Goal: Information Seeking & Learning: Compare options

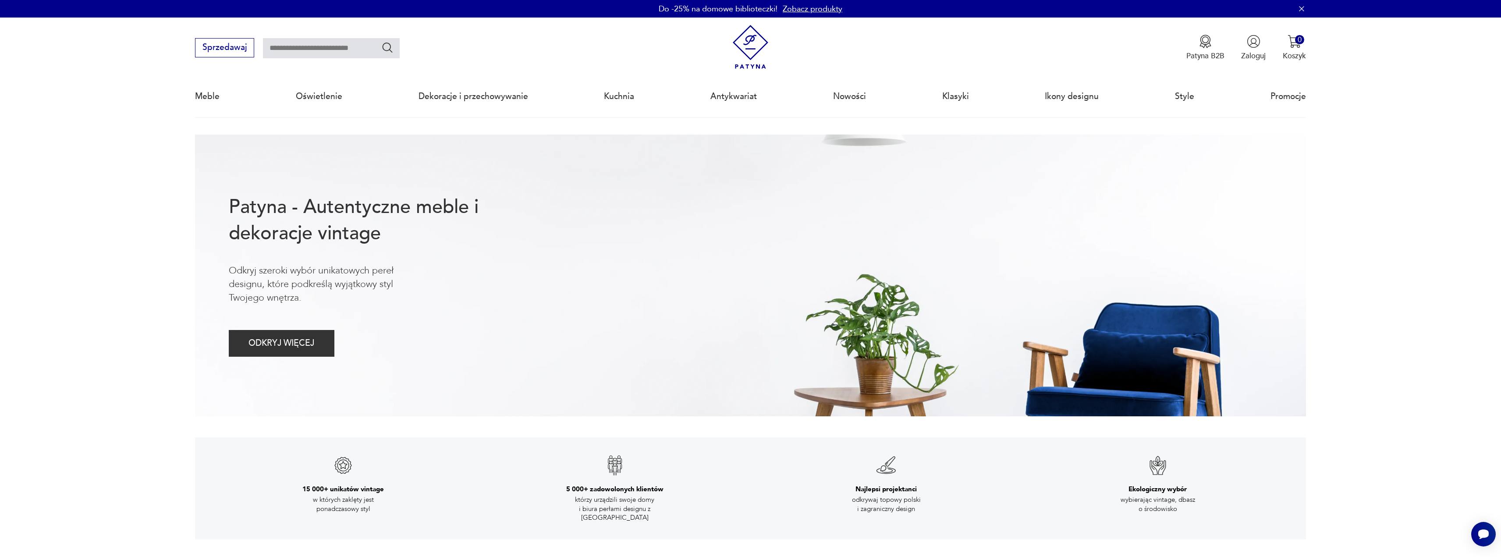
drag, startPoint x: 116, startPoint y: 171, endPoint x: 128, endPoint y: 152, distance: 22.5
click at [1236, 109] on link "Zaloguj się jako sprzedawca" at bounding box center [1245, 107] width 121 height 27
click at [804, 10] on link "Zobacz produkty" at bounding box center [813, 9] width 60 height 11
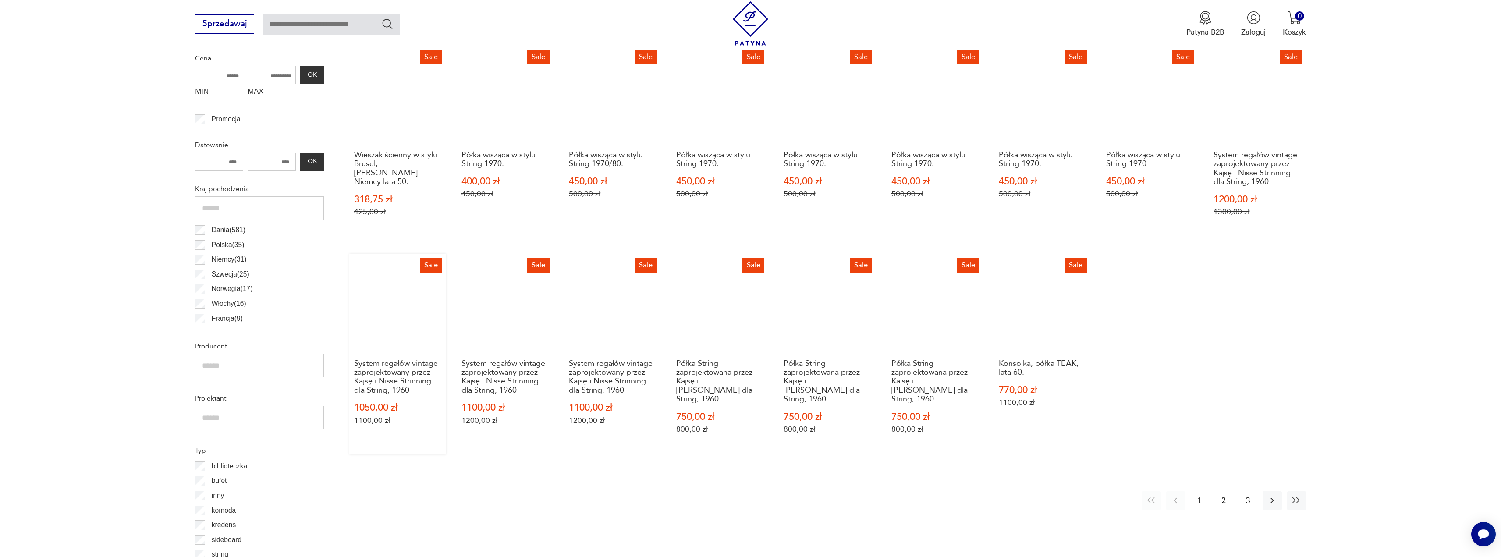
scroll to position [423, 0]
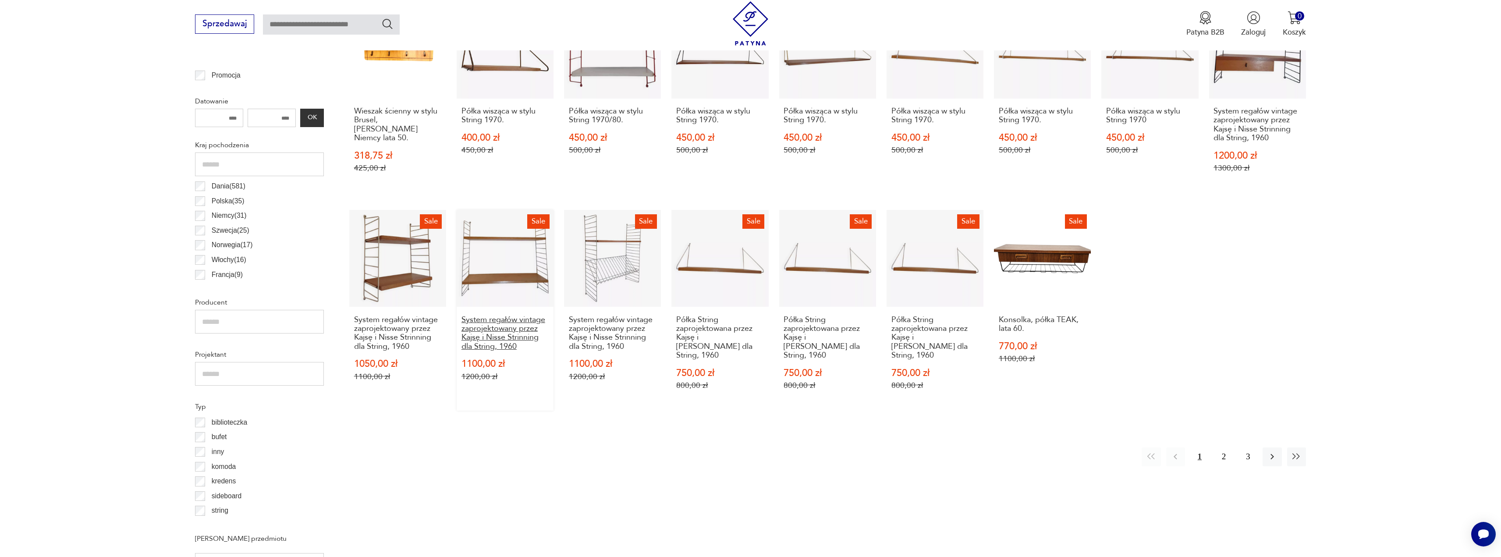
click at [517, 330] on h3 "System regałów vintage zaprojektowany przez Kajsę i Nisse Strinning dla String,…" at bounding box center [505, 334] width 88 height 36
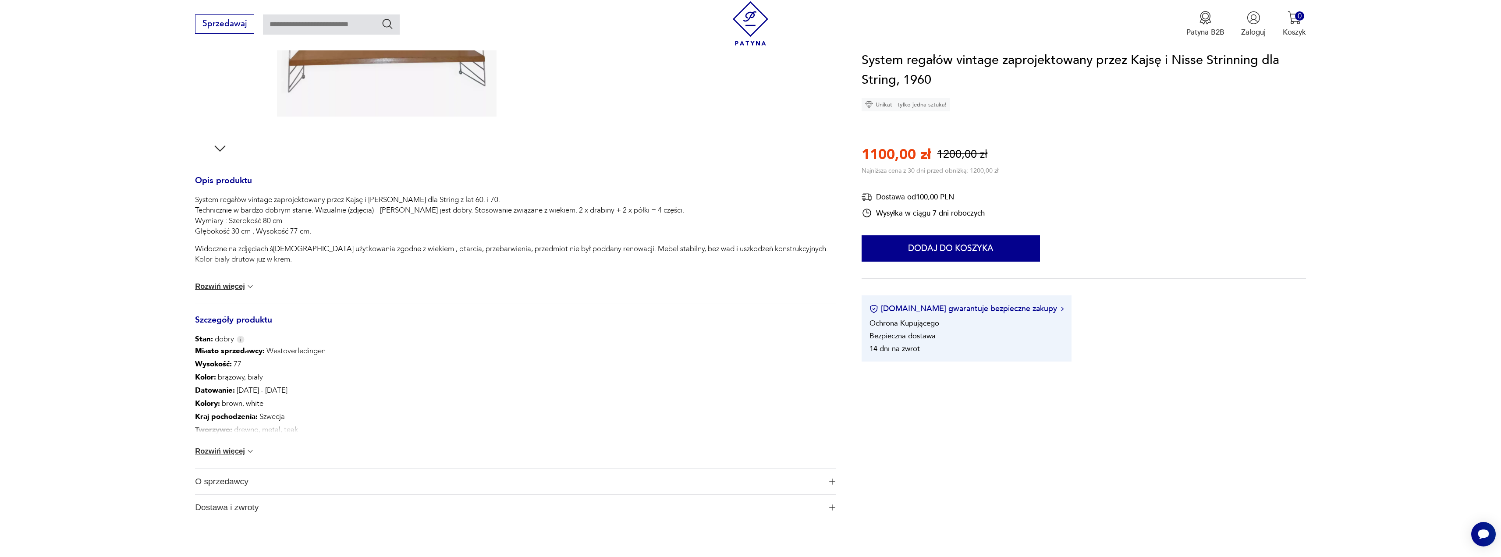
scroll to position [482, 0]
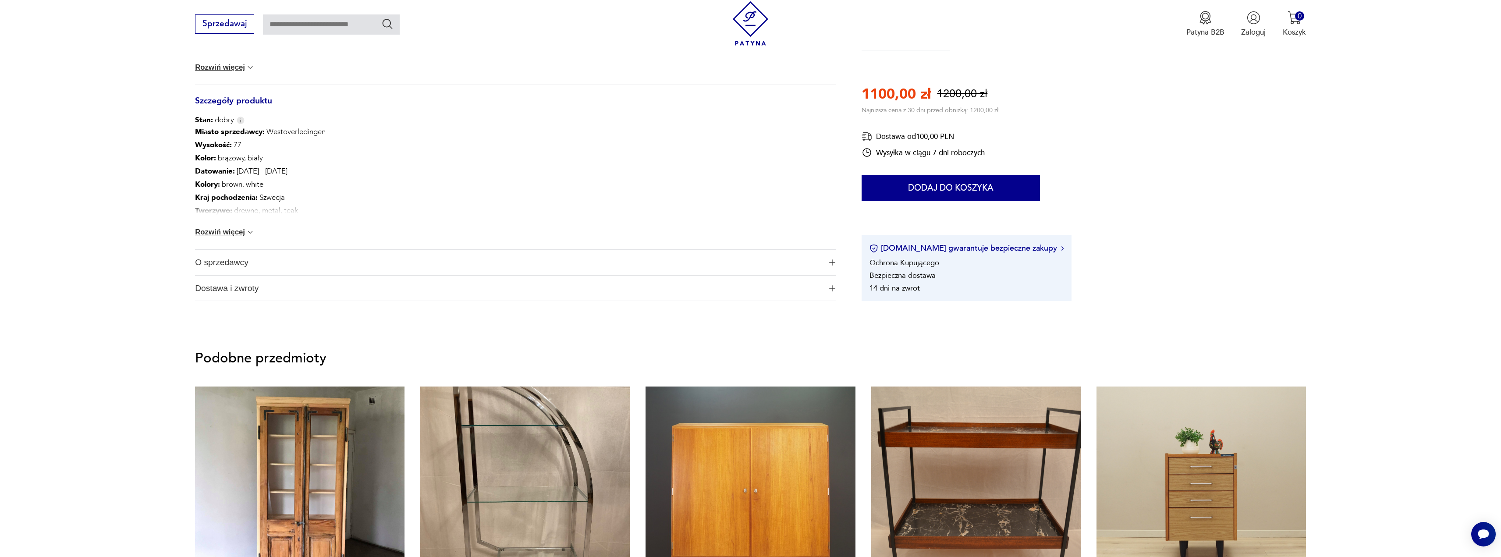
click at [238, 230] on button "Rozwiń więcej" at bounding box center [225, 232] width 60 height 9
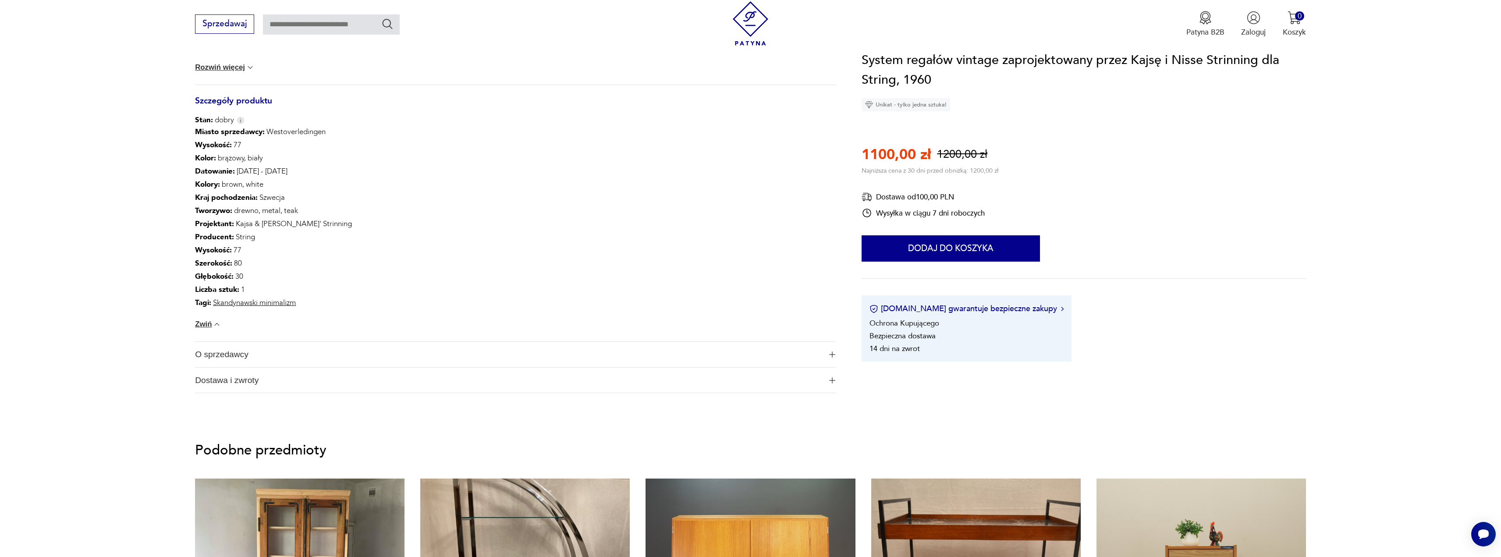
click at [247, 351] on span "O sprzedawcy" at bounding box center [508, 354] width 627 height 25
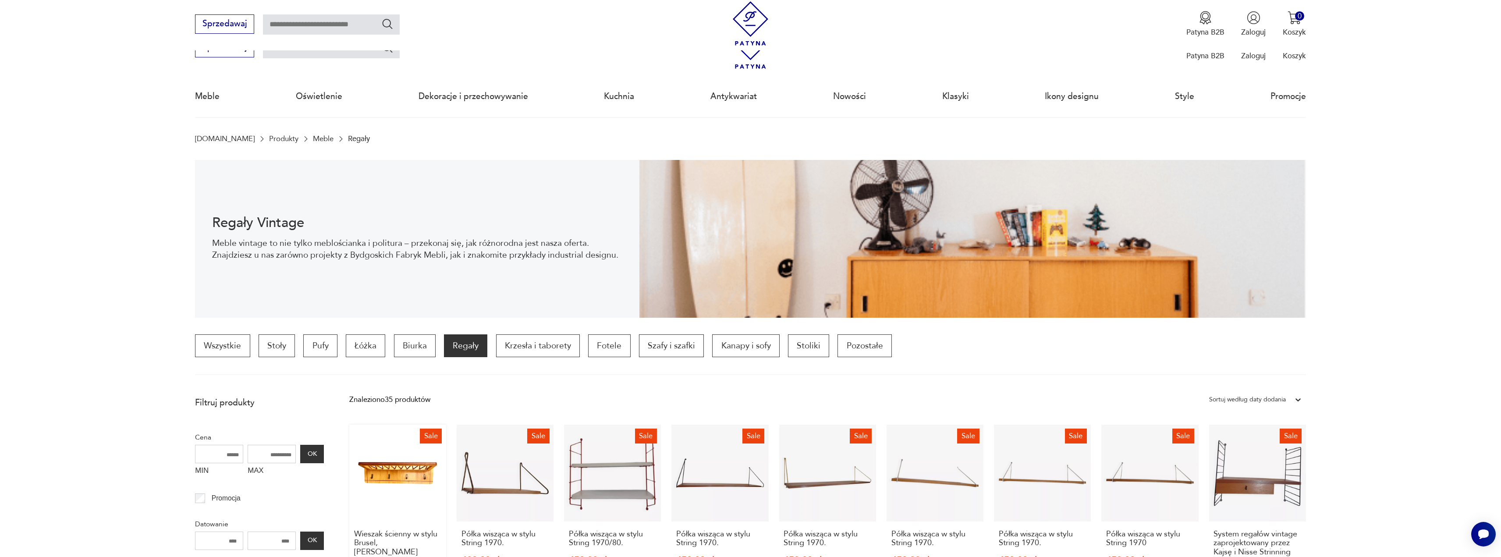
scroll to position [175, 0]
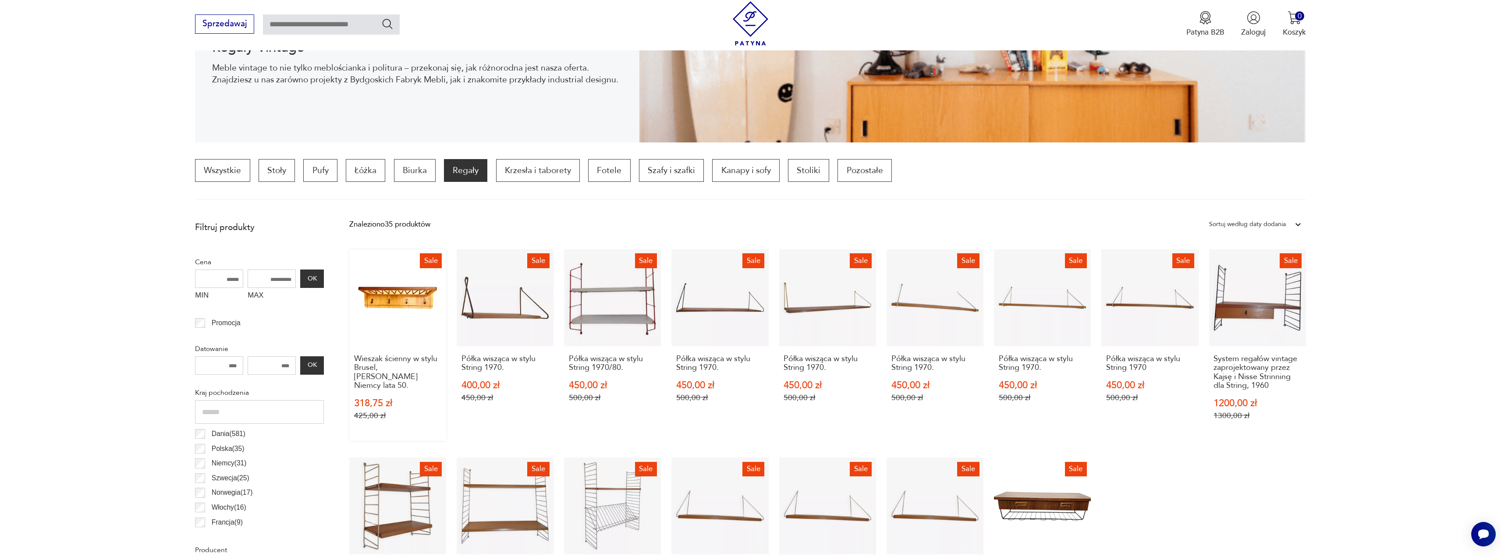
click at [418, 315] on link "Sale Wieszak ścienny w stylu Brusel, Rudi Volket Niemcy lata 50. 318,75 zł 425,…" at bounding box center [397, 344] width 97 height 191
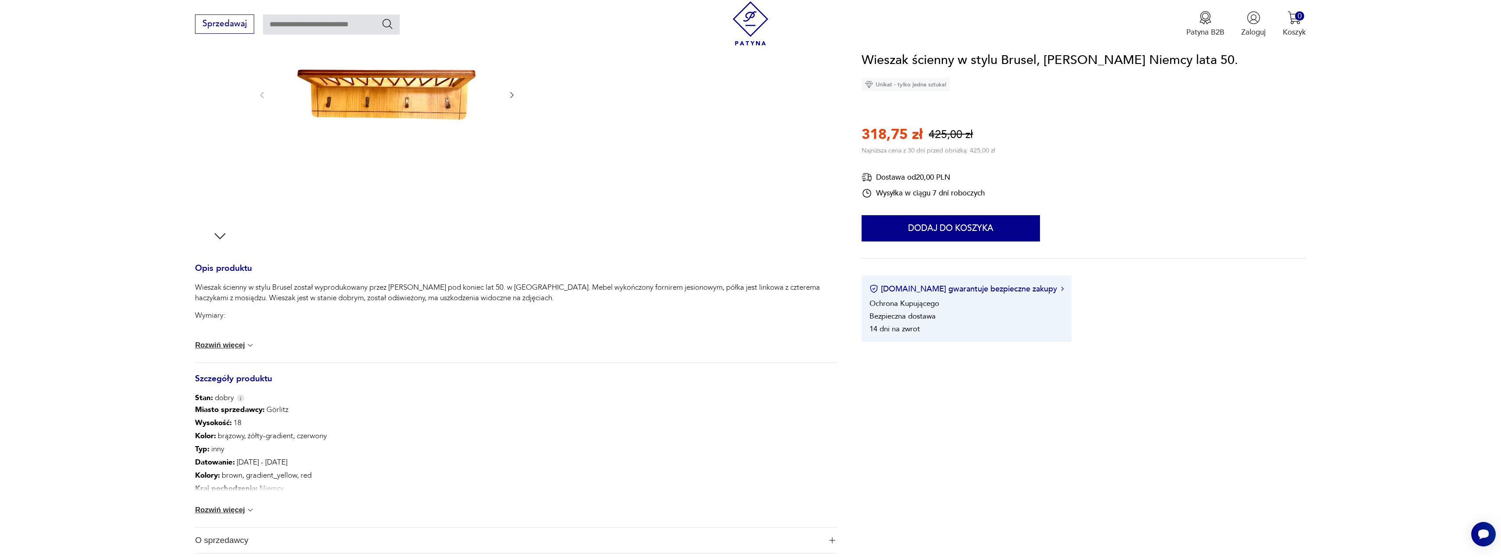
scroll to position [394, 0]
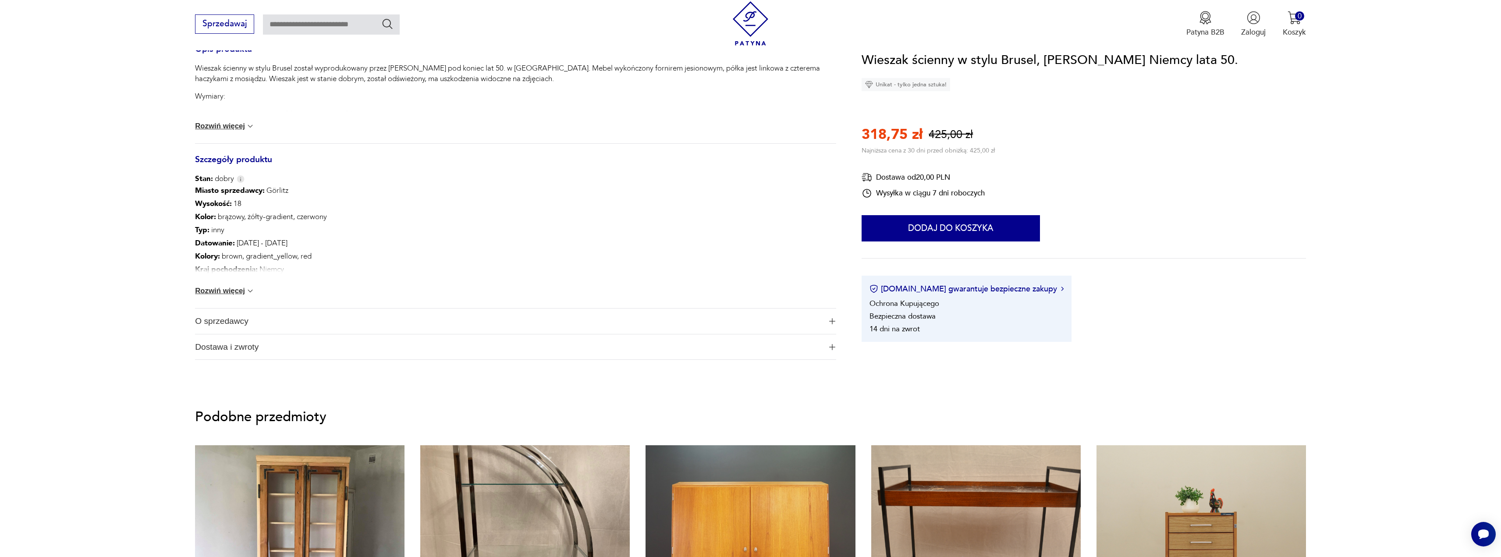
click at [234, 289] on button "Rozwiń więcej" at bounding box center [225, 291] width 60 height 9
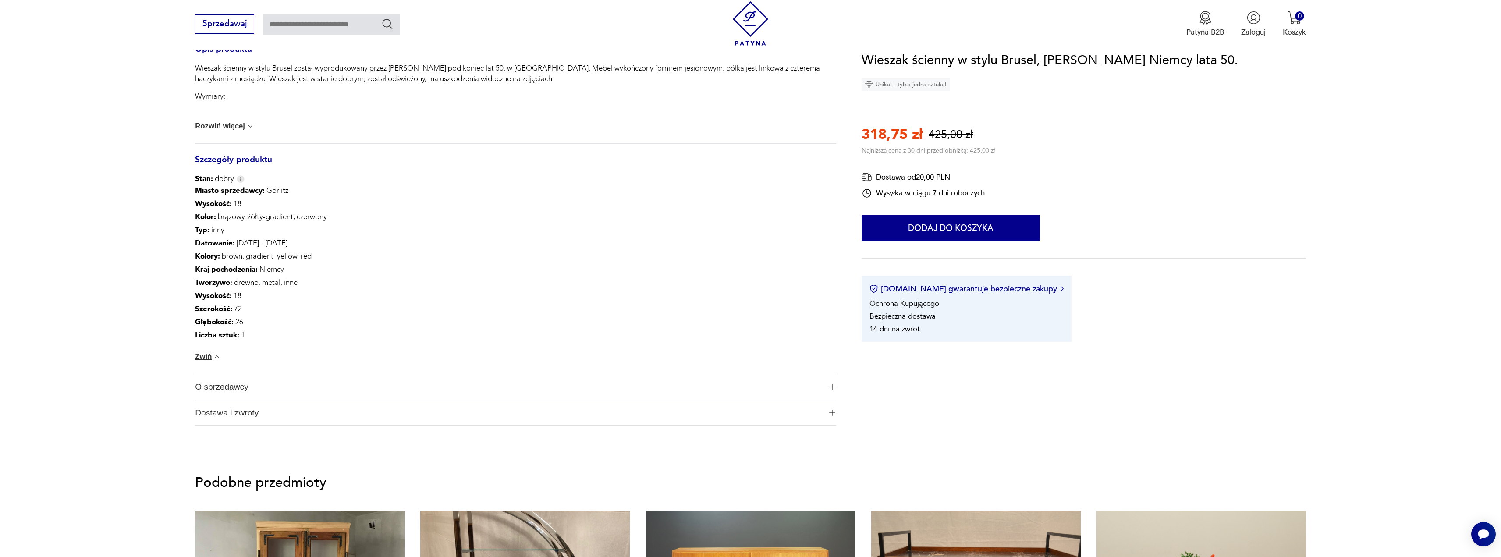
click at [225, 389] on span "O sprzedawcy" at bounding box center [508, 386] width 627 height 25
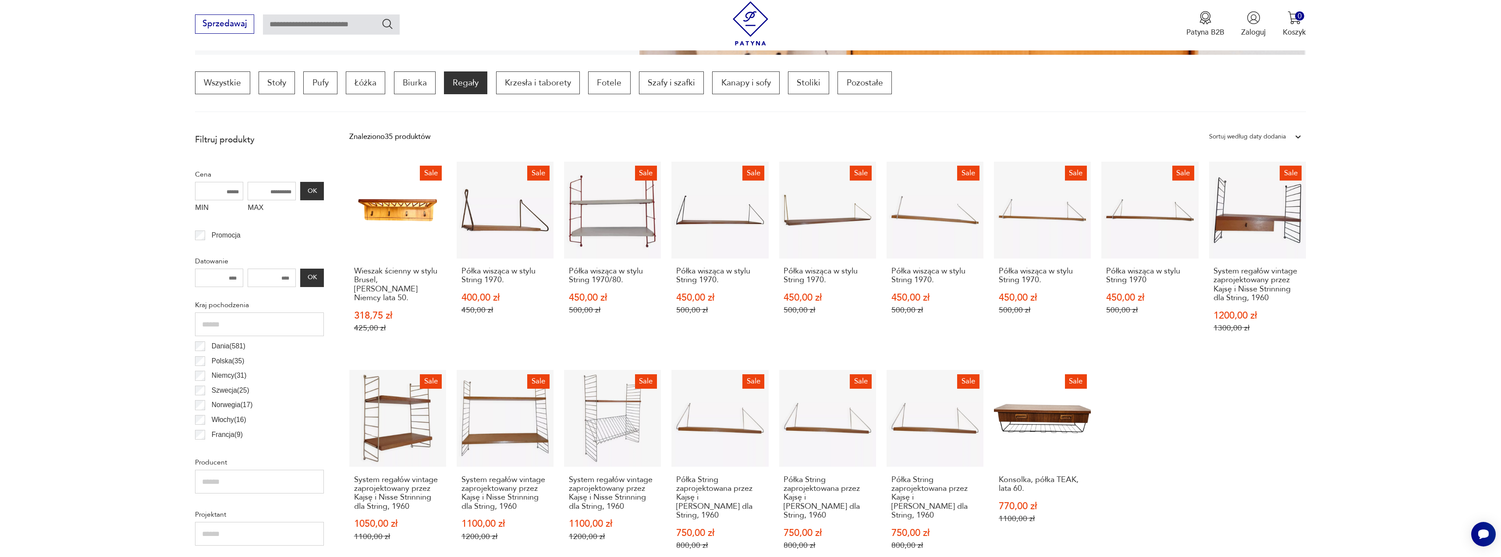
scroll to position [438, 0]
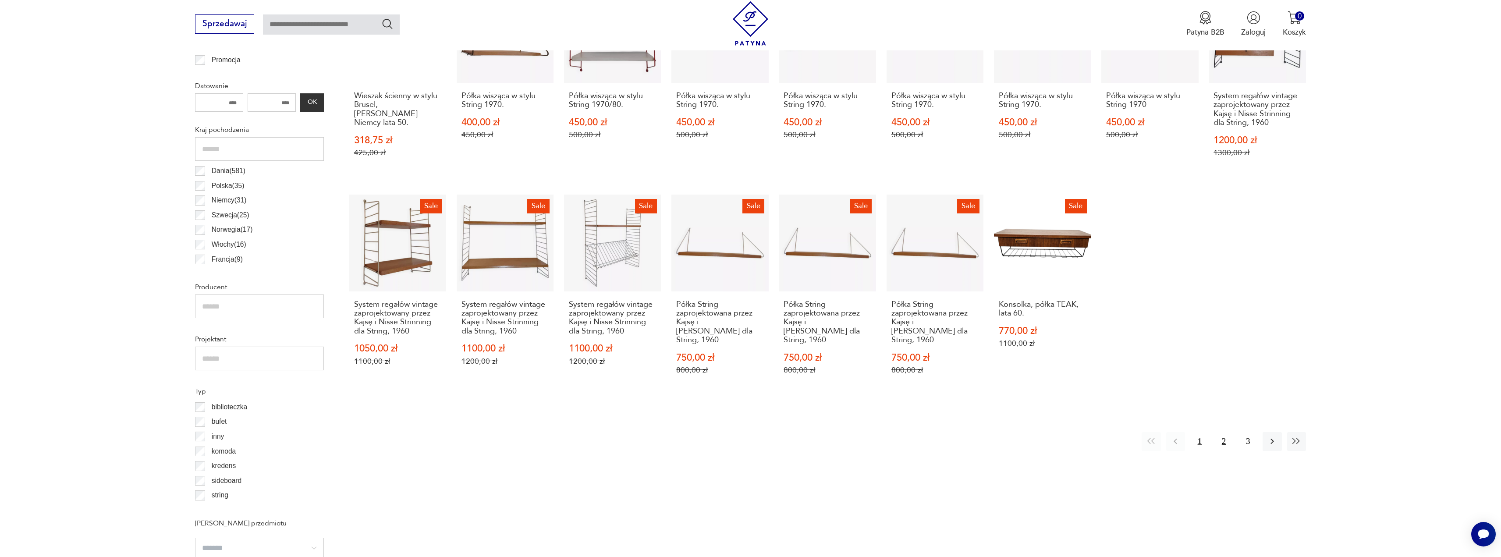
click at [1226, 433] on button "2" at bounding box center [1223, 441] width 19 height 19
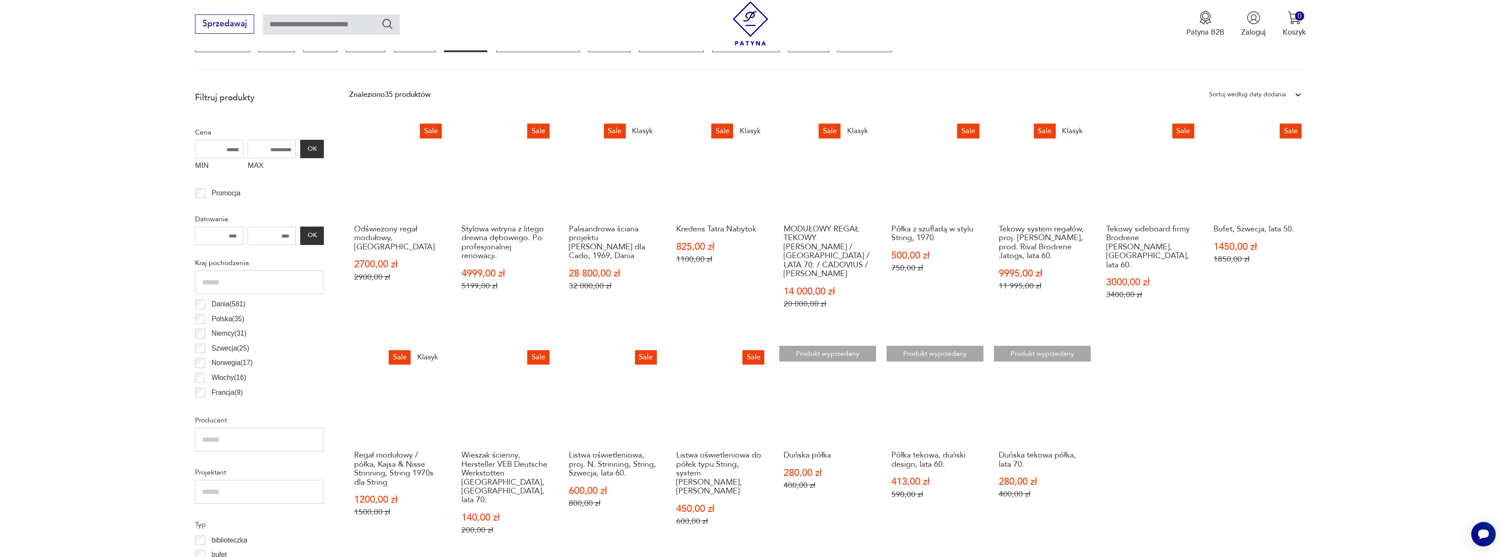
scroll to position [393, 0]
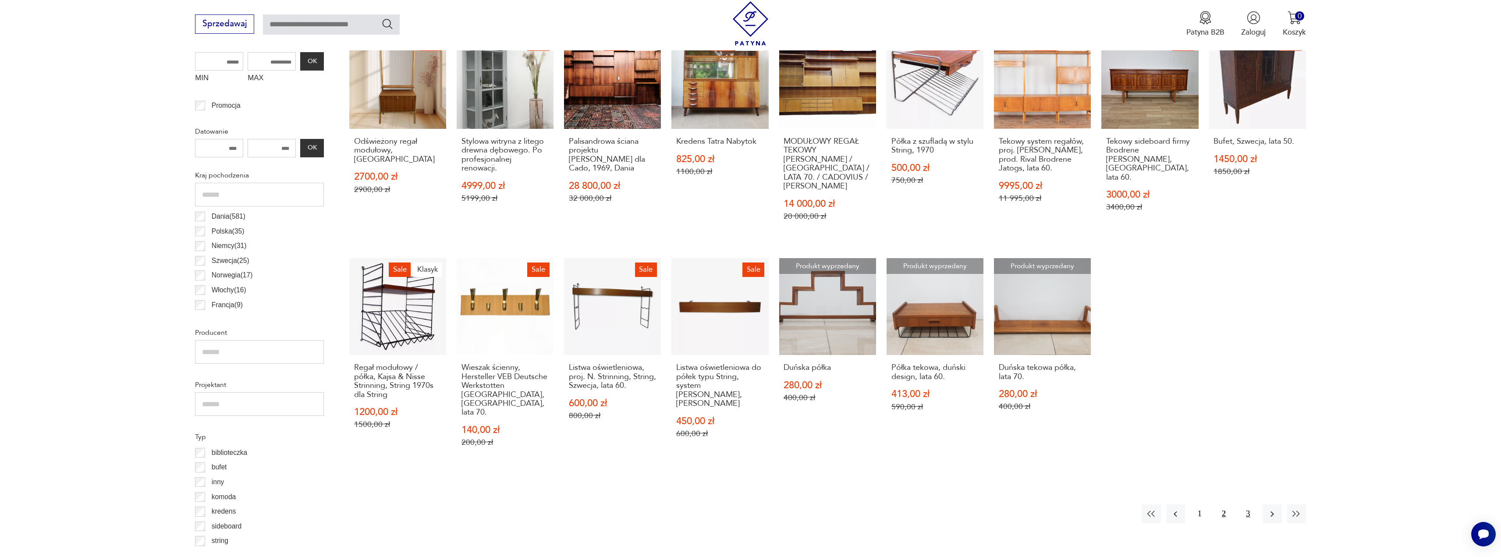
click at [1252, 504] on button "3" at bounding box center [1247, 513] width 19 height 19
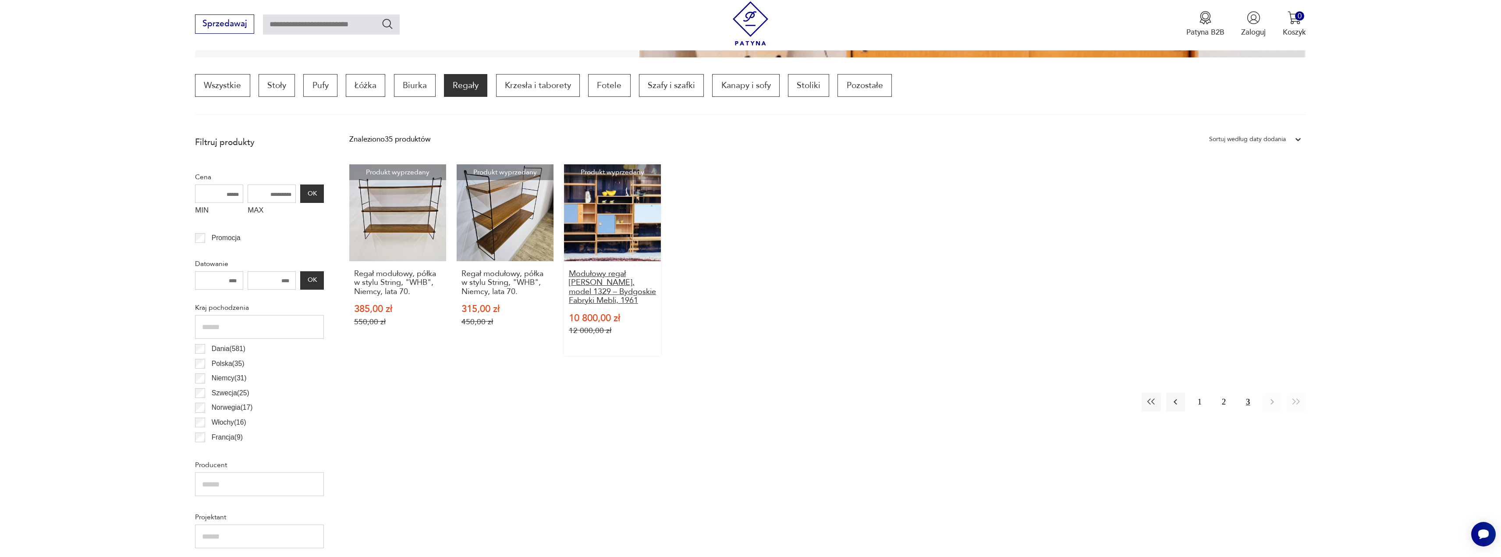
click at [605, 287] on h3 "Modułowy regał Rajmunda Hałasa, model 1329 – Bydgoskie Fabryki Mebli, 1961" at bounding box center [613, 287] width 88 height 36
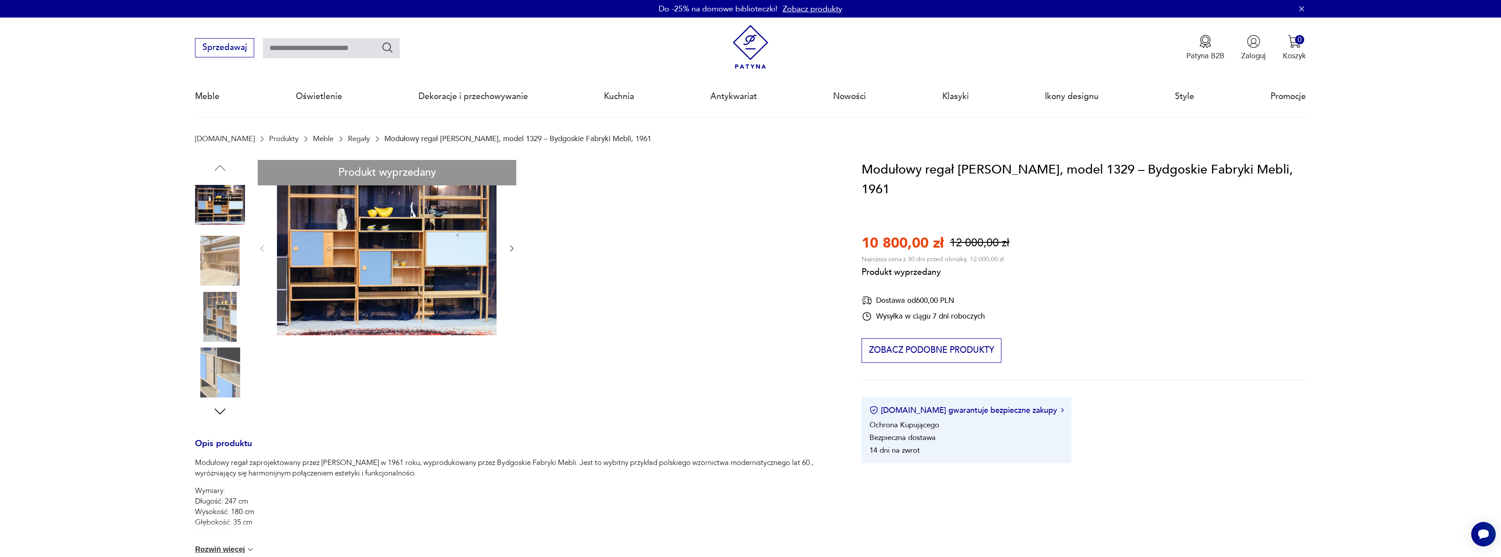
click at [425, 258] on div "Produkt wyprzedany Opis produktu Modułowy regał zaprojektowany przez Rajmunda T…" at bounding box center [515, 472] width 641 height 624
click at [510, 248] on div "Produkt wyprzedany Opis produktu Modułowy regał zaprojektowany przez Rajmunda T…" at bounding box center [515, 472] width 641 height 624
click at [227, 284] on div "Produkt wyprzedany Opis produktu Modułowy regał zaprojektowany przez Rajmunda T…" at bounding box center [515, 472] width 641 height 624
drag, startPoint x: 214, startPoint y: 259, endPoint x: 216, endPoint y: 289, distance: 29.8
click at [214, 260] on div "Produkt wyprzedany Opis produktu Modułowy regał zaprojektowany przez Rajmunda T…" at bounding box center [515, 472] width 641 height 624
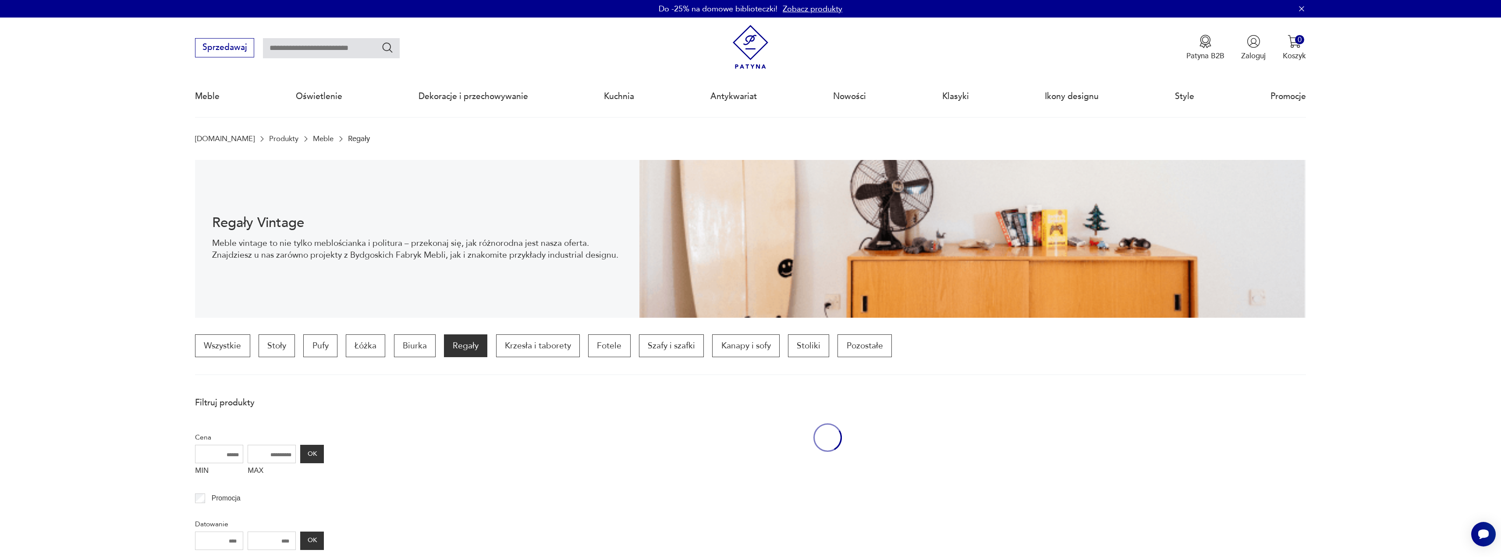
scroll to position [175, 0]
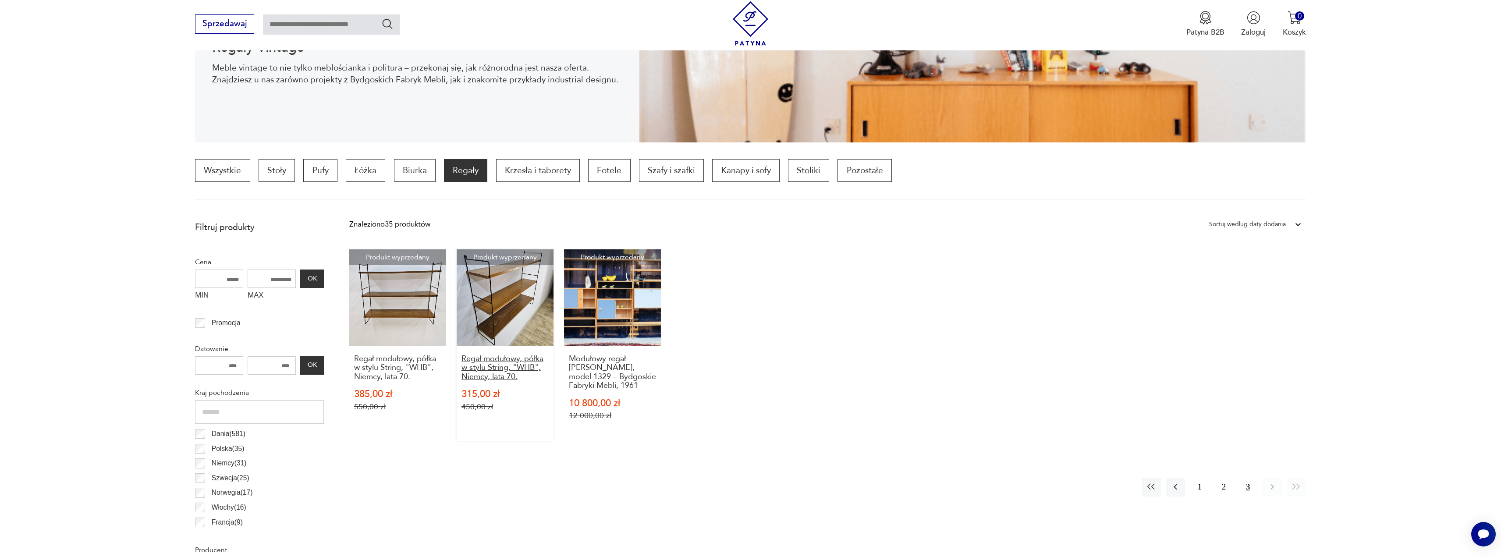
click at [497, 366] on h3 "Regał modułowy, półka w stylu String, "WHB", Niemcy, lata 70." at bounding box center [505, 368] width 88 height 27
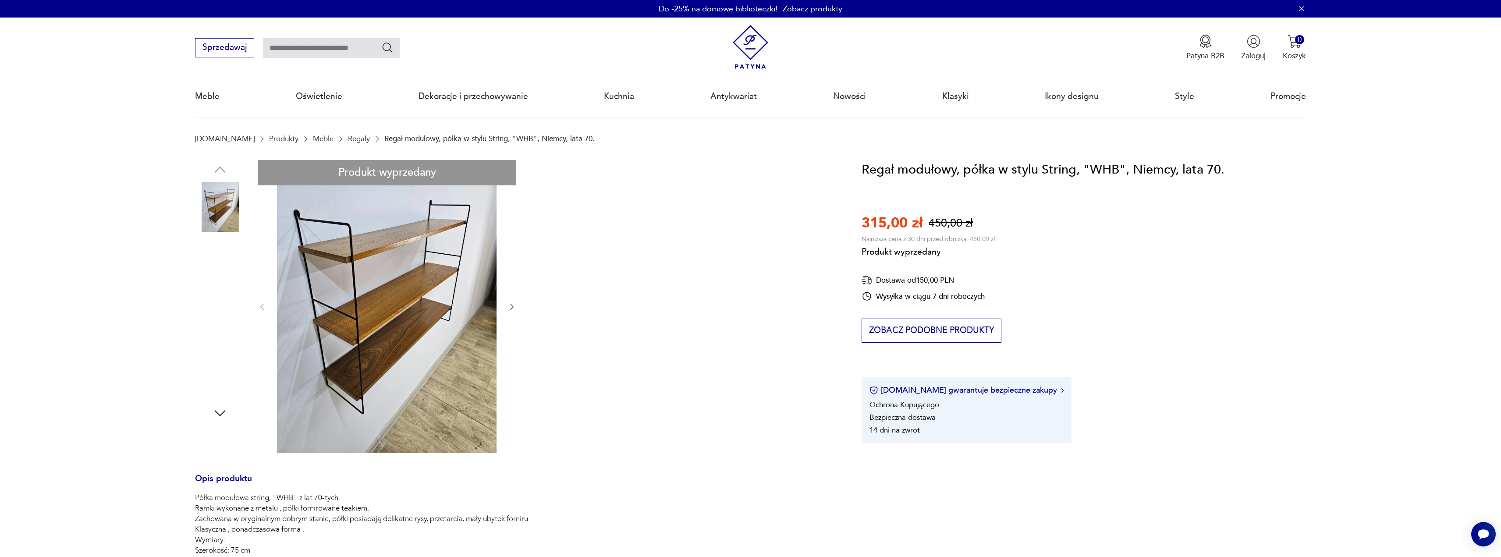
scroll to position [44, 0]
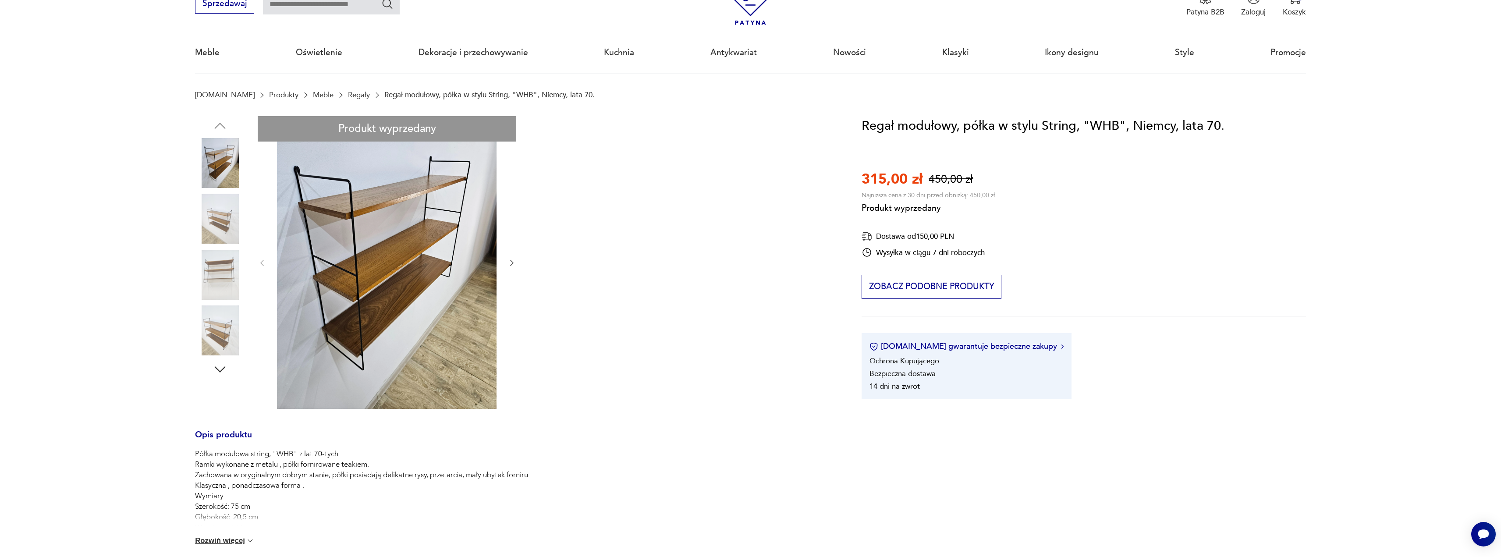
drag, startPoint x: 566, startPoint y: 315, endPoint x: 553, endPoint y: 312, distance: 13.5
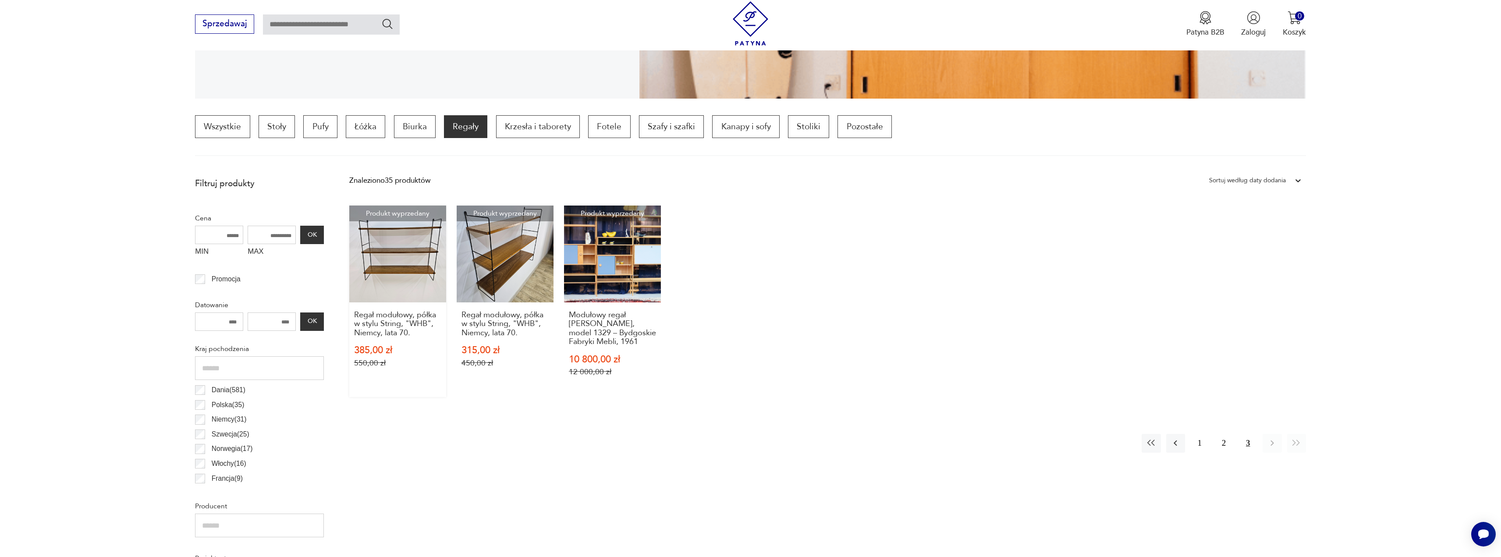
scroll to position [175, 0]
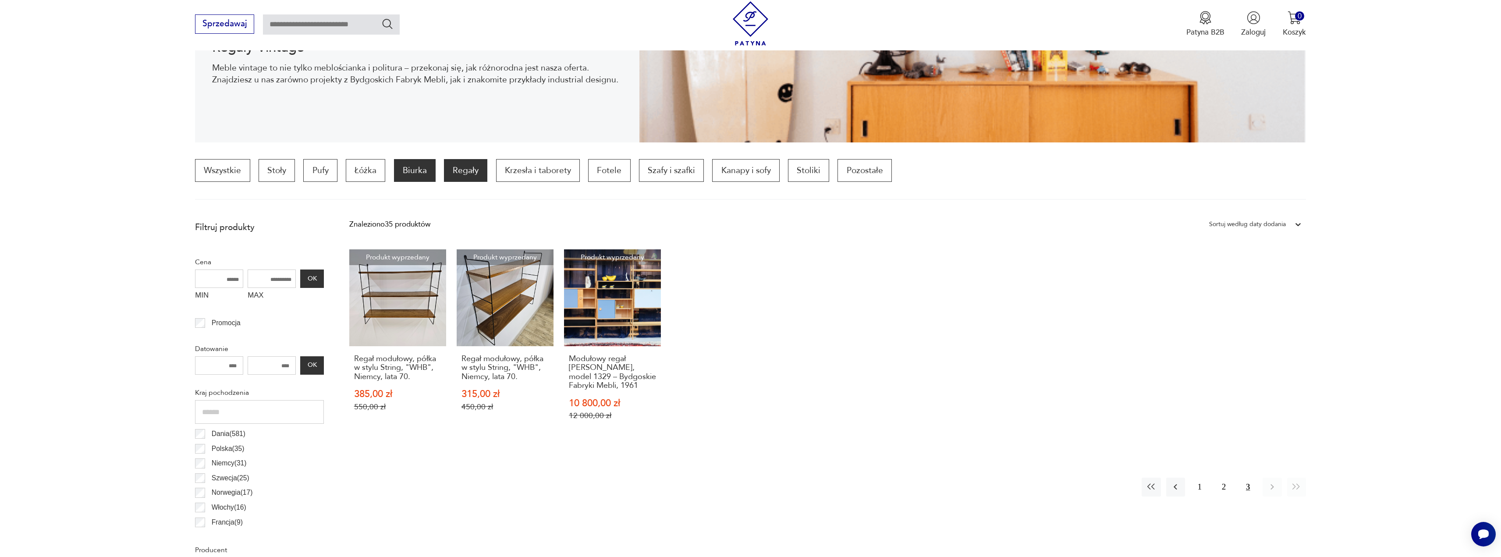
click at [415, 171] on p "Biurka" at bounding box center [415, 170] width 42 height 23
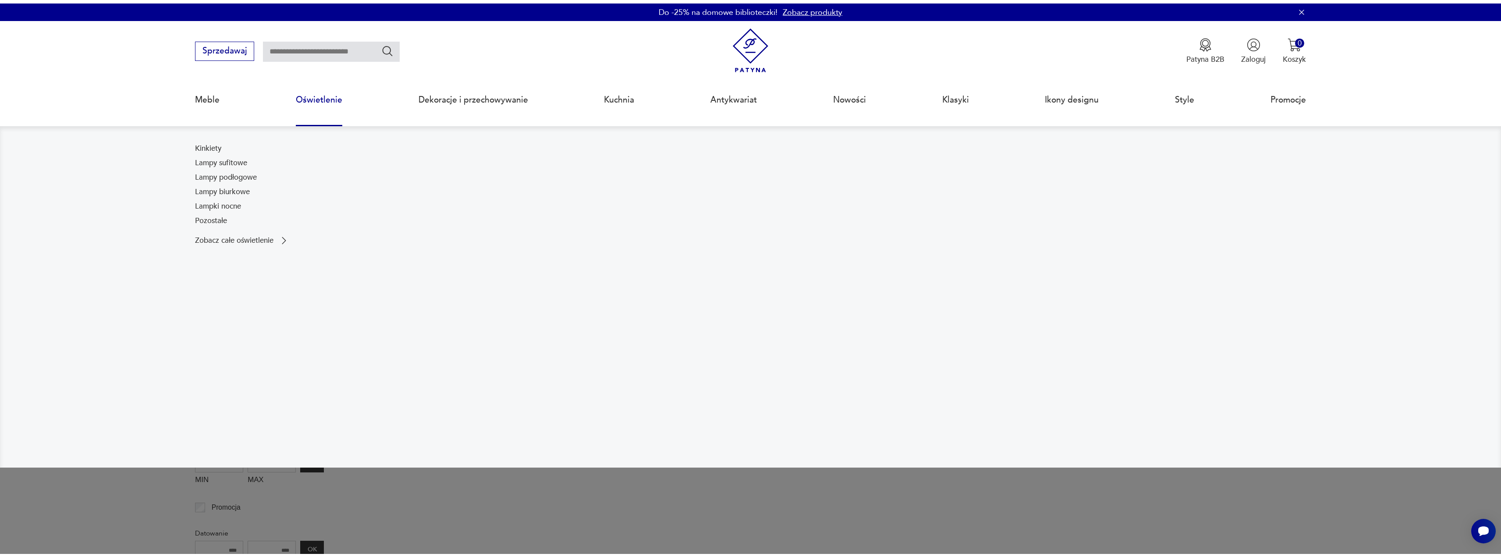
scroll to position [219, 0]
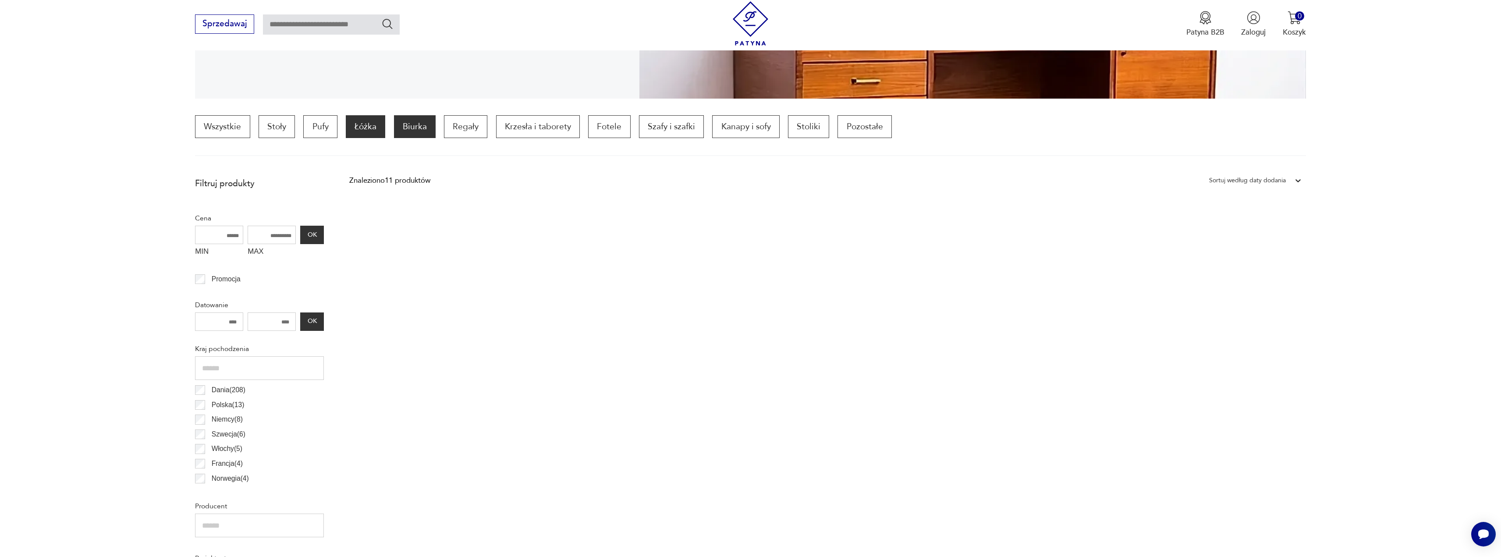
click at [358, 122] on p "Łóżka" at bounding box center [365, 126] width 39 height 23
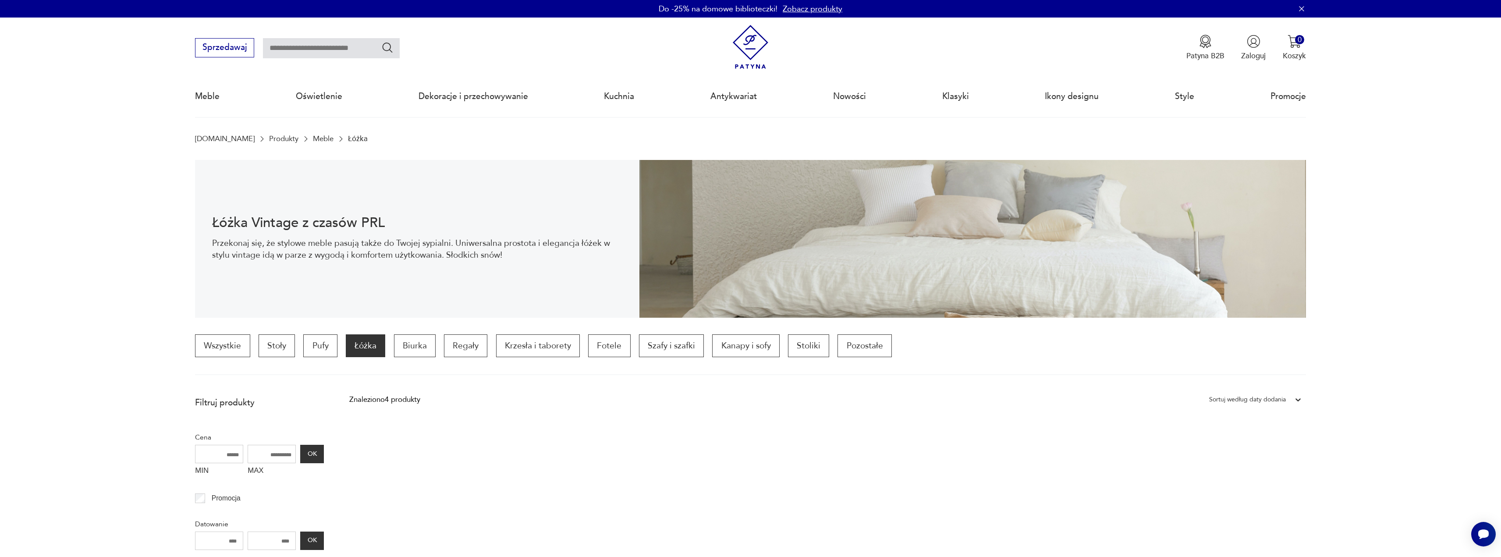
click at [740, 47] on img at bounding box center [750, 47] width 44 height 44
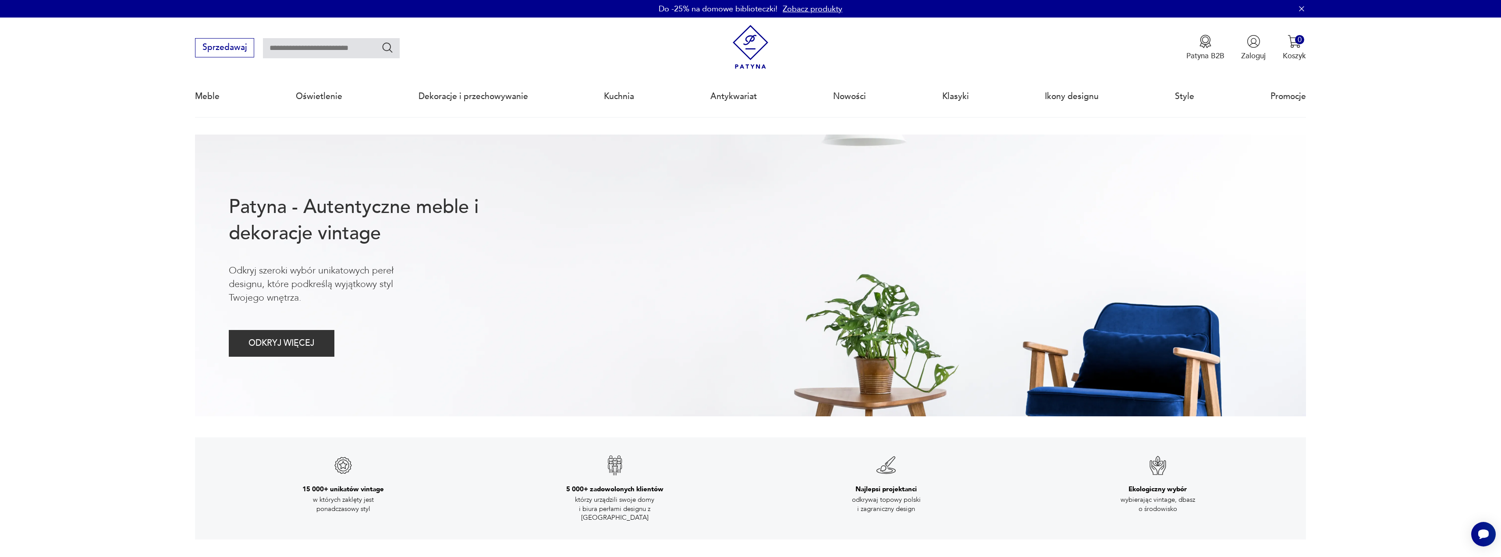
drag, startPoint x: 83, startPoint y: 234, endPoint x: 252, endPoint y: 94, distance: 220.0
drag, startPoint x: 311, startPoint y: 46, endPoint x: 308, endPoint y: 51, distance: 5.3
click at [310, 47] on input "text" at bounding box center [331, 48] width 137 height 20
type input "**********"
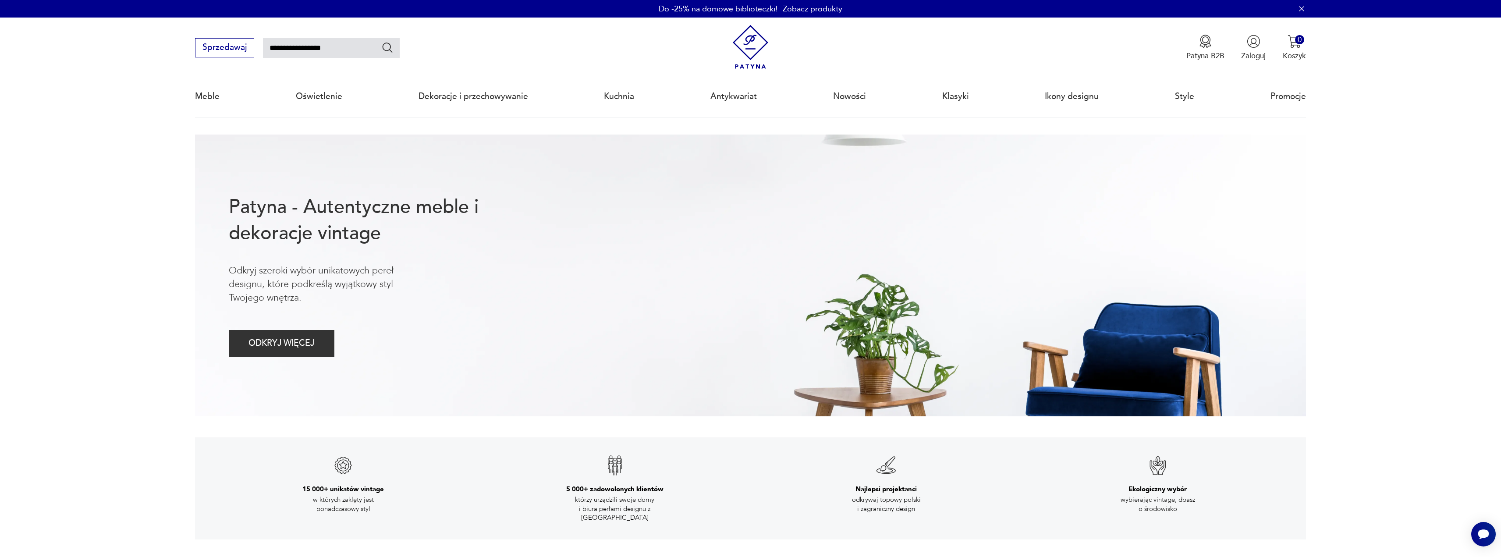
type input "**********"
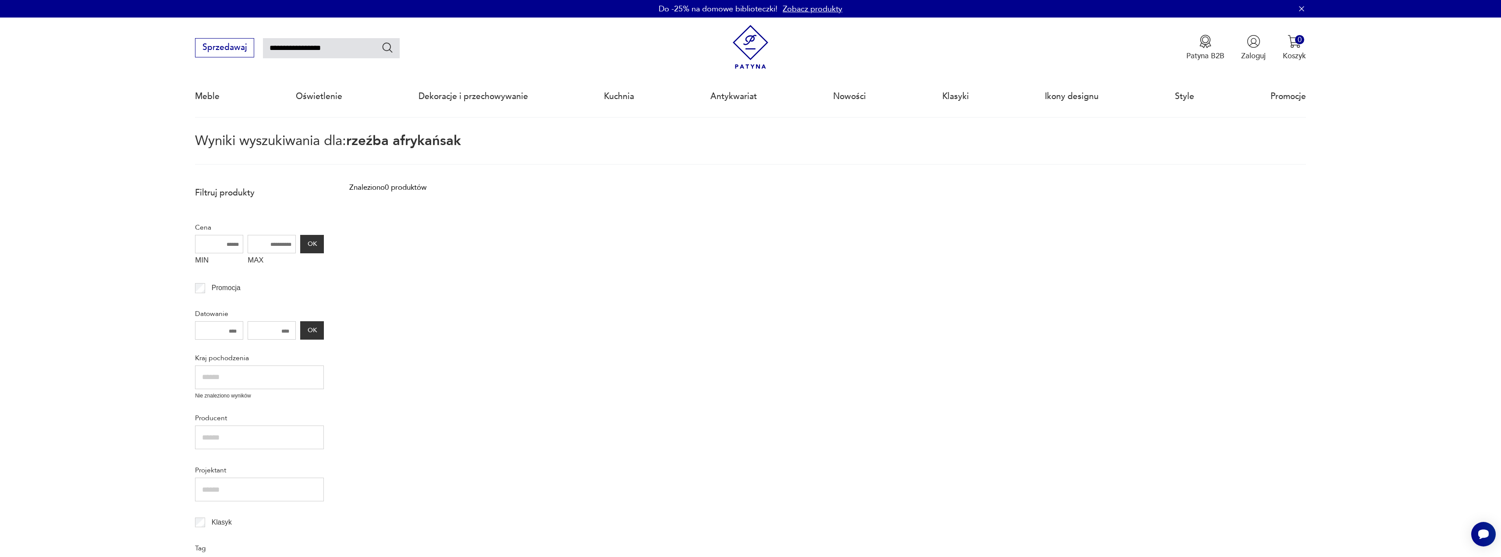
drag, startPoint x: 333, startPoint y: 52, endPoint x: 323, endPoint y: 54, distance: 10.3
click at [332, 53] on input "**********" at bounding box center [331, 48] width 137 height 20
type input "**********"
drag, startPoint x: 340, startPoint y: 53, endPoint x: 317, endPoint y: 55, distance: 22.9
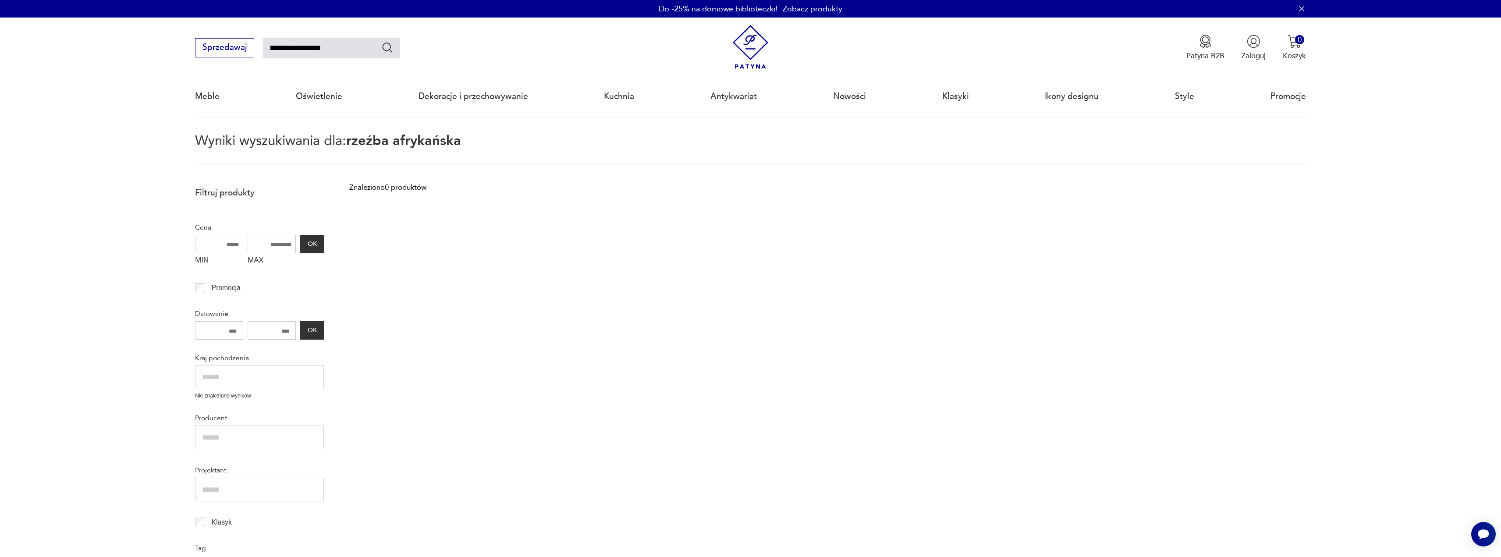
click at [309, 56] on input "**********" at bounding box center [331, 48] width 137 height 20
type input "**********"
type input "******"
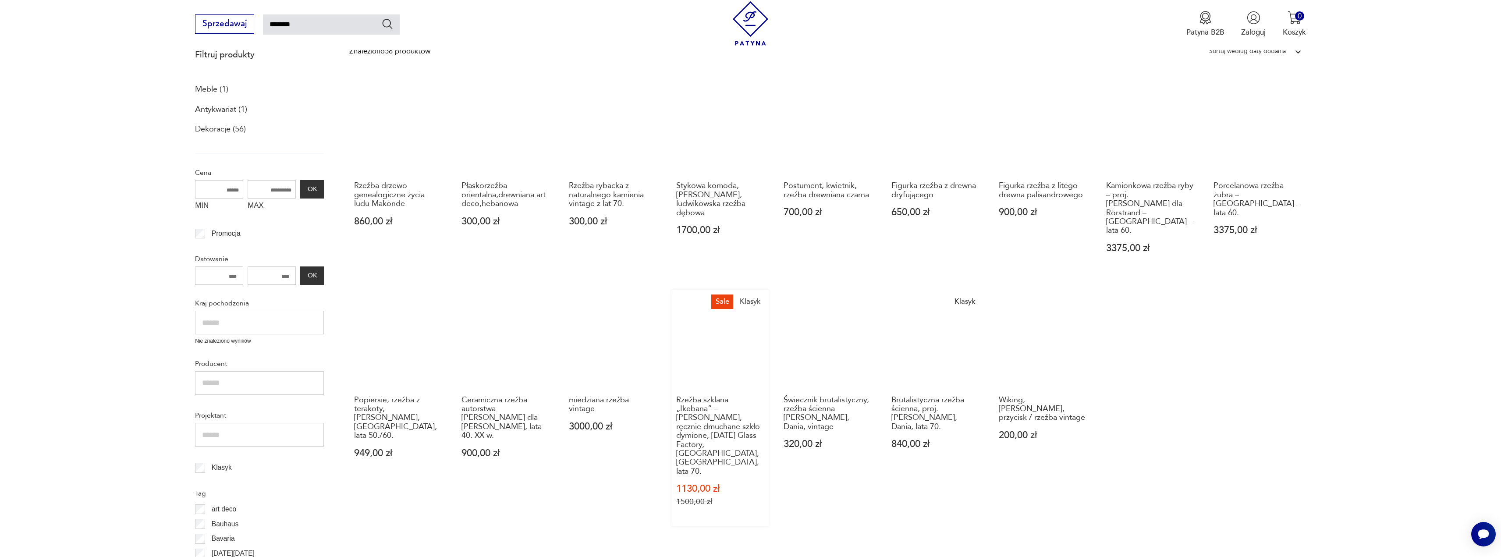
scroll to position [269, 0]
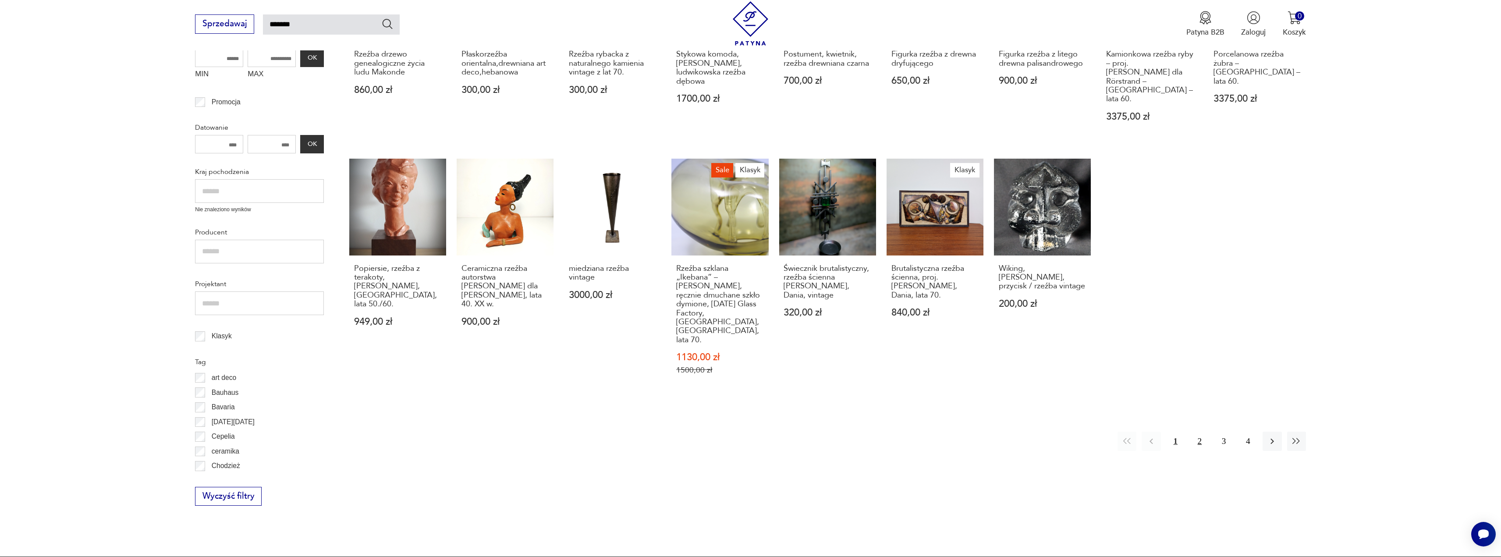
click at [1200, 432] on button "2" at bounding box center [1199, 441] width 19 height 19
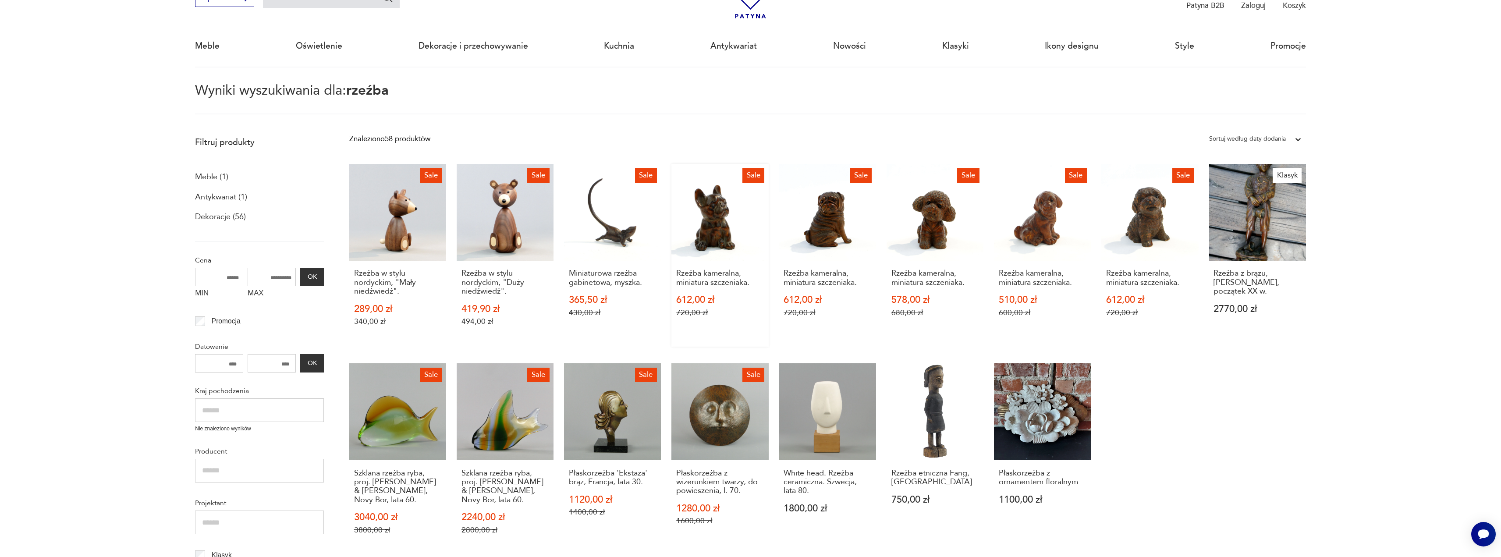
click at [702, 284] on h3 "Rzeźba kameralna, miniatura szczeniaka." at bounding box center [720, 278] width 88 height 18
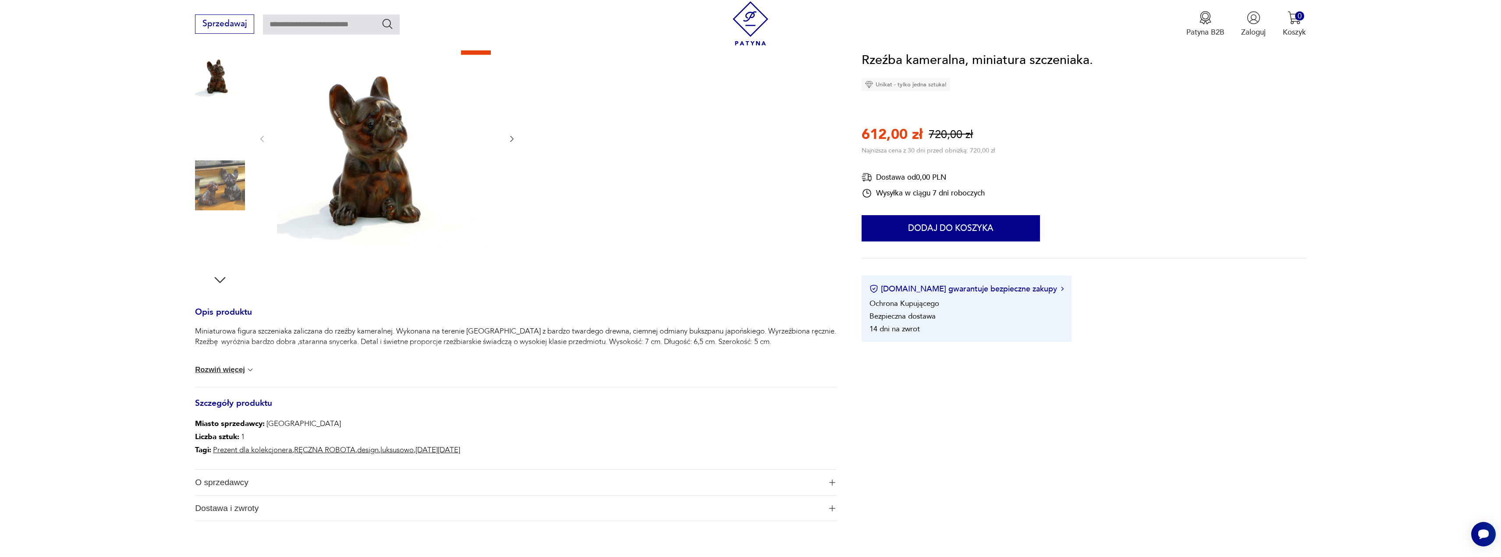
scroll to position [175, 0]
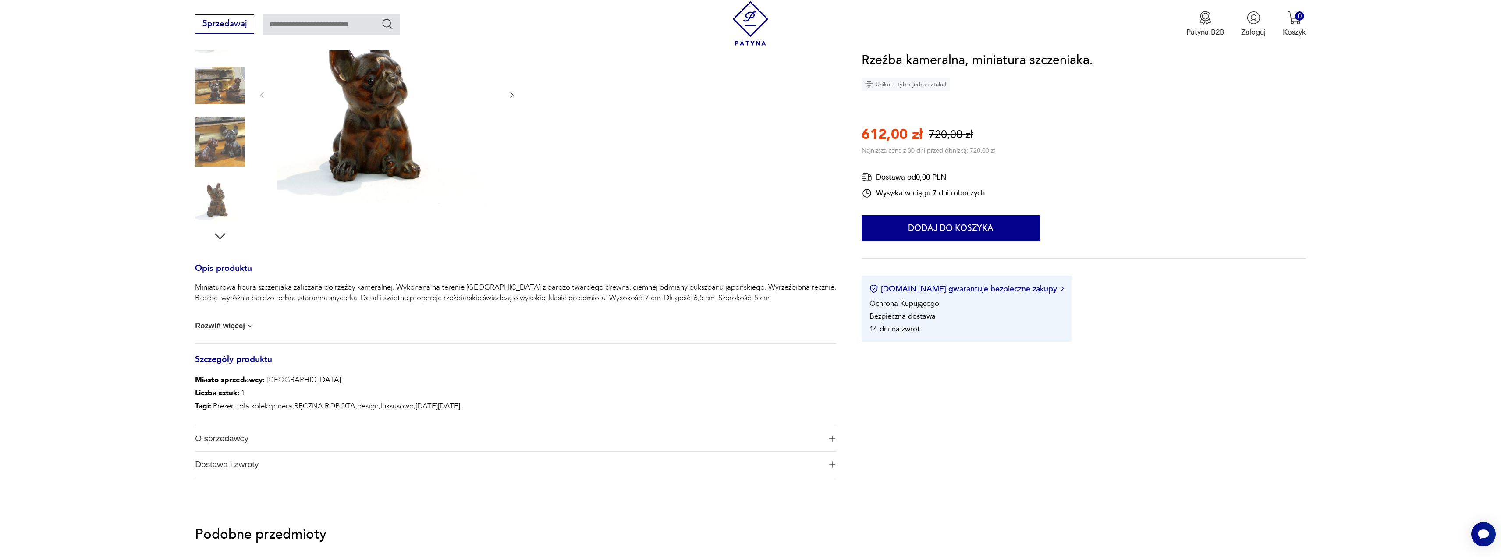
click at [234, 328] on button "Rozwiń więcej" at bounding box center [225, 326] width 60 height 9
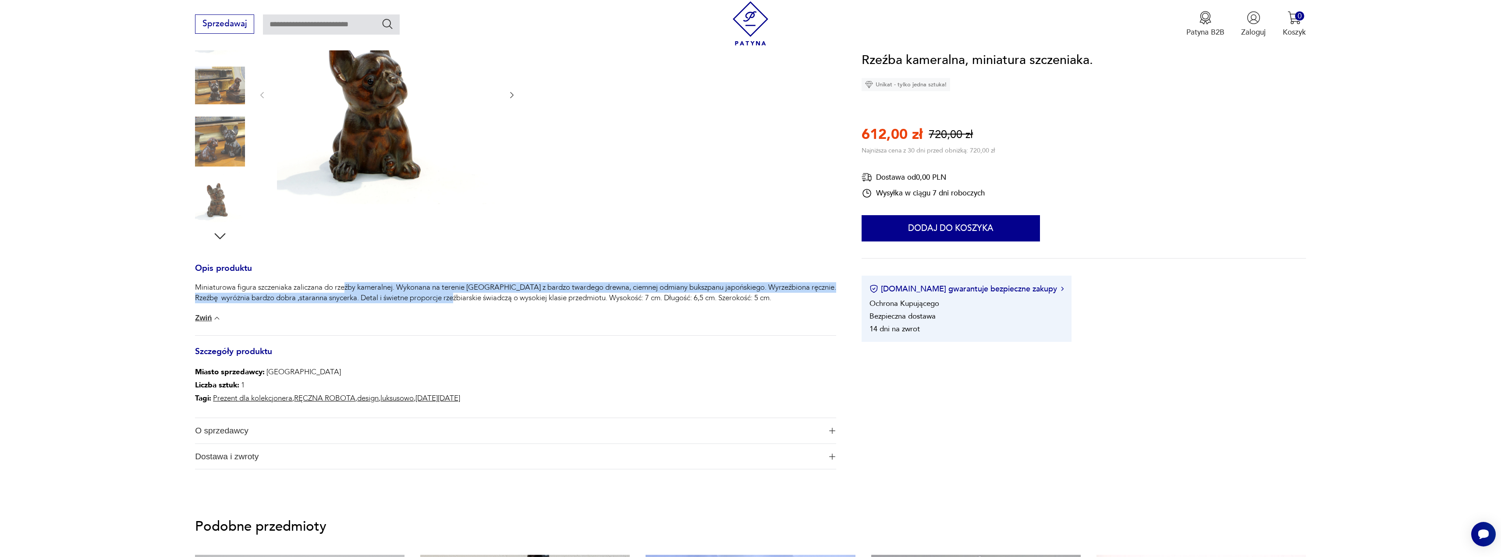
drag, startPoint x: 356, startPoint y: 286, endPoint x: 464, endPoint y: 319, distance: 113.2
click at [455, 302] on p "Miniaturowa figura szczeniaka zaliczana do rzeźby kameralnej. Wykonana na teren…" at bounding box center [515, 292] width 641 height 21
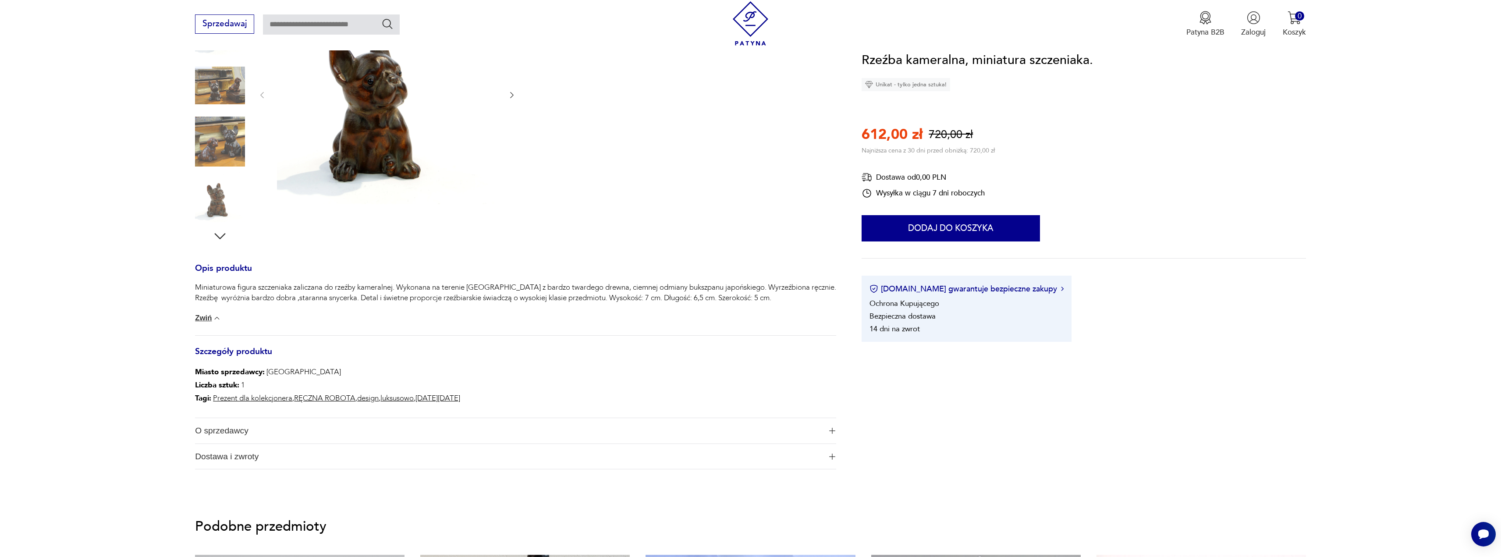
click at [467, 323] on div "Miniaturowa figura szczeniaka zaliczana do rzeźby kameralnej. Wykonana na teren…" at bounding box center [515, 308] width 641 height 53
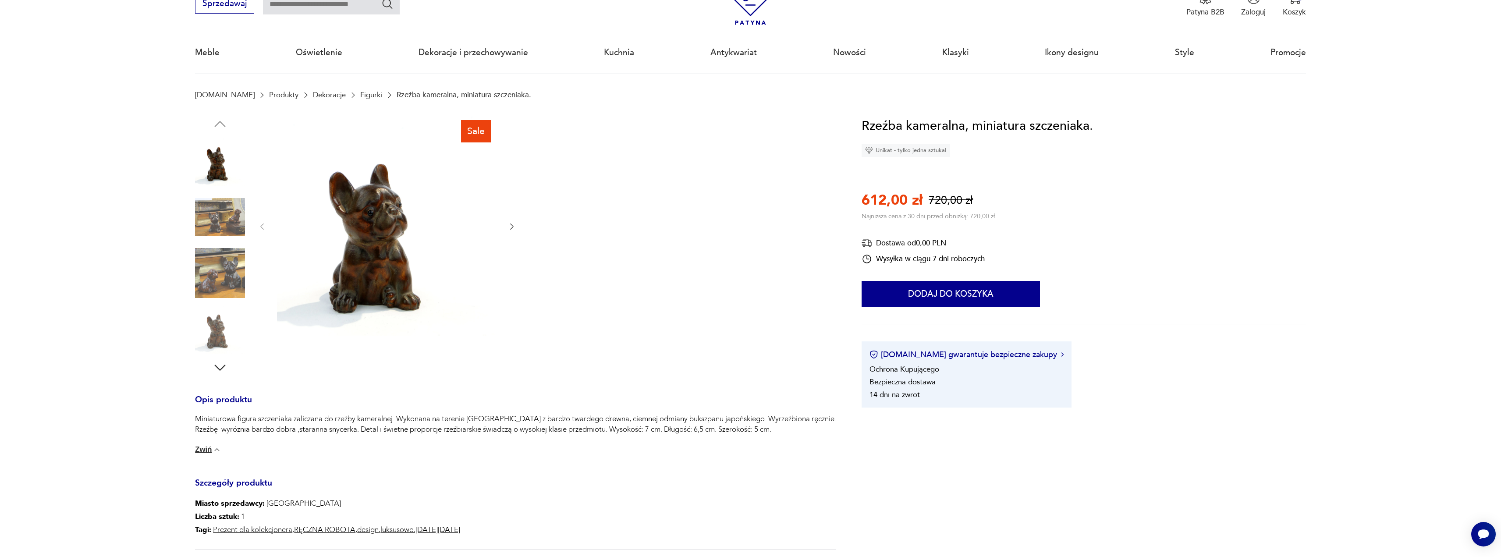
click at [226, 267] on img at bounding box center [220, 273] width 50 height 50
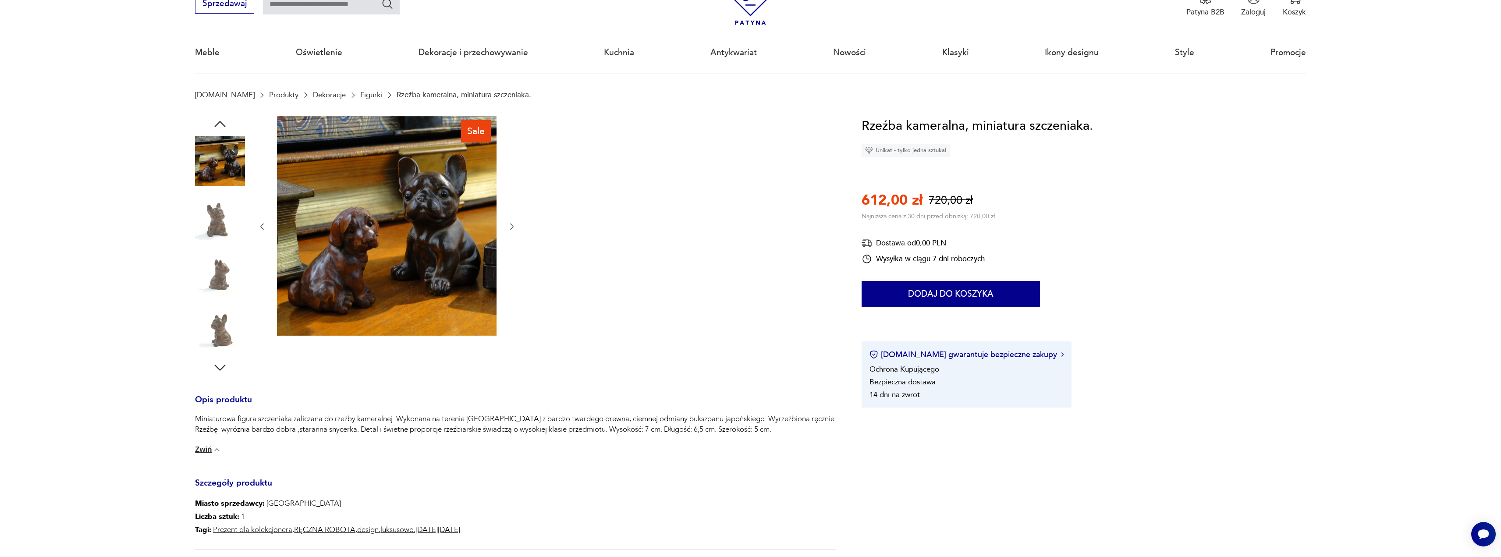
click at [234, 301] on div at bounding box center [220, 245] width 50 height 219
click at [236, 311] on img at bounding box center [220, 329] width 50 height 50
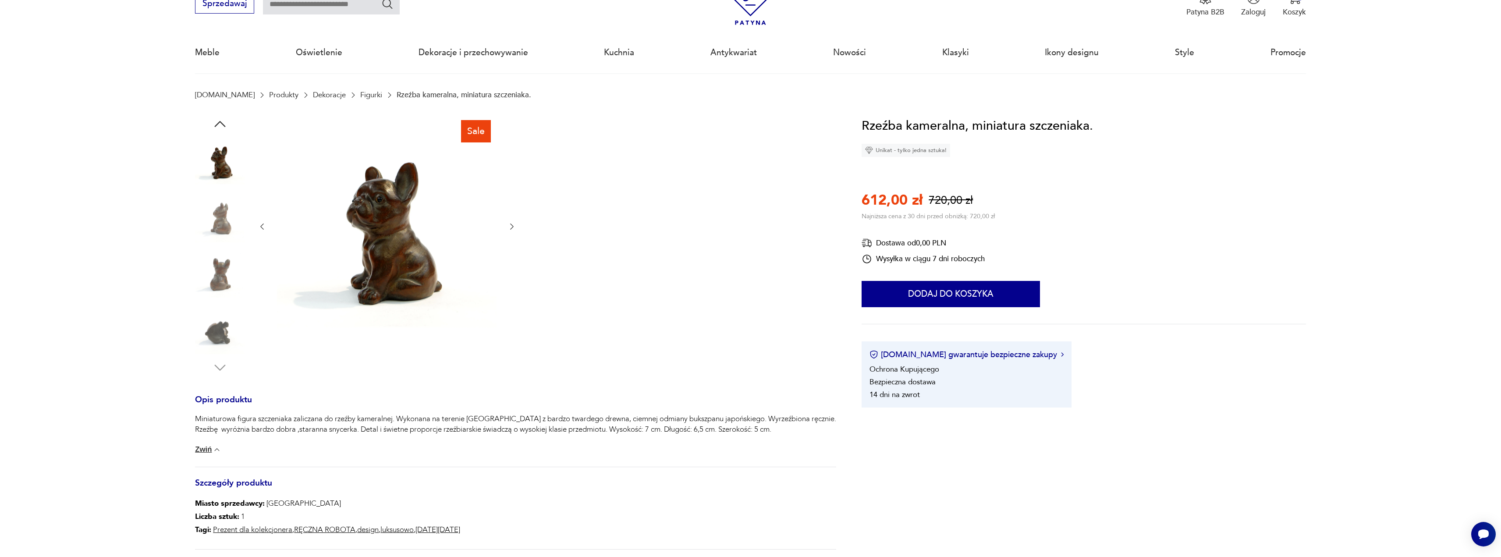
scroll to position [131, 0]
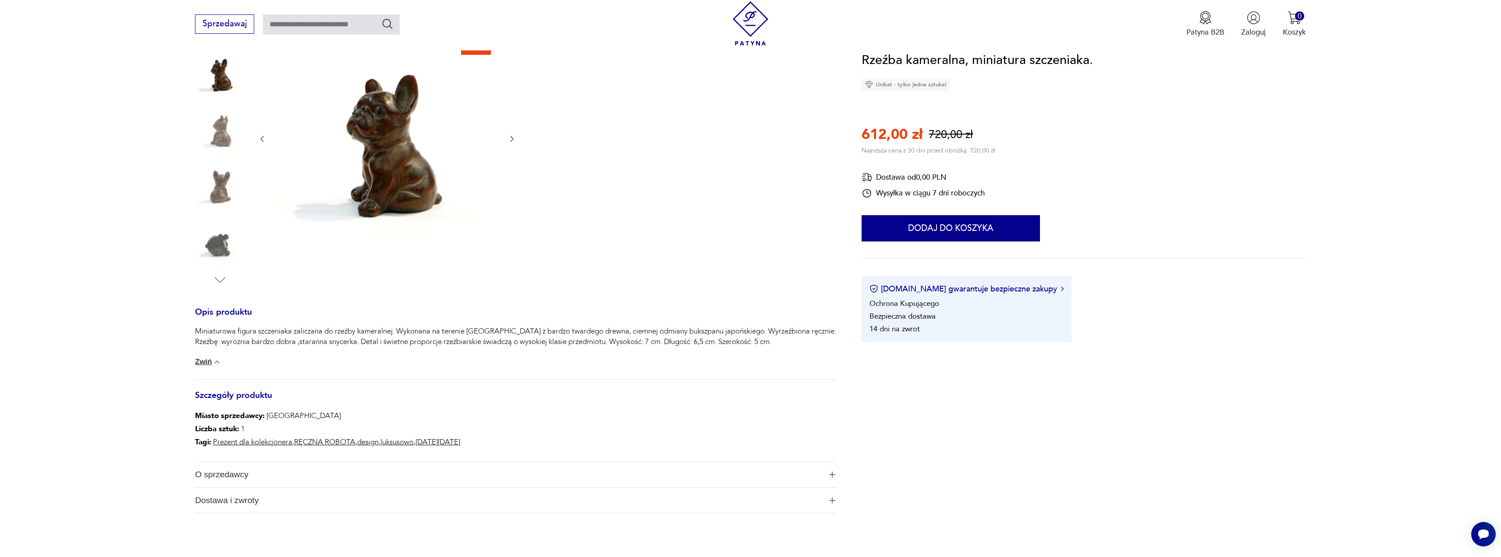
click at [213, 242] on img at bounding box center [220, 241] width 50 height 50
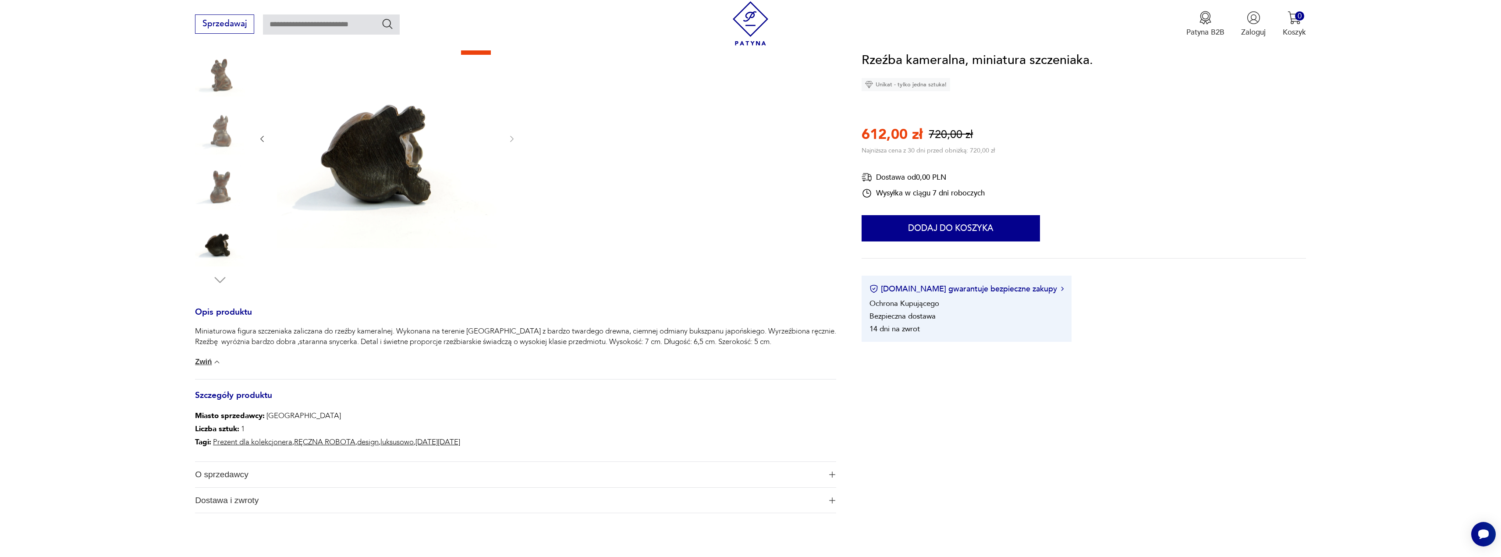
scroll to position [88, 0]
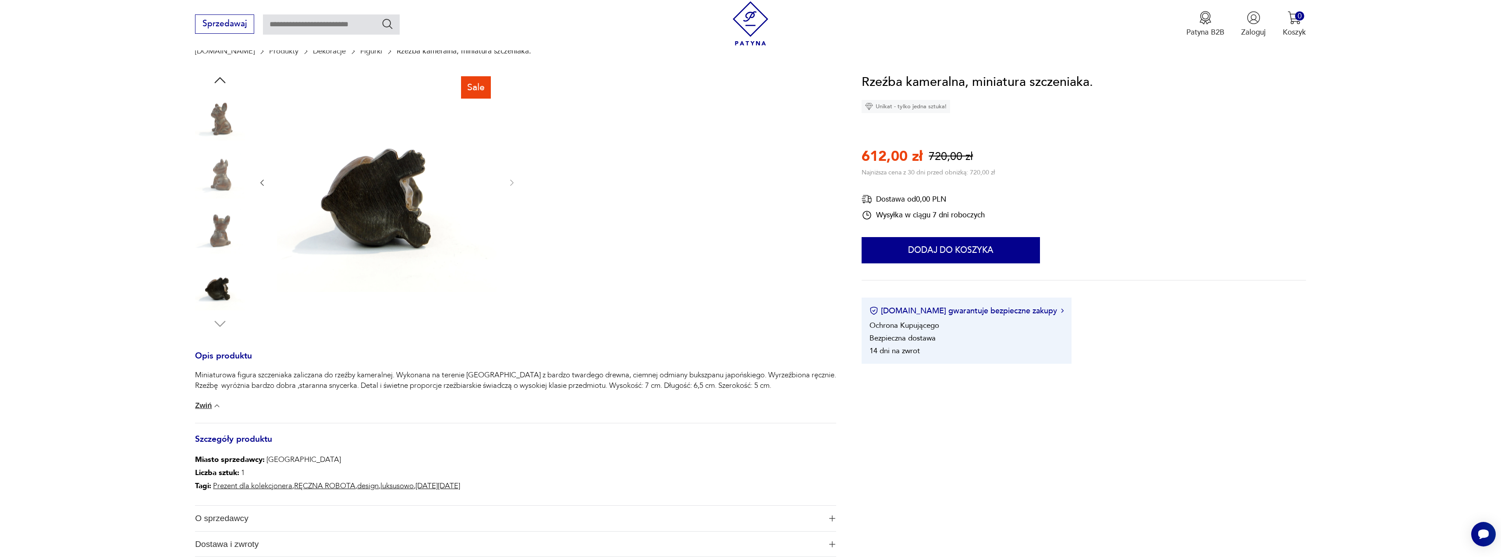
drag, startPoint x: 99, startPoint y: 186, endPoint x: 89, endPoint y: 184, distance: 9.3
type input "******"
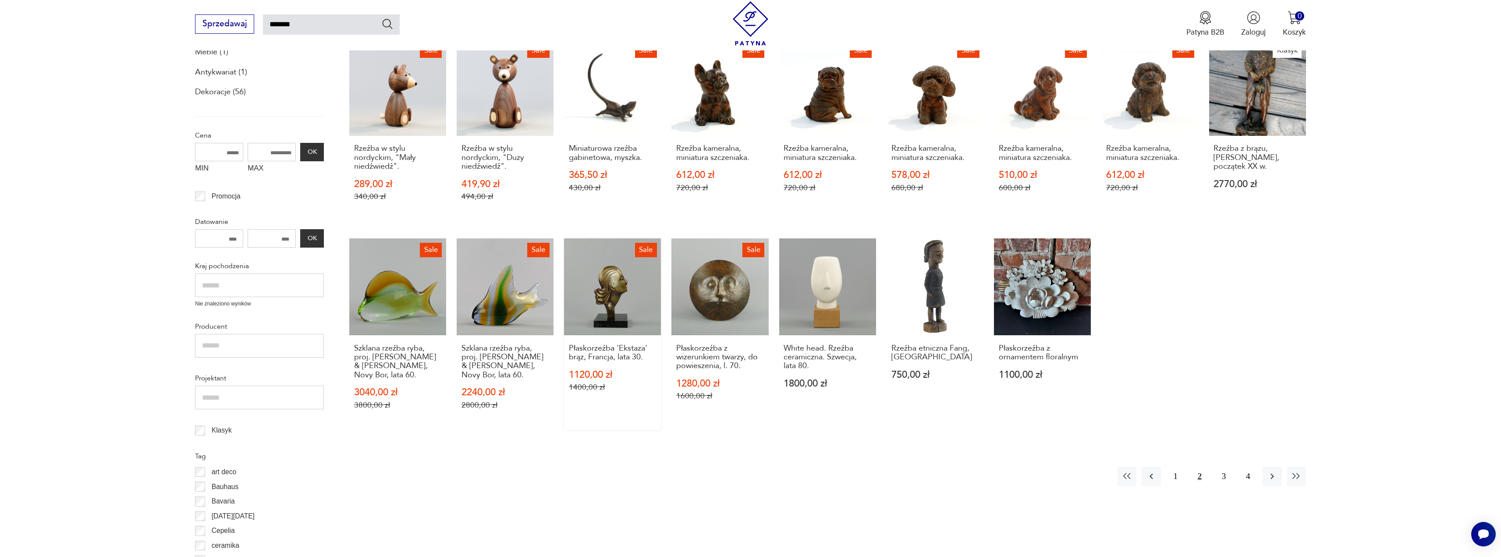
scroll to position [219, 0]
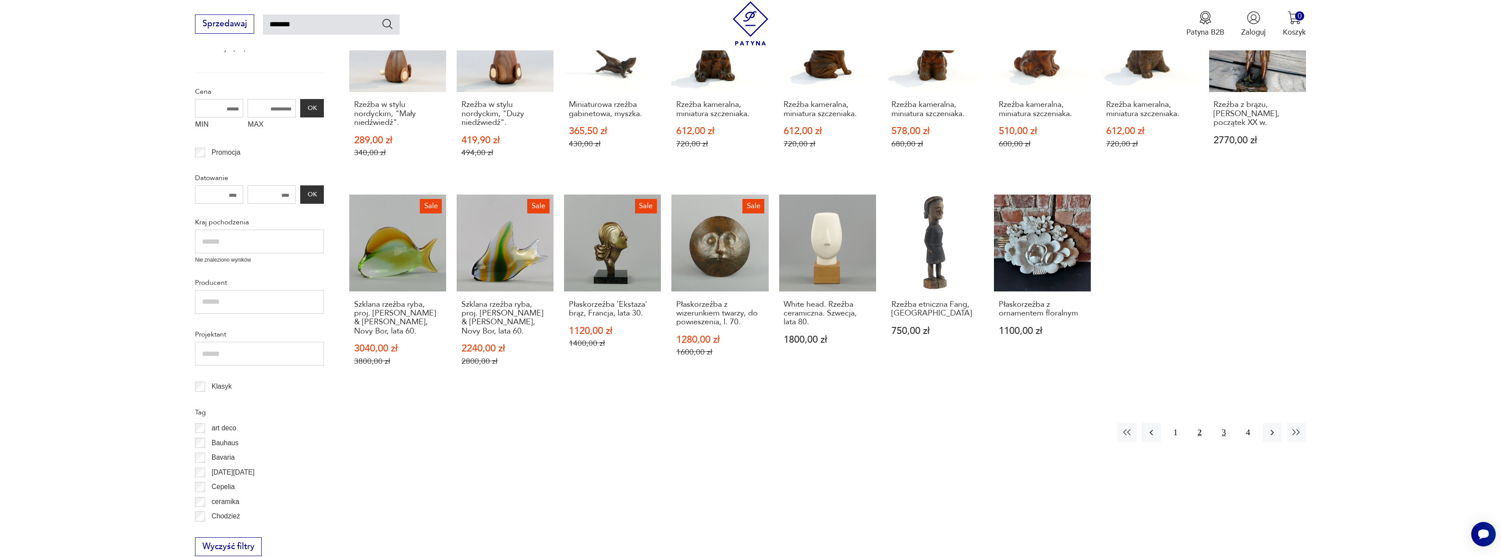
click at [1222, 430] on button "3" at bounding box center [1223, 432] width 19 height 19
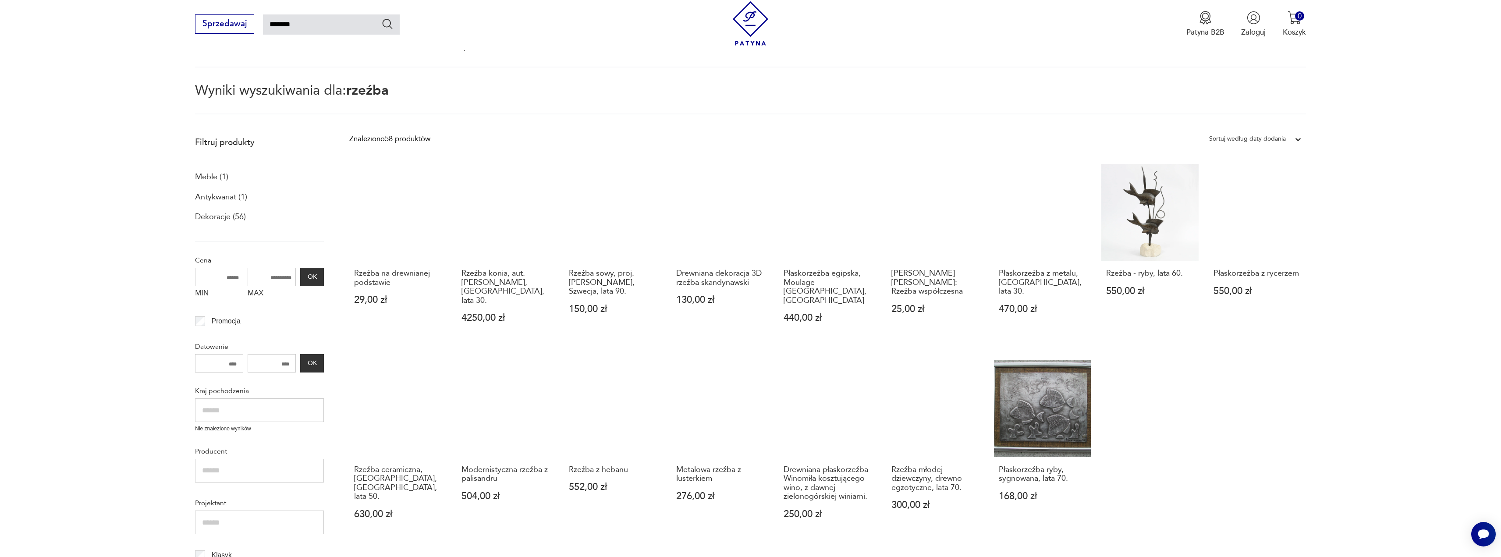
scroll to position [138, 0]
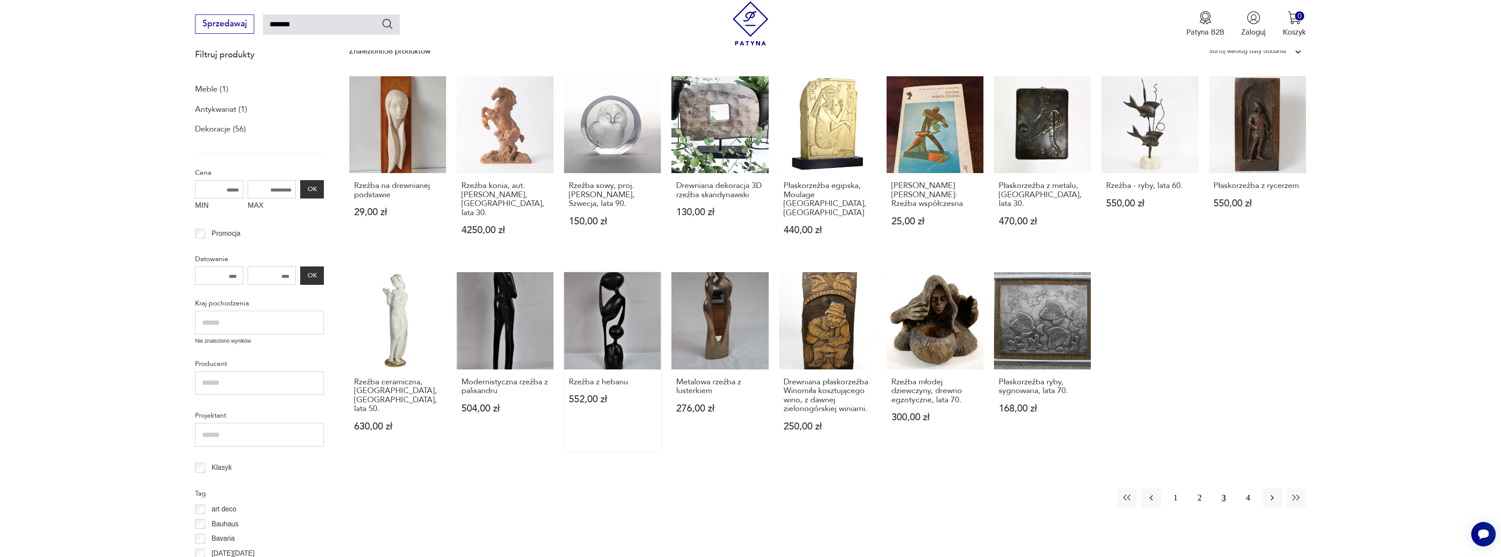
click at [619, 316] on link "Rzeźba z hebanu 552,00 zł" at bounding box center [612, 361] width 97 height 179
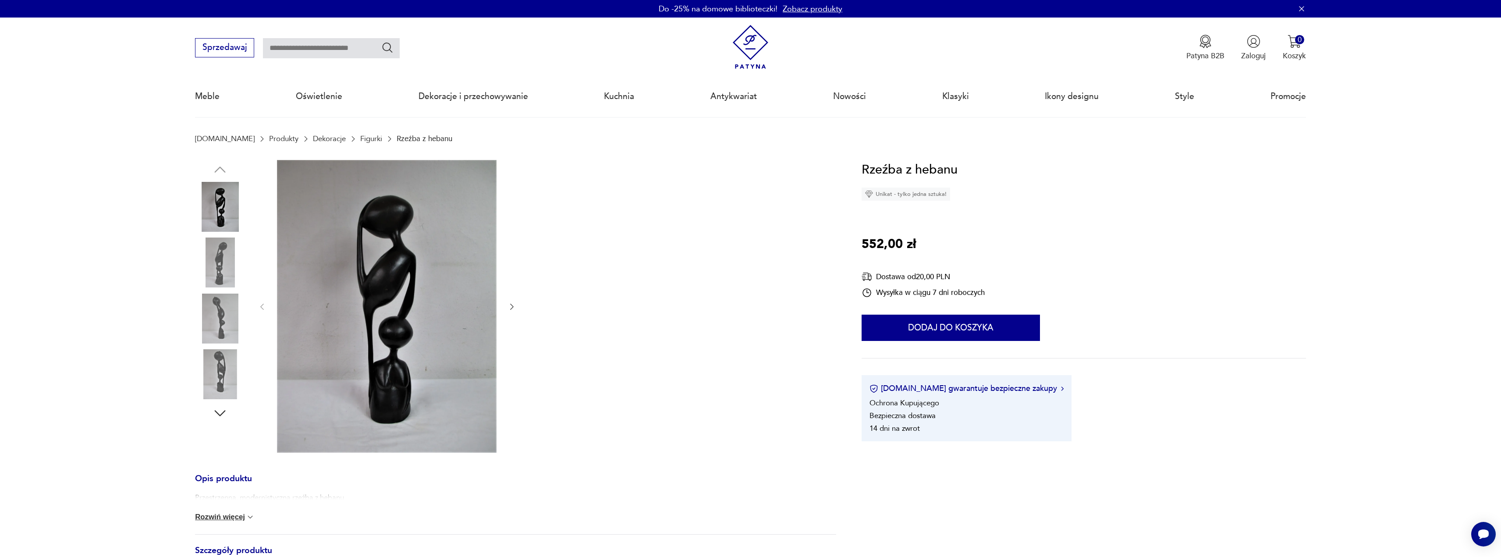
click at [508, 307] on icon "button" at bounding box center [511, 306] width 9 height 9
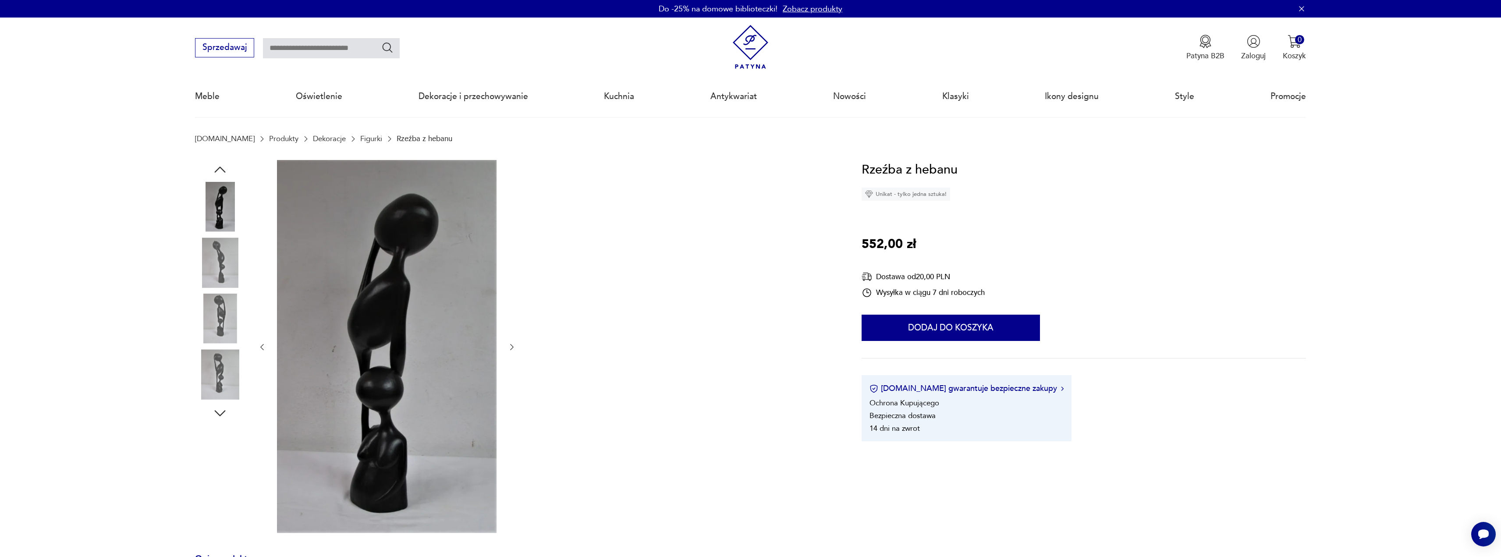
type input "******"
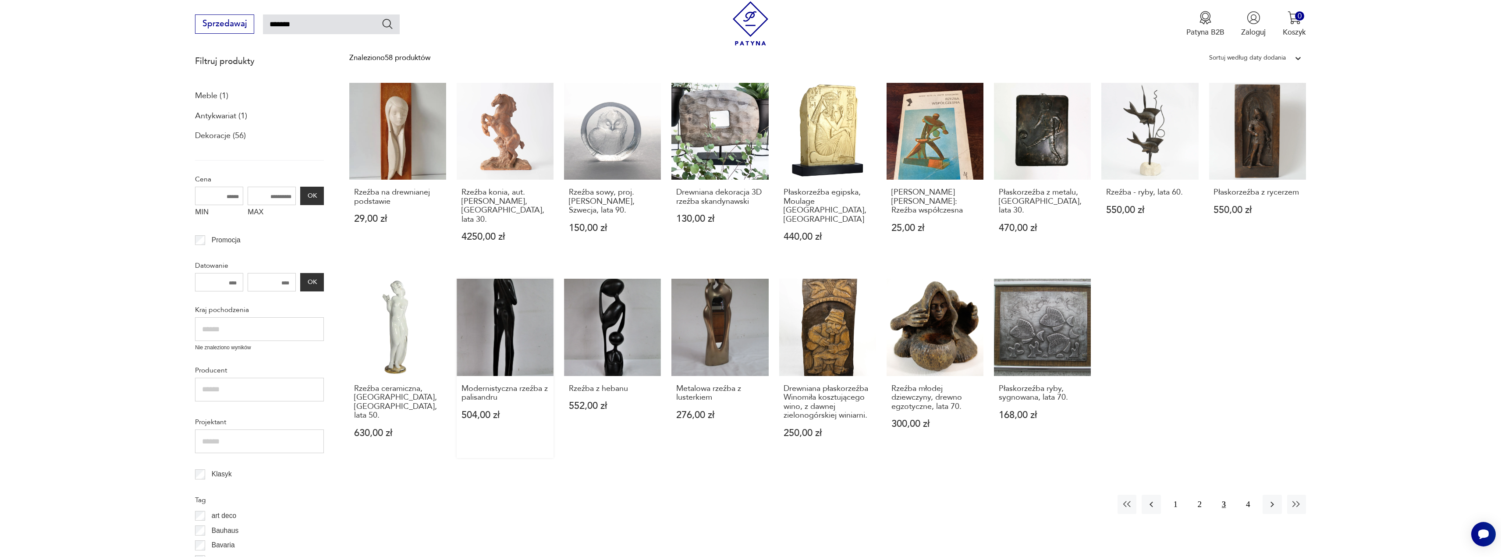
scroll to position [175, 0]
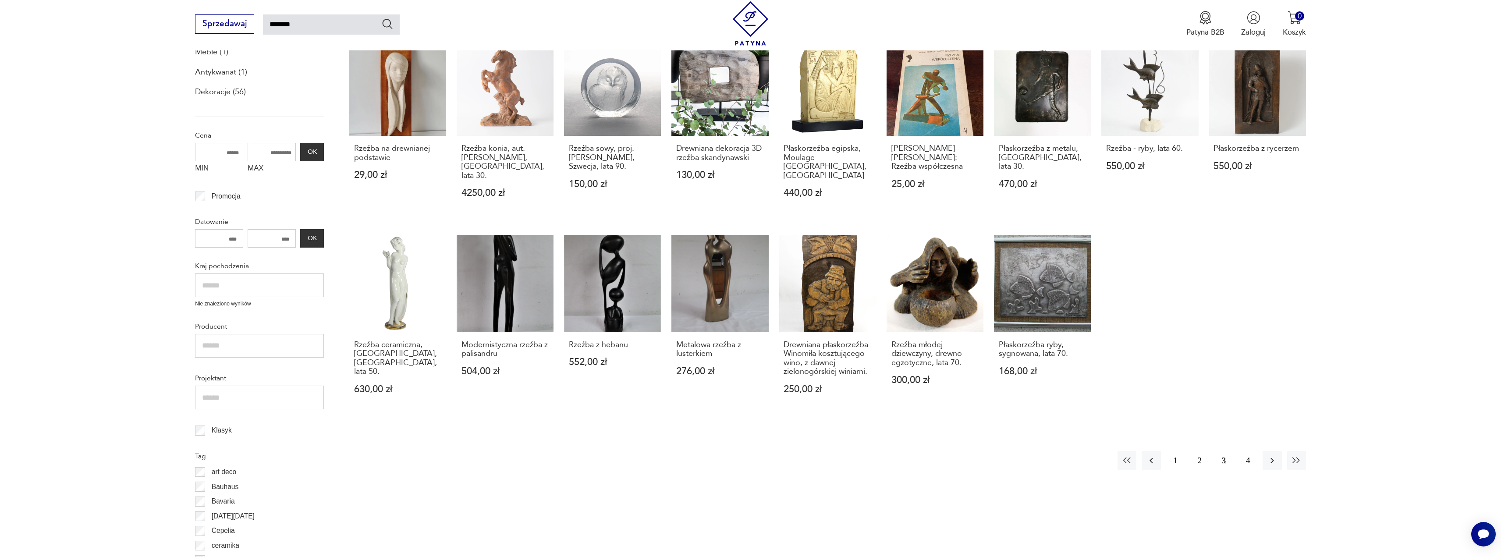
click at [487, 288] on link "Modernistyczna rzeźba z palisandru 504,00 zł" at bounding box center [505, 324] width 97 height 179
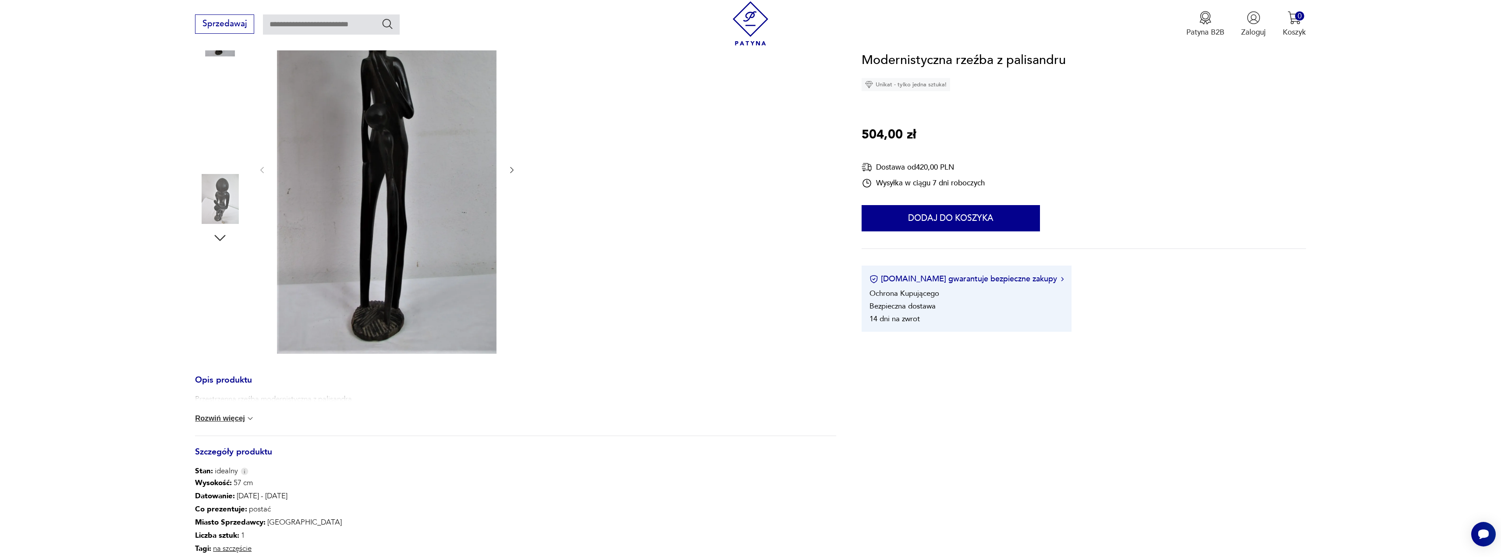
scroll to position [351, 0]
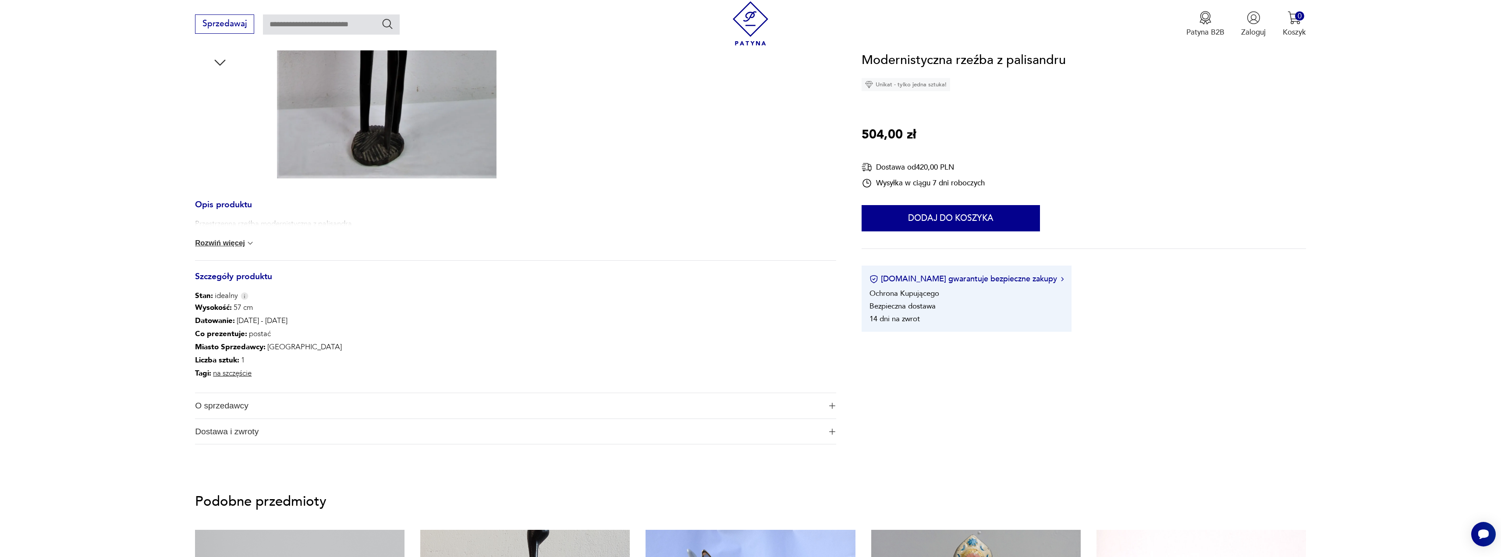
type input "******"
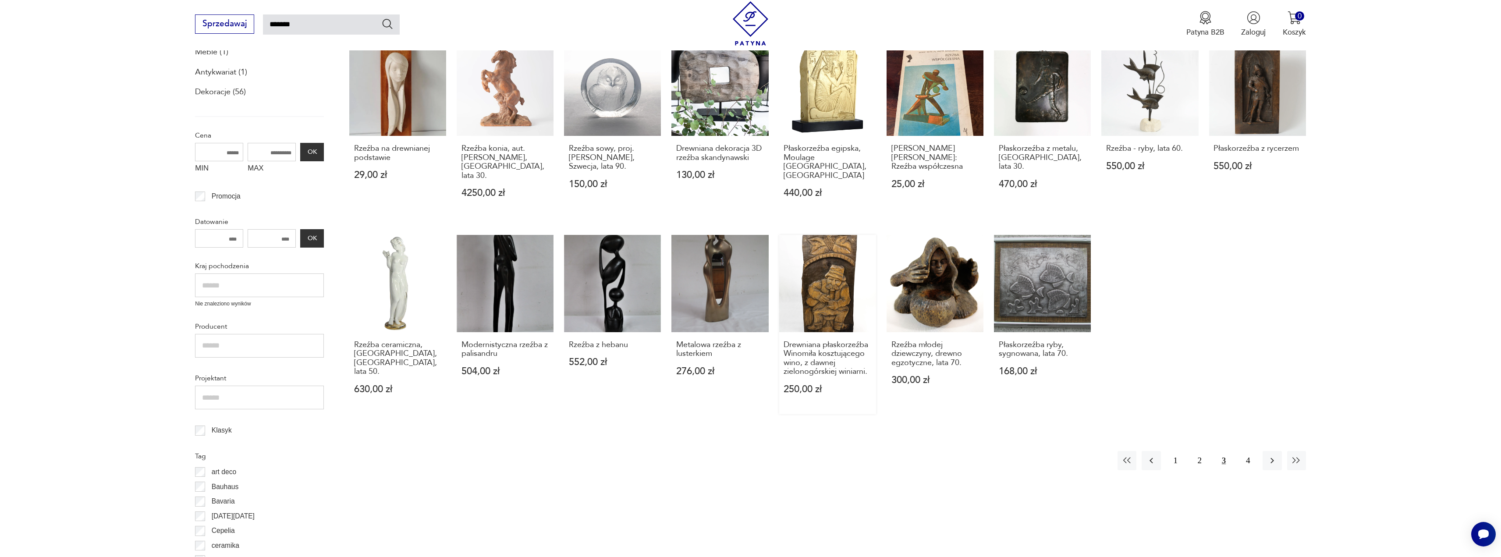
scroll to position [219, 0]
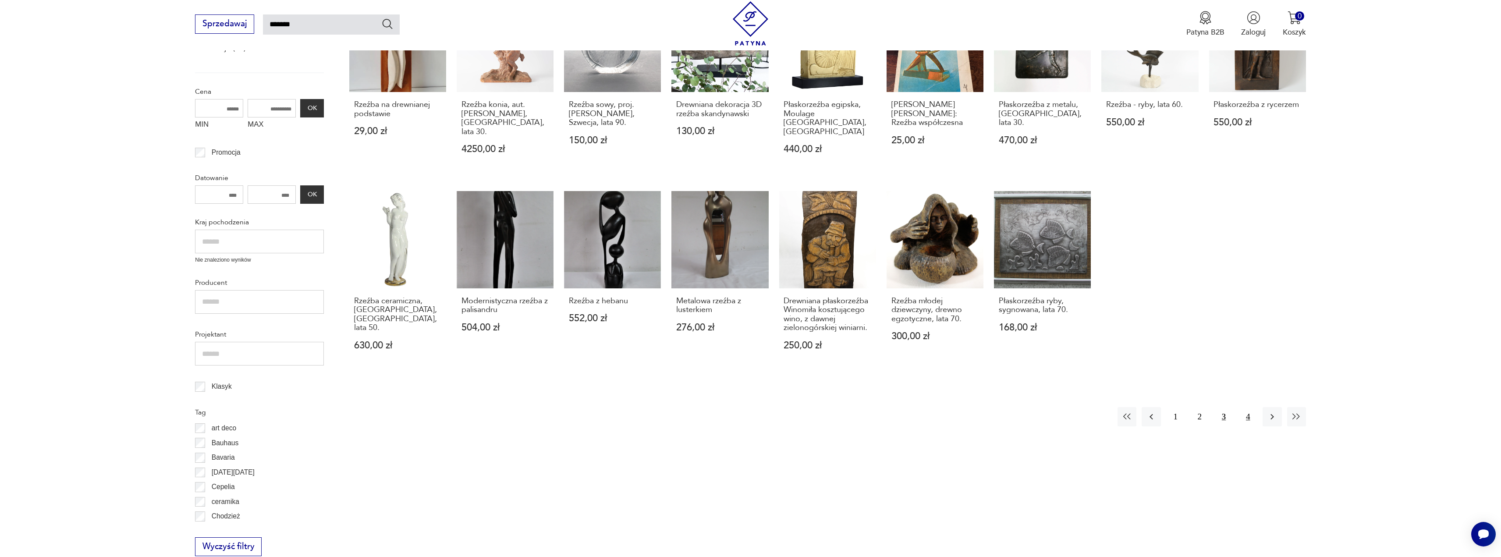
click at [1247, 409] on button "4" at bounding box center [1247, 416] width 19 height 19
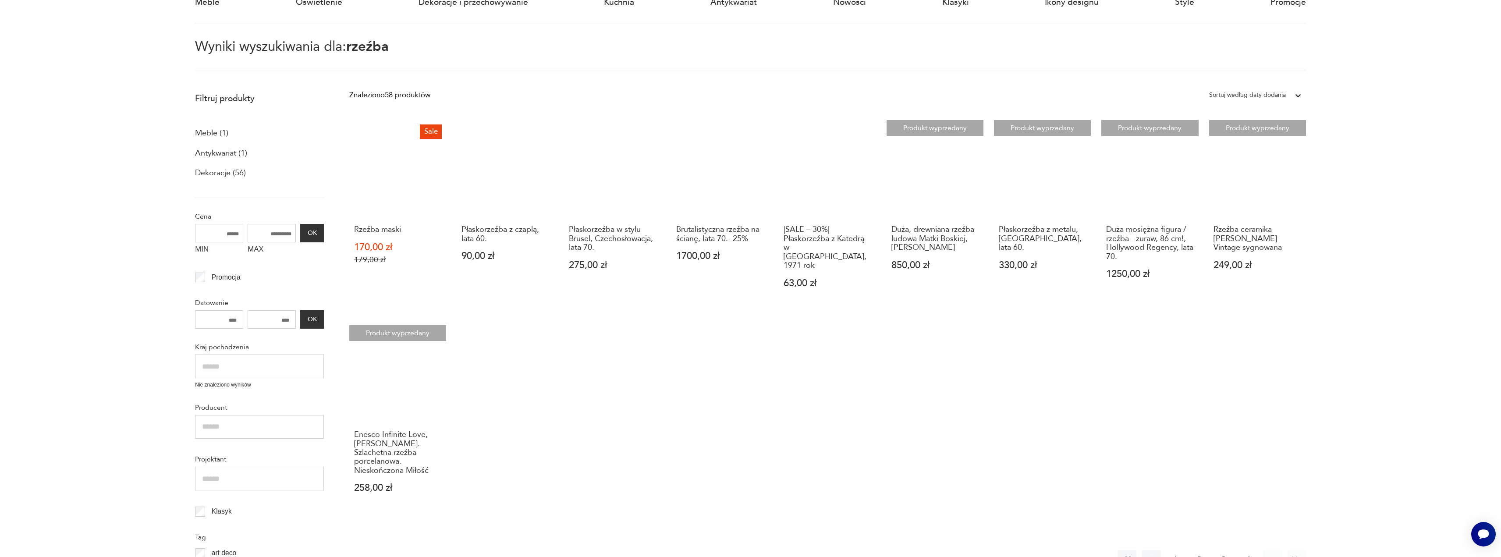
scroll to position [138, 0]
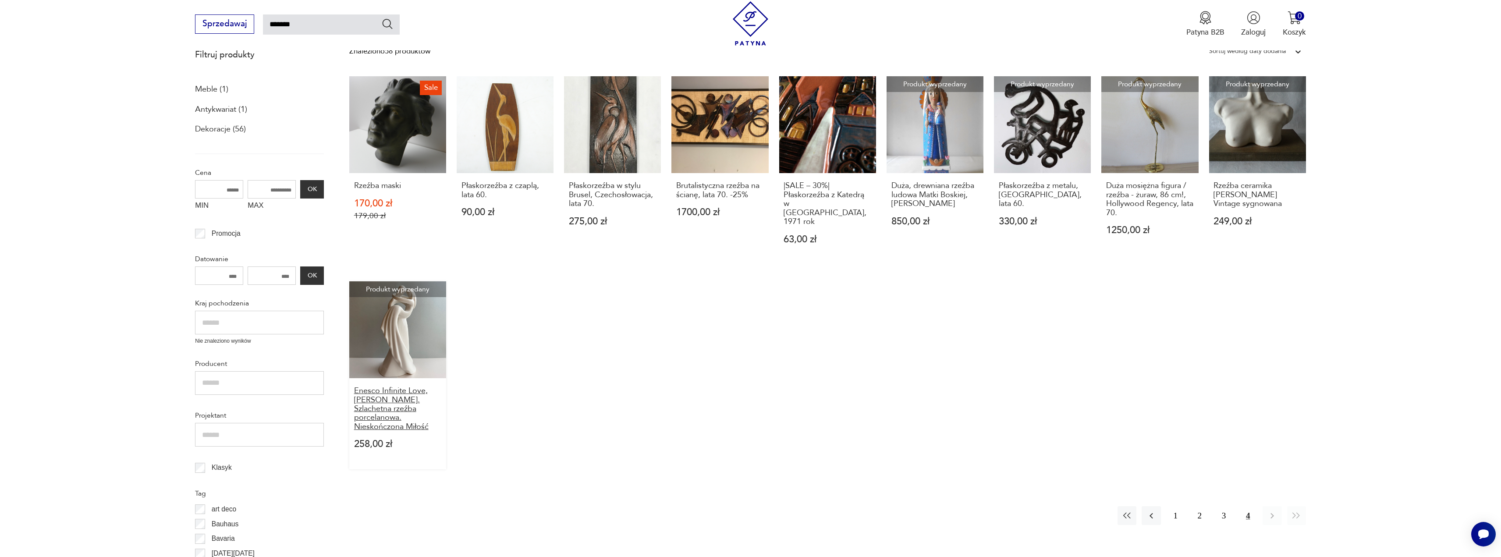
click at [386, 394] on h3 "Enesco Infinite Love, Kim Lawrence. Szlachetna rzeźba porcelanowa. Nieskończona…" at bounding box center [398, 408] width 88 height 45
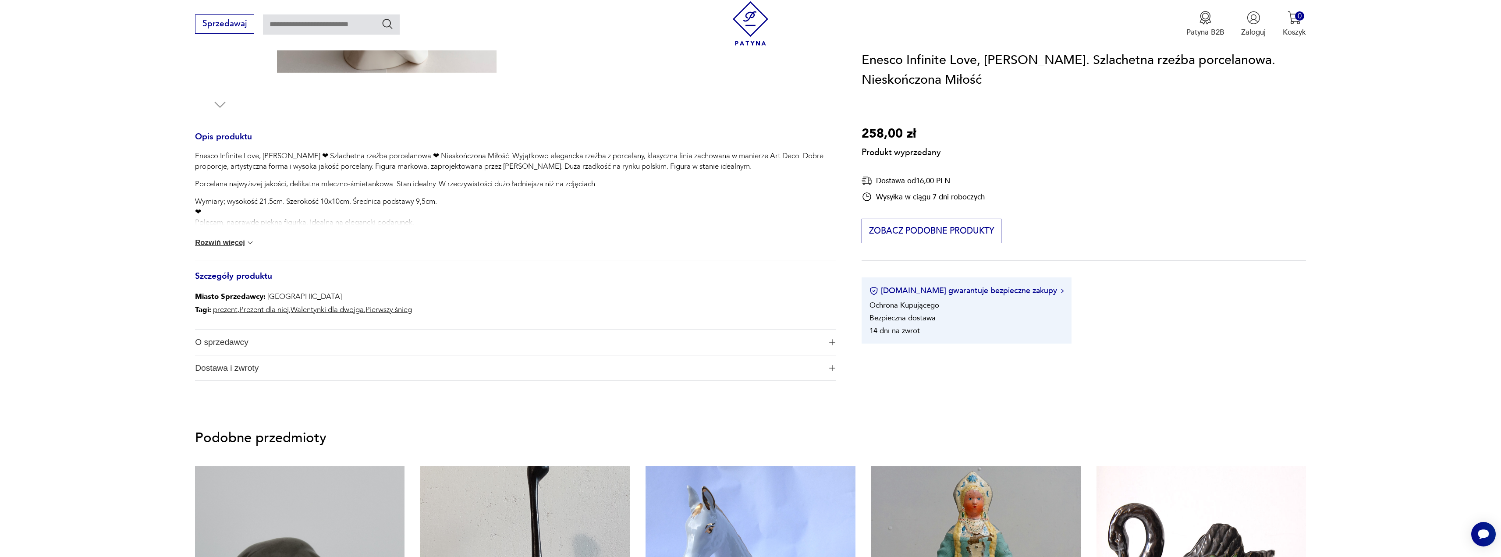
scroll to position [351, 0]
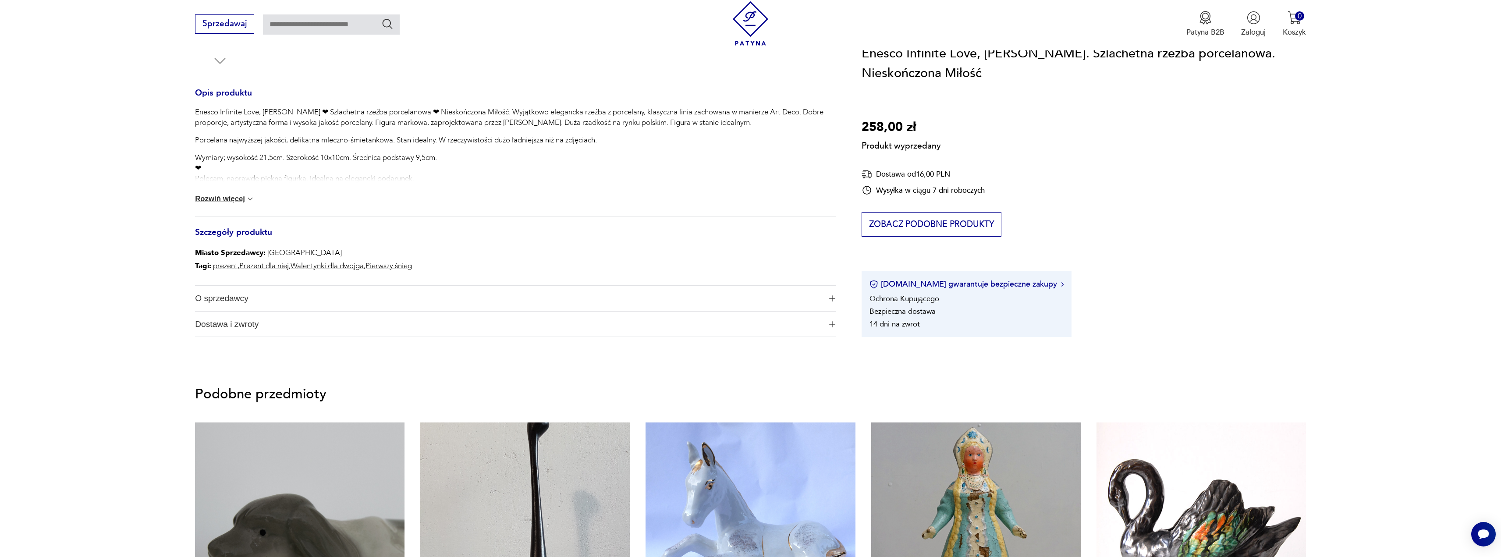
drag, startPoint x: 374, startPoint y: 252, endPoint x: 365, endPoint y: 239, distance: 15.1
type input "******"
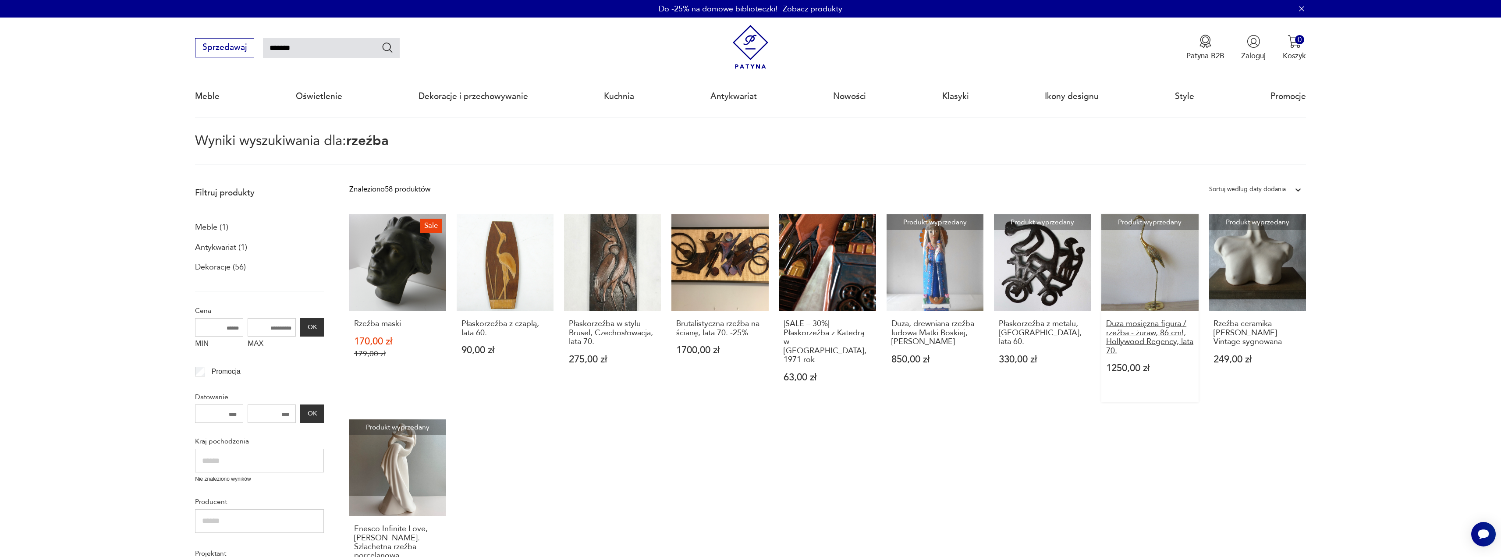
scroll to position [219, 0]
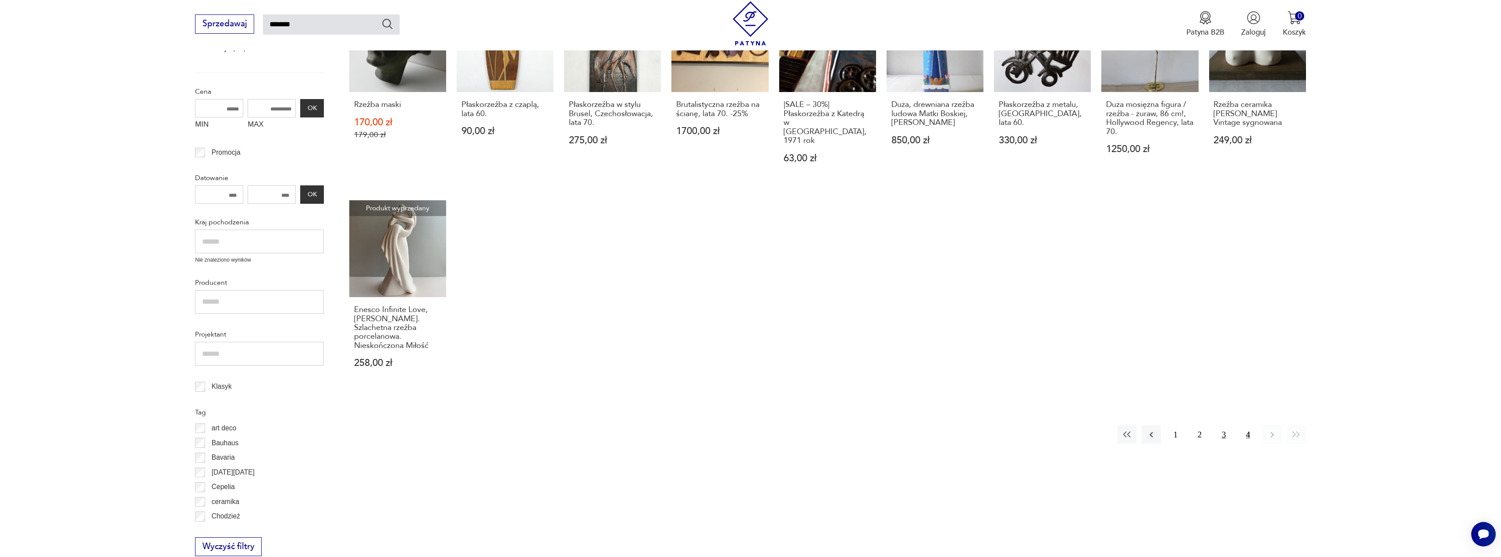
click at [1223, 428] on button "3" at bounding box center [1223, 434] width 19 height 19
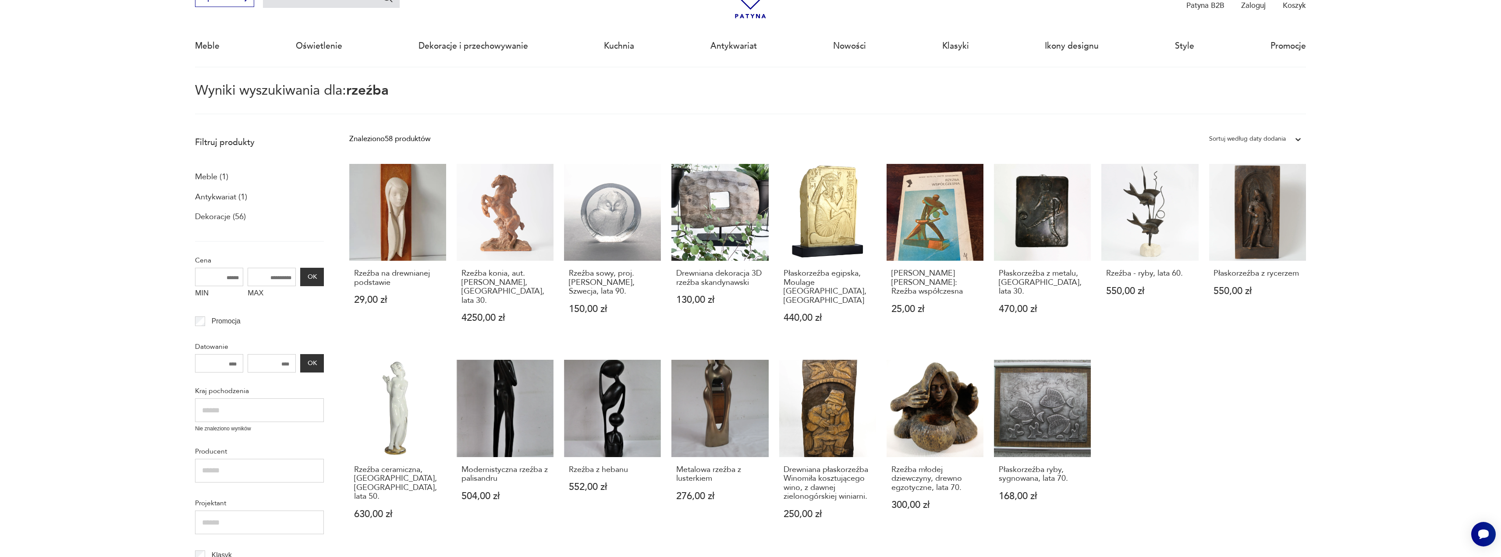
scroll to position [138, 0]
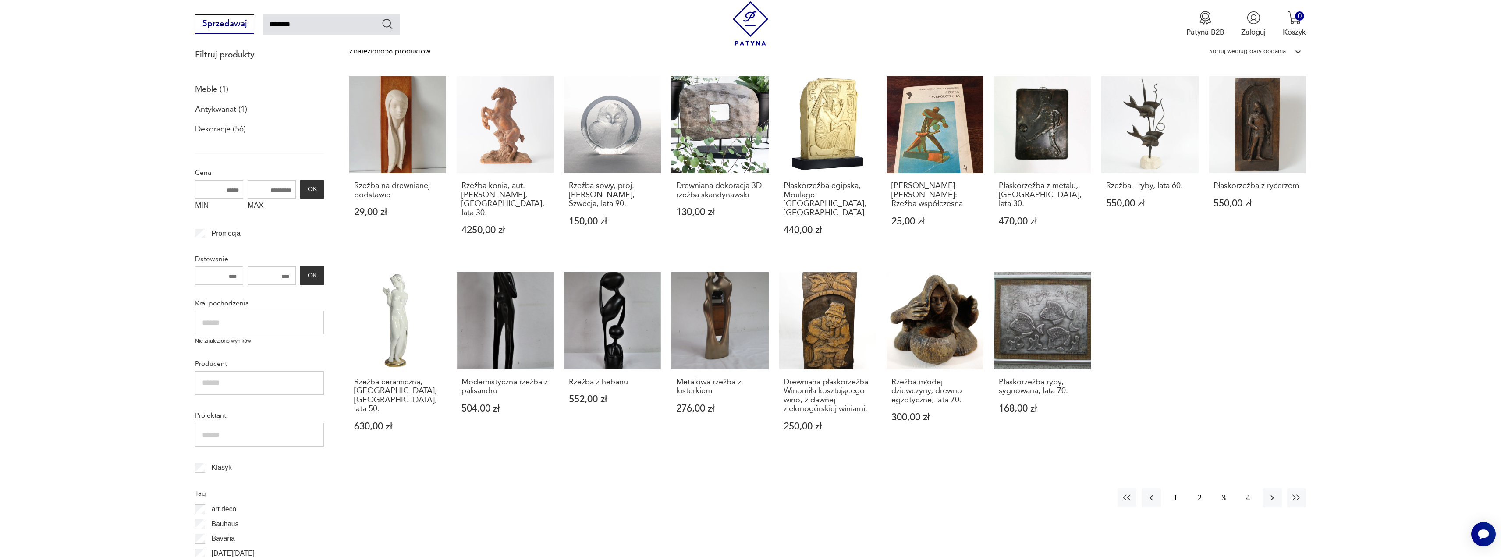
click at [1177, 488] on button "1" at bounding box center [1175, 497] width 19 height 19
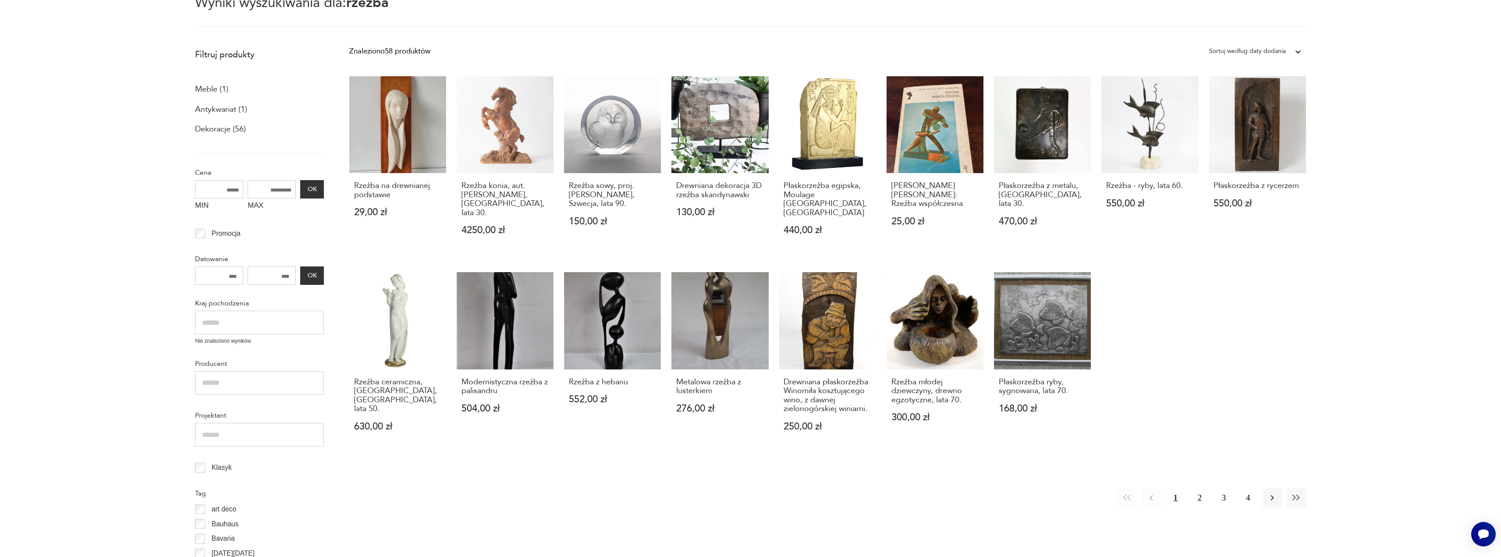
scroll to position [50, 0]
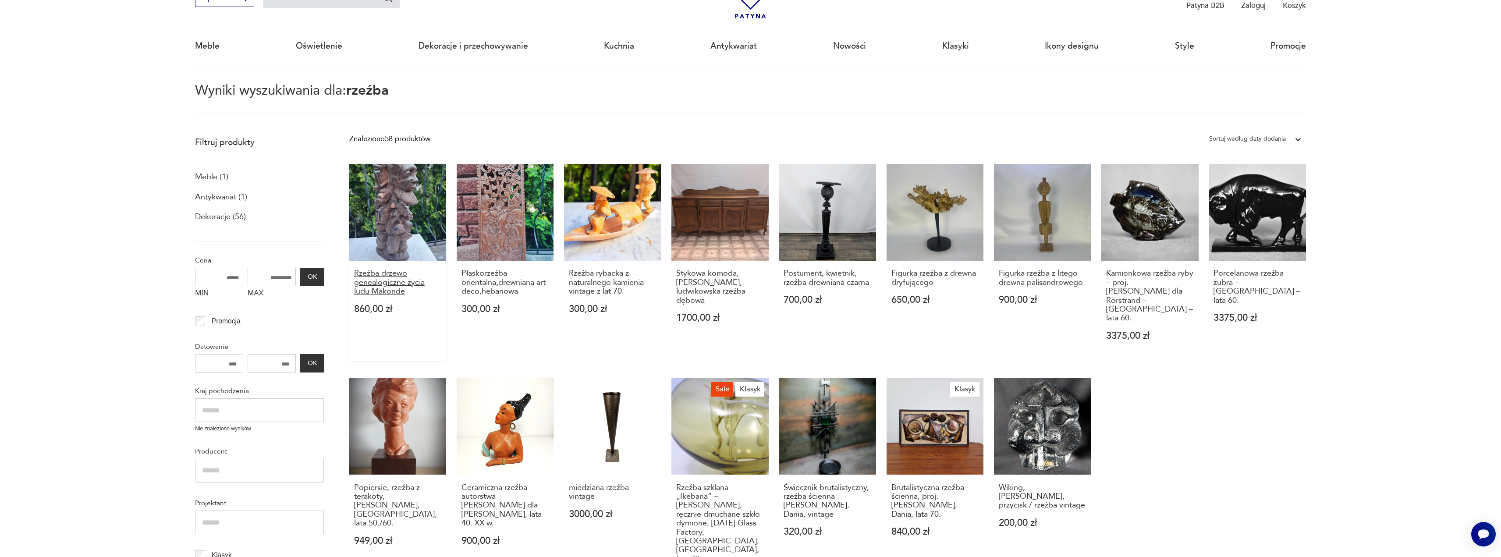
click at [386, 283] on h3 "Rzeźba drzewo genealogiczne życia ludu Makonde" at bounding box center [398, 282] width 88 height 27
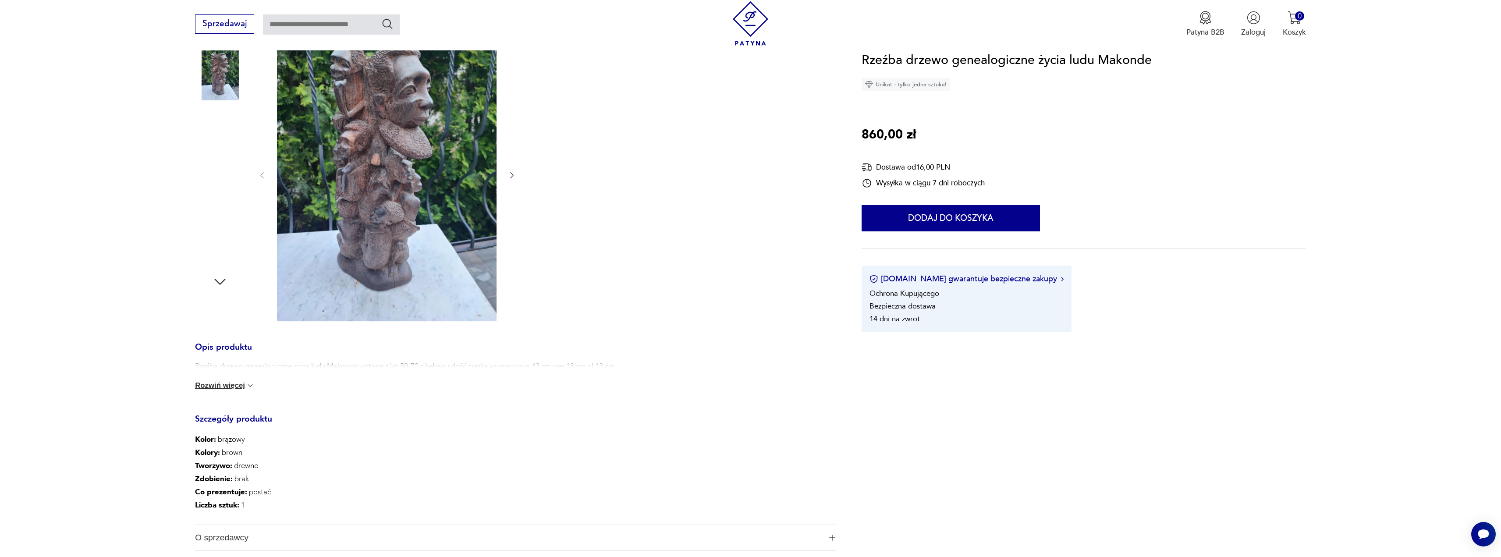
scroll to position [263, 0]
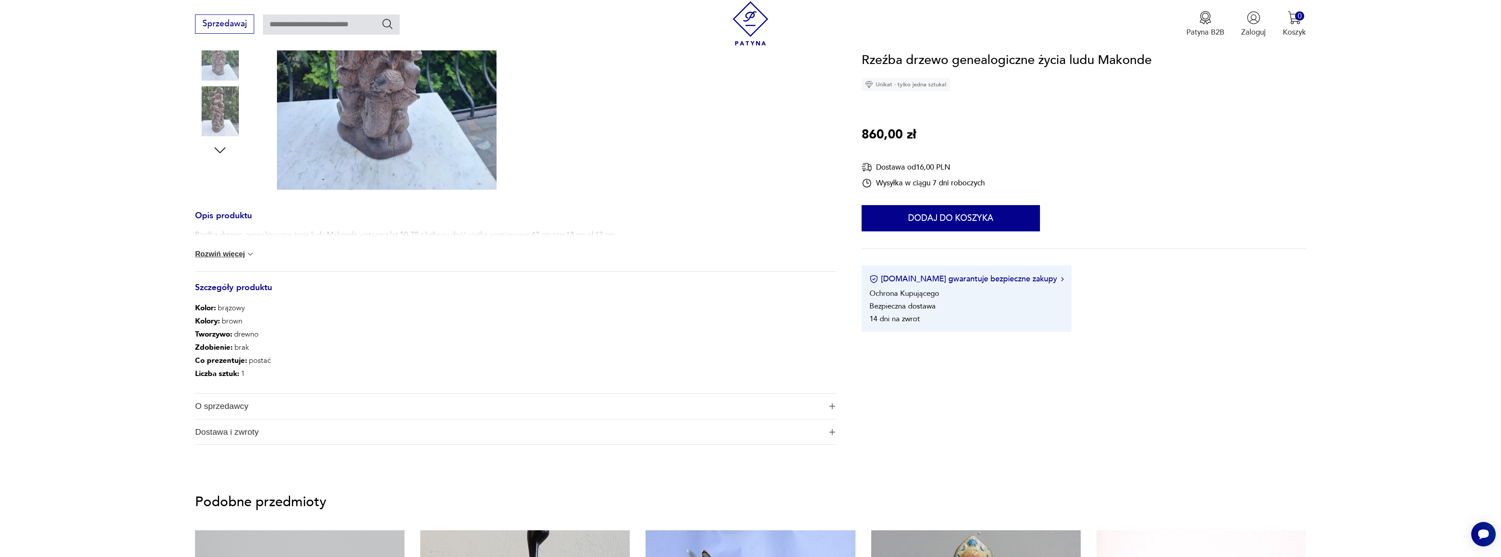
click at [226, 257] on button "Rozwiń więcej" at bounding box center [225, 254] width 60 height 9
drag, startPoint x: 222, startPoint y: 238, endPoint x: 275, endPoint y: 235, distance: 52.7
click at [273, 234] on p "Rzeźba drzewo genealogiczne życia ludu Makonde,vintage z lat 50-70,z hebanu,doś…" at bounding box center [405, 235] width 421 height 11
click at [300, 248] on div "Rzeźba drzewo genealogiczne życia ludu Makonde,vintage z lat 50-70,z hebanu,doś…" at bounding box center [515, 251] width 641 height 43
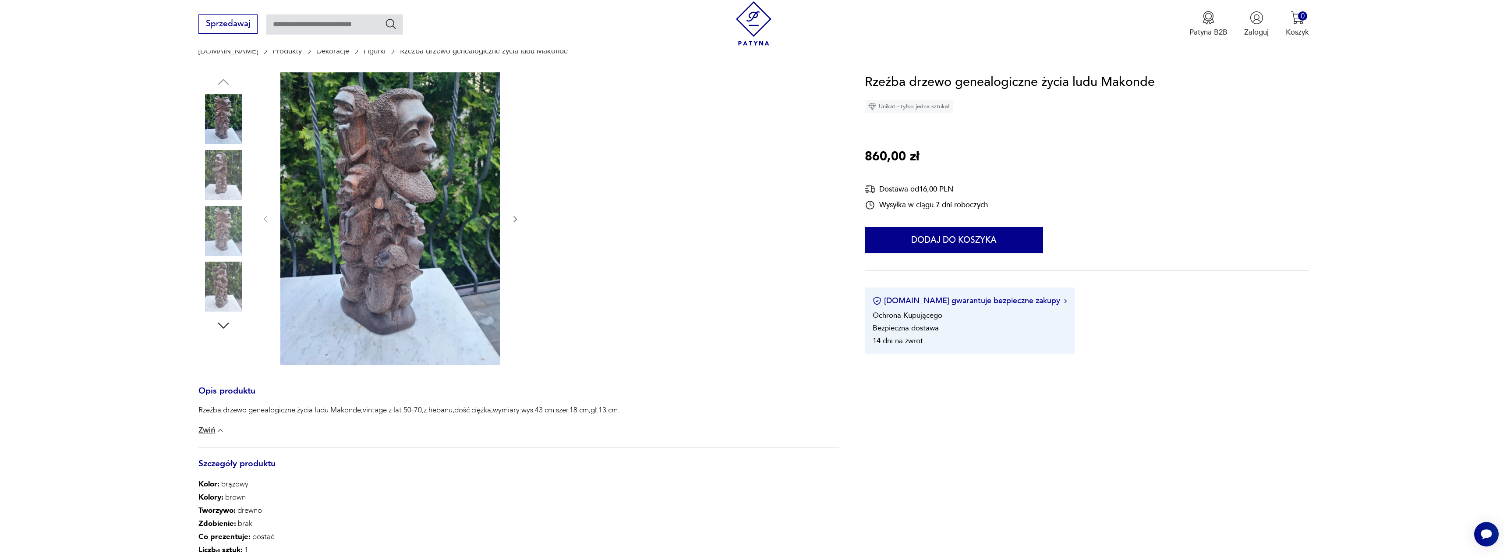
scroll to position [0, 0]
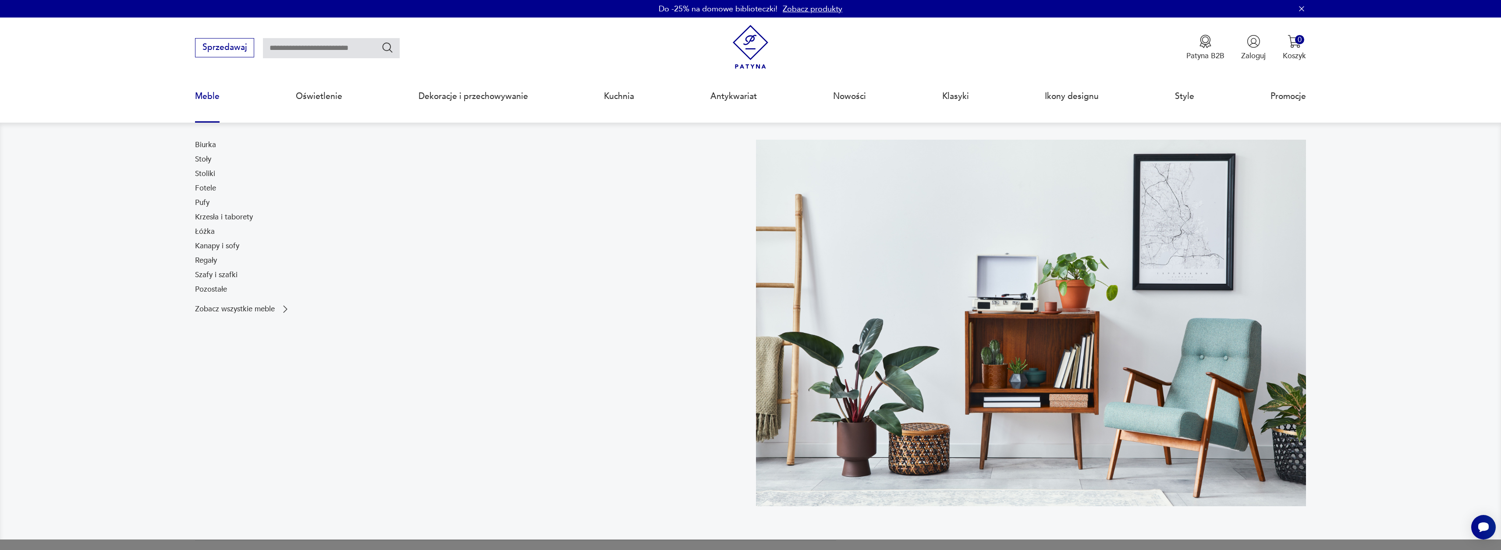
click at [209, 103] on link "Meble" at bounding box center [207, 96] width 25 height 40
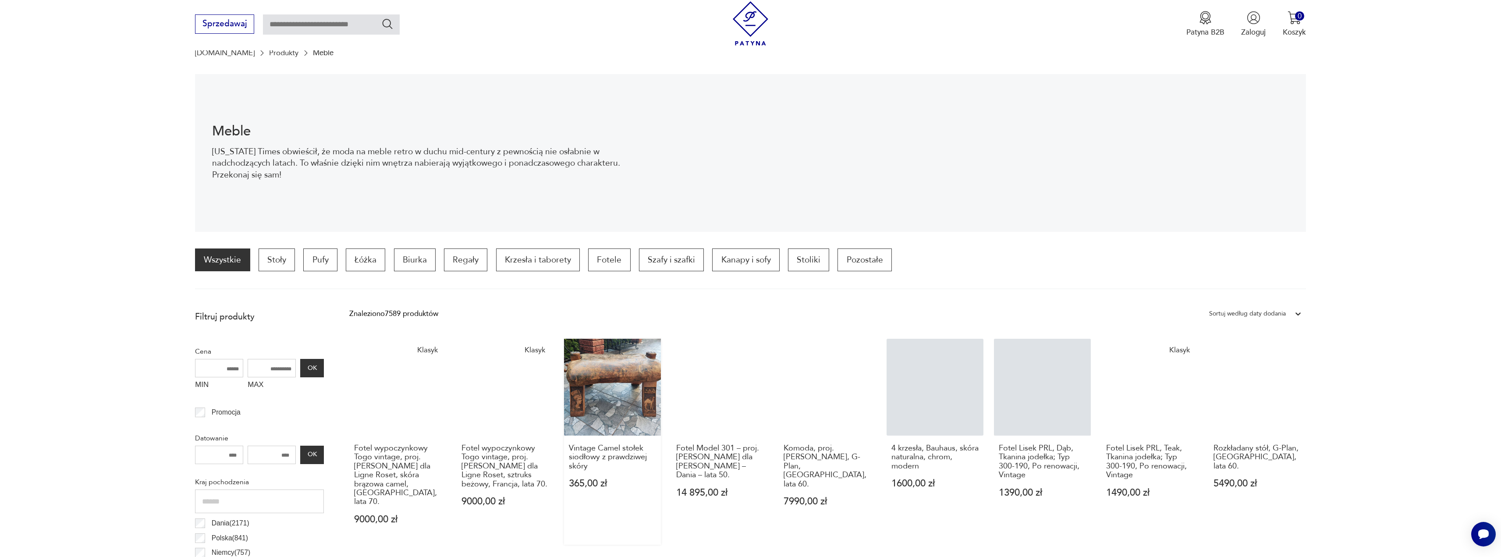
scroll to position [174, 0]
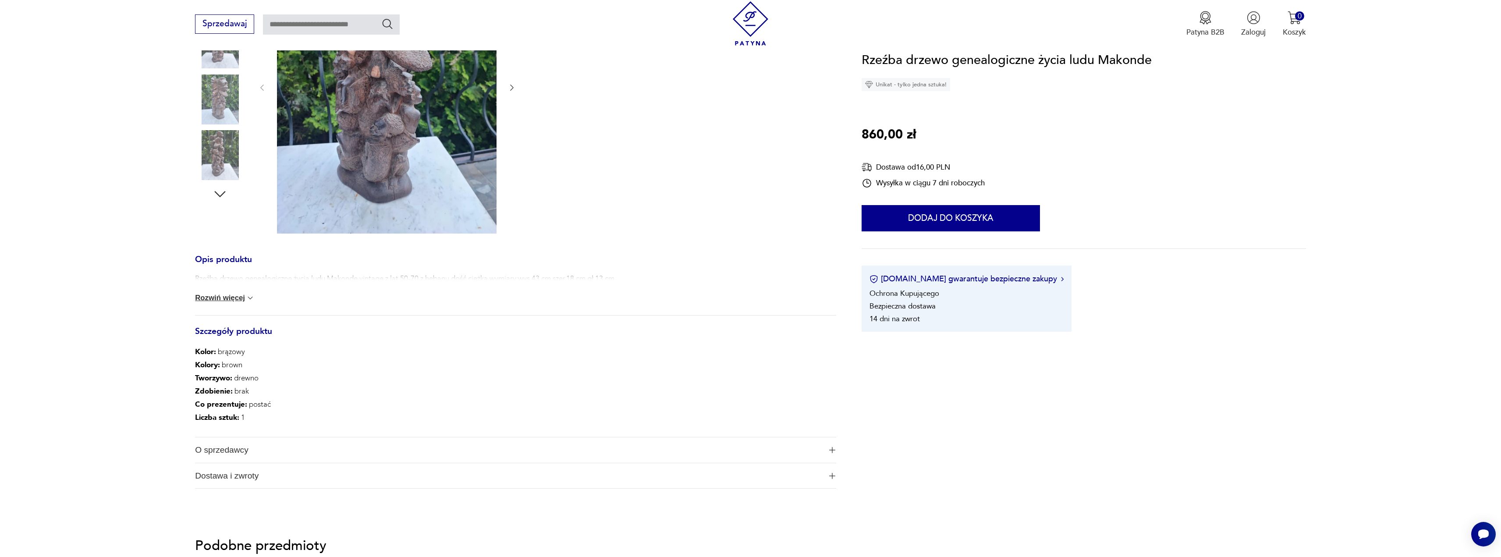
scroll to position [263, 0]
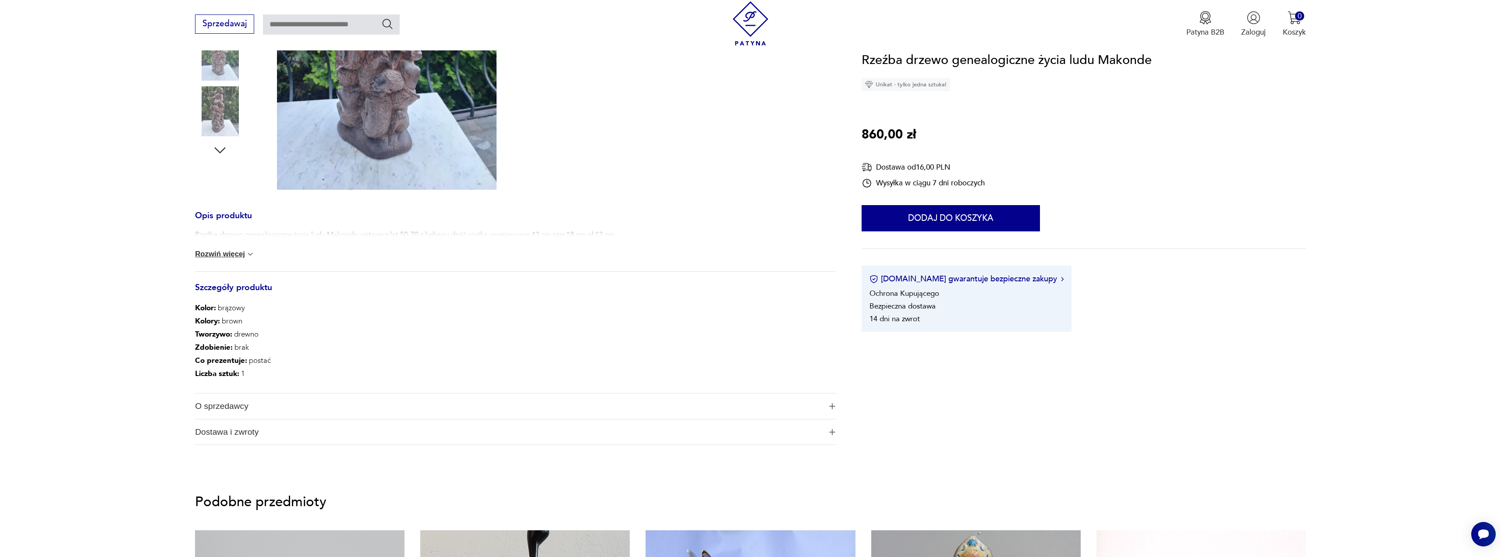
click at [225, 255] on button "Rozwiń więcej" at bounding box center [225, 254] width 60 height 9
drag, startPoint x: 218, startPoint y: 236, endPoint x: 283, endPoint y: 255, distance: 67.0
click at [260, 236] on p "Rzeźba drzewo genealogiczne życia ludu Makonde,vintage z lat 50-70,z hebanu,doś…" at bounding box center [405, 235] width 421 height 11
click at [283, 255] on div "Rzeźba drzewo genealogiczne życia ludu Makonde,vintage z lat 50-70,z hebanu,doś…" at bounding box center [515, 251] width 641 height 43
drag, startPoint x: 231, startPoint y: 236, endPoint x: 340, endPoint y: 255, distance: 110.3
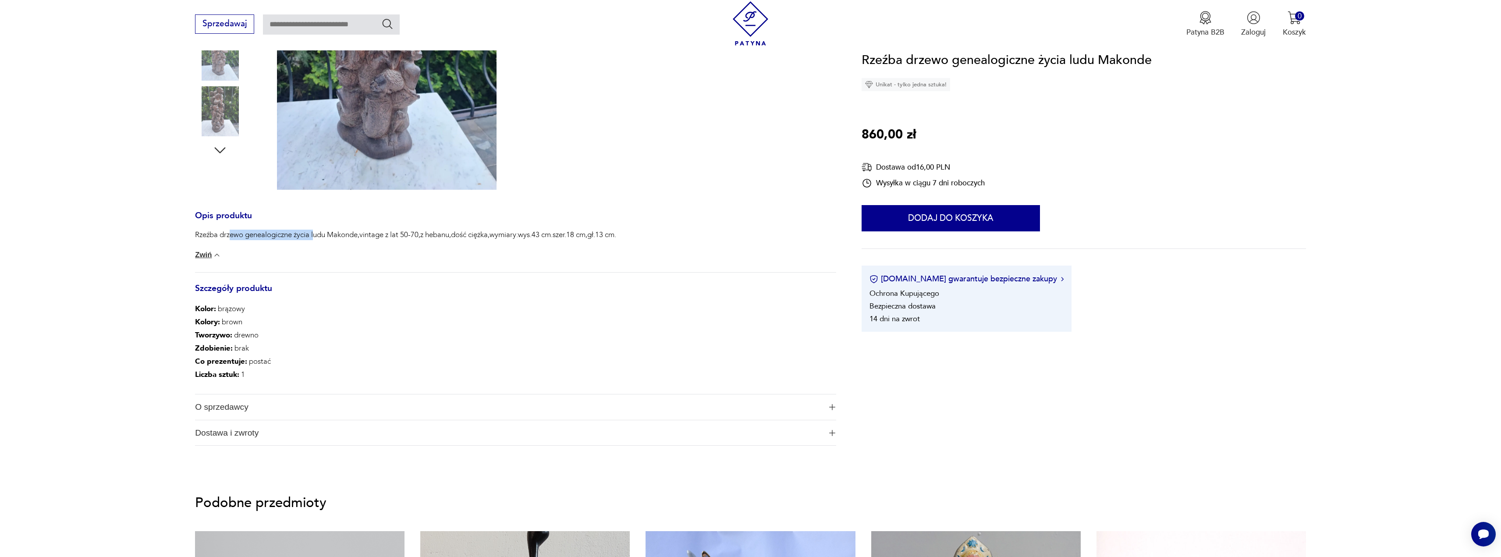
click at [318, 244] on div "Rzeźba drzewo genealogiczne życia ludu Makonde,vintage z lat 50-70,z hebanu,doś…" at bounding box center [515, 251] width 641 height 43
click at [346, 259] on div "Rzeźba drzewo genealogiczne życia ludu Makonde,vintage z lat 50-70,z hebanu,doś…" at bounding box center [515, 251] width 641 height 43
drag, startPoint x: 423, startPoint y: 234, endPoint x: 517, endPoint y: 250, distance: 95.2
click at [488, 241] on div "Opis produktu Rzeźba drzewo genealogiczne życia ludu Makonde,vintage z lat 50-7…" at bounding box center [515, 330] width 641 height 234
click at [528, 256] on div "Rzeźba drzewo genealogiczne życia ludu Makonde,vintage z lat 50-70,z hebanu,doś…" at bounding box center [515, 251] width 641 height 43
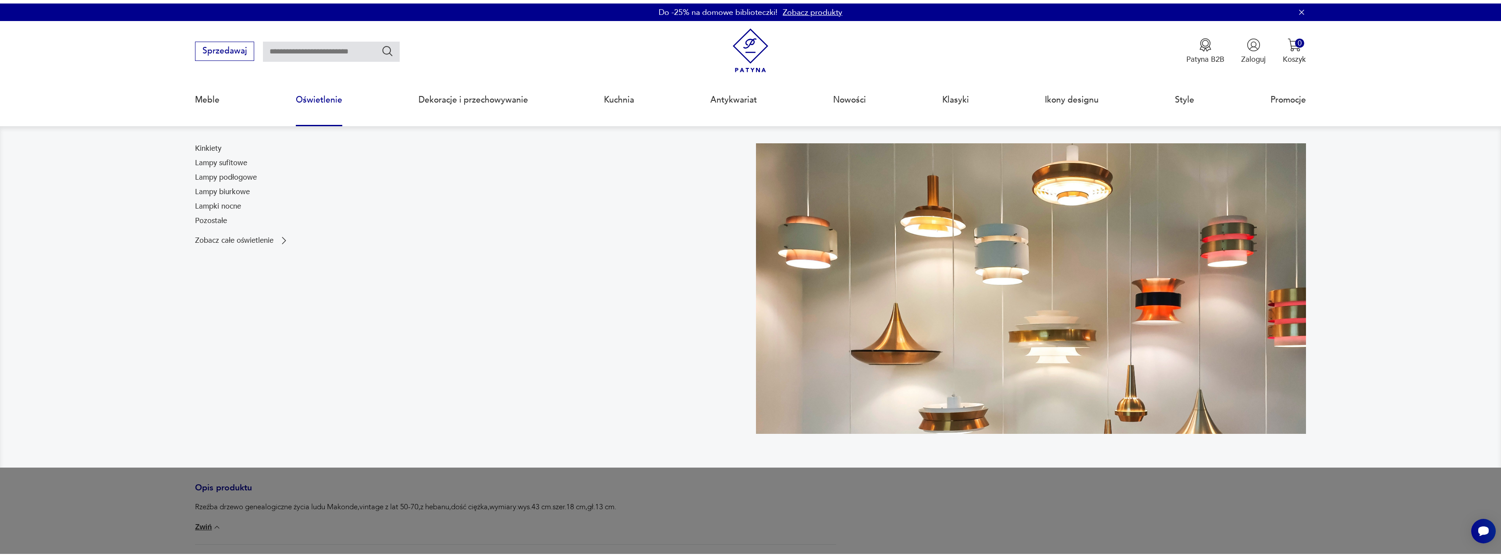
scroll to position [131, 0]
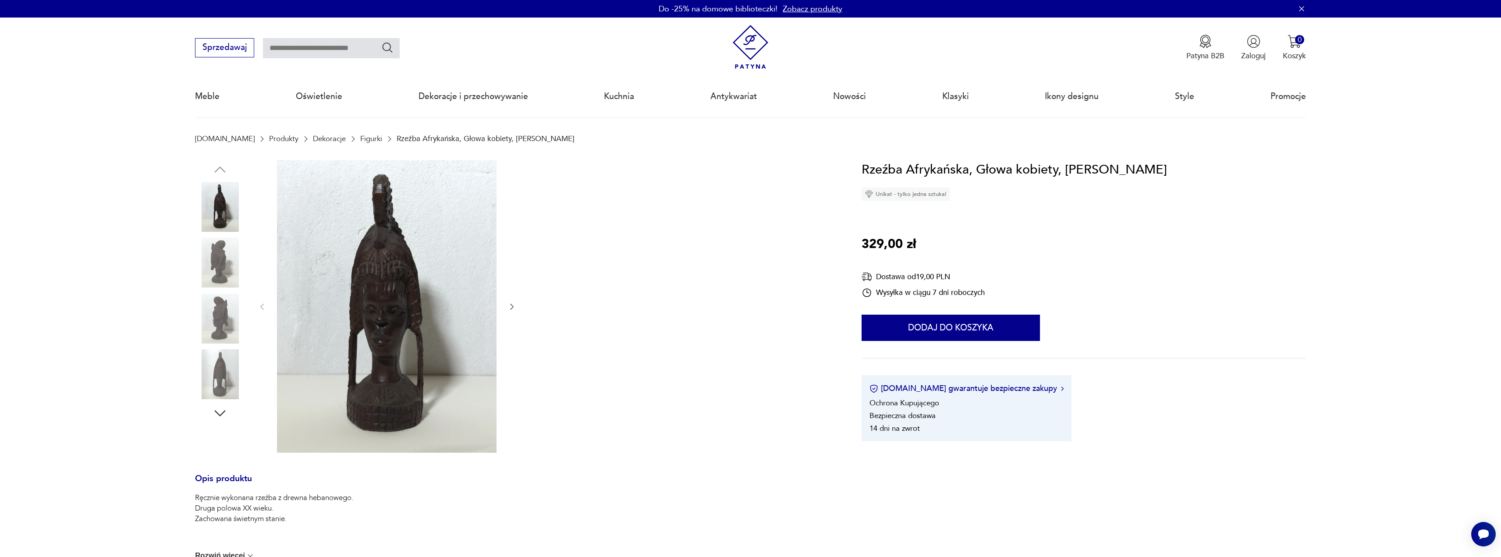
click at [508, 307] on icon "button" at bounding box center [511, 306] width 9 height 9
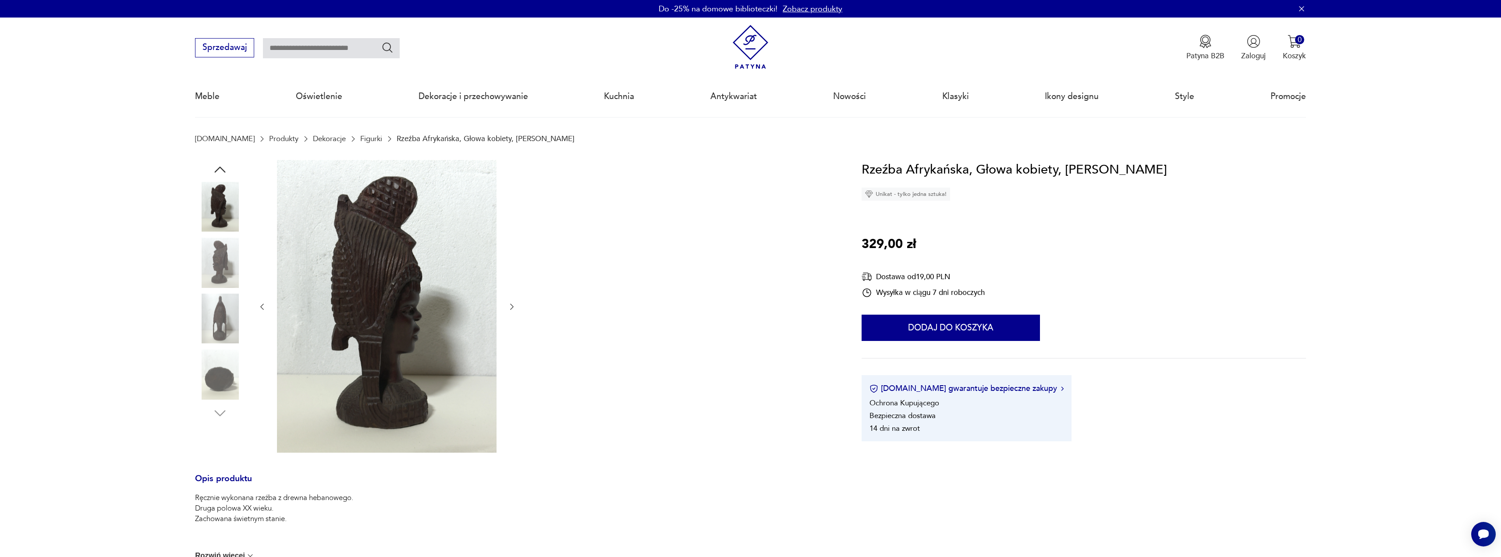
click at [450, 286] on img at bounding box center [387, 306] width 220 height 293
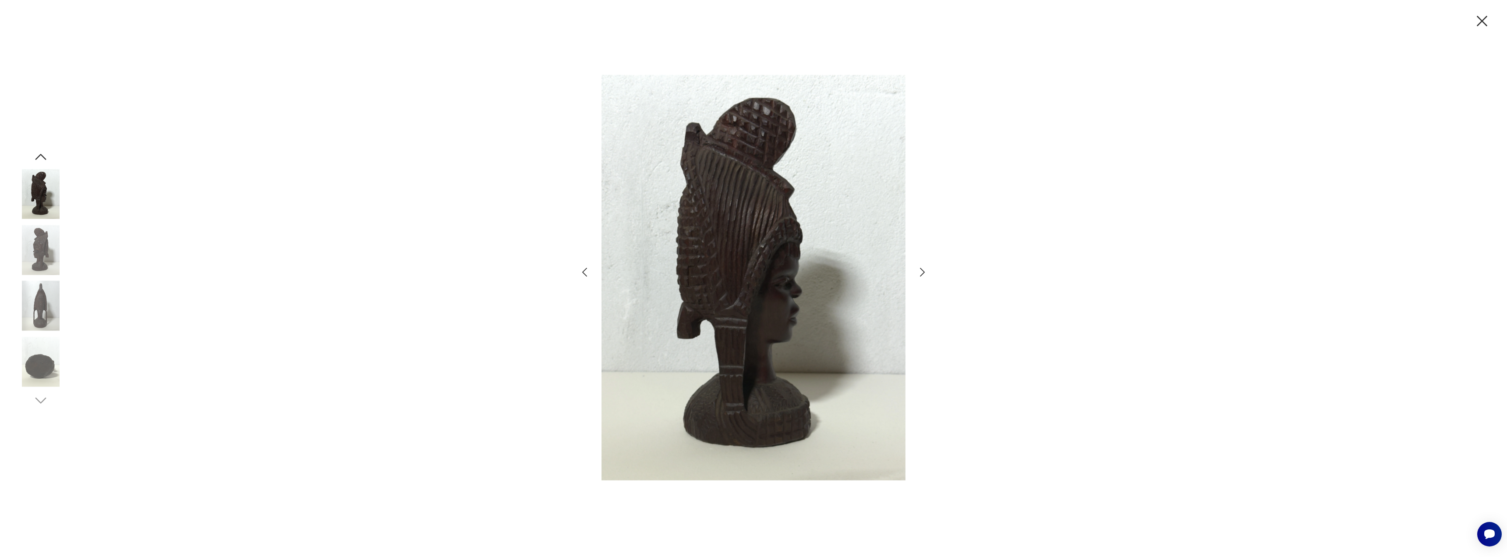
click at [921, 272] on icon "button" at bounding box center [922, 272] width 13 height 13
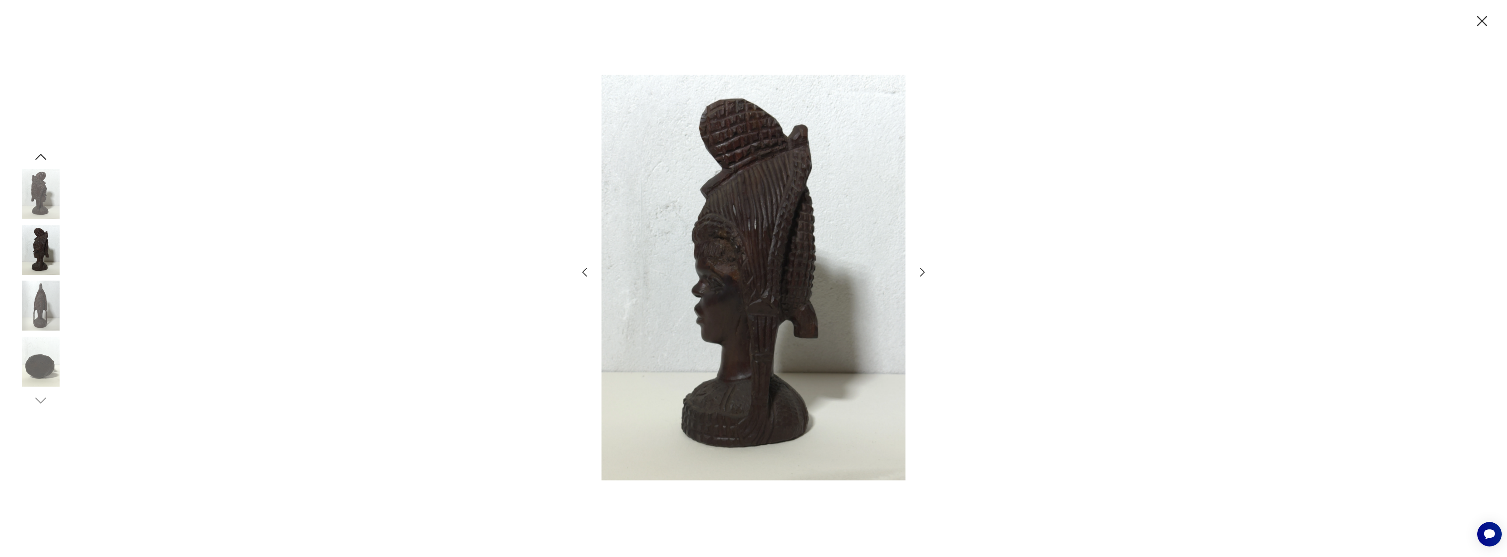
click at [921, 272] on icon "button" at bounding box center [922, 272] width 13 height 13
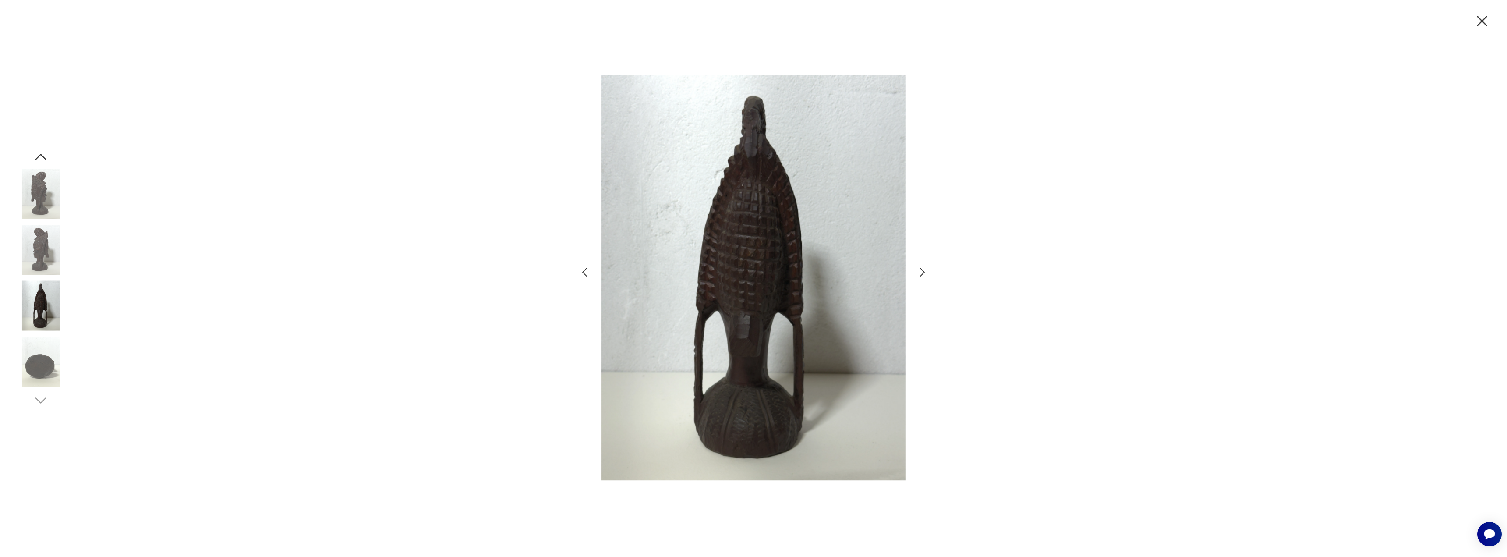
click at [921, 272] on icon "button" at bounding box center [922, 272] width 13 height 13
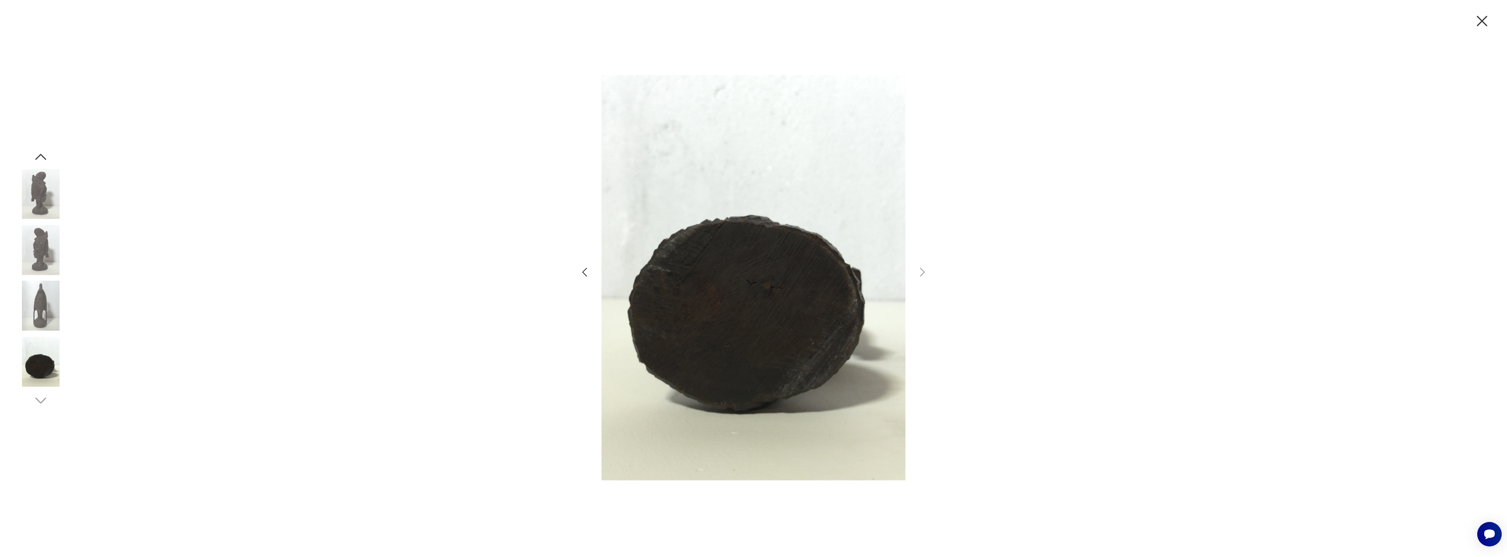
click at [1487, 27] on icon "button" at bounding box center [1482, 21] width 18 height 18
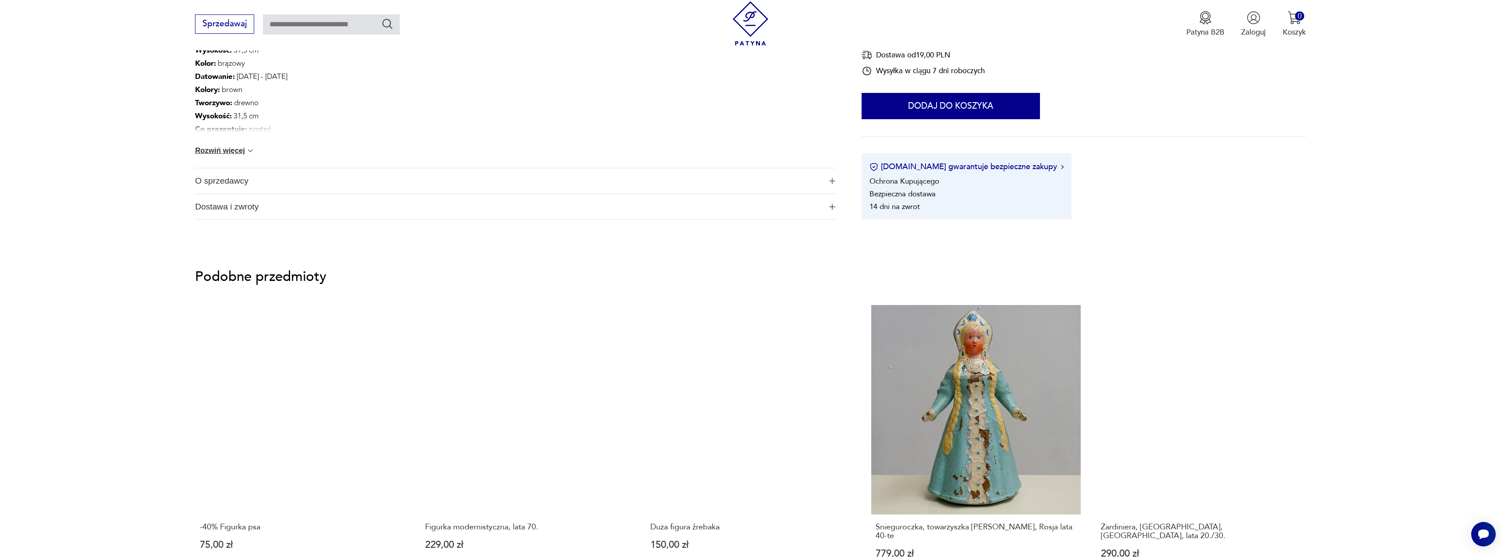
scroll to position [351, 0]
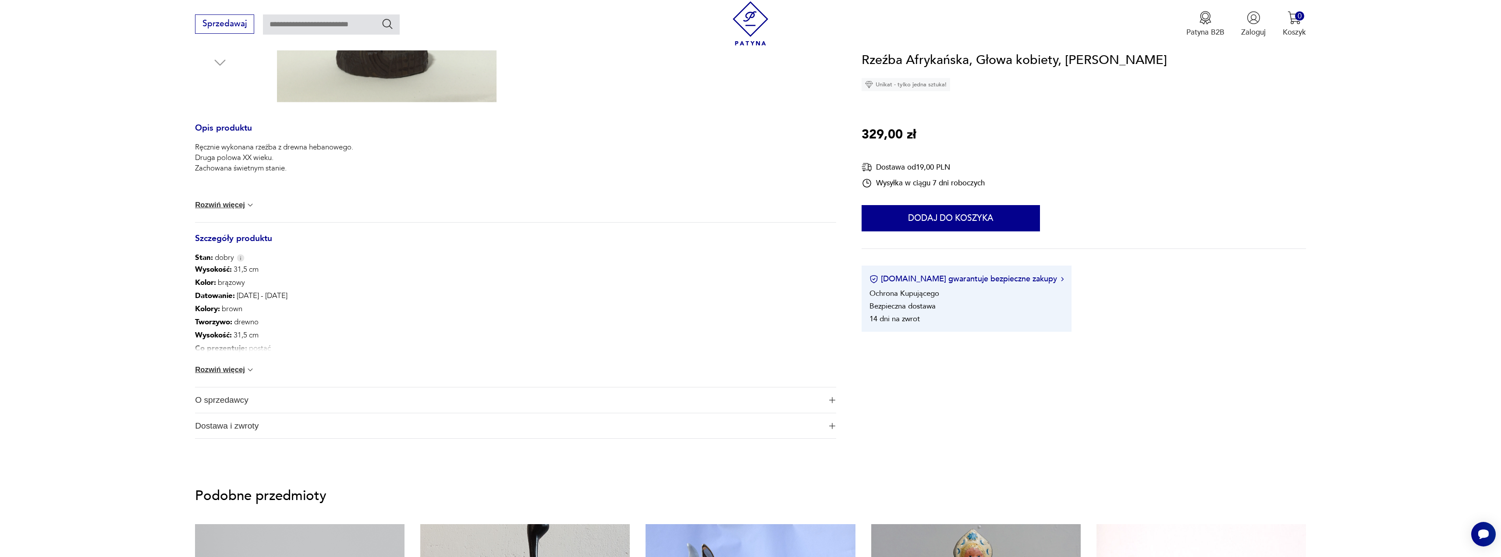
click at [256, 395] on span "O sprzedawcy" at bounding box center [508, 399] width 627 height 25
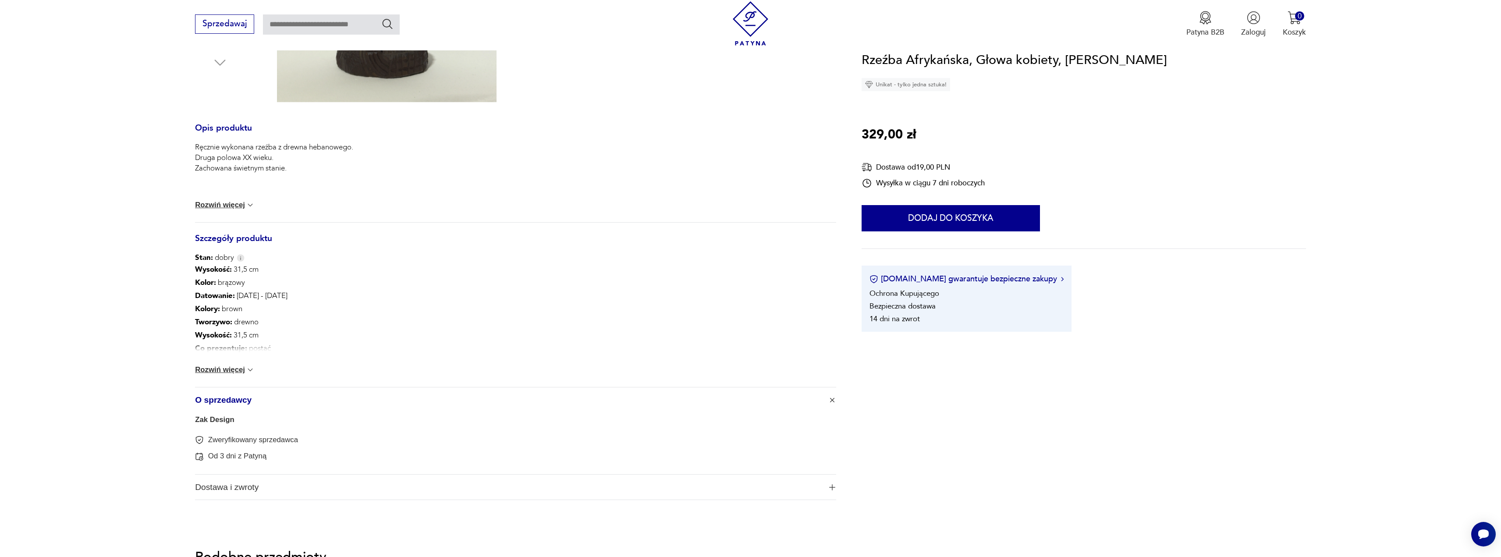
click at [213, 419] on link "Zak Design" at bounding box center [214, 419] width 39 height 8
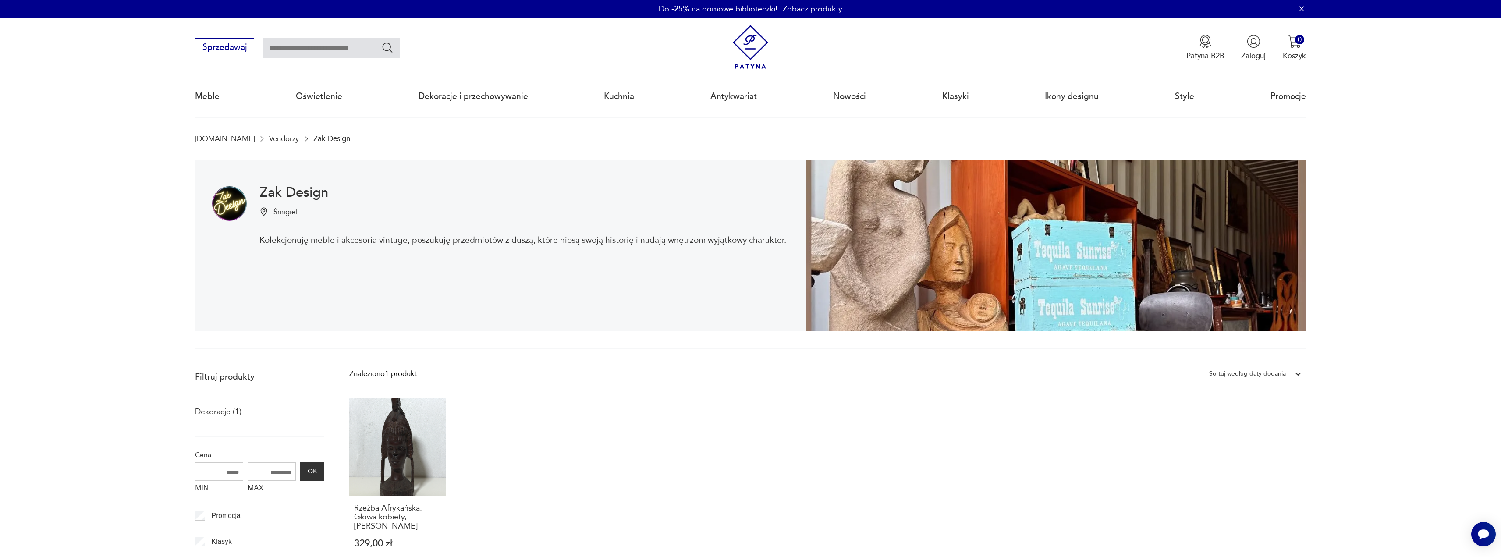
drag, startPoint x: 913, startPoint y: 239, endPoint x: 895, endPoint y: 238, distance: 18.0
click at [912, 239] on img at bounding box center [1056, 246] width 500 height 172
drag, startPoint x: 318, startPoint y: 241, endPoint x: 627, endPoint y: 249, distance: 309.0
click at [626, 245] on p "Kolekcjonuję meble i akcesoria vintage, poszukuję przedmiotów z duszą, które ni…" at bounding box center [522, 239] width 527 height 11
click at [617, 276] on div "Zak Design Śmigiel Kolekcjonuję meble i akcesoria vintage, poszukuję przedmiotó…" at bounding box center [522, 245] width 527 height 119
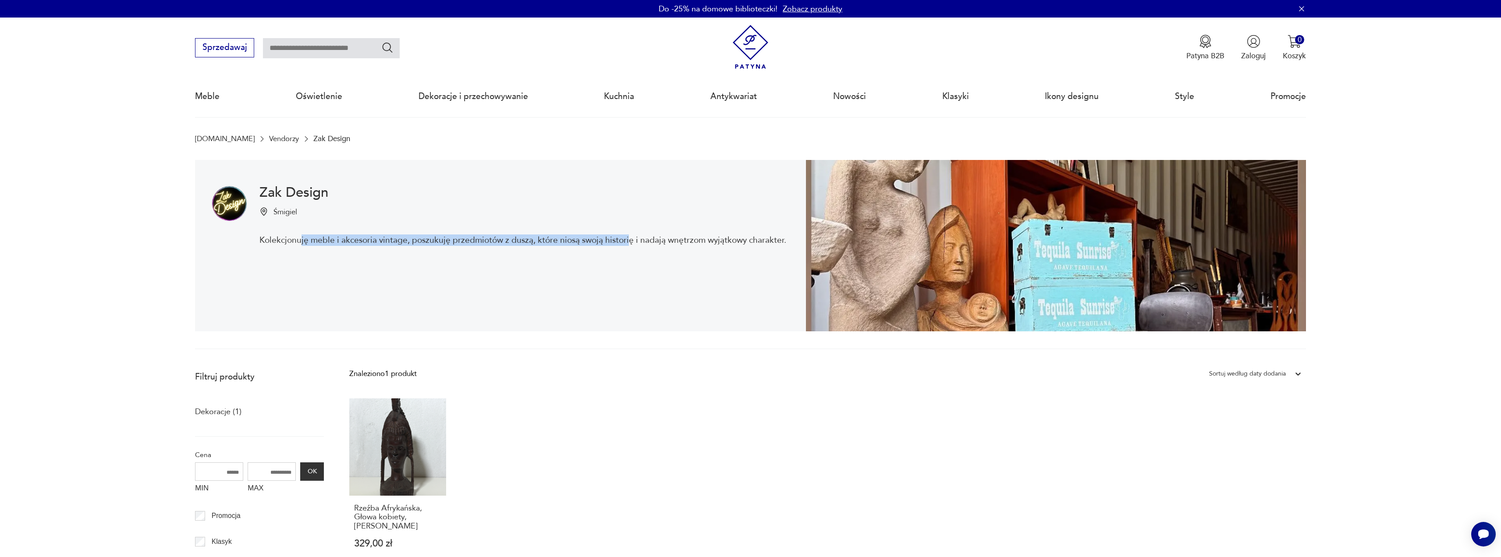
drag, startPoint x: 597, startPoint y: 241, endPoint x: 606, endPoint y: 241, distance: 8.8
click at [598, 241] on p "Kolekcjonuję meble i akcesoria vintage, poszukuję przedmiotów z duszą, które ni…" at bounding box center [522, 239] width 527 height 11
drag, startPoint x: 671, startPoint y: 237, endPoint x: 609, endPoint y: 234, distance: 62.3
click at [671, 238] on p "Kolekcjonuję meble i akcesoria vintage, poszukuję przedmiotów z duszą, które ni…" at bounding box center [522, 239] width 527 height 11
drag, startPoint x: 269, startPoint y: 241, endPoint x: 776, endPoint y: 266, distance: 507.2
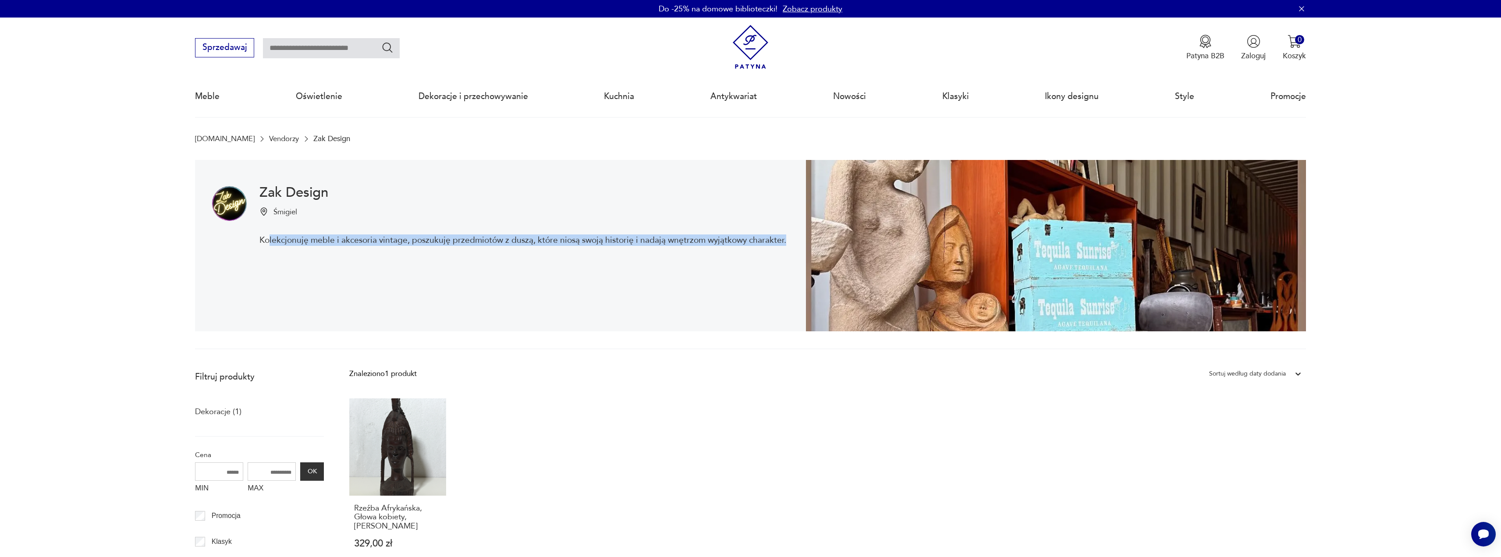
click at [791, 243] on div "Zak Design Śmigiel Kolekcjonuję meble i akcesoria vintage, poszukuję przedmiotó…" at bounding box center [500, 246] width 611 height 172
click at [753, 283] on div "Zak Design Śmigiel Kolekcjonuję meble i akcesoria vintage, poszukuję przedmiotó…" at bounding box center [522, 245] width 527 height 119
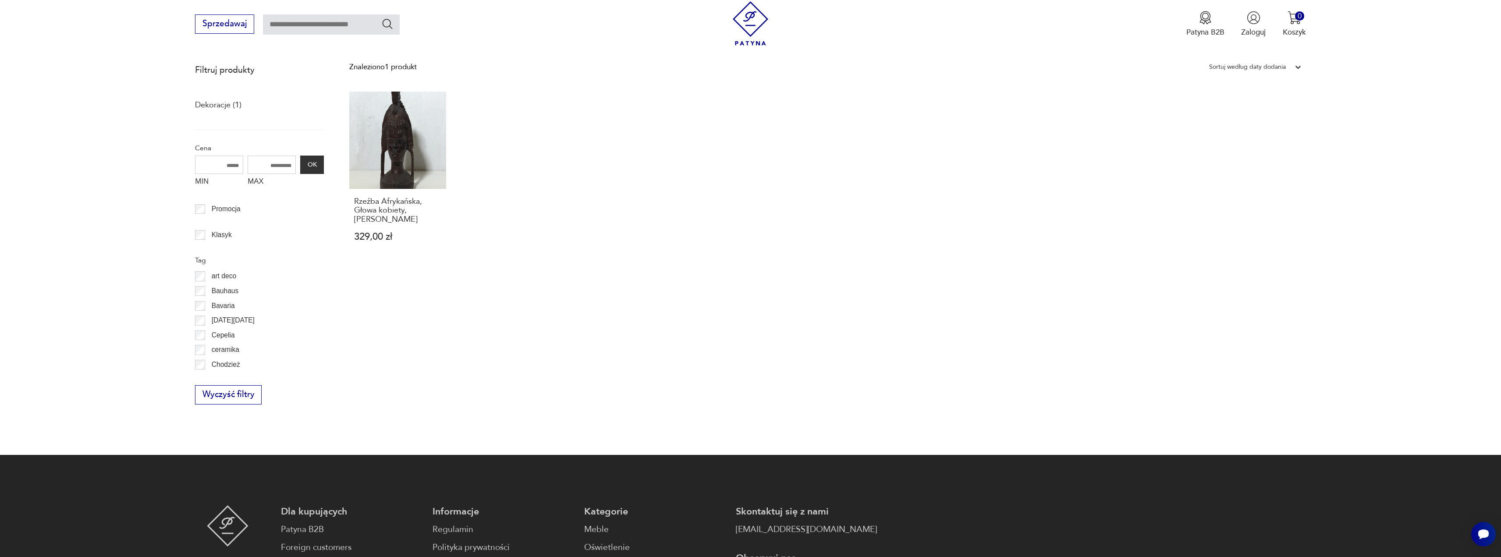
scroll to position [219, 0]
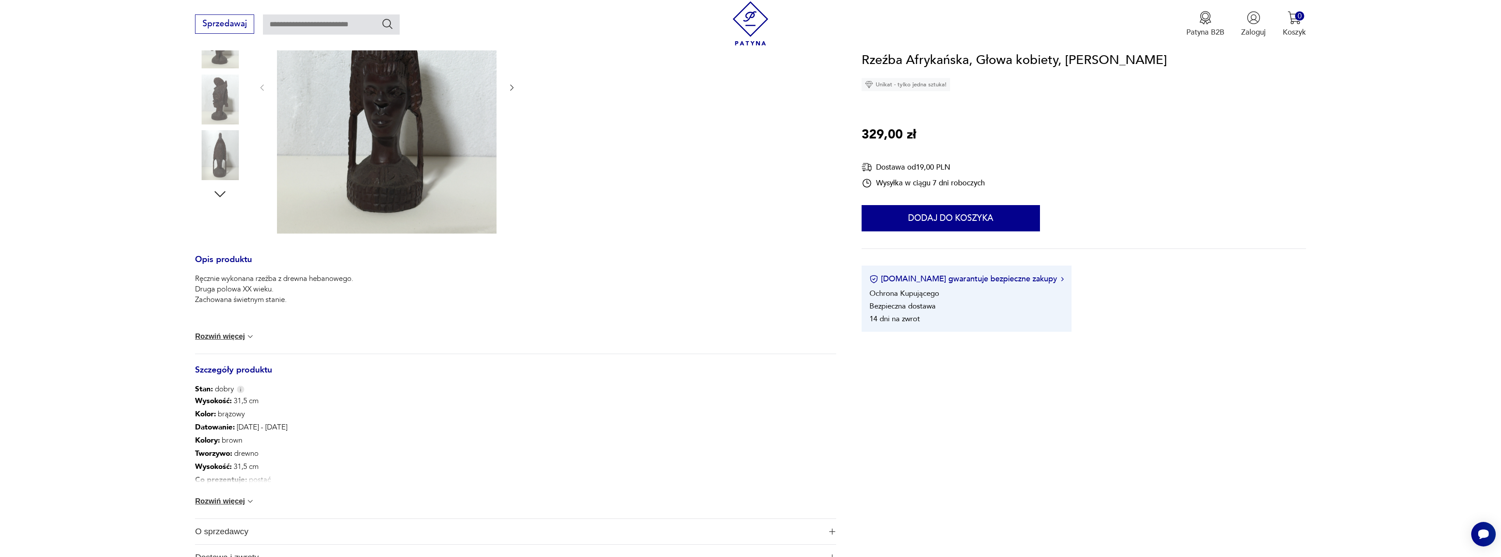
scroll to position [351, 0]
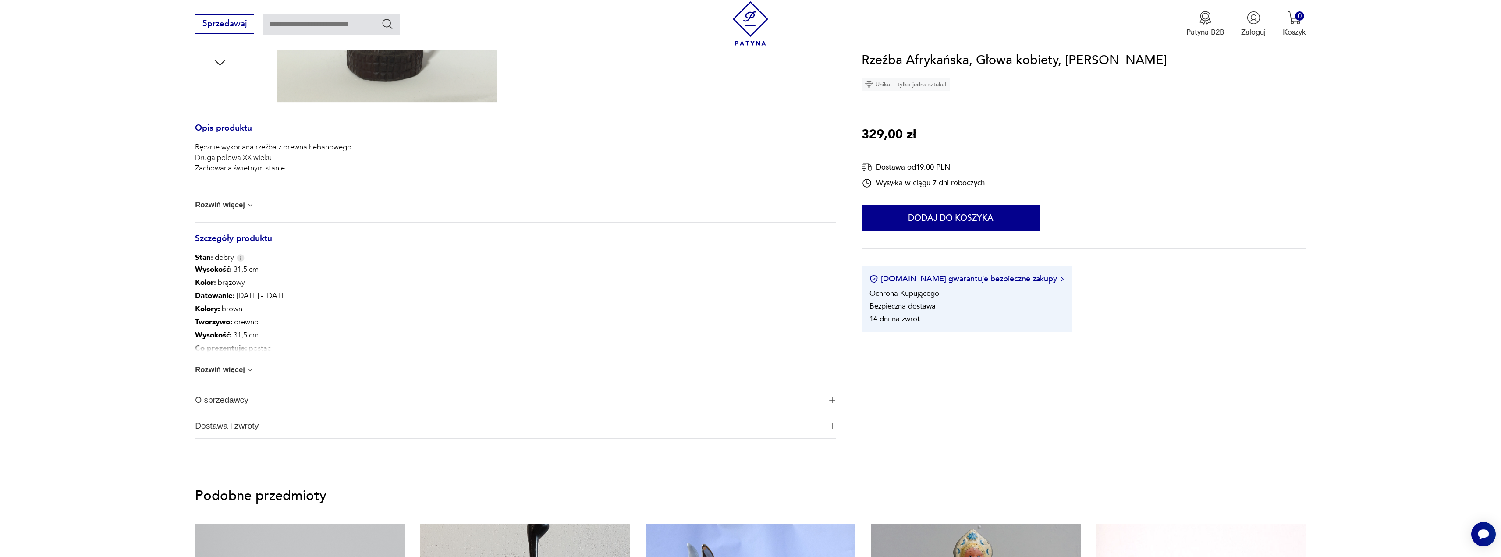
click at [269, 423] on span "Dostawa i zwroty" at bounding box center [508, 425] width 627 height 25
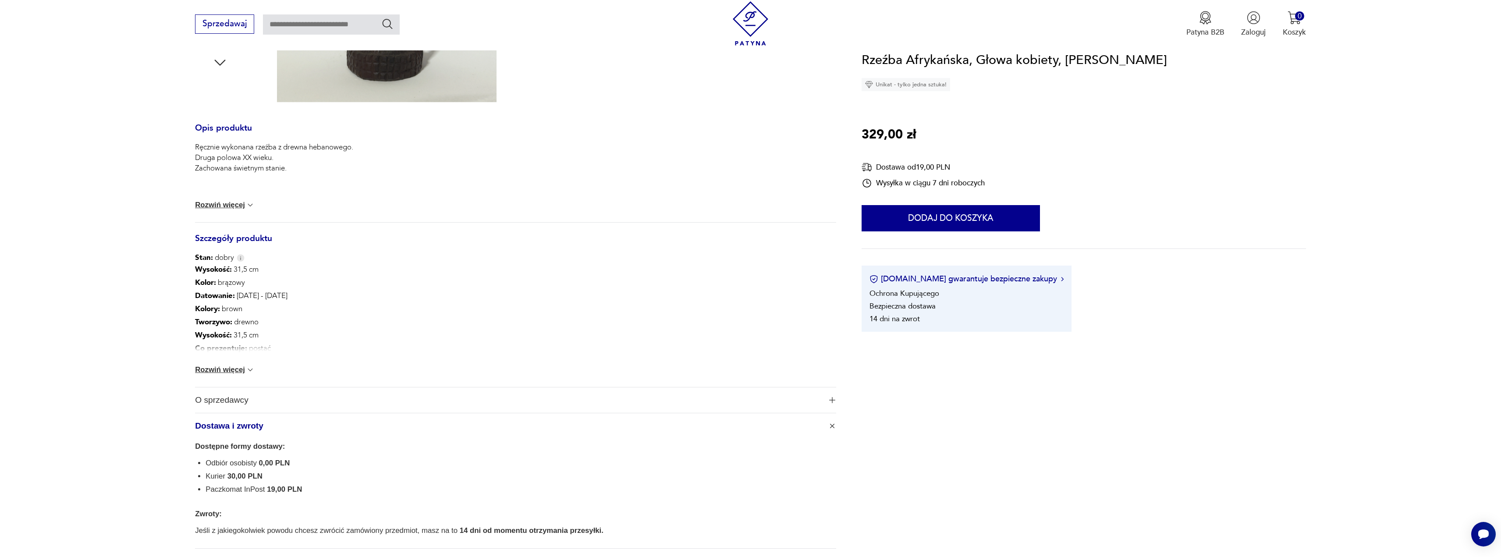
scroll to position [394, 0]
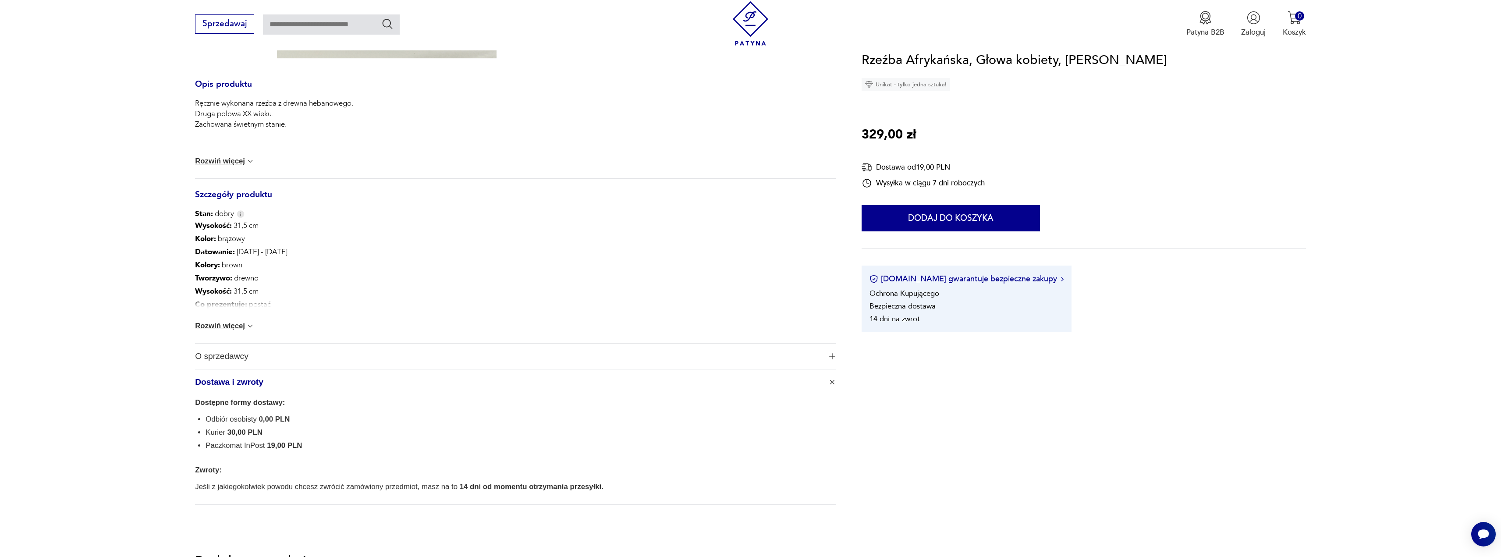
click at [265, 370] on span "Dostawa i zwroty" at bounding box center [508, 381] width 627 height 25
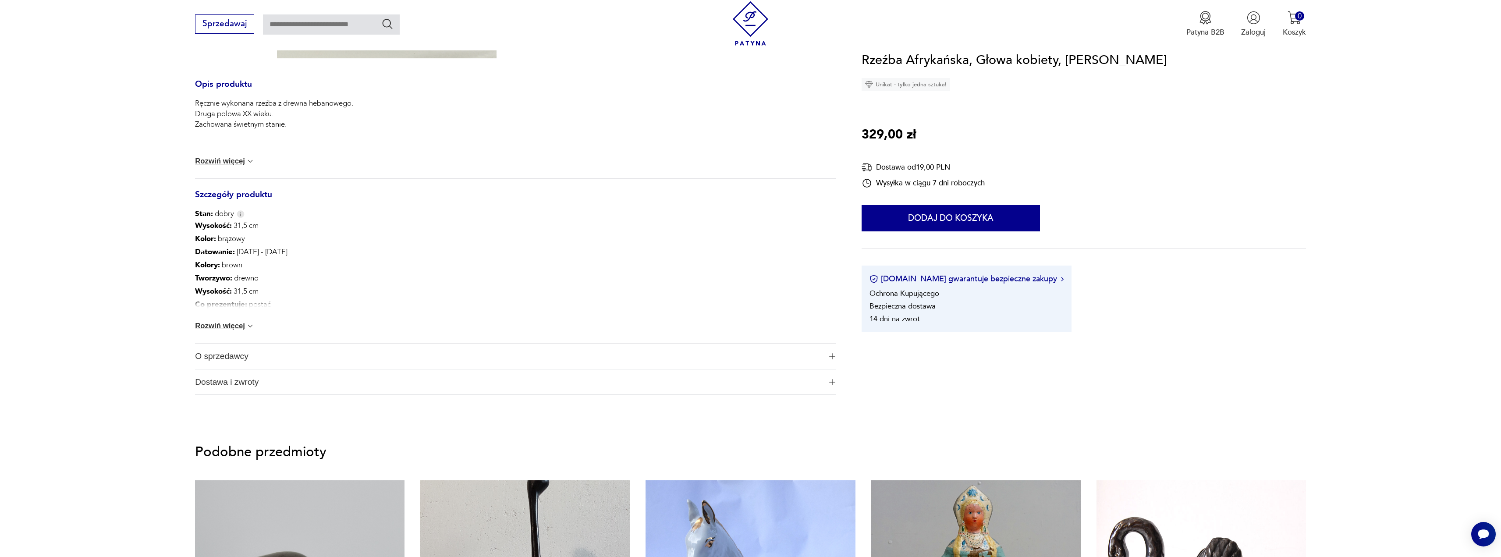
click at [263, 361] on span "O sprzedawcy" at bounding box center [508, 356] width 627 height 25
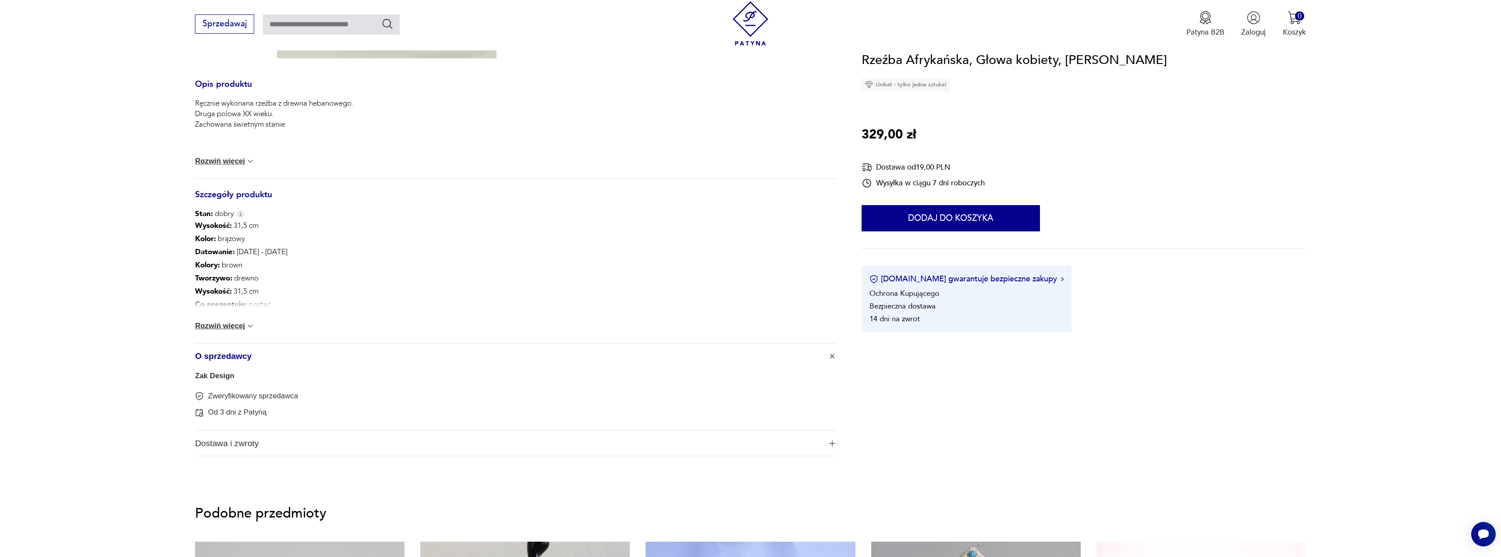
click at [266, 360] on span "O sprzedawcy" at bounding box center [508, 356] width 627 height 25
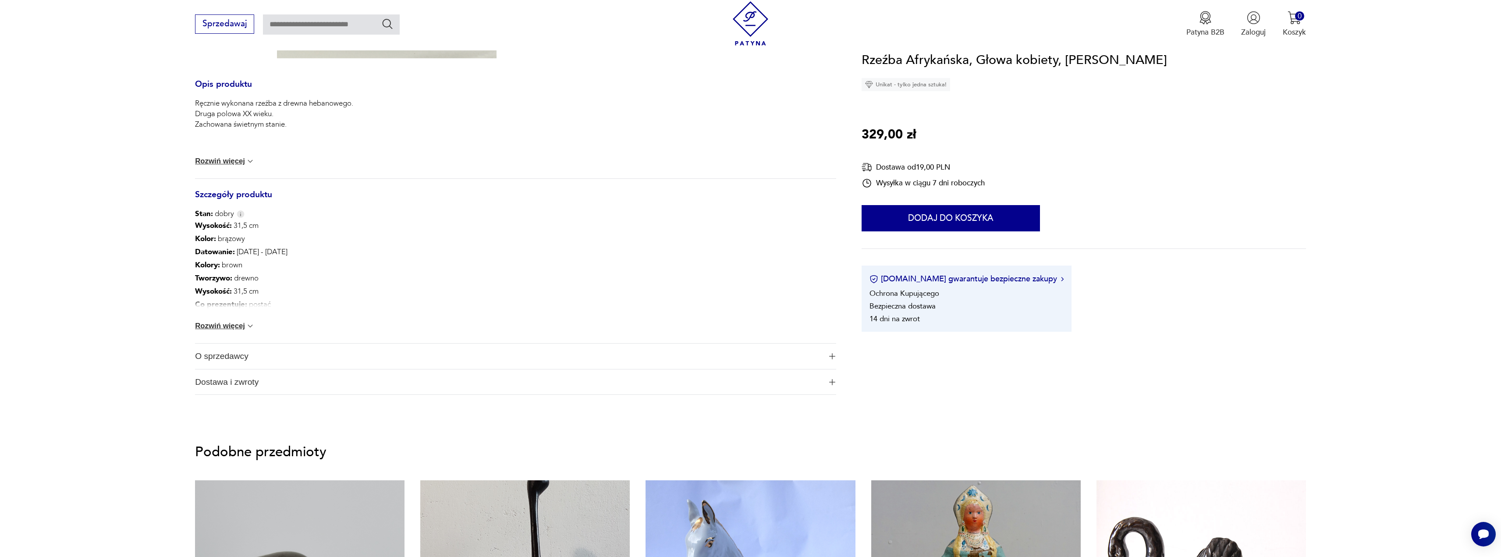
click at [265, 377] on span "Dostawa i zwroty" at bounding box center [508, 381] width 627 height 25
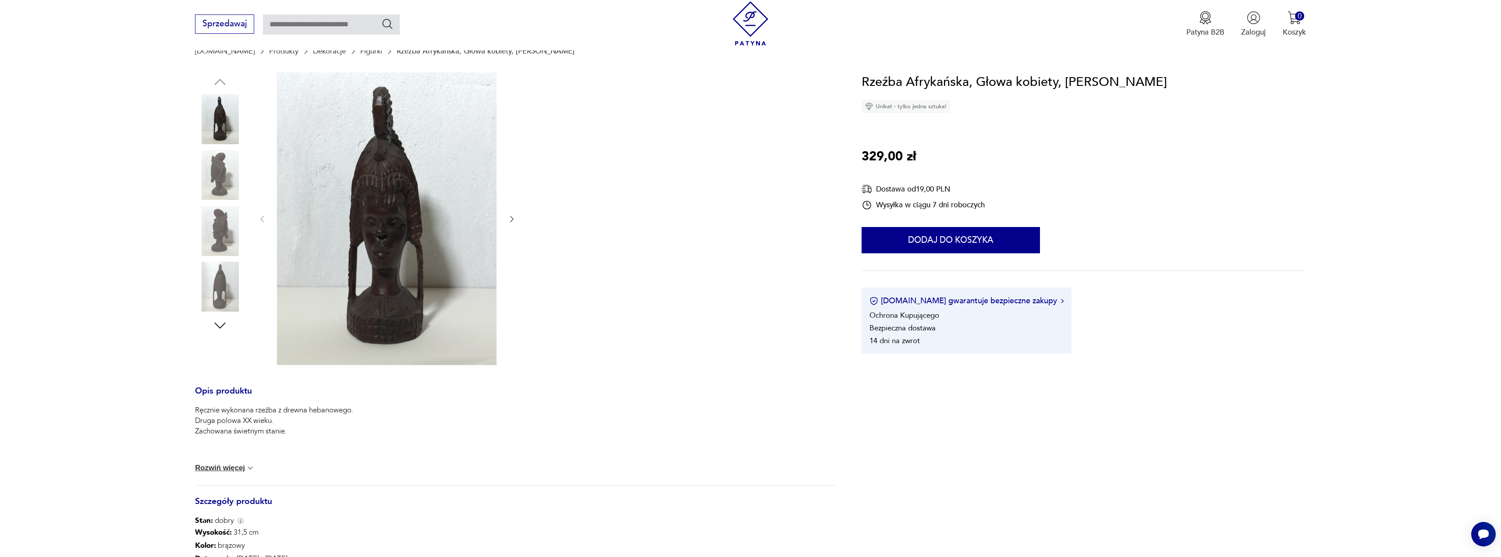
scroll to position [0, 0]
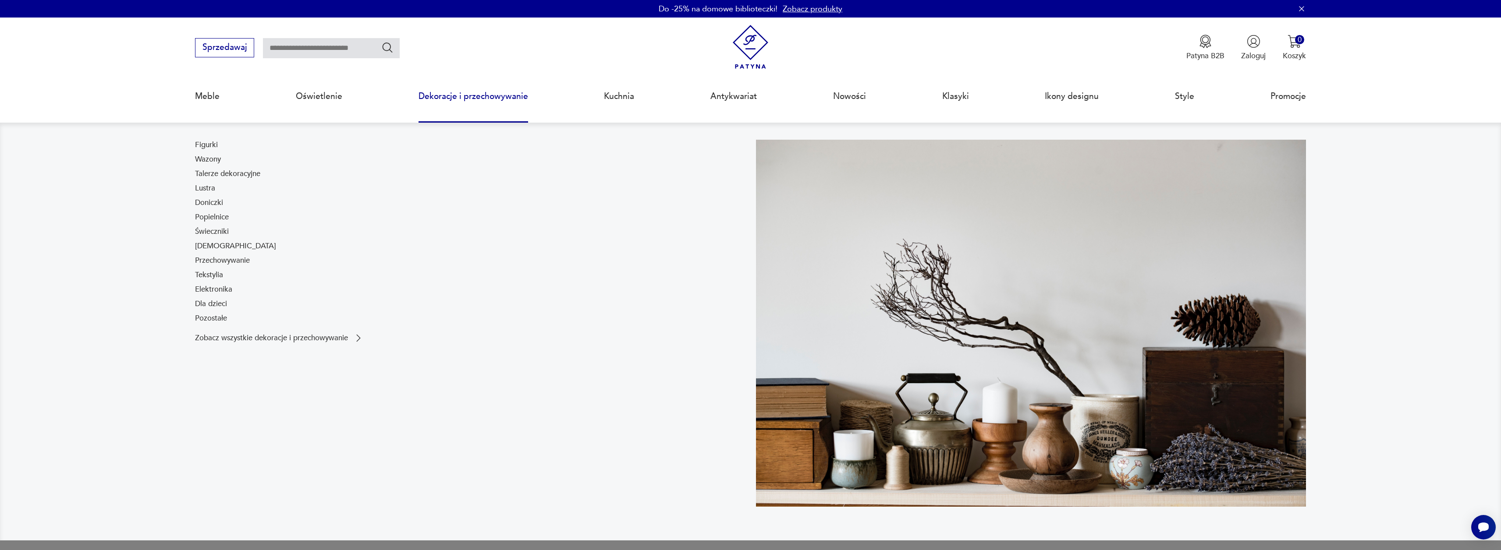
drag, startPoint x: 546, startPoint y: 244, endPoint x: 531, endPoint y: 238, distance: 16.3
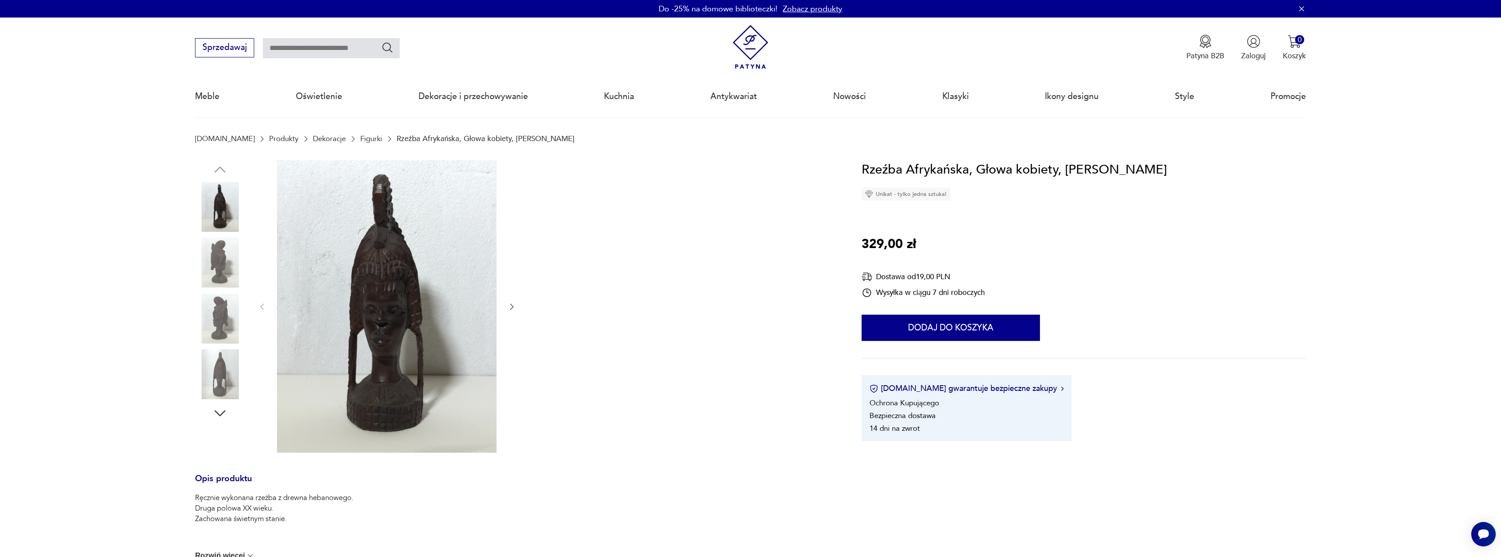
click at [753, 38] on img at bounding box center [750, 47] width 44 height 44
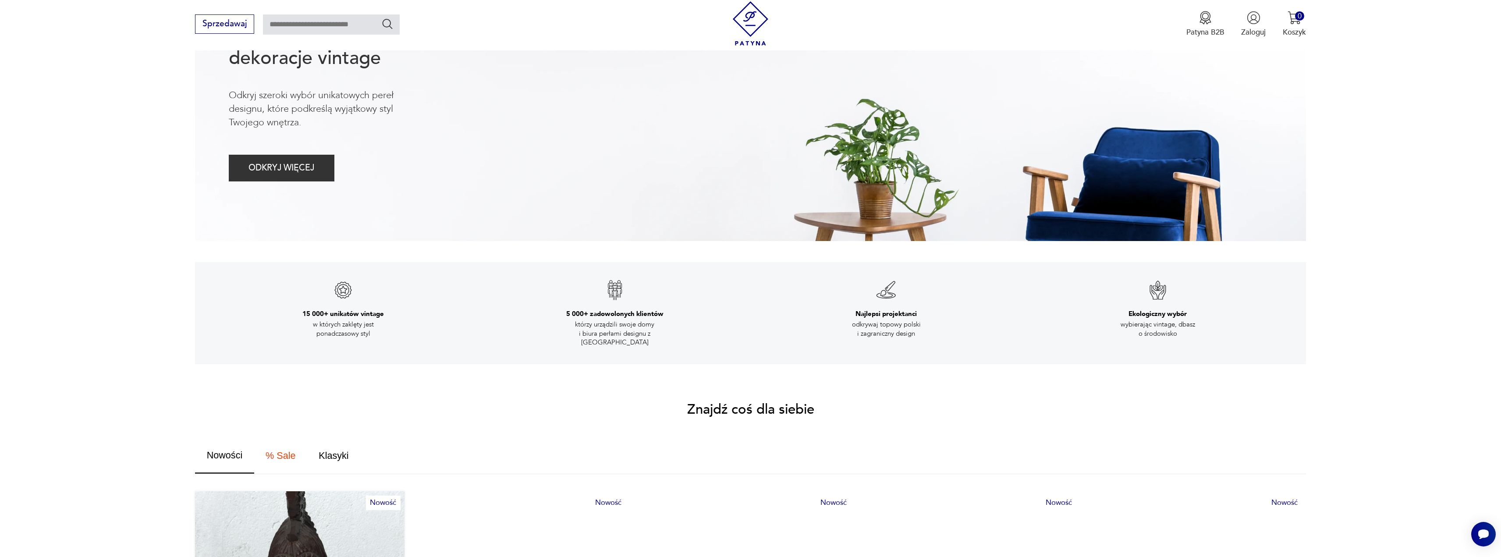
scroll to position [351, 0]
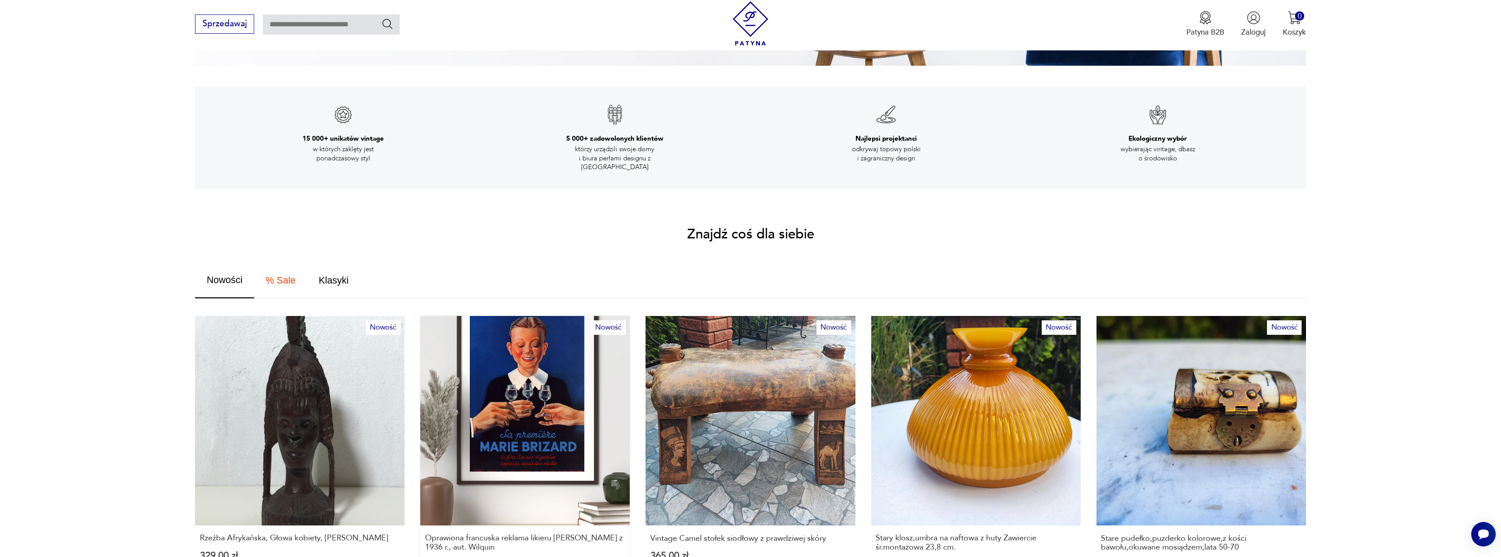
click at [557, 393] on link "Nowość Oprawiona francuska reklama likieru MARIE BRIZARD z 1936 r., aut. Wilqui…" at bounding box center [524, 453] width 209 height 274
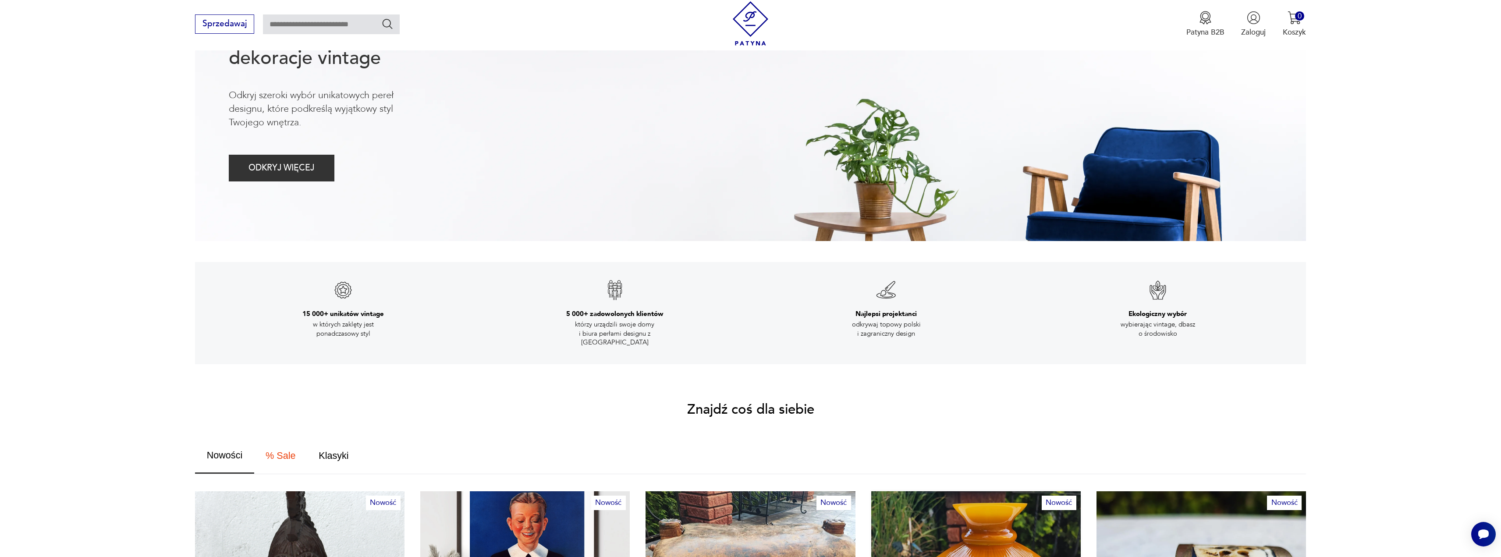
scroll to position [351, 0]
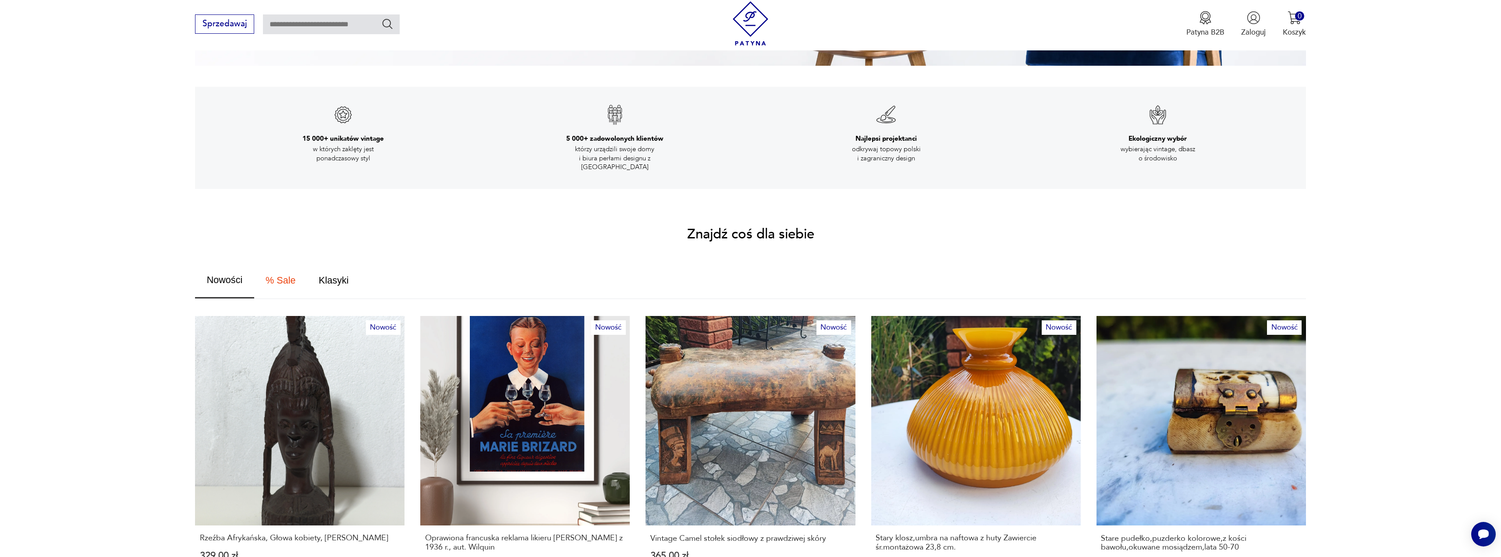
click at [993, 305] on div "Nowości % Sale Klasyki Nowość Rzeźba Afrykańska, Głowa kobiety, Drewno Hebanowe…" at bounding box center [750, 425] width 1111 height 327
click at [968, 360] on link "Nowość Stary klosz,umbra na naftowa z huty Zawiercie śr.montażowa 23,8 cm. 300,…" at bounding box center [975, 453] width 209 height 274
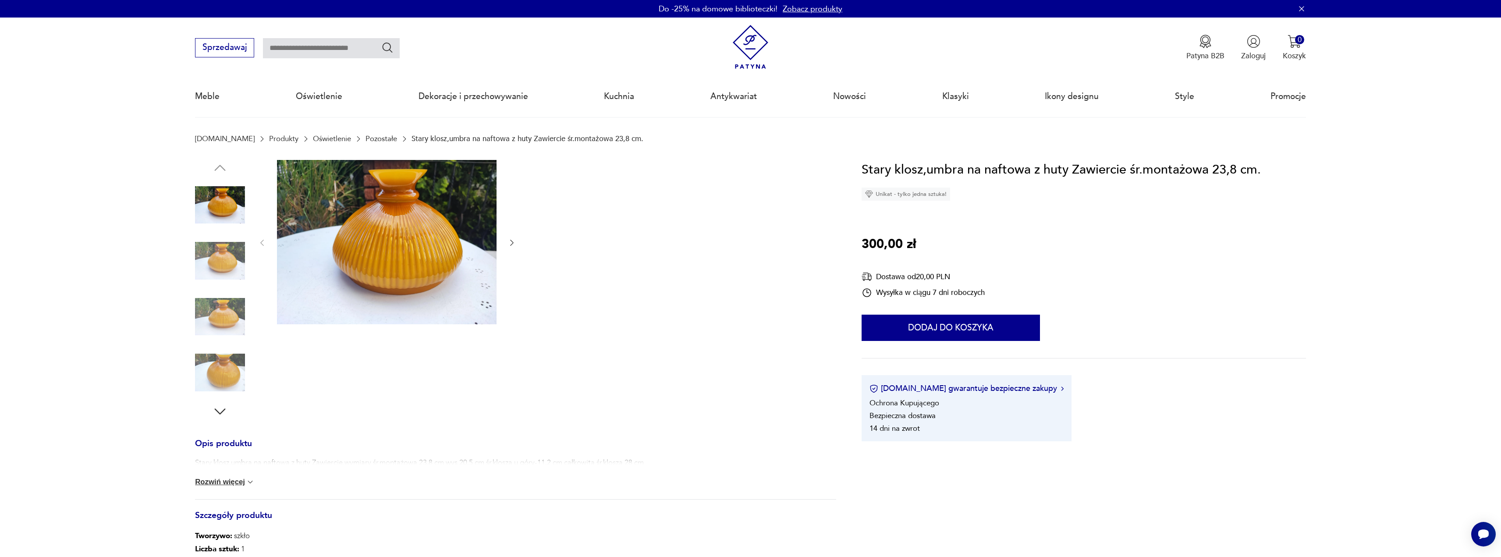
scroll to position [175, 0]
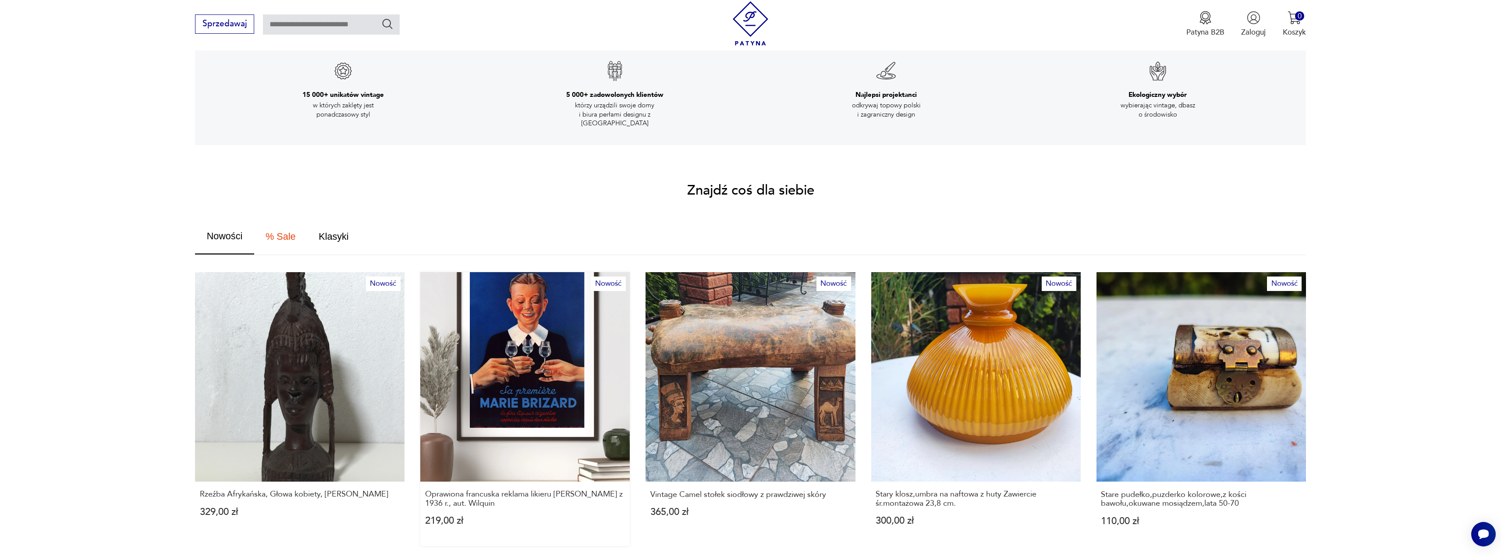
scroll to position [438, 0]
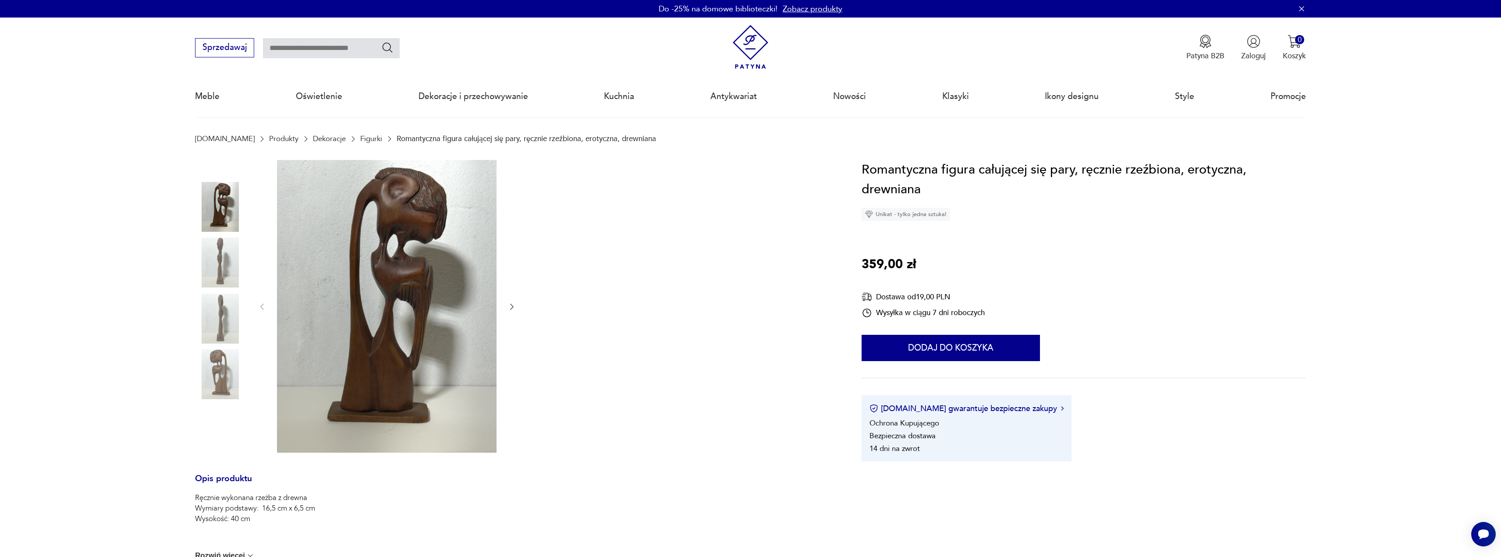
click at [510, 308] on icon "button" at bounding box center [511, 306] width 9 height 9
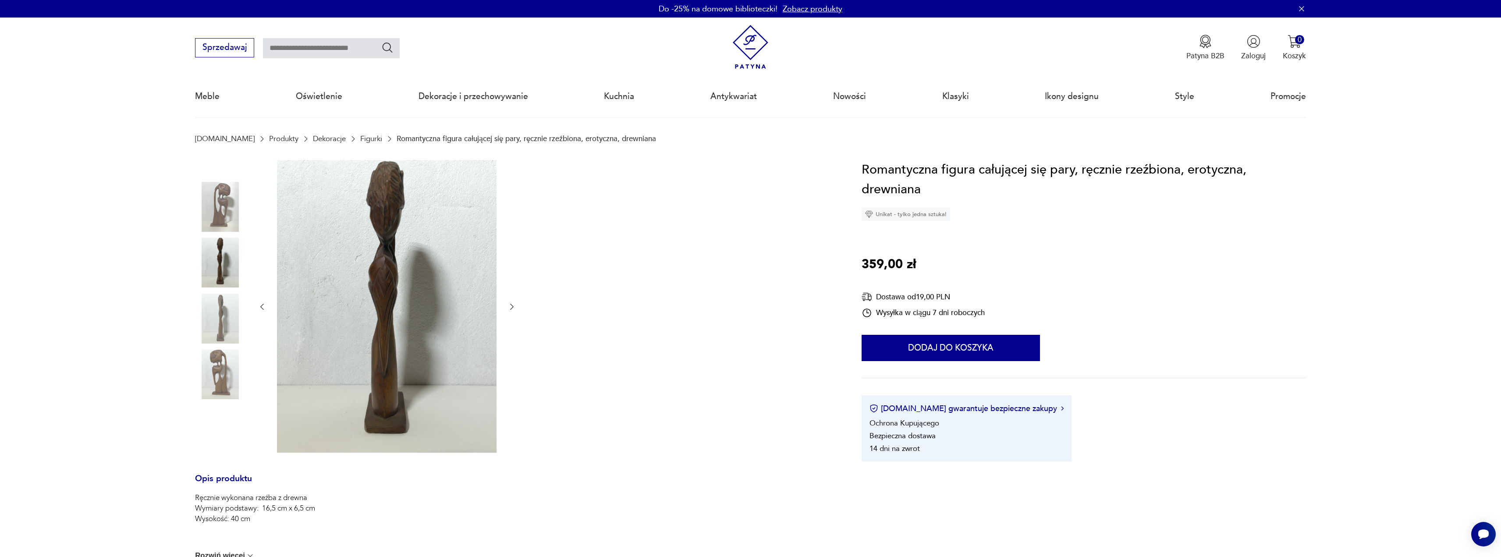
click at [510, 308] on icon "button" at bounding box center [511, 306] width 9 height 9
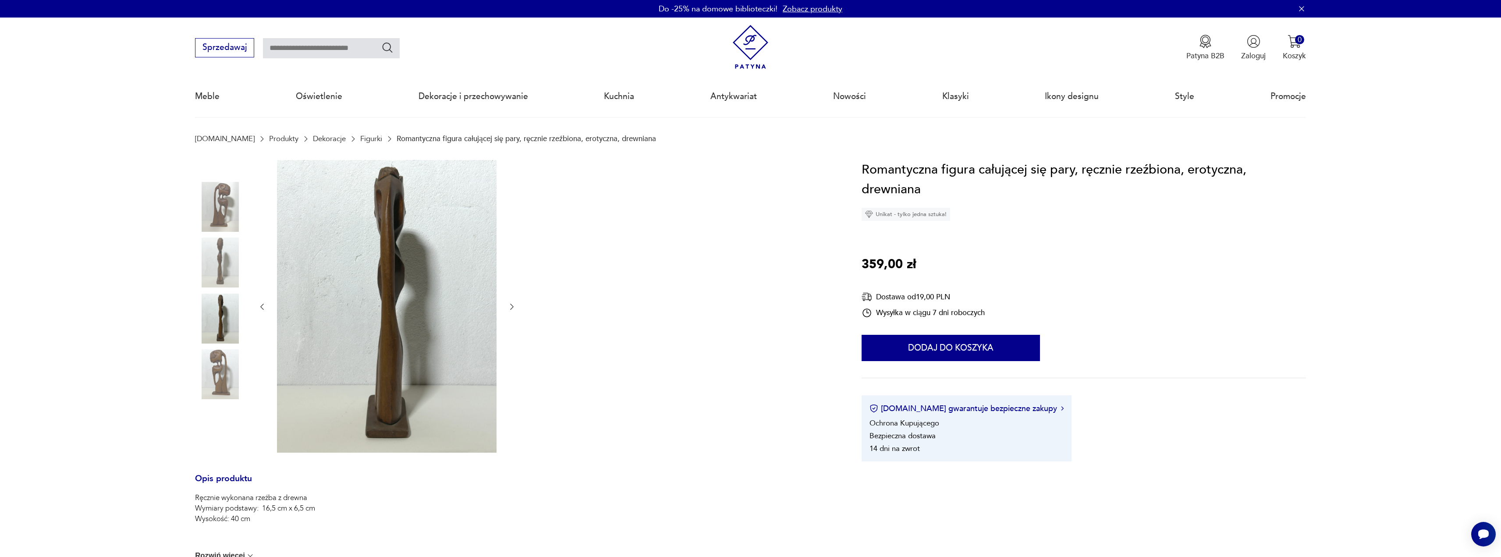
click at [510, 308] on icon "button" at bounding box center [511, 306] width 9 height 9
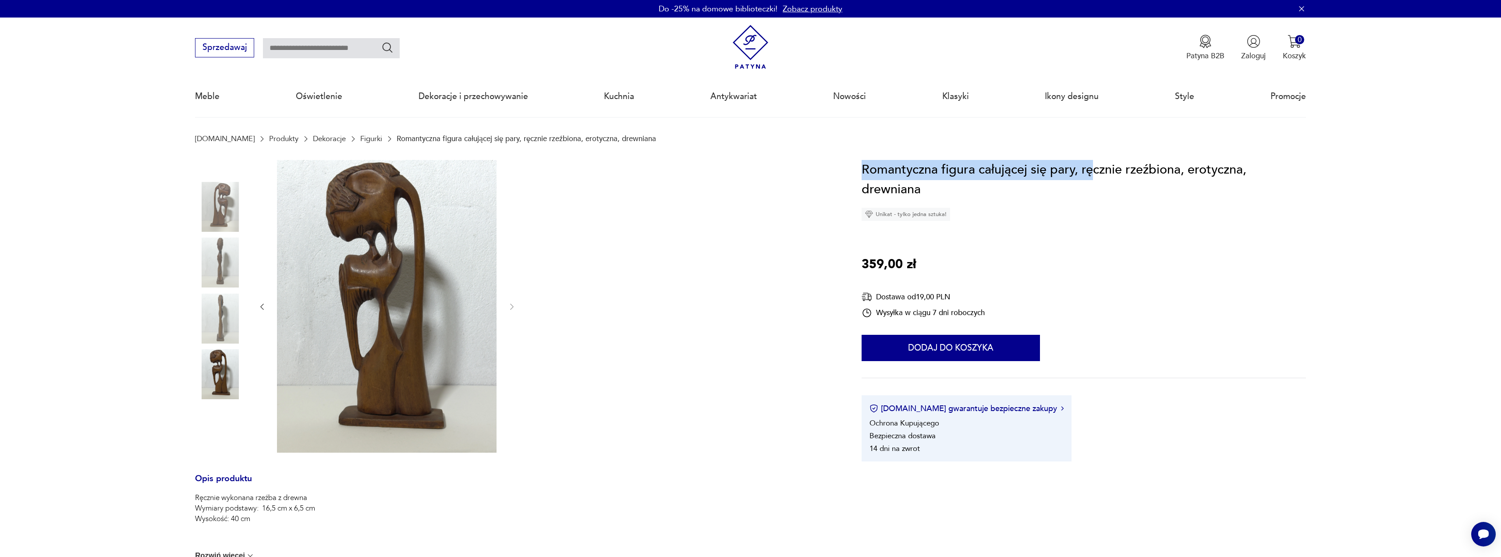
drag, startPoint x: 864, startPoint y: 165, endPoint x: 1092, endPoint y: 176, distance: 229.0
click at [1091, 175] on h1 "Romantyczna figura całującej się pary, ręcznie rzeźbiona, erotyczna, drewniana" at bounding box center [1083, 180] width 444 height 40
drag, startPoint x: 1096, startPoint y: 196, endPoint x: 1090, endPoint y: 188, distance: 10.3
click at [1096, 196] on h1 "Romantyczna figura całującej się pary, ręcznie rzeźbiona, erotyczna, drewniana" at bounding box center [1083, 180] width 444 height 40
drag, startPoint x: 999, startPoint y: 170, endPoint x: 1173, endPoint y: 194, distance: 176.1
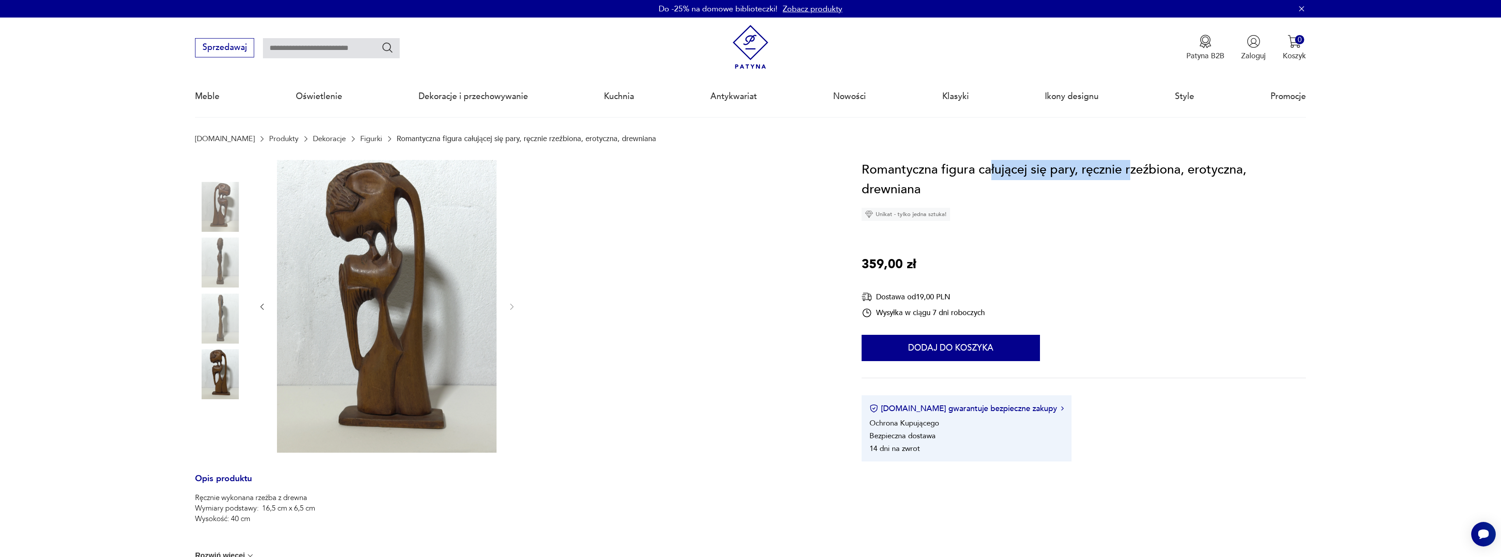
click at [1131, 177] on h1 "Romantyczna figura całującej się pary, ręcznie rzeźbiona, erotyczna, drewniana" at bounding box center [1083, 180] width 444 height 40
click at [1173, 194] on h1 "Romantyczna figura całującej się pary, ręcznie rzeźbiona, erotyczna, drewniana" at bounding box center [1083, 180] width 444 height 40
click at [362, 258] on img at bounding box center [387, 306] width 220 height 293
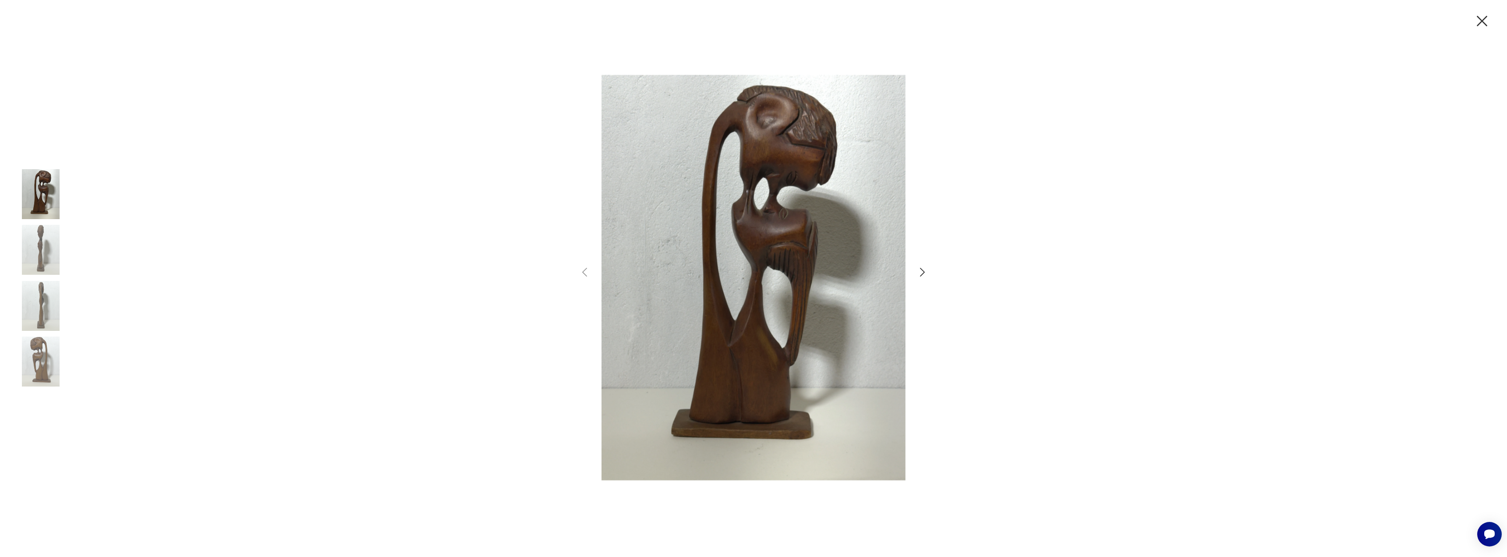
click at [1474, 23] on icon "button" at bounding box center [1482, 21] width 18 height 18
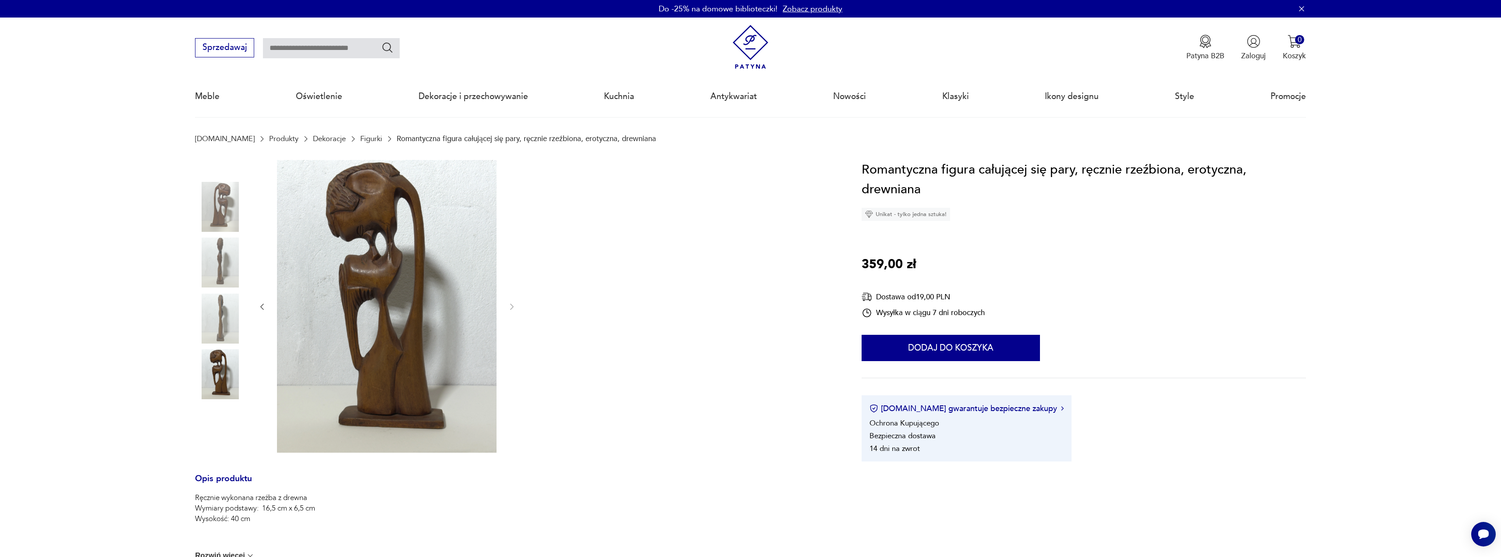
click at [742, 35] on img at bounding box center [750, 47] width 44 height 44
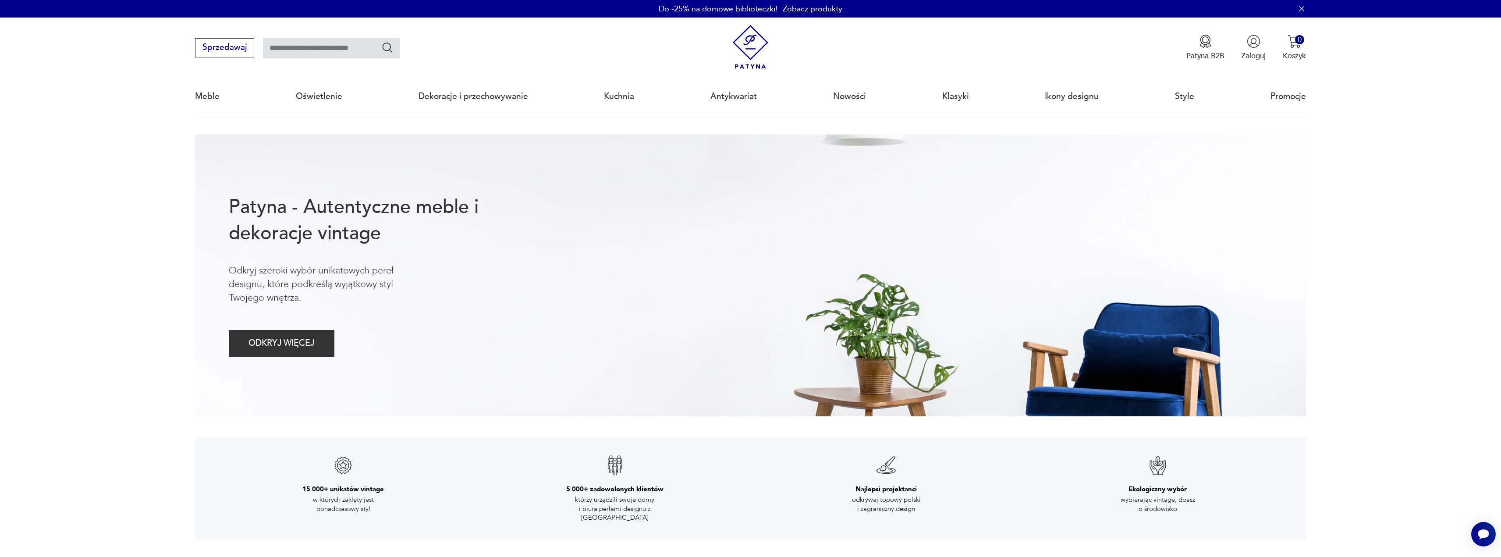
click at [291, 40] on input "text" at bounding box center [331, 48] width 137 height 20
type input "*******"
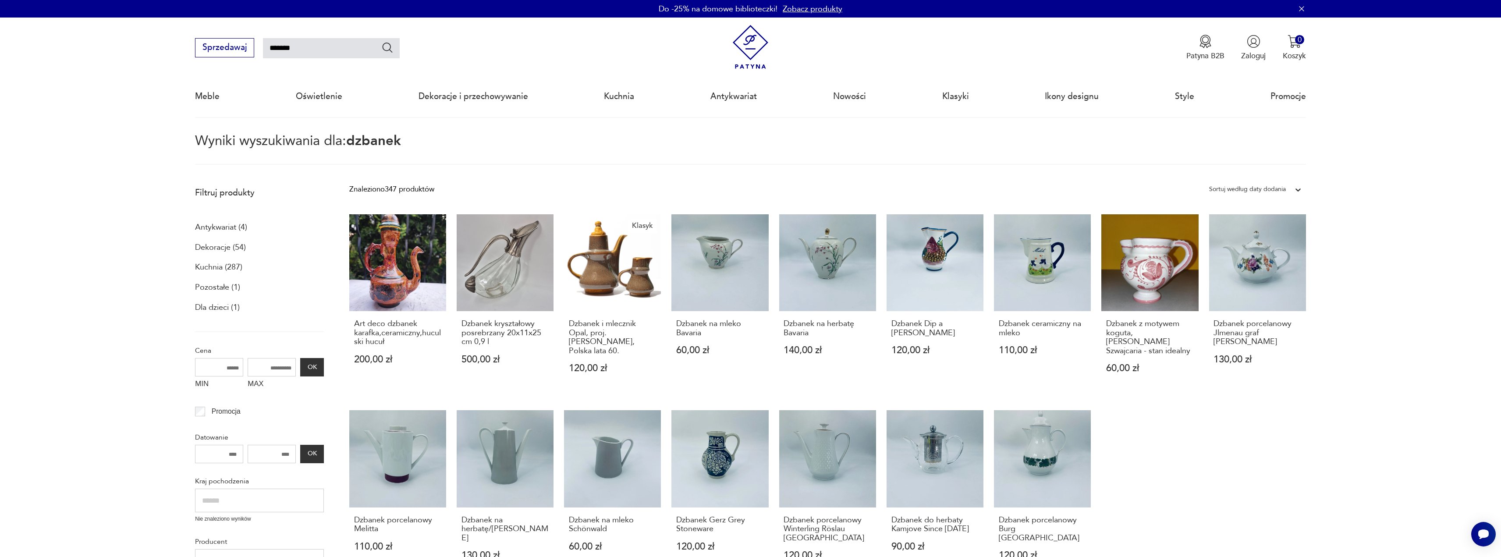
drag, startPoint x: 312, startPoint y: 51, endPoint x: 173, endPoint y: 59, distance: 139.1
click at [173, 59] on nav "Sprzedawaj ******* Patyna B2B Zaloguj 0 Koszyk Twój koszyk ( 0 ) Brak produktów…" at bounding box center [750, 68] width 1501 height 100
type input "****"
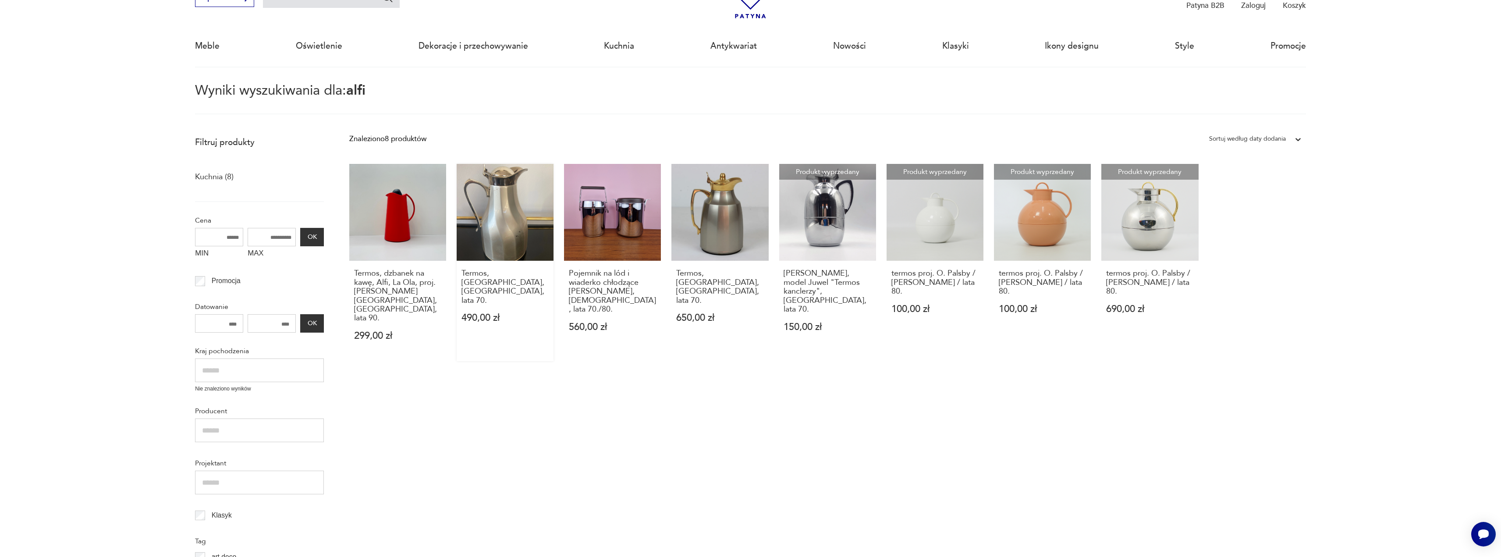
click at [500, 243] on link "Termos, Alfi, Niemcy, lata 70. 490,00 zł" at bounding box center [505, 262] width 97 height 197
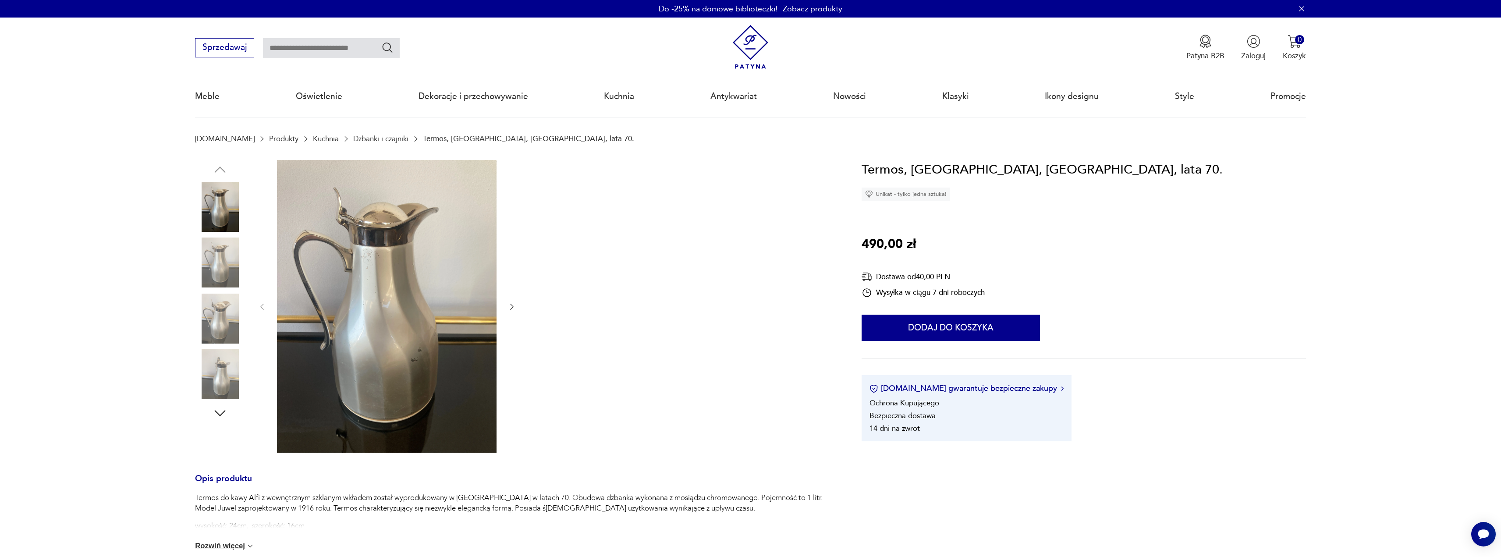
click at [737, 63] on img at bounding box center [750, 47] width 44 height 44
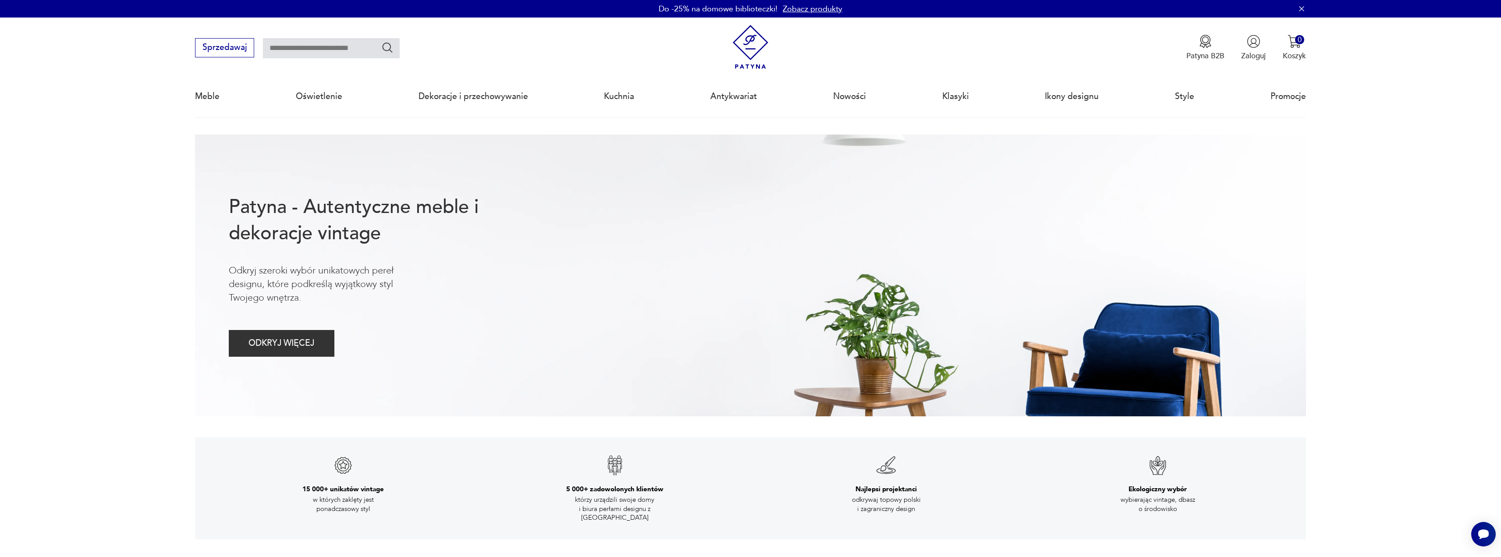
click at [751, 52] on img at bounding box center [750, 47] width 44 height 44
click at [752, 62] on img at bounding box center [750, 47] width 44 height 44
click at [1297, 45] on div "Zaloguj się jako klient Zaloguj się jako sprzedawca Zarejestruj się jako klient…" at bounding box center [1245, 97] width 121 height 159
click at [1247, 107] on link "Zaloguj się jako sprzedawca" at bounding box center [1245, 107] width 121 height 27
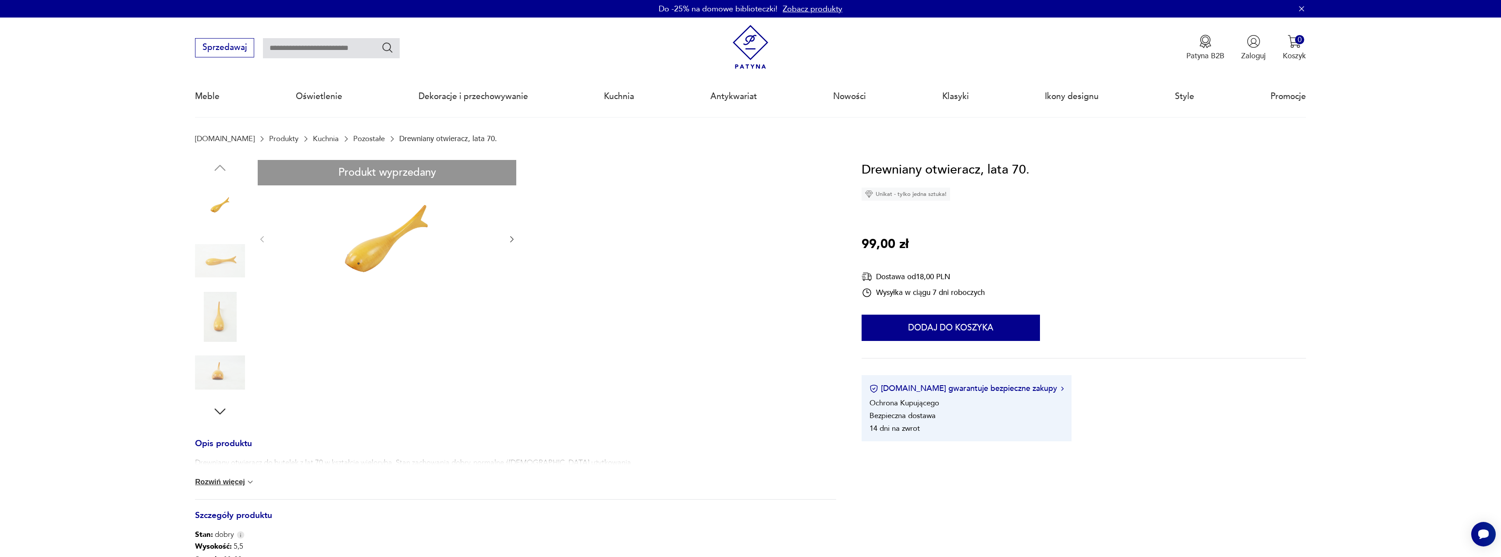
click at [514, 237] on icon "button" at bounding box center [511, 239] width 9 height 9
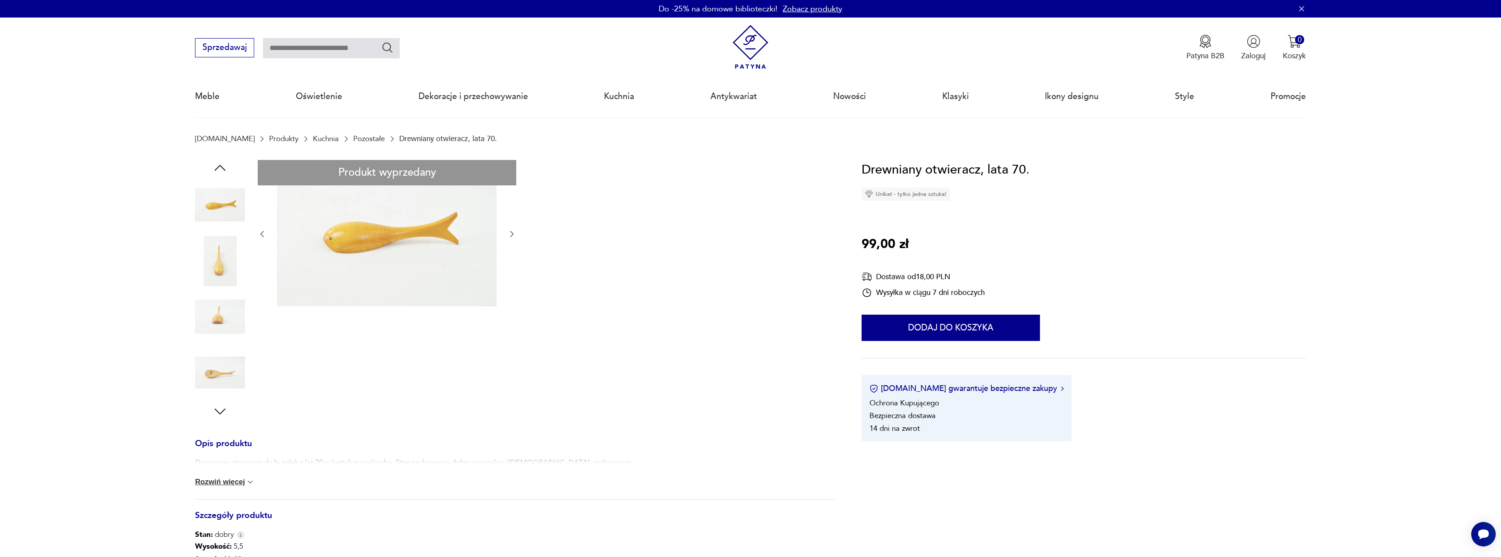
click at [511, 240] on div at bounding box center [387, 234] width 259 height 149
click at [507, 235] on div at bounding box center [387, 234] width 259 height 149
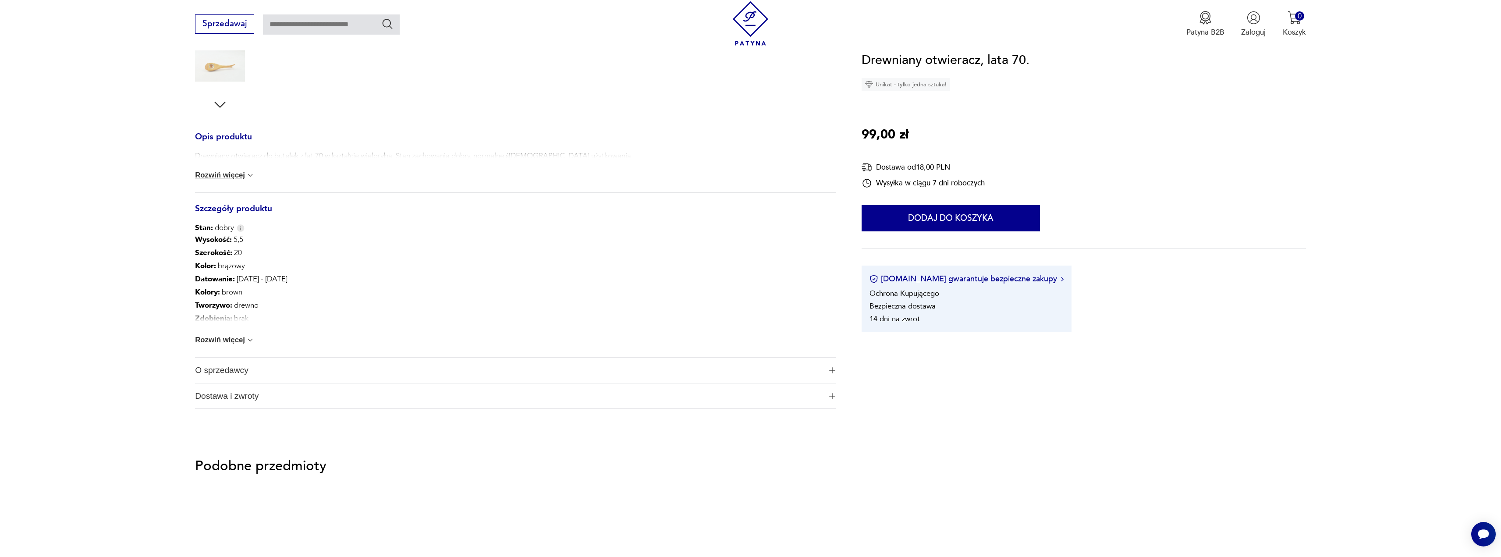
scroll to position [351, 0]
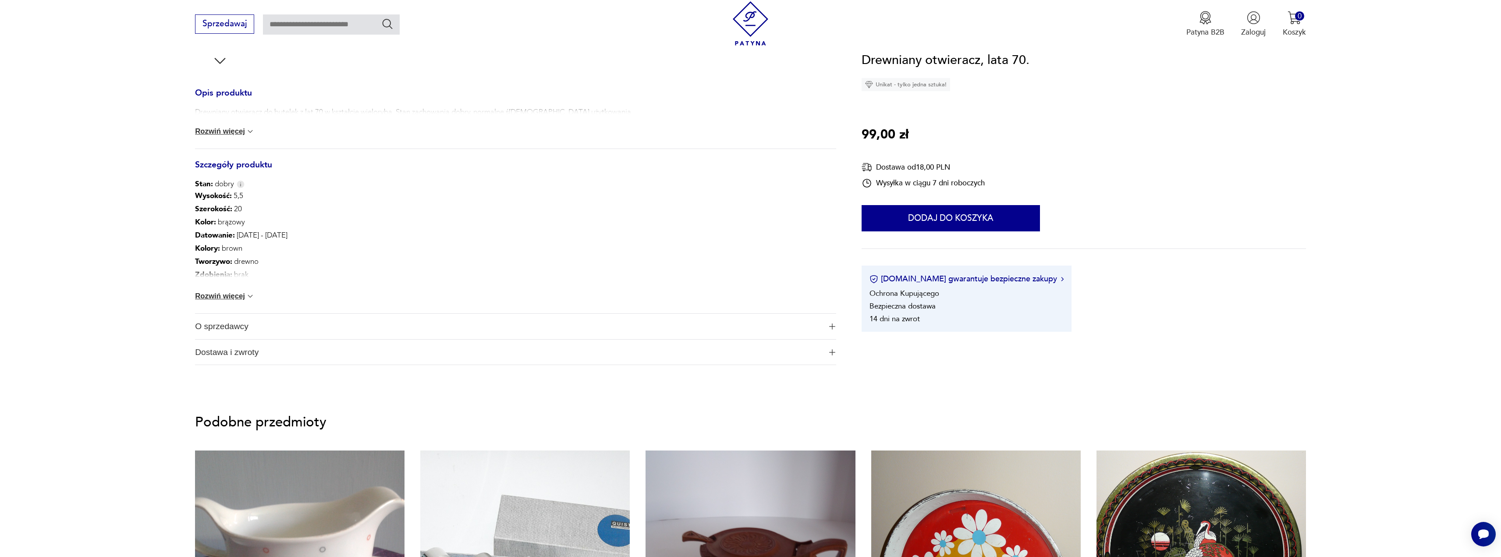
drag, startPoint x: 241, startPoint y: 291, endPoint x: 243, endPoint y: 284, distance: 7.2
click at [241, 291] on div "Wysokość : 5,5 Szerokość : 20 Kolor: brązowy Datowanie : [DATE] - [DATE] Kolory…" at bounding box center [515, 251] width 641 height 124
drag, startPoint x: 221, startPoint y: 152, endPoint x: 226, endPoint y: 130, distance: 23.2
click at [222, 146] on div "Opis produktu Drewniany otwieracz do butelek z lat 70 w kształcie wieloryba. St…" at bounding box center [515, 228] width 641 height 276
click at [226, 130] on button "Rozwiń więcej" at bounding box center [225, 131] width 60 height 9
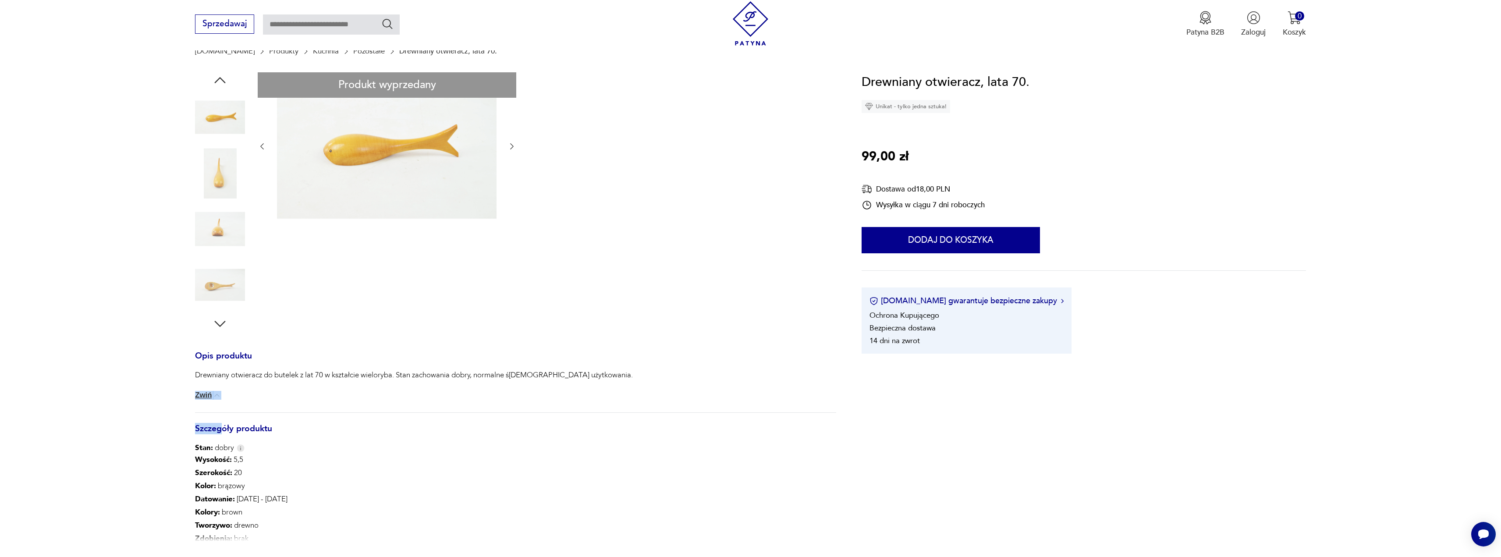
scroll to position [0, 0]
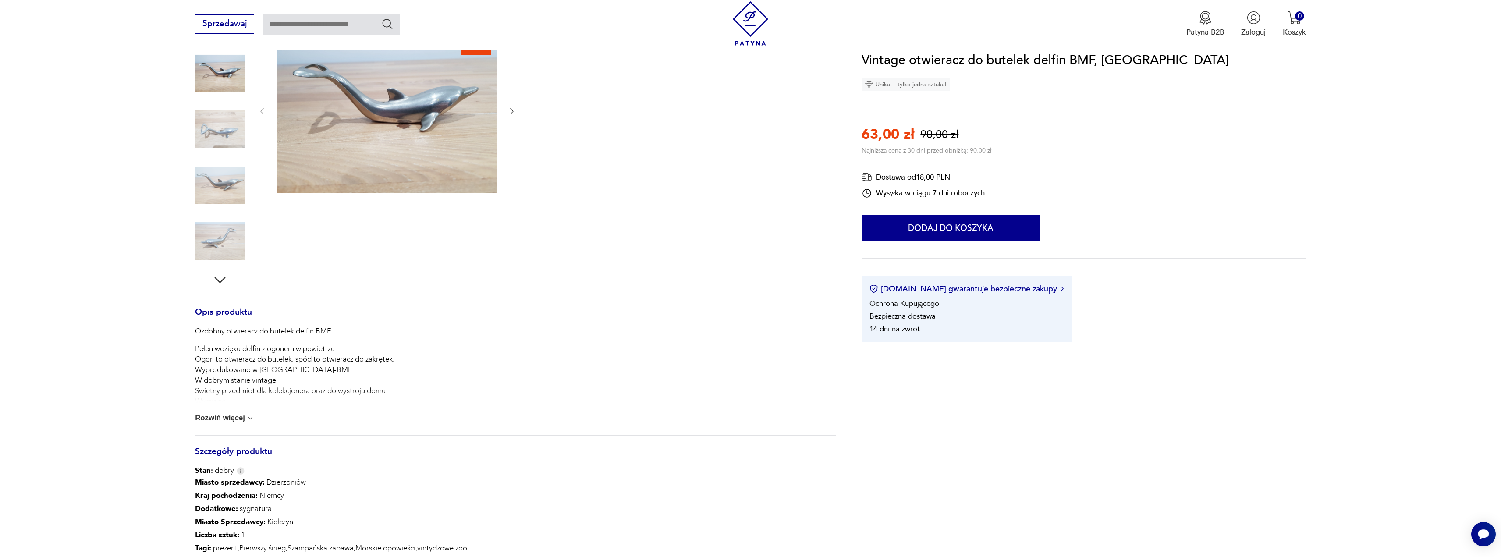
click at [223, 421] on button "Rozwiń więcej" at bounding box center [225, 418] width 60 height 9
drag, startPoint x: 202, startPoint y: 377, endPoint x: 268, endPoint y: 386, distance: 65.9
click at [263, 380] on p "Pełen wdzięku delfin z ogonem w powietrzu. Ogon to otwieracz do butelek, spód t…" at bounding box center [294, 386] width 199 height 84
click at [271, 395] on p "Pełen wdzięku delfin z ogonem w powietrzu. Ogon to otwieracz do butelek, spód t…" at bounding box center [294, 386] width 199 height 84
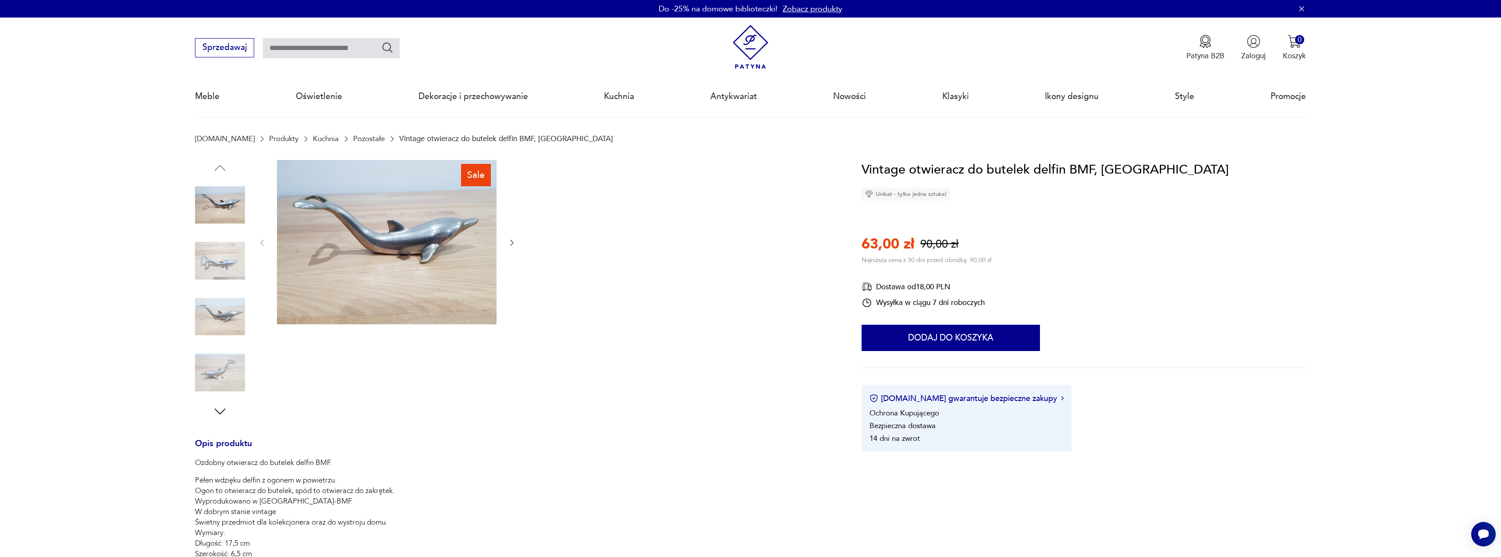
click at [508, 242] on icon "button" at bounding box center [511, 242] width 9 height 9
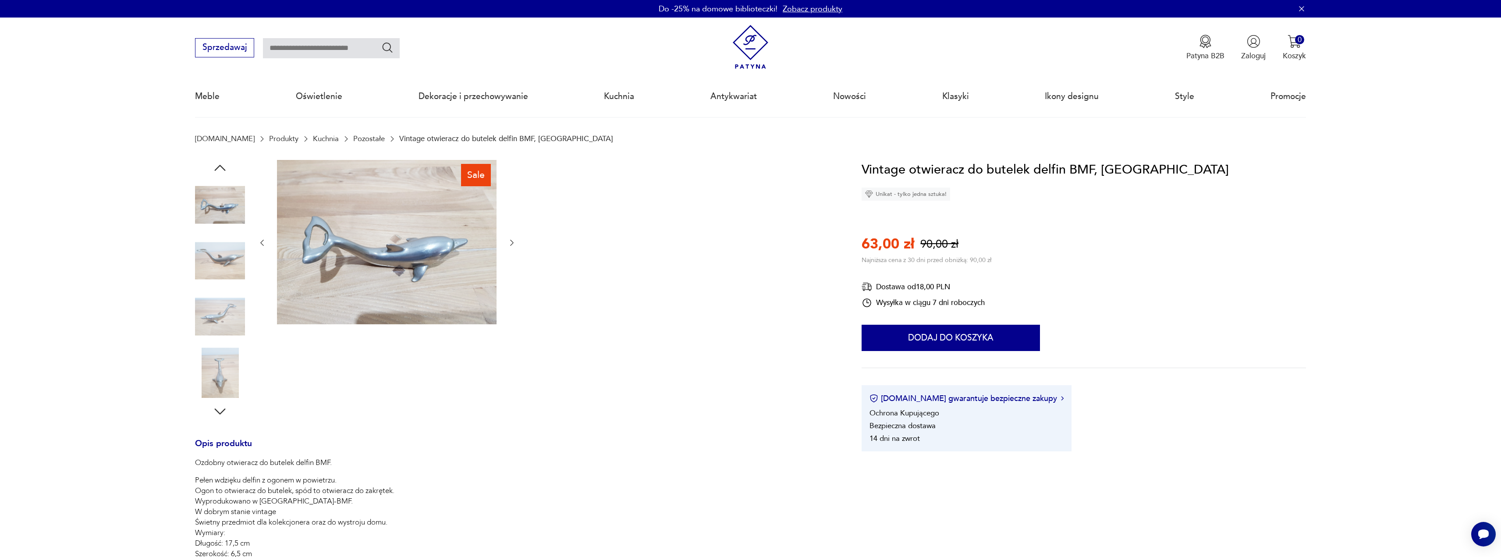
click at [509, 242] on icon "button" at bounding box center [511, 242] width 9 height 9
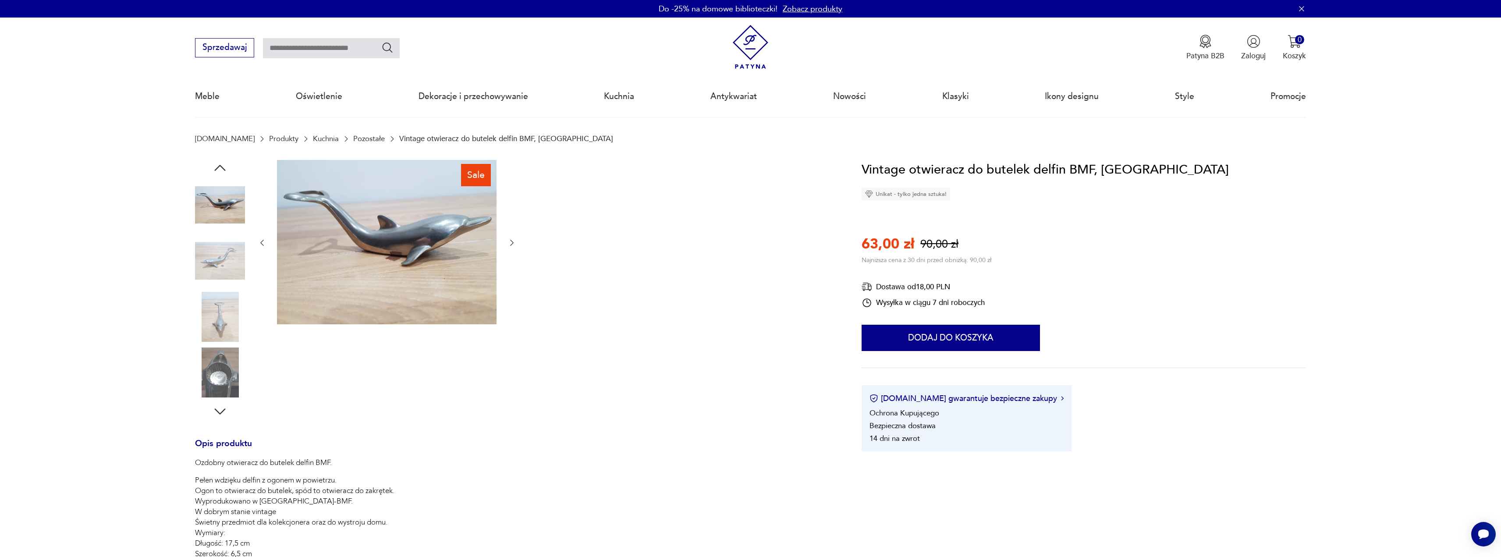
click at [509, 242] on icon "button" at bounding box center [511, 242] width 9 height 9
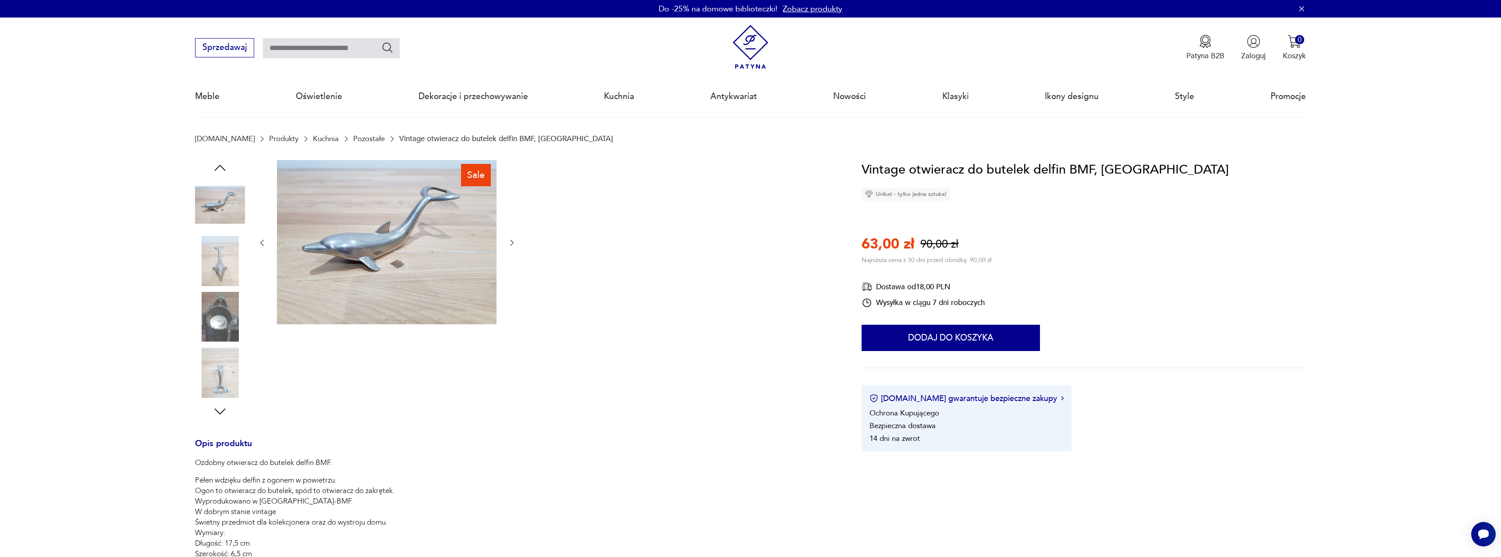
click at [509, 242] on icon "button" at bounding box center [511, 242] width 9 height 9
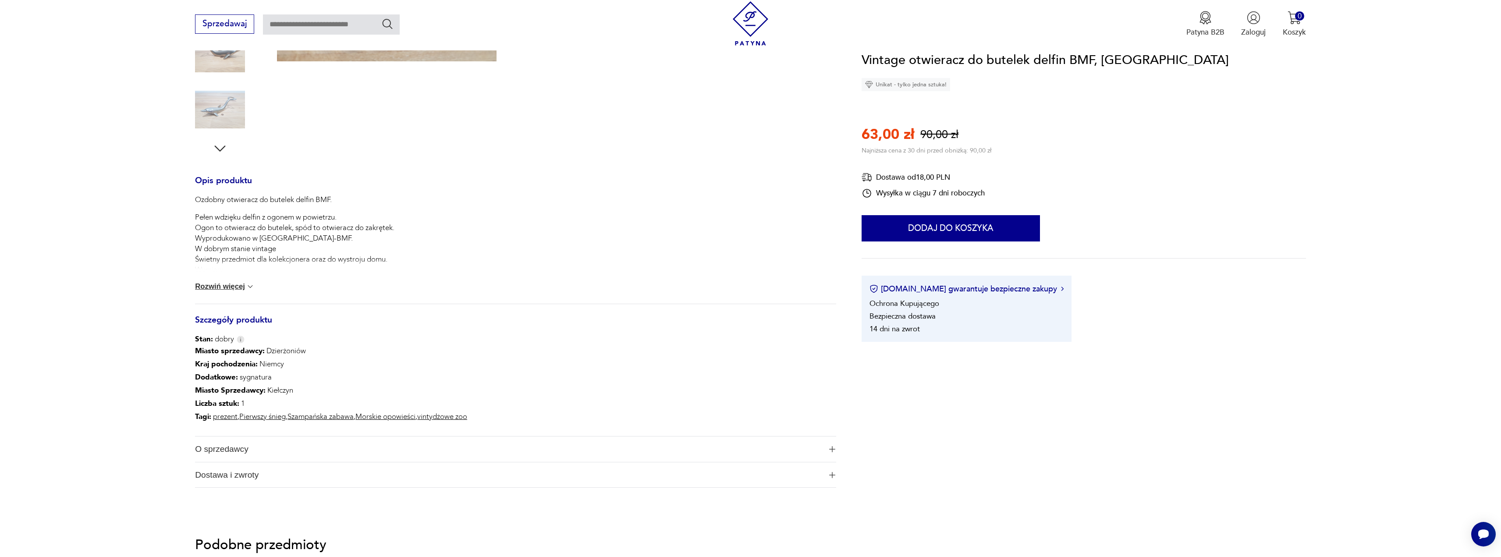
scroll to position [307, 0]
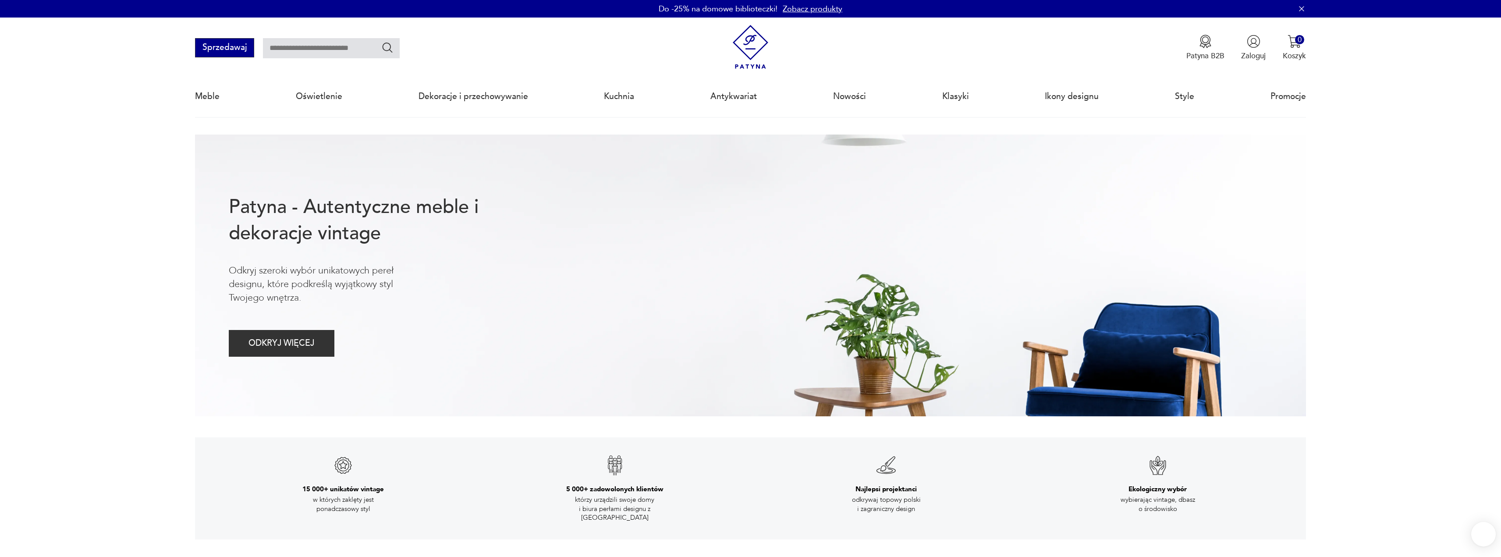
click at [227, 46] on button "Sprzedawaj" at bounding box center [224, 47] width 59 height 19
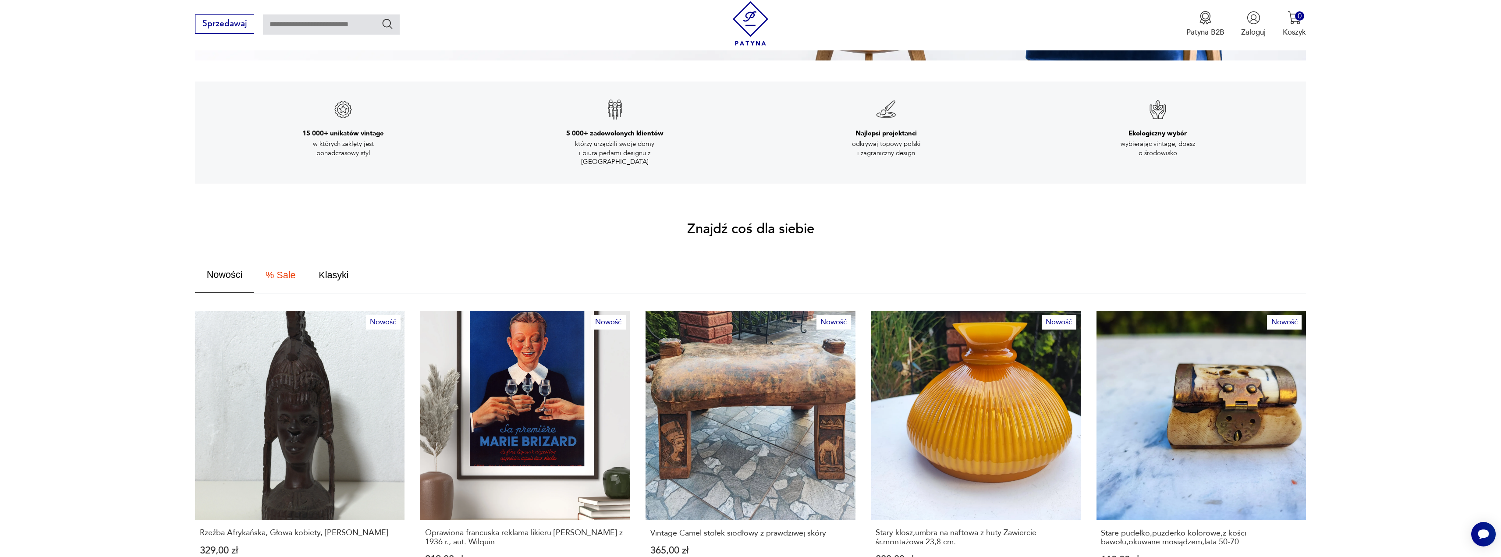
click at [213, 270] on span "Nowości" at bounding box center [225, 275] width 36 height 10
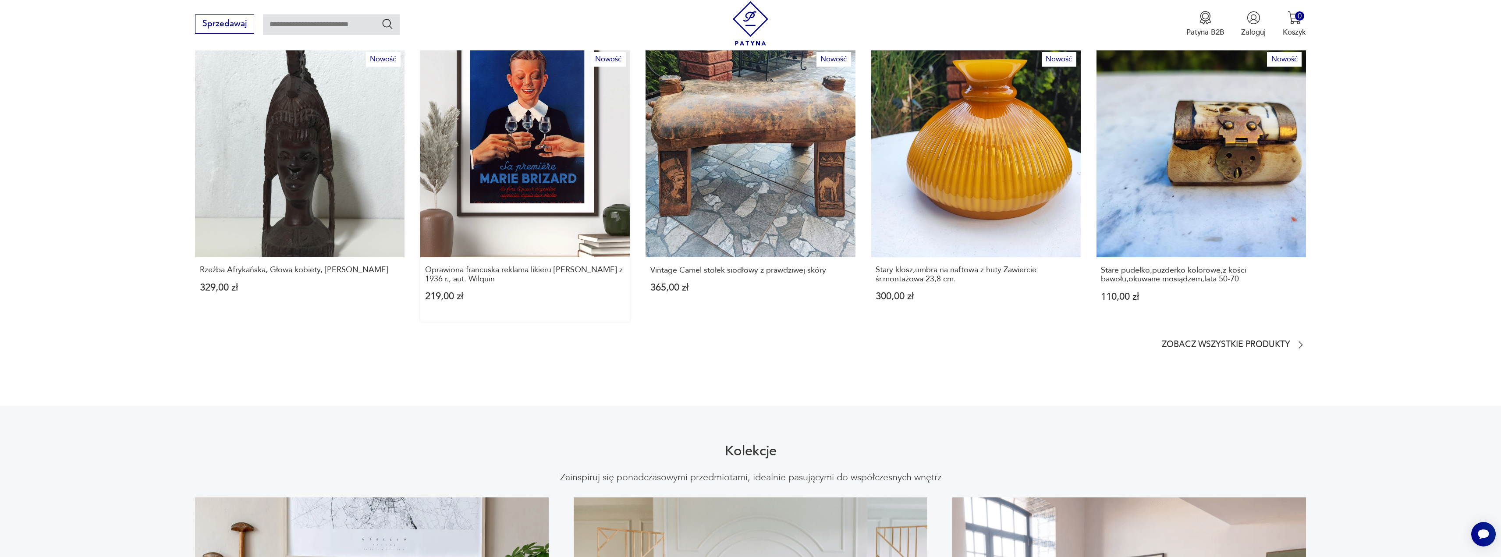
scroll to position [356, 0]
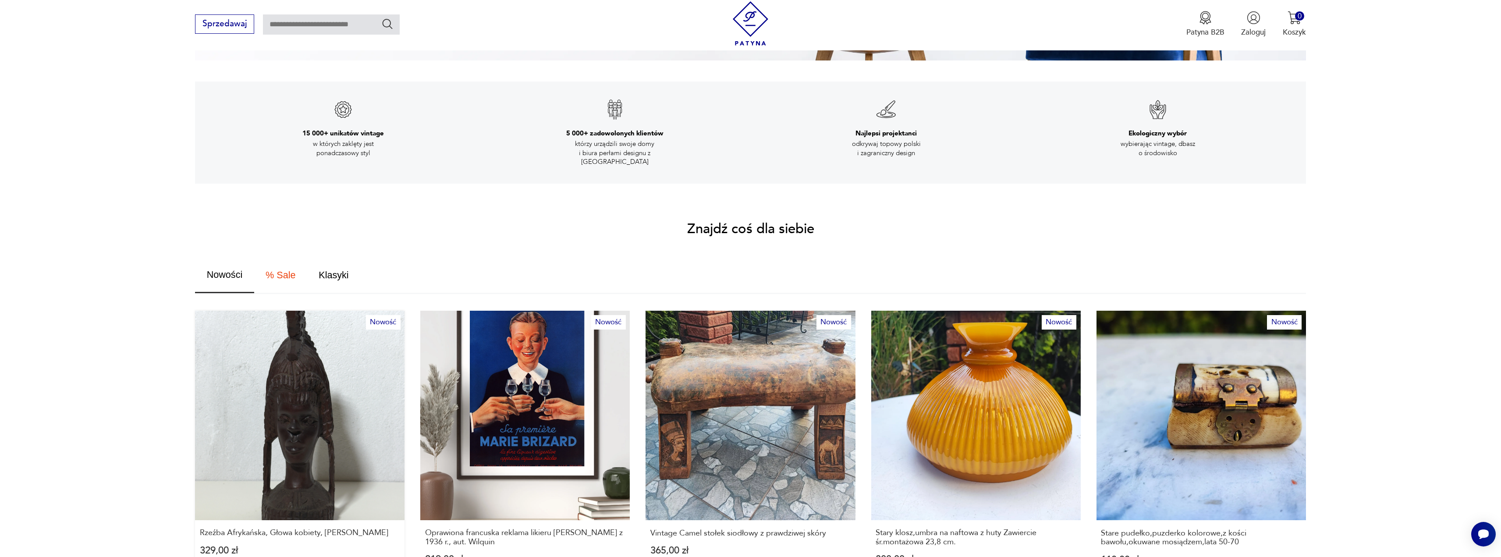
click at [325, 367] on link "Nowość Rzeźba Afrykańska, Głowa kobiety, Drewno Hebanowe 329,00 zł" at bounding box center [299, 448] width 209 height 274
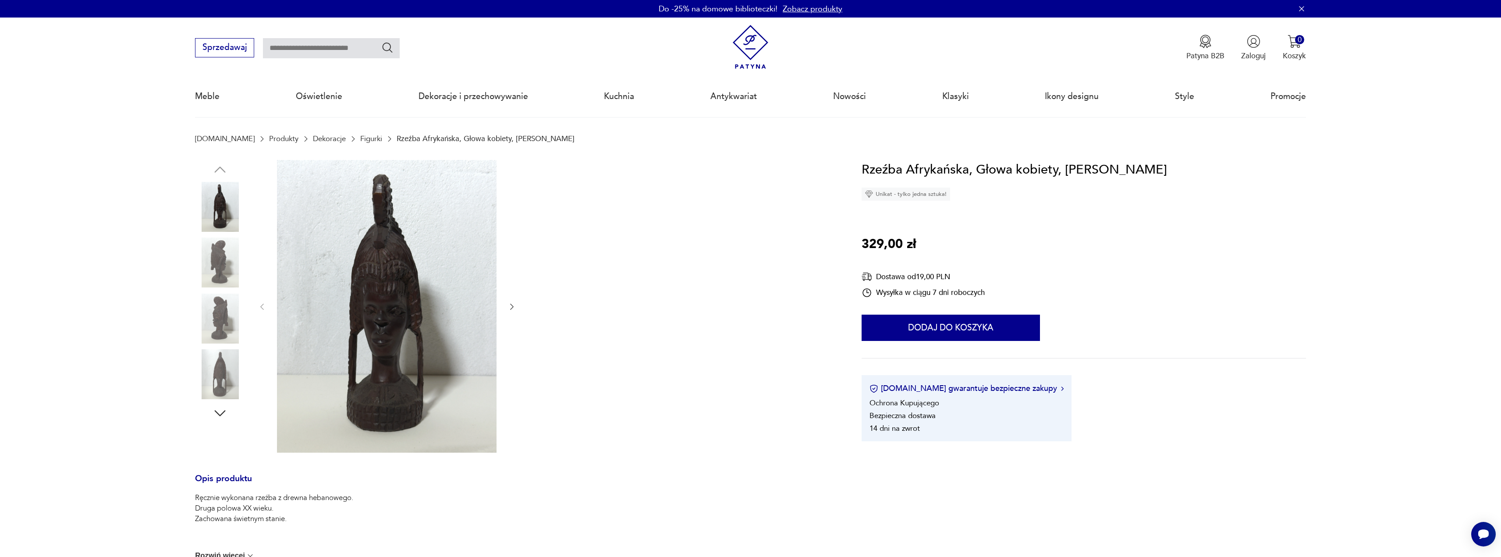
drag, startPoint x: 349, startPoint y: 272, endPoint x: 352, endPoint y: 265, distance: 7.3
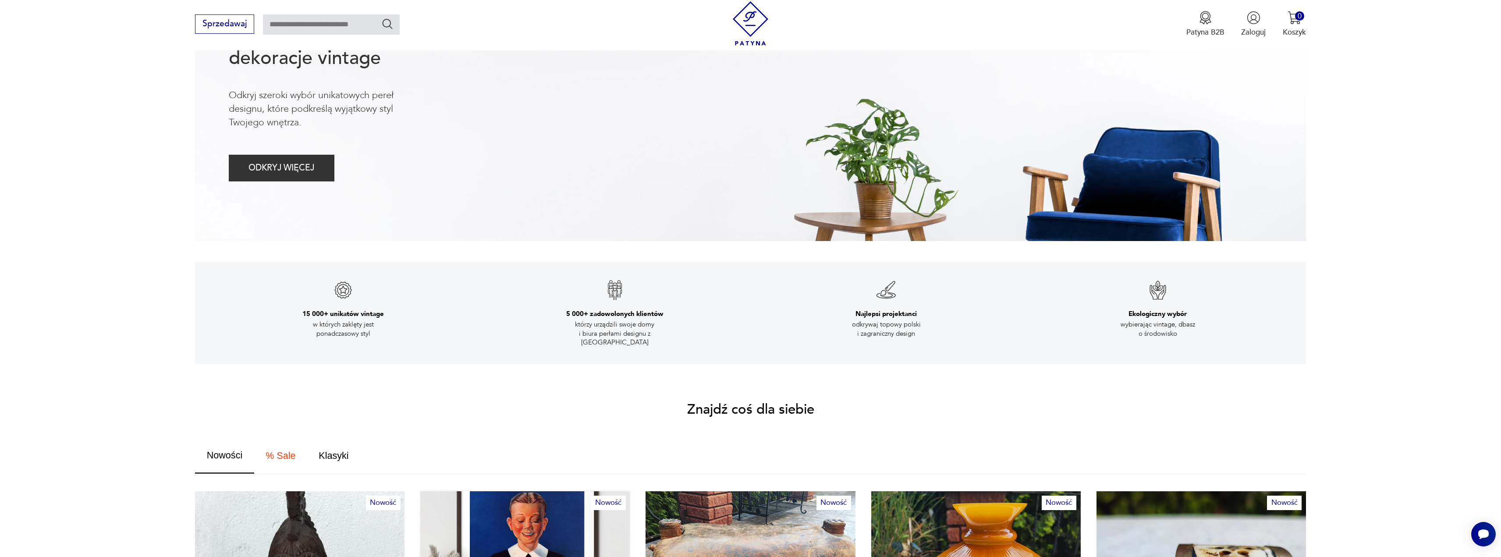
scroll to position [394, 0]
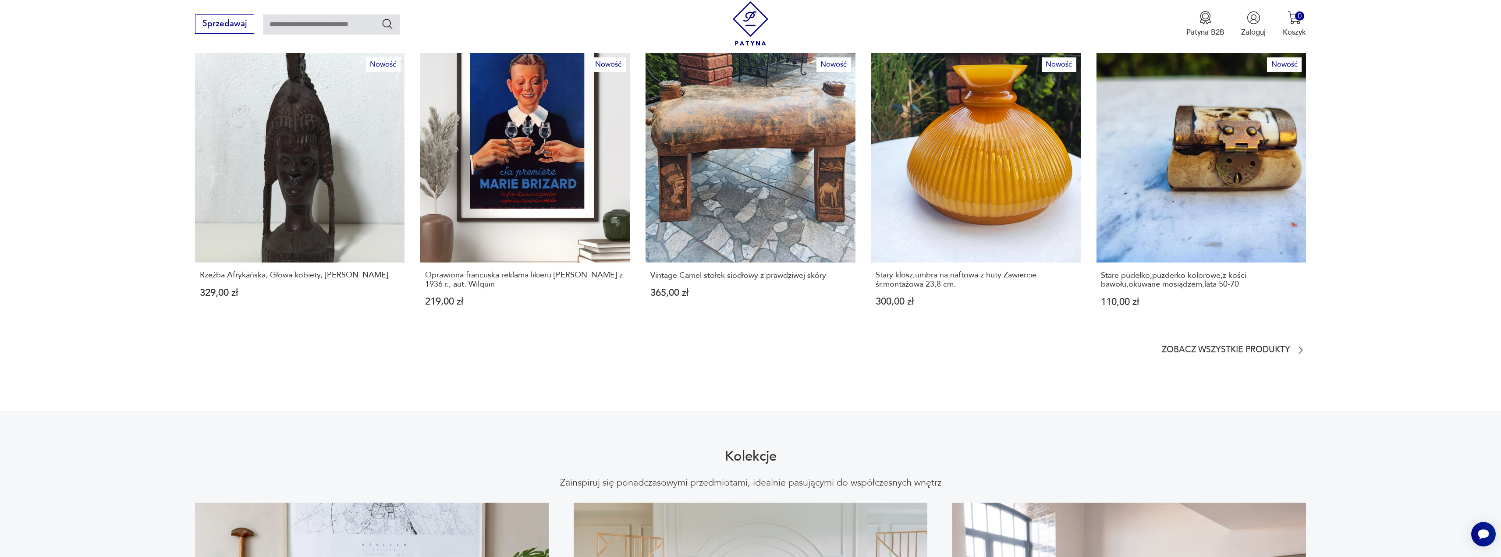
scroll to position [701, 0]
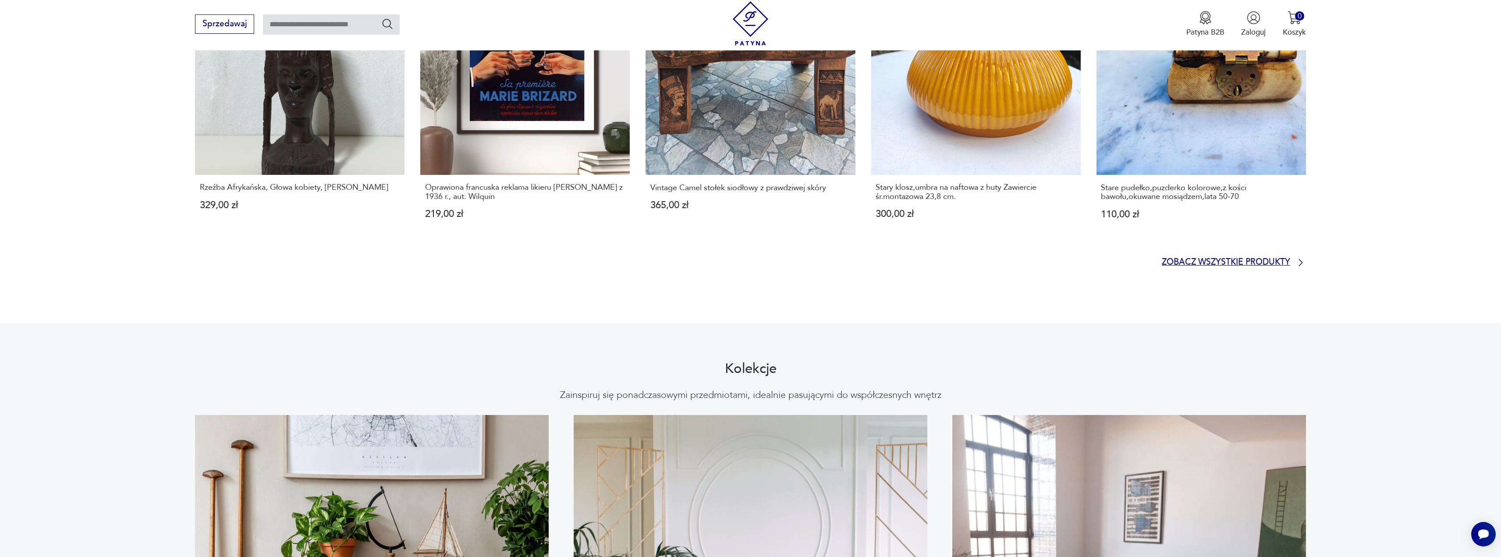
click at [1212, 259] on p "Zobacz wszystkie produkty" at bounding box center [1226, 262] width 128 height 7
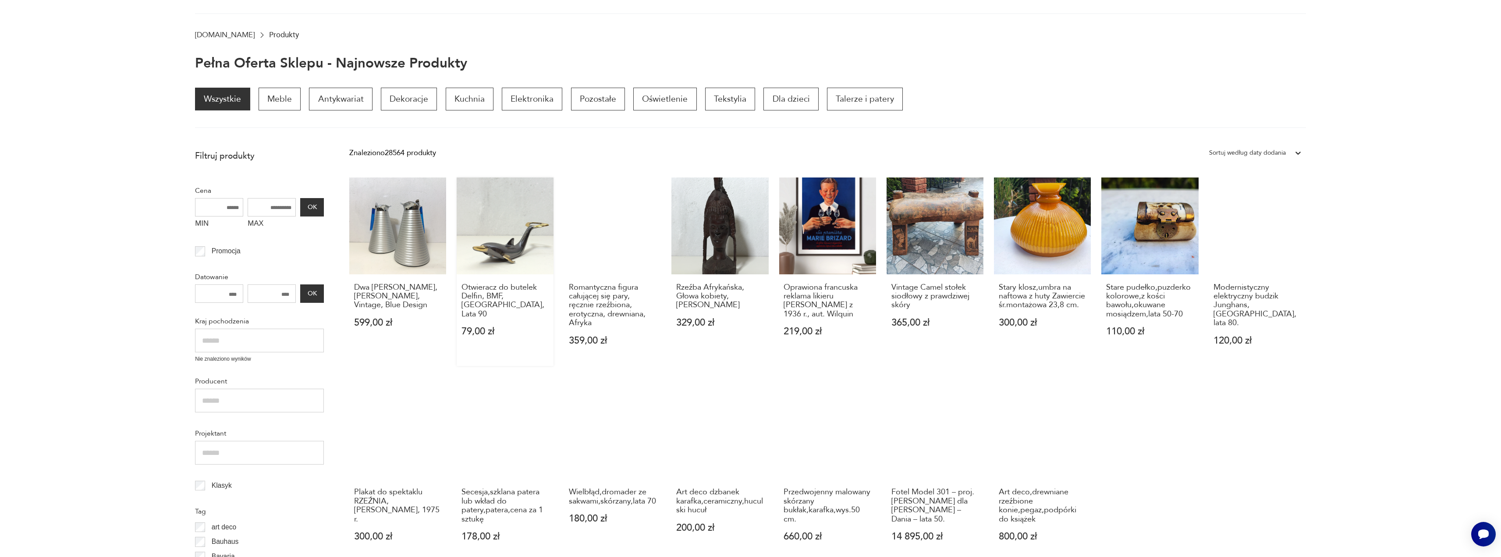
scroll to position [148, 0]
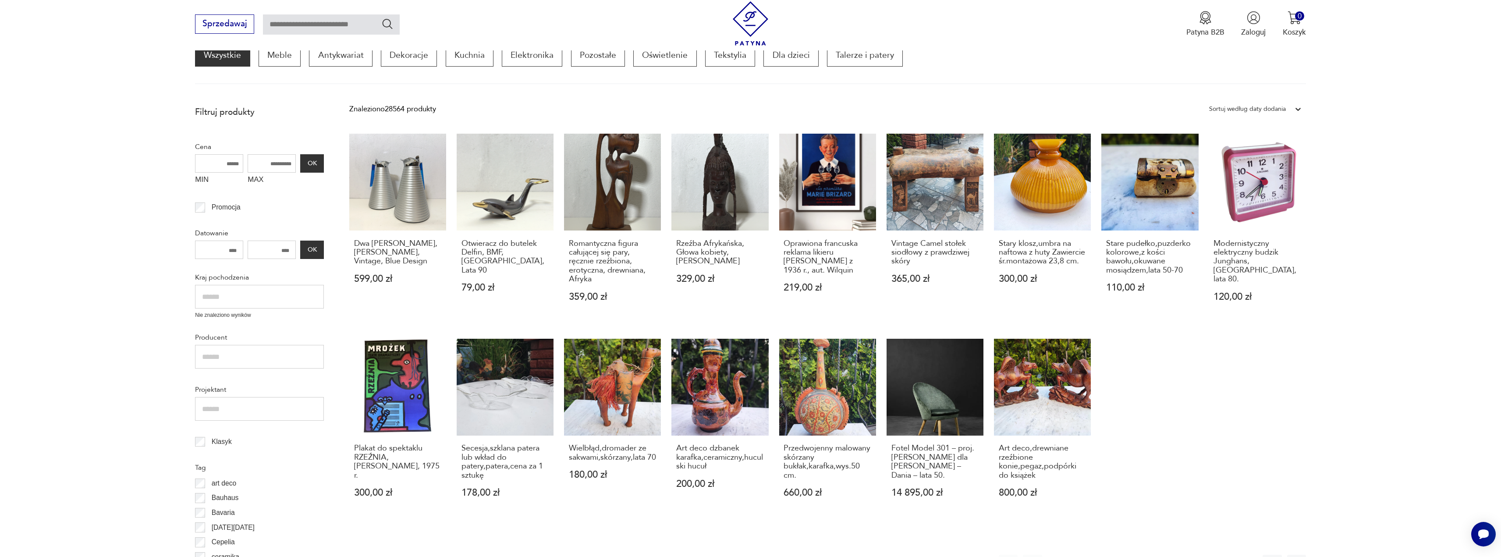
click at [624, 185] on link "Romantyczna figura całującej się pary, ręcznie rzeźbiona, erotyczna, drewniana,…" at bounding box center [612, 228] width 97 height 188
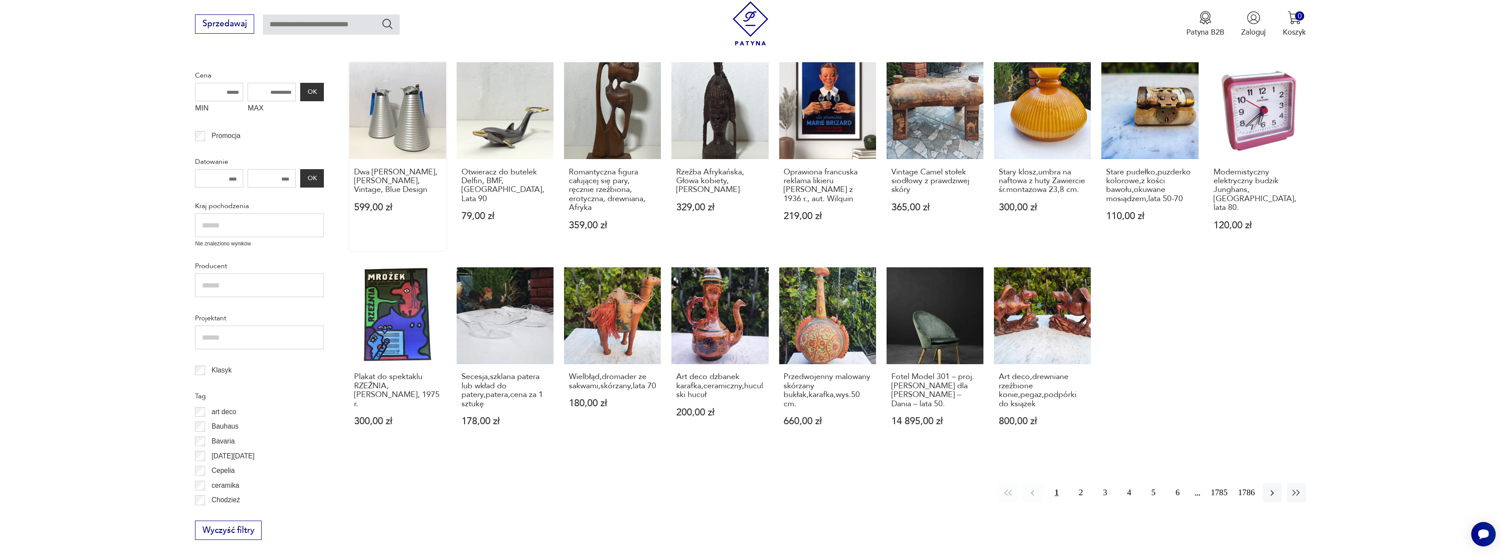
scroll to position [175, 0]
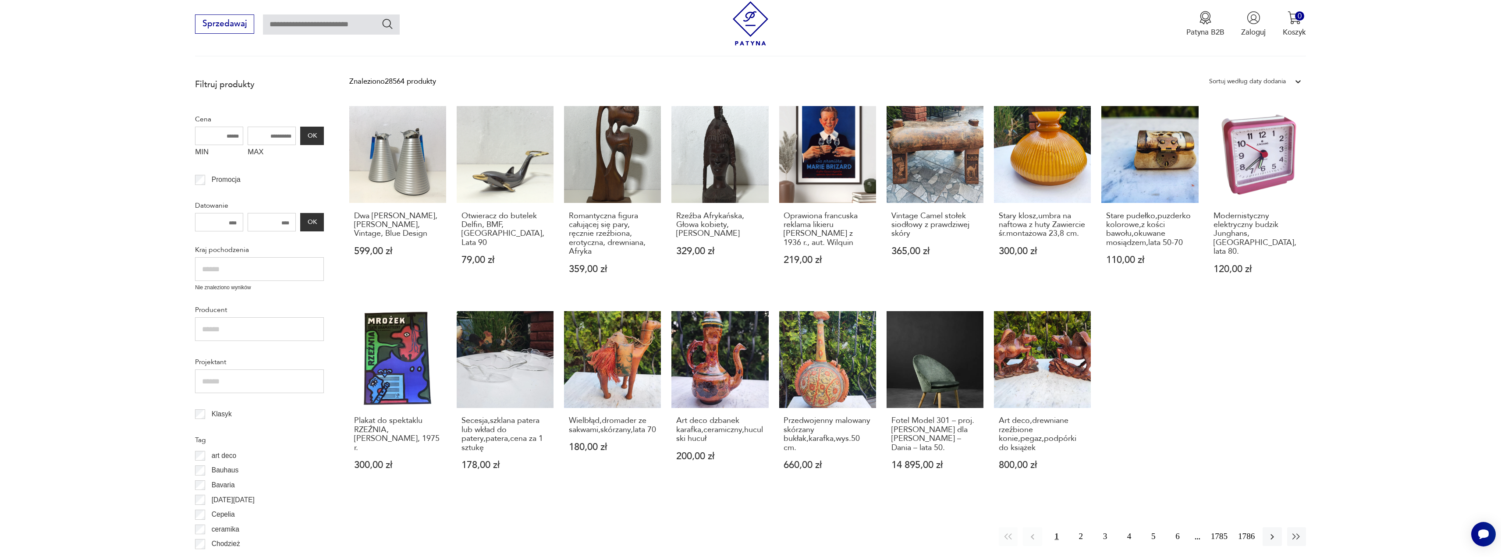
click at [613, 234] on h3 "Romantyczna figura całującej się pary, ręcznie rzeźbiona, erotyczna, drewniana,…" at bounding box center [613, 234] width 88 height 45
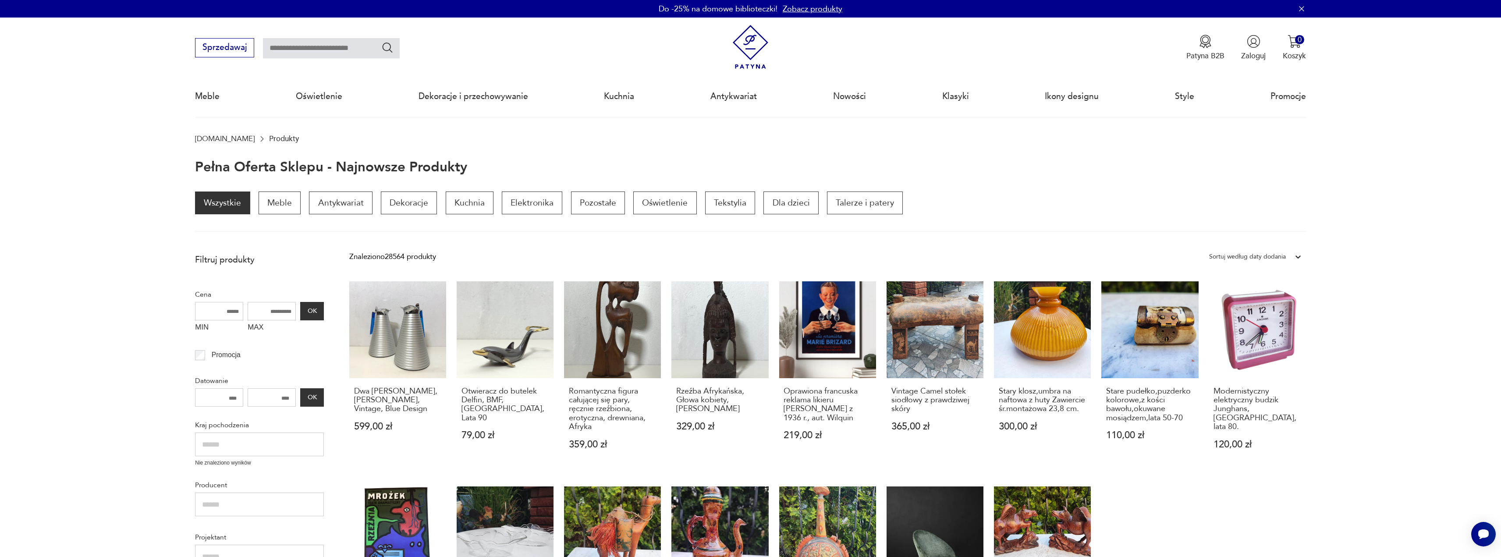
click at [295, 53] on input "text" at bounding box center [331, 48] width 137 height 20
type input "**********"
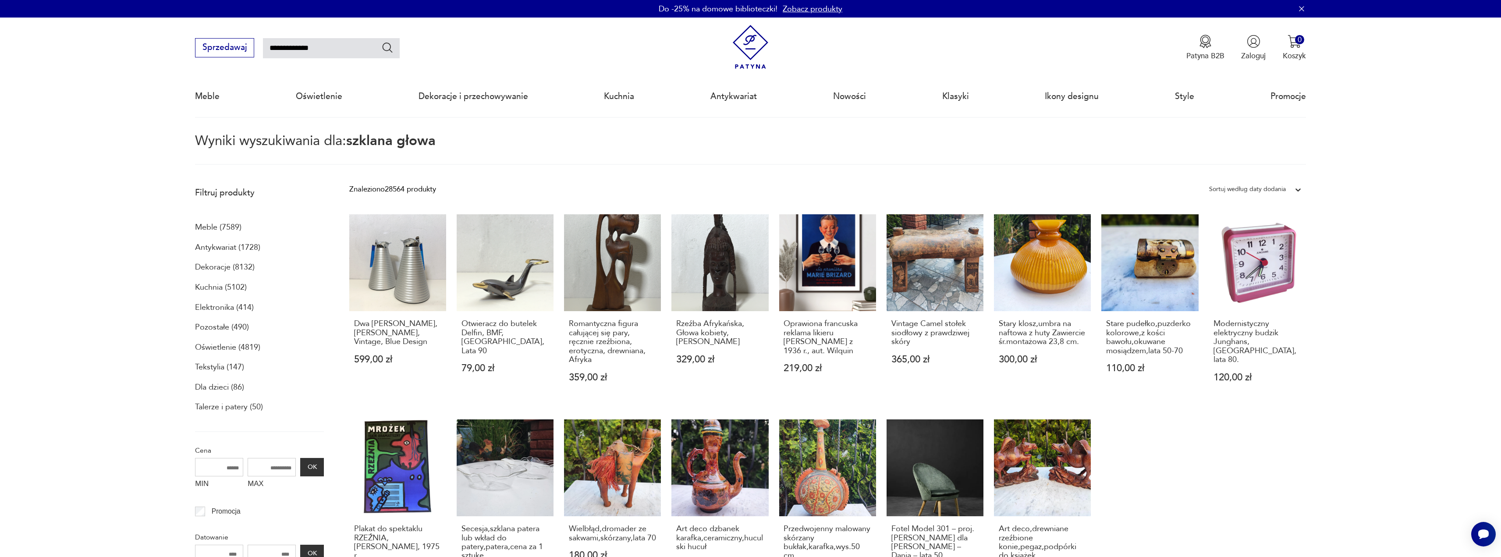
scroll to position [50, 0]
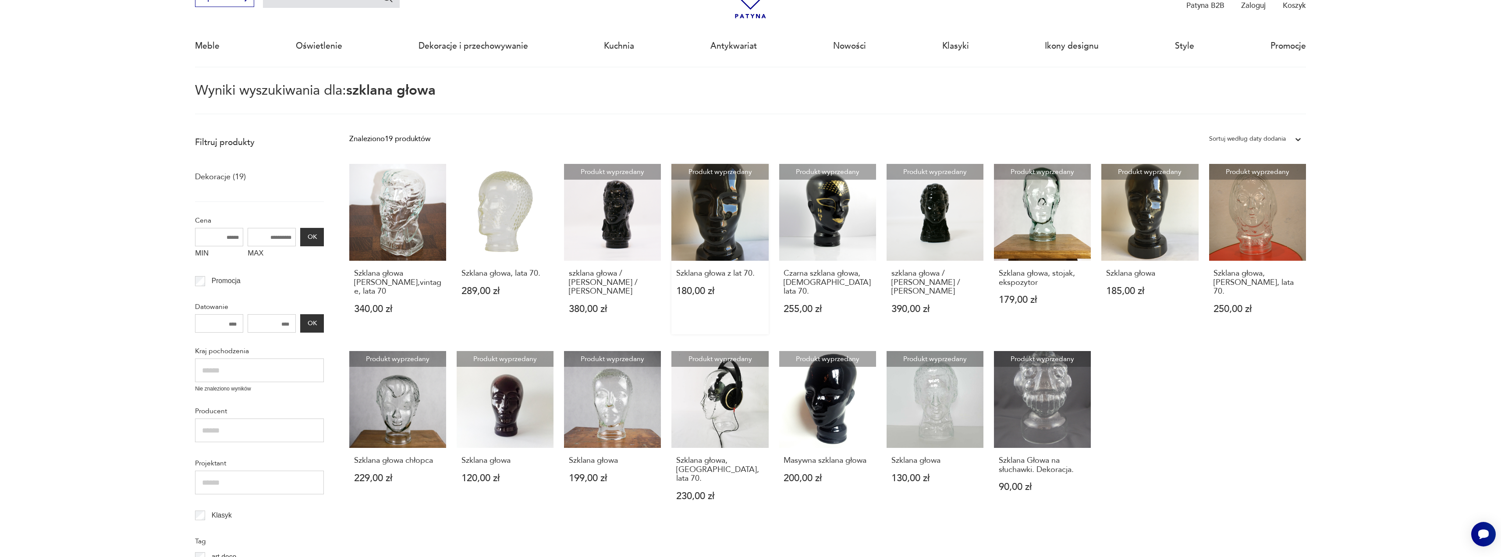
click at [718, 238] on link "Produkt wyprzedany Szklana głowa z lat 70. 180,00 zł" at bounding box center [719, 249] width 97 height 170
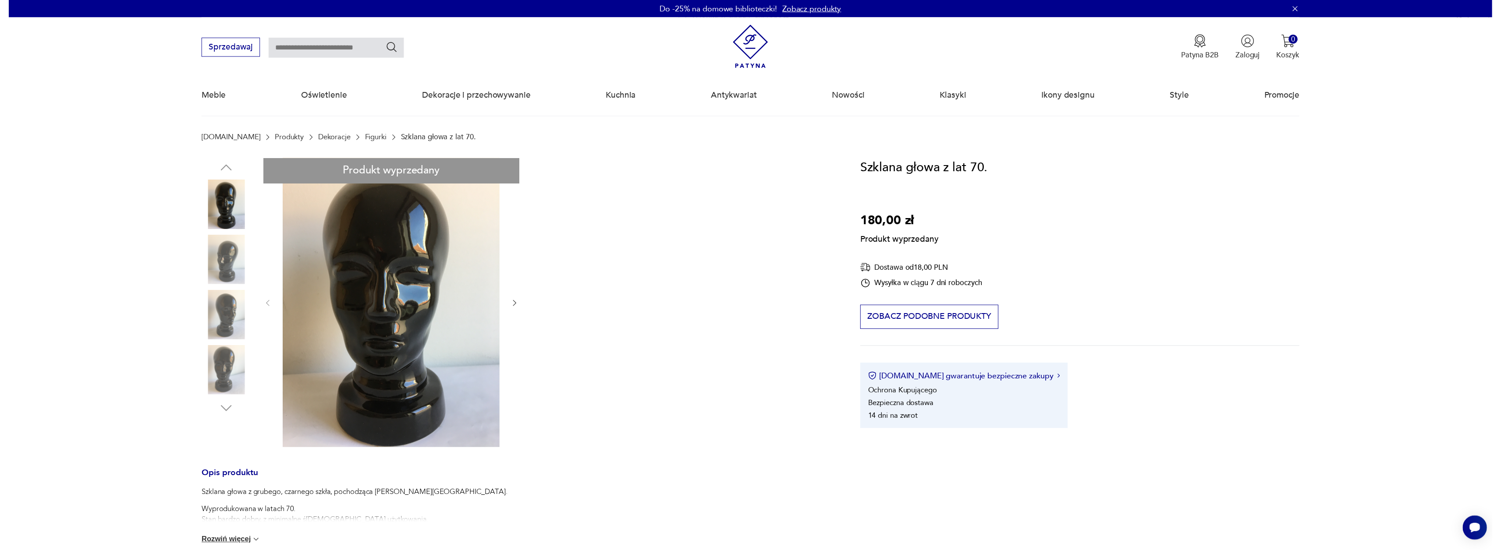
scroll to position [44, 0]
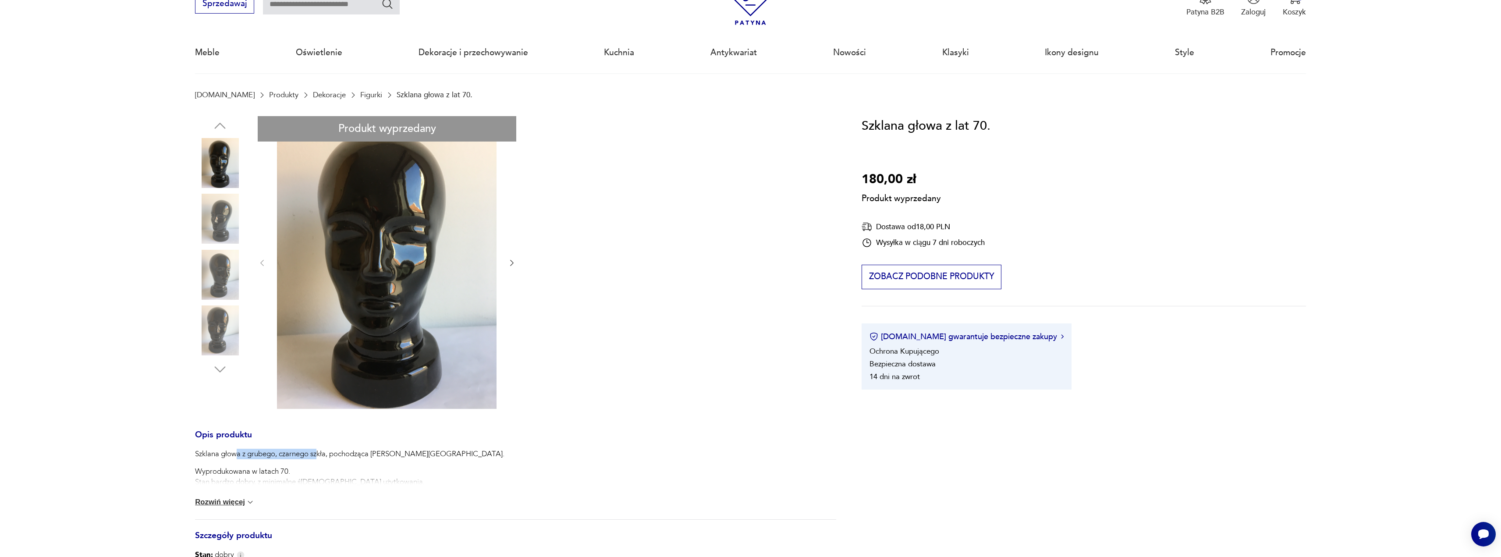
drag, startPoint x: 294, startPoint y: 451, endPoint x: 325, endPoint y: 455, distance: 31.8
click at [321, 453] on p "Szklana głowa z grubego, czarnego szkła, pochodząca z Niemiec." at bounding box center [349, 454] width 309 height 11
click at [339, 463] on div "Szklana głowa z grubego, czarnego szkła, pochodząca z Niemiec. Wyprodukowana w …" at bounding box center [349, 468] width 309 height 39
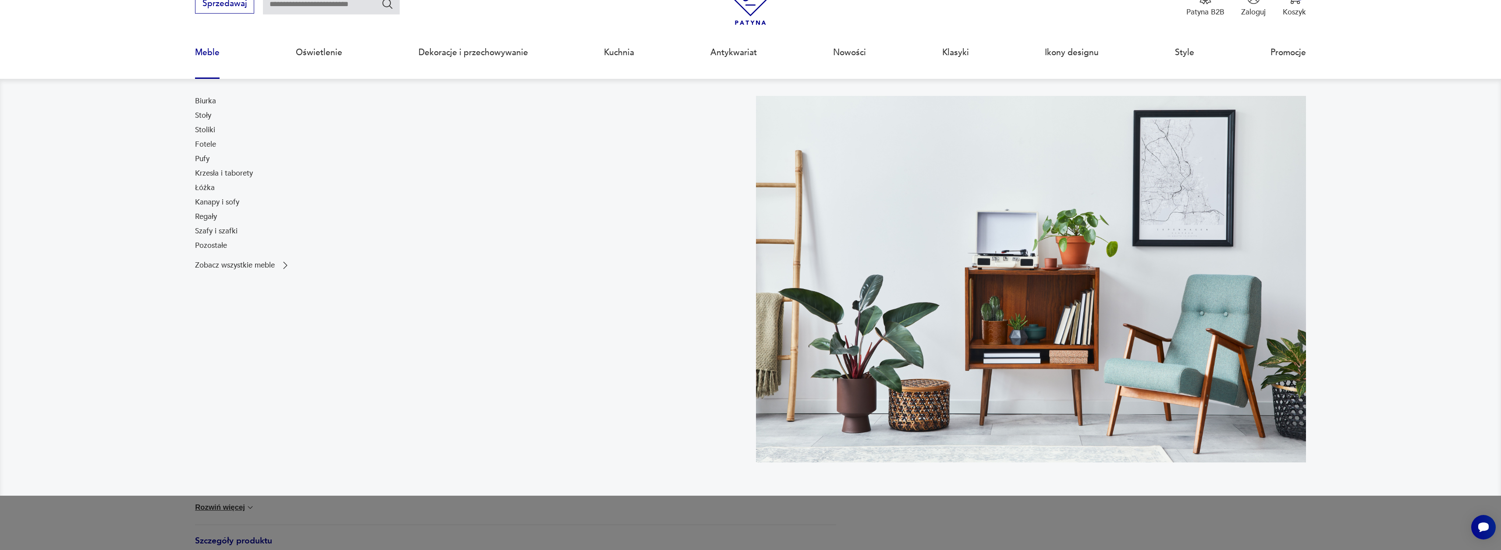
drag, startPoint x: 227, startPoint y: 105, endPoint x: 227, endPoint y: 115, distance: 10.5
type input "**********"
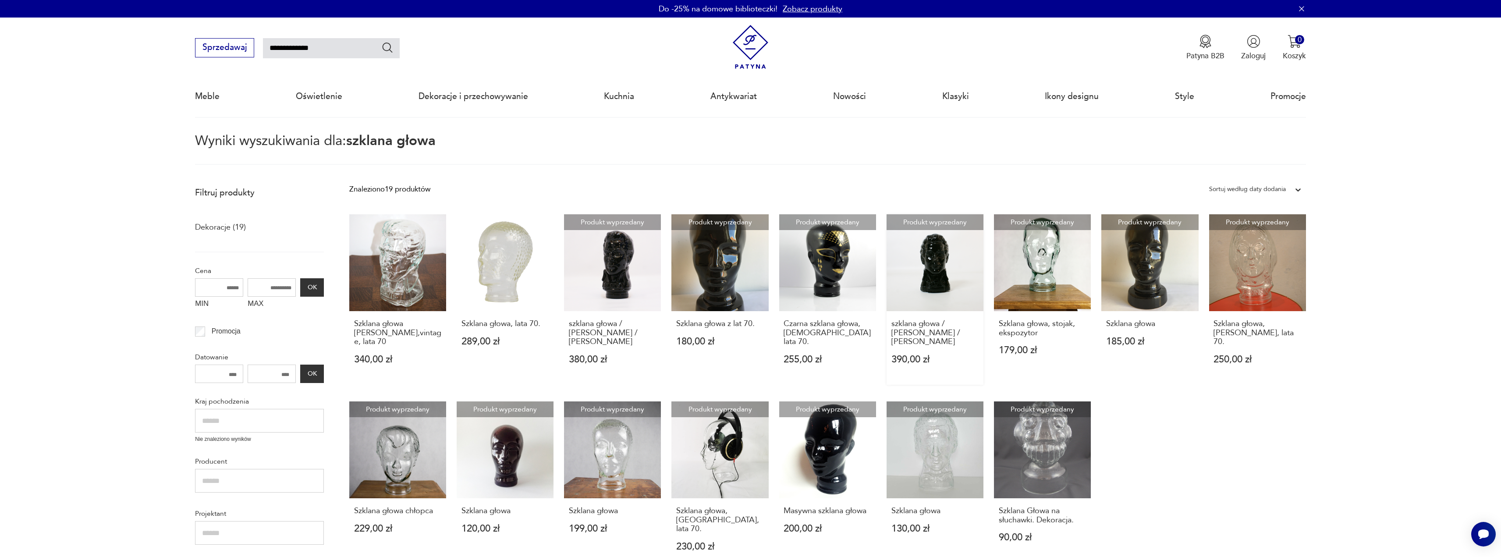
click at [939, 287] on link "Produkt wyprzedany szklana głowa / ELVIS PRESLEY / Ingrid Glass 390,00 zł" at bounding box center [934, 299] width 97 height 170
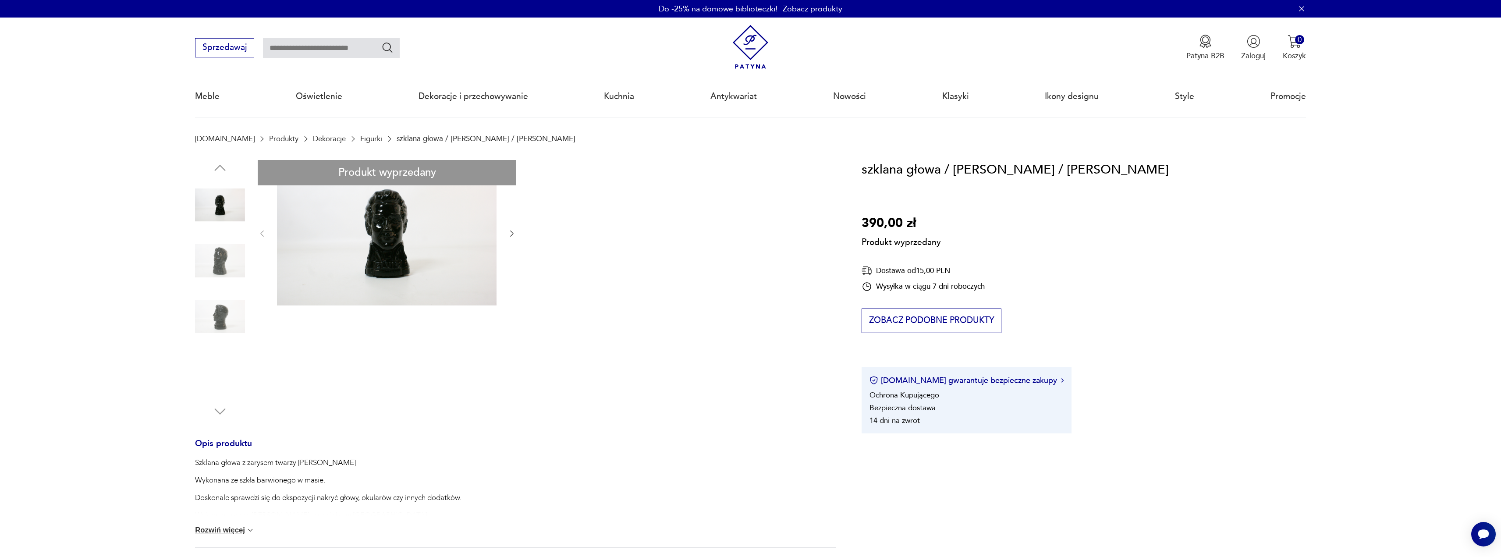
type input "**********"
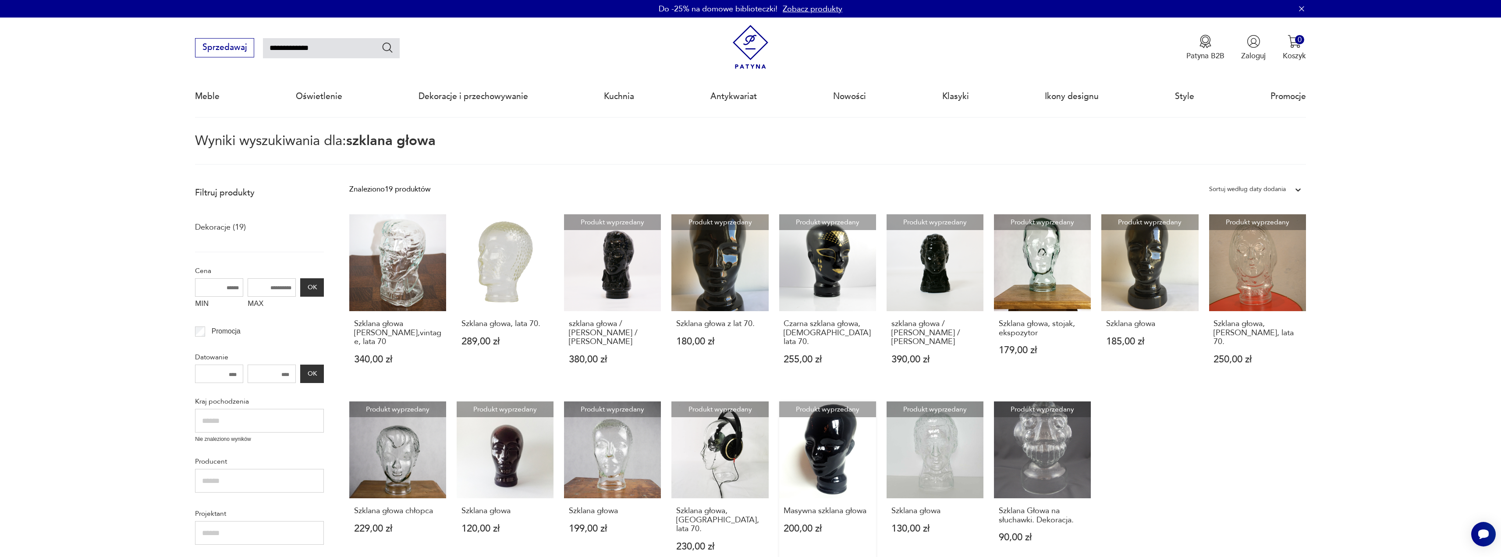
scroll to position [88, 0]
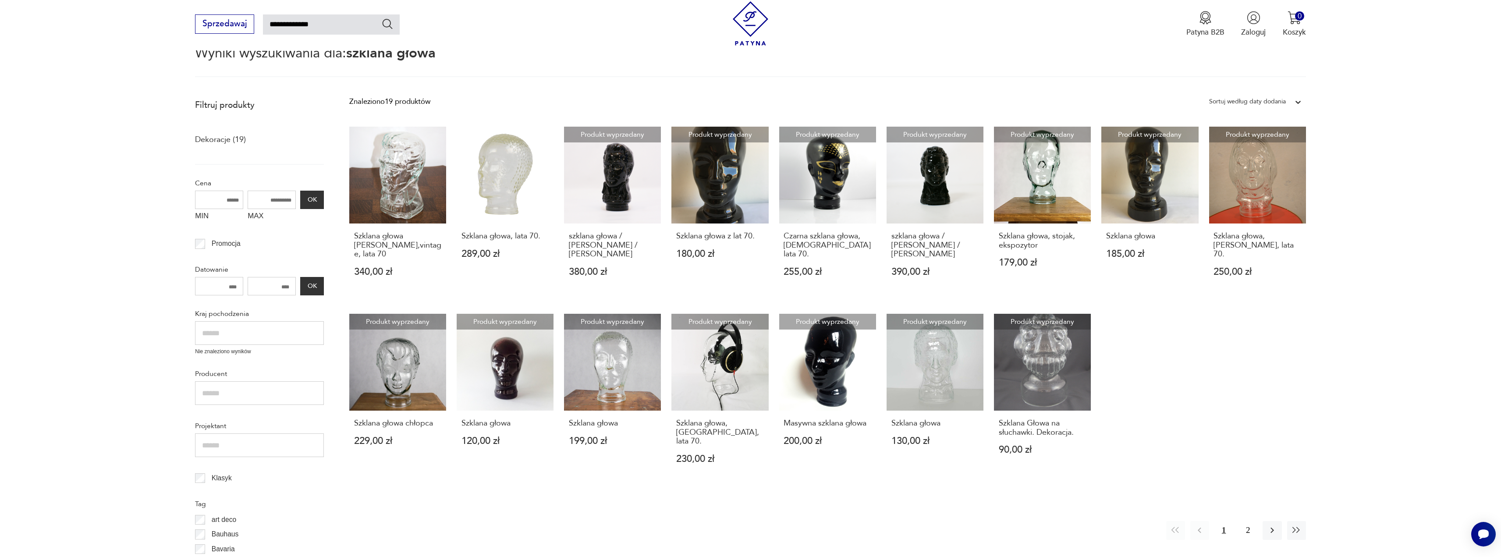
drag, startPoint x: 819, startPoint y: 458, endPoint x: 816, endPoint y: 436, distance: 21.7
click at [819, 457] on link "Produkt wyprzedany Masywna szklana głowa 200,00 zł" at bounding box center [827, 399] width 97 height 170
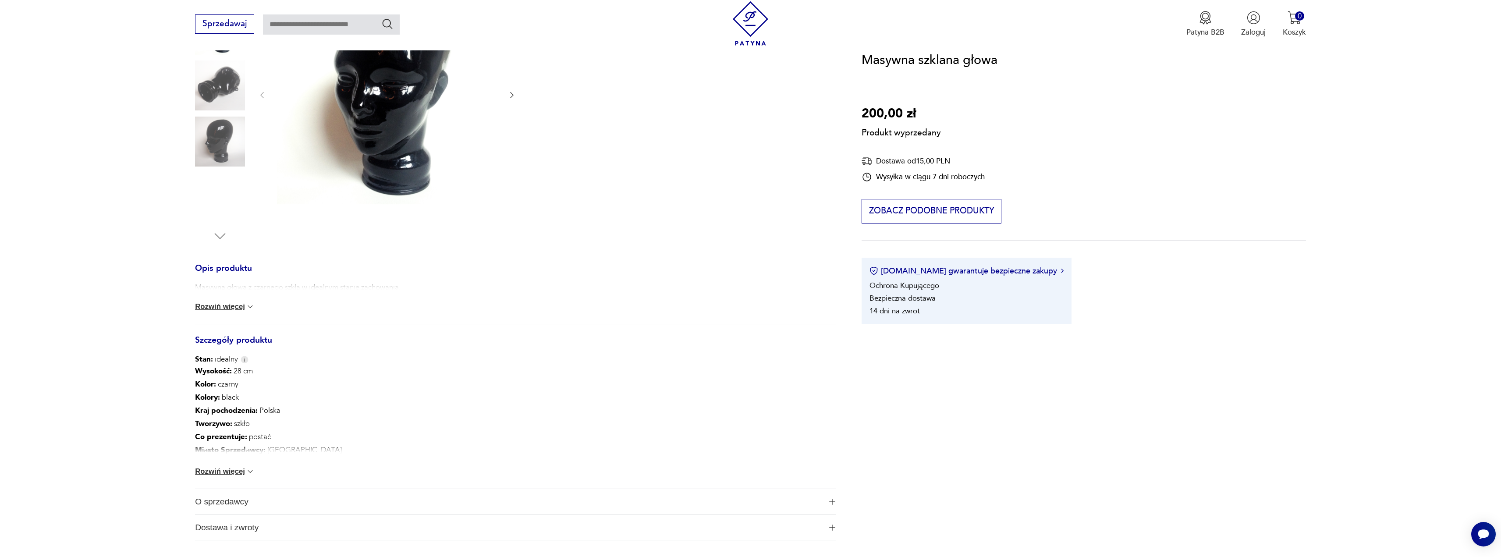
scroll to position [219, 0]
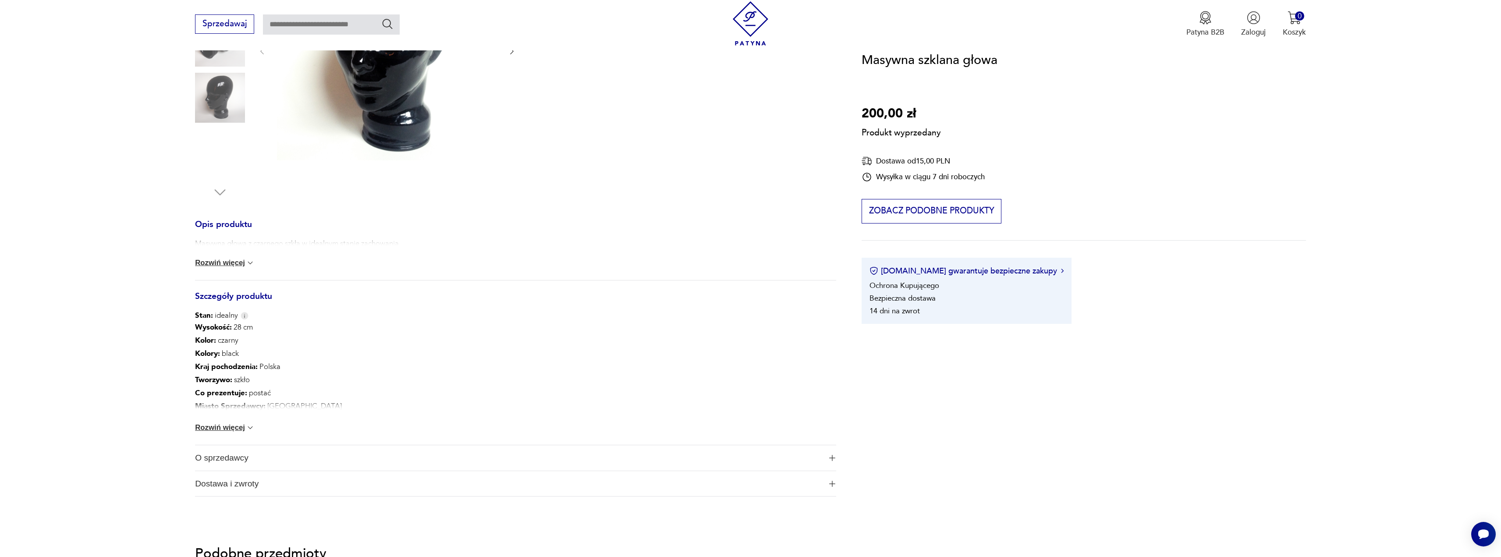
click at [234, 428] on button "Rozwiń więcej" at bounding box center [225, 427] width 60 height 9
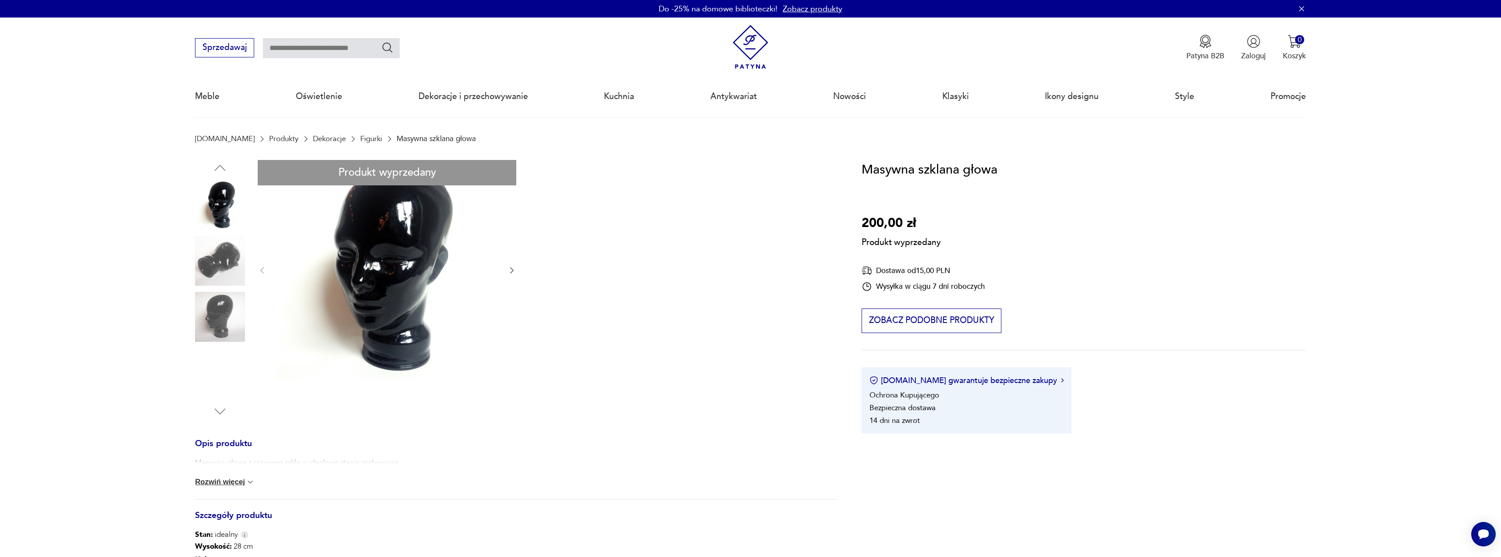
drag, startPoint x: 155, startPoint y: 97, endPoint x: 145, endPoint y: 92, distance: 11.6
type input "**********"
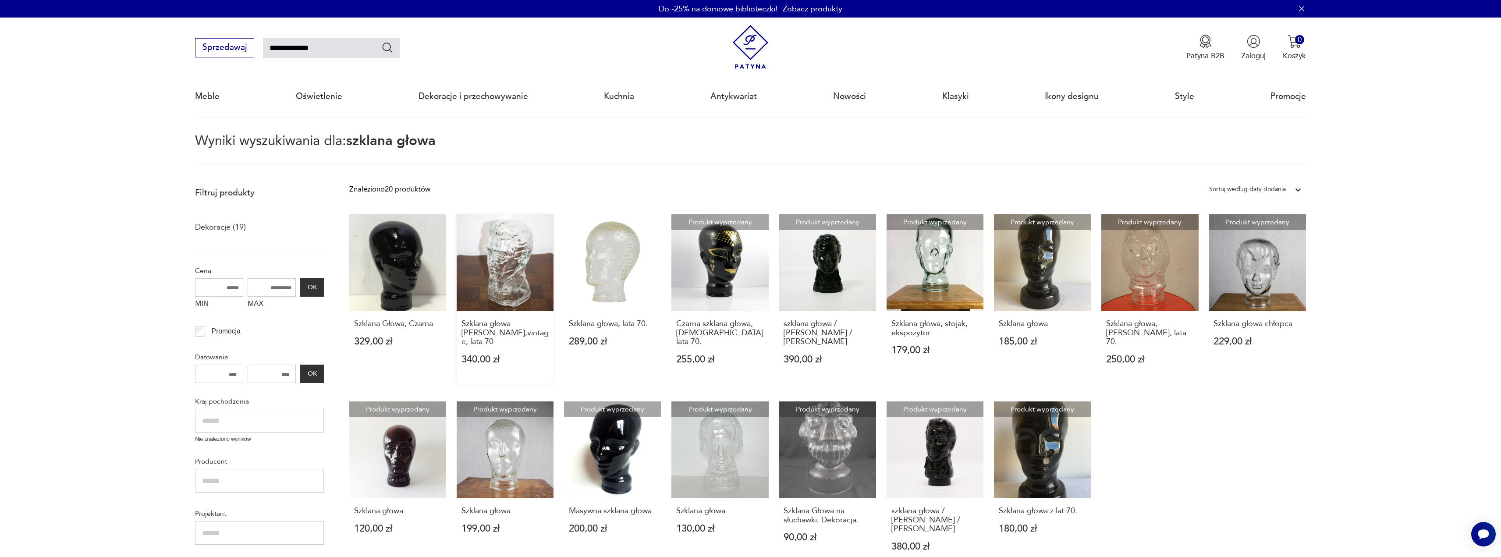
click at [509, 273] on link "Szklana głowa Elvis Presley,vintage, lata 70 340,00 zł" at bounding box center [505, 299] width 97 height 170
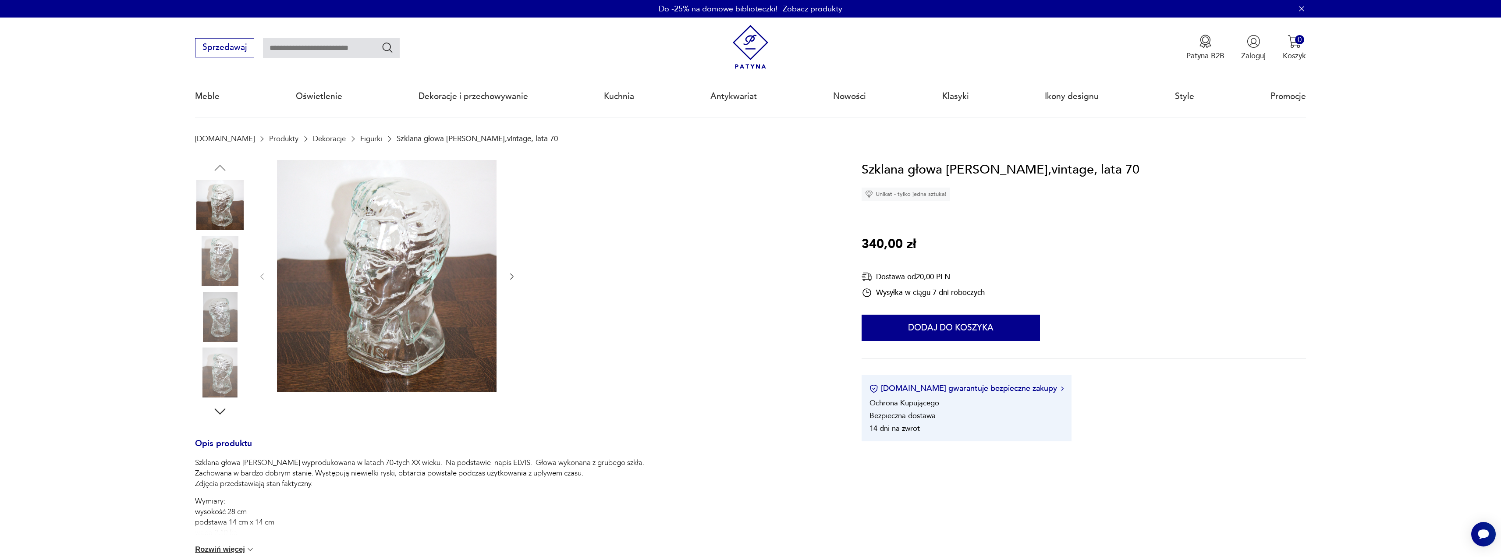
type input "**********"
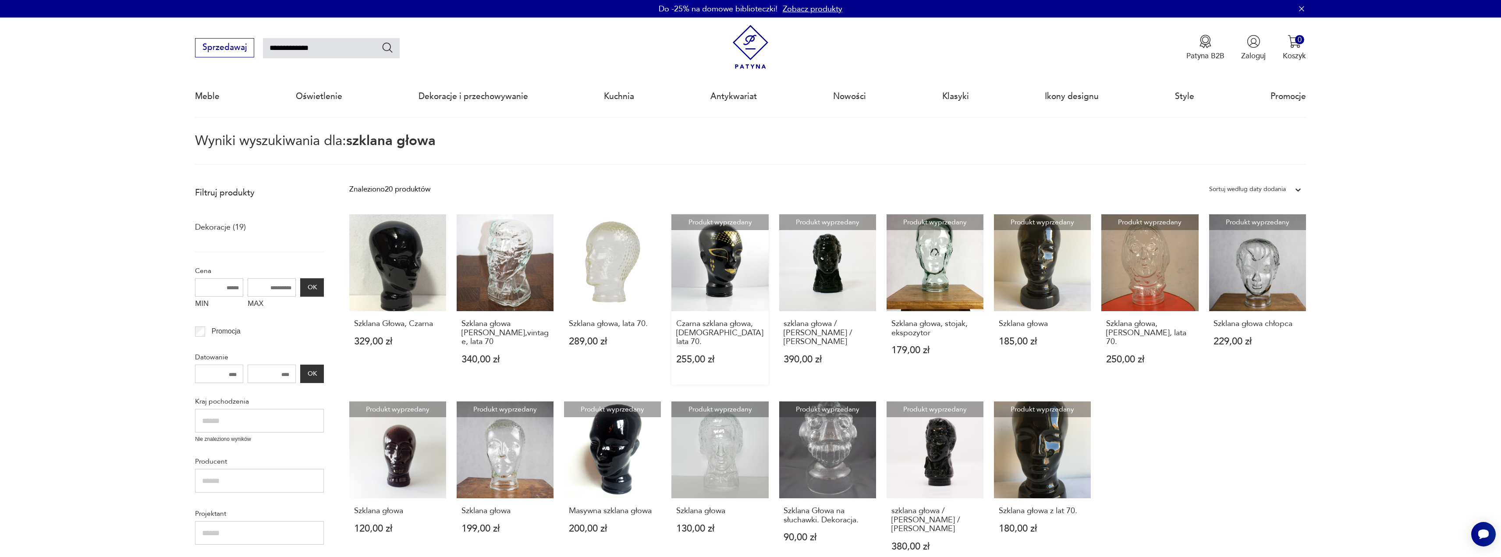
click at [707, 257] on link "Produkt wyprzedany Czarna szklana głowa, Niemcy lata 70. 255,00 zł" at bounding box center [719, 299] width 97 height 170
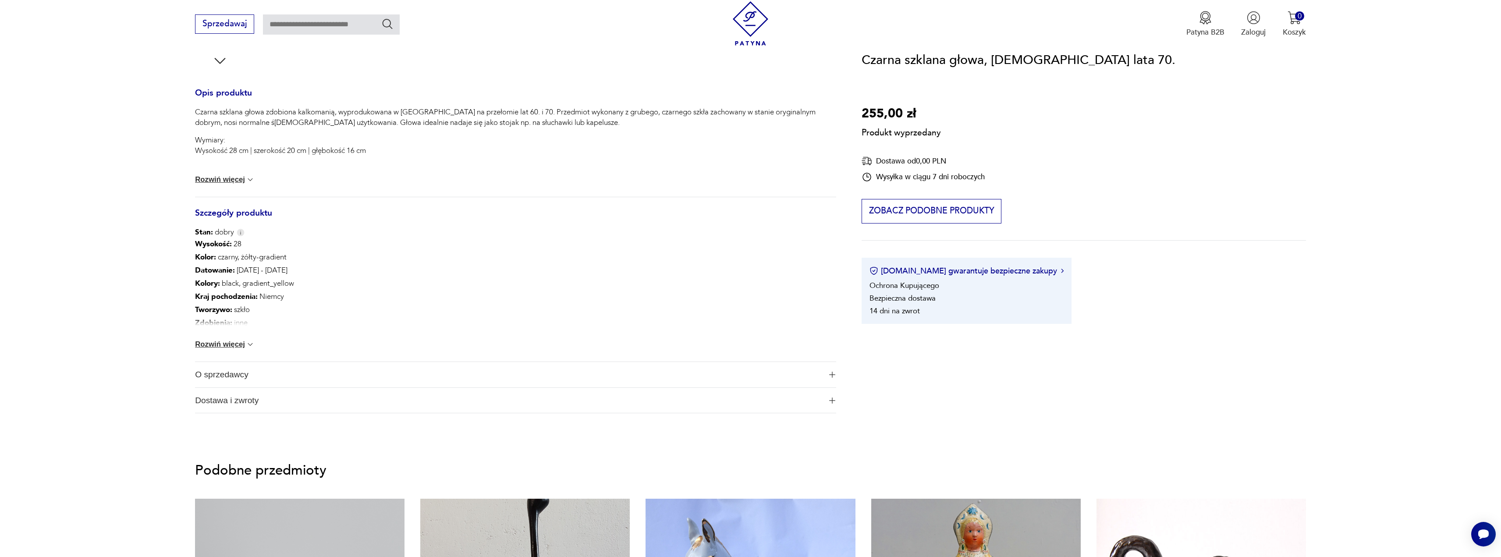
scroll to position [394, 0]
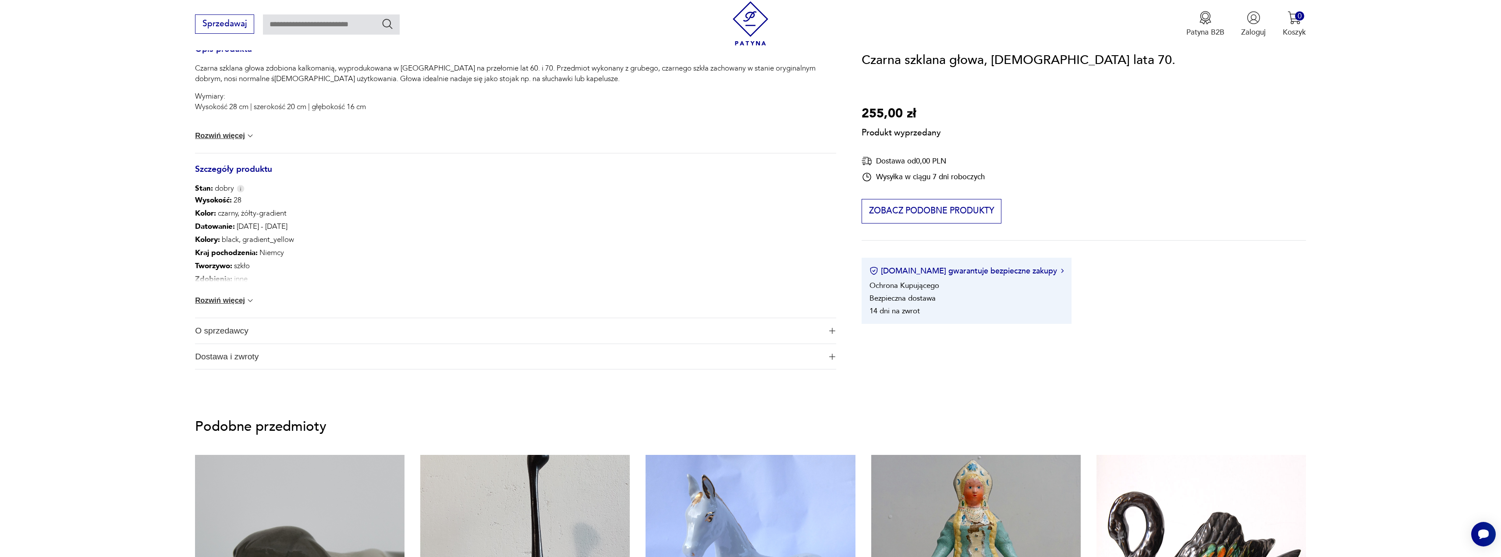
type input "**********"
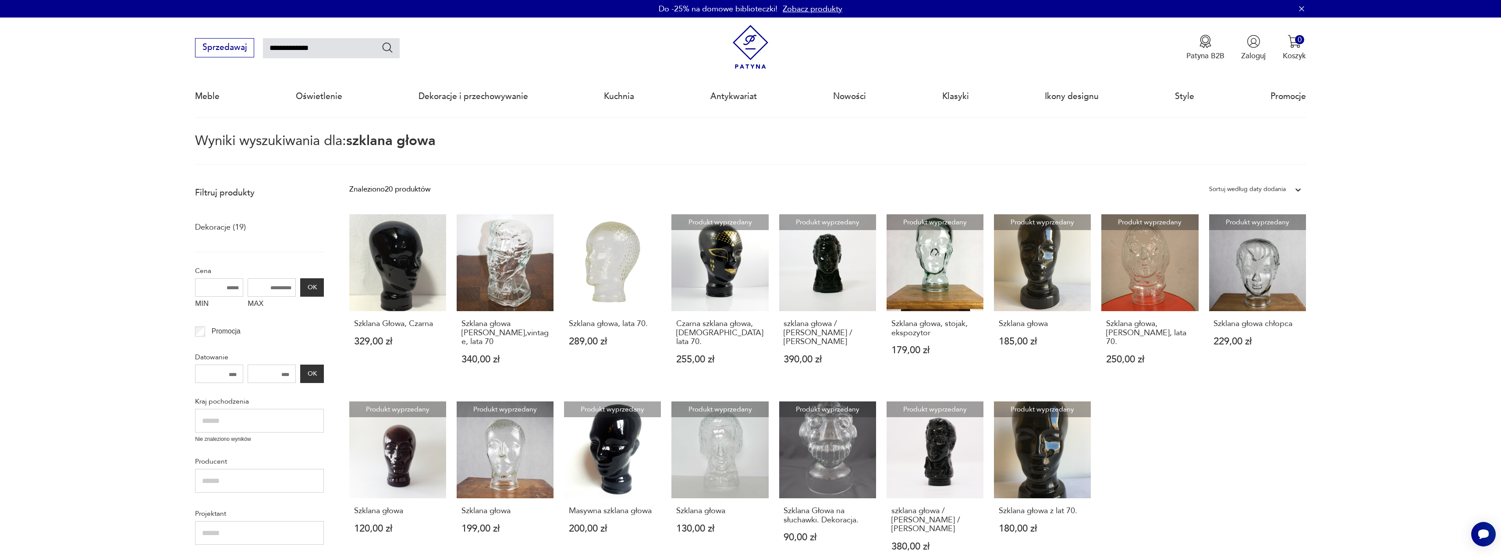
click at [744, 47] on img at bounding box center [750, 47] width 44 height 44
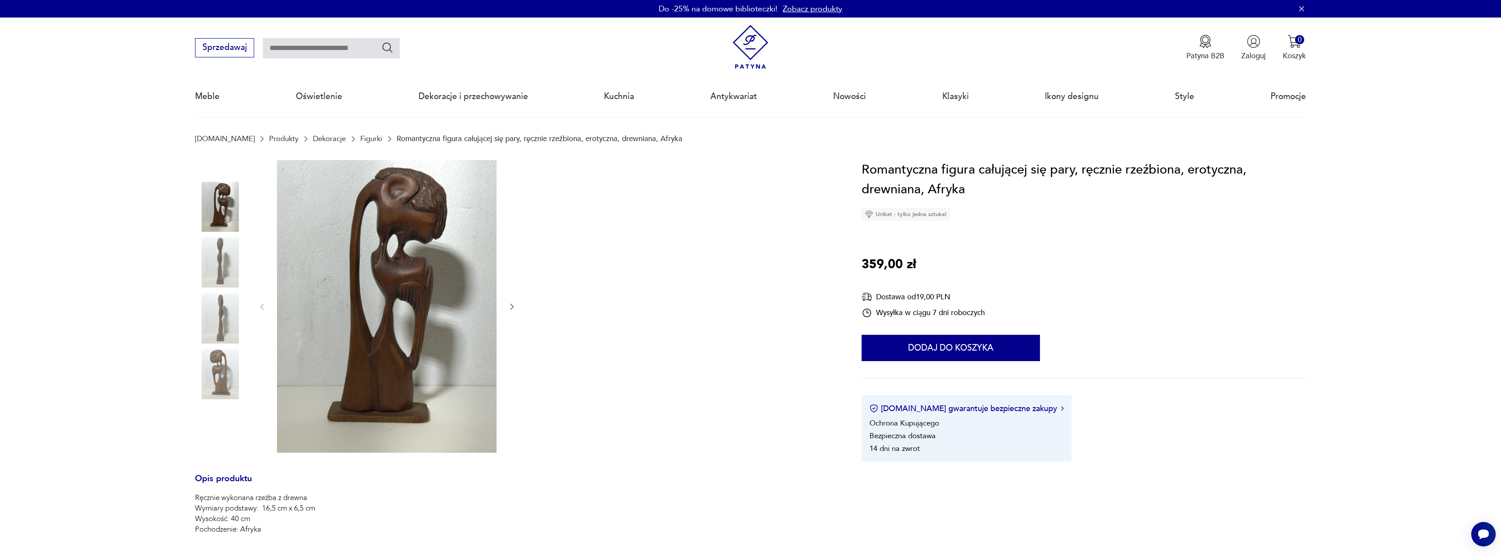
click at [419, 306] on img at bounding box center [387, 306] width 220 height 293
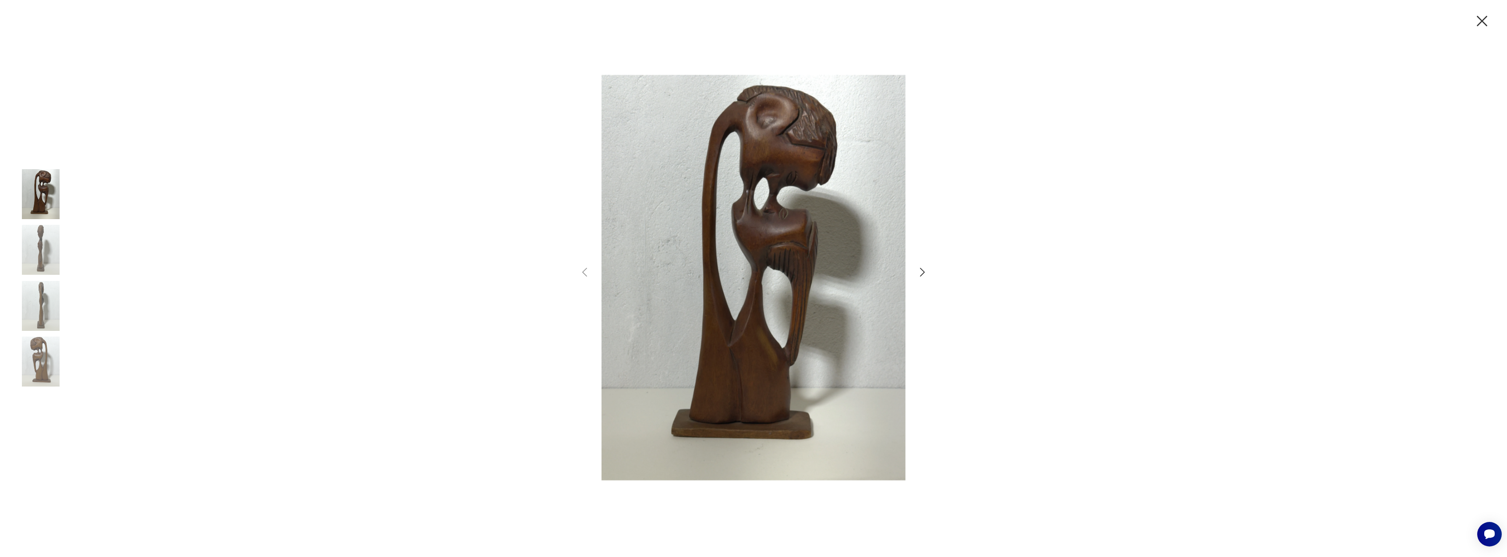
click at [920, 272] on icon "button" at bounding box center [922, 272] width 13 height 13
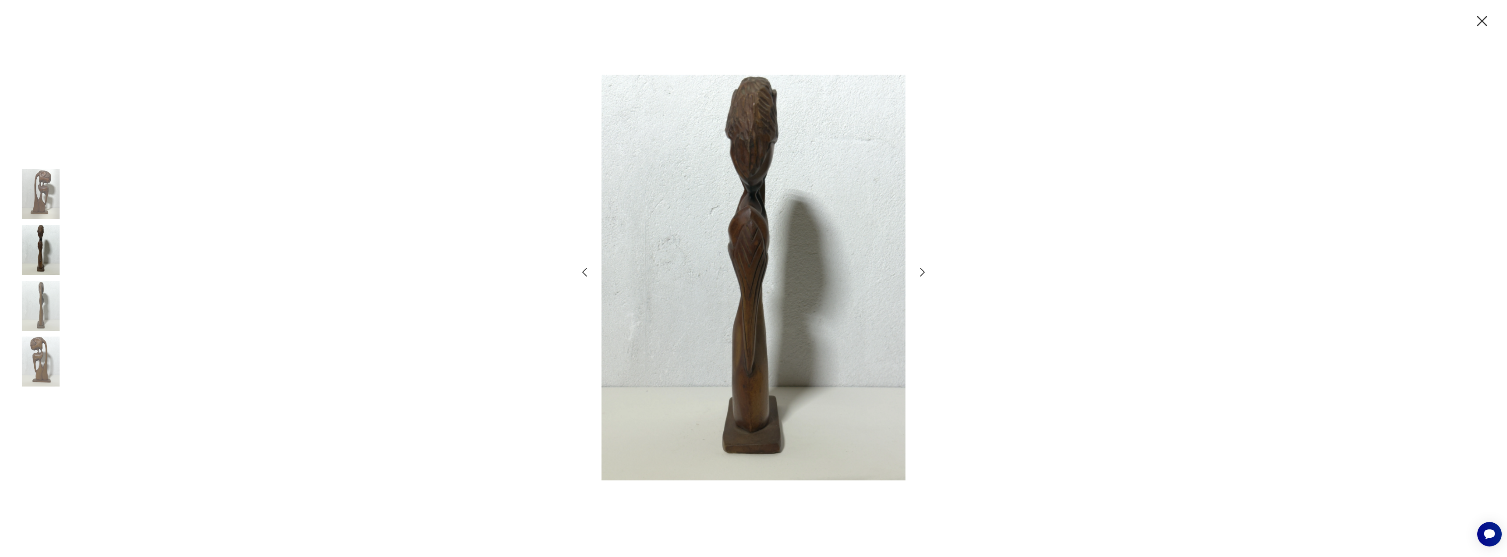
click at [921, 272] on icon "button" at bounding box center [922, 272] width 13 height 13
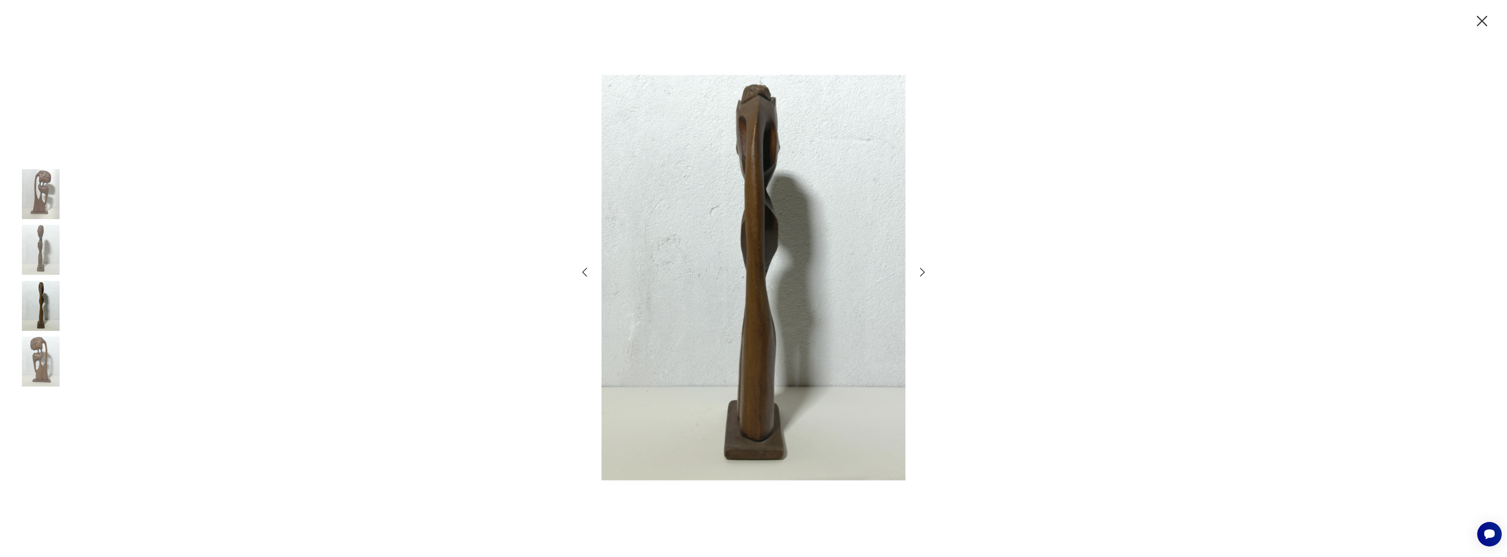
click at [921, 272] on icon "button" at bounding box center [922, 272] width 13 height 13
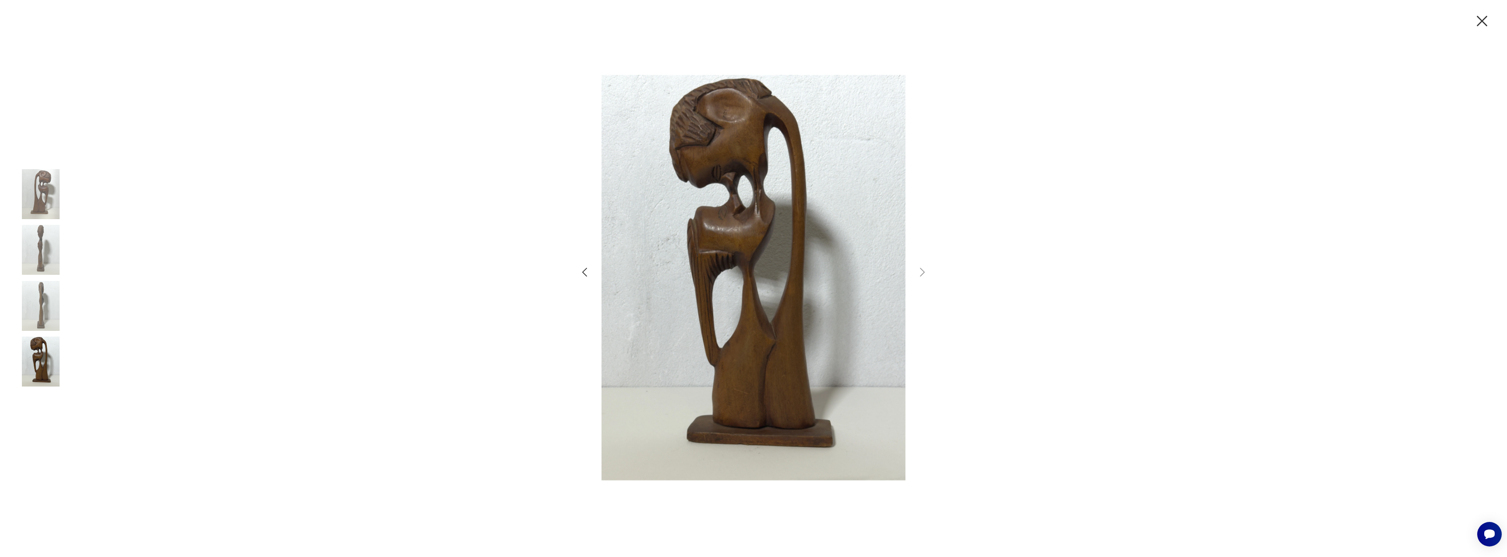
click at [585, 272] on icon "button" at bounding box center [584, 272] width 13 height 13
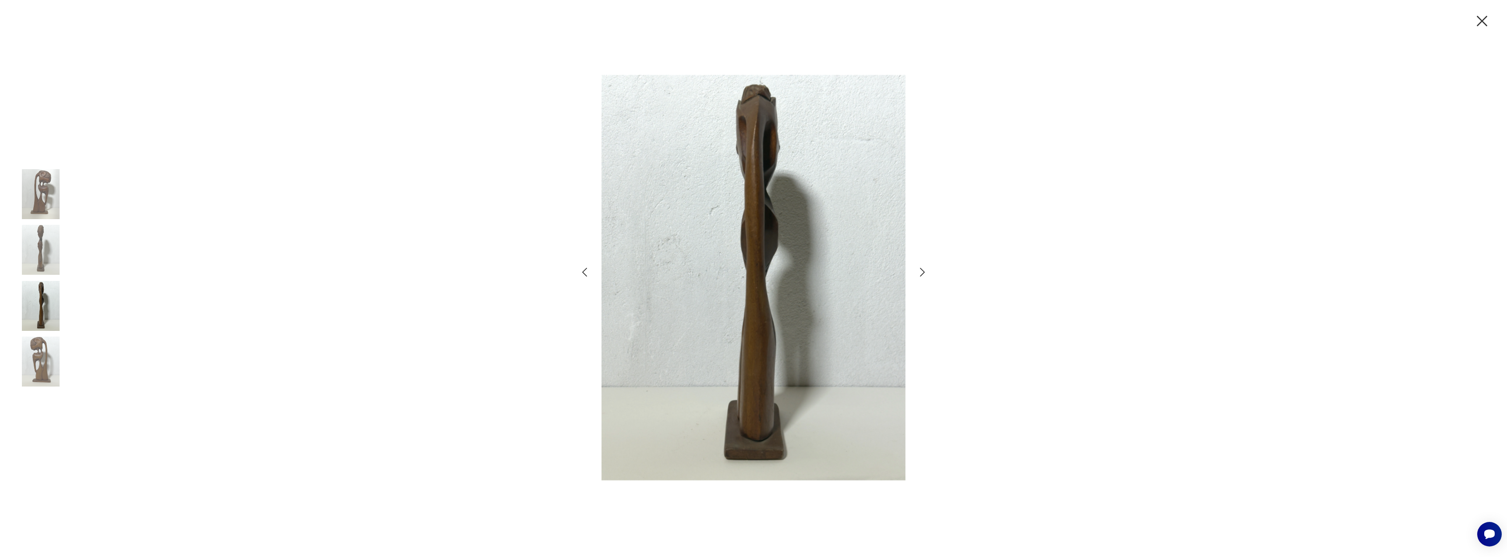
click at [585, 271] on icon "button" at bounding box center [584, 272] width 13 height 13
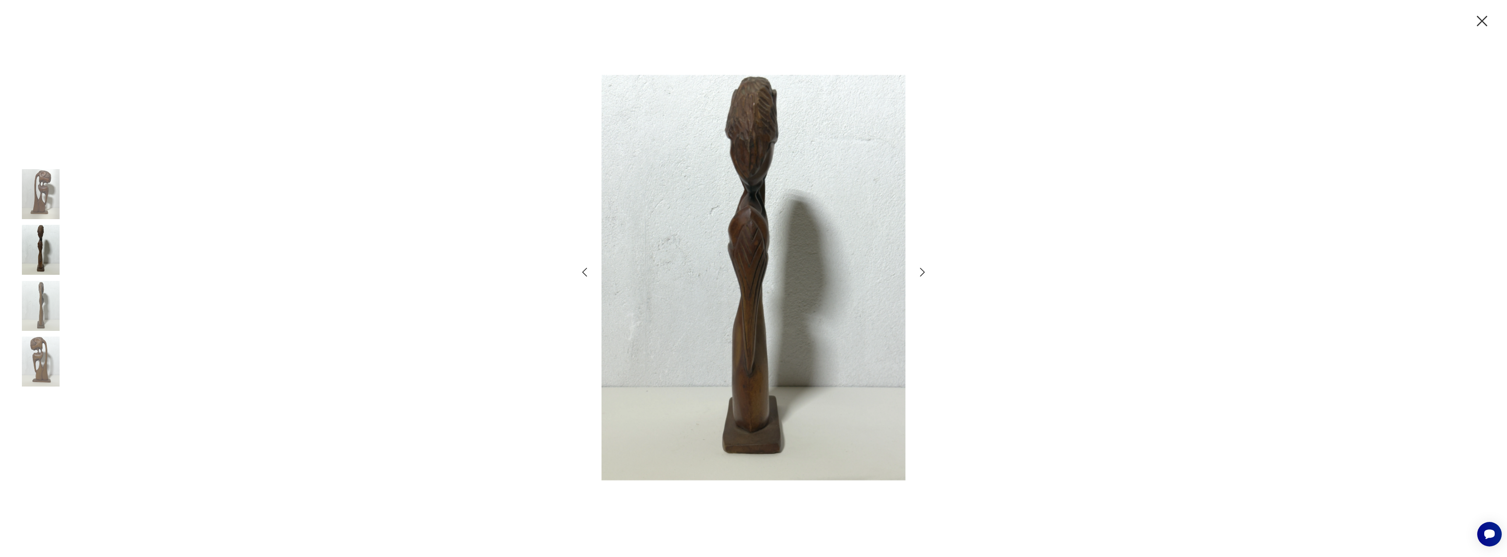
click at [1482, 27] on icon "button" at bounding box center [1482, 21] width 18 height 18
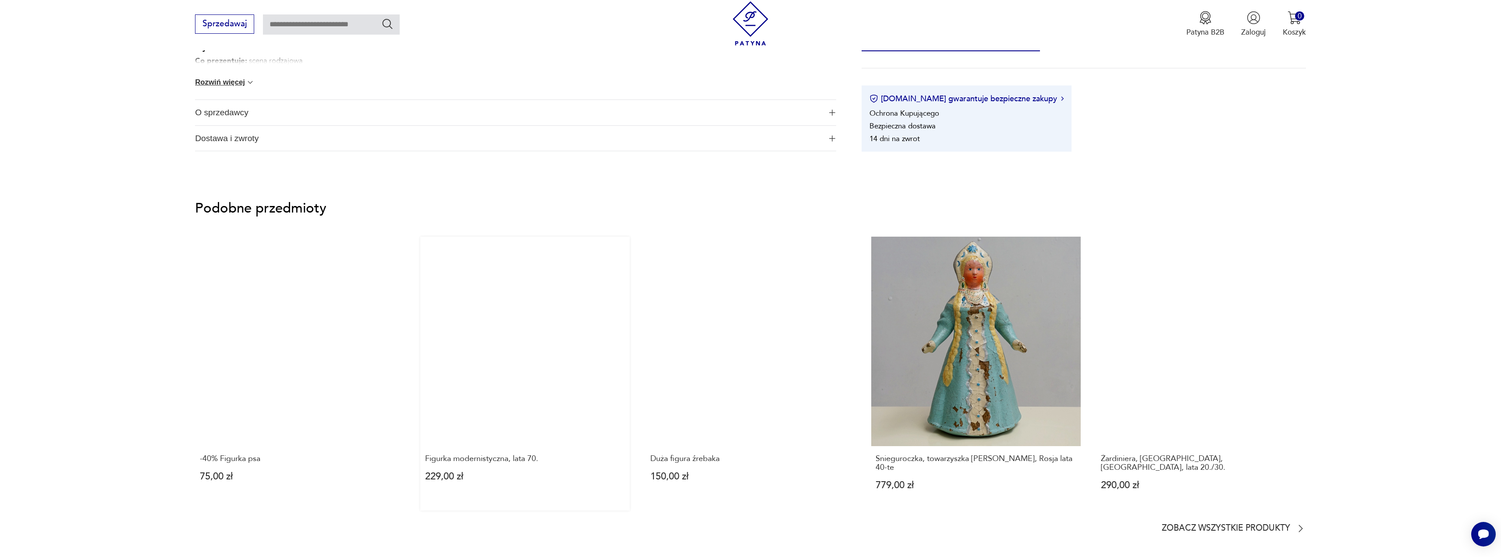
scroll to position [789, 0]
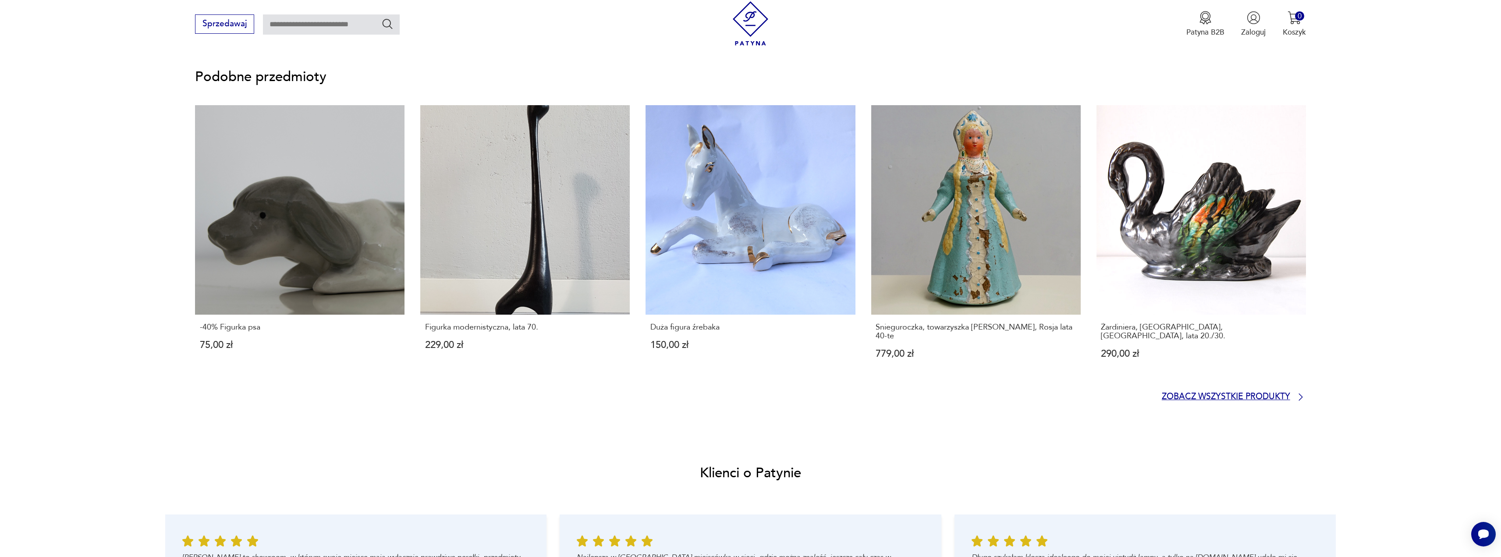
click at [1232, 396] on p "Zobacz wszystkie produkty" at bounding box center [1226, 397] width 128 height 7
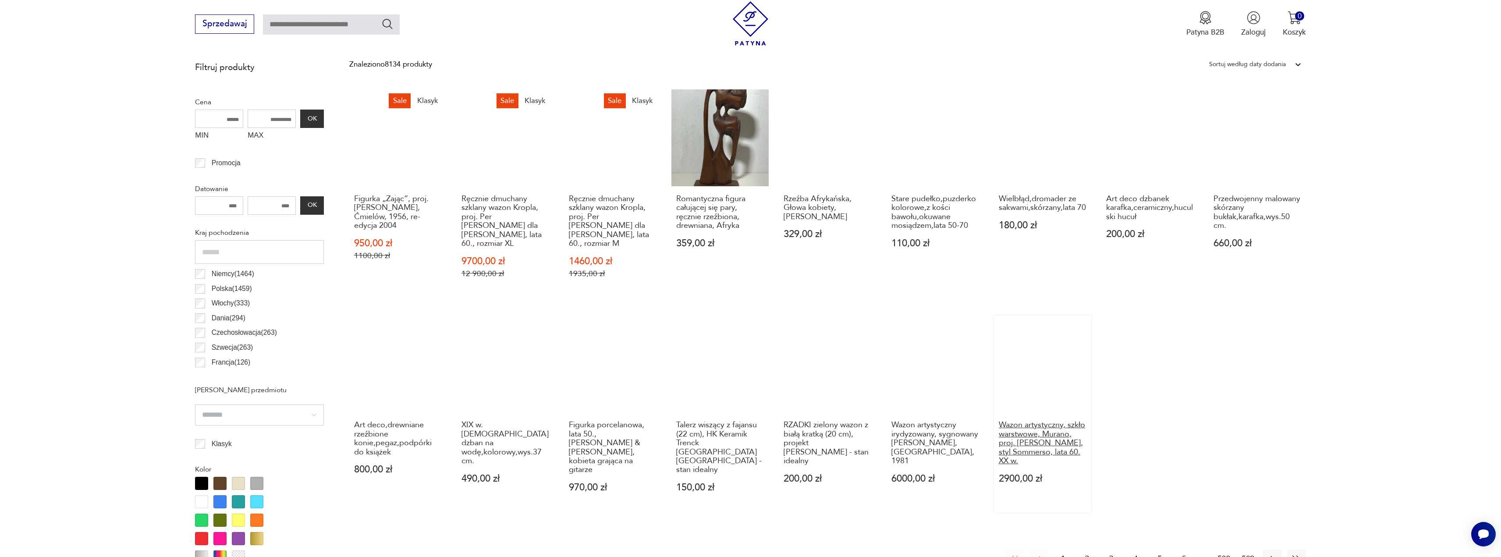
scroll to position [423, 0]
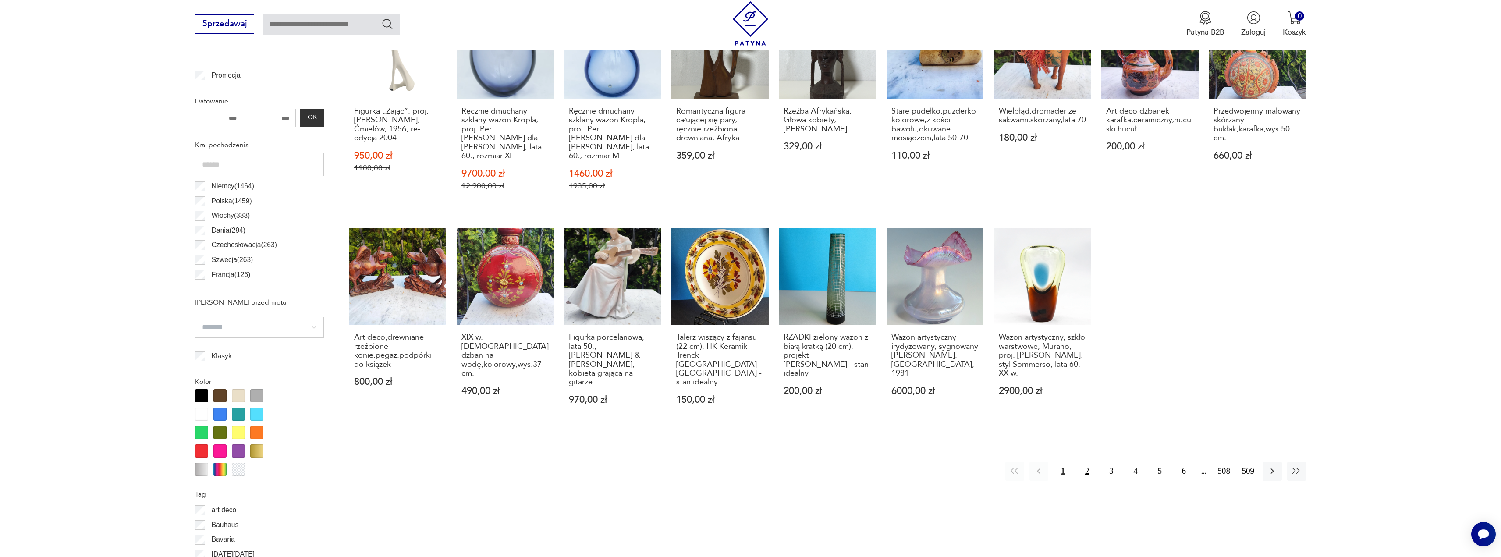
click at [1088, 462] on button "2" at bounding box center [1087, 471] width 19 height 19
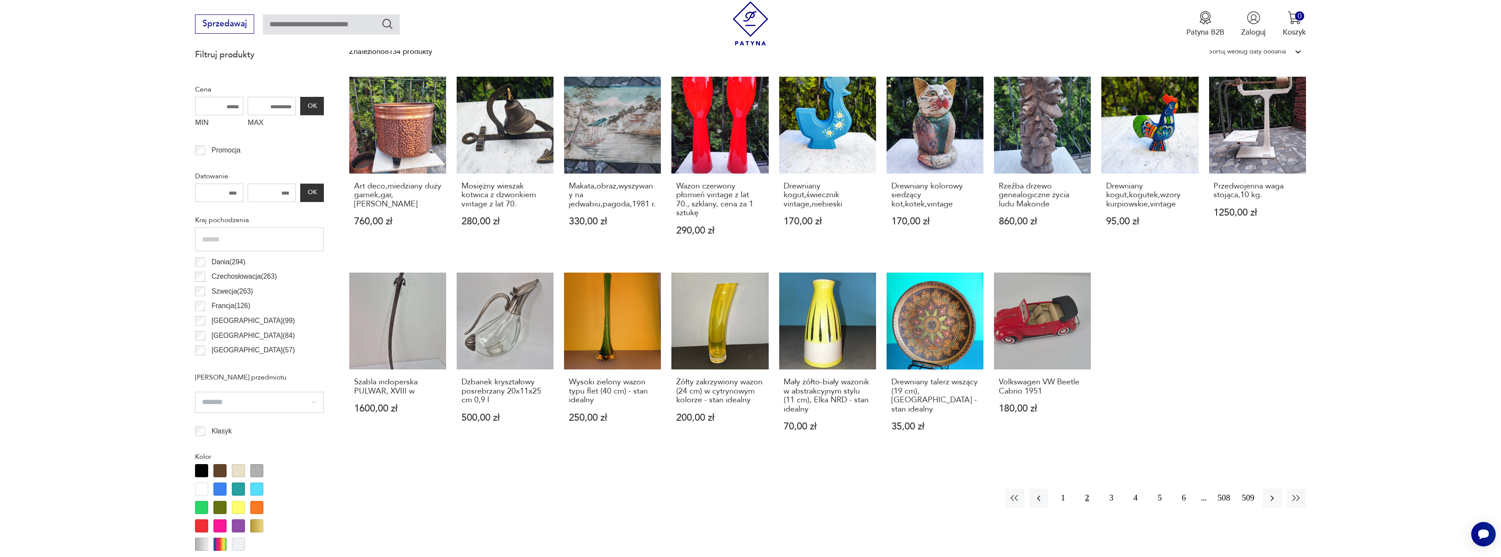
scroll to position [173, 0]
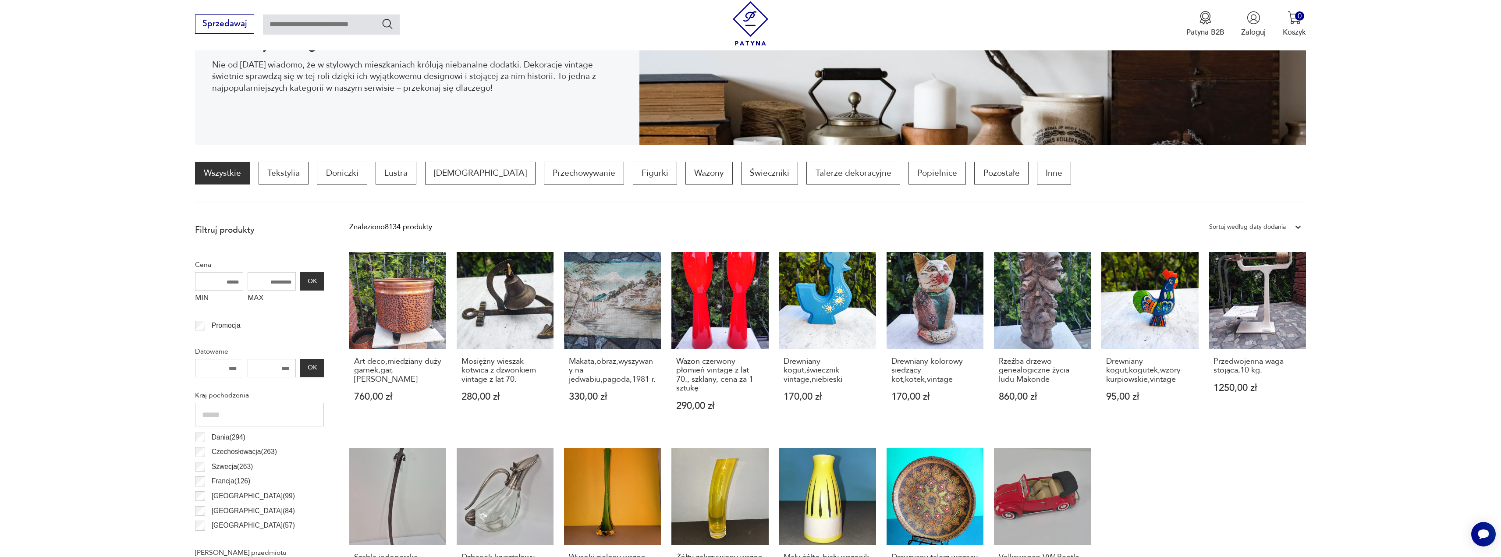
click at [331, 29] on input "text" at bounding box center [331, 24] width 137 height 20
type input "*********"
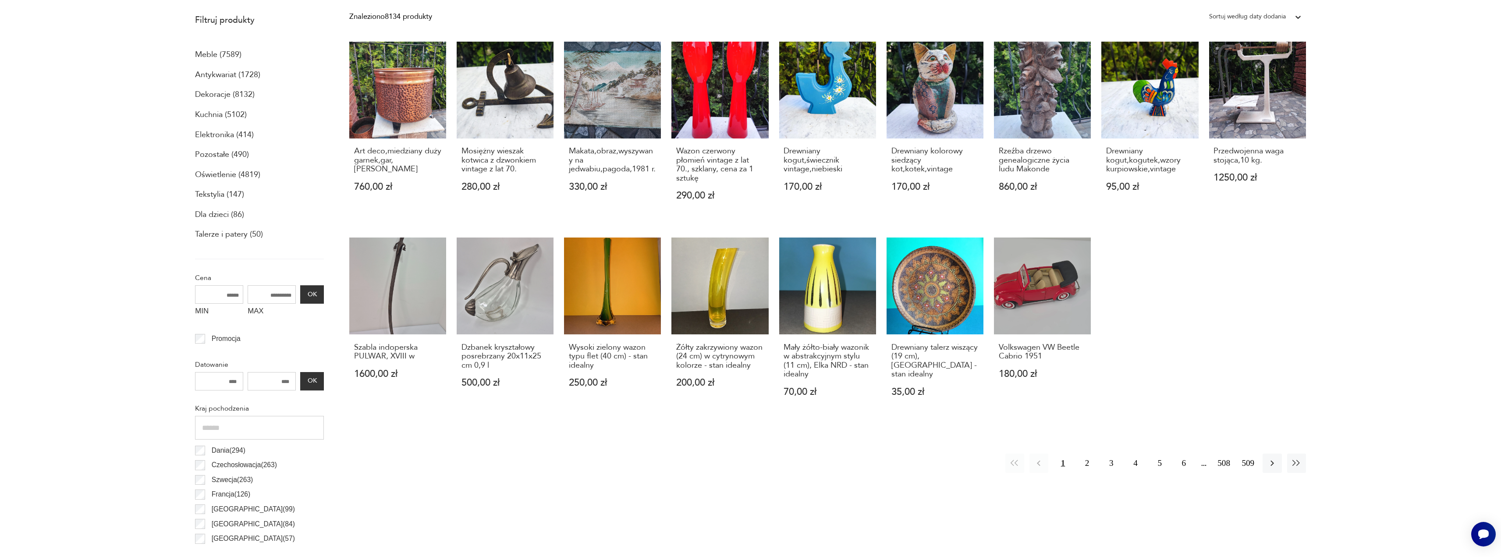
scroll to position [0, 0]
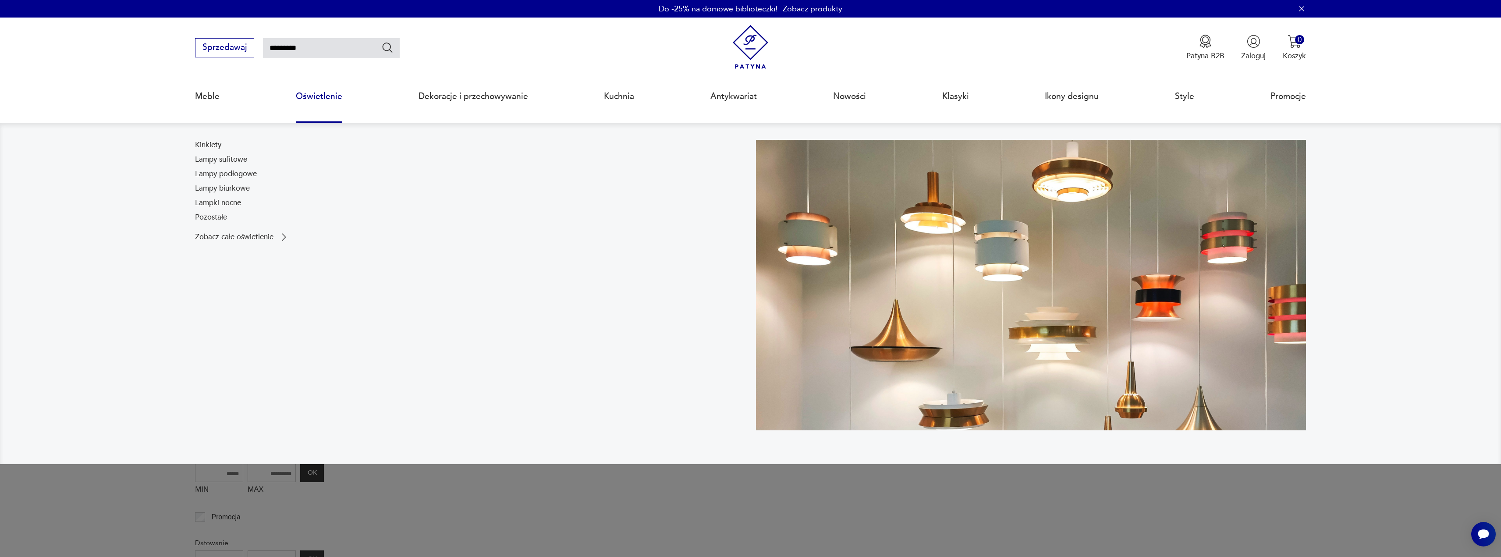
scroll to position [50, 0]
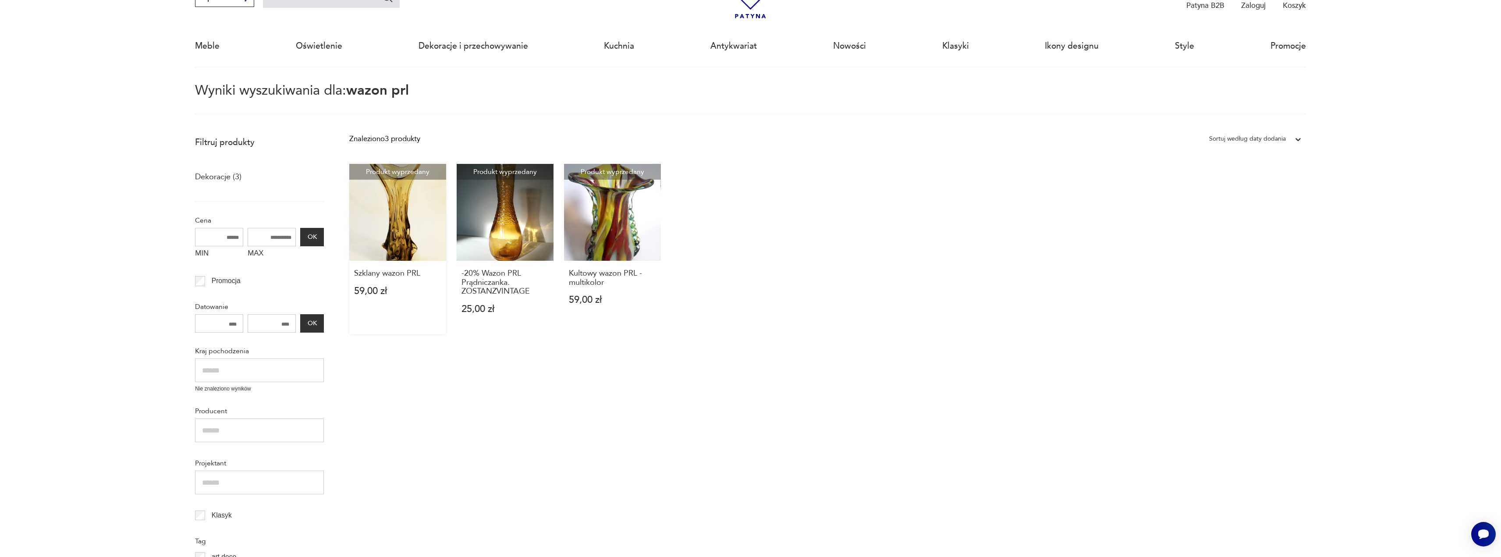
click at [391, 234] on link "Produkt wyprzedany Szklany wazon PRL 59,00 zł" at bounding box center [397, 249] width 97 height 170
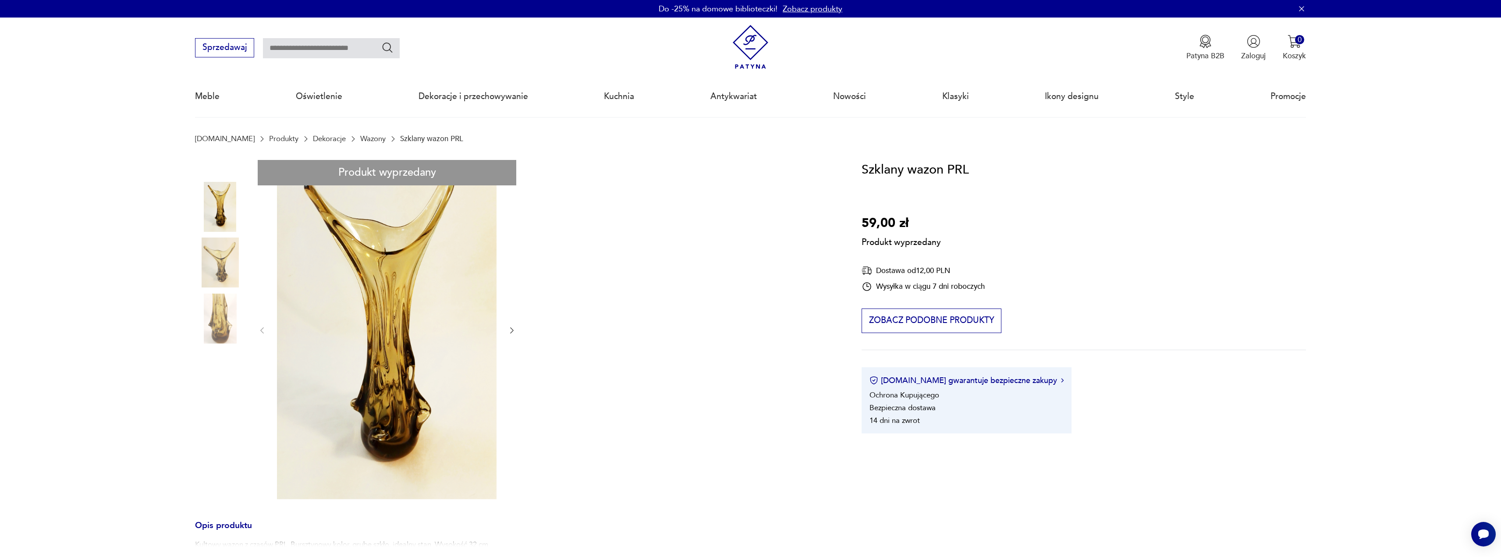
type input "*********"
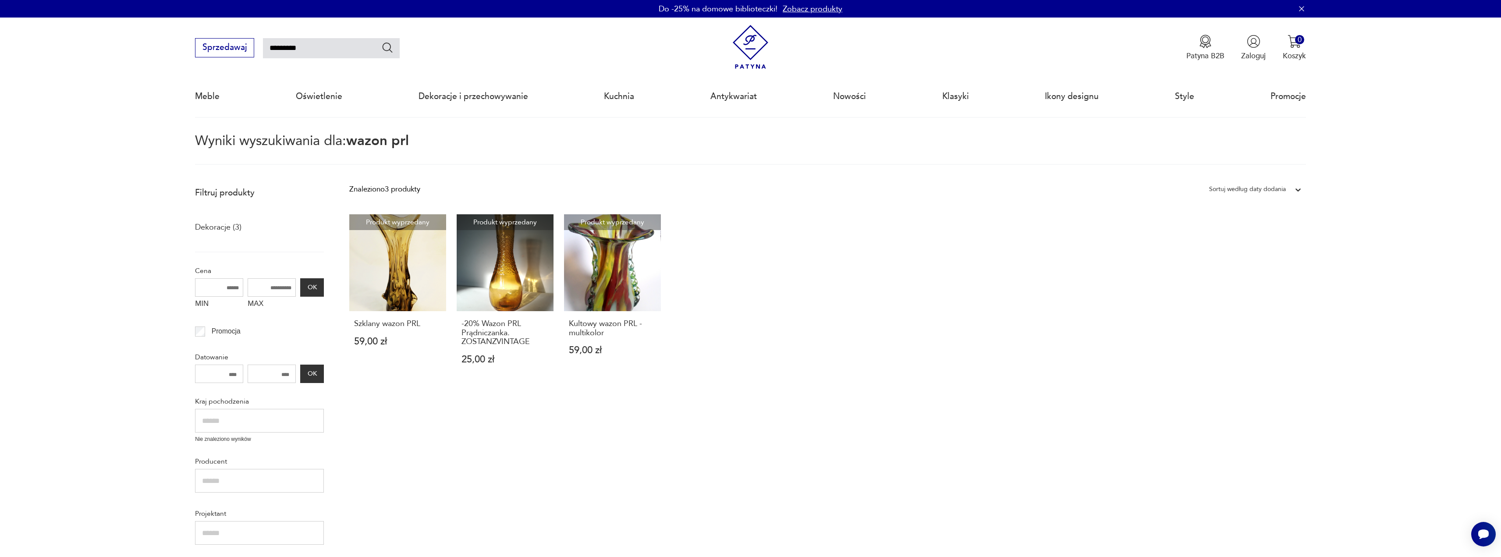
drag, startPoint x: 554, startPoint y: 373, endPoint x: 547, endPoint y: 381, distance: 10.3
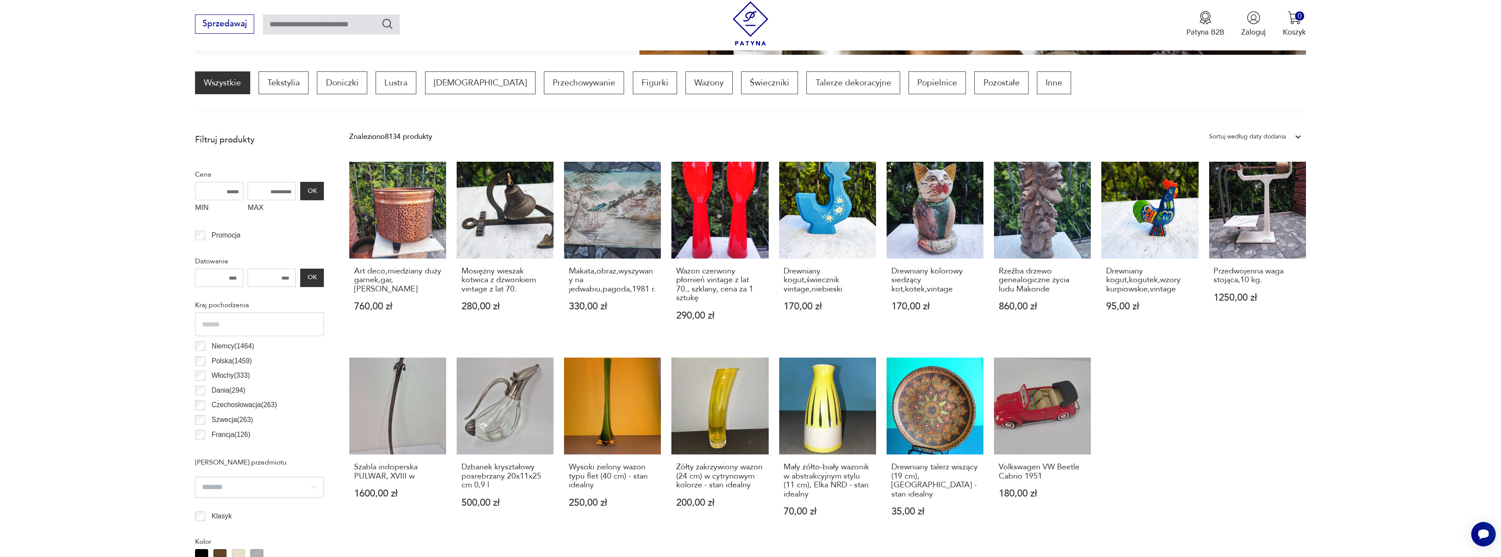
scroll to position [394, 0]
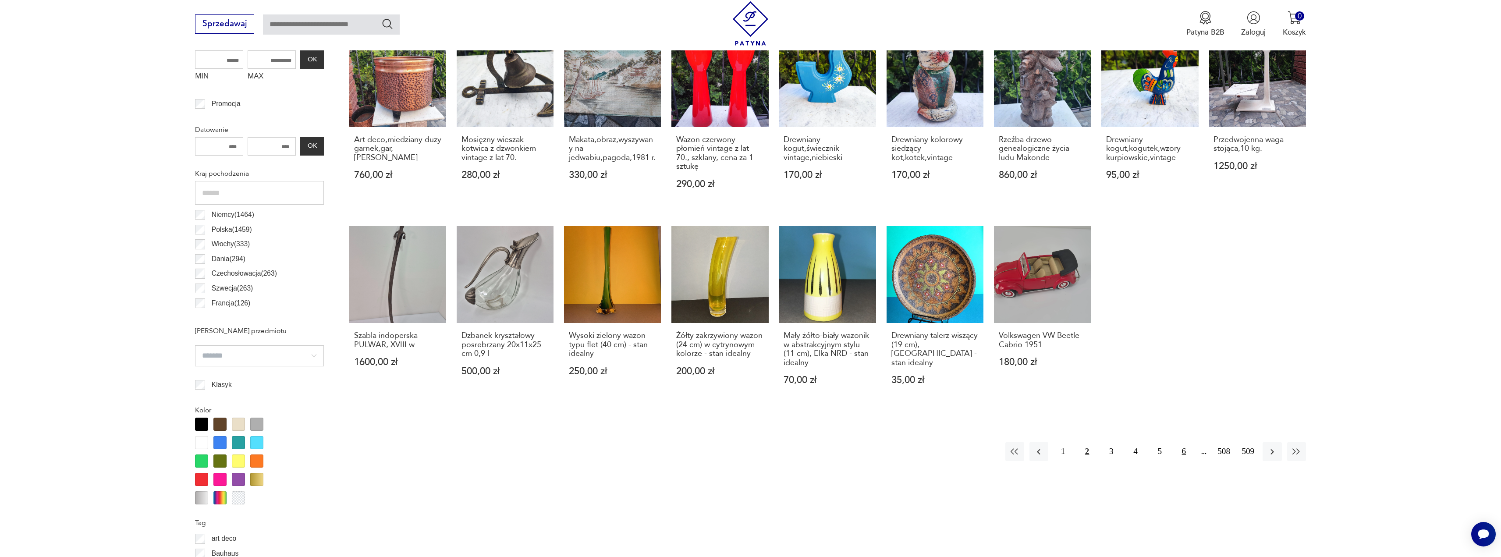
click at [1184, 453] on button "6" at bounding box center [1183, 451] width 19 height 19
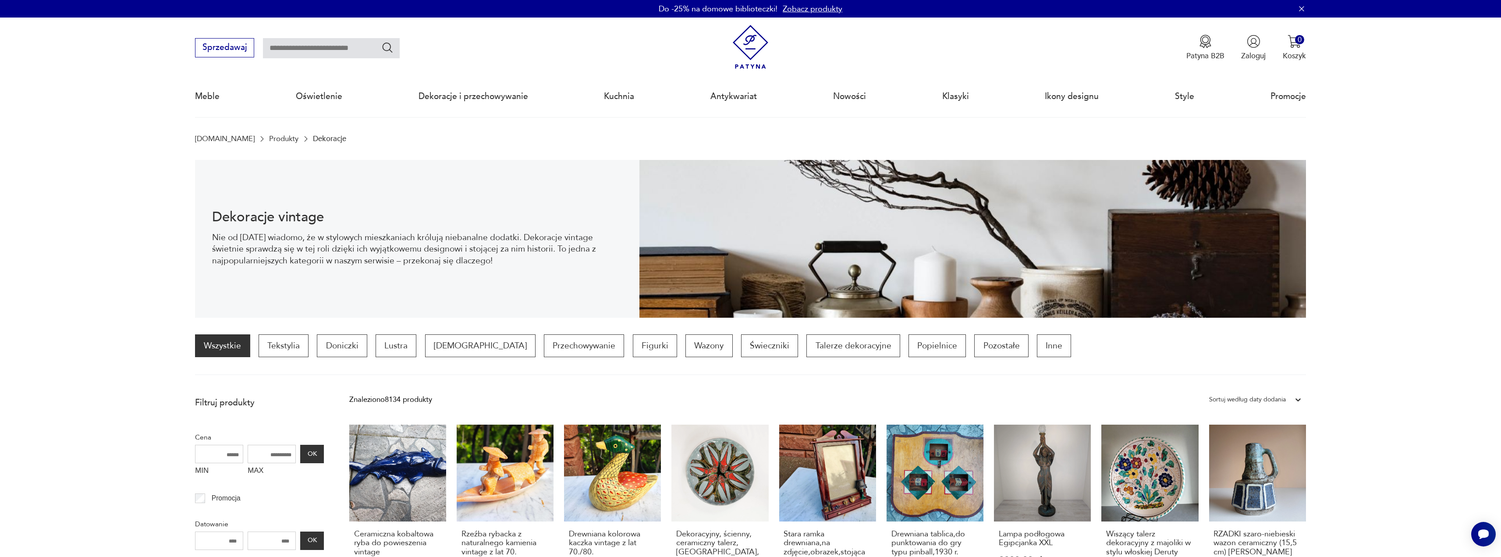
click at [318, 52] on input "text" at bounding box center [331, 48] width 137 height 20
type input "*****"
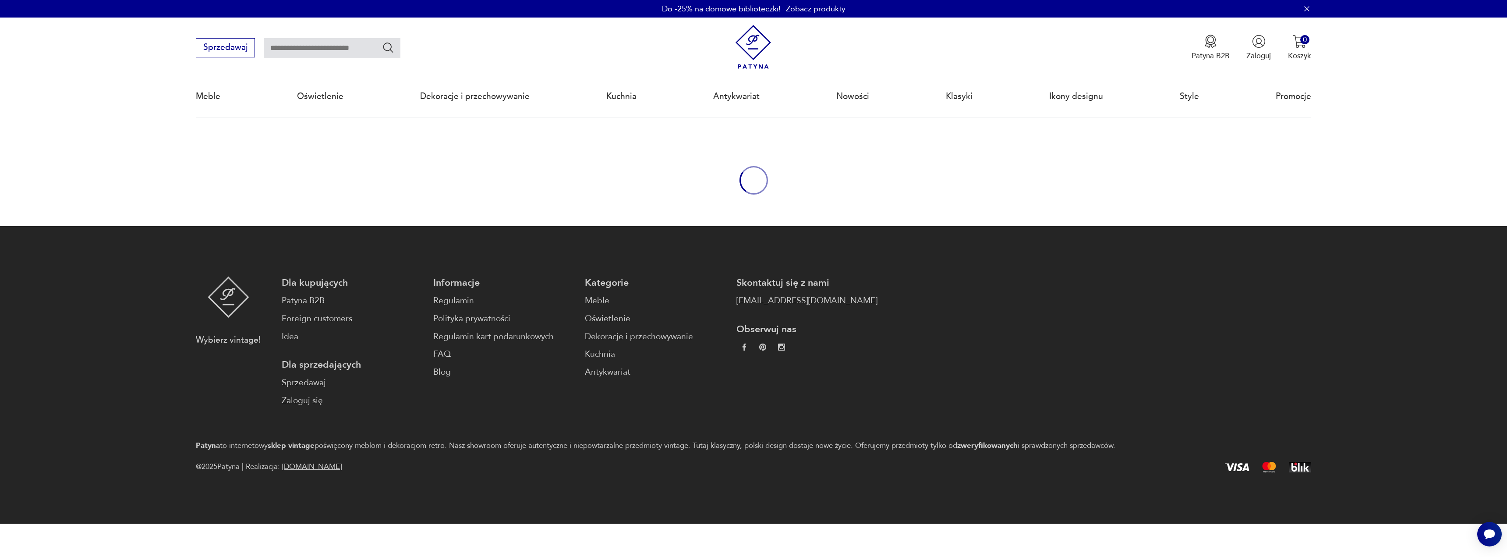
type input "*****"
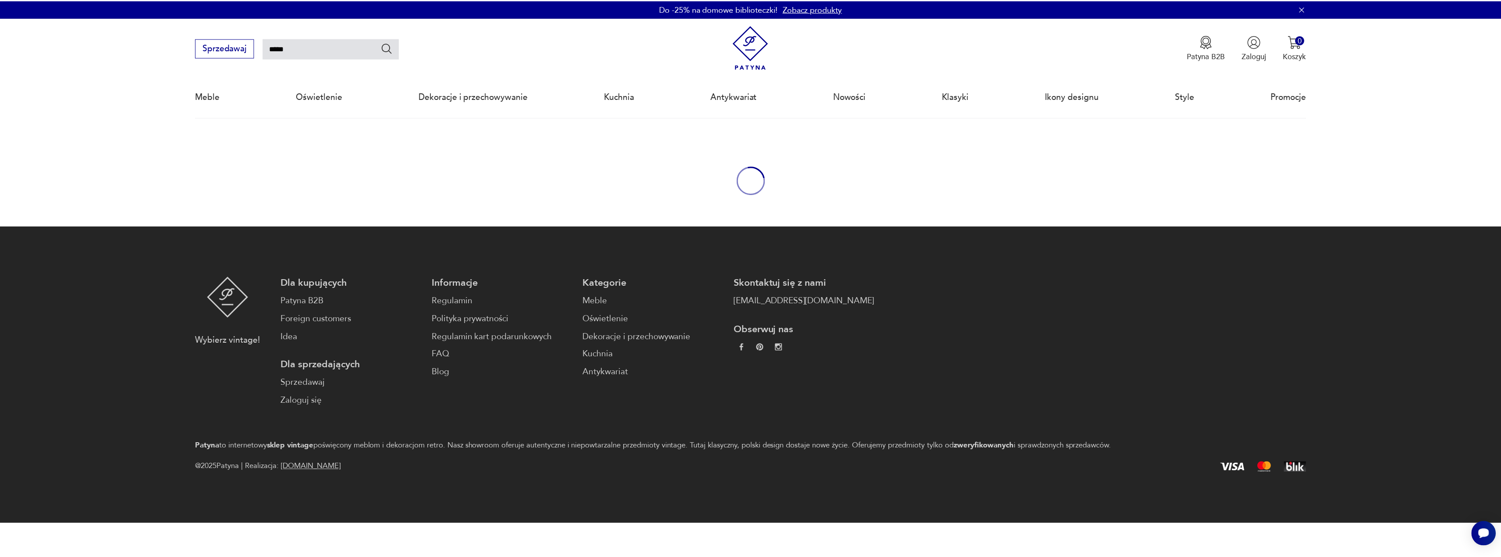
scroll to position [117, 0]
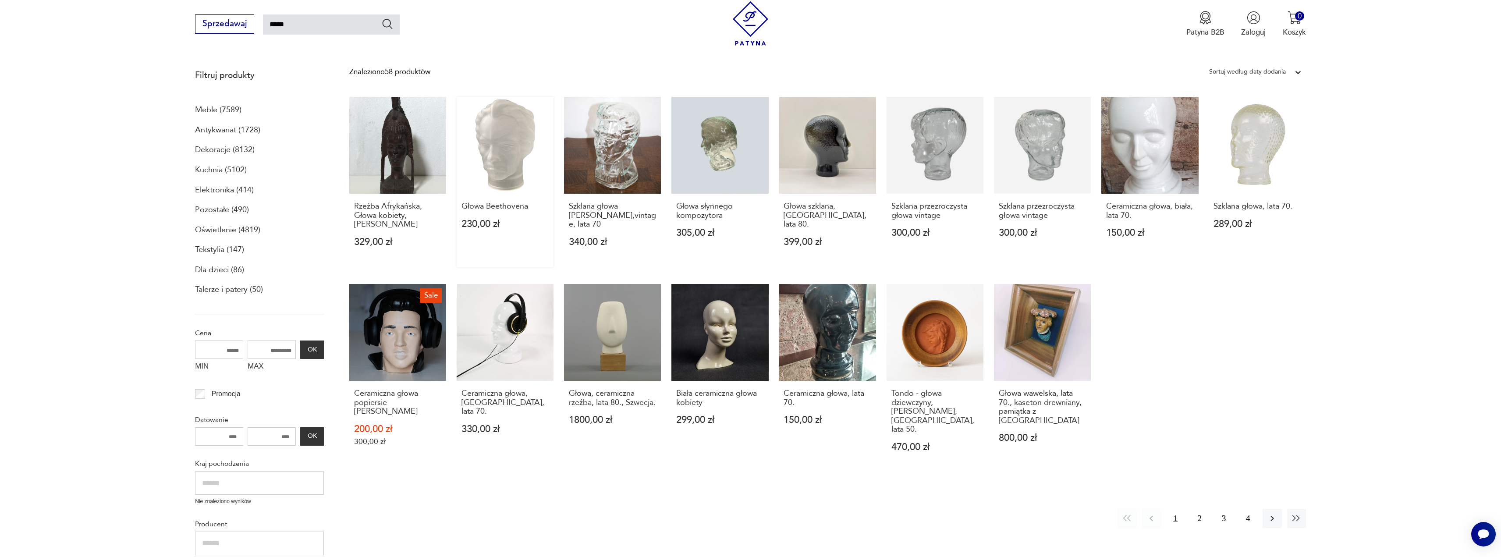
click at [502, 163] on link "Głowa Beethovena 230,00 zł" at bounding box center [505, 182] width 97 height 170
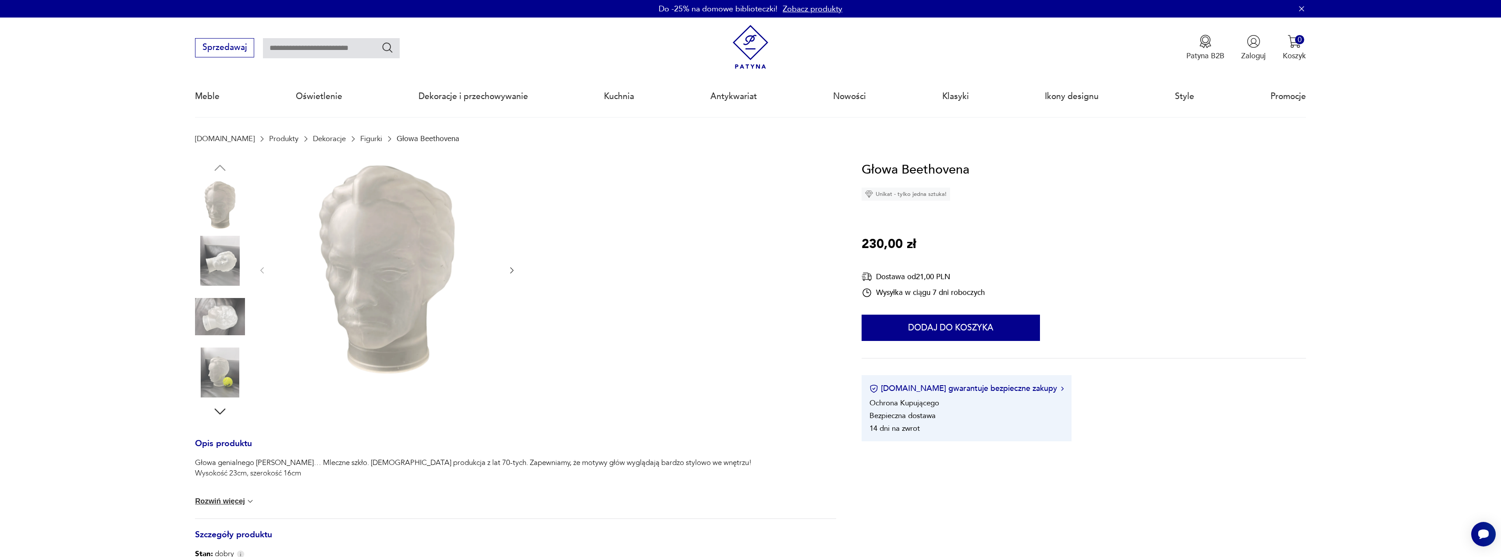
click at [510, 273] on icon "button" at bounding box center [511, 270] width 9 height 9
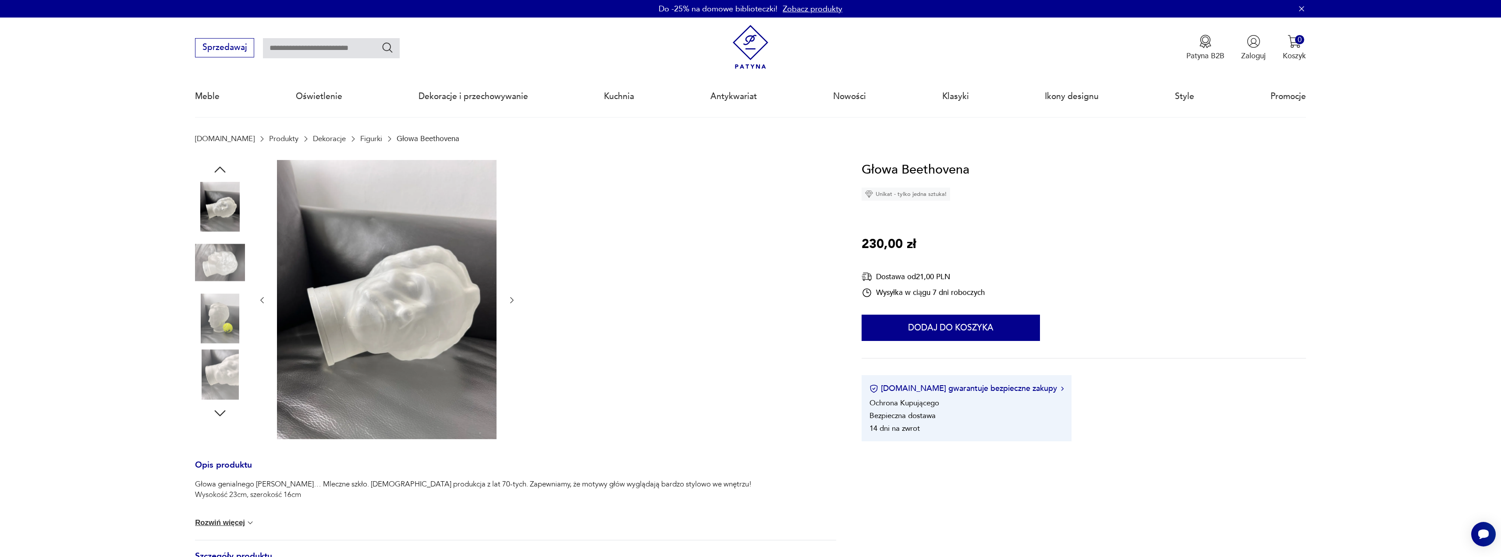
type input "*****"
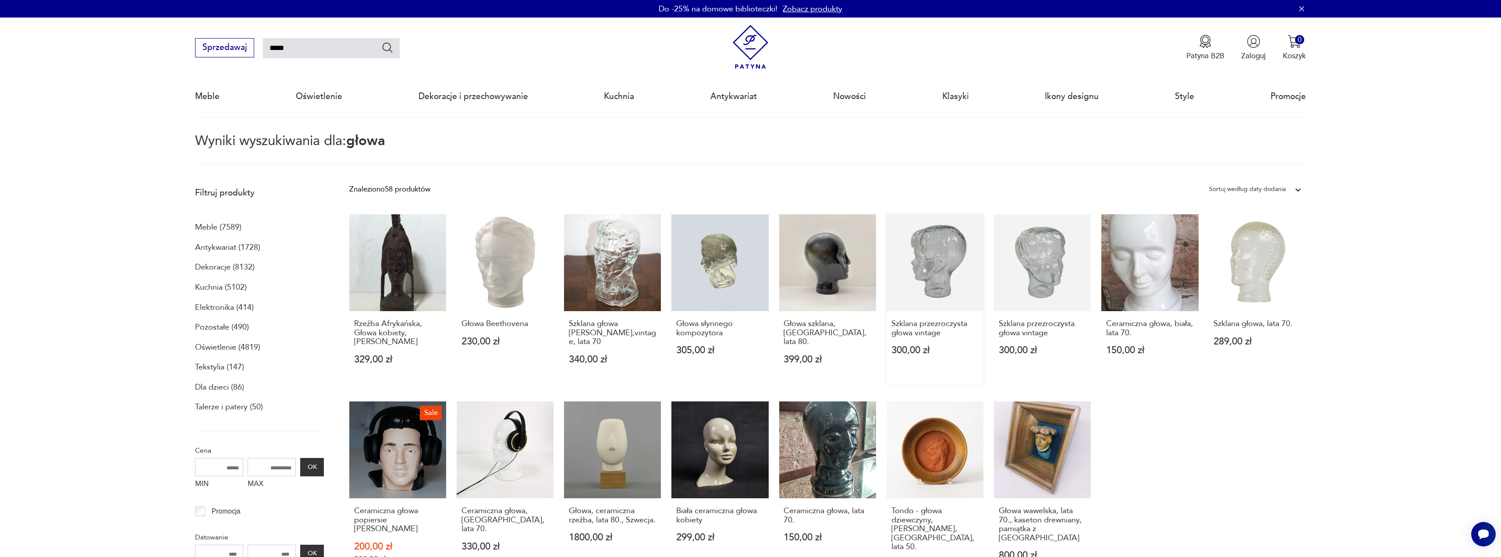
scroll to position [44, 0]
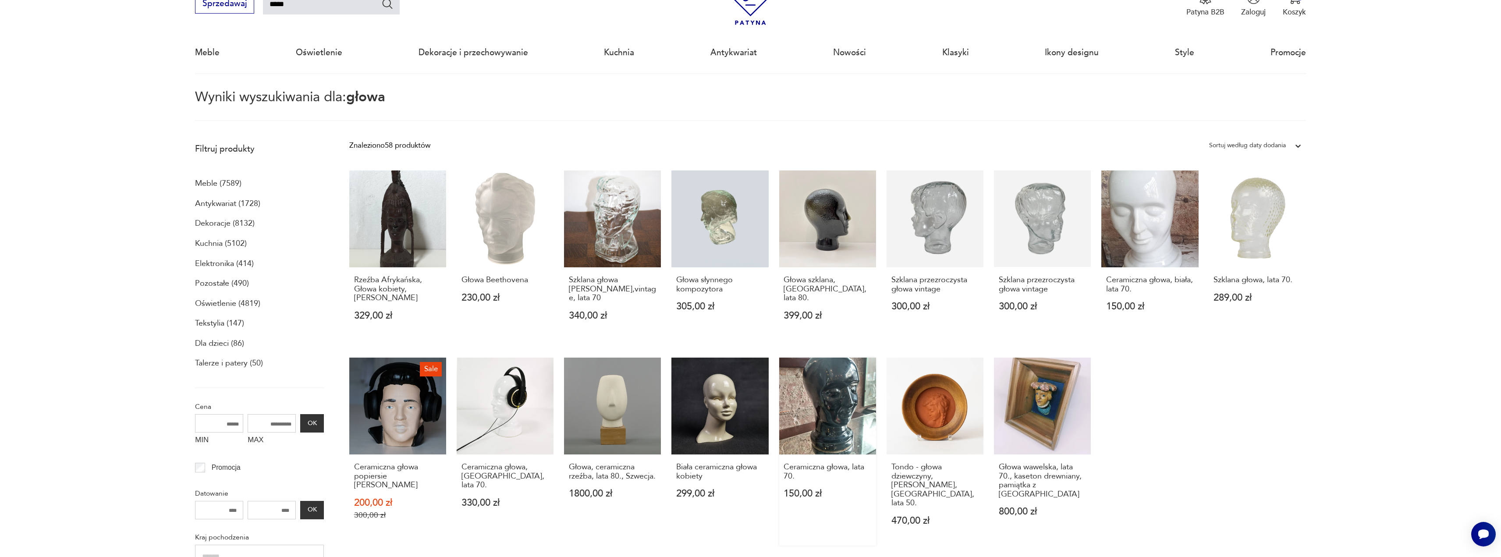
click at [815, 438] on link "Ceramiczna głowa, lata 70. 150,00 zł" at bounding box center [827, 452] width 97 height 188
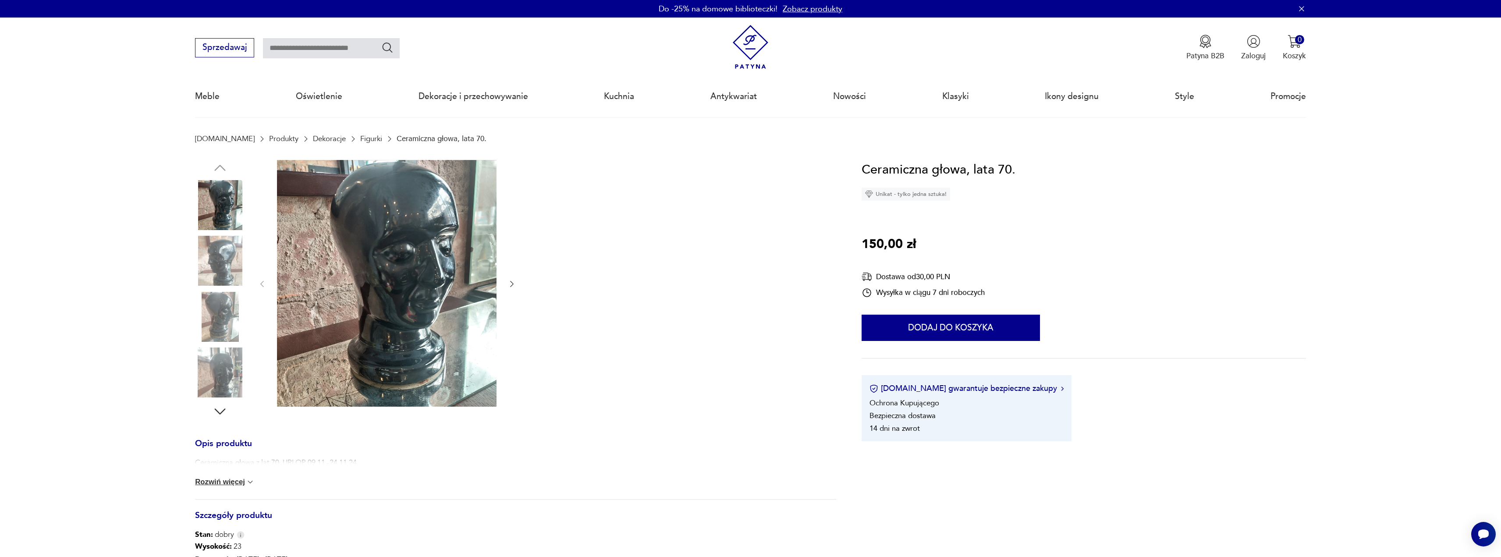
click at [509, 286] on icon "button" at bounding box center [511, 284] width 9 height 9
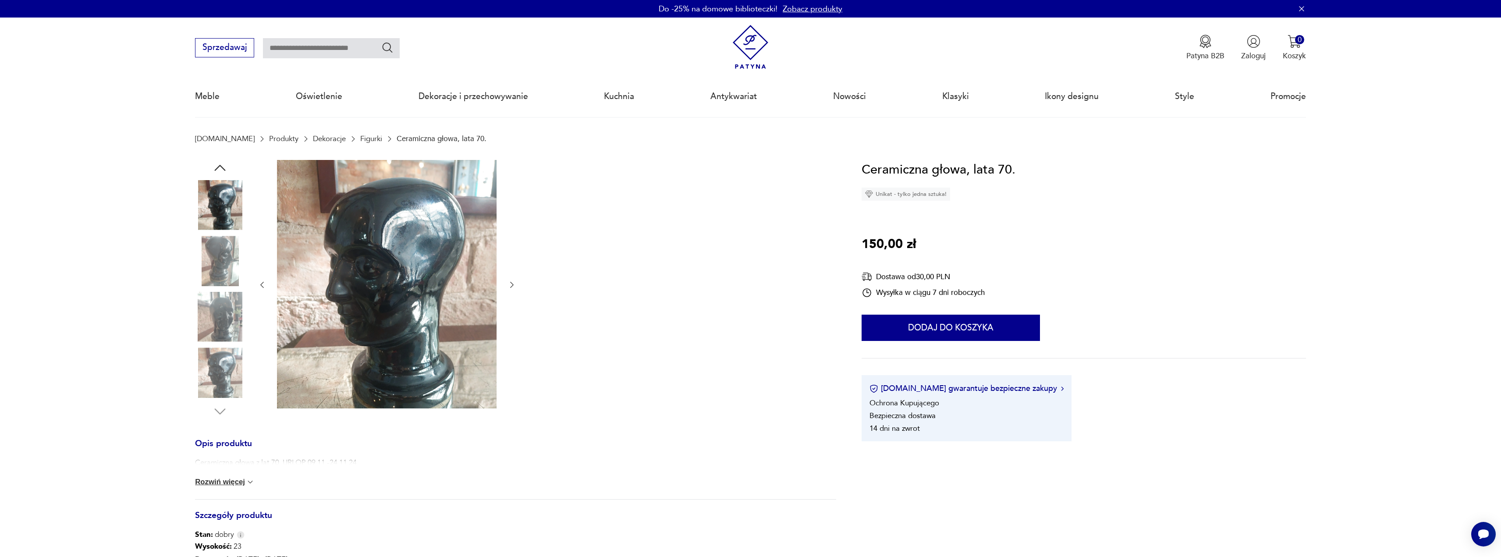
click at [510, 286] on icon "button" at bounding box center [511, 284] width 9 height 9
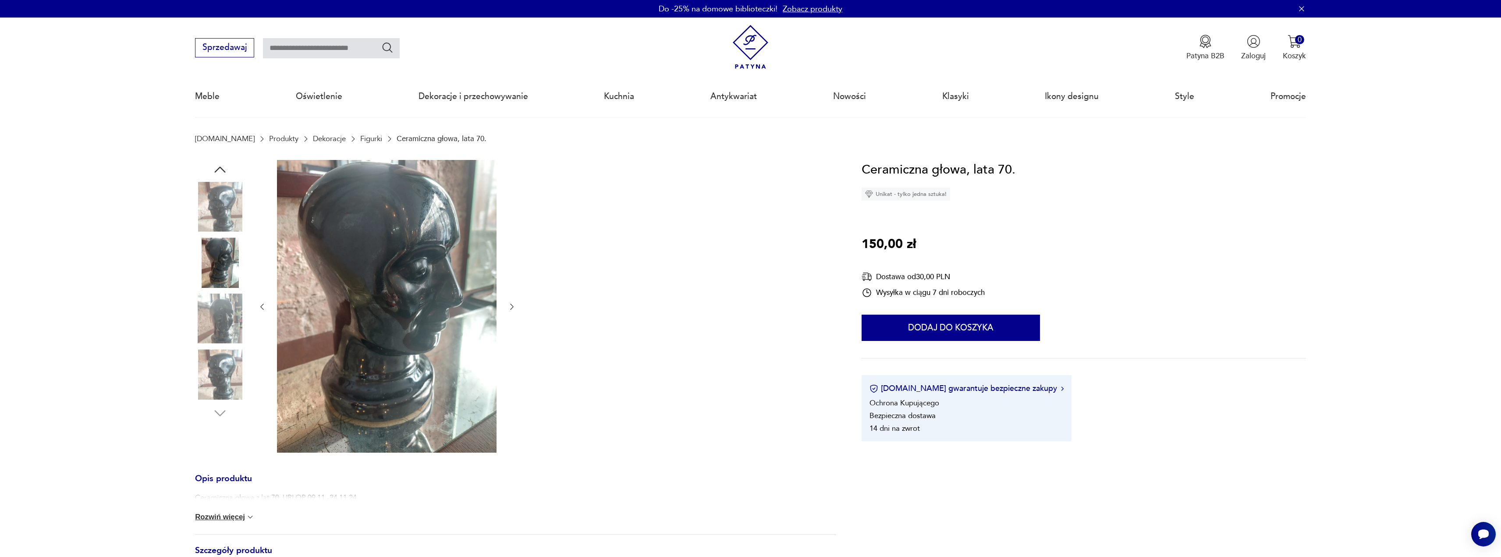
click at [510, 286] on div at bounding box center [387, 307] width 259 height 294
click at [510, 308] on icon "button" at bounding box center [511, 306] width 9 height 9
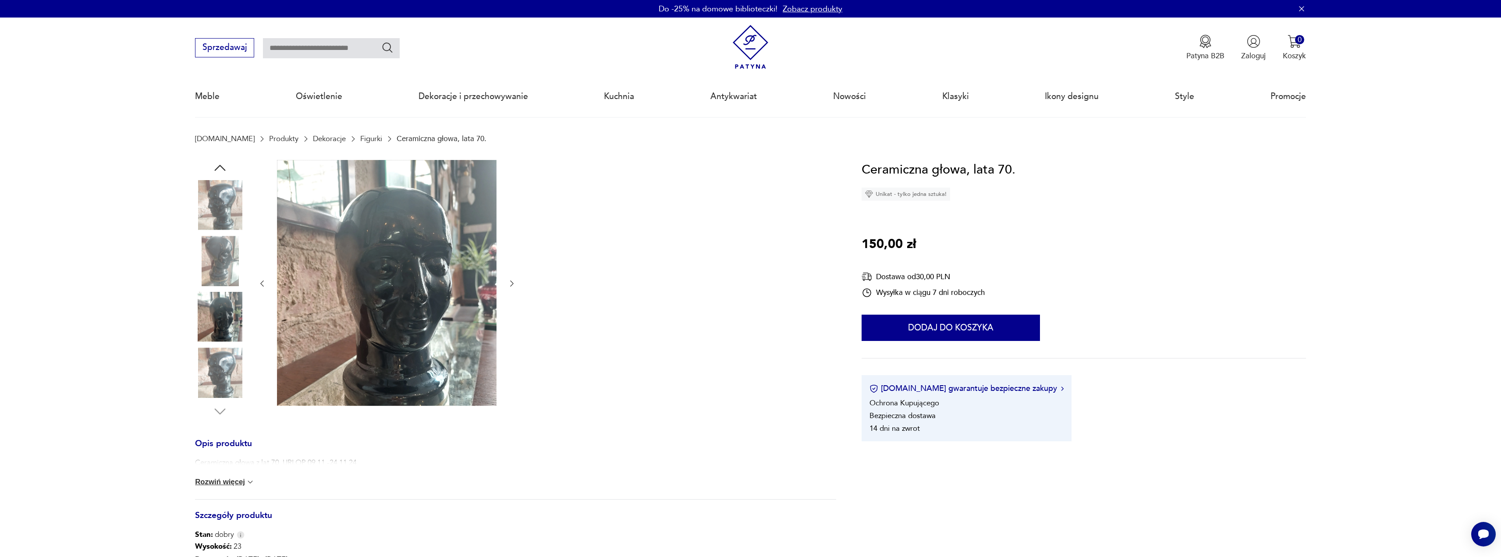
click at [510, 308] on div at bounding box center [387, 284] width 259 height 248
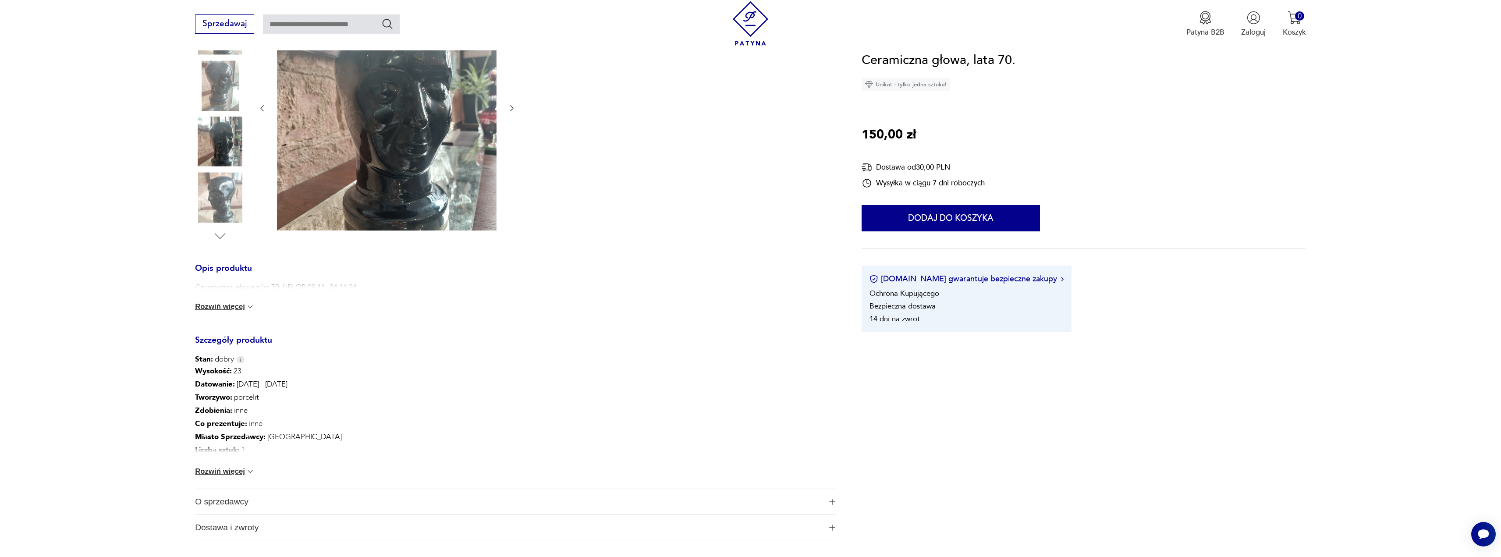
scroll to position [131, 0]
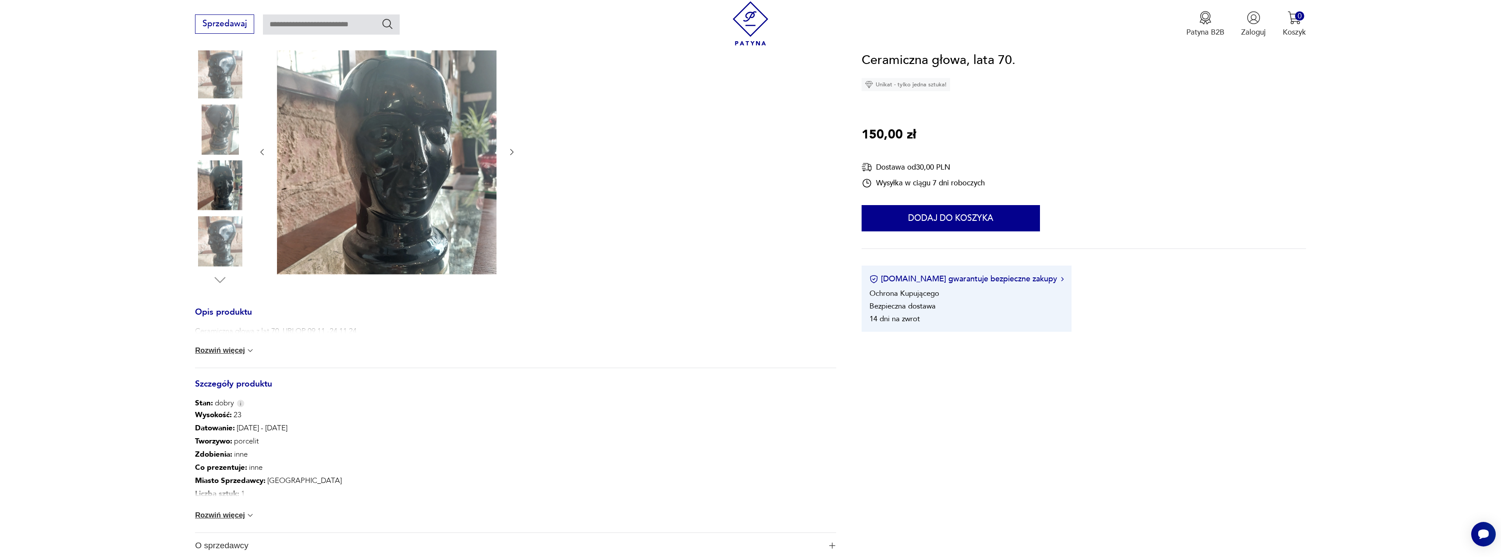
type input "*****"
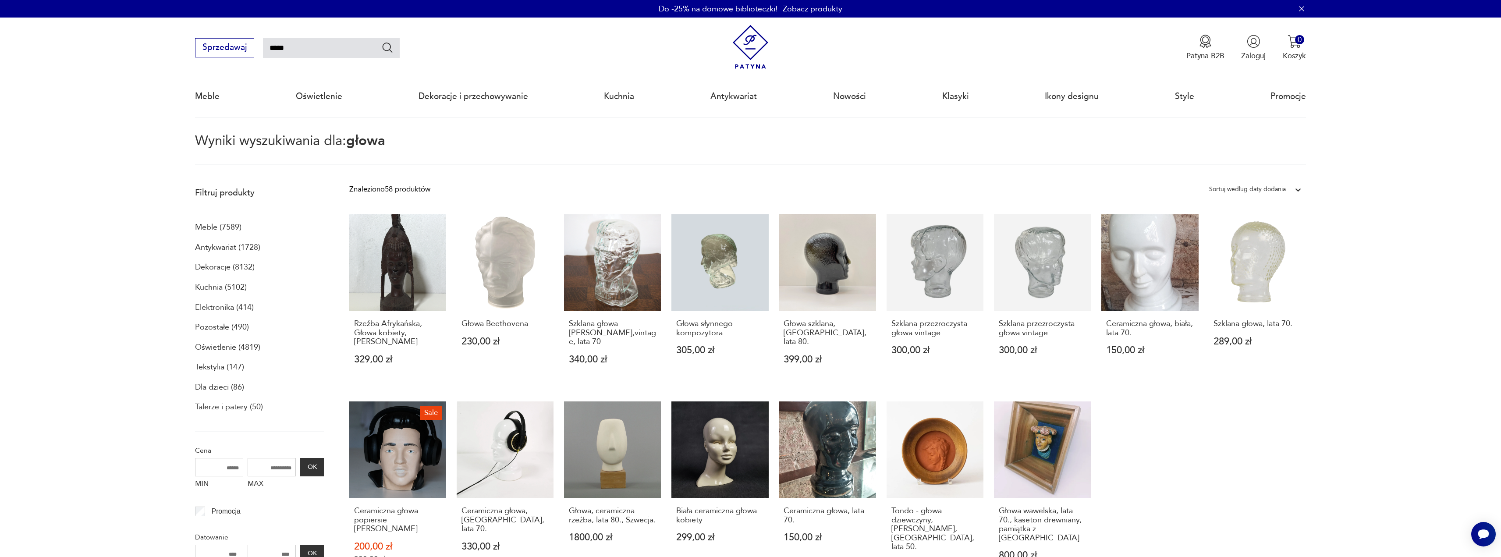
scroll to position [219, 0]
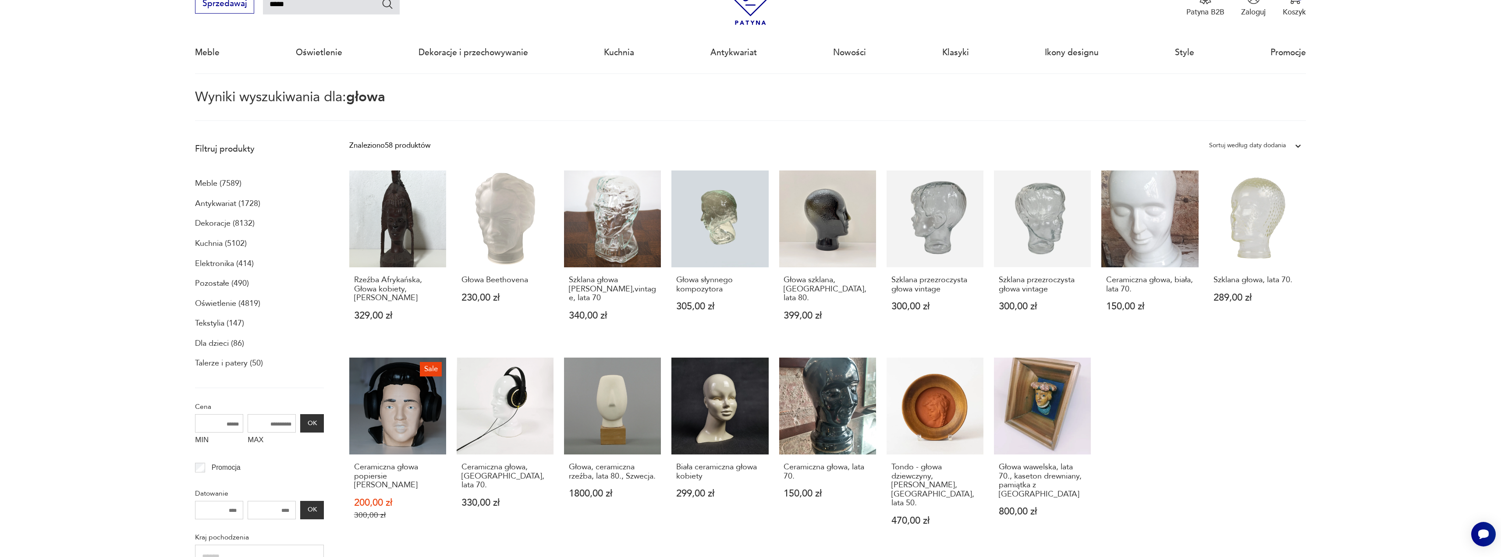
click at [318, 8] on input "*****" at bounding box center [331, 4] width 137 height 20
type input "**********"
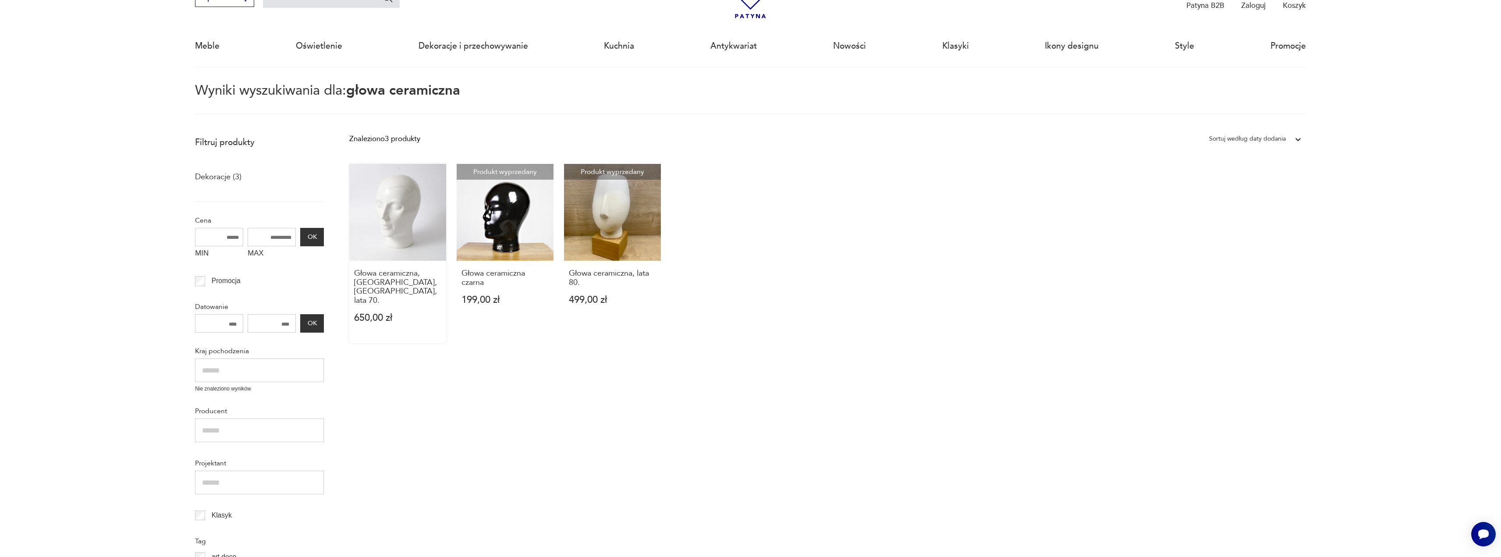
type input "*****"
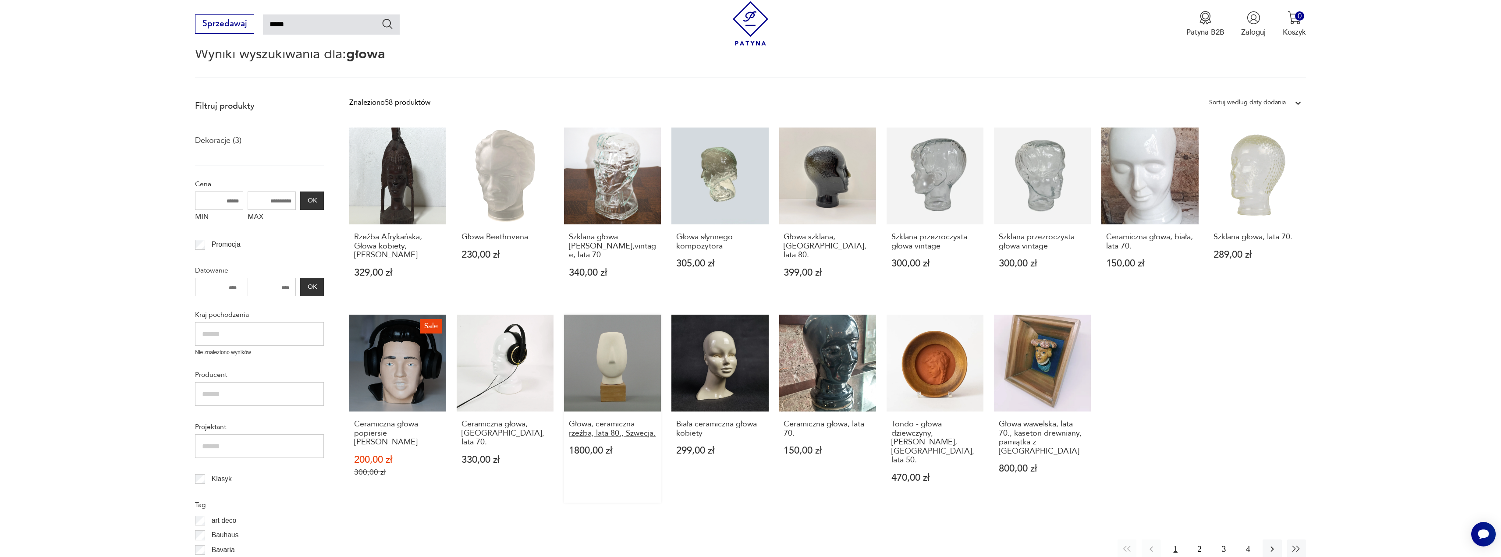
scroll to position [131, 0]
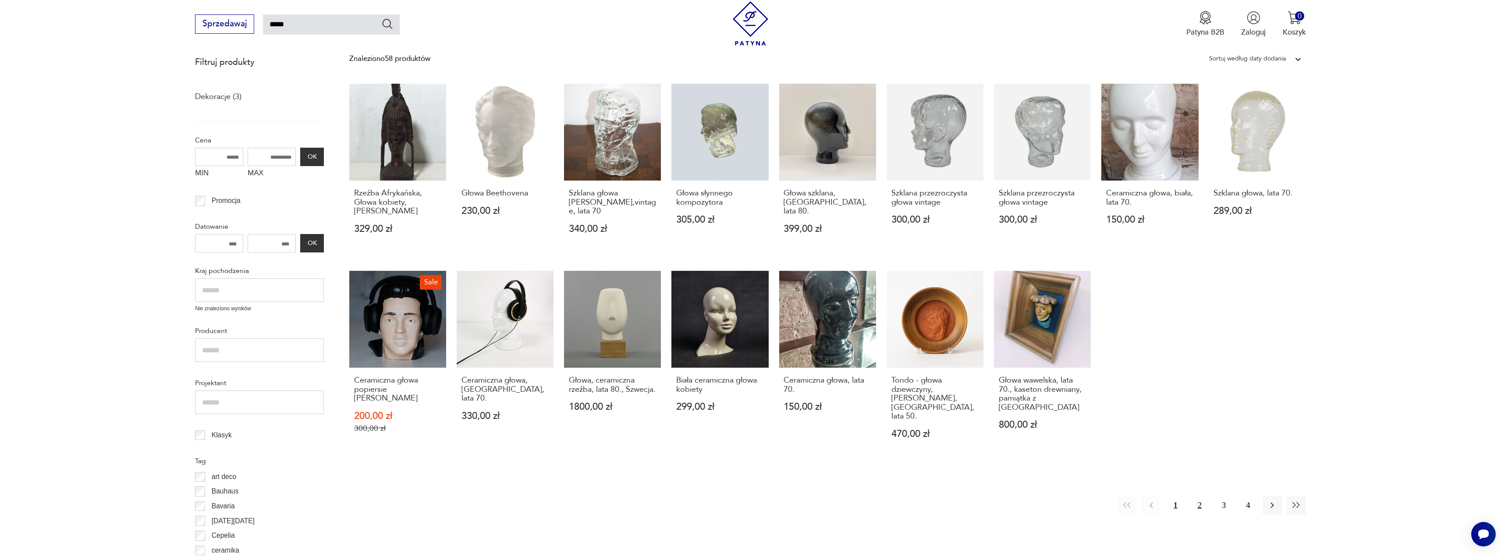
click at [1202, 500] on button "2" at bounding box center [1199, 505] width 19 height 19
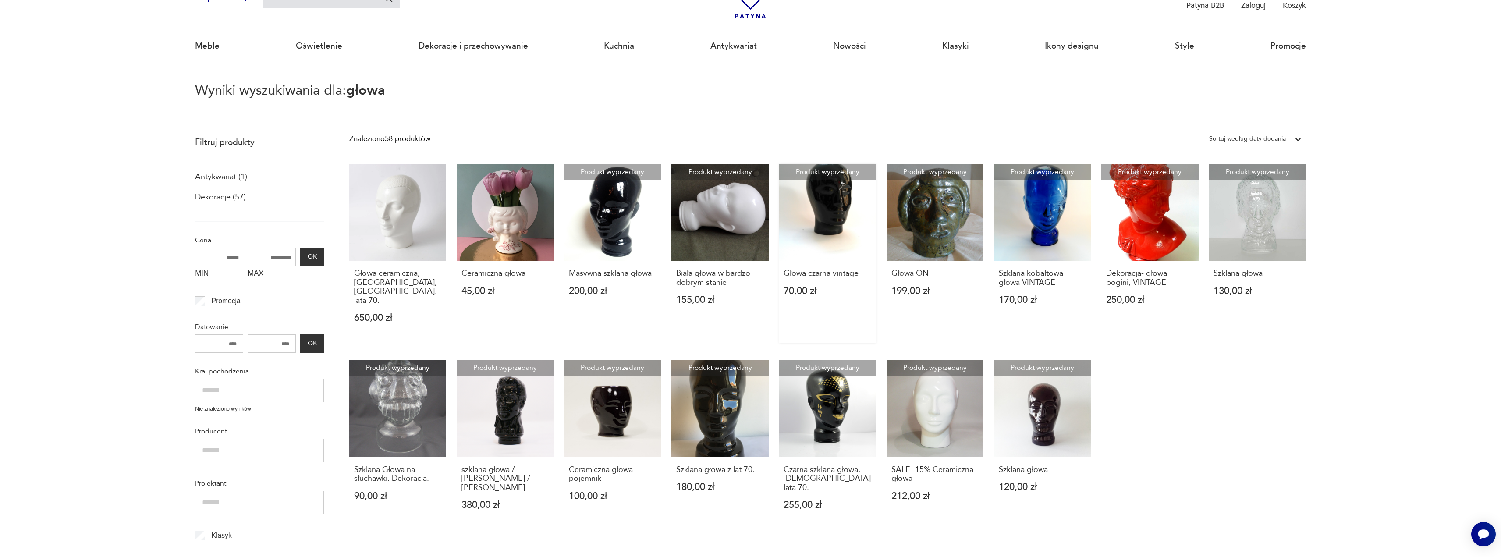
click at [825, 247] on link "Produkt wyprzedany Głowa czarna vintage 70,00 zł" at bounding box center [827, 253] width 97 height 179
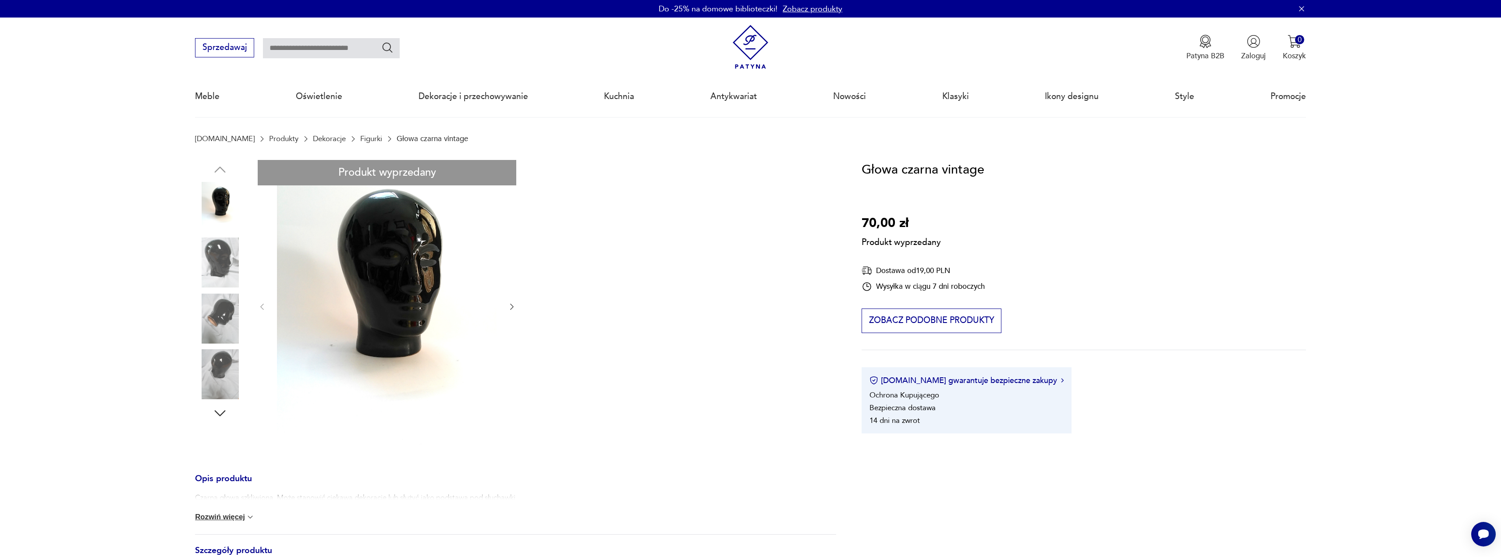
scroll to position [175, 0]
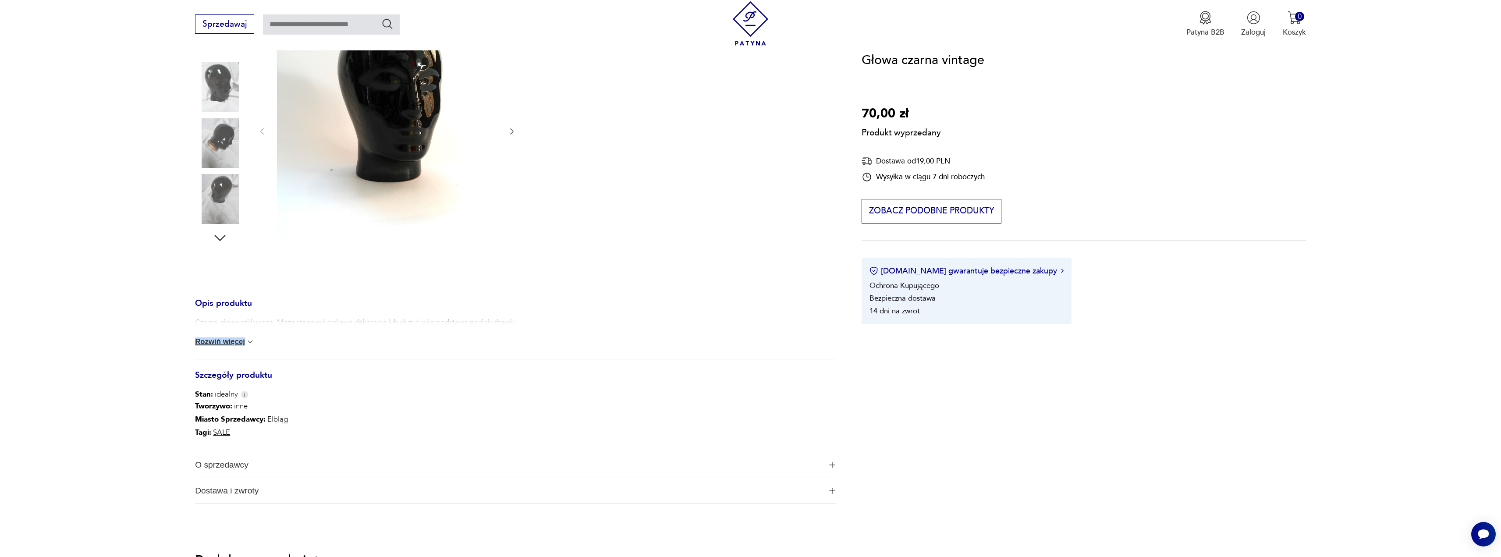
drag, startPoint x: 248, startPoint y: 332, endPoint x: 247, endPoint y: 340, distance: 8.4
click at [247, 340] on div "Czarna głowa szkliwiona. Może stanowić ciekawą dekorację lub służyć jako podsta…" at bounding box center [515, 338] width 641 height 42
click at [247, 340] on img at bounding box center [250, 341] width 9 height 9
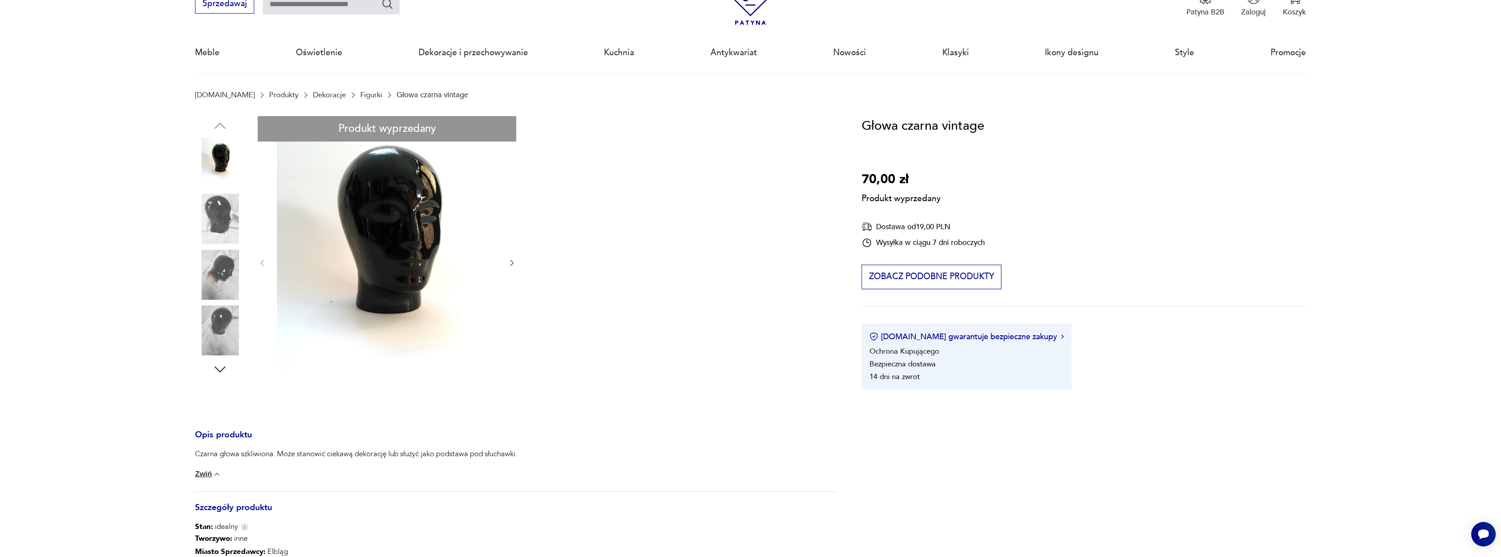
click at [508, 265] on div "Produkt wyprzedany Opis produktu Czarna głowa szkliwiona. Może stanowić ciekawą…" at bounding box center [515, 376] width 641 height 520
click at [514, 264] on div "Produkt wyprzedany Opis produktu Czarna głowa szkliwiona. Może stanowić ciekawą…" at bounding box center [515, 376] width 641 height 520
drag, startPoint x: 511, startPoint y: 264, endPoint x: 298, endPoint y: 253, distance: 213.7
click at [507, 264] on div "Produkt wyprzedany Opis produktu Czarna głowa szkliwiona. Może stanowić ciekawą…" at bounding box center [515, 376] width 641 height 520
click at [230, 275] on div "Produkt wyprzedany Opis produktu Czarna głowa szkliwiona. Może stanowić ciekawą…" at bounding box center [515, 376] width 641 height 520
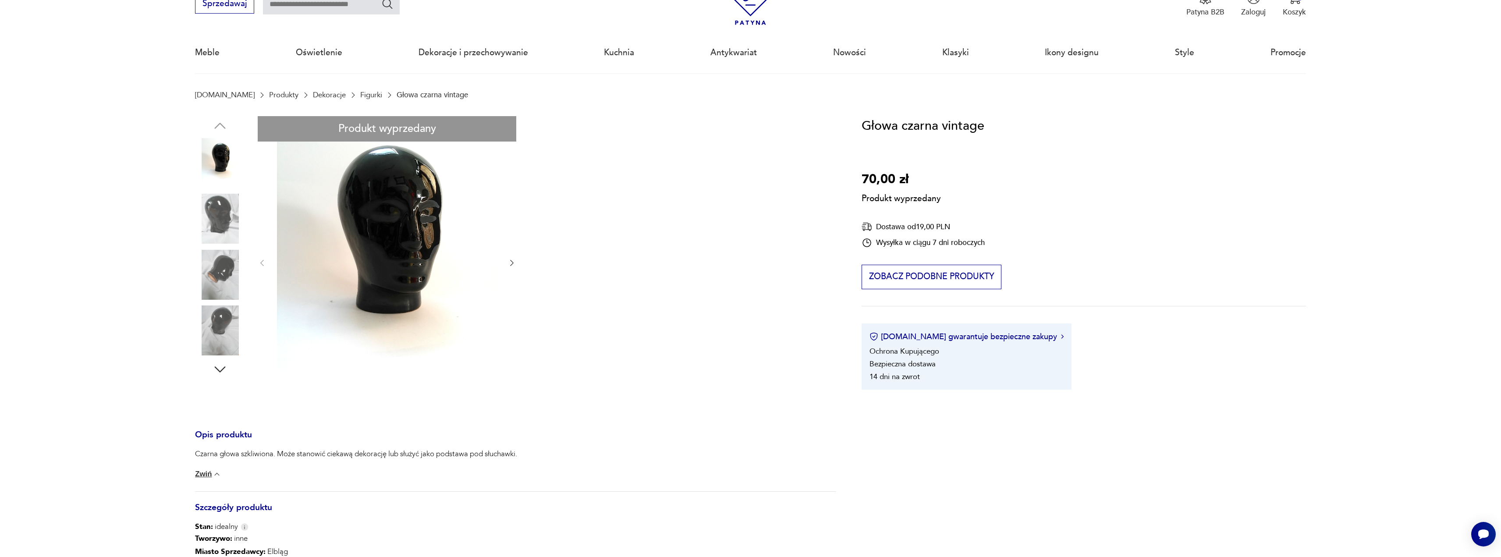
drag, startPoint x: 197, startPoint y: 293, endPoint x: 214, endPoint y: 278, distance: 22.3
click at [201, 291] on div "Produkt wyprzedany Opis produktu Czarna głowa szkliwiona. Może stanowić ciekawą…" at bounding box center [515, 376] width 641 height 520
click at [217, 275] on div "Produkt wyprzedany Opis produktu Czarna głowa szkliwiona. Może stanowić ciekawą…" at bounding box center [515, 376] width 641 height 520
click at [216, 340] on div "Produkt wyprzedany Opis produktu Czarna głowa szkliwiona. Może stanowić ciekawą…" at bounding box center [515, 376] width 641 height 520
drag, startPoint x: 212, startPoint y: 372, endPoint x: 217, endPoint y: 366, distance: 8.4
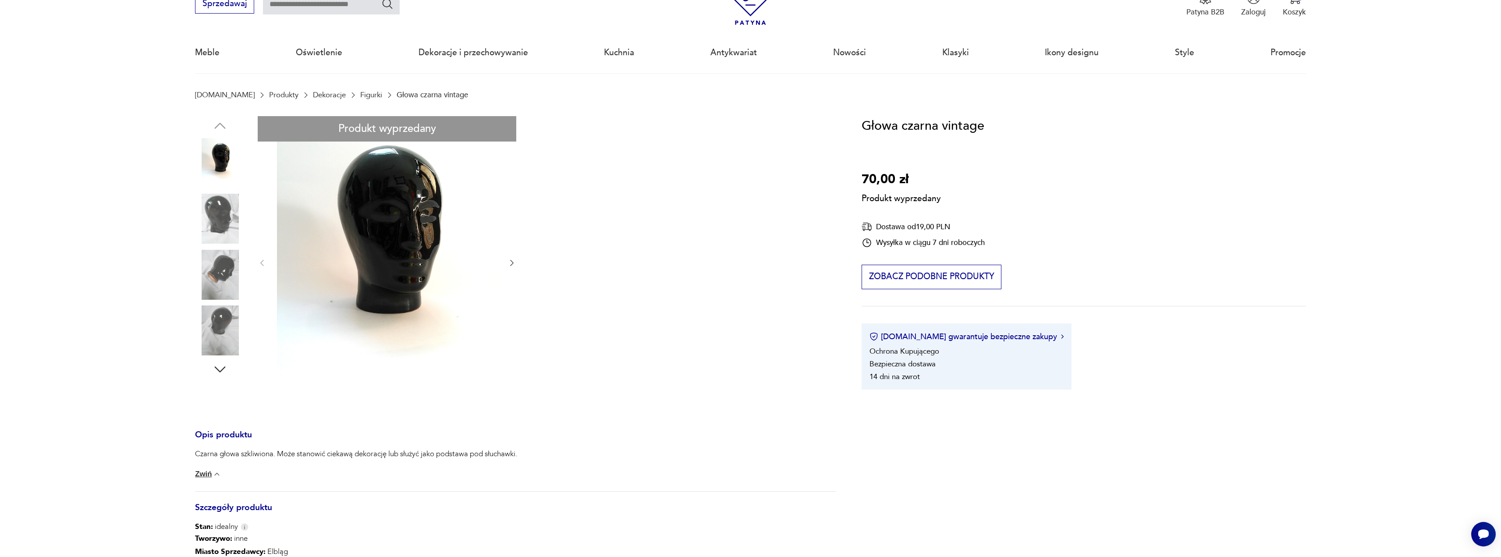
click at [213, 371] on div "Produkt wyprzedany Opis produktu Czarna głowa szkliwiona. Może stanowić ciekawą…" at bounding box center [515, 376] width 641 height 520
click at [219, 367] on div "Produkt wyprzedany Opis produktu Czarna głowa szkliwiona. Może stanowić ciekawą…" at bounding box center [515, 376] width 641 height 520
drag, startPoint x: 219, startPoint y: 369, endPoint x: 222, endPoint y: 310, distance: 59.7
click at [220, 368] on div "Produkt wyprzedany Opis produktu Czarna głowa szkliwiona. Może stanowić ciekawą…" at bounding box center [515, 376] width 641 height 520
drag, startPoint x: 220, startPoint y: 269, endPoint x: 220, endPoint y: 257, distance: 11.8
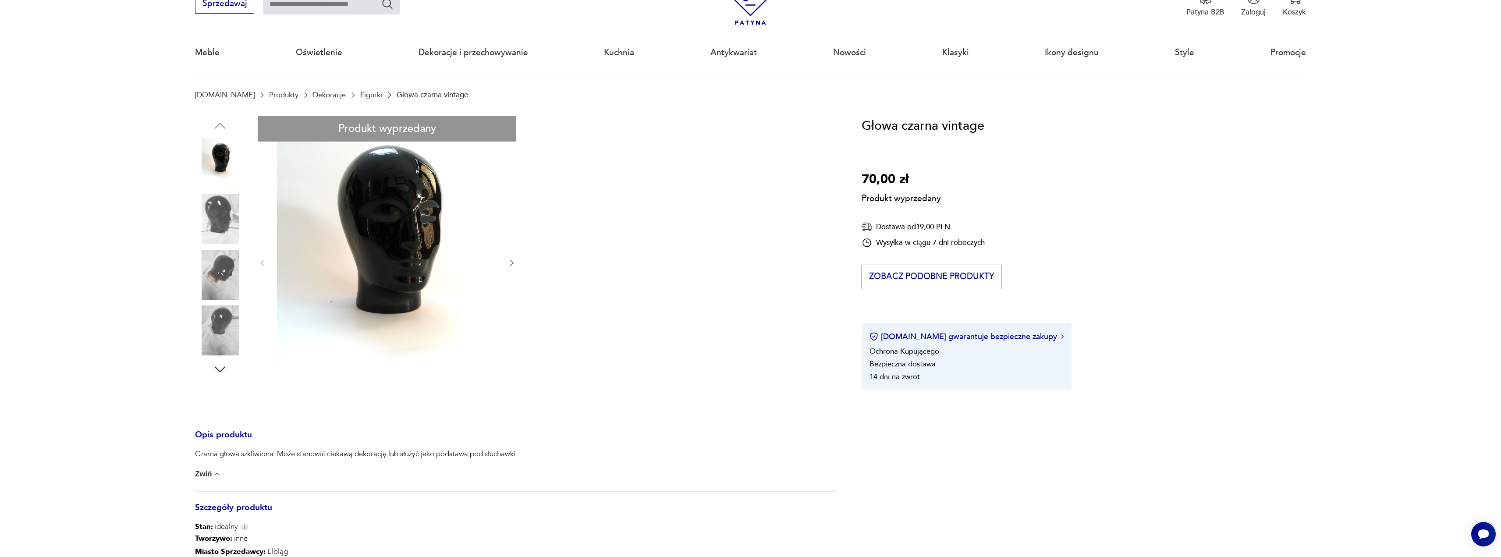
click at [220, 268] on div "Produkt wyprzedany Opis produktu Czarna głowa szkliwiona. Może stanowić ciekawą…" at bounding box center [515, 376] width 641 height 520
click at [218, 203] on div "Produkt wyprzedany Opis produktu Czarna głowa szkliwiona. Może stanowić ciekawą…" at bounding box center [515, 376] width 641 height 520
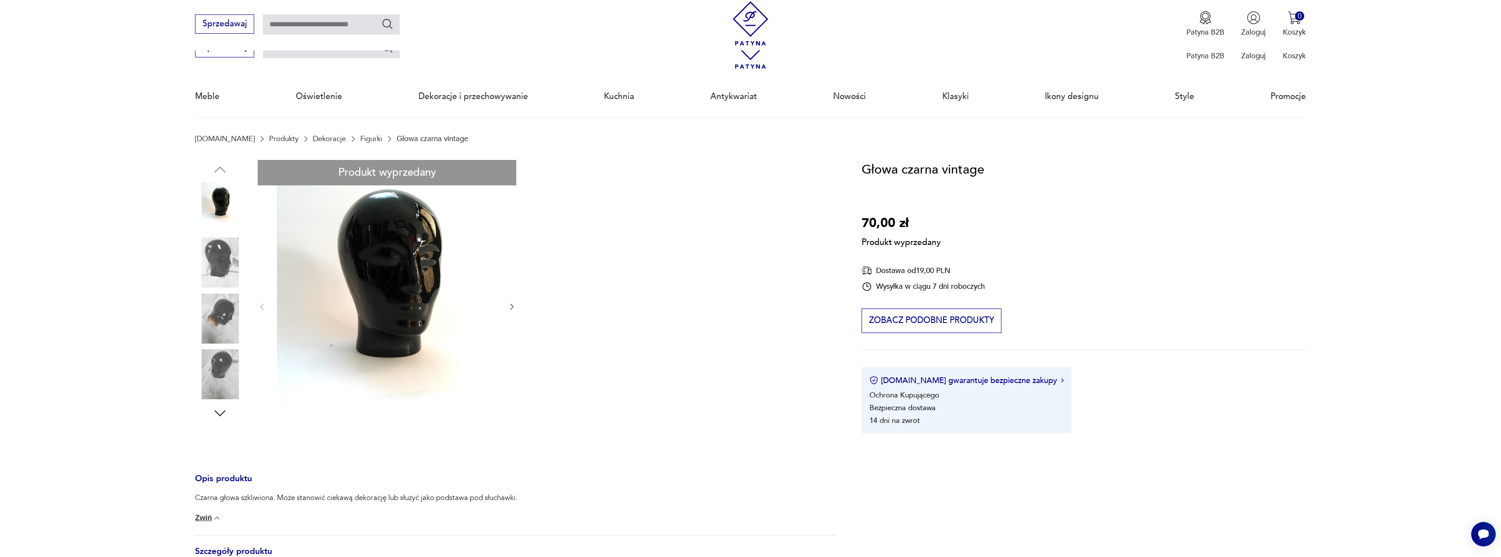
scroll to position [175, 0]
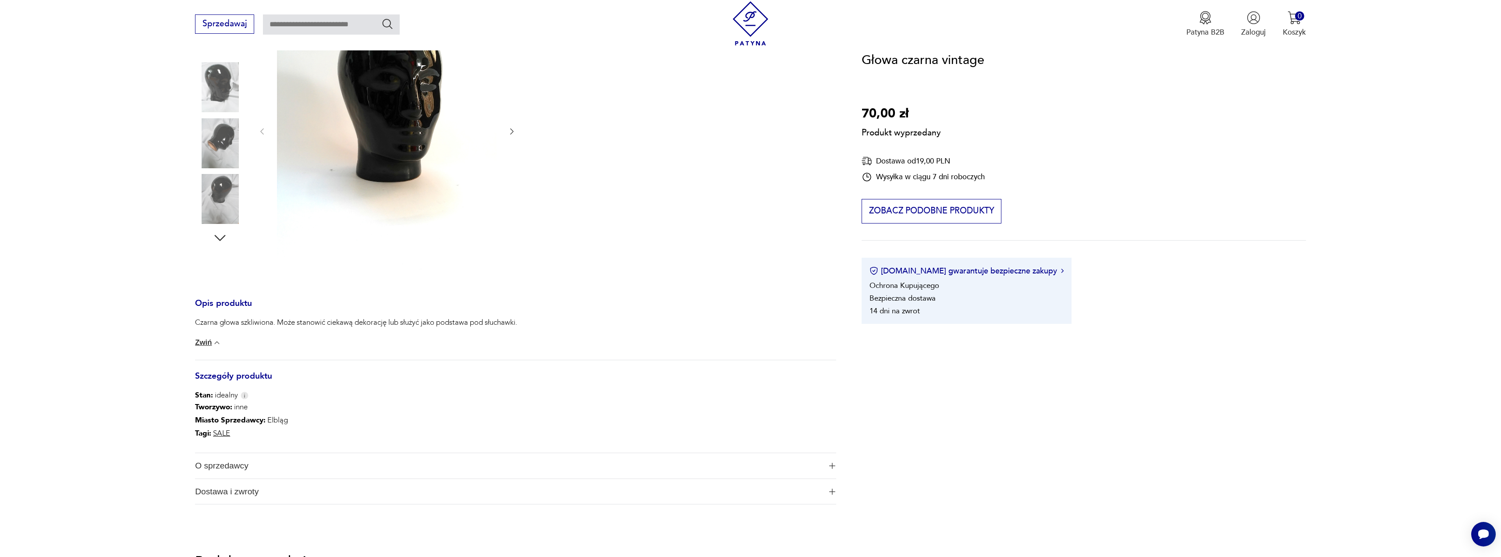
type input "*****"
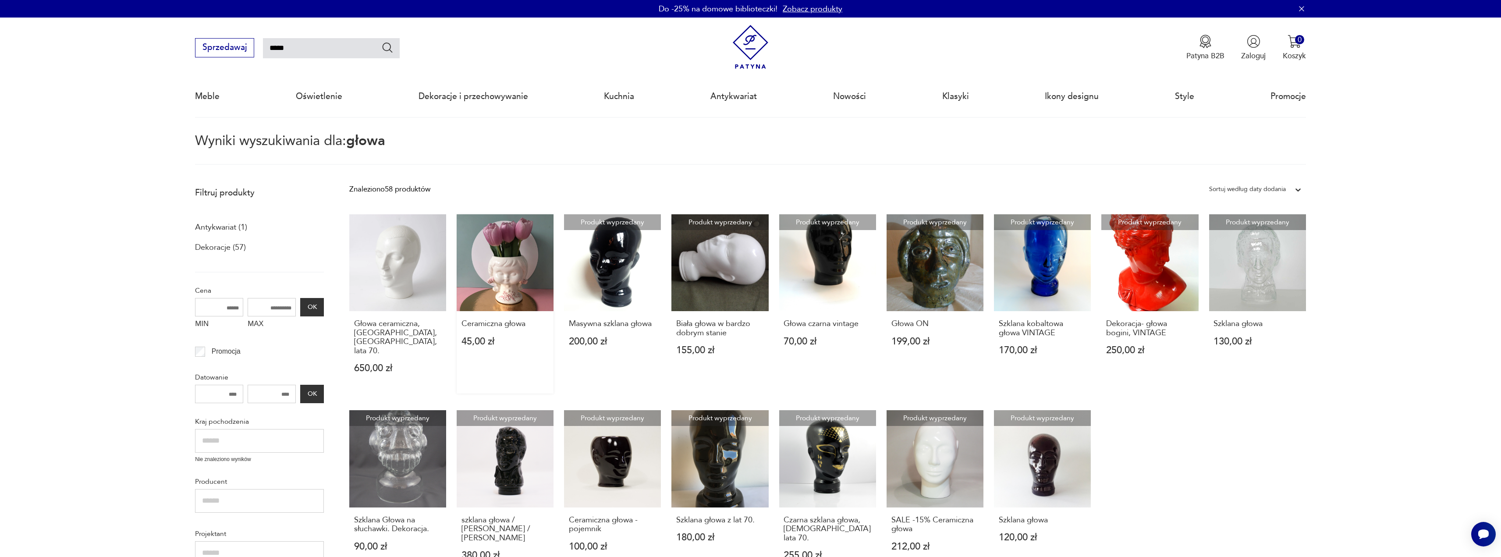
scroll to position [88, 0]
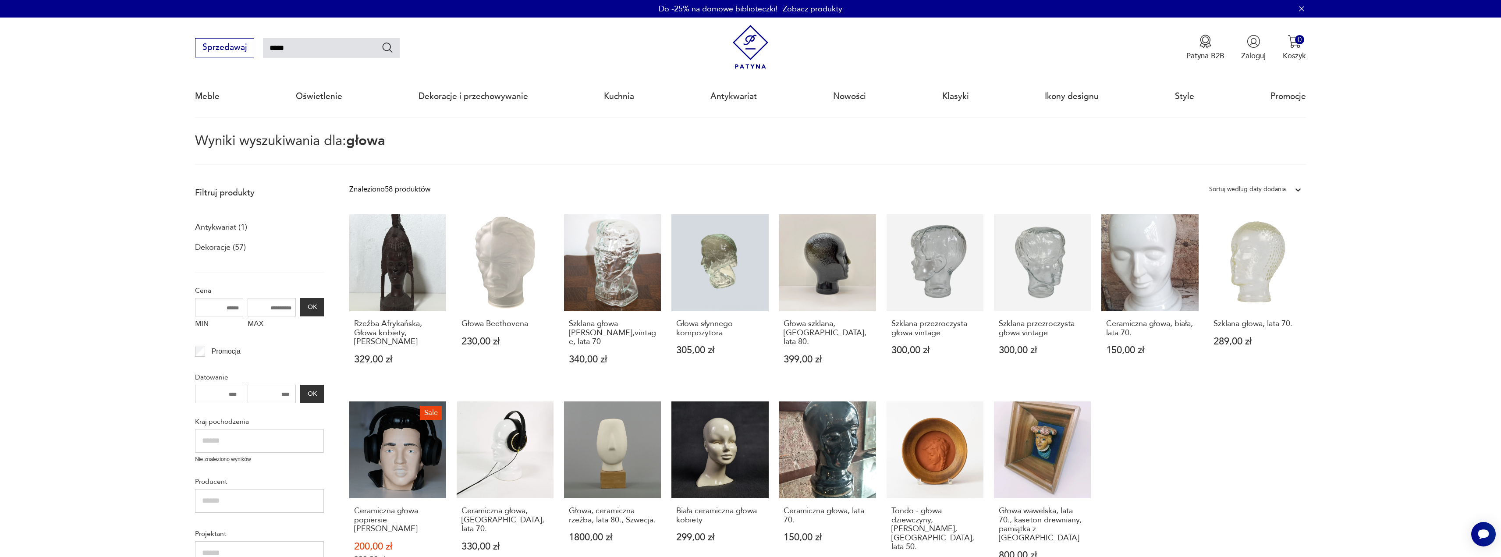
click at [220, 227] on p "Antykwariat (1)" at bounding box center [221, 227] width 52 height 15
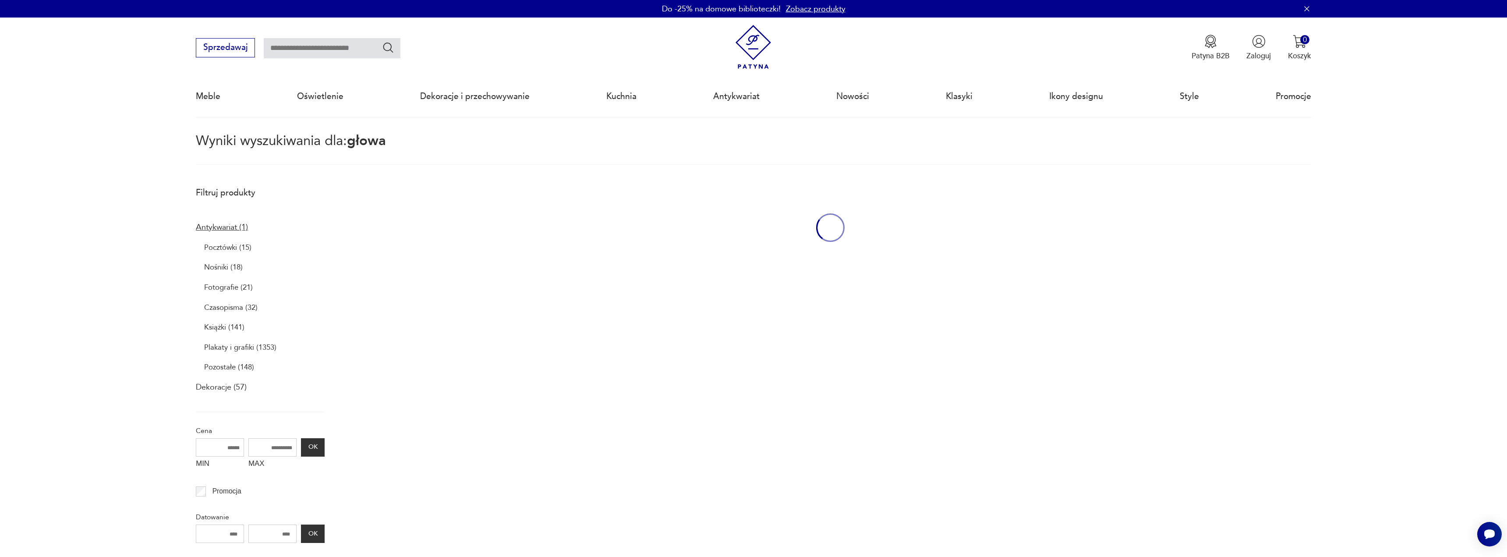
type input "*****"
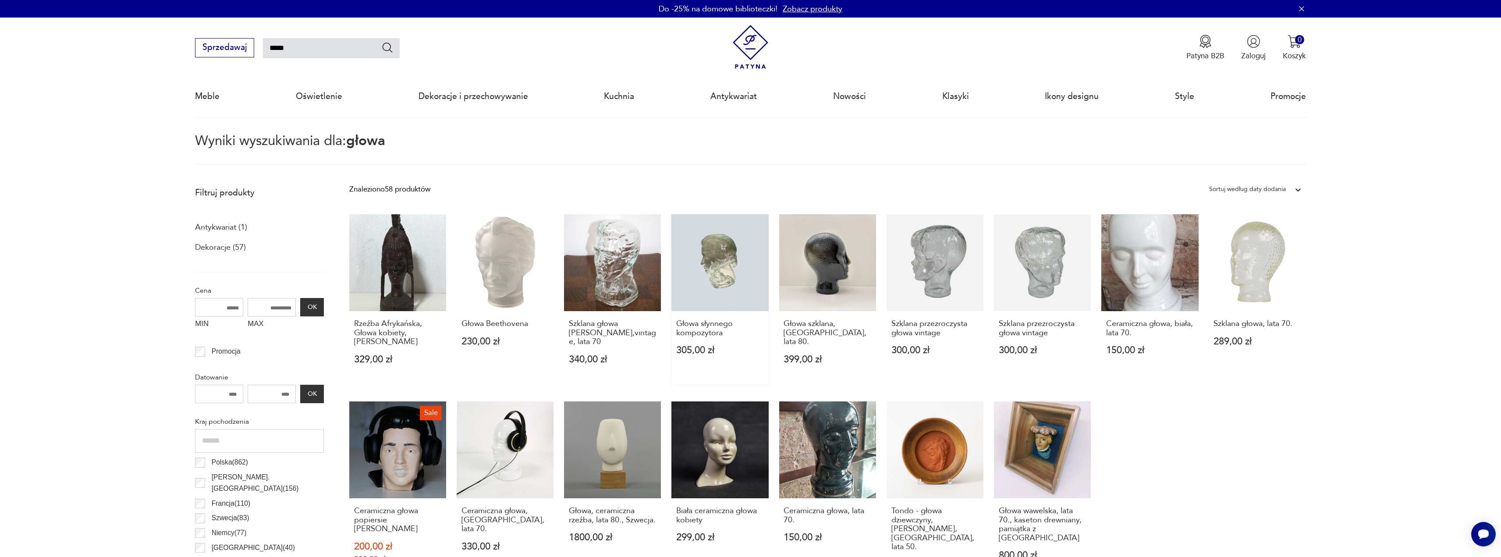
scroll to position [88, 0]
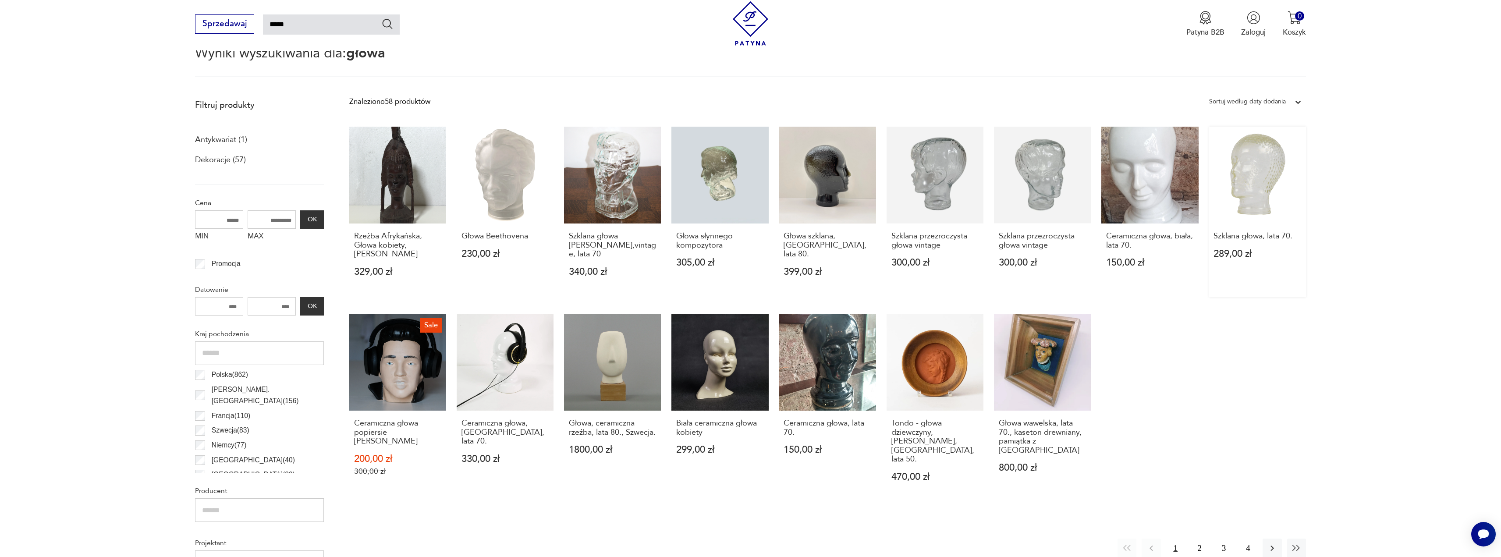
click at [1244, 239] on h3 "Szklana głowa, lata 70." at bounding box center [1257, 236] width 88 height 9
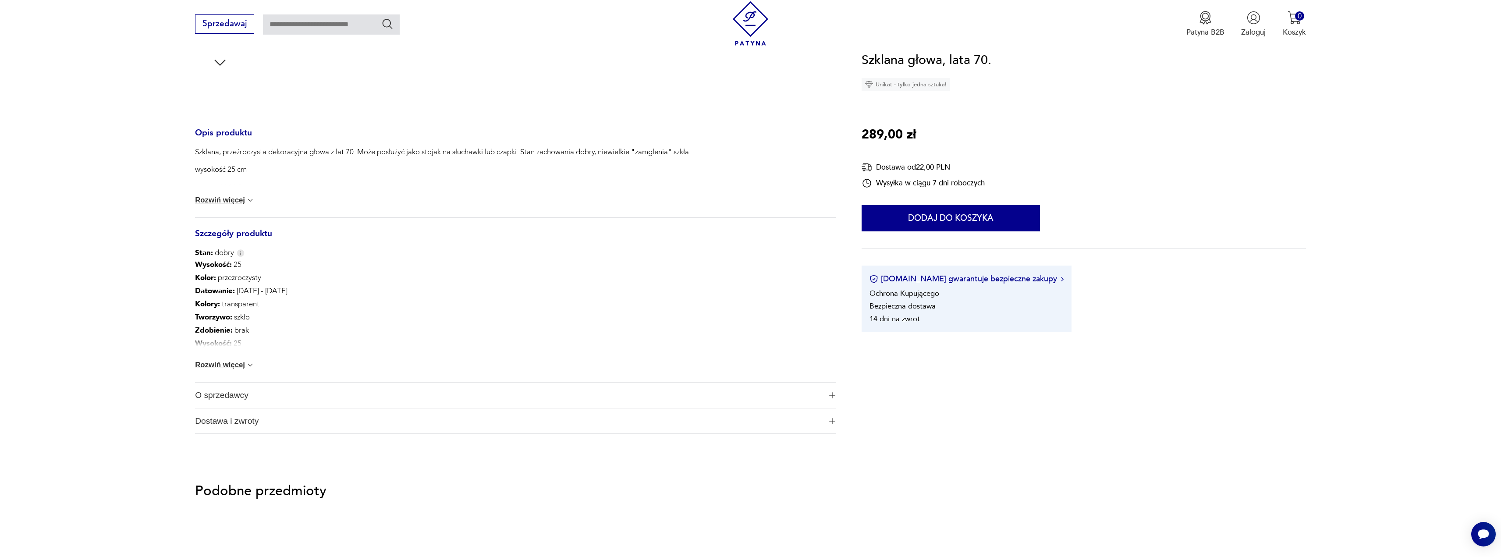
scroll to position [394, 0]
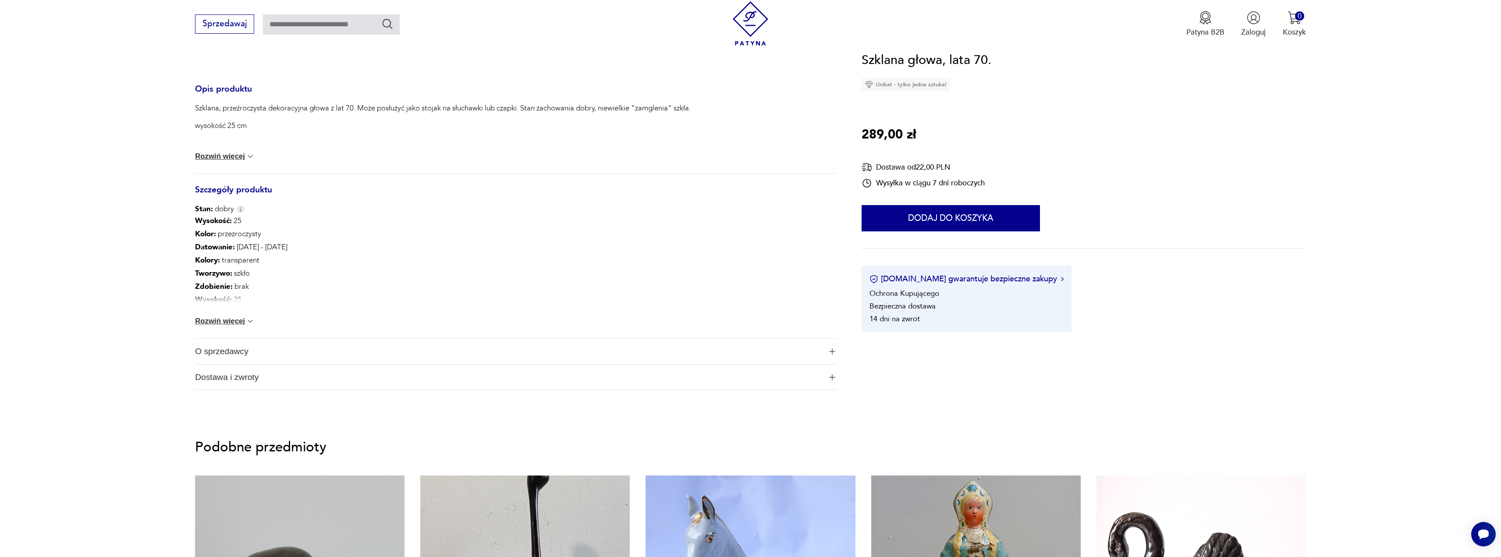
click at [236, 323] on button "Rozwiń więcej" at bounding box center [225, 321] width 60 height 9
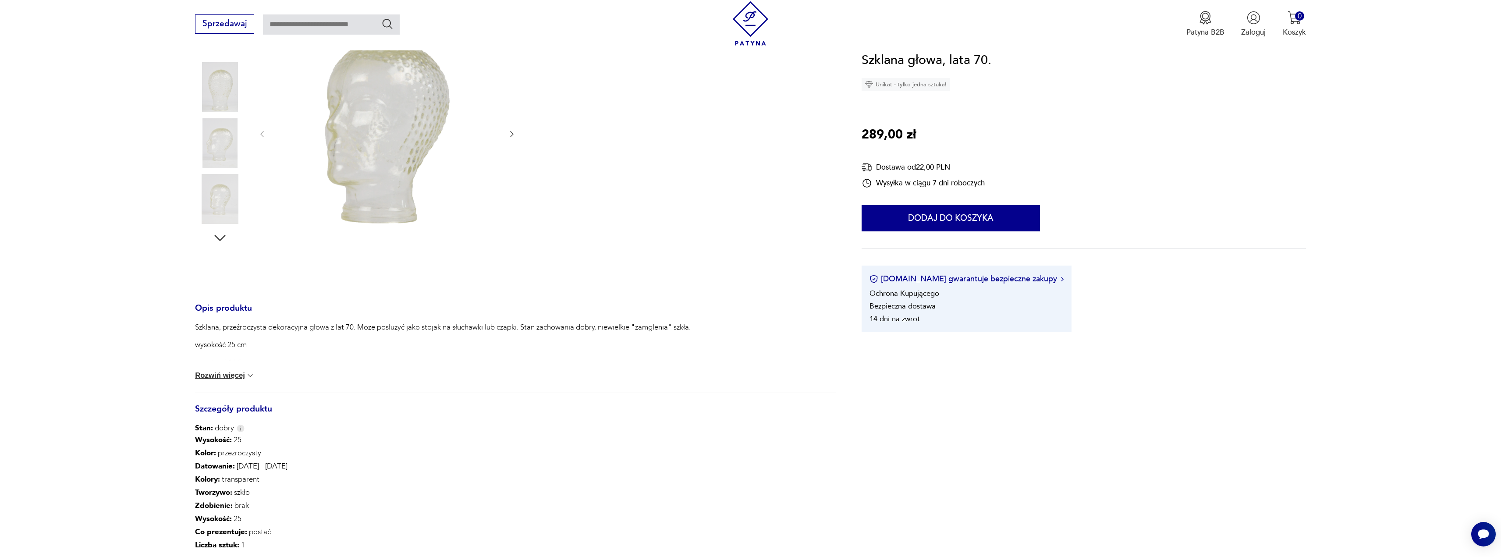
scroll to position [0, 0]
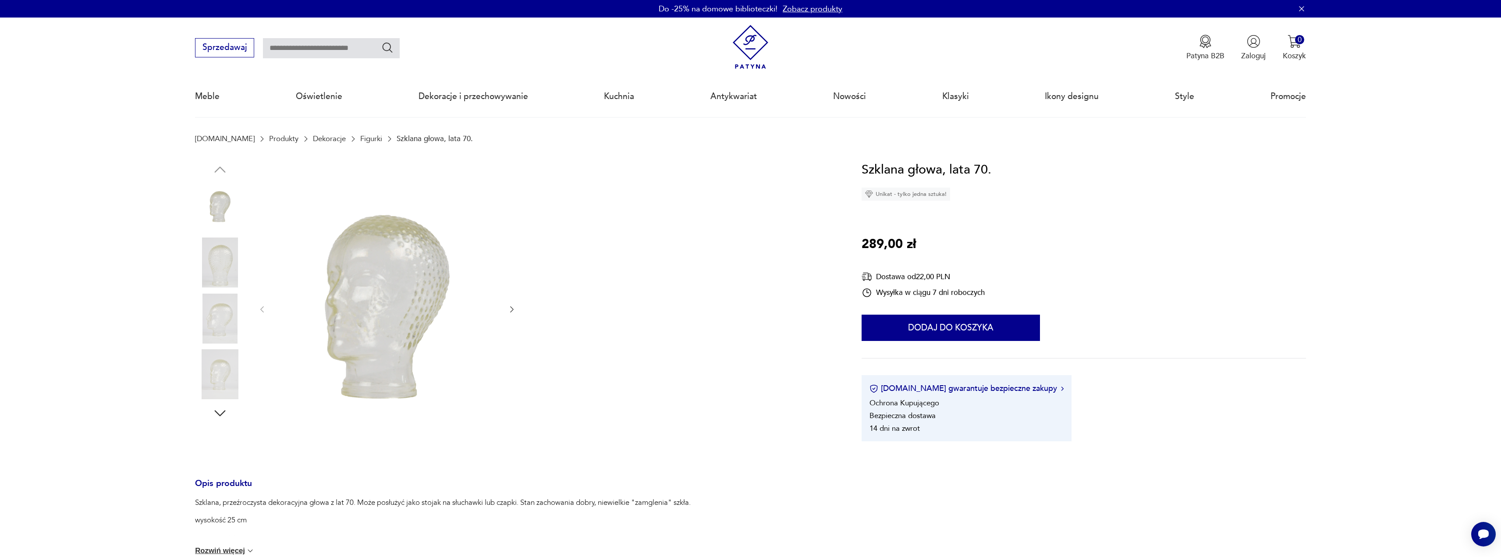
type input "*****"
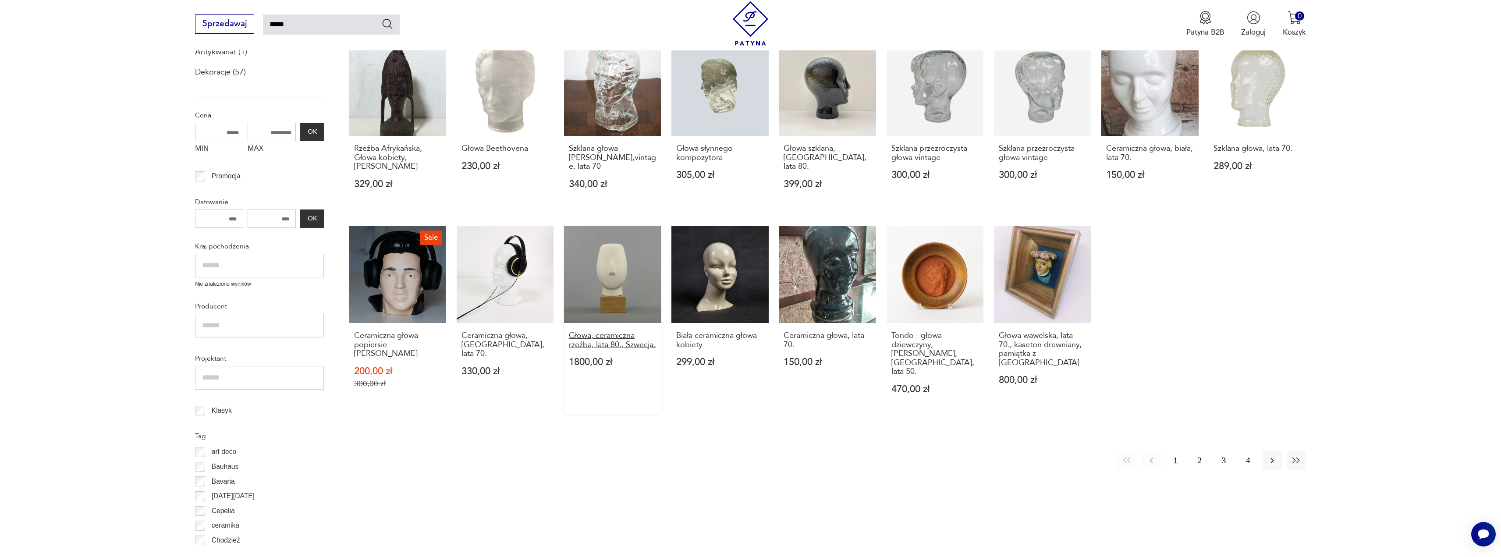
scroll to position [219, 0]
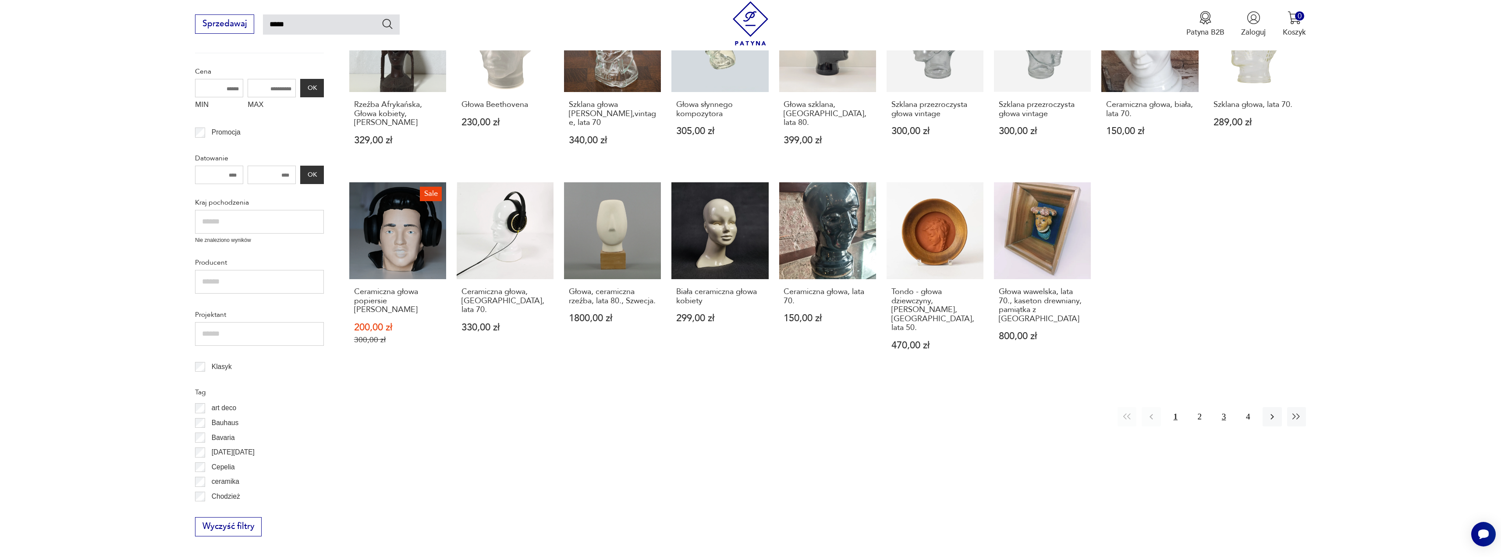
click at [1224, 407] on button "3" at bounding box center [1223, 416] width 19 height 19
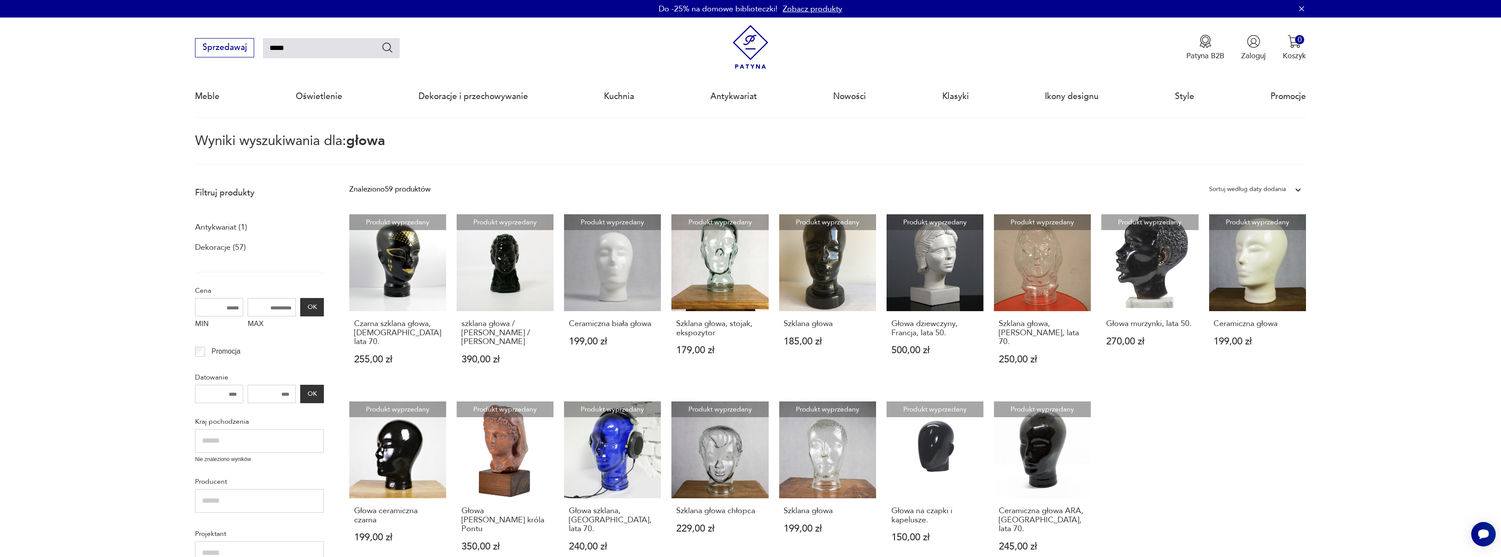
drag, startPoint x: 149, startPoint y: 6, endPoint x: 158, endPoint y: 29, distance: 24.7
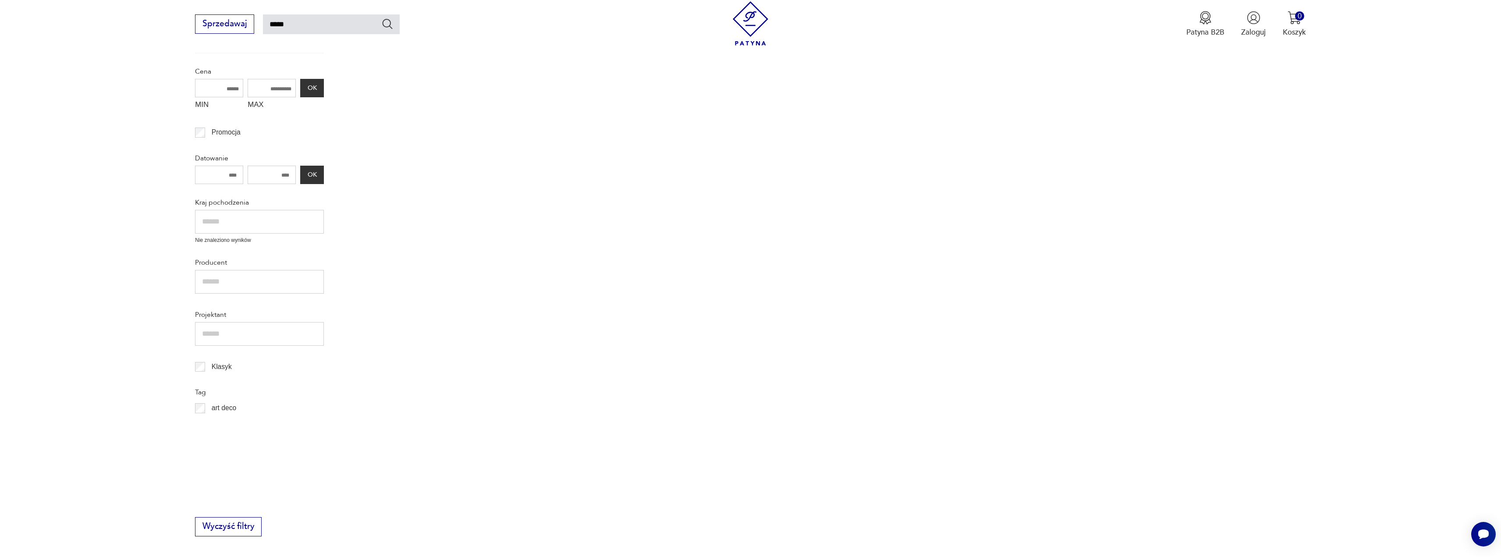
scroll to position [86, 0]
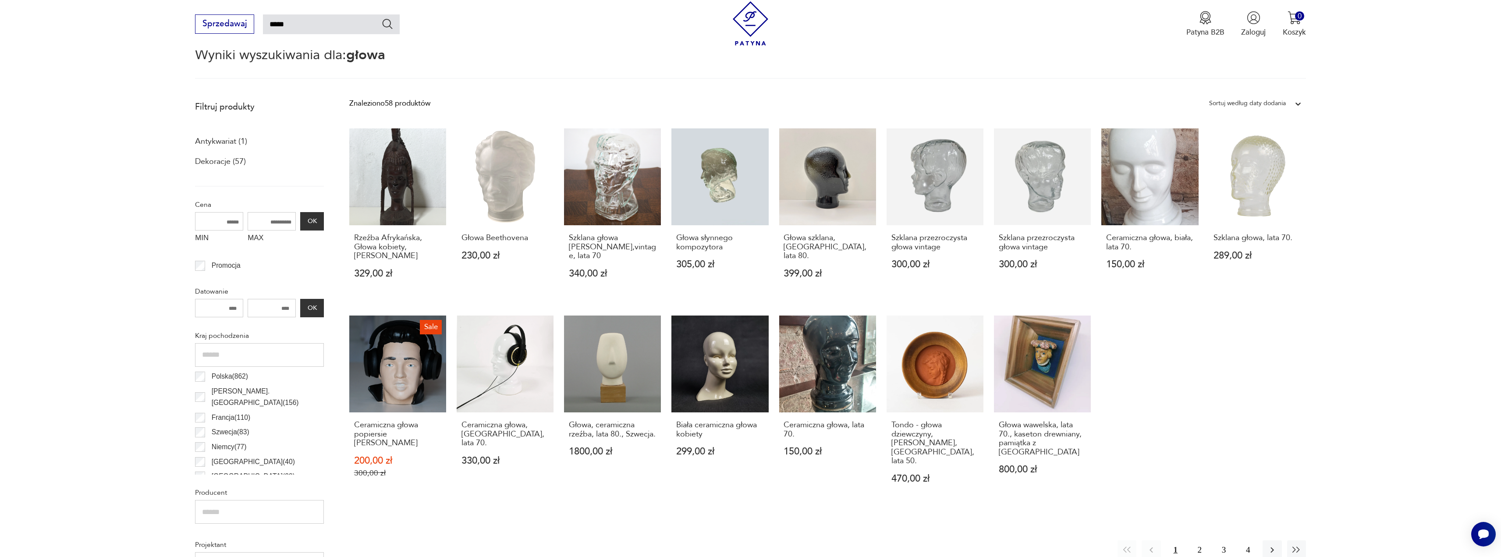
drag, startPoint x: 163, startPoint y: 61, endPoint x: 156, endPoint y: 61, distance: 7.9
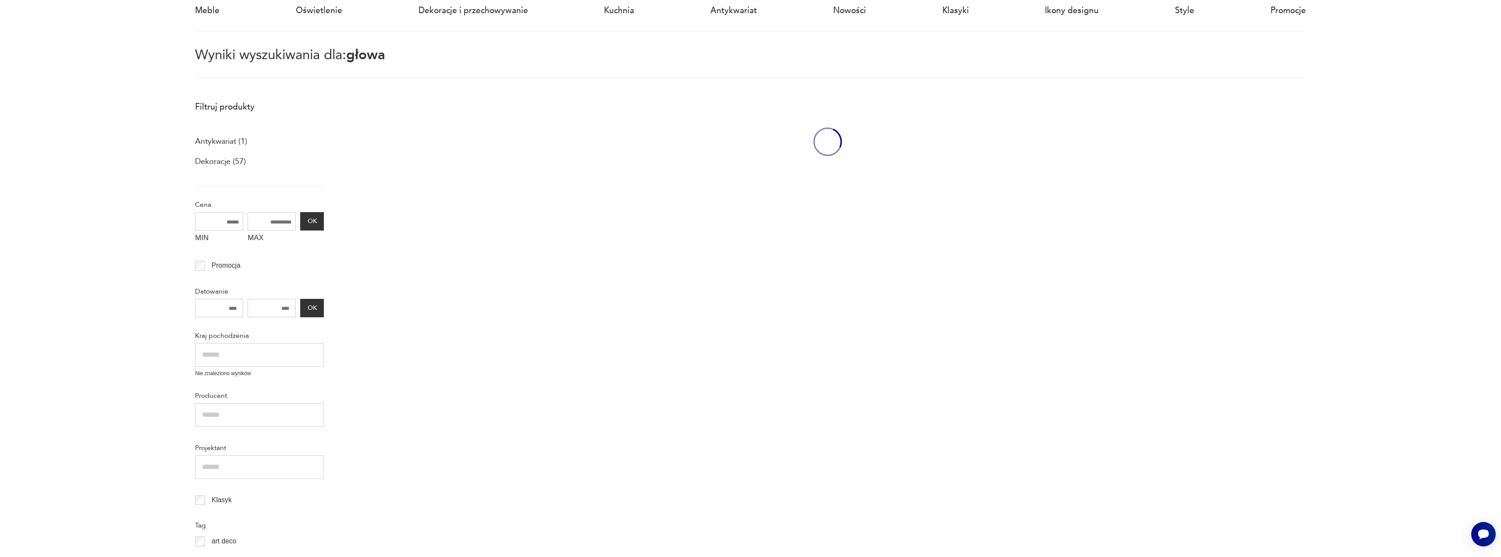
scroll to position [50, 0]
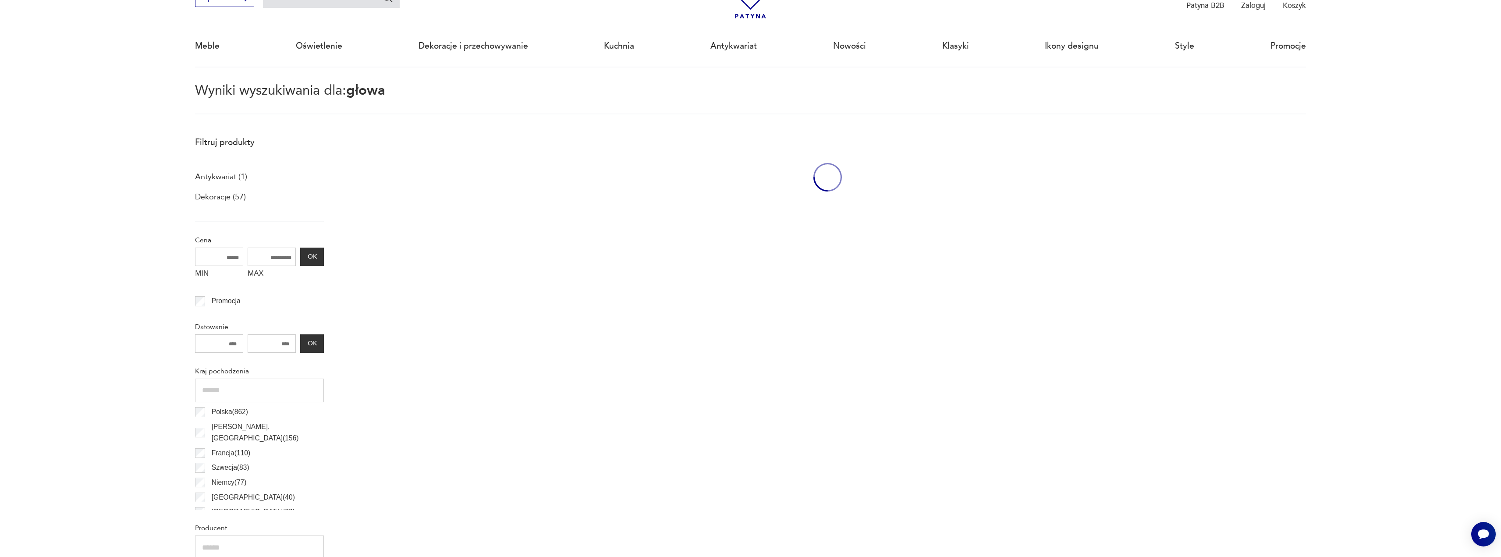
drag, startPoint x: 148, startPoint y: 61, endPoint x: 143, endPoint y: 60, distance: 5.0
drag, startPoint x: 136, startPoint y: 49, endPoint x: 127, endPoint y: 50, distance: 9.7
drag, startPoint x: 128, startPoint y: 54, endPoint x: 128, endPoint y: 49, distance: 4.8
drag, startPoint x: 128, startPoint y: 49, endPoint x: 124, endPoint y: 54, distance: 6.6
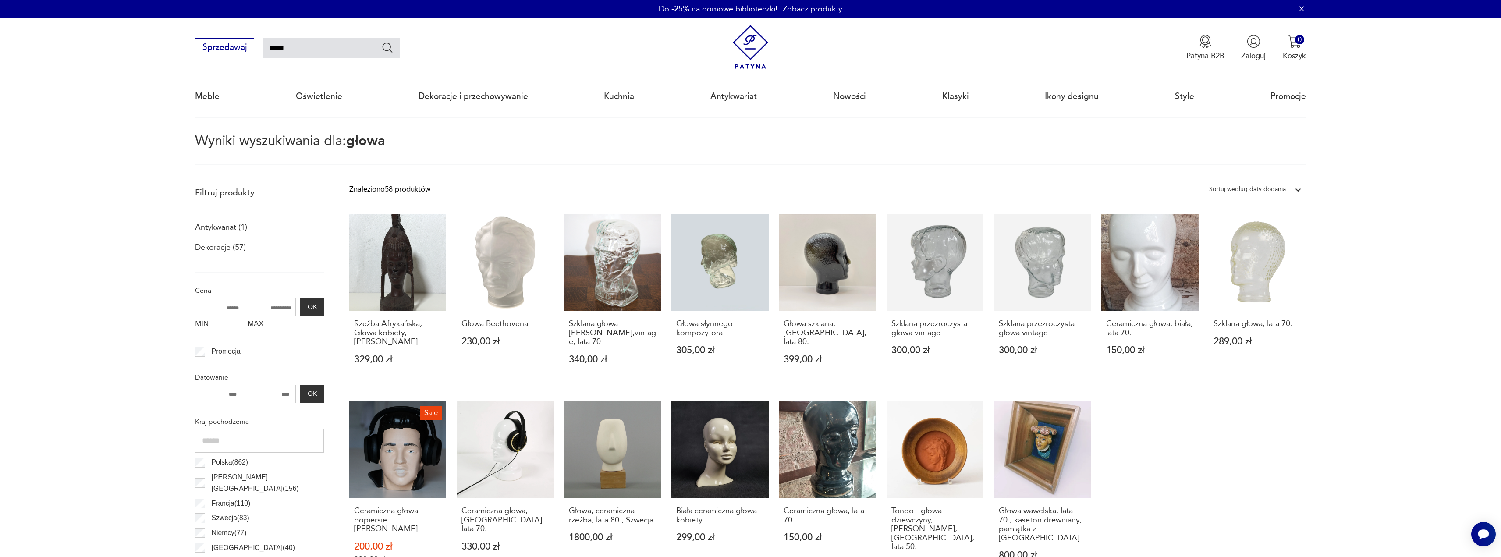
drag, startPoint x: 316, startPoint y: 47, endPoint x: 308, endPoint y: 48, distance: 8.0
click at [313, 48] on div "Sprzedawaj ***** Patyna B2B Zaloguj 0 Koszyk Twój koszyk ( 0 ) Brak produktów w…" at bounding box center [750, 43] width 1111 height 50
drag, startPoint x: 308, startPoint y: 48, endPoint x: 239, endPoint y: 47, distance: 68.8
click at [244, 49] on div "Sprzedawaj *****" at bounding box center [297, 47] width 204 height 19
type input "******"
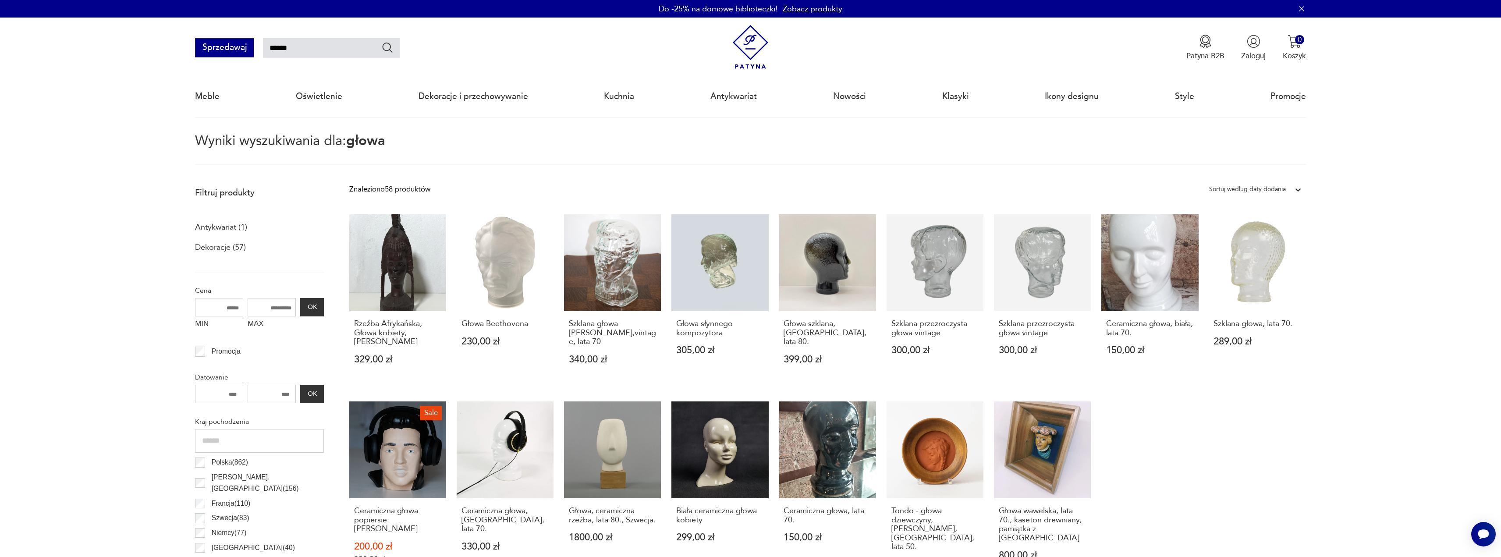
type input "******"
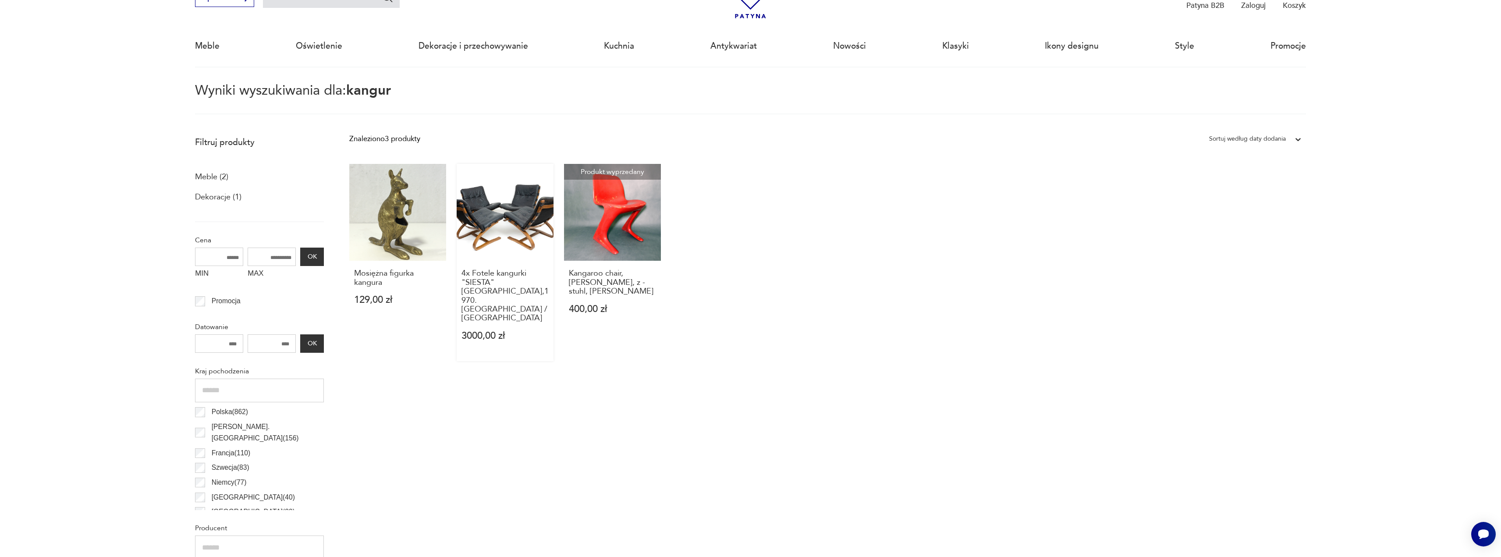
click at [503, 280] on h3 "4x Fotele kangurki "SIESTA" [GEOGRAPHIC_DATA],1970. [GEOGRAPHIC_DATA] / [GEOGRA…" at bounding box center [505, 295] width 88 height 53
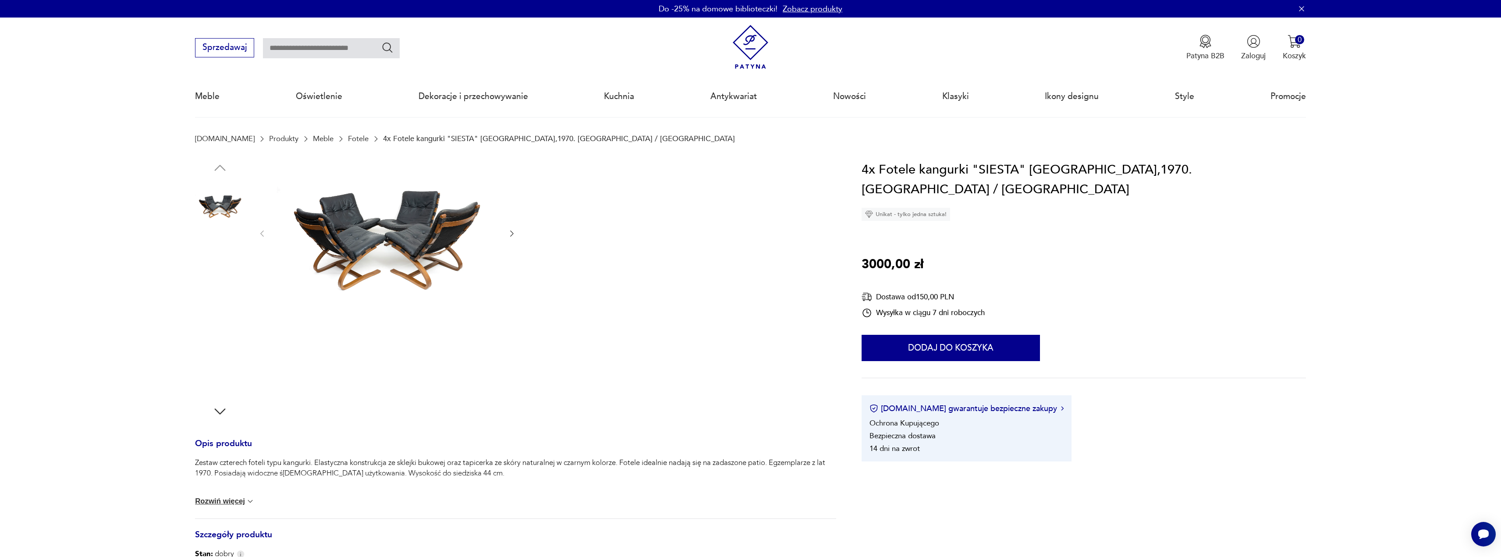
click at [224, 267] on img at bounding box center [220, 261] width 50 height 50
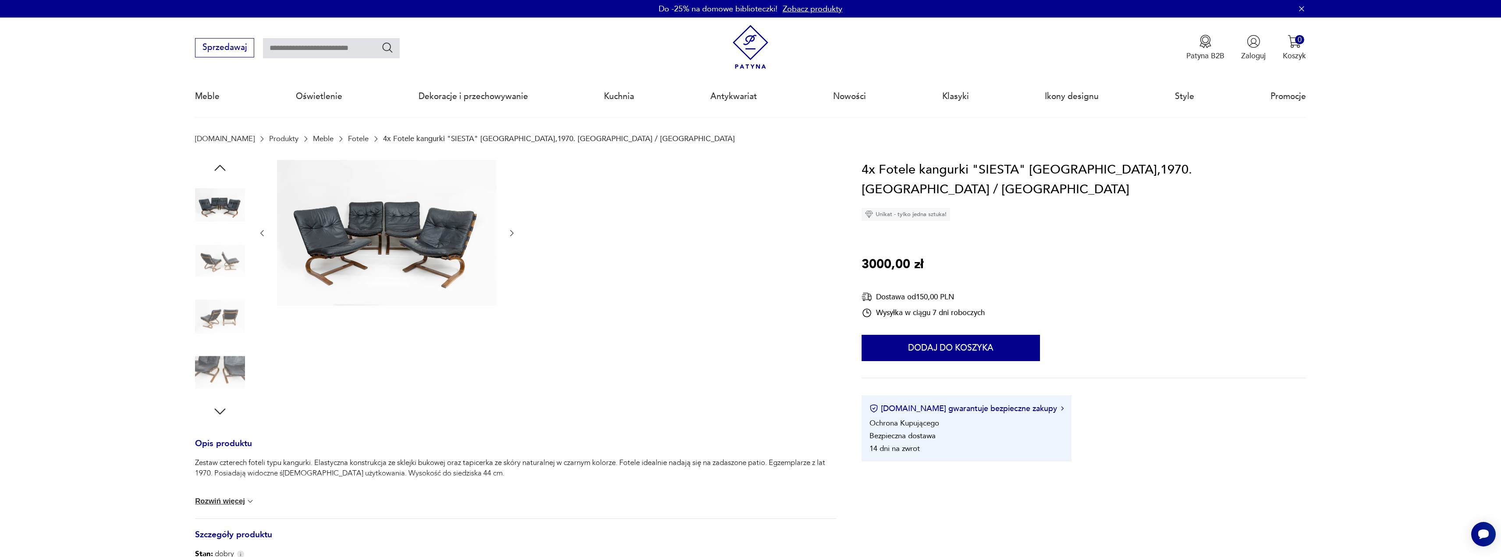
click at [220, 298] on img at bounding box center [220, 317] width 50 height 50
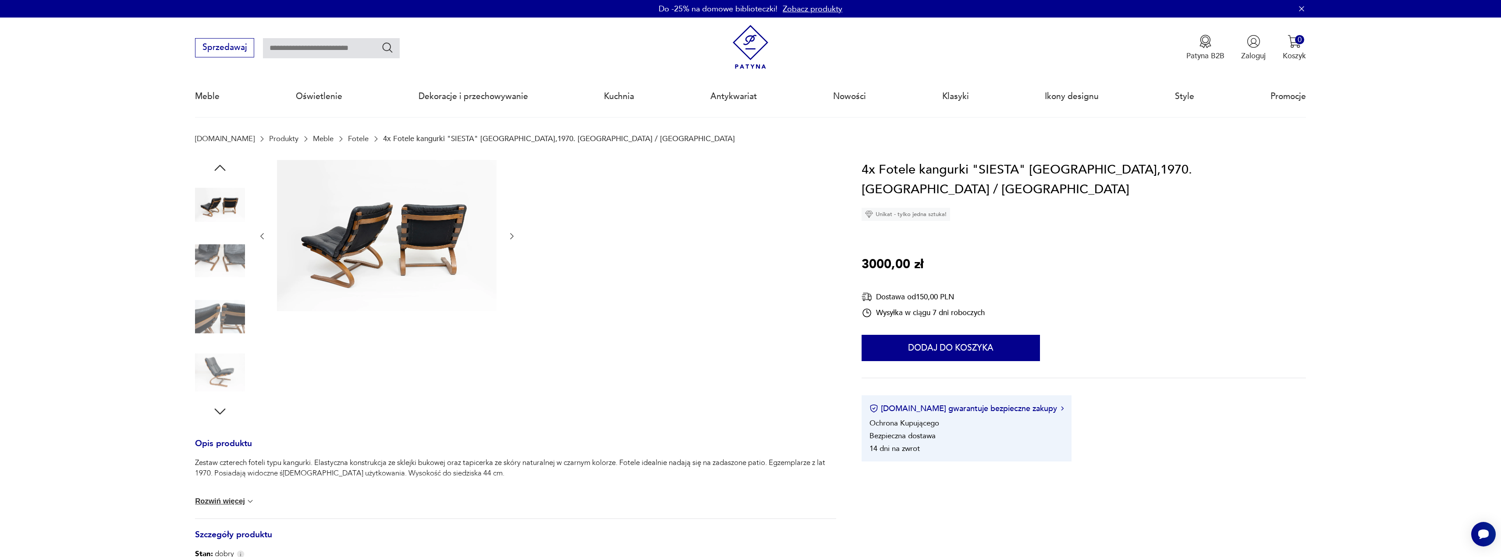
click at [220, 347] on div at bounding box center [220, 289] width 50 height 219
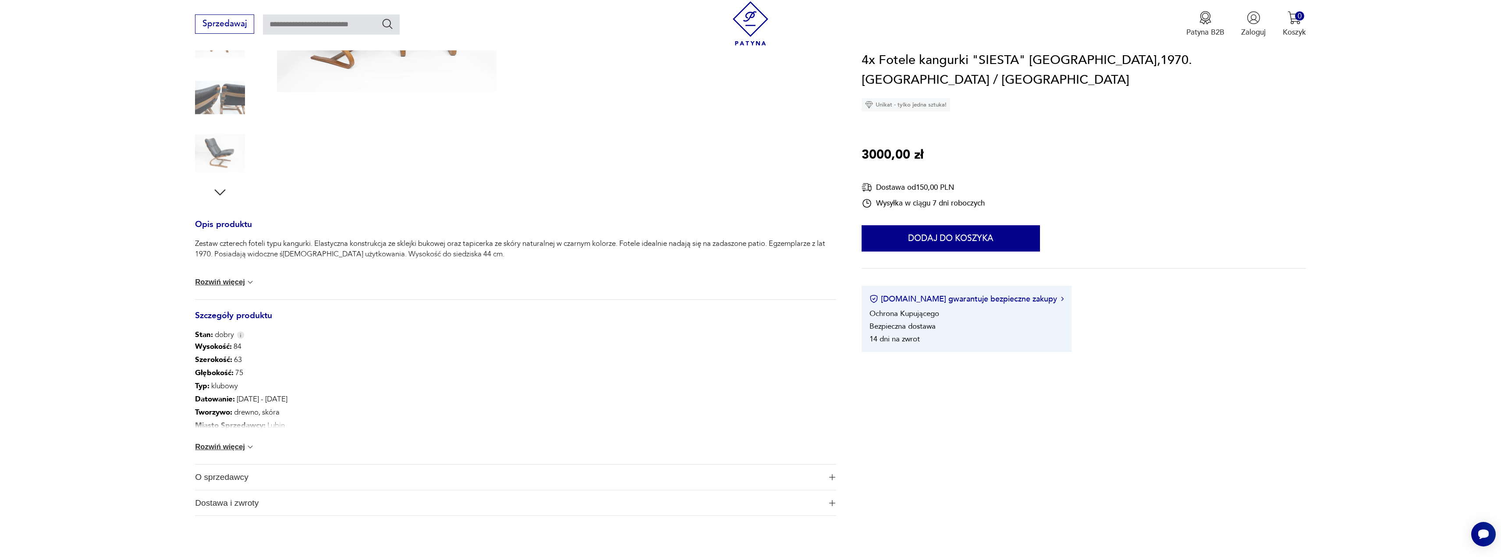
scroll to position [351, 0]
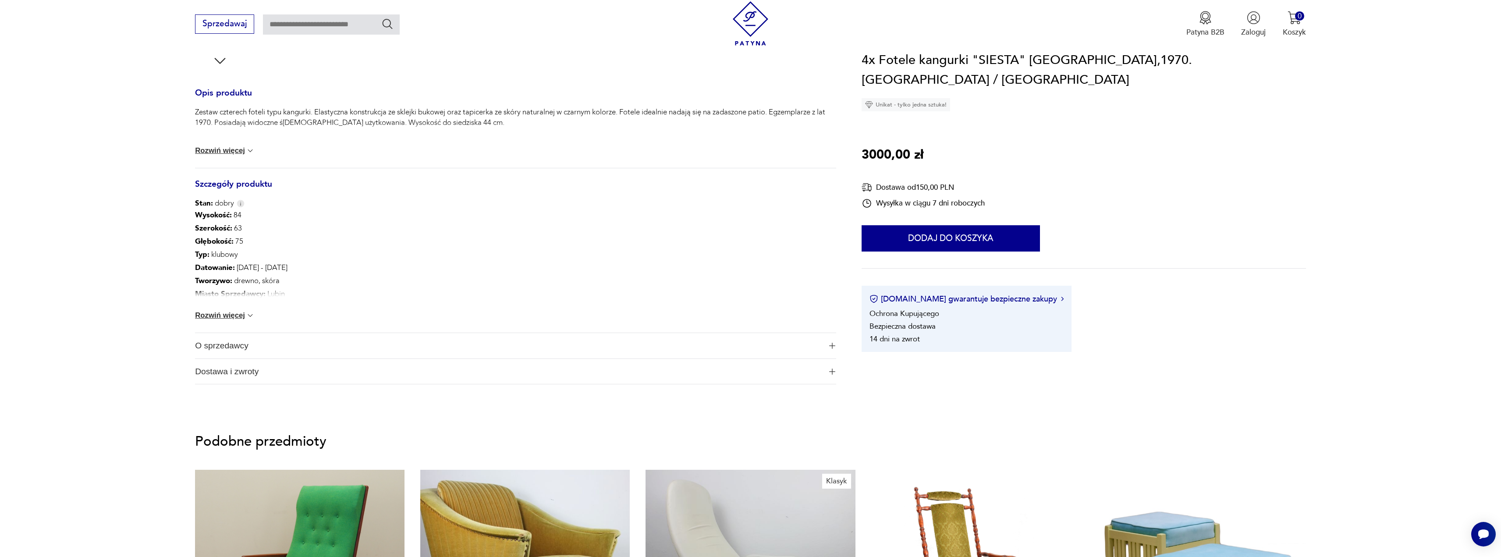
click at [229, 313] on button "Rozwiń więcej" at bounding box center [225, 315] width 60 height 9
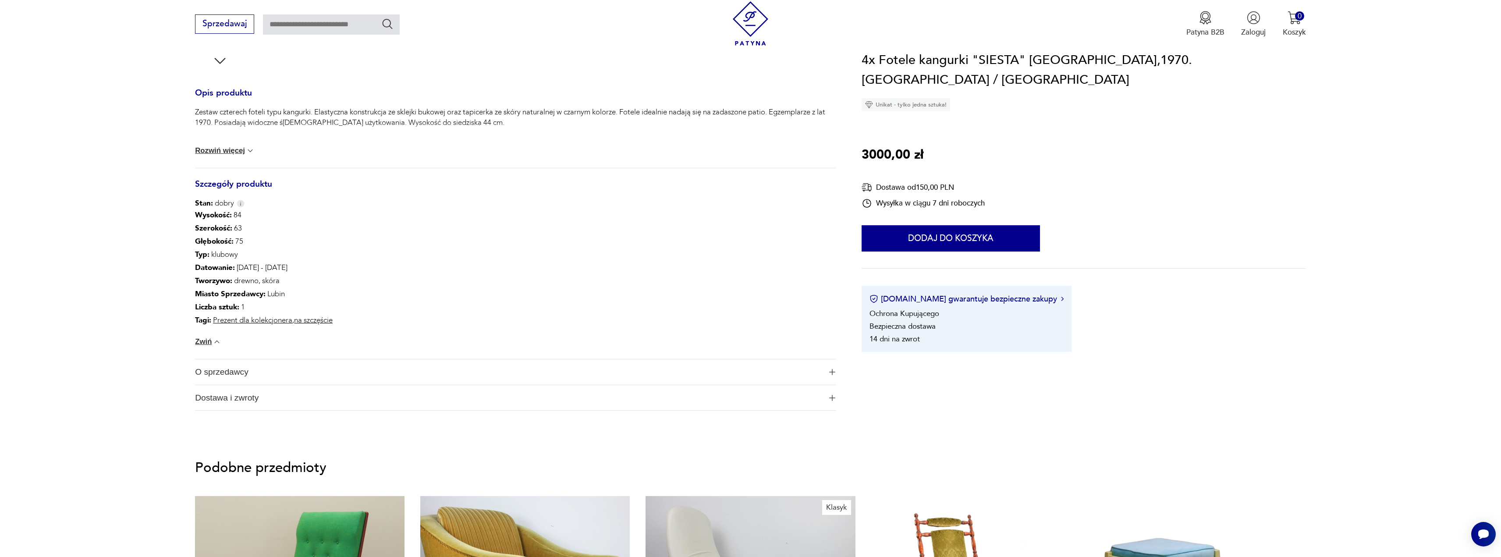
click at [253, 318] on link "Prezent dla kolekcjonera" at bounding box center [252, 320] width 79 height 10
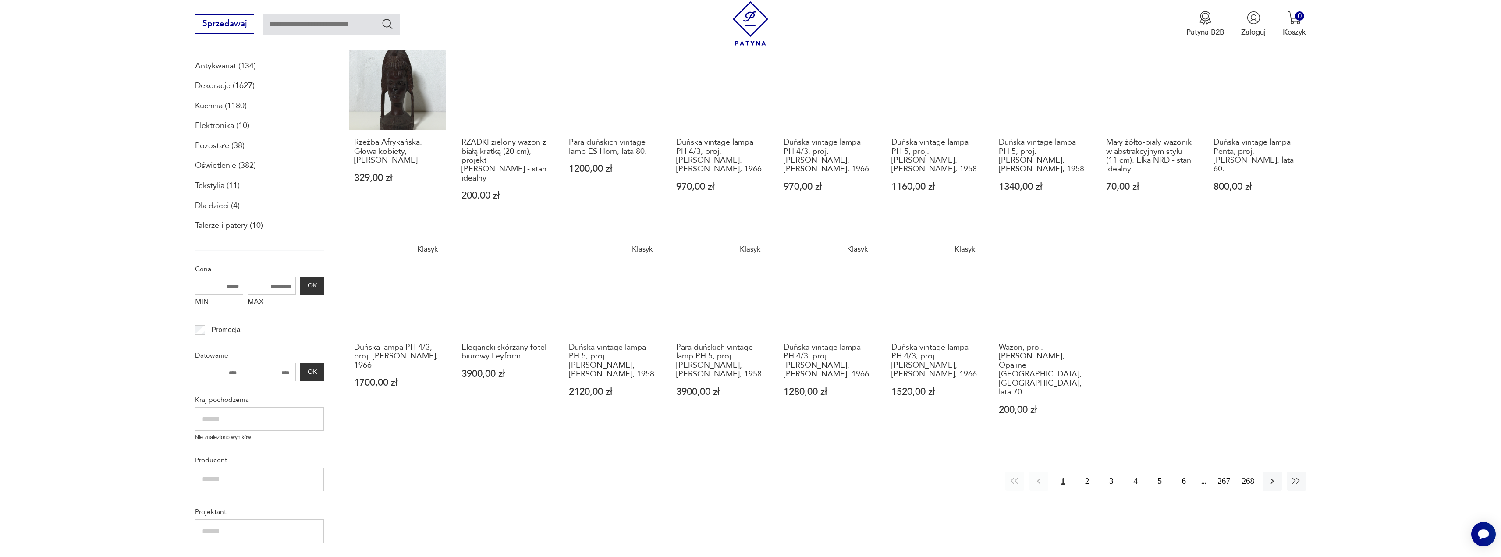
scroll to position [315, 0]
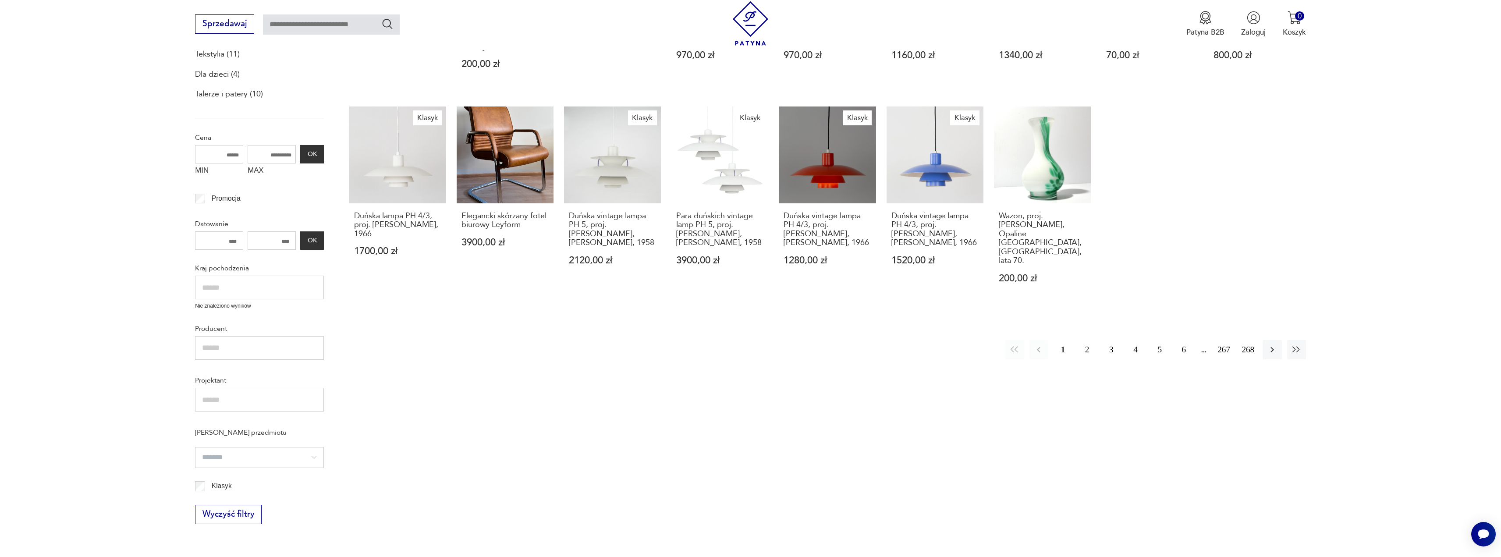
scroll to position [351, 0]
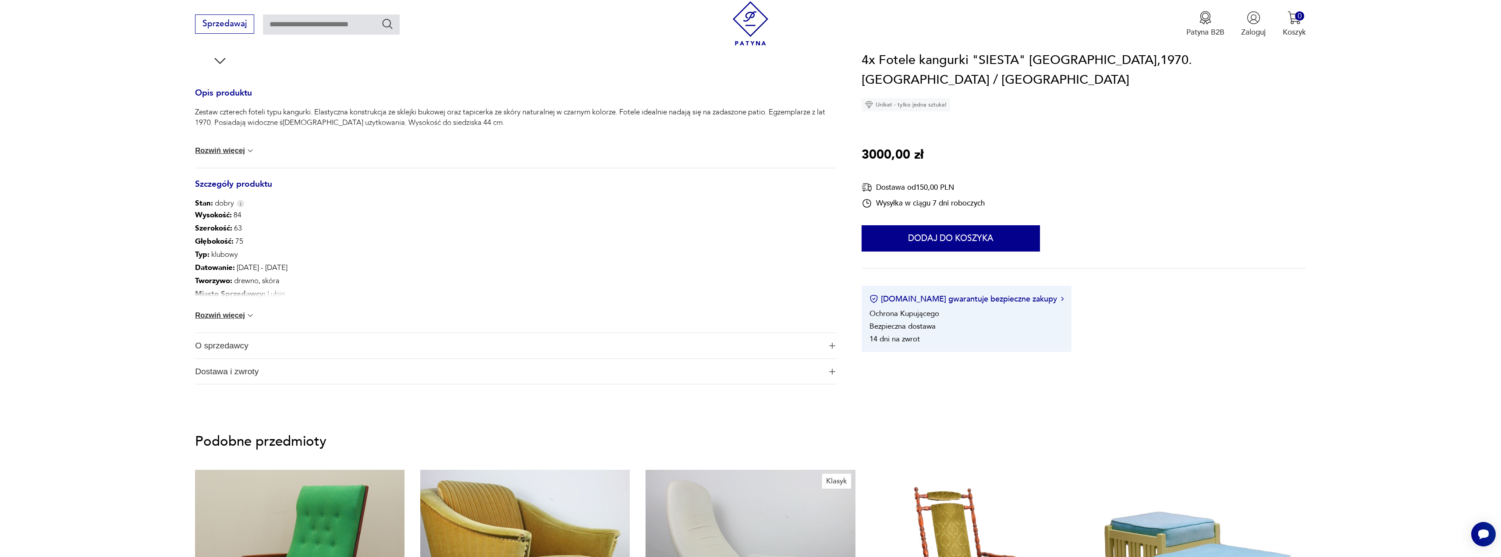
drag, startPoint x: 553, startPoint y: 255, endPoint x: 547, endPoint y: 252, distance: 7.1
type input "******"
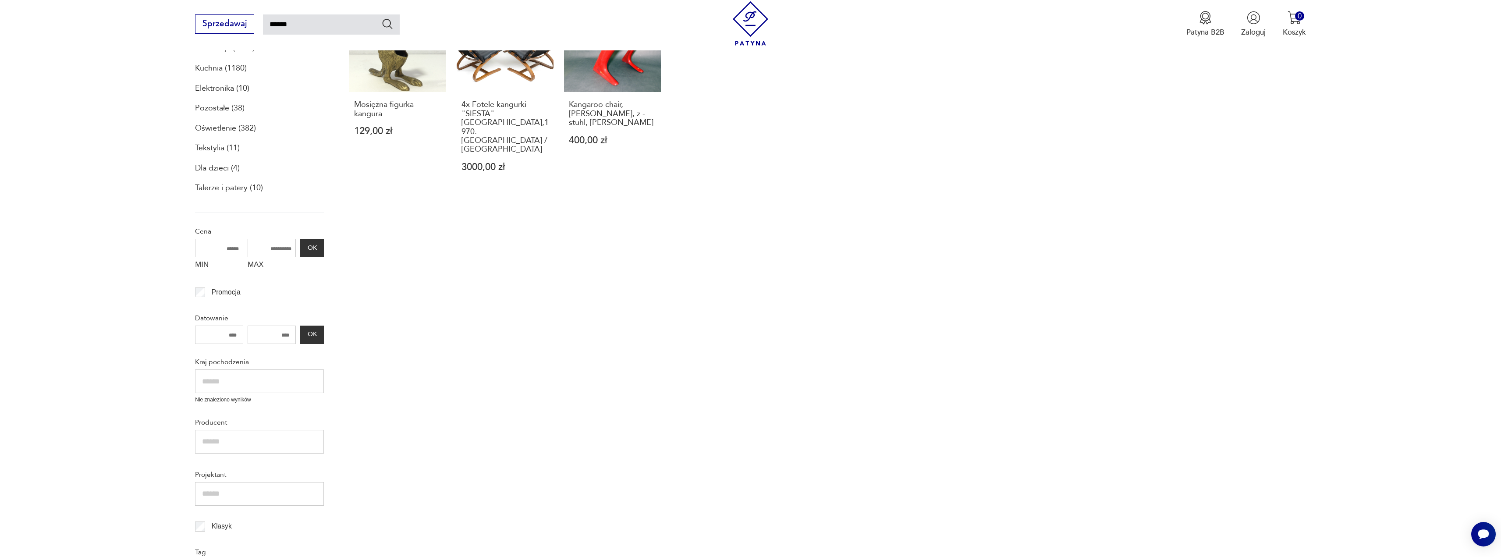
drag, startPoint x: 155, startPoint y: 431, endPoint x: 133, endPoint y: 392, distance: 44.7
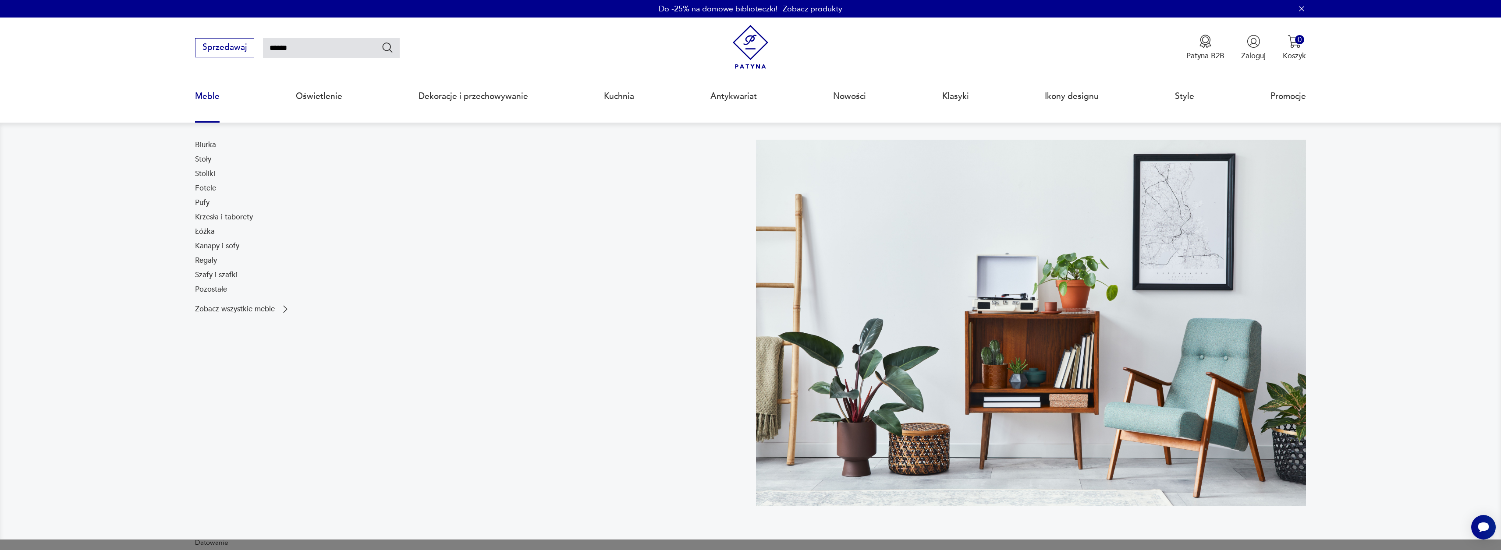
click at [211, 101] on link "Meble" at bounding box center [207, 96] width 25 height 40
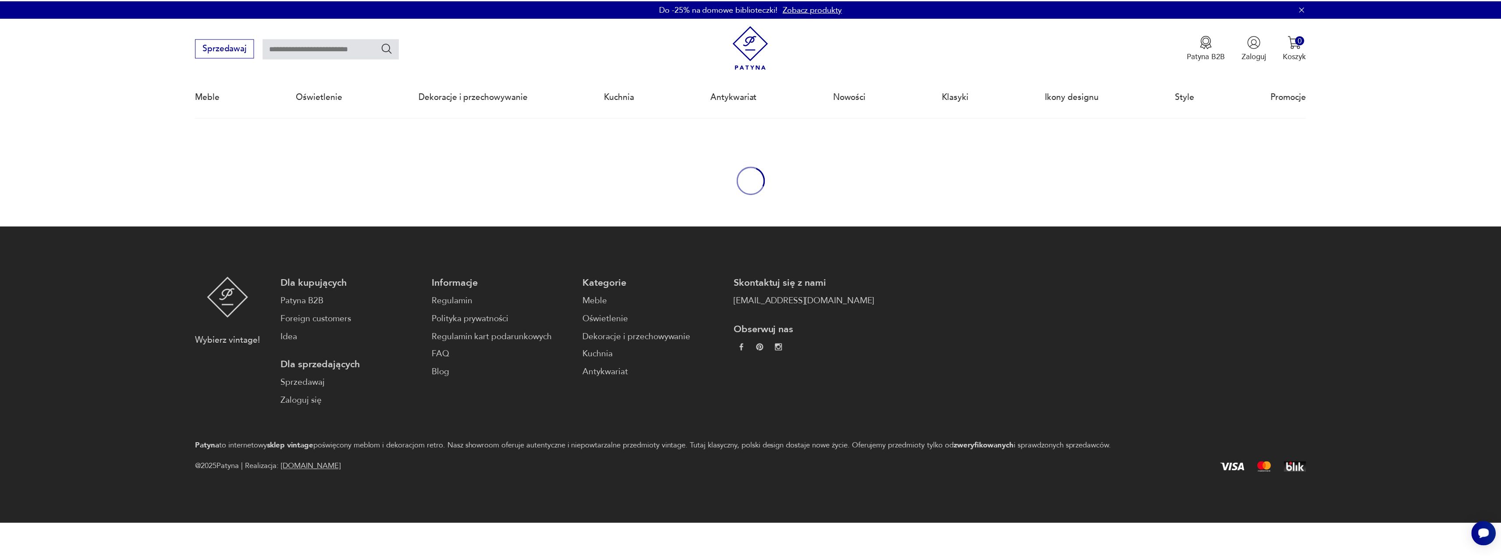
scroll to position [86, 0]
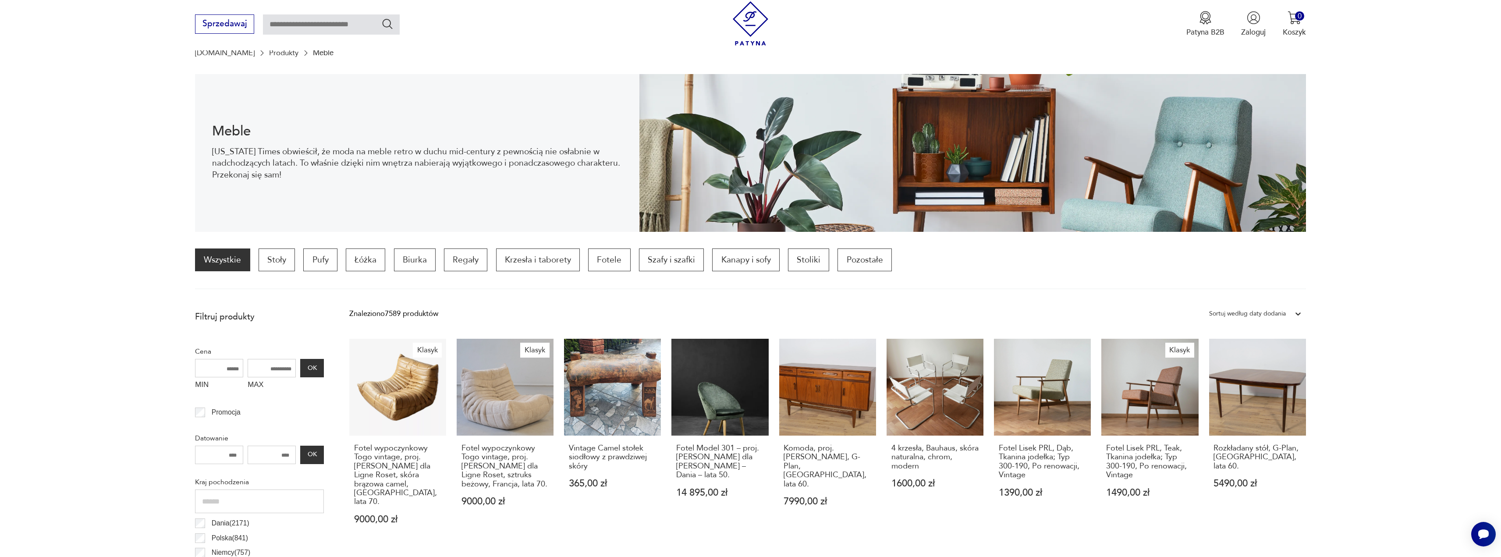
click at [745, 26] on img at bounding box center [750, 23] width 44 height 44
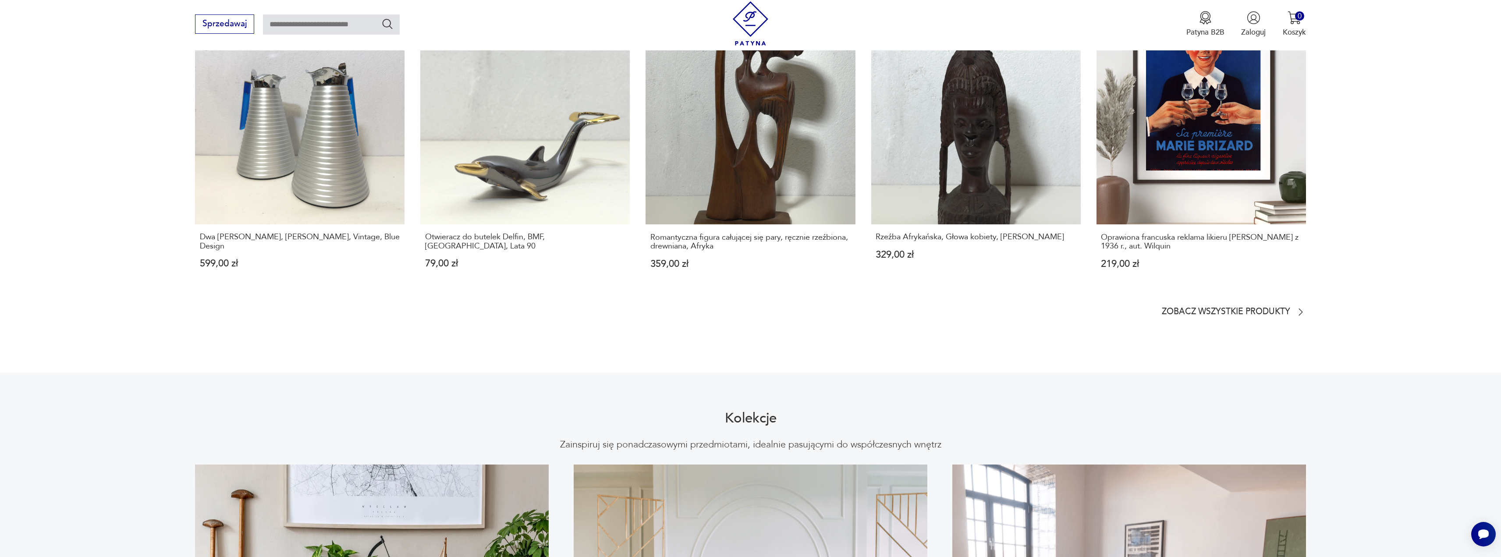
scroll to position [520, 0]
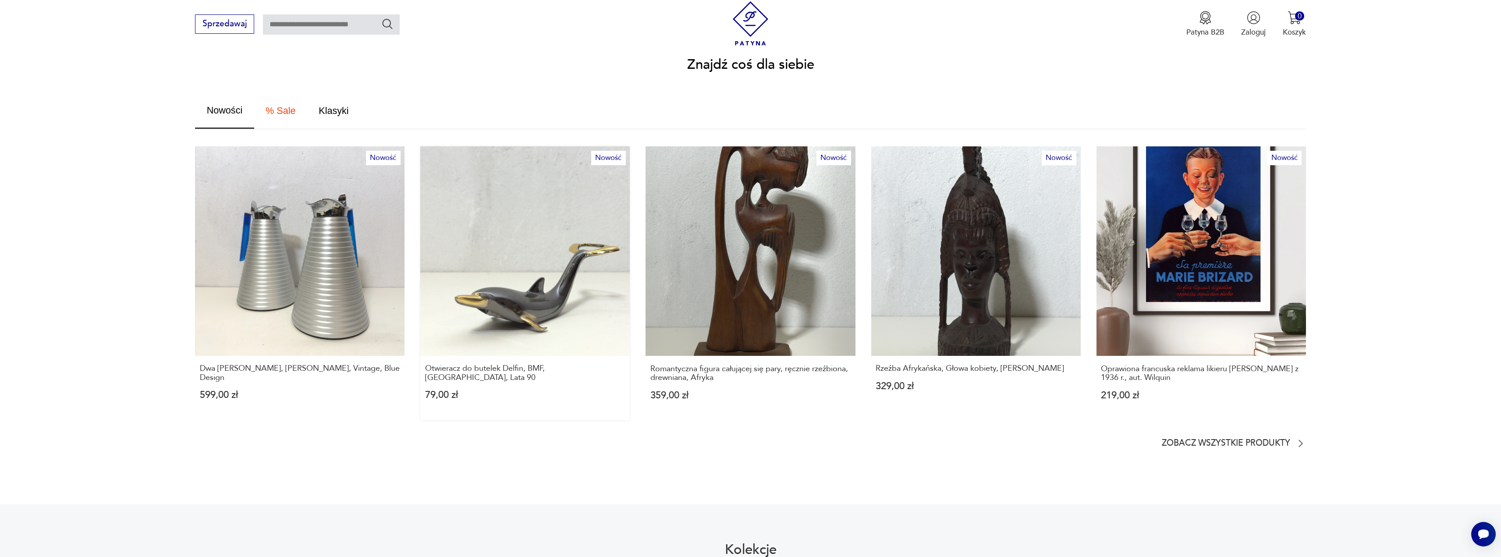
click at [540, 298] on link "Nowość Otwieracz do butelek Delfin, BMF, [GEOGRAPHIC_DATA], Lata 90 79,00 zł" at bounding box center [524, 283] width 209 height 274
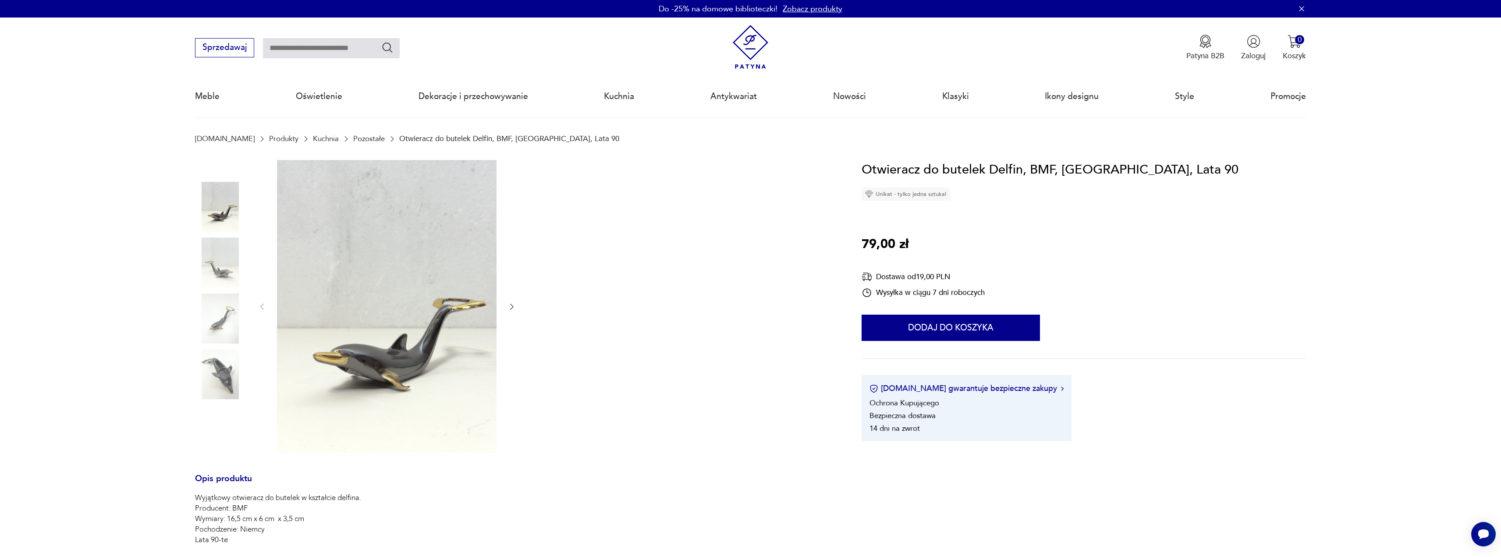
click at [509, 310] on icon "button" at bounding box center [511, 306] width 9 height 9
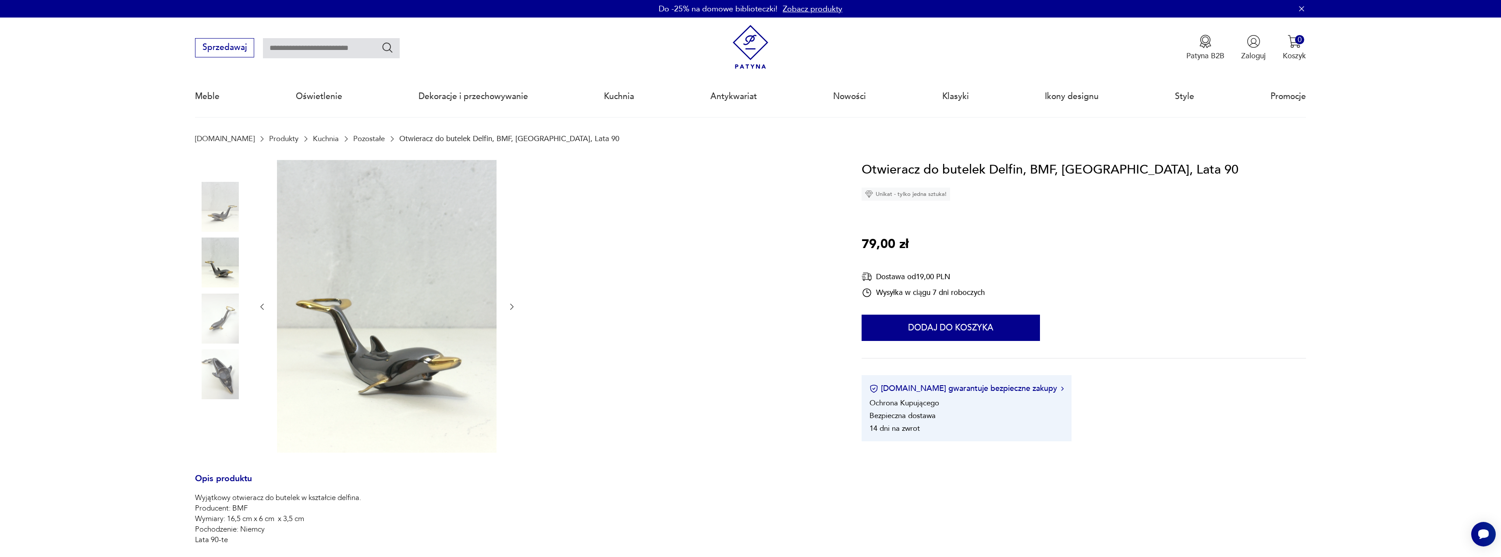
click at [508, 308] on icon "button" at bounding box center [511, 306] width 9 height 9
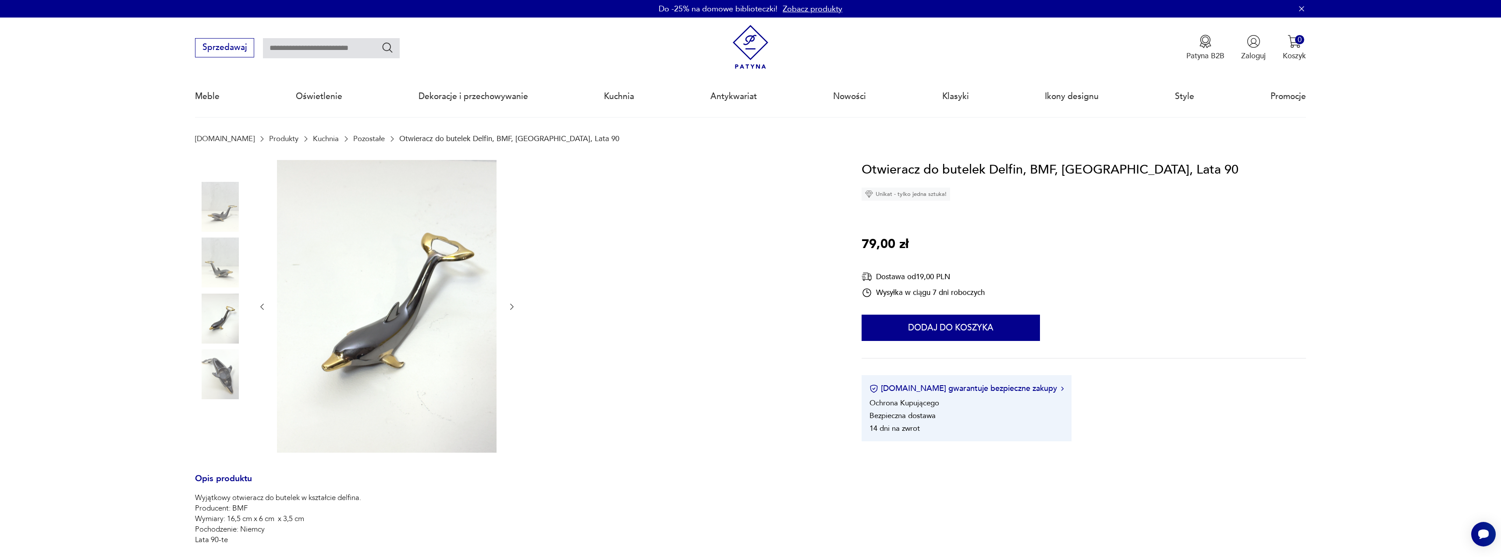
click at [508, 308] on icon "button" at bounding box center [511, 306] width 9 height 9
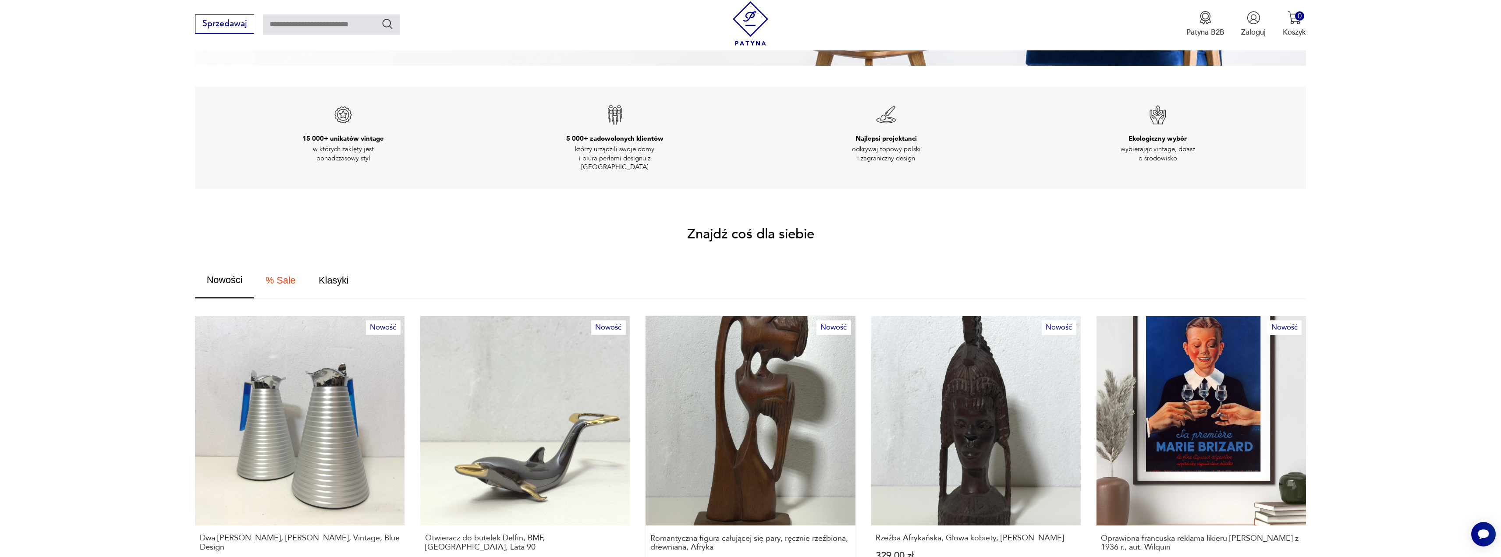
scroll to position [570, 0]
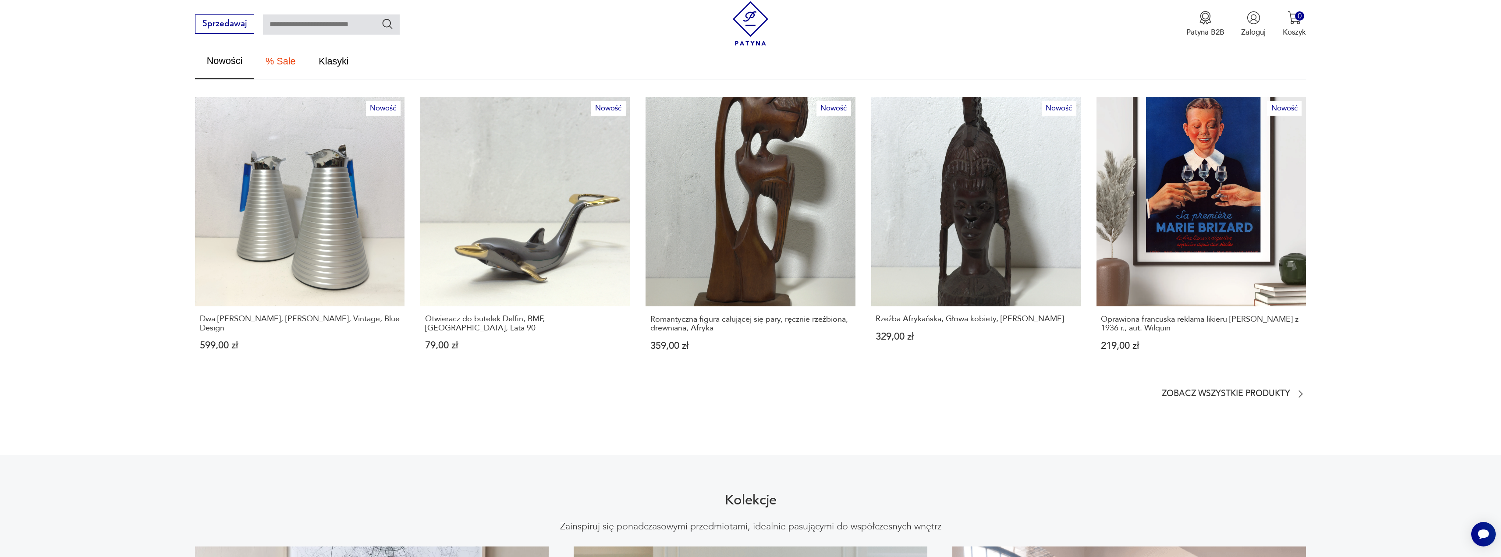
click at [326, 235] on link "Nowość Dwa [PERSON_NAME], [PERSON_NAME], Vintage, Blue Design 599,00 zł" at bounding box center [299, 234] width 209 height 274
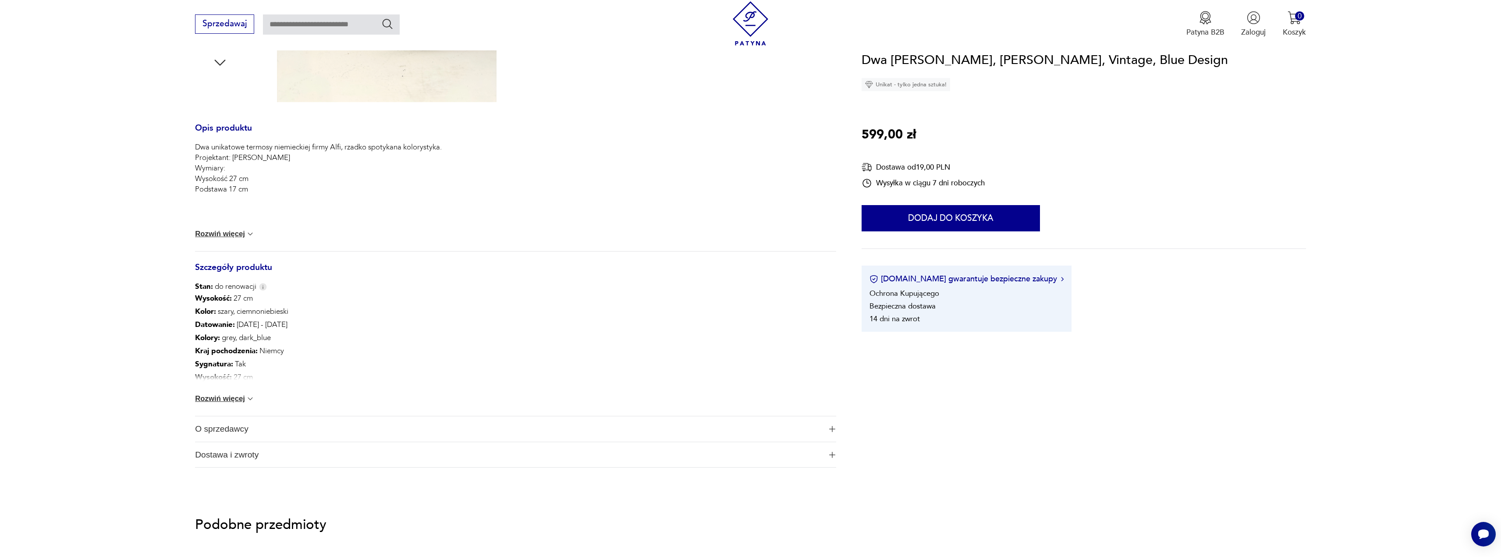
scroll to position [438, 0]
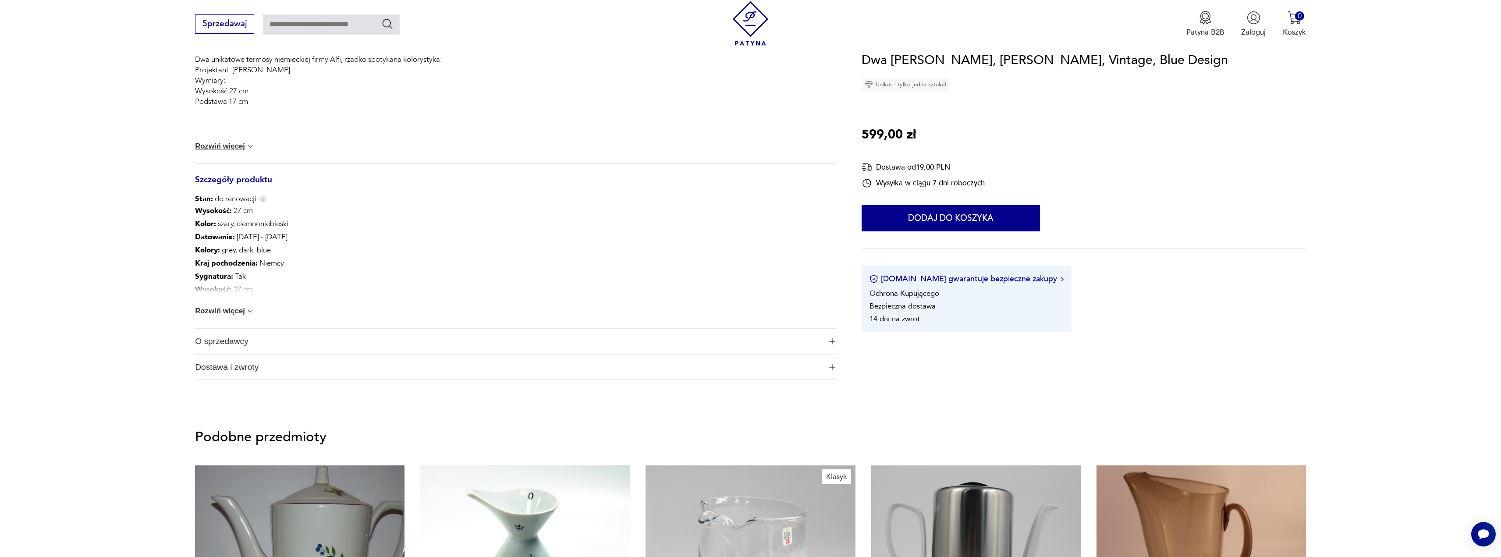
click at [273, 346] on span "O sprzedawcy" at bounding box center [508, 341] width 627 height 25
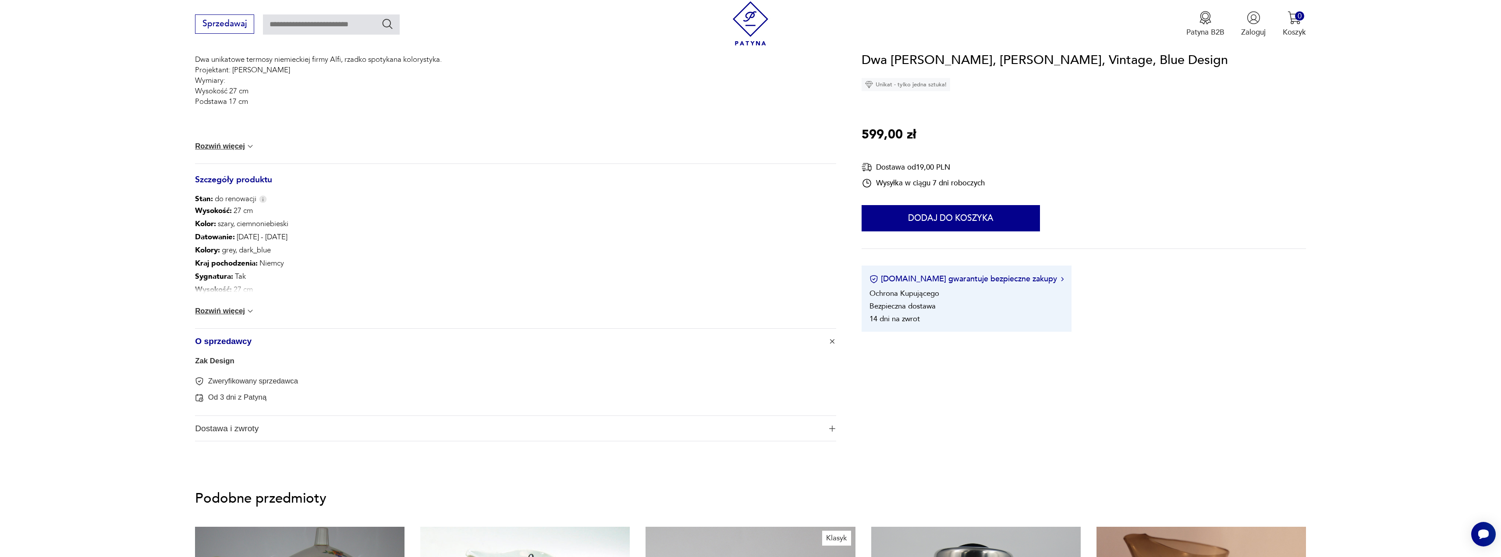
click at [215, 363] on link "Zak Design" at bounding box center [214, 361] width 39 height 8
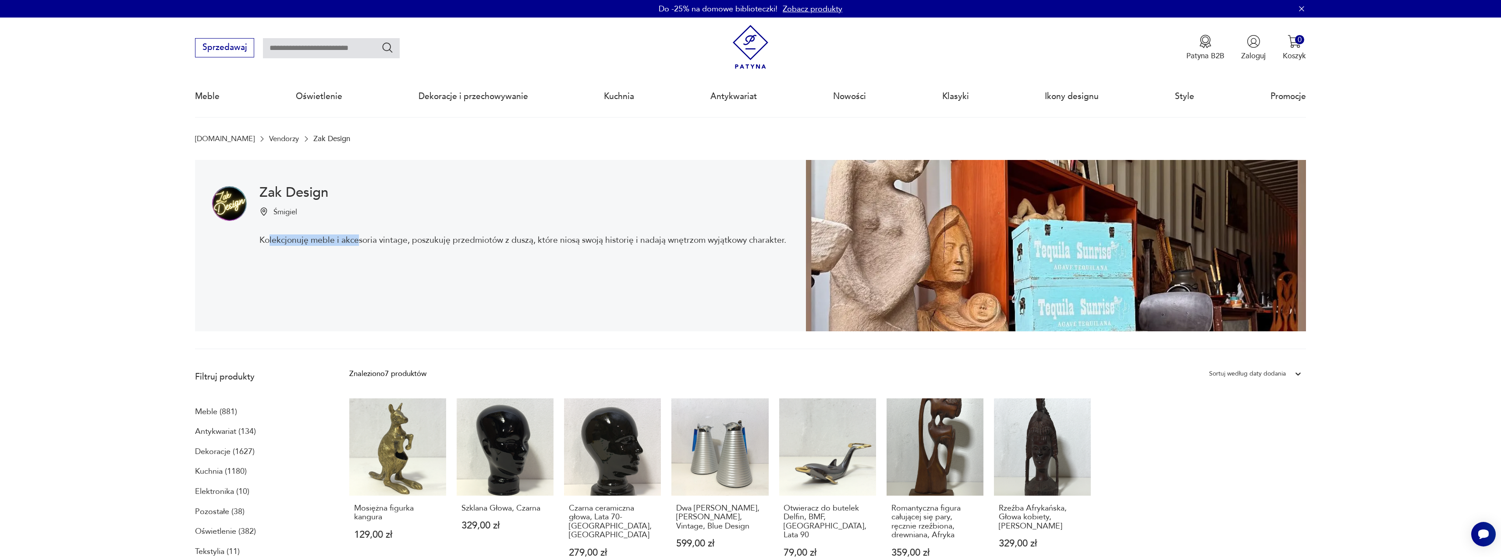
drag, startPoint x: 268, startPoint y: 233, endPoint x: 429, endPoint y: 260, distance: 163.6
click at [369, 240] on div "Zak Design Śmigiel Kolekcjonuję meble i akcesoria vintage, poszukuję przedmiotó…" at bounding box center [522, 245] width 527 height 119
drag, startPoint x: 430, startPoint y: 261, endPoint x: 422, endPoint y: 258, distance: 8.1
click at [429, 259] on div "Zak Design Śmigiel Kolekcjonuję meble i akcesoria vintage, poszukuję przedmiotó…" at bounding box center [522, 245] width 527 height 119
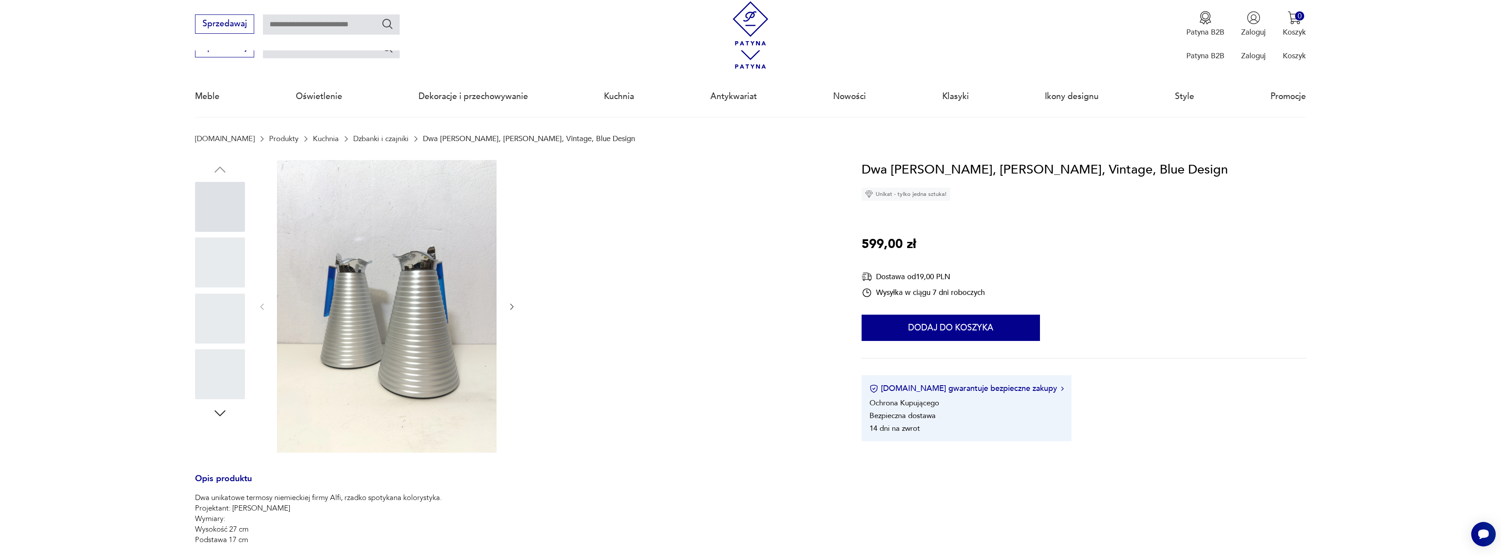
scroll to position [438, 0]
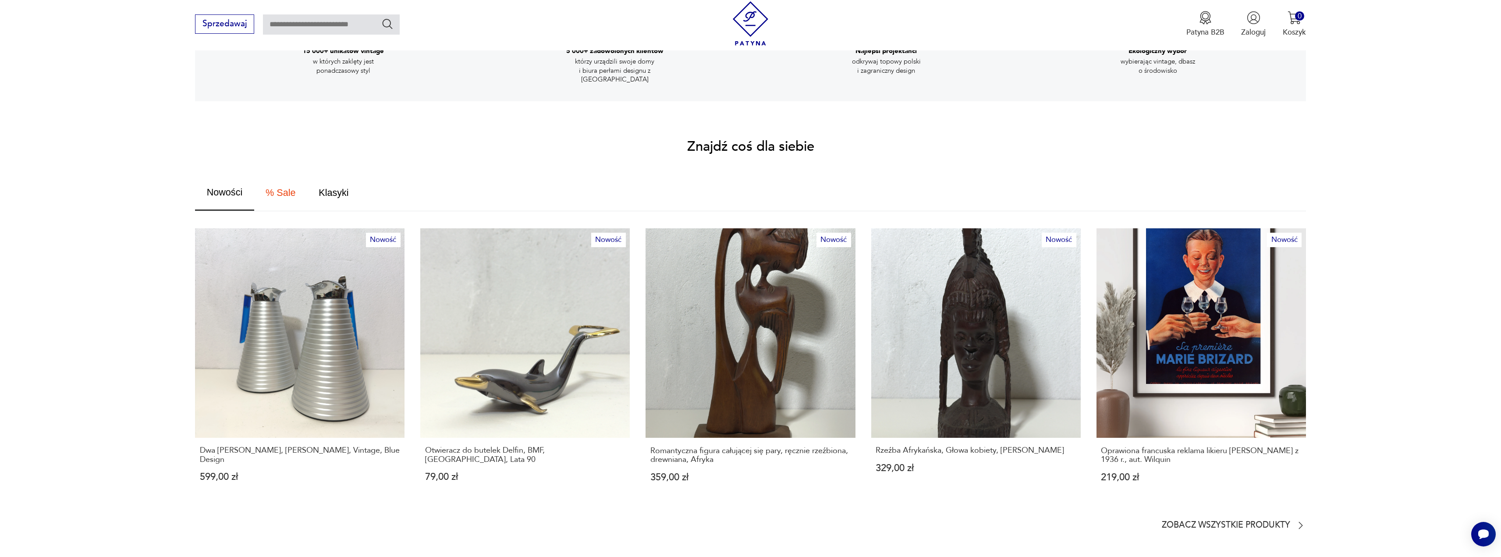
scroll to position [394, 0]
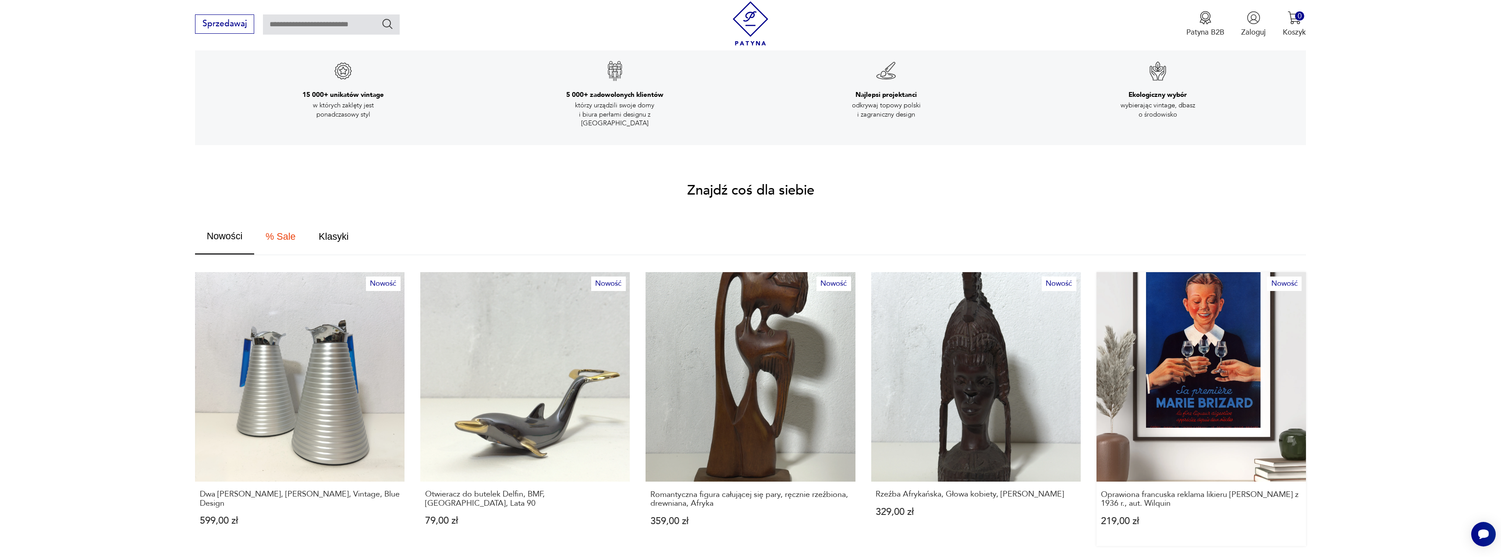
click at [1264, 388] on link "Nowość Oprawiona francuska reklama likieru [PERSON_NAME] z 1936 r., aut. Wilqui…" at bounding box center [1200, 409] width 209 height 274
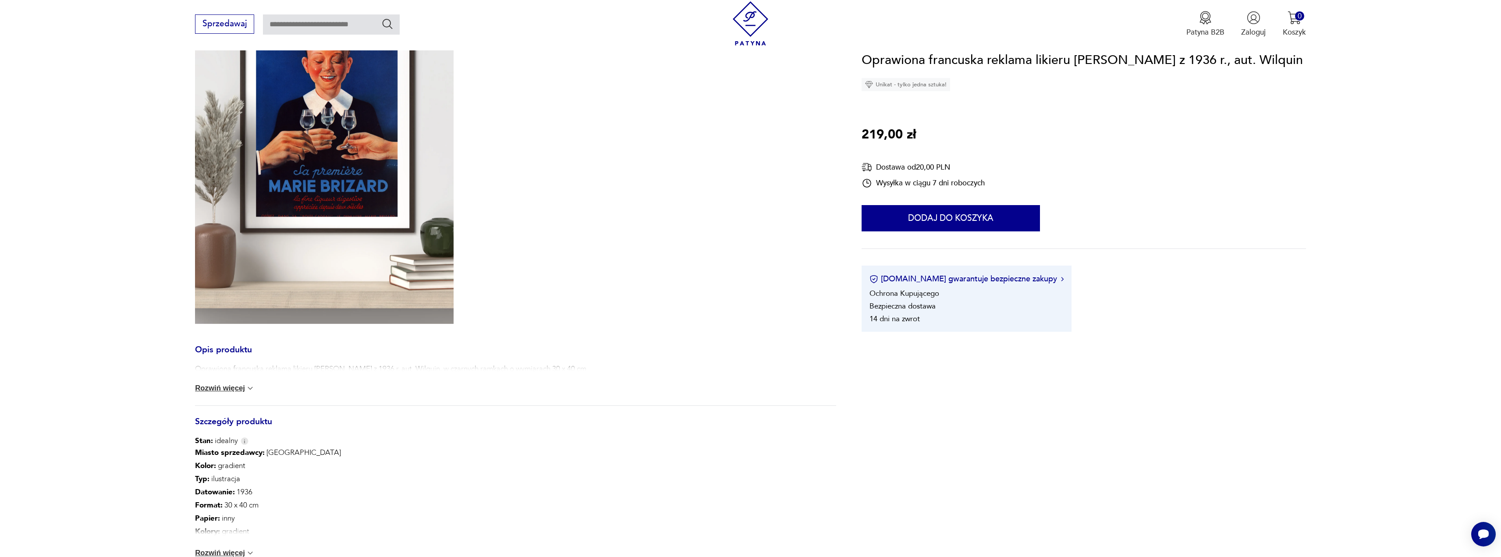
scroll to position [394, 0]
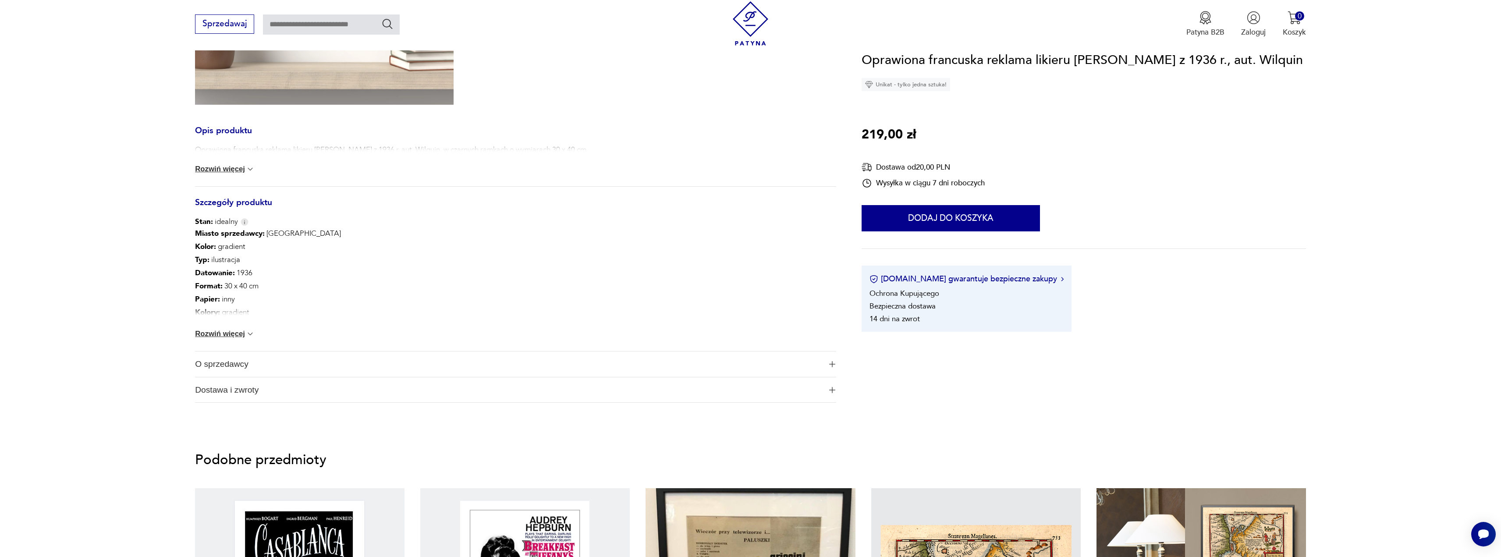
click at [238, 367] on span "O sprzedawcy" at bounding box center [508, 363] width 627 height 25
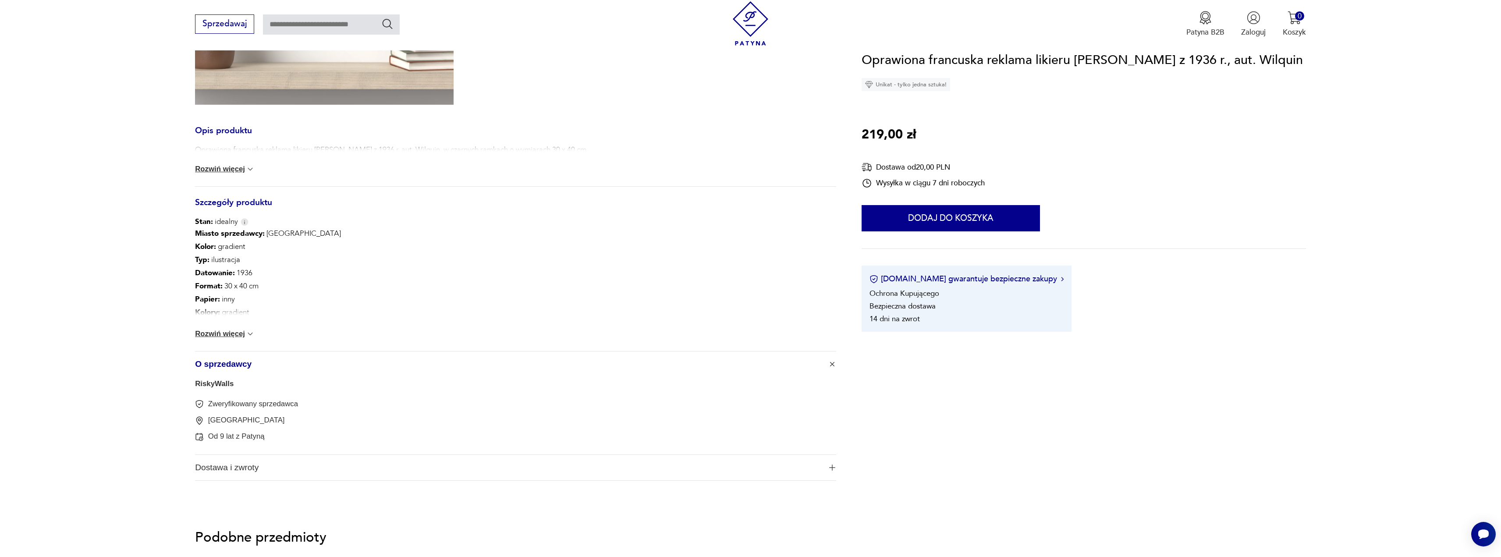
click at [217, 388] on link "RiskyWalls" at bounding box center [214, 383] width 39 height 8
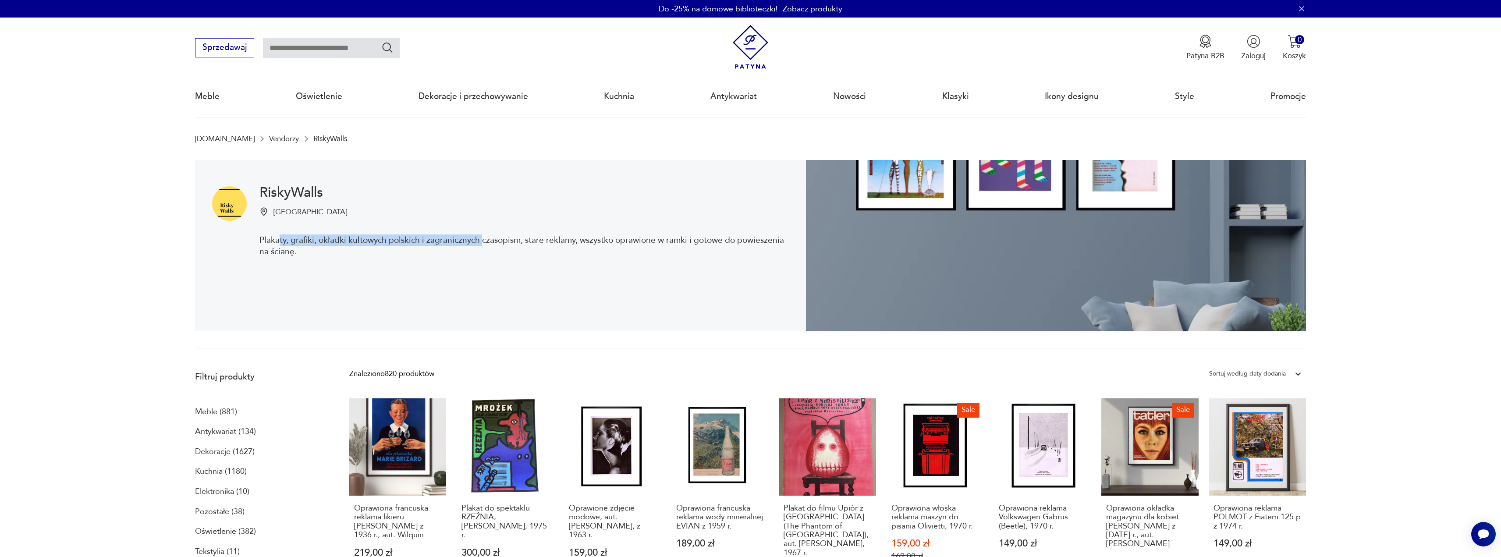
drag, startPoint x: 302, startPoint y: 235, endPoint x: 568, endPoint y: 277, distance: 269.7
click at [500, 248] on p "Plakaty, grafiki, okładki kultowych polskich i zagranicznych czasopism, stare r…" at bounding box center [524, 245] width 530 height 23
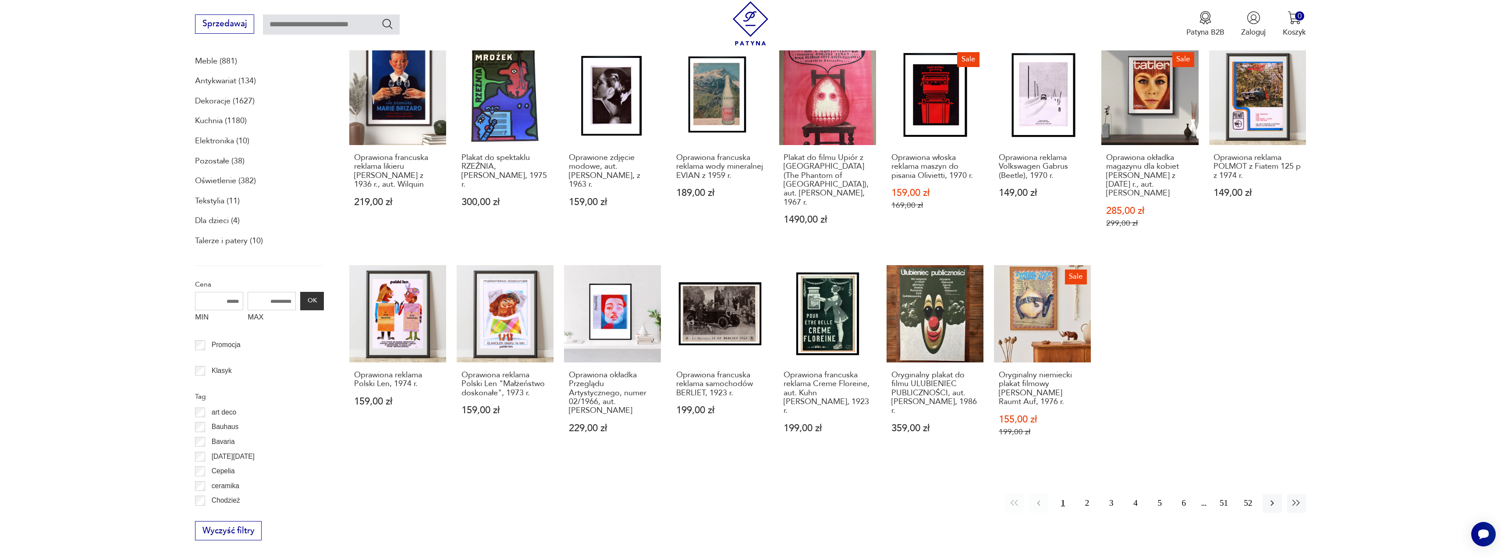
scroll to position [175, 0]
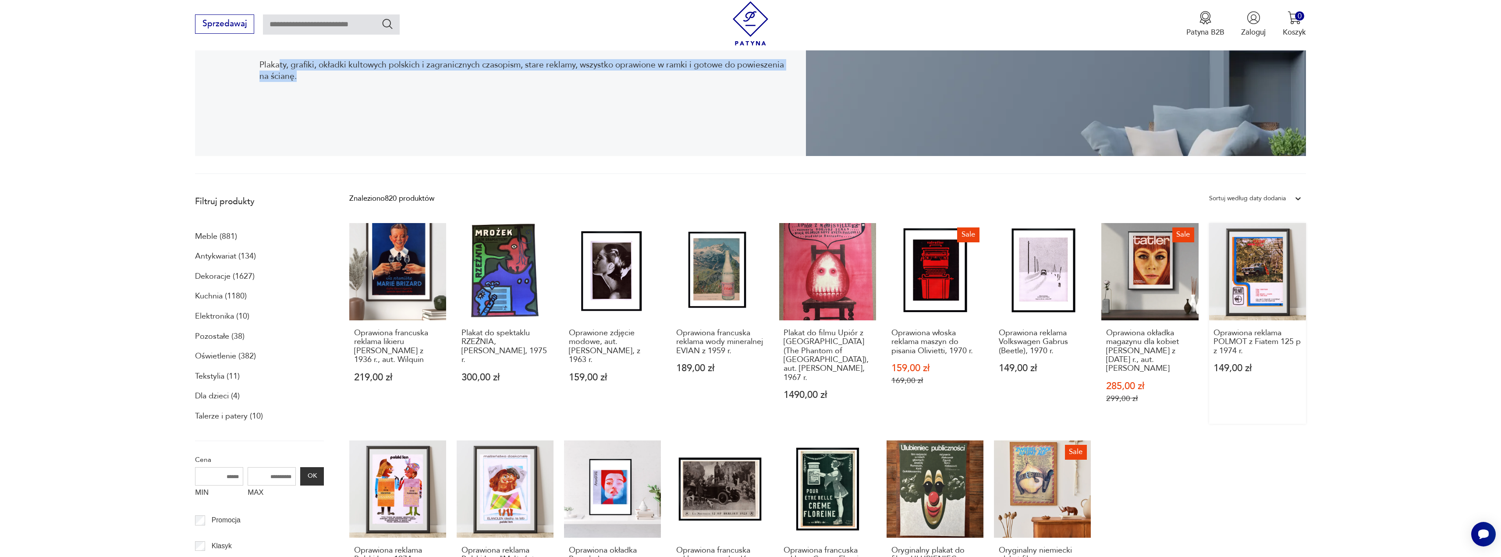
click at [1248, 276] on link "Oprawiona reklama POLMOT z Fiatem 125 p z 1974 r. 149,00 zł" at bounding box center [1257, 323] width 97 height 201
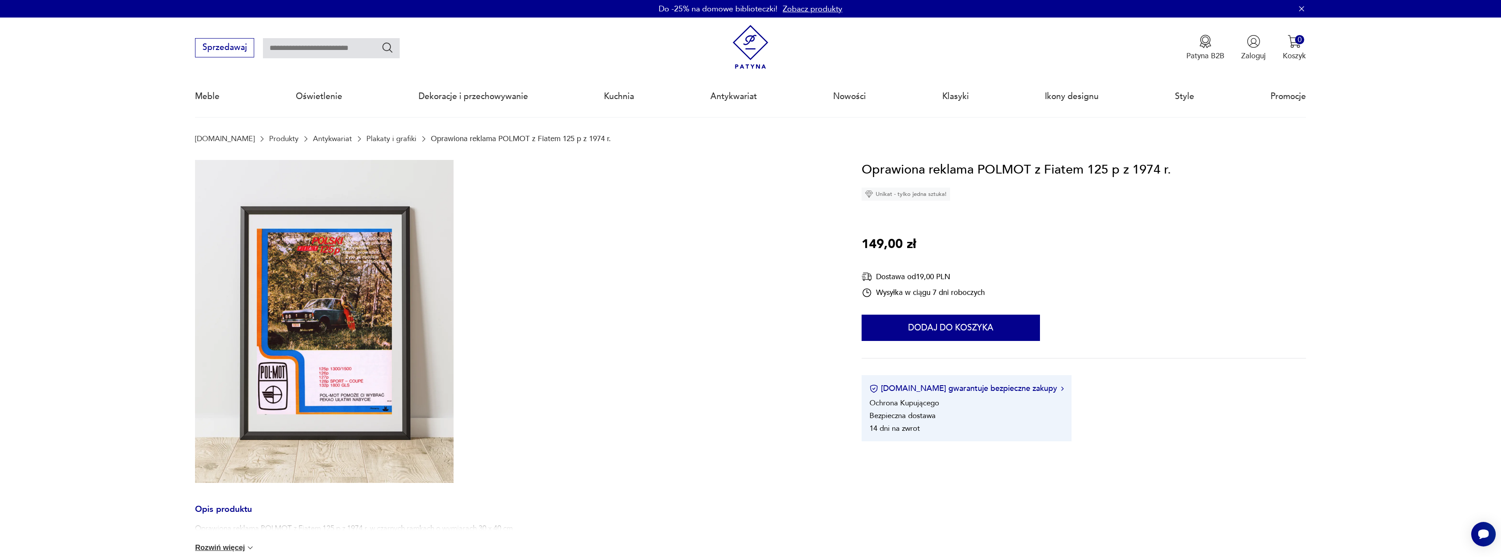
scroll to position [175, 0]
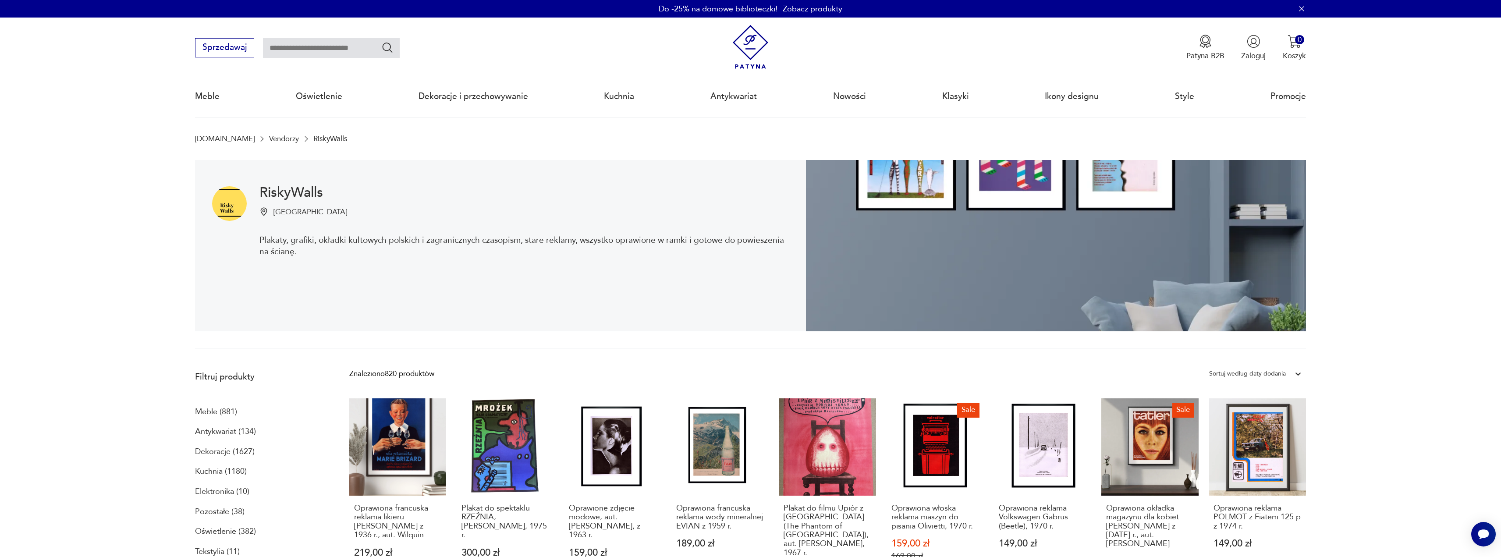
drag, startPoint x: 296, startPoint y: 37, endPoint x: 297, endPoint y: 46, distance: 9.2
click at [295, 41] on div "Sprzedawaj Patyna B2B Zaloguj 0 Koszyk Twój koszyk ( 0 ) Brak produktów w koszy…" at bounding box center [750, 43] width 1111 height 50
click at [296, 46] on input "text" at bounding box center [331, 48] width 137 height 20
type input "******"
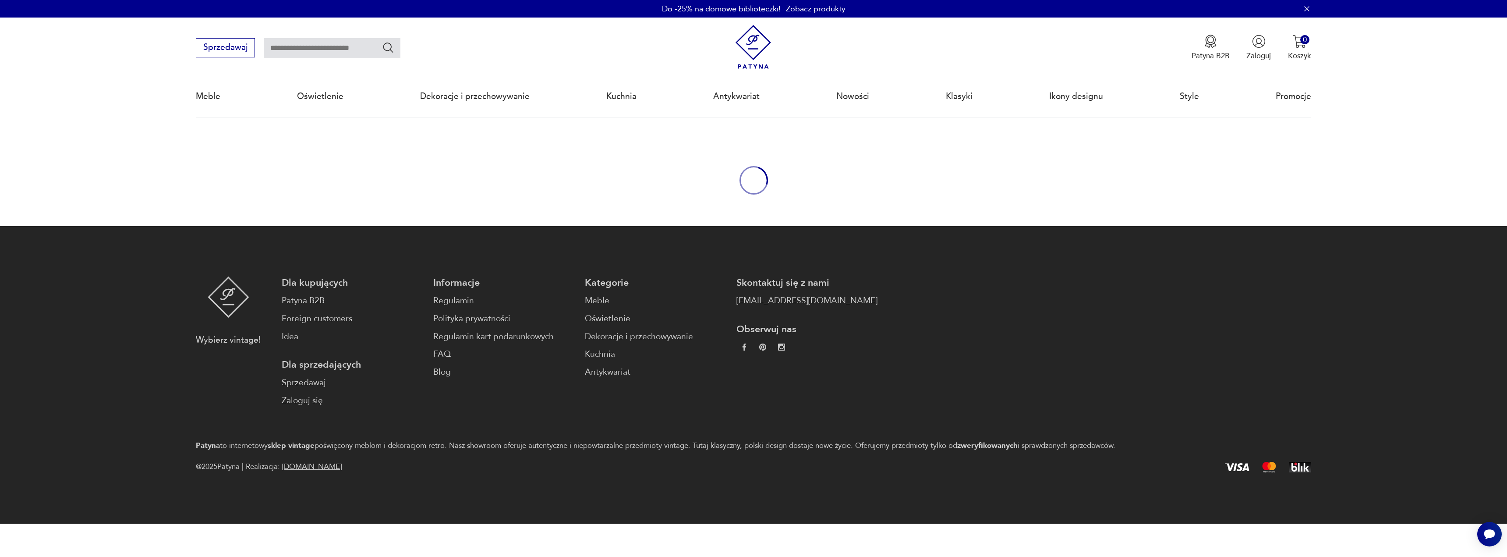
type input "******"
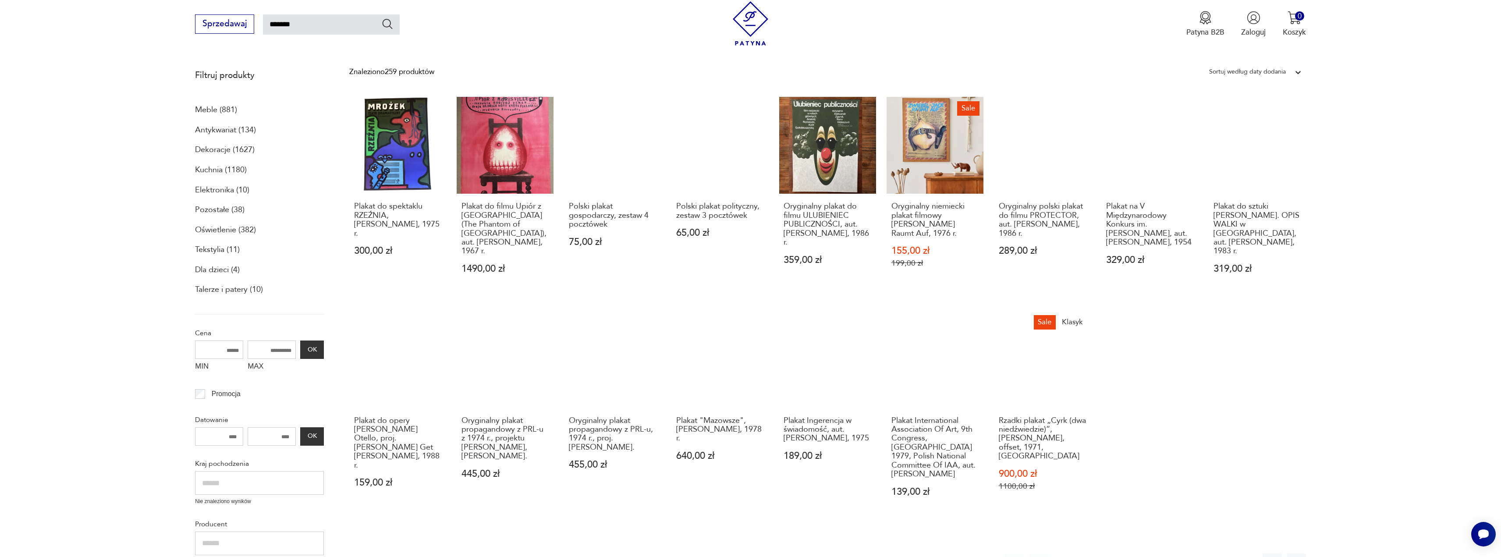
scroll to position [249, 0]
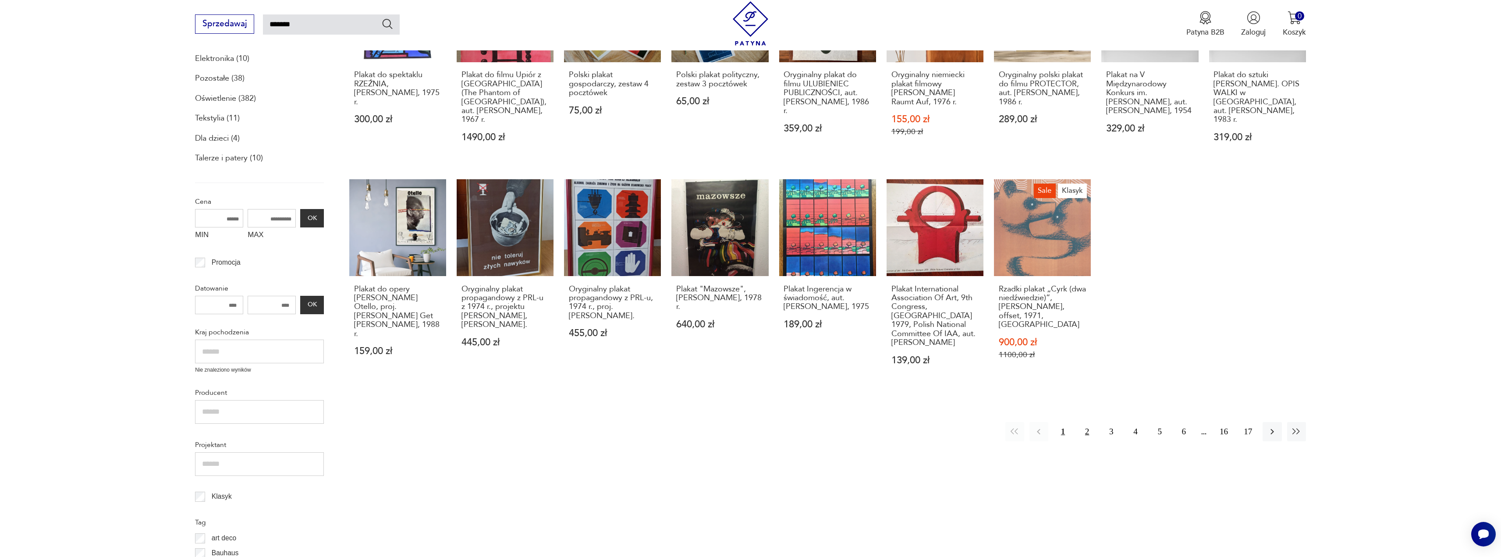
click at [1087, 422] on button "2" at bounding box center [1087, 431] width 19 height 19
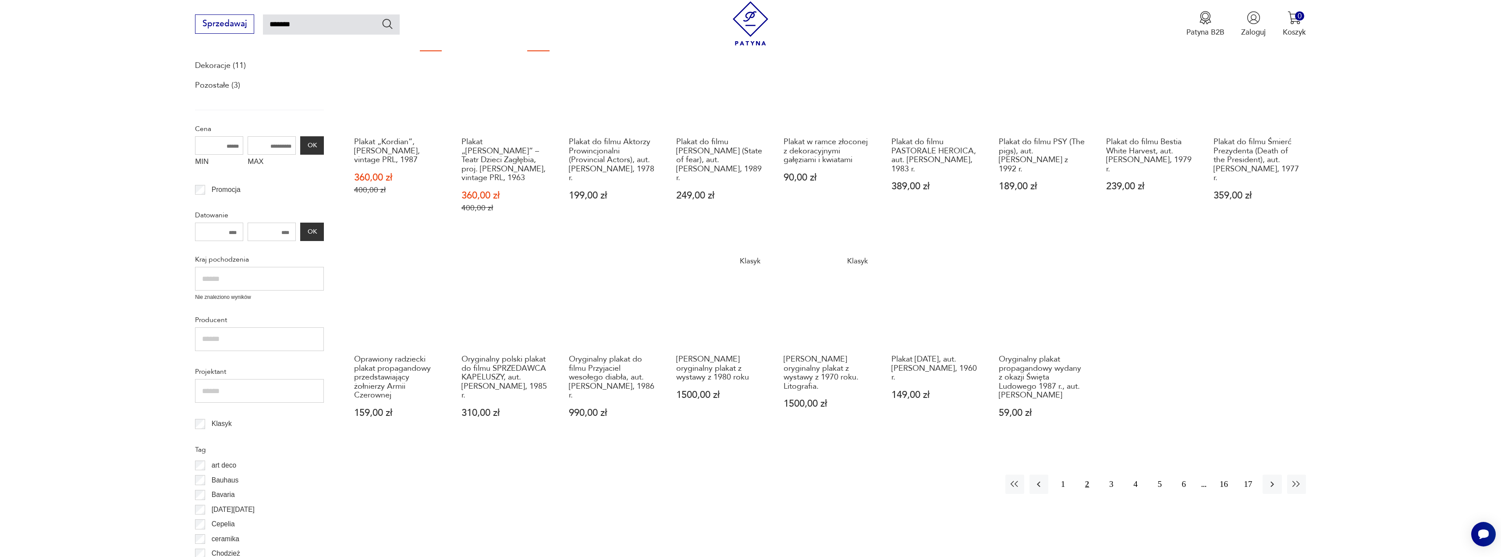
scroll to position [269, 0]
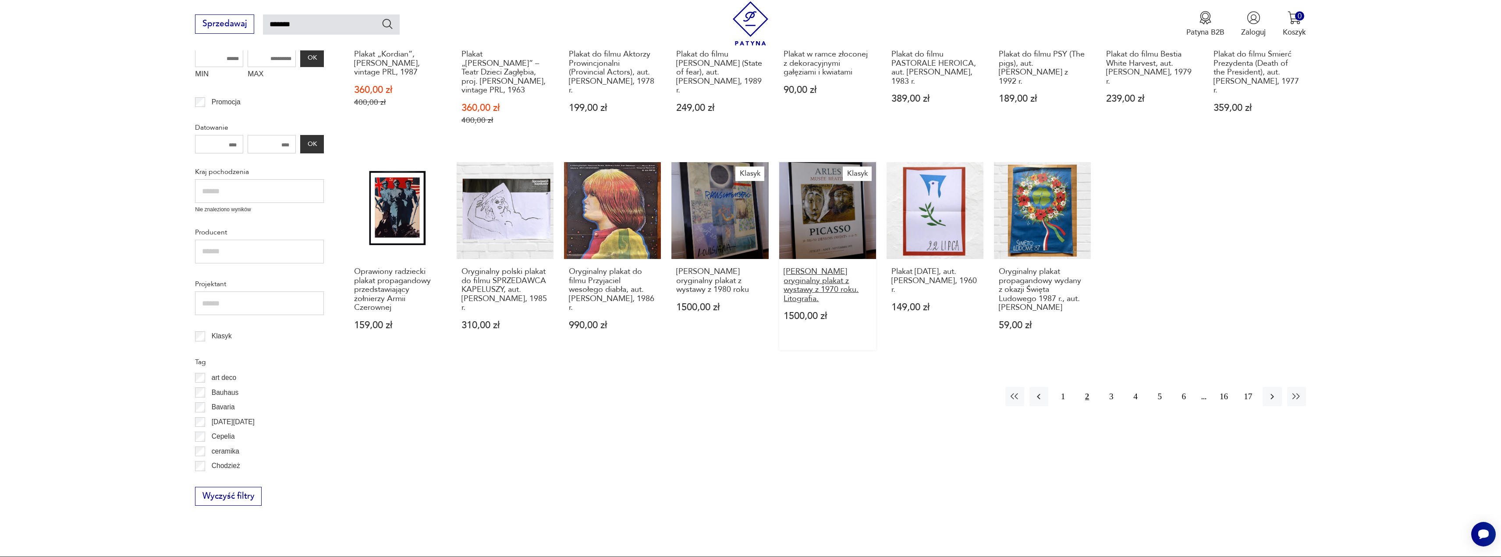
click at [836, 286] on h3 "Pablo Picasso oryginalny plakat z wystawy z 1970 roku. Litografia." at bounding box center [827, 285] width 88 height 36
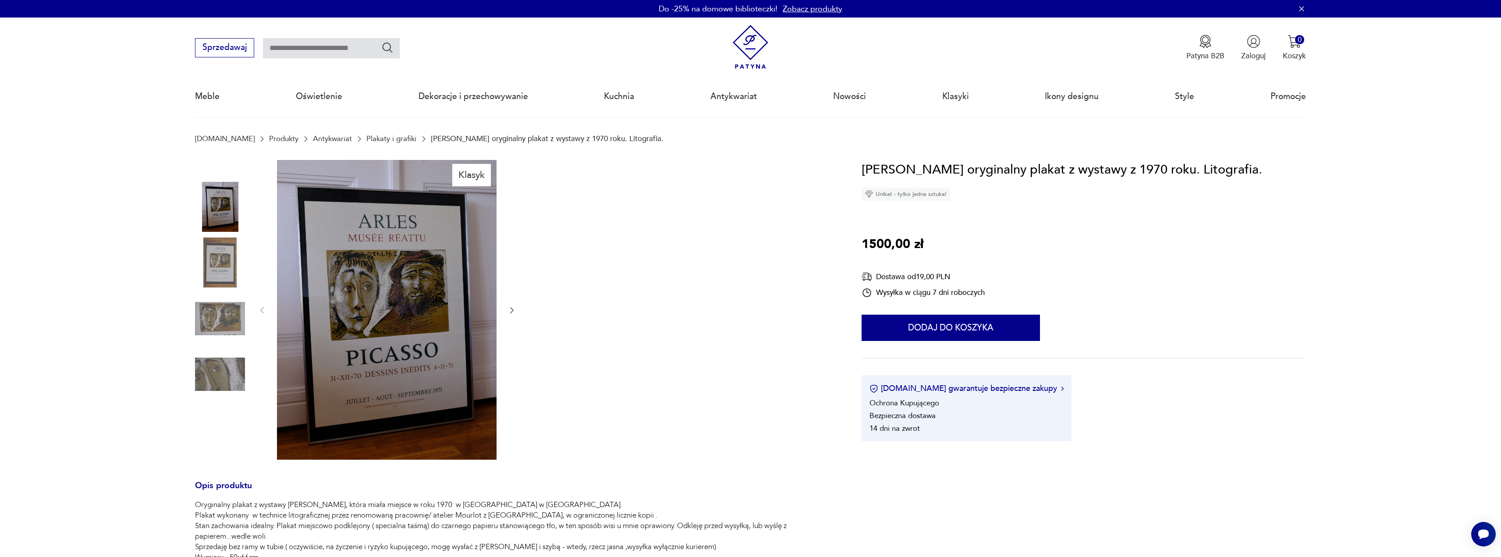
type input "******"
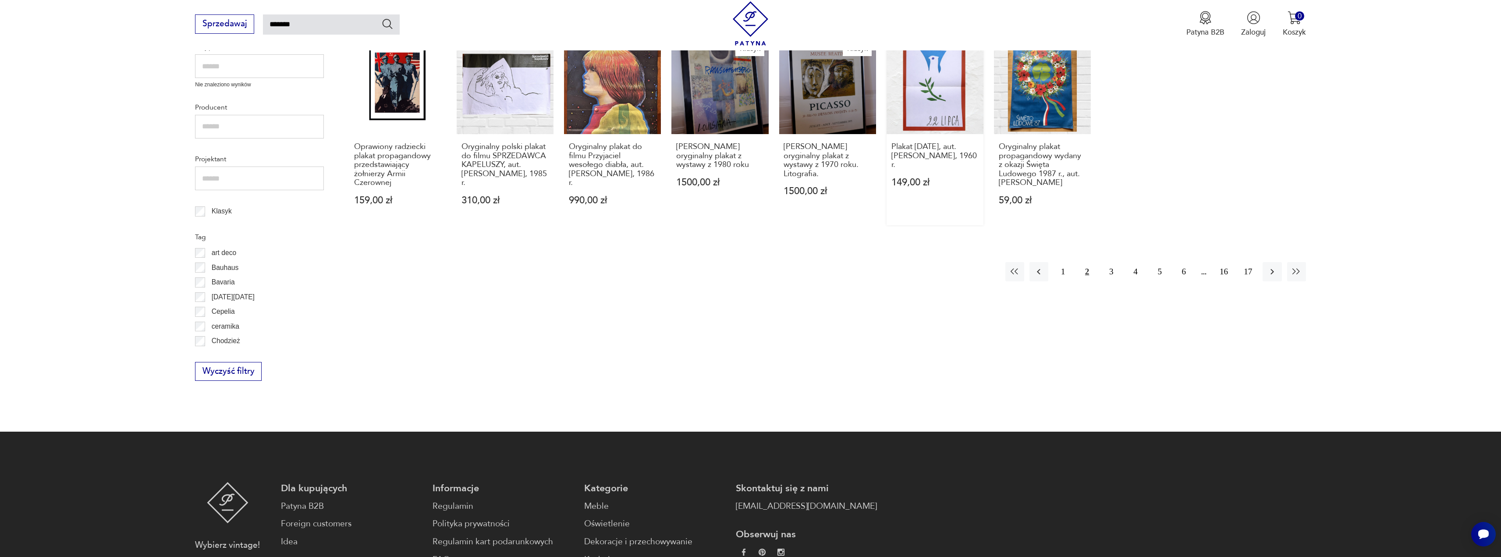
scroll to position [263, 0]
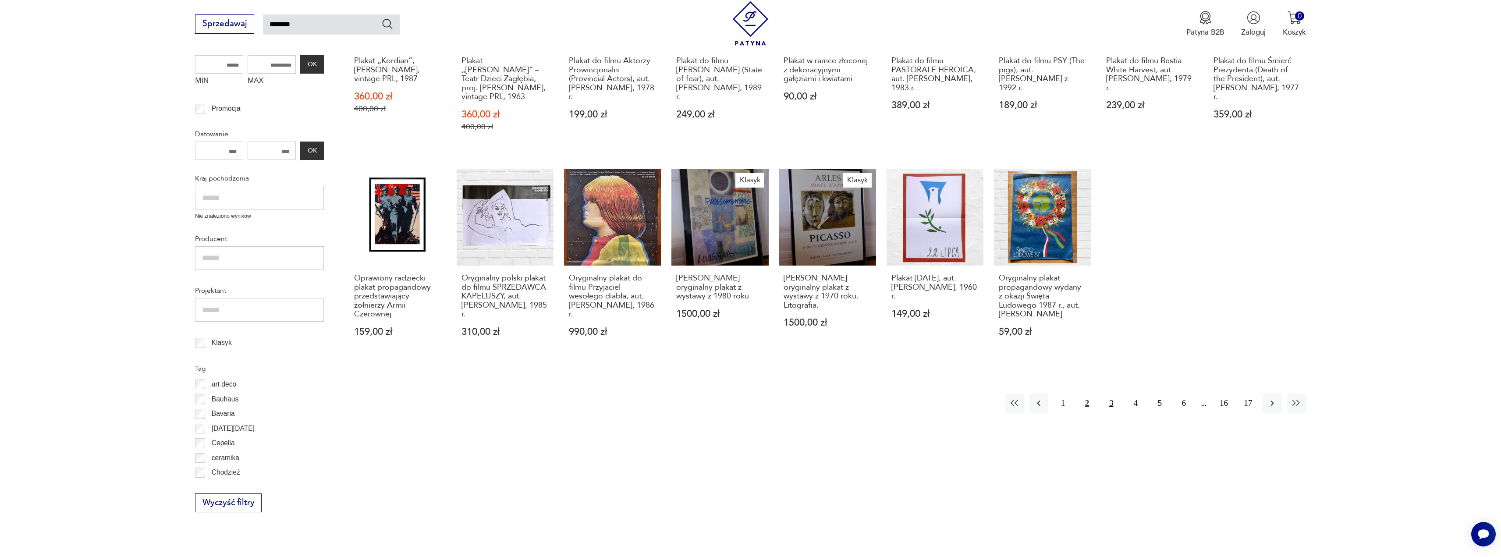
click at [1106, 399] on button "3" at bounding box center [1111, 403] width 19 height 19
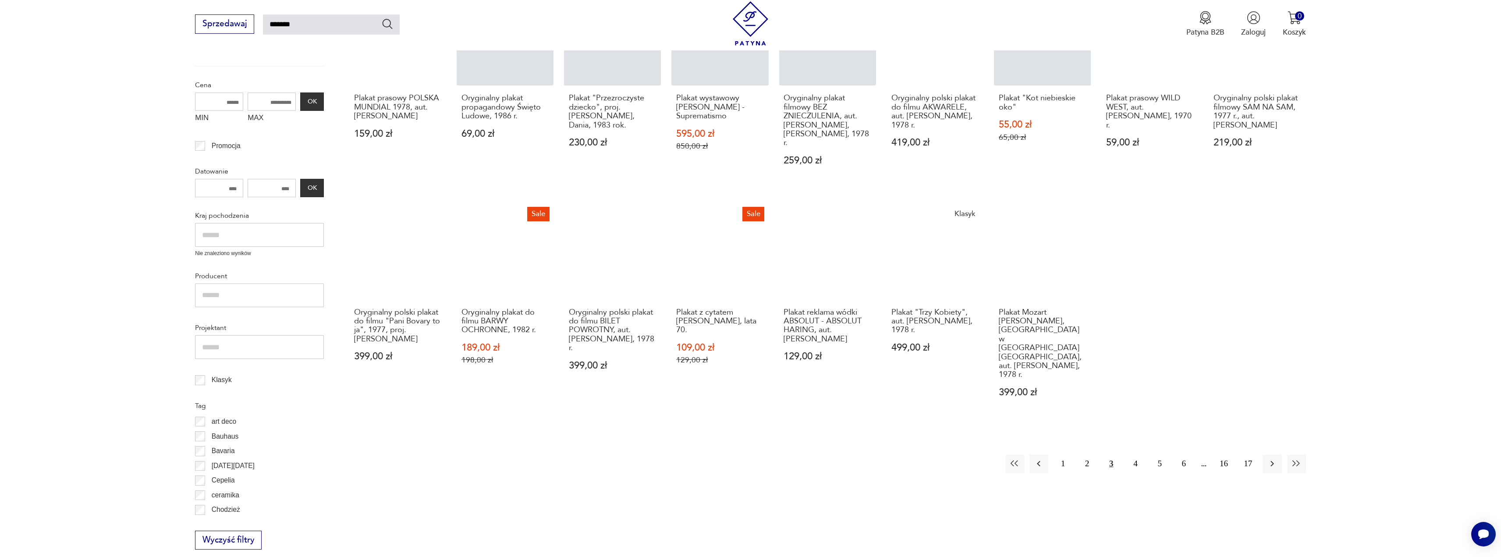
scroll to position [269, 0]
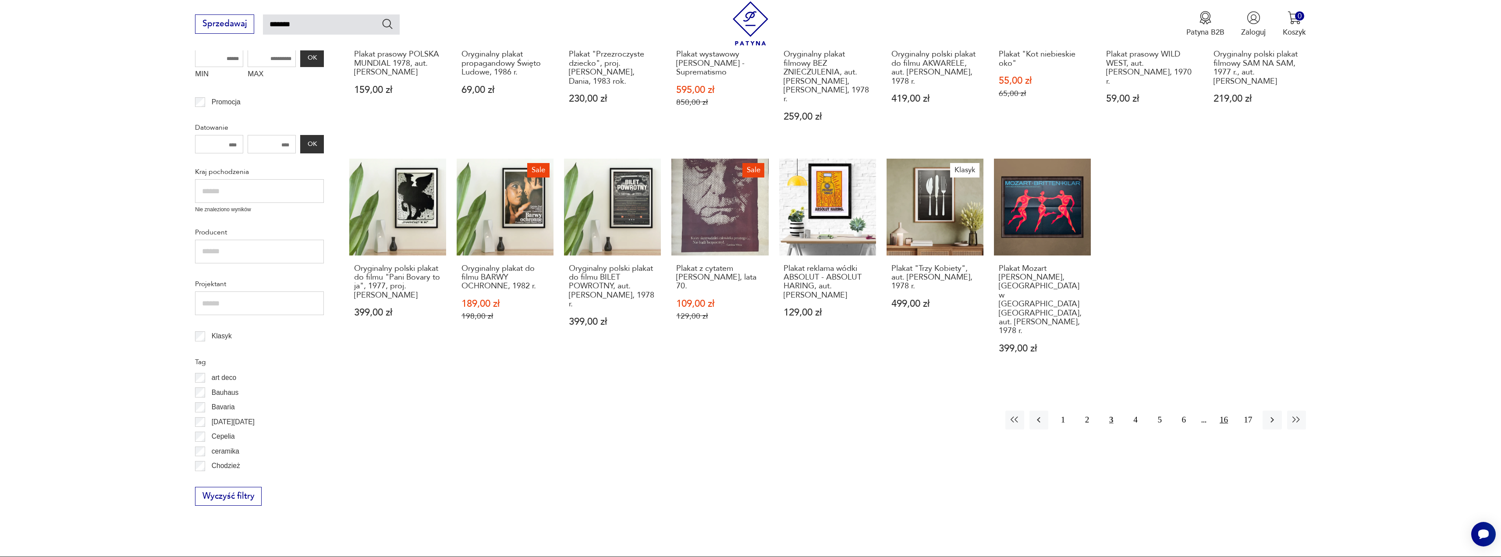
click at [1218, 411] on button "16" at bounding box center [1223, 420] width 19 height 19
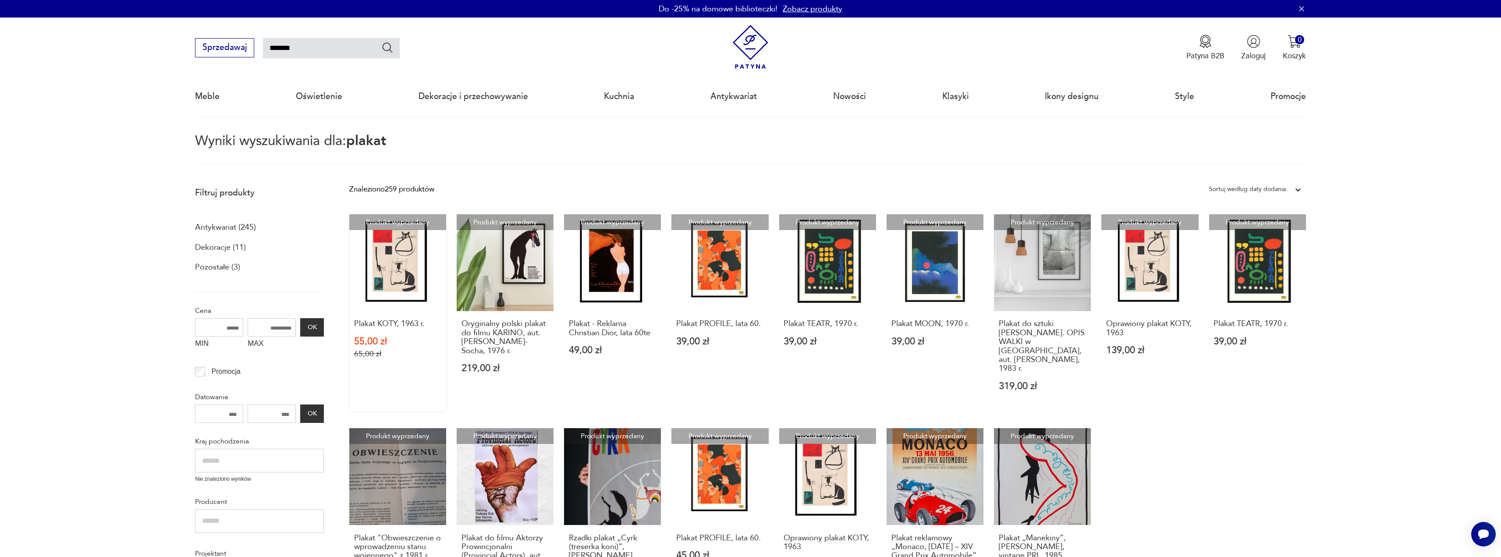
click at [398, 305] on link "Produkt wyprzedany Plakat KOTY, 1963 r. 55,00 zł 65,00 zł" at bounding box center [397, 312] width 97 height 197
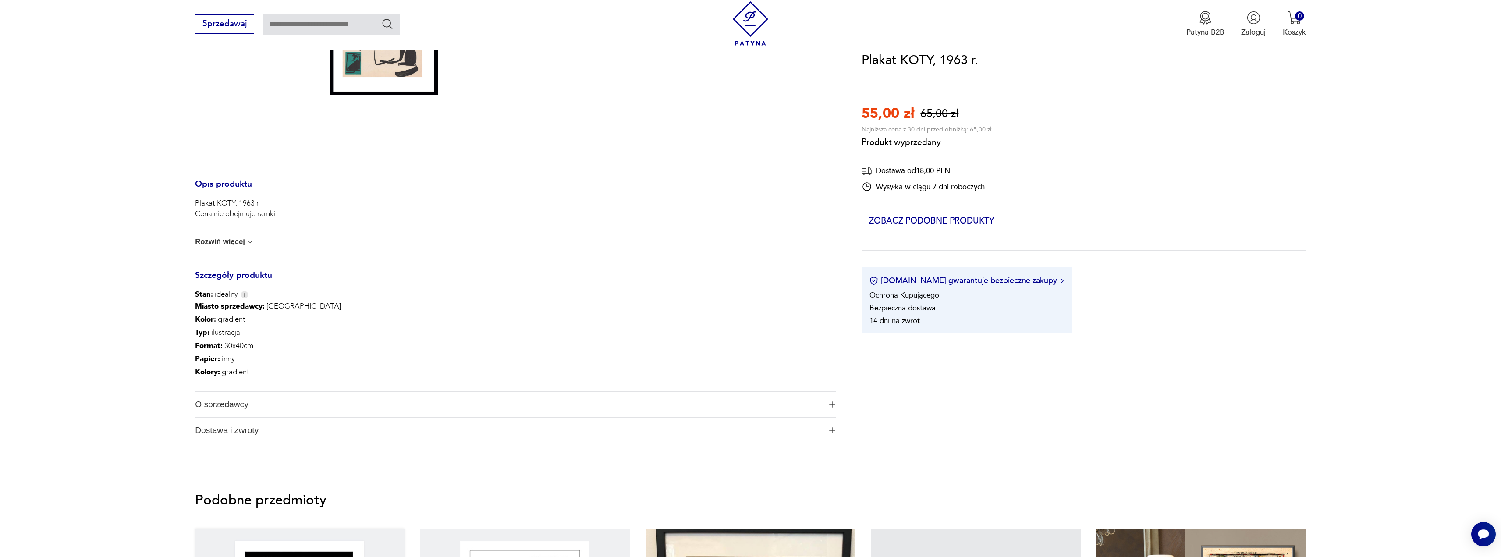
scroll to position [438, 0]
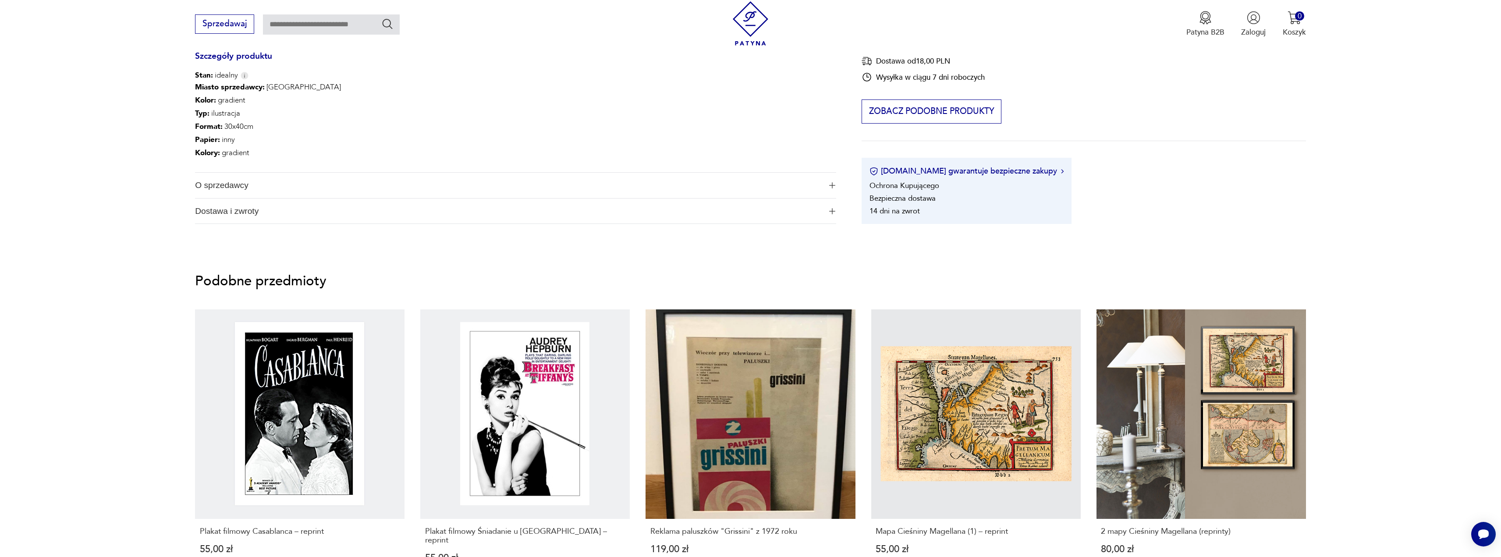
click at [248, 183] on span "O sprzedawcy" at bounding box center [508, 185] width 627 height 25
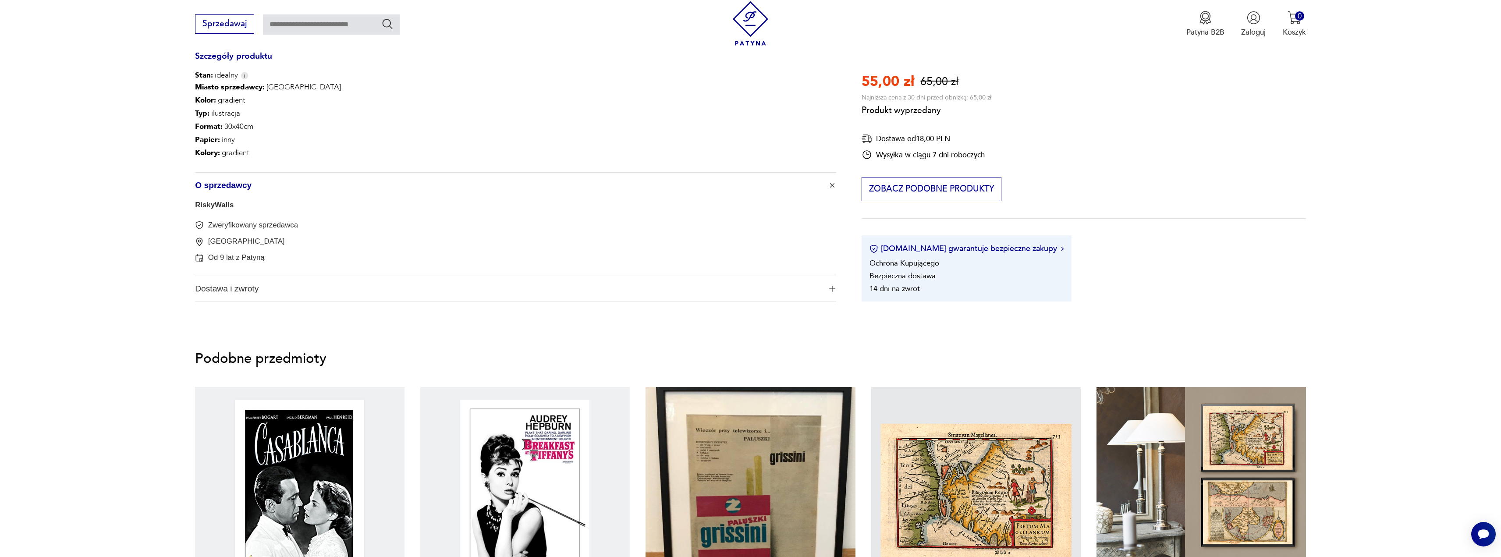
click at [222, 208] on link "RiskyWalls" at bounding box center [214, 205] width 39 height 8
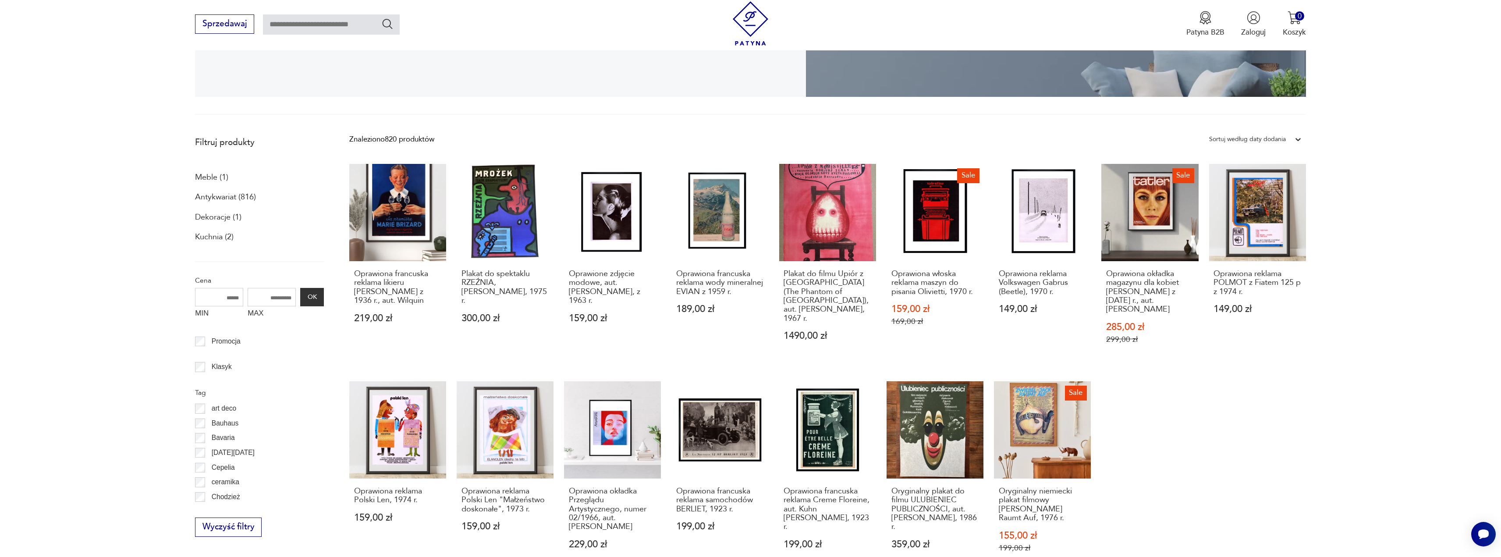
scroll to position [497, 0]
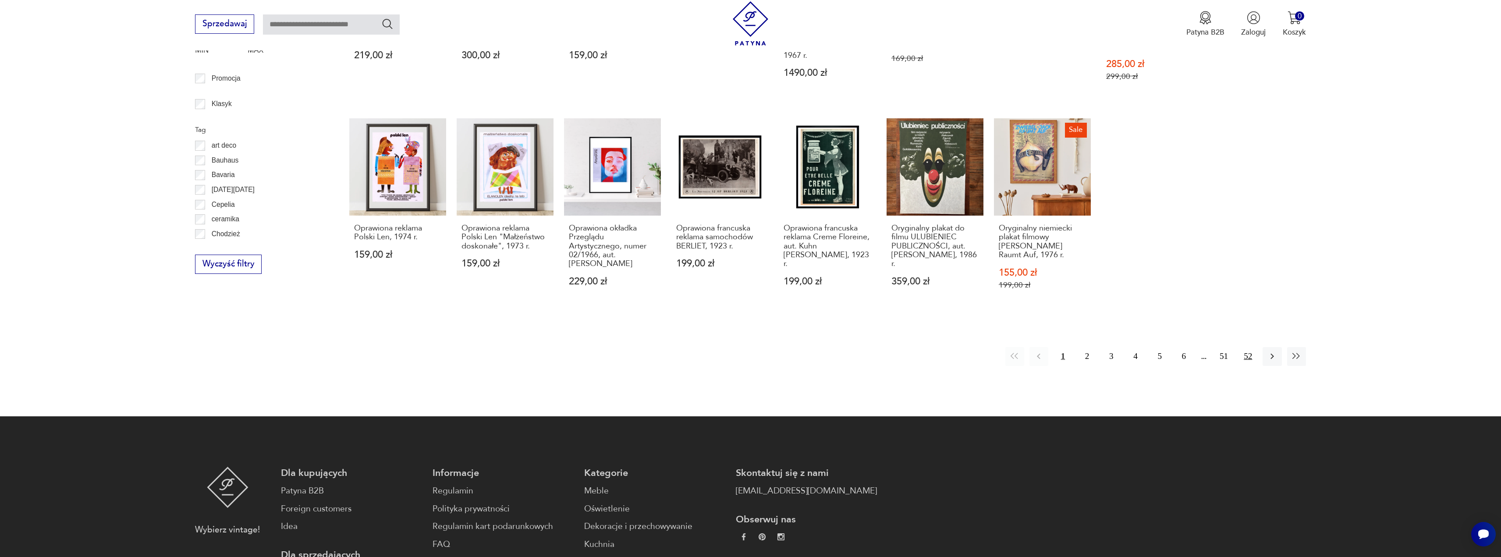
click at [1250, 347] on button "52" at bounding box center [1247, 356] width 19 height 19
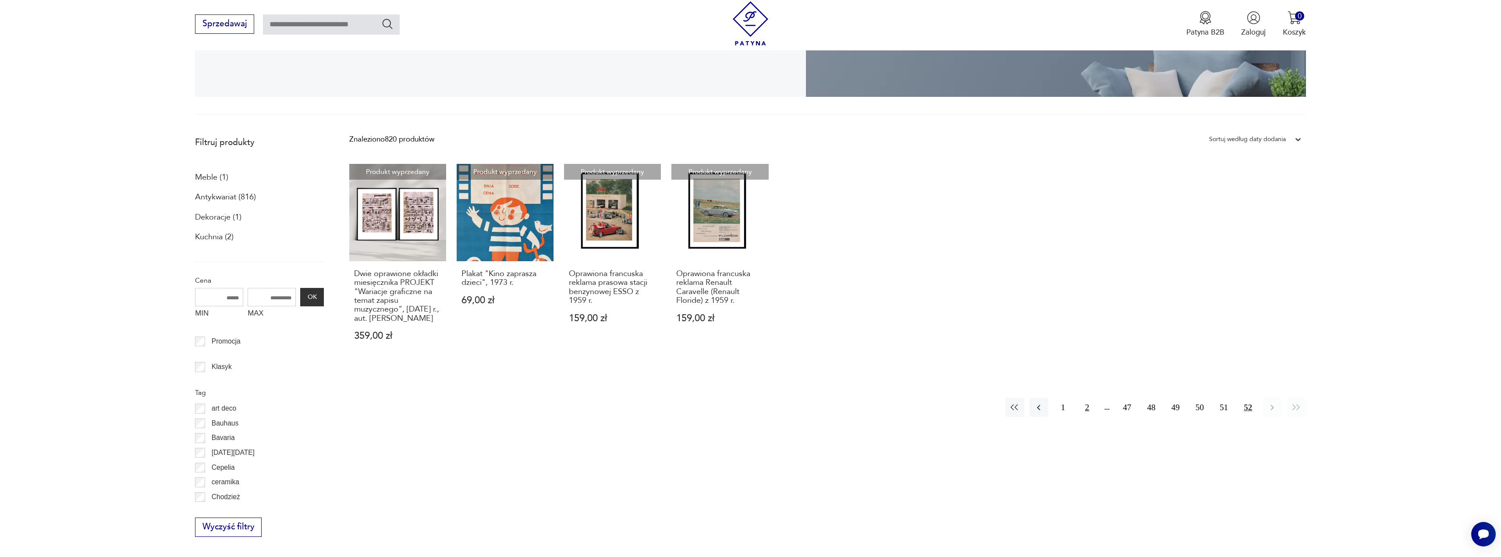
click at [1090, 408] on button "2" at bounding box center [1087, 407] width 19 height 19
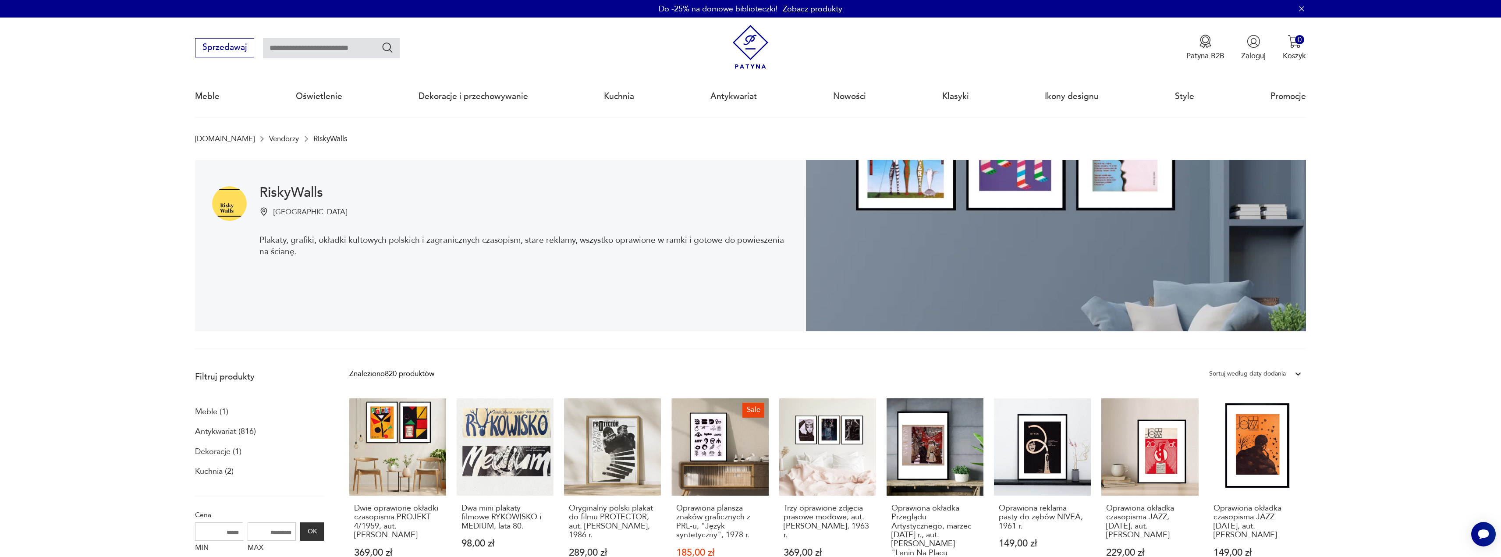
click at [752, 42] on img at bounding box center [750, 47] width 44 height 44
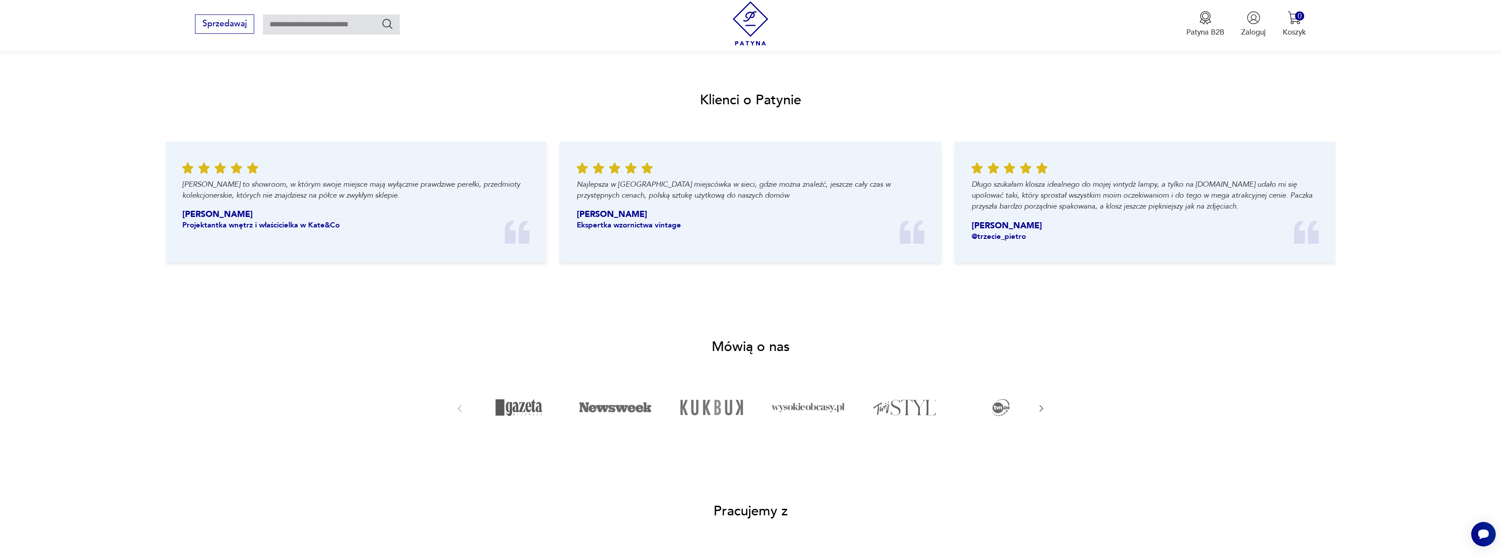
drag, startPoint x: 525, startPoint y: 298, endPoint x: 526, endPoint y: 263, distance: 34.7
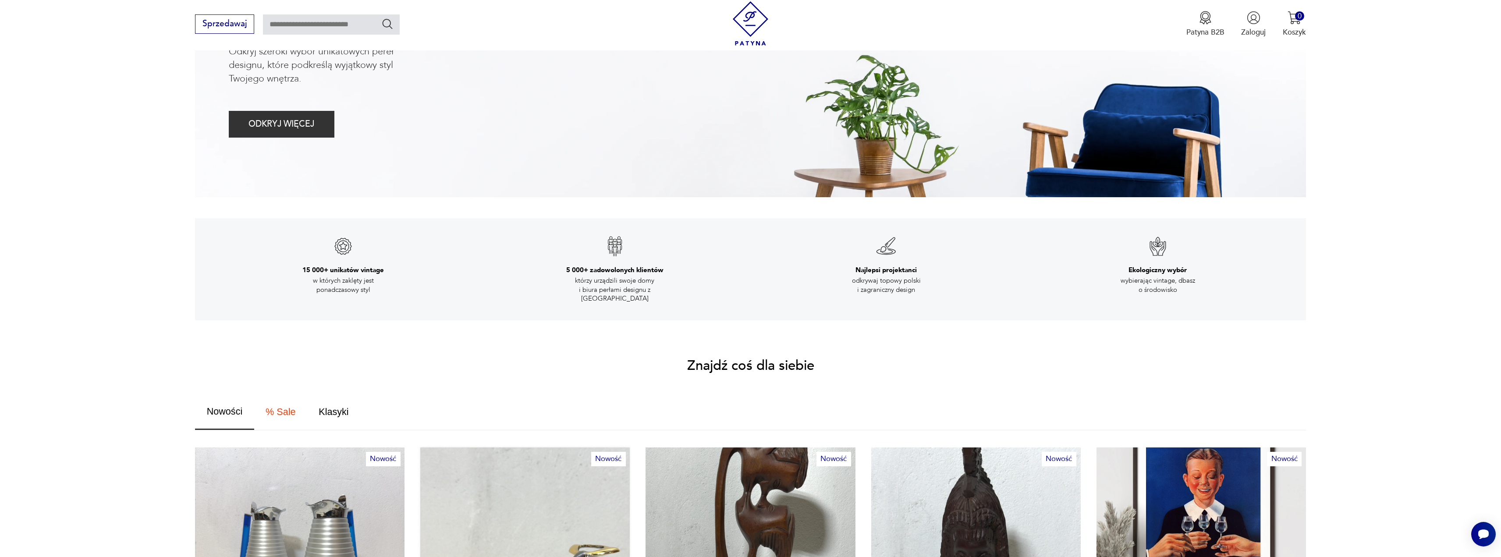
scroll to position [438, 0]
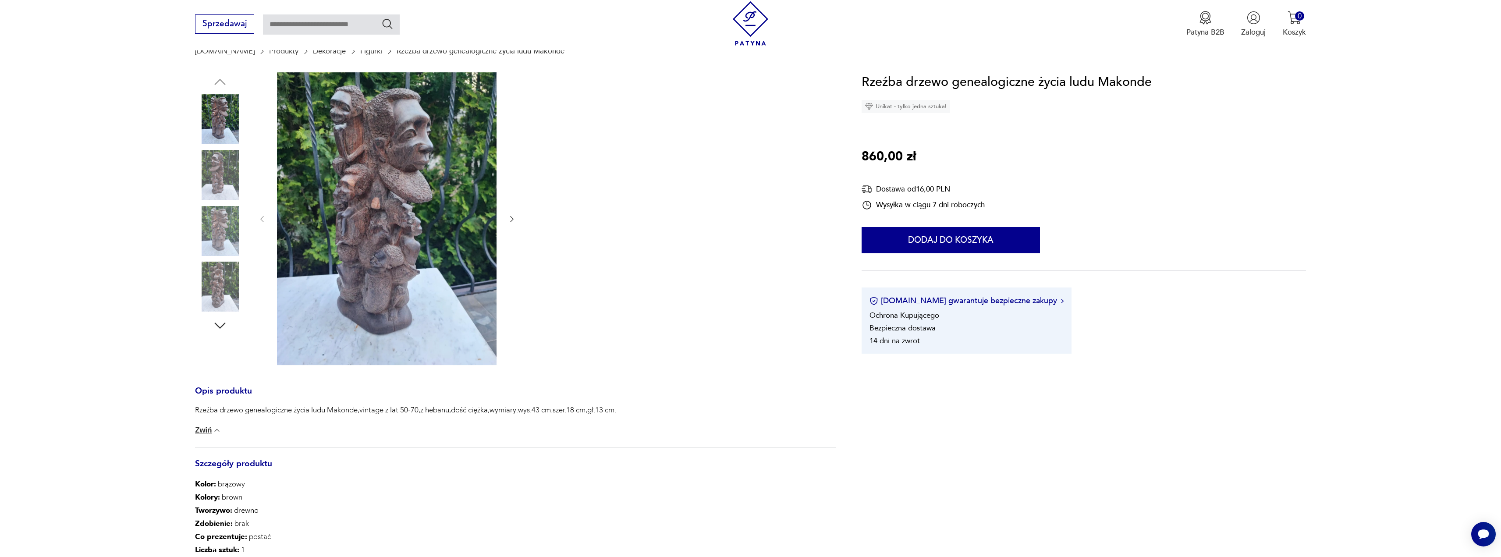
scroll to position [219, 0]
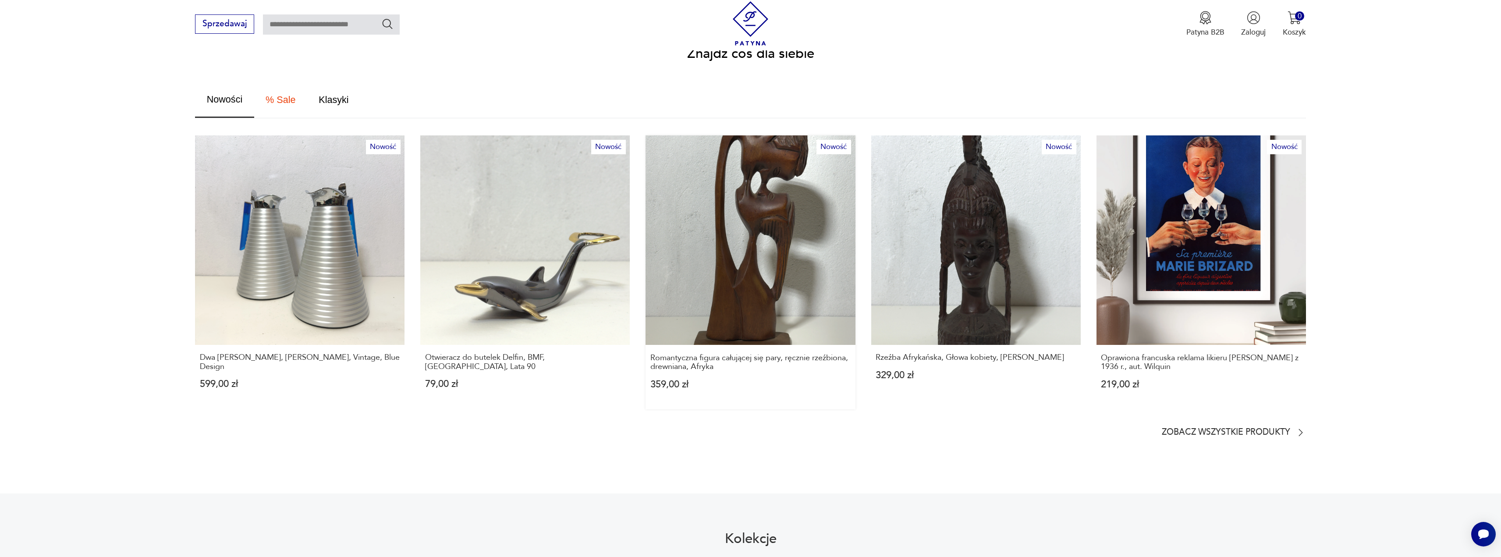
scroll to position [575, 0]
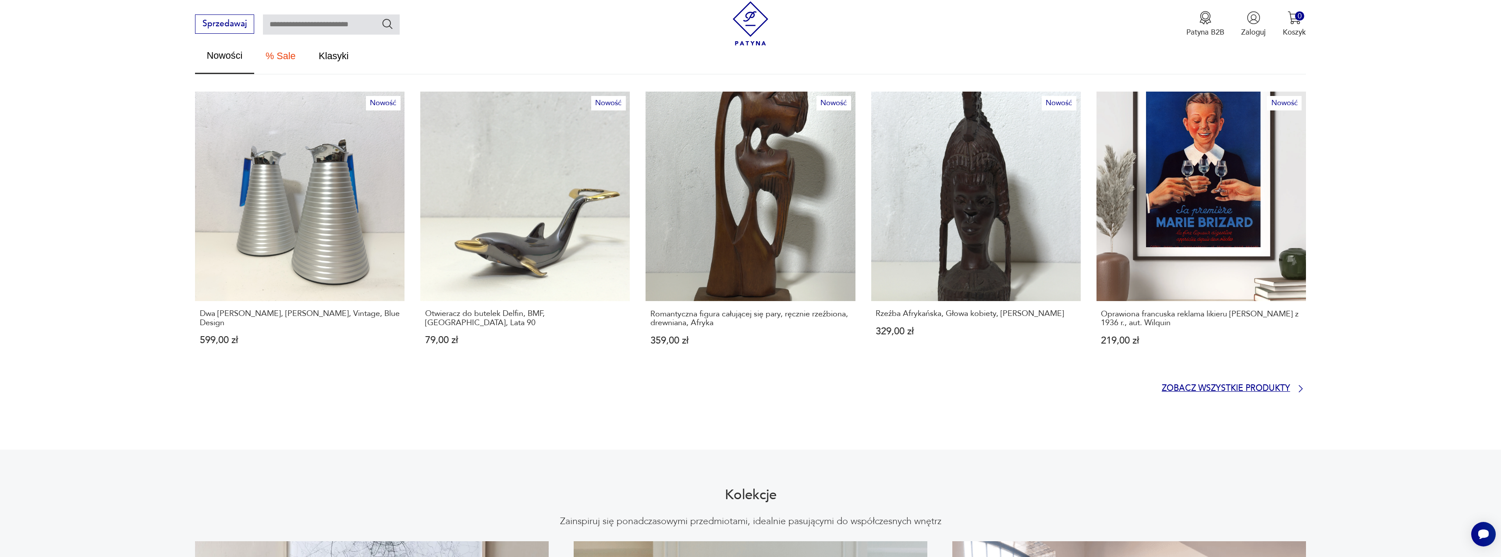
click at [1220, 385] on p "Zobacz wszystkie produkty" at bounding box center [1226, 388] width 128 height 7
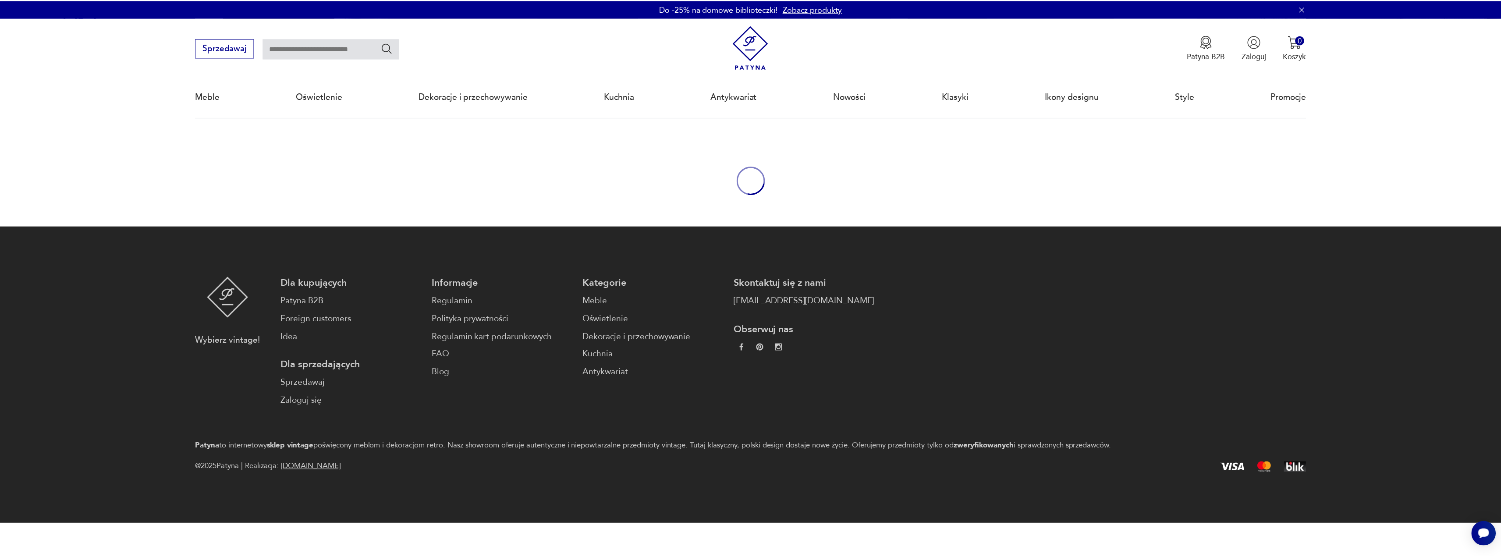
scroll to position [60, 0]
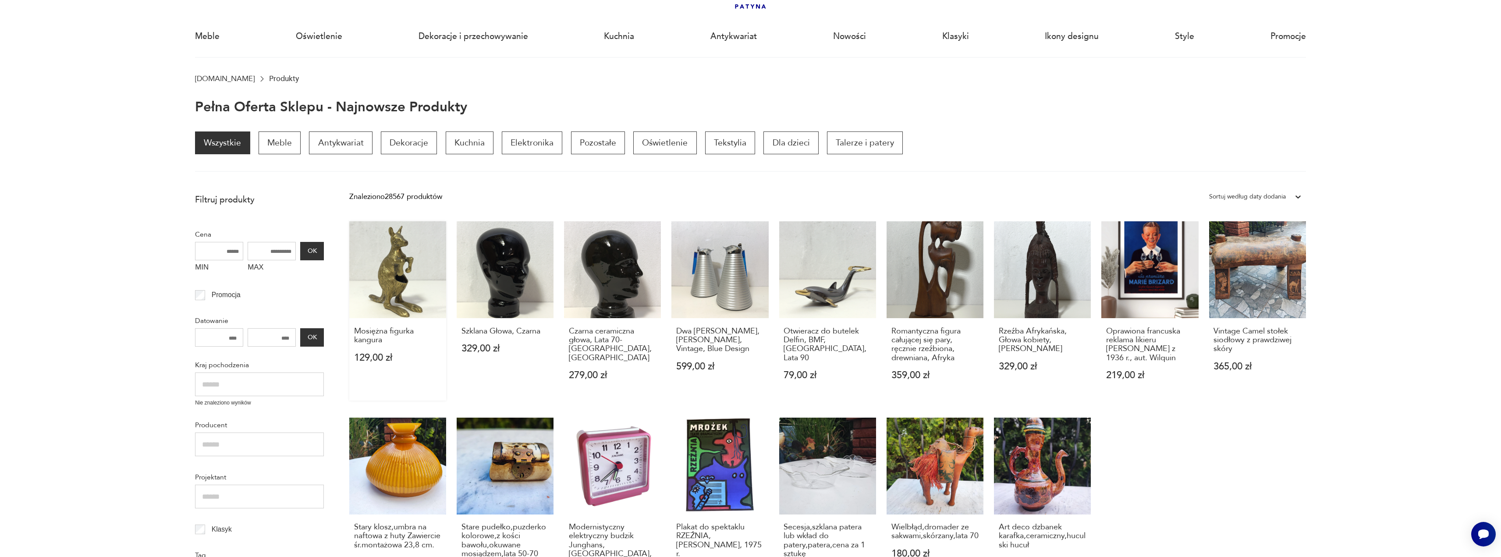
click at [403, 292] on link "Mosiężna figurka kangura 129,00 zł" at bounding box center [397, 310] width 97 height 179
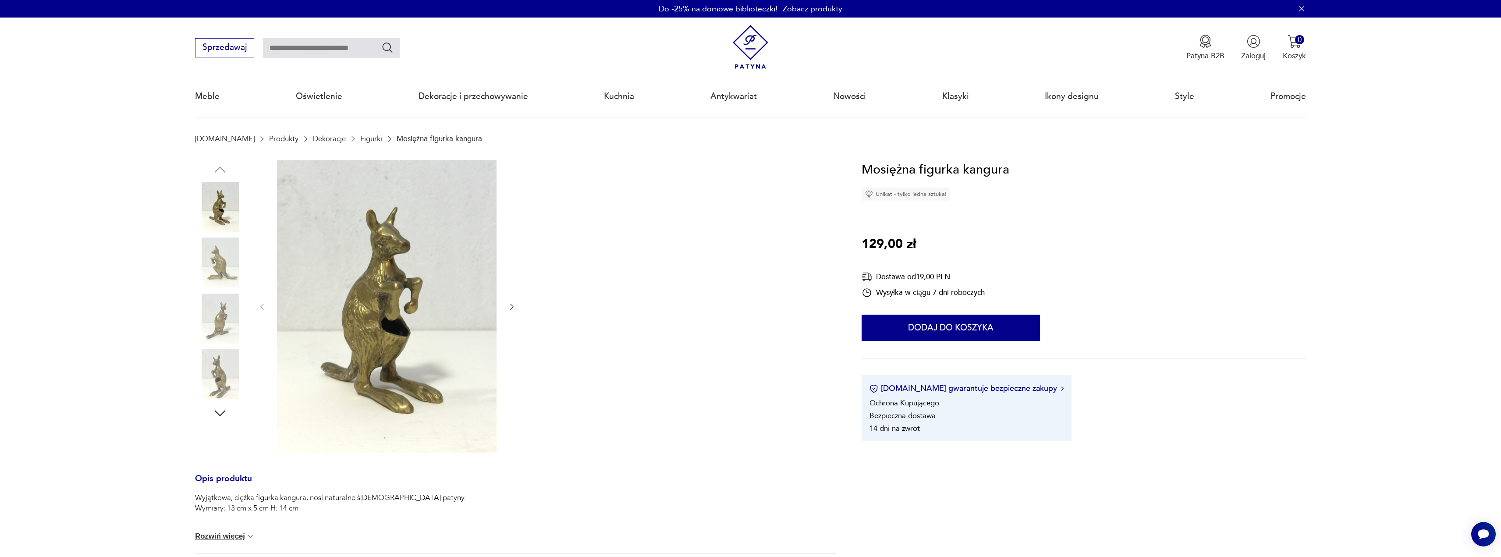
click at [511, 306] on icon "button" at bounding box center [511, 306] width 9 height 9
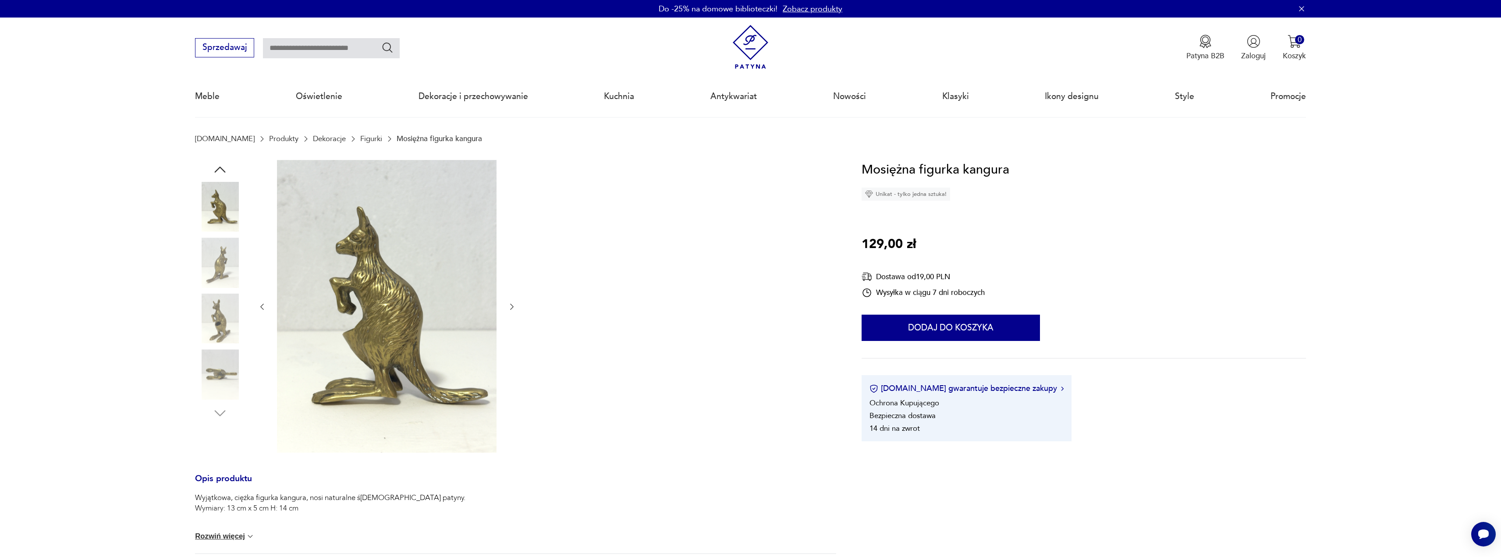
click at [511, 306] on icon "button" at bounding box center [511, 306] width 9 height 9
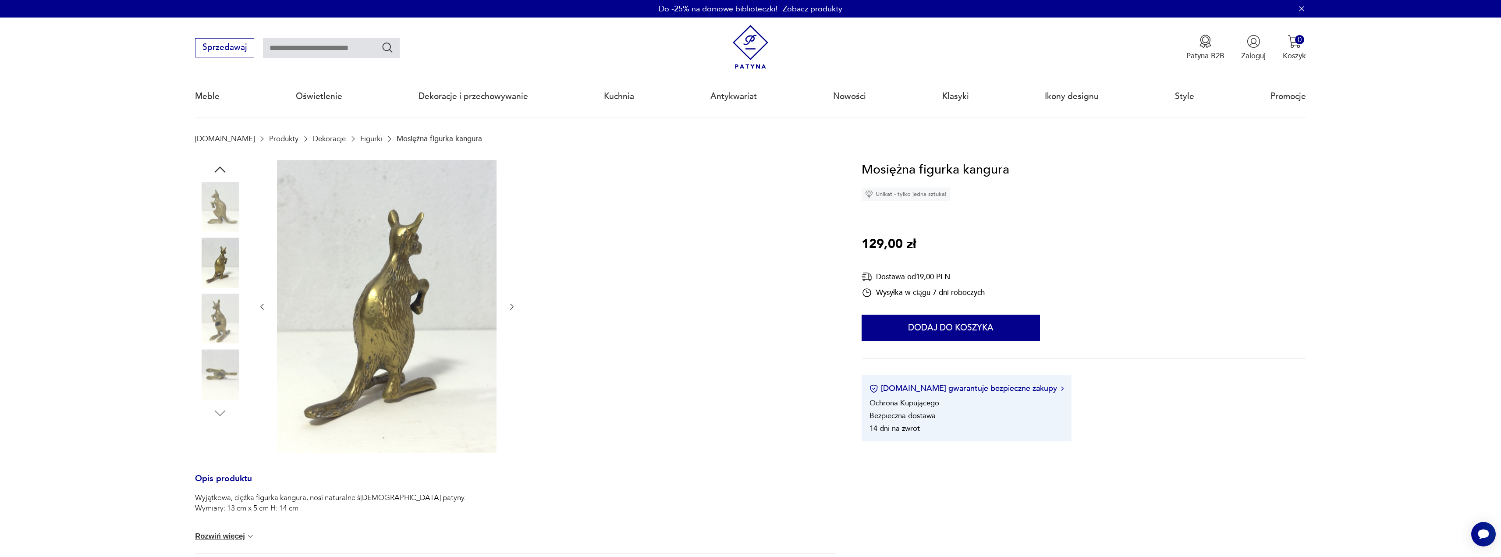
click at [511, 306] on icon "button" at bounding box center [511, 306] width 9 height 9
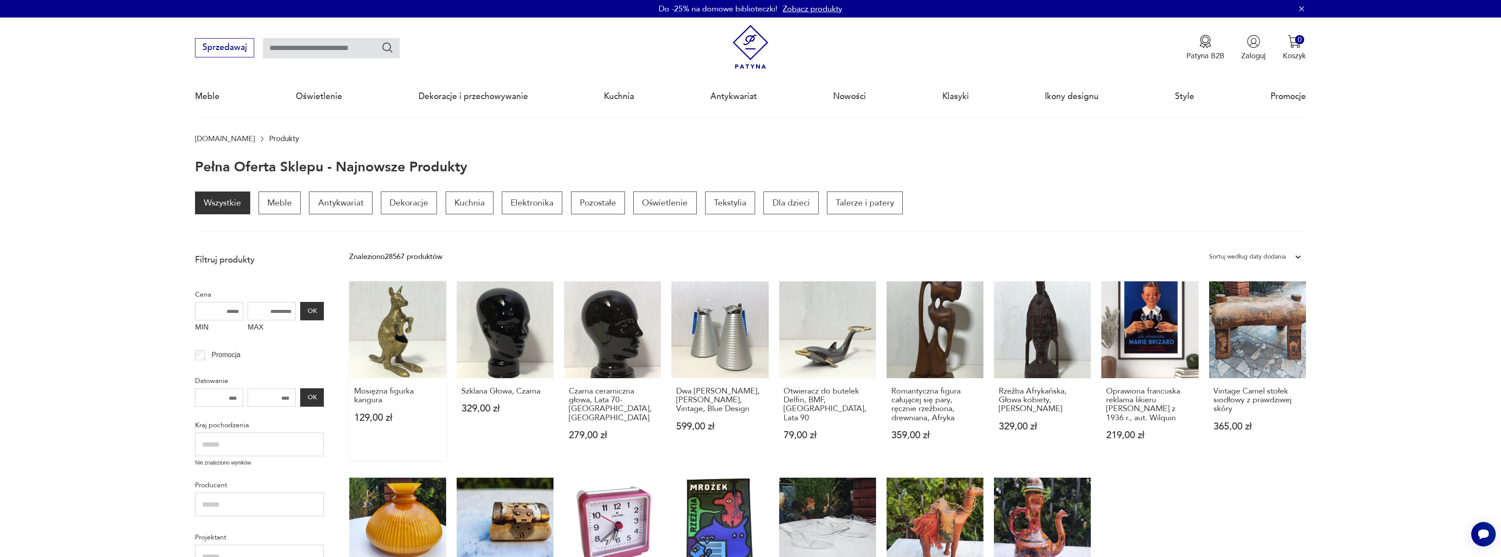
click at [389, 340] on link "Mosiężna figurka kangura 129,00 zł" at bounding box center [397, 370] width 97 height 179
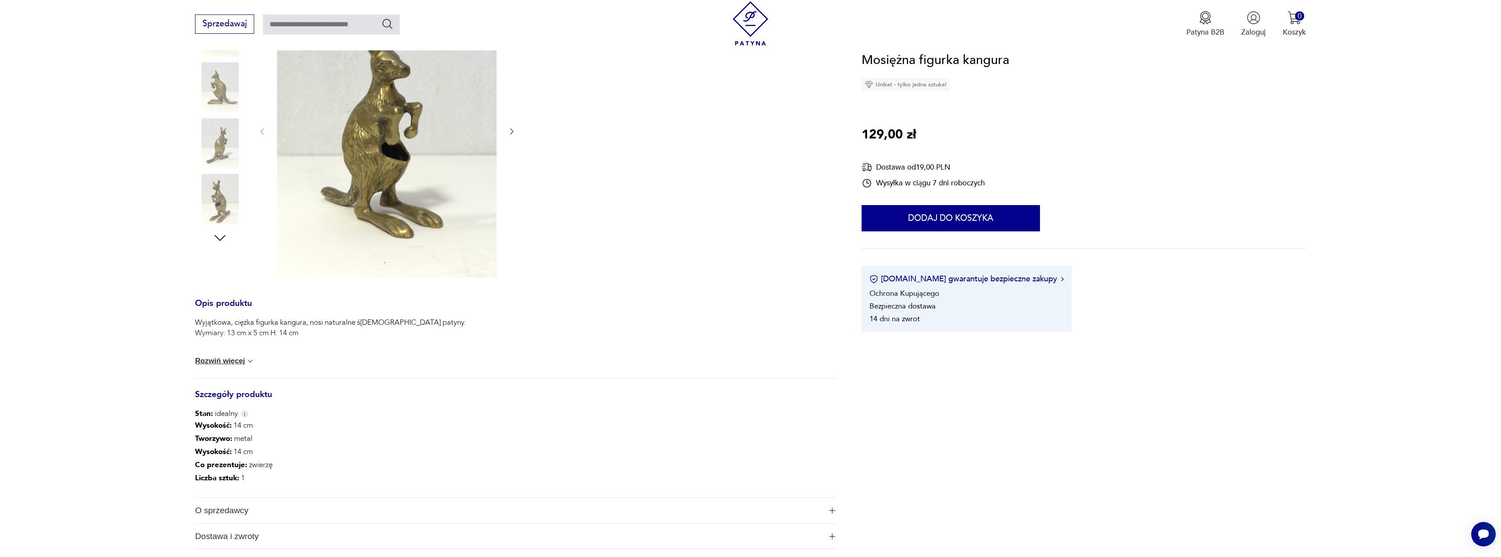
scroll to position [307, 0]
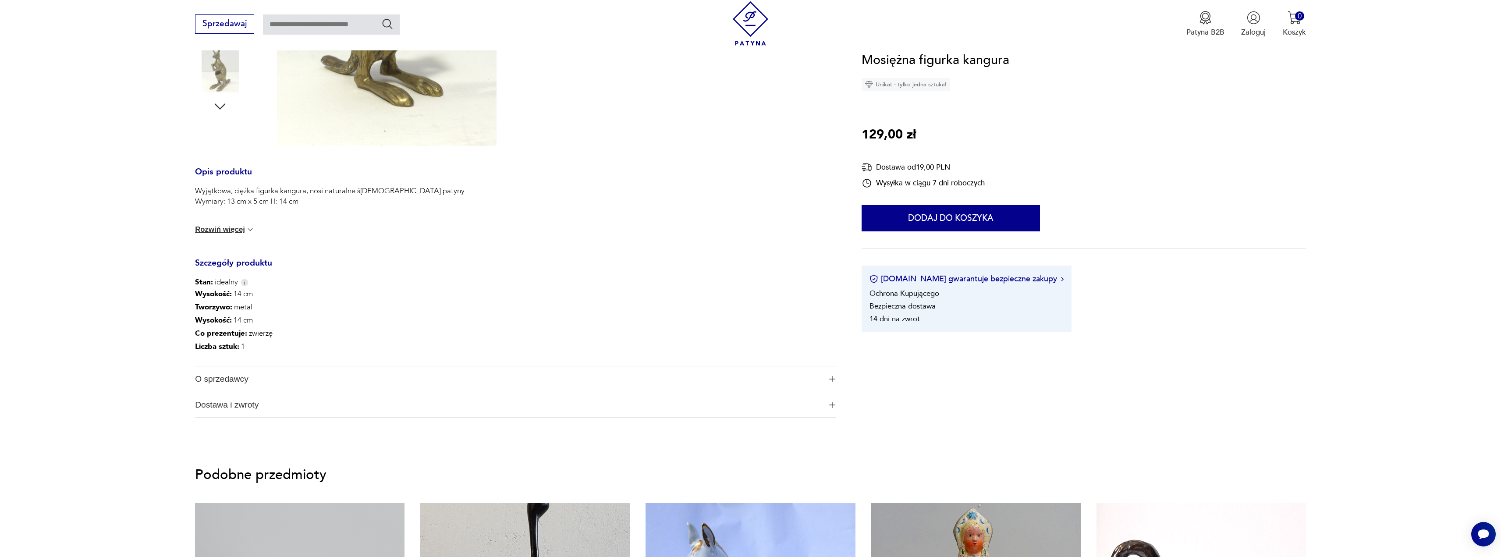
click at [259, 381] on span "O sprzedawcy" at bounding box center [508, 378] width 627 height 25
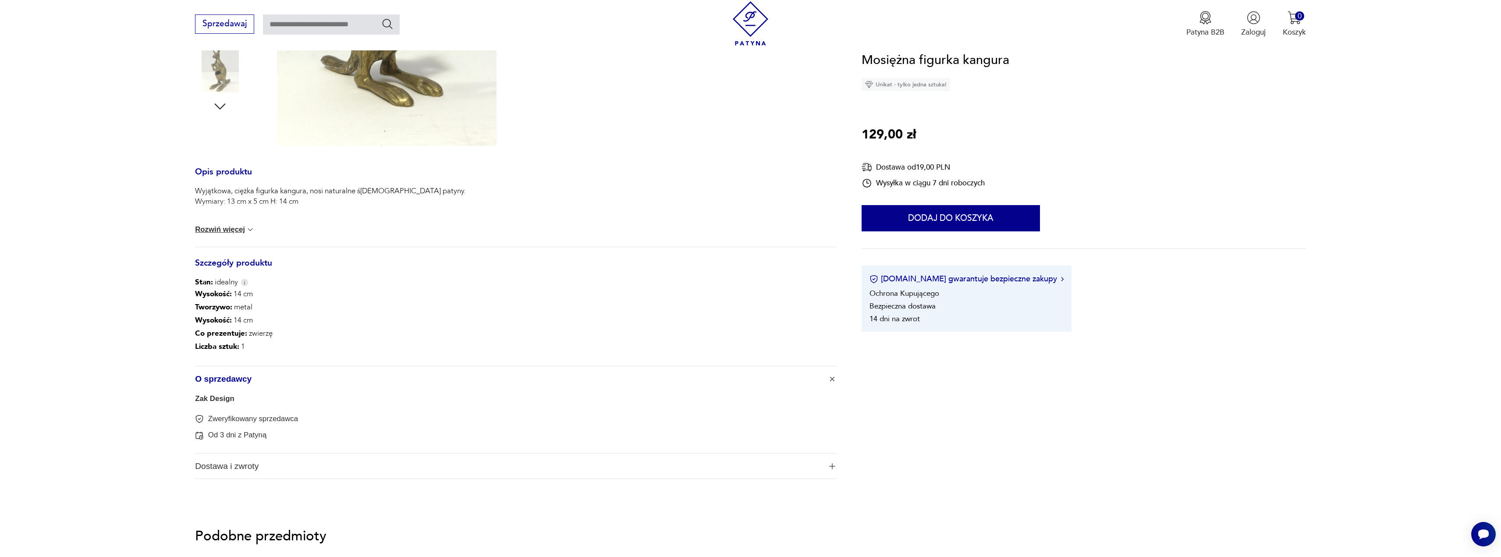
click at [222, 399] on link "Zak Design" at bounding box center [214, 398] width 39 height 8
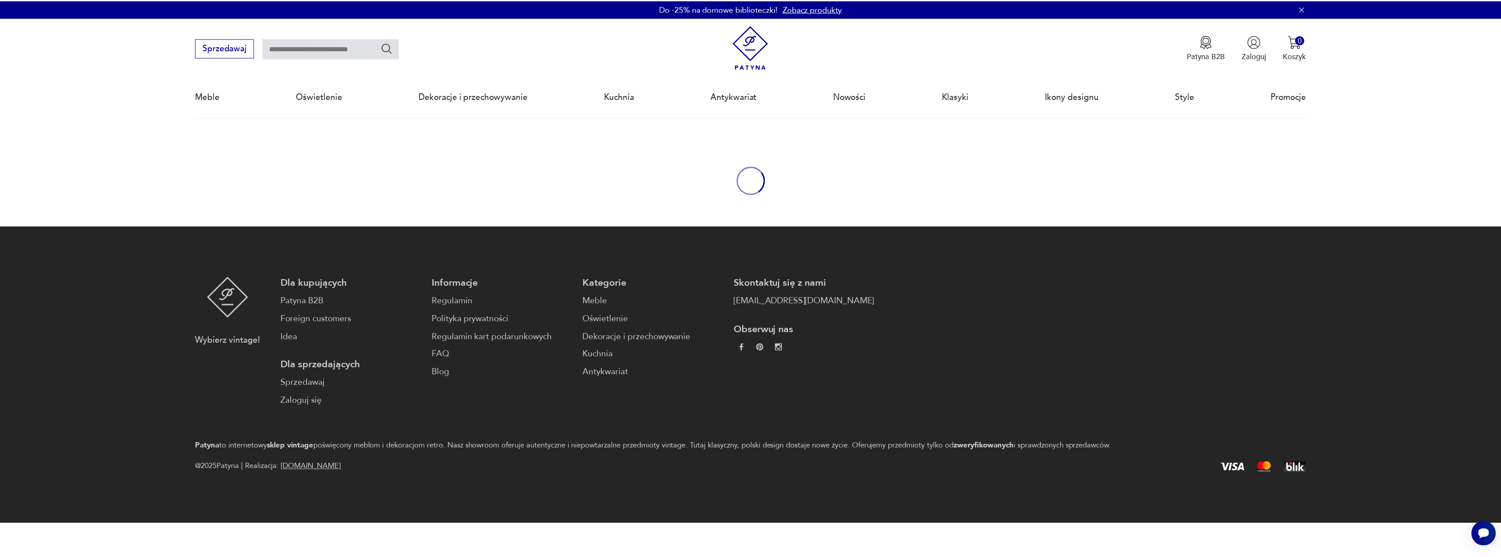
scroll to position [234, 0]
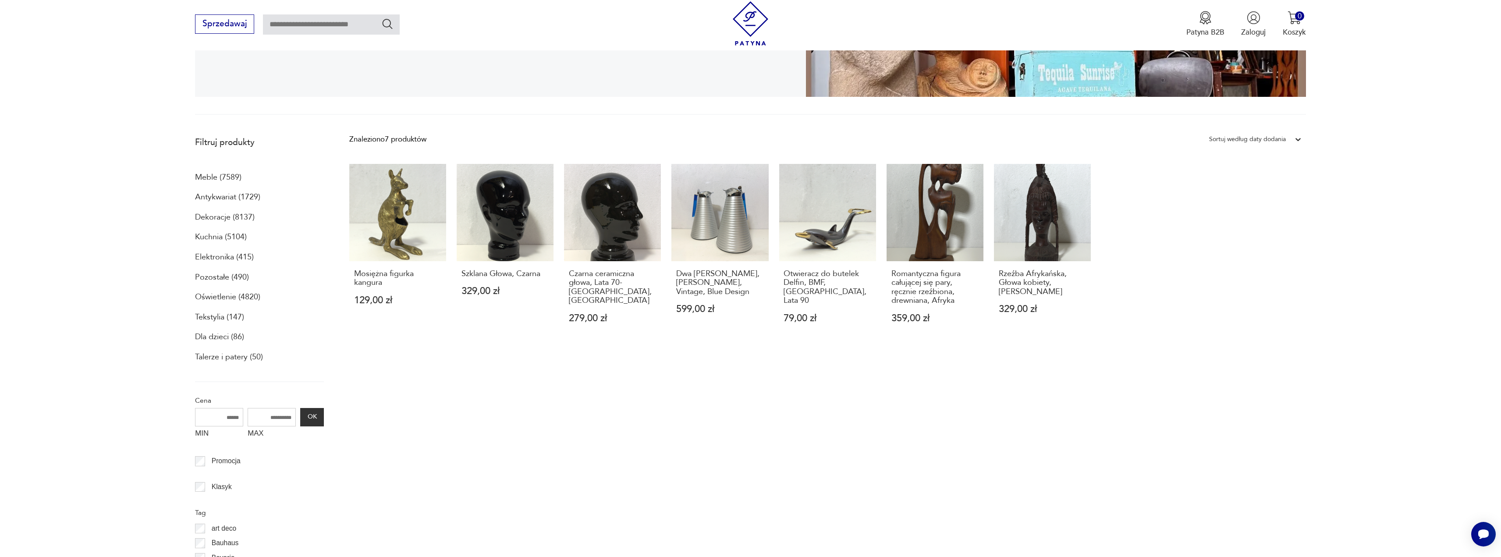
click at [119, 160] on section "Filtruj produkty Meble (7589) Antykwariat (1729) Dekoracje (8137) Kuchnia (5104…" at bounding box center [750, 419] width 1501 height 576
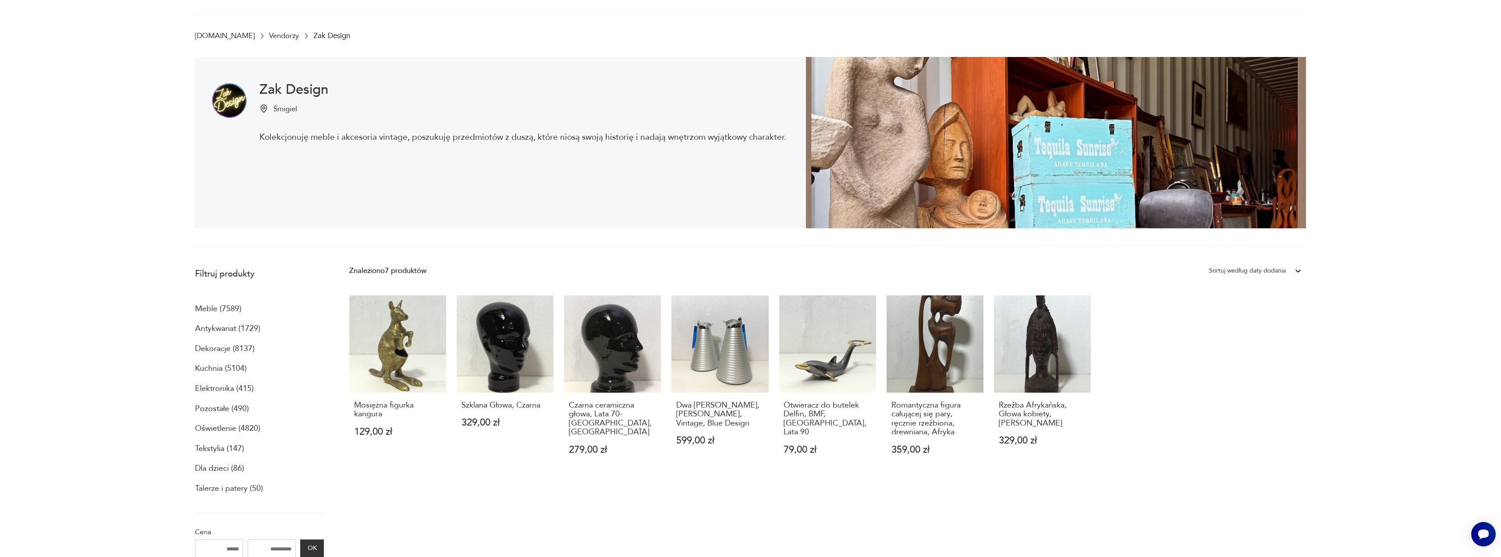
scroll to position [0, 0]
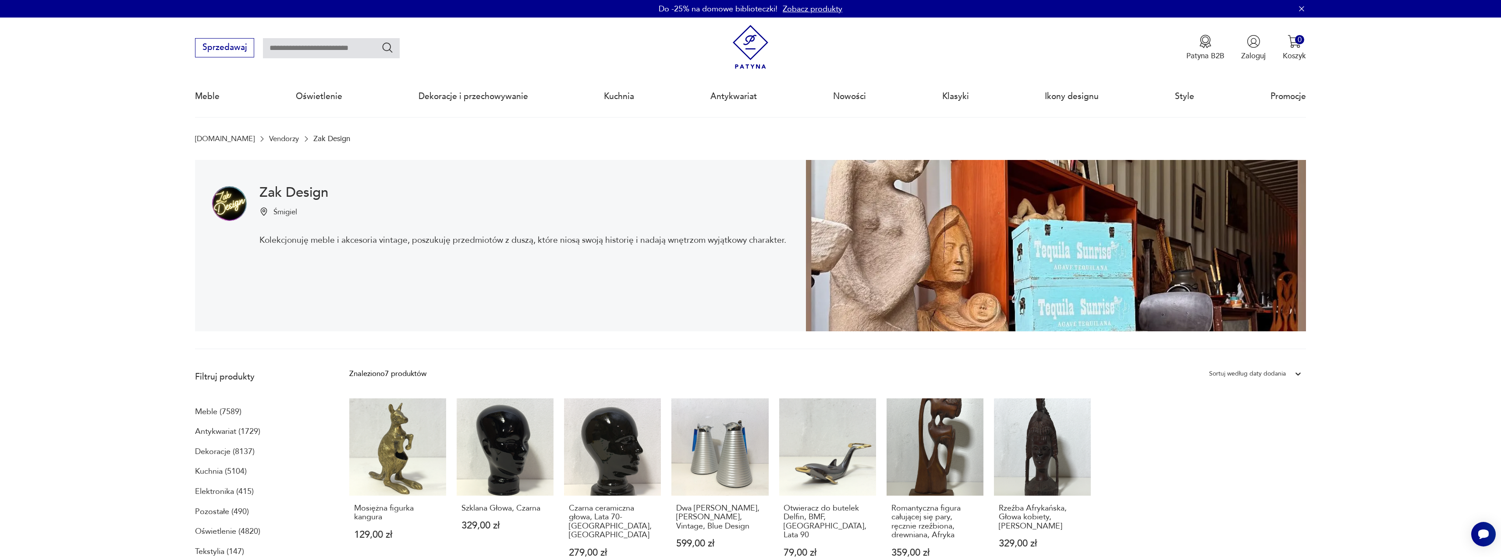
drag, startPoint x: 169, startPoint y: 96, endPoint x: 164, endPoint y: 95, distance: 5.1
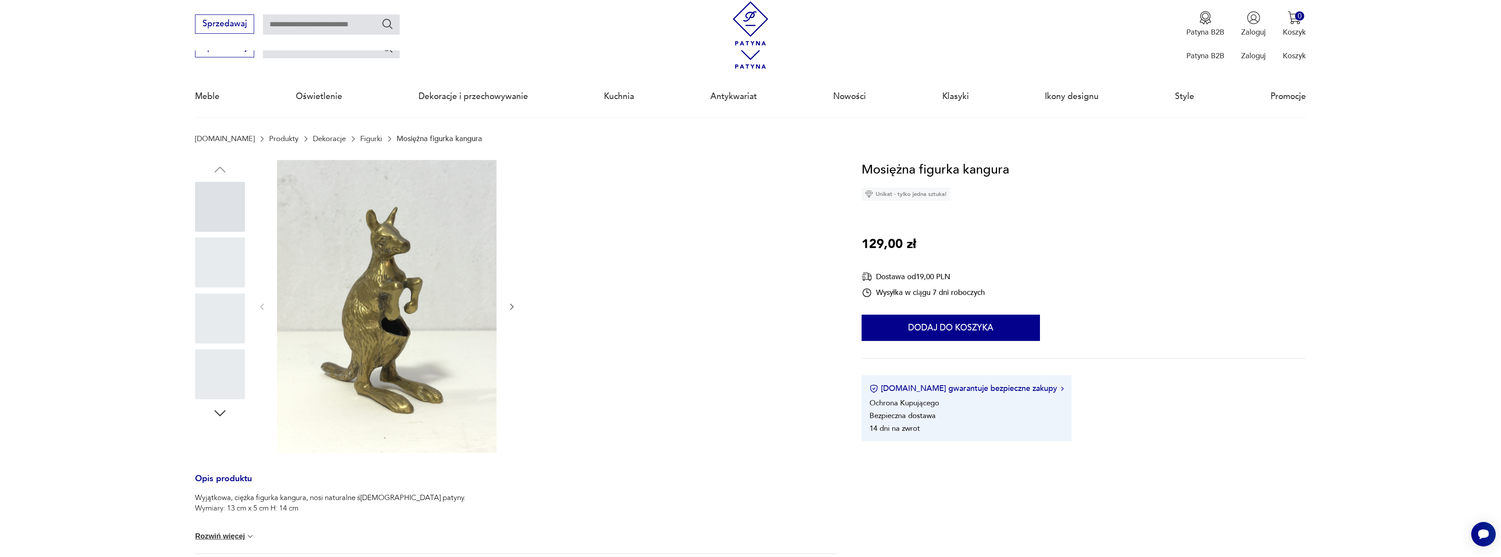
scroll to position [307, 0]
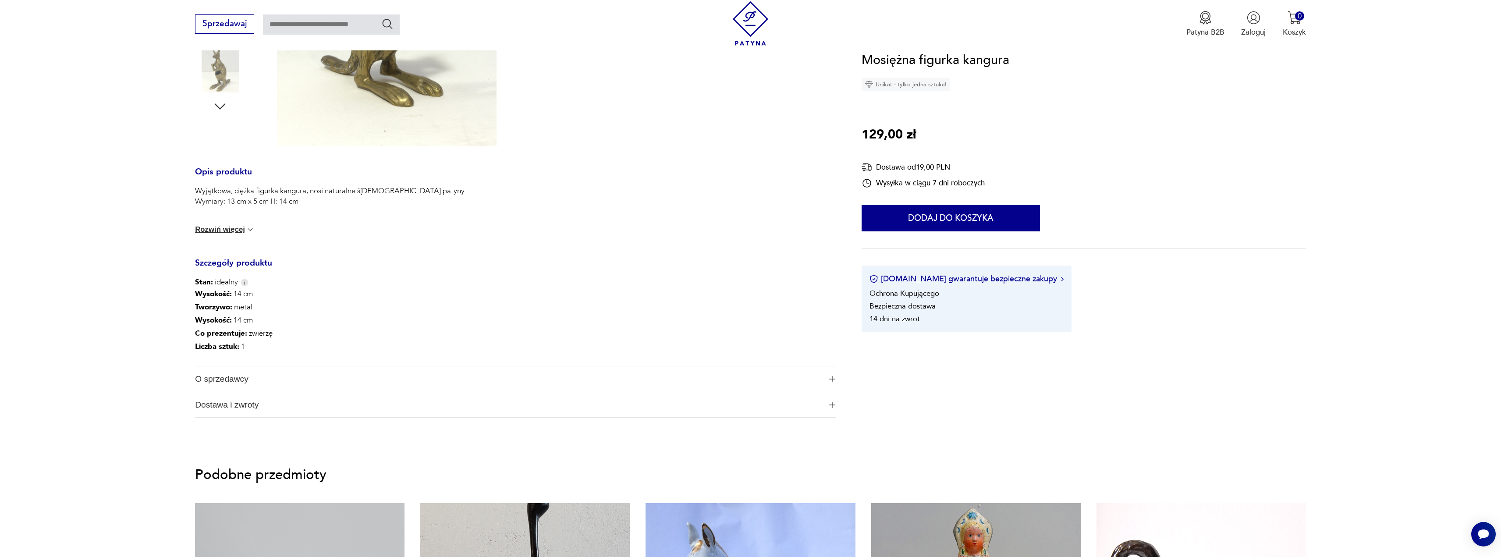
drag, startPoint x: 149, startPoint y: 91, endPoint x: 137, endPoint y: 82, distance: 15.1
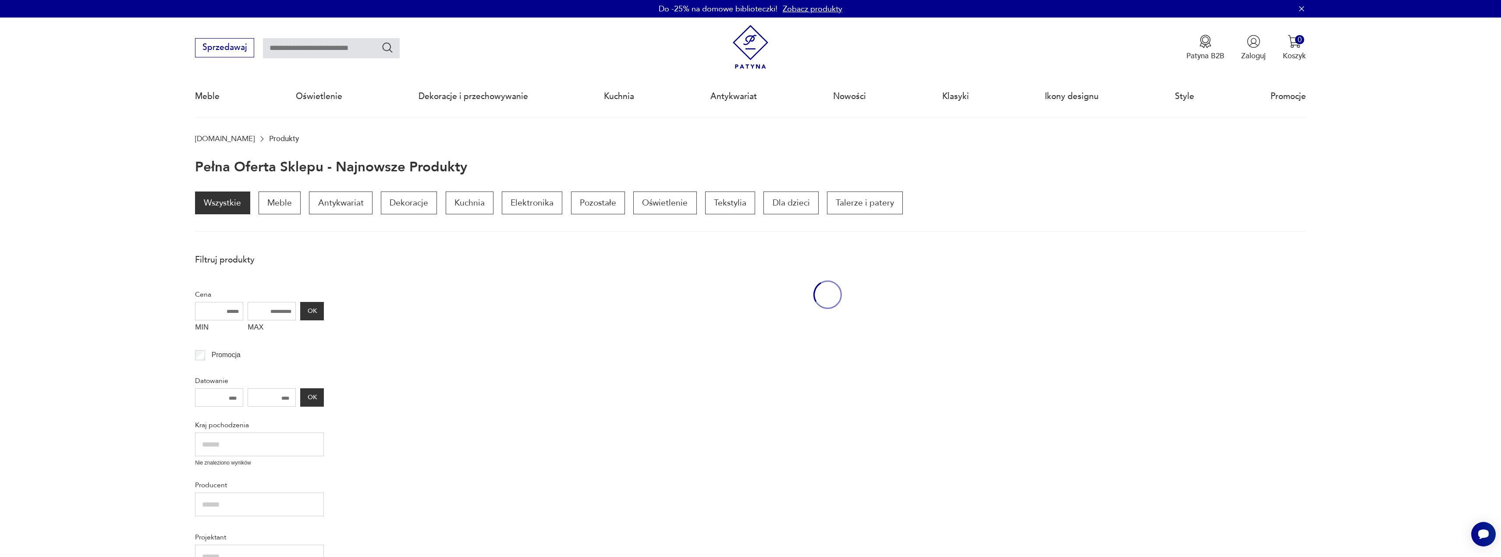
drag, startPoint x: 137, startPoint y: 85, endPoint x: 136, endPoint y: 81, distance: 4.4
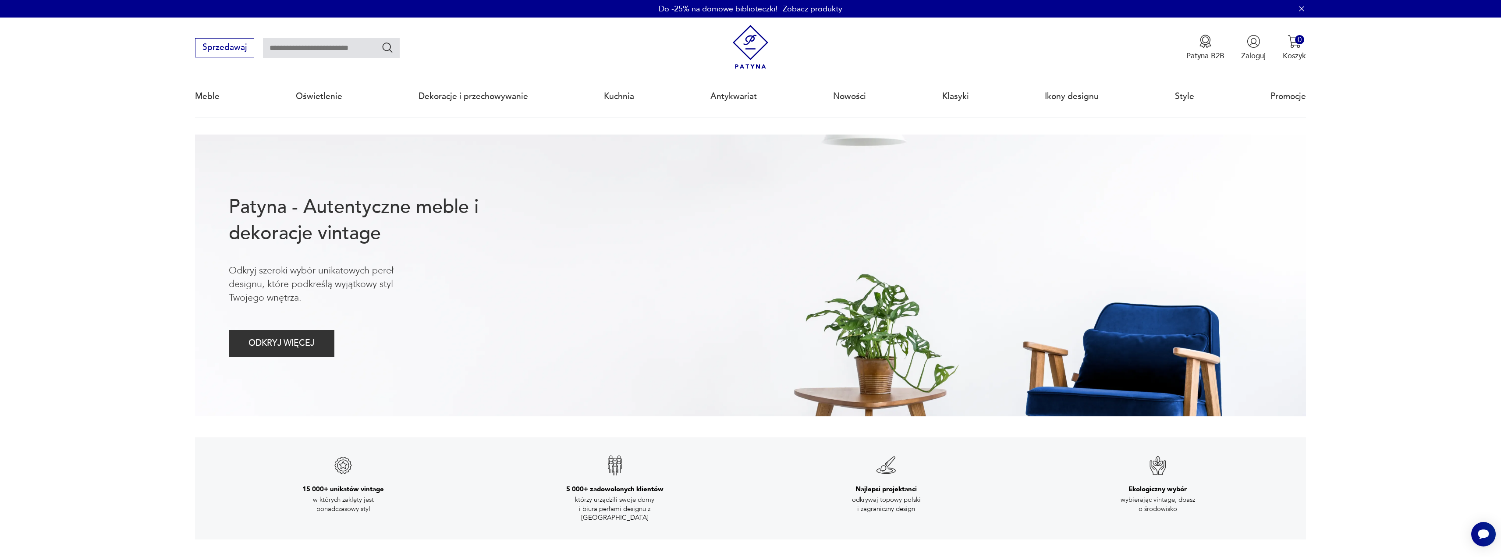
scroll to position [575, 0]
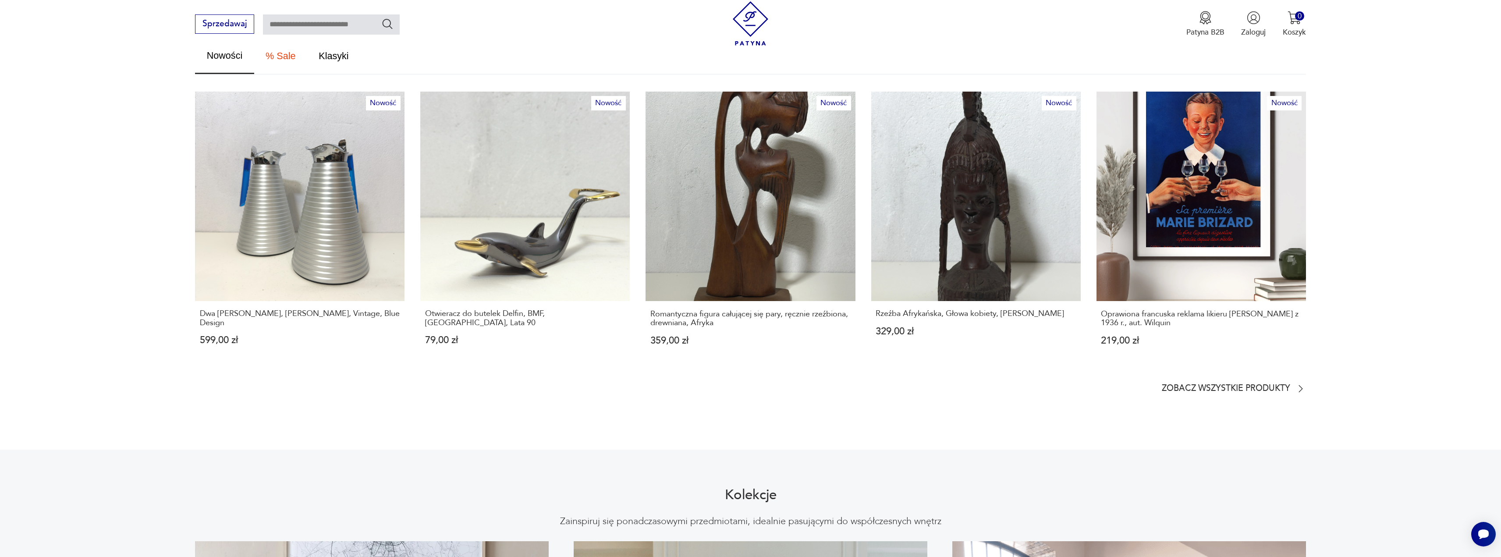
drag, startPoint x: 125, startPoint y: 83, endPoint x: 125, endPoint y: 78, distance: 5.3
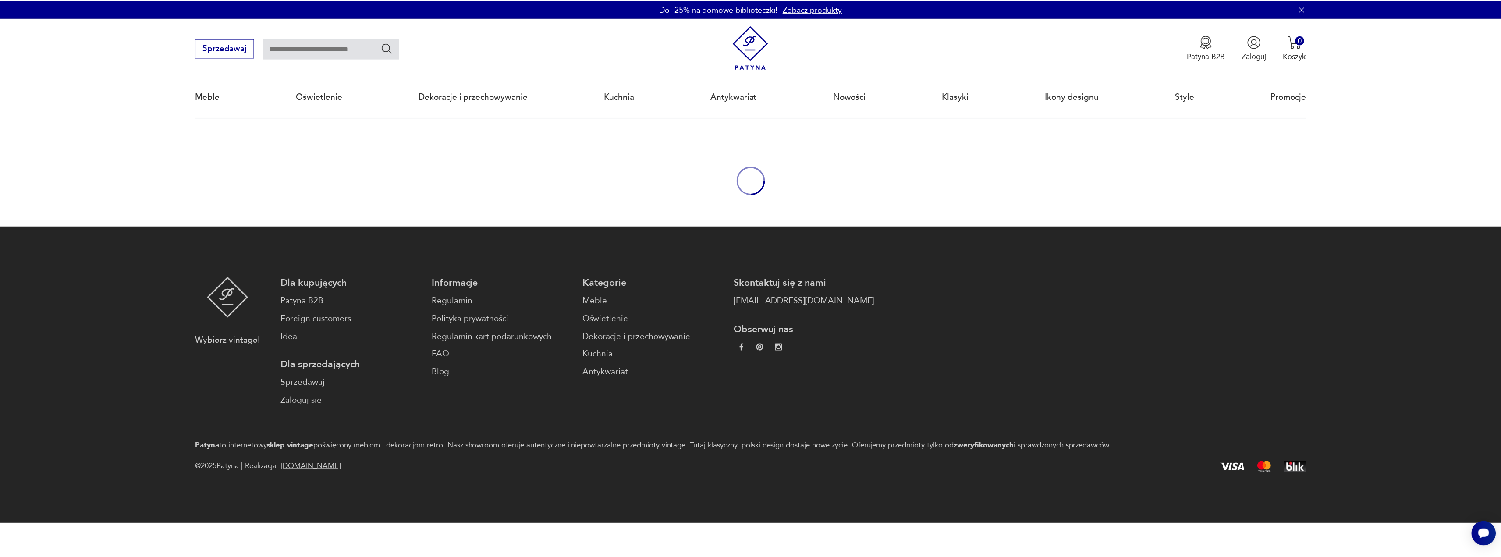
scroll to position [234, 0]
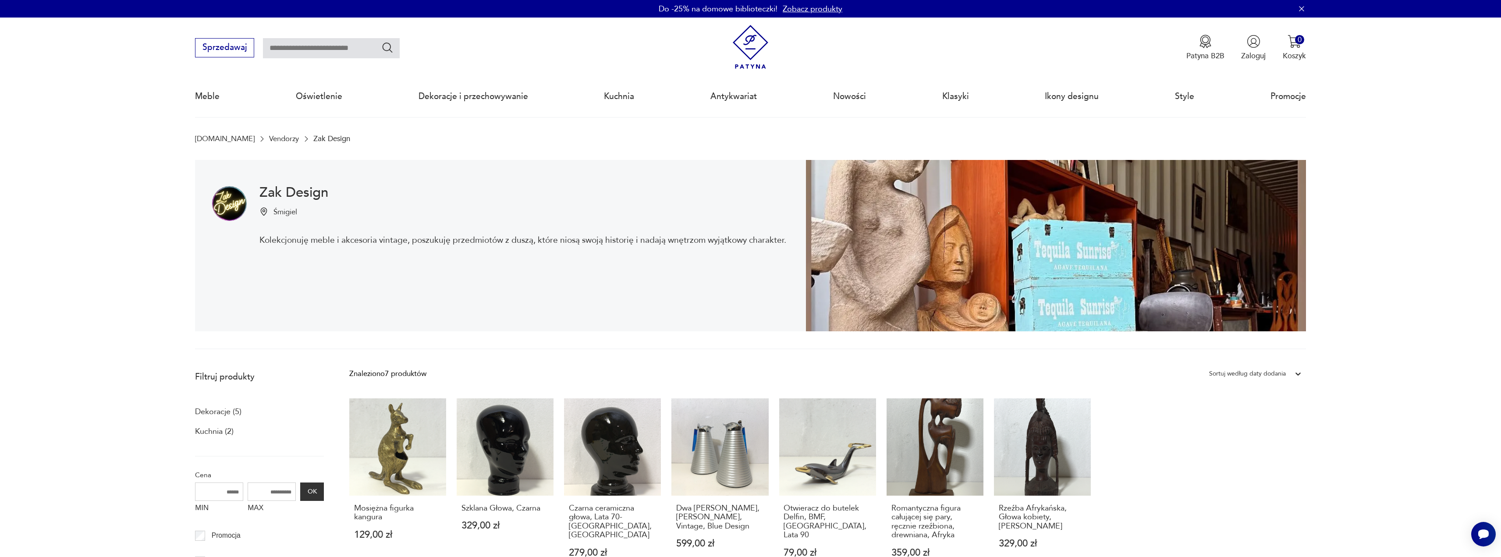
click at [1103, 265] on img at bounding box center [1056, 246] width 500 height 172
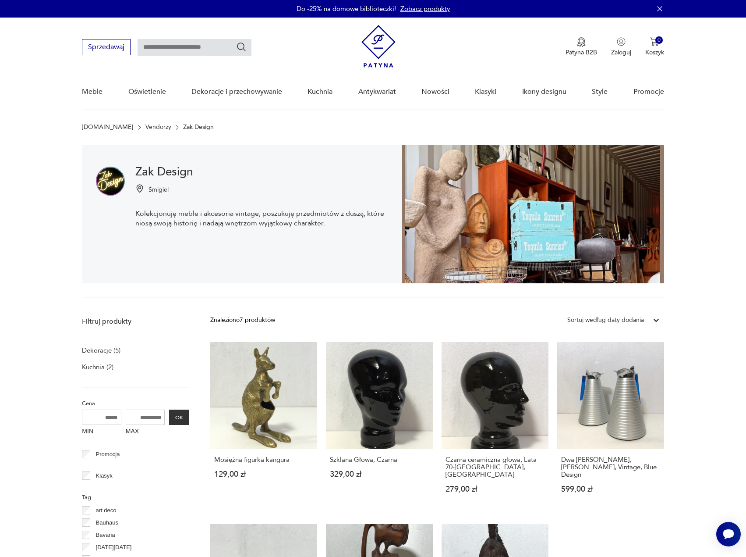
click at [169, 47] on input "text" at bounding box center [195, 47] width 114 height 17
type input "*******"
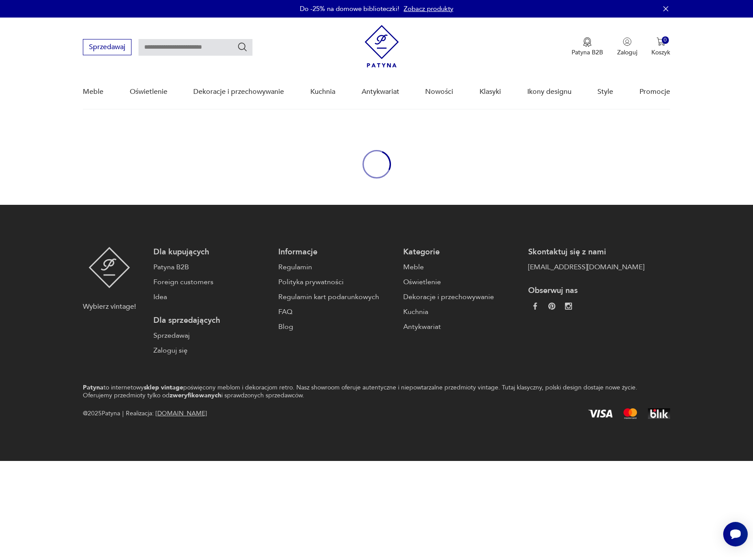
type input "*******"
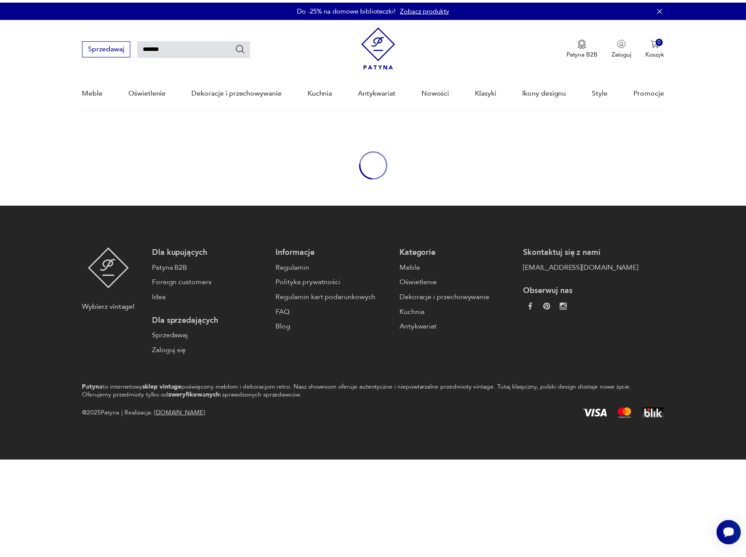
scroll to position [87, 0]
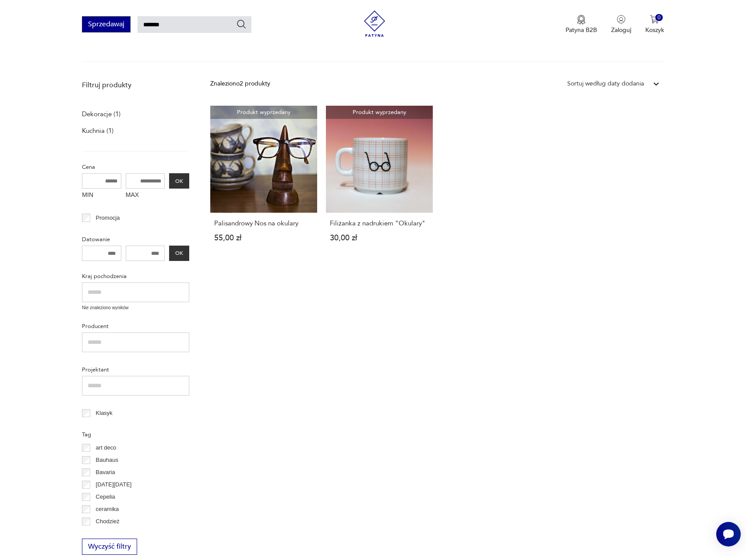
drag, startPoint x: 163, startPoint y: 23, endPoint x: 102, endPoint y: 32, distance: 61.1
click at [100, 35] on div "Sprzedawaj ******* Patyna B2B Zaloguj 0 Koszyk Twój koszyk ( 0 ) Brak produktów…" at bounding box center [373, 25] width 746 height 50
type input "*******"
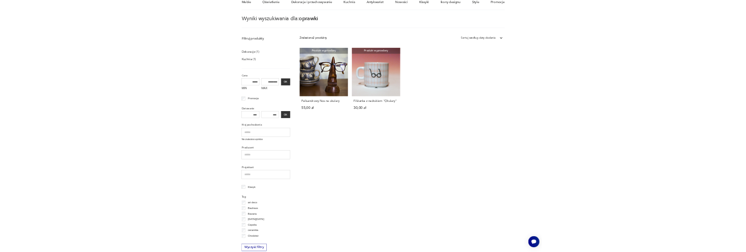
scroll to position [31, 0]
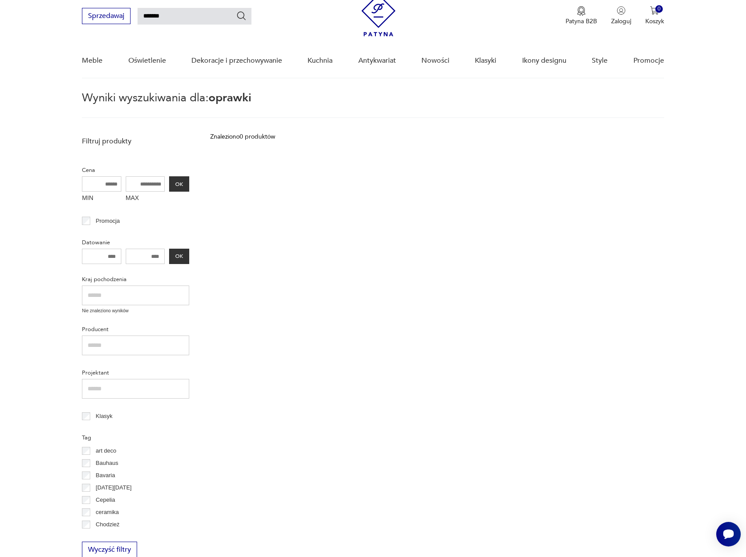
click at [410, 344] on div "Znaleziono 0 produktów Filtruj" at bounding box center [437, 344] width 454 height 425
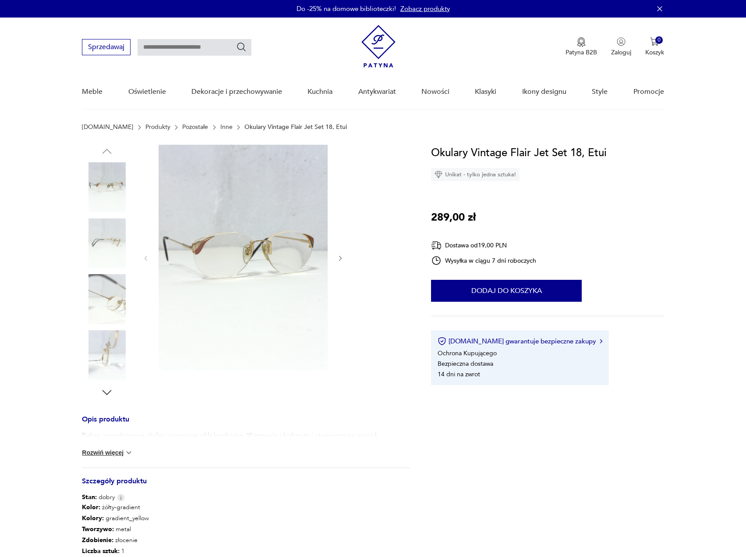
click at [337, 260] on icon "button" at bounding box center [340, 258] width 7 height 7
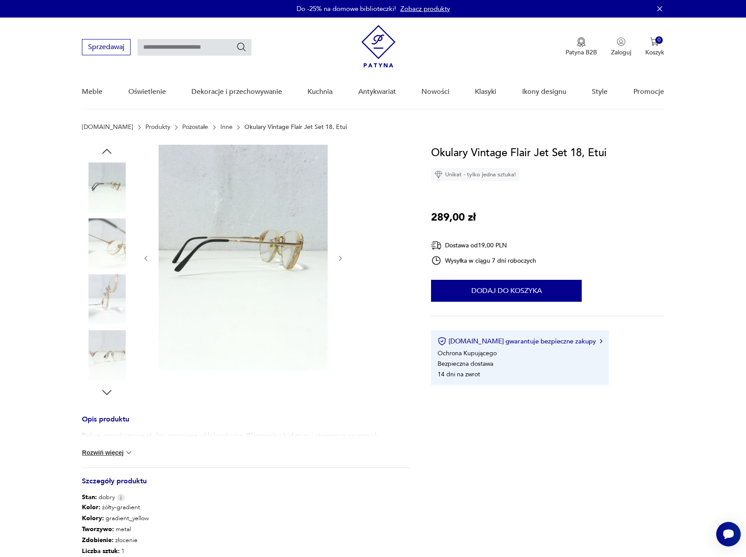
click at [337, 260] on icon "button" at bounding box center [340, 258] width 7 height 7
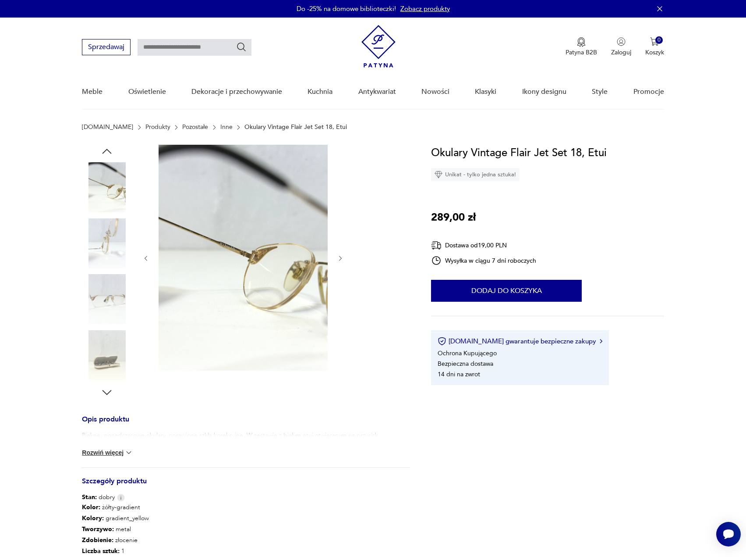
click at [231, 249] on img at bounding box center [243, 258] width 169 height 226
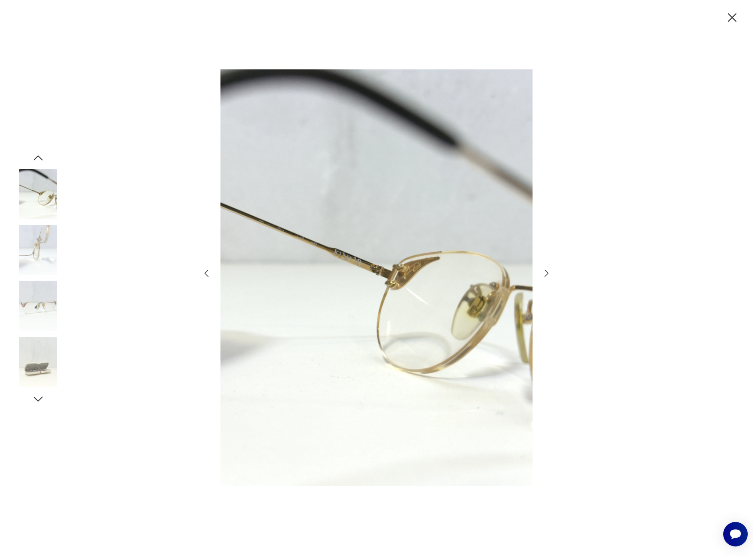
click at [545, 273] on icon "button" at bounding box center [546, 273] width 11 height 11
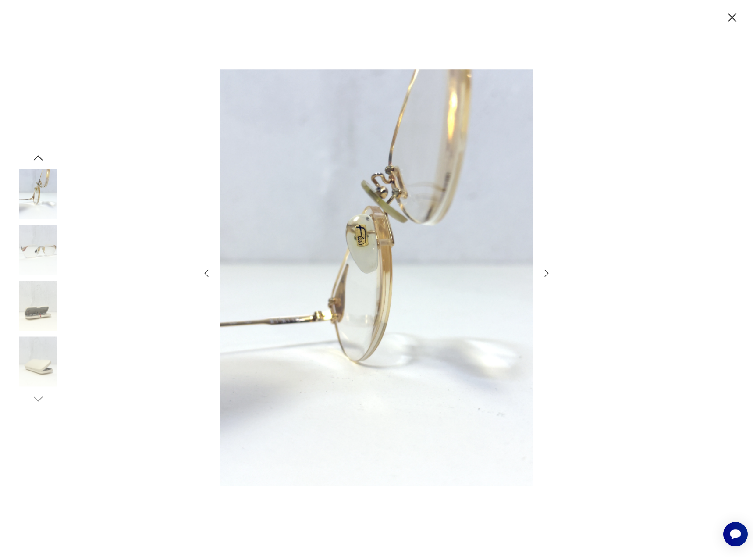
click at [545, 273] on icon "button" at bounding box center [546, 273] width 11 height 11
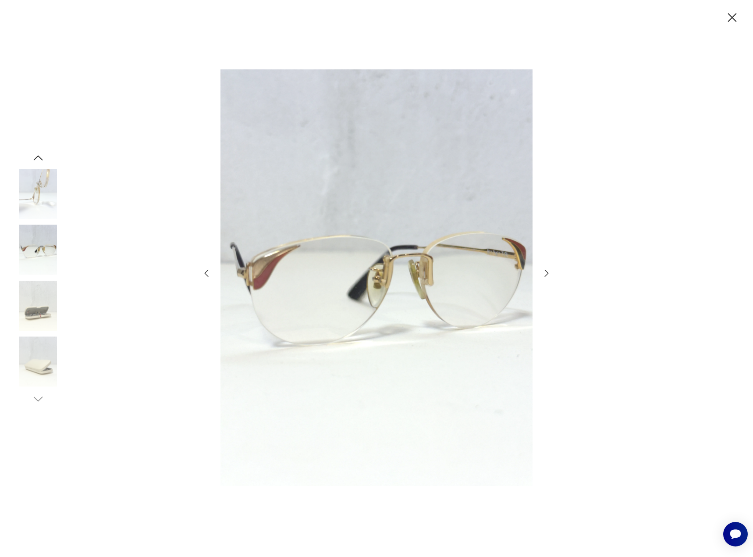
click at [545, 273] on icon "button" at bounding box center [546, 273] width 11 height 11
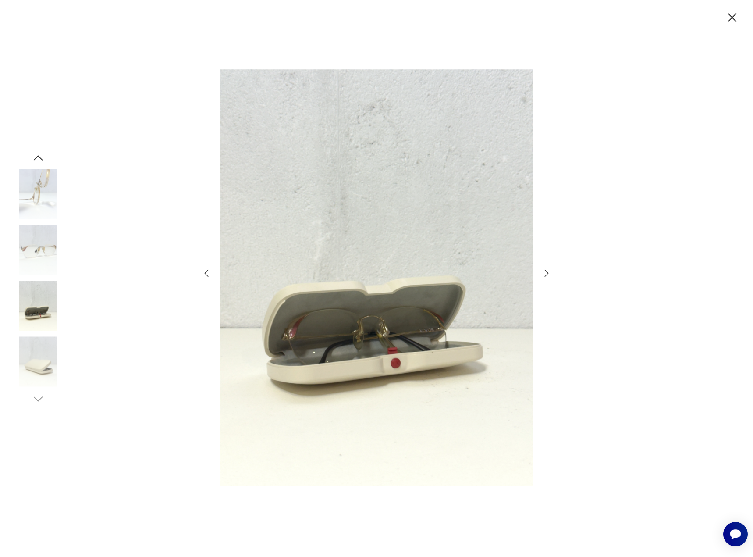
click at [545, 273] on icon "button" at bounding box center [546, 273] width 11 height 11
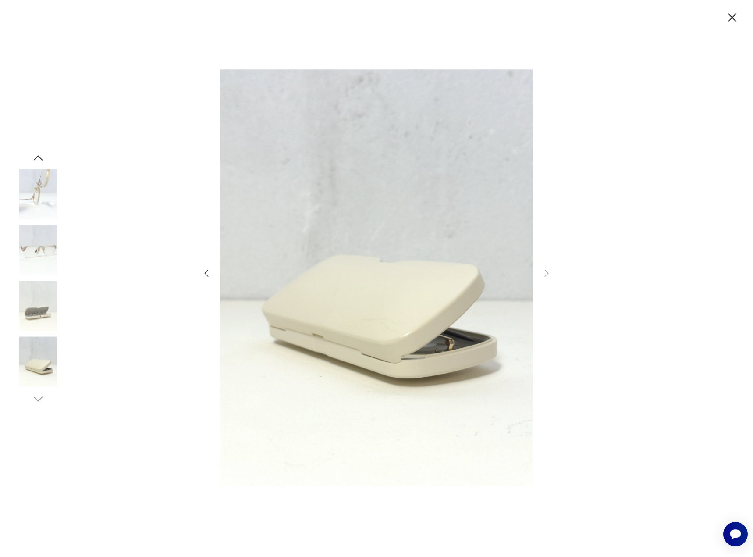
click at [732, 22] on icon "button" at bounding box center [731, 17] width 15 height 15
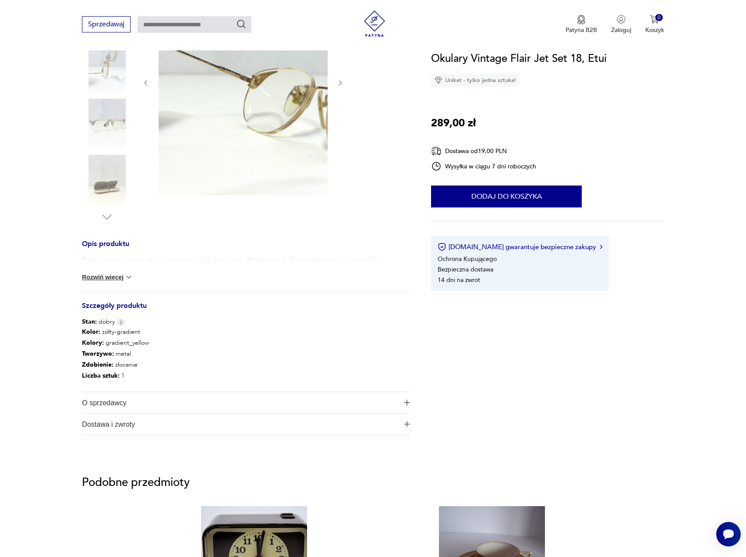
scroll to position [88, 0]
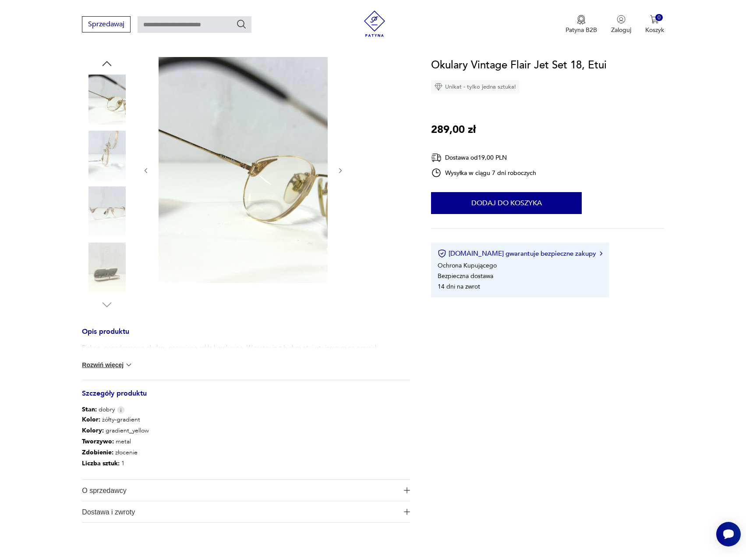
click at [106, 218] on img at bounding box center [107, 211] width 50 height 50
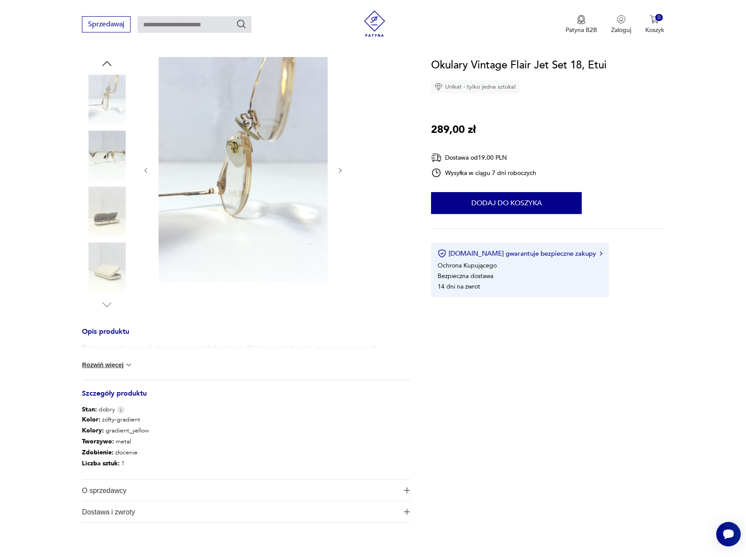
scroll to position [0, 0]
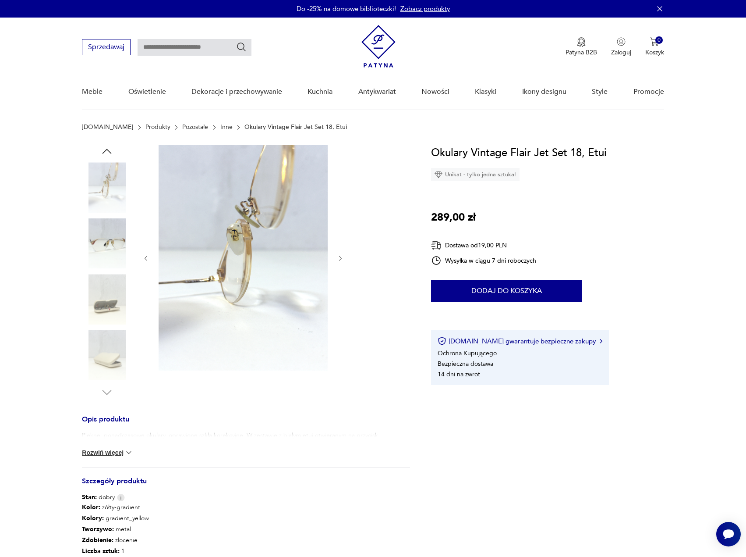
drag, startPoint x: 29, startPoint y: 134, endPoint x: 19, endPoint y: 128, distance: 11.6
click at [111, 184] on img at bounding box center [107, 187] width 50 height 50
click at [124, 252] on img at bounding box center [107, 243] width 50 height 50
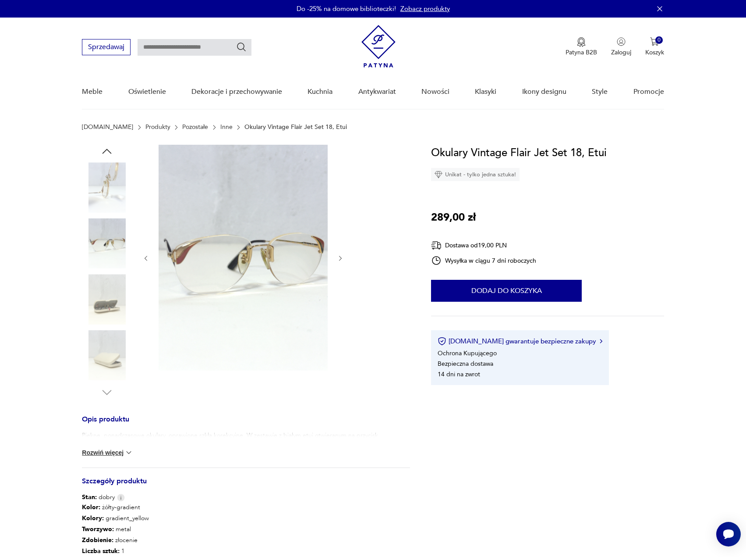
click at [106, 147] on icon "button" at bounding box center [106, 151] width 13 height 13
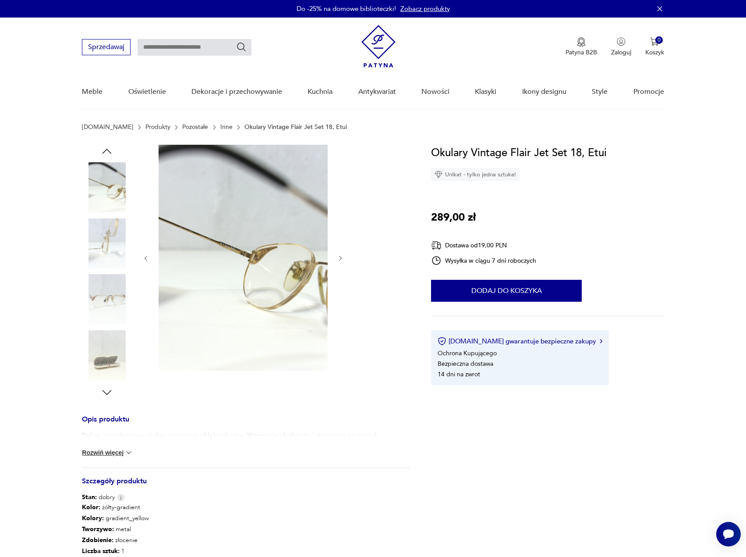
click at [106, 156] on icon "button" at bounding box center [106, 151] width 13 height 13
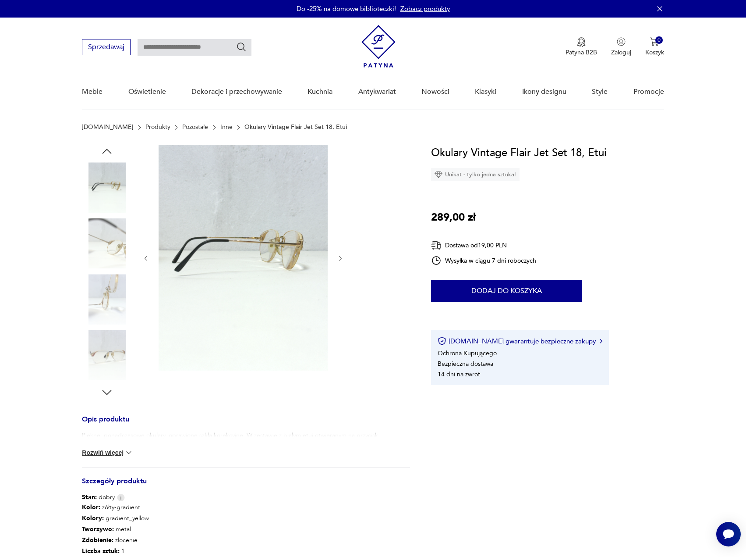
click at [103, 176] on img at bounding box center [107, 187] width 50 height 50
click at [202, 214] on img at bounding box center [243, 258] width 169 height 226
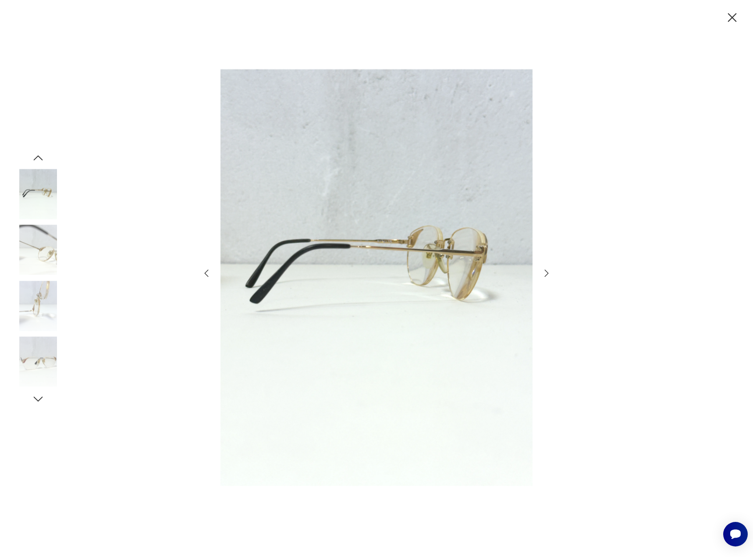
click at [273, 268] on img at bounding box center [376, 277] width 312 height 438
click at [206, 273] on icon "button" at bounding box center [206, 273] width 11 height 11
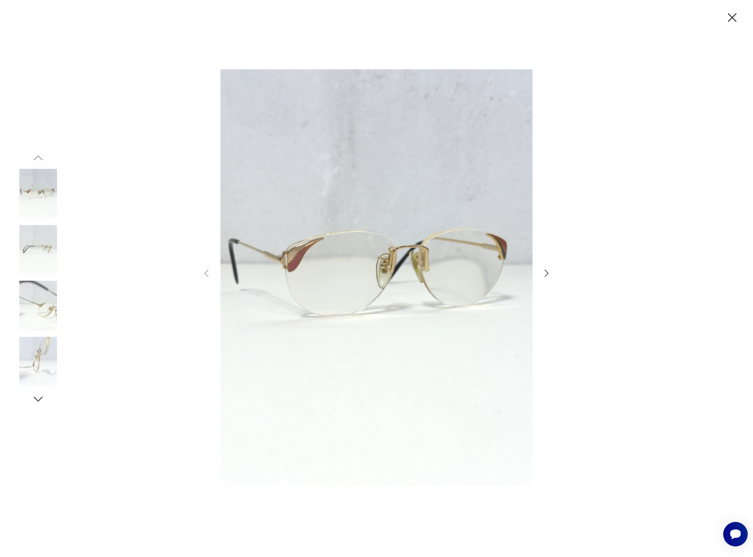
click at [727, 13] on icon "button" at bounding box center [731, 17] width 15 height 15
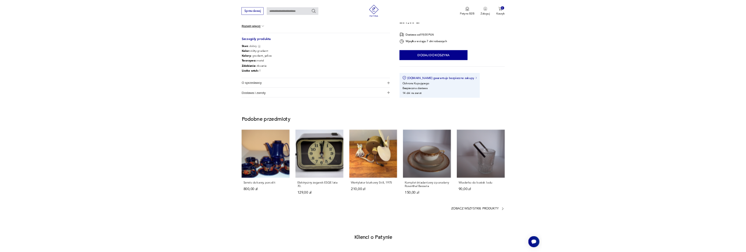
scroll to position [307, 0]
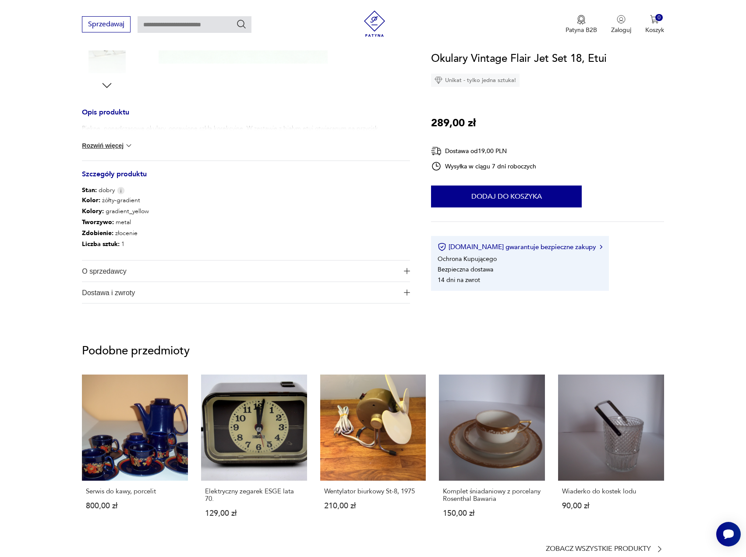
drag, startPoint x: 30, startPoint y: 289, endPoint x: 21, endPoint y: 277, distance: 14.4
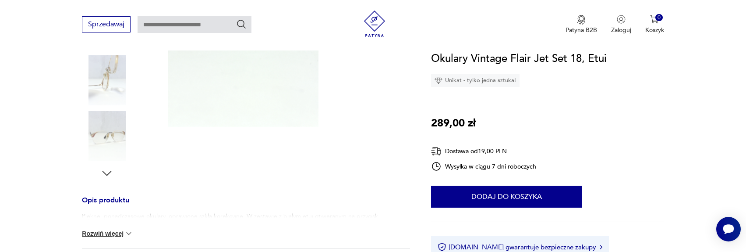
scroll to position [131, 0]
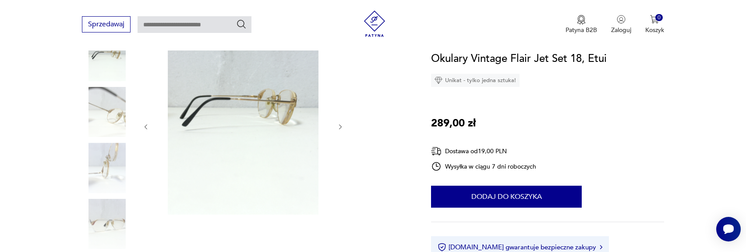
drag, startPoint x: 97, startPoint y: 156, endPoint x: 91, endPoint y: 153, distance: 6.5
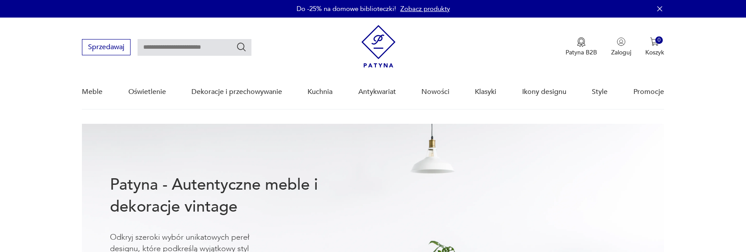
drag, startPoint x: 157, startPoint y: 49, endPoint x: 131, endPoint y: 43, distance: 26.4
click at [156, 49] on input "text" at bounding box center [195, 47] width 114 height 17
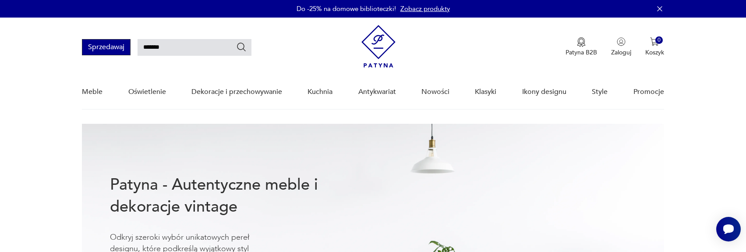
type input "*******"
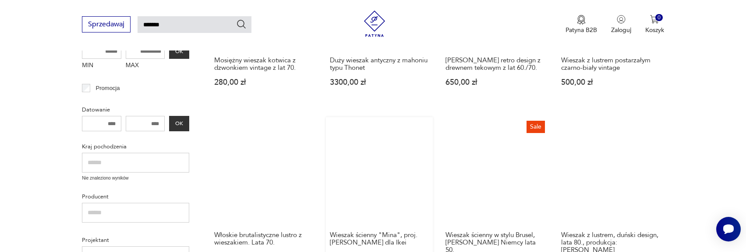
scroll to position [338, 0]
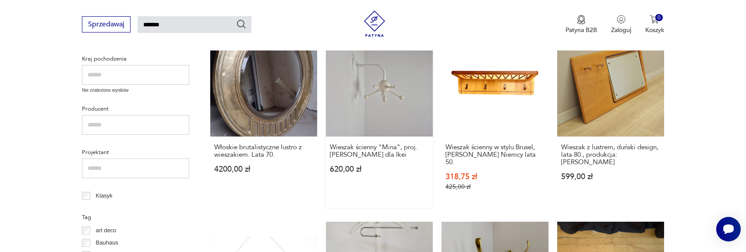
click at [393, 110] on link "Wieszak ścienny "Mina", proj. [PERSON_NAME] dla Ikei 620,00 zł" at bounding box center [379, 118] width 107 height 178
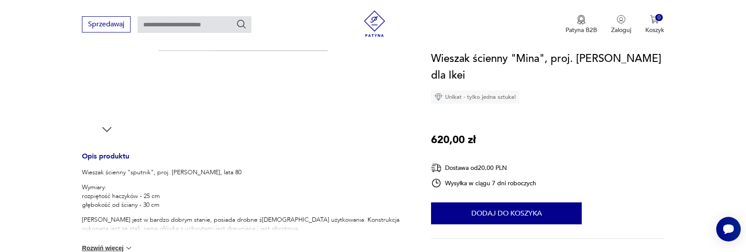
scroll to position [351, 0]
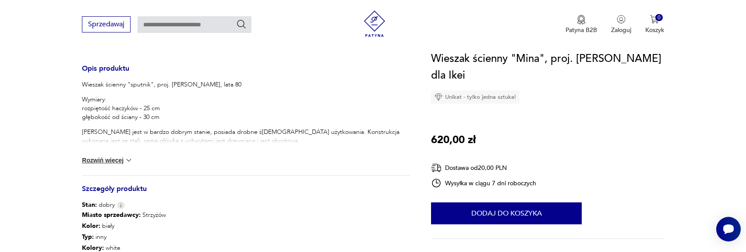
click at [118, 159] on button "Rozwiń więcej" at bounding box center [107, 160] width 51 height 9
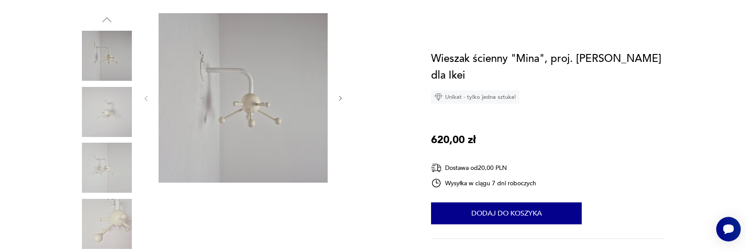
scroll to position [0, 0]
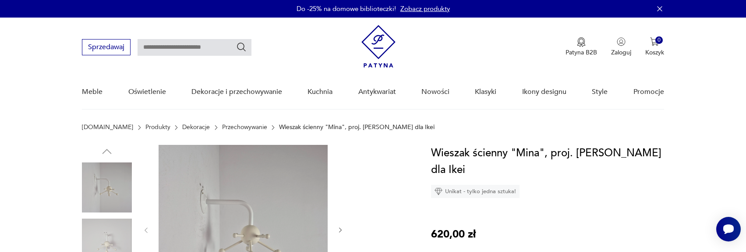
click at [365, 47] on img at bounding box center [379, 46] width 34 height 43
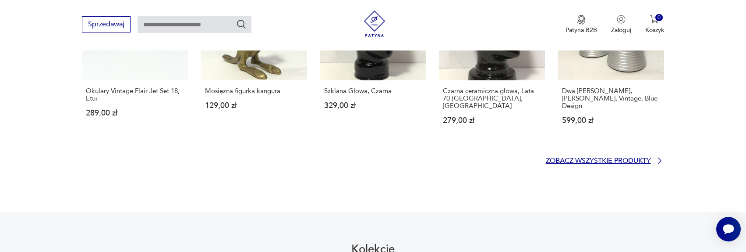
click at [611, 158] on p "Zobacz wszystkie produkty" at bounding box center [598, 161] width 105 height 6
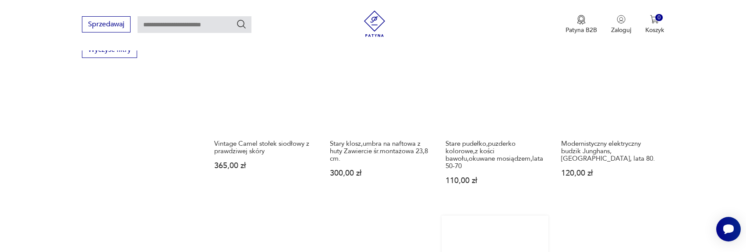
scroll to position [744, 0]
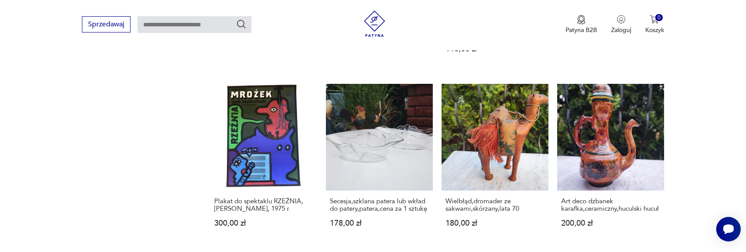
drag, startPoint x: 132, startPoint y: 167, endPoint x: 142, endPoint y: 122, distance: 45.8
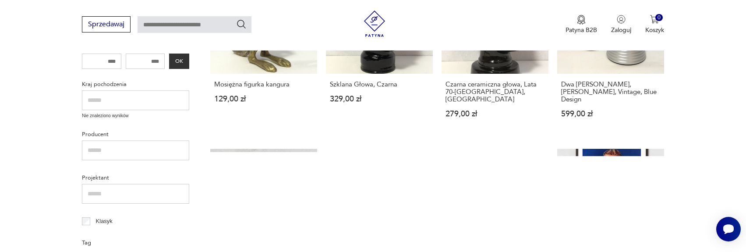
scroll to position [396, 0]
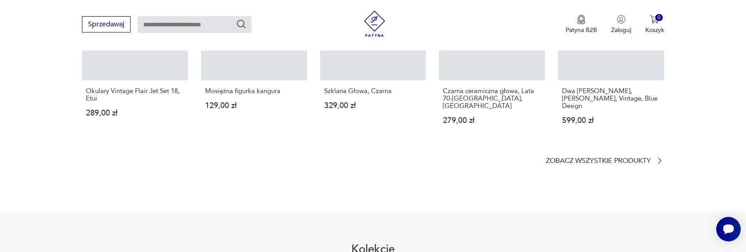
scroll to position [628, 0]
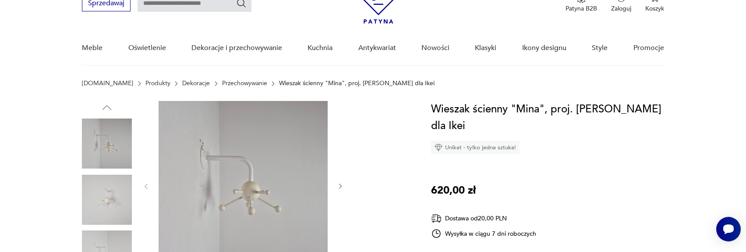
scroll to position [175, 0]
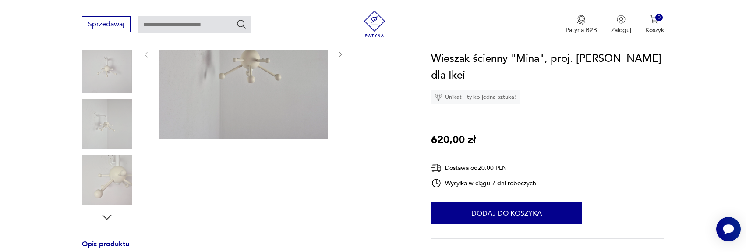
drag, startPoint x: 378, startPoint y: 157, endPoint x: 385, endPoint y: 154, distance: 7.7
type input "*******"
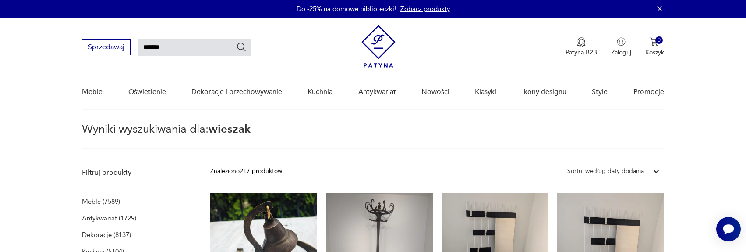
drag, startPoint x: 71, startPoint y: 44, endPoint x: 60, endPoint y: 37, distance: 12.6
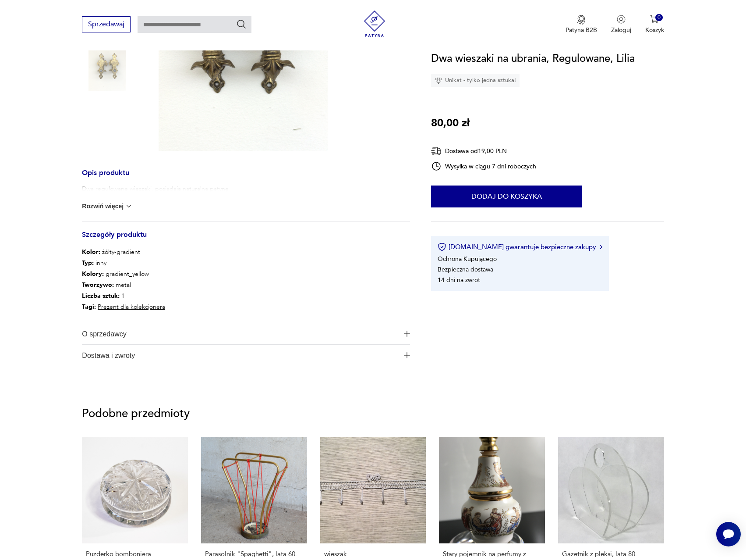
click at [121, 207] on button "Rozwiń więcej" at bounding box center [107, 206] width 51 height 9
drag, startPoint x: 235, startPoint y: 189, endPoint x: 74, endPoint y: 189, distance: 160.4
click at [74, 189] on section "Opis produktu Dwa regulowane wieszaki, posiadają naturalną patynę Zwiń Szczegół…" at bounding box center [373, 157] width 746 height 462
copy p "Dwa regulowane wieszaki, posiadają naturalną patynę"
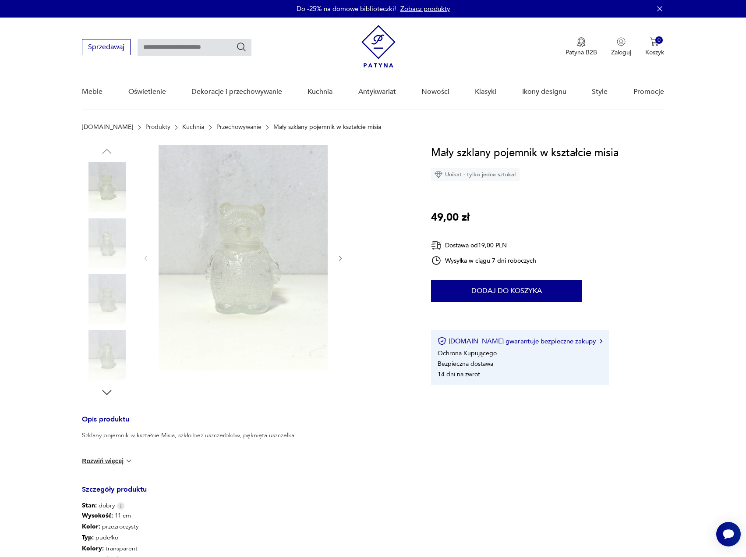
click at [277, 281] on img at bounding box center [243, 258] width 169 height 226
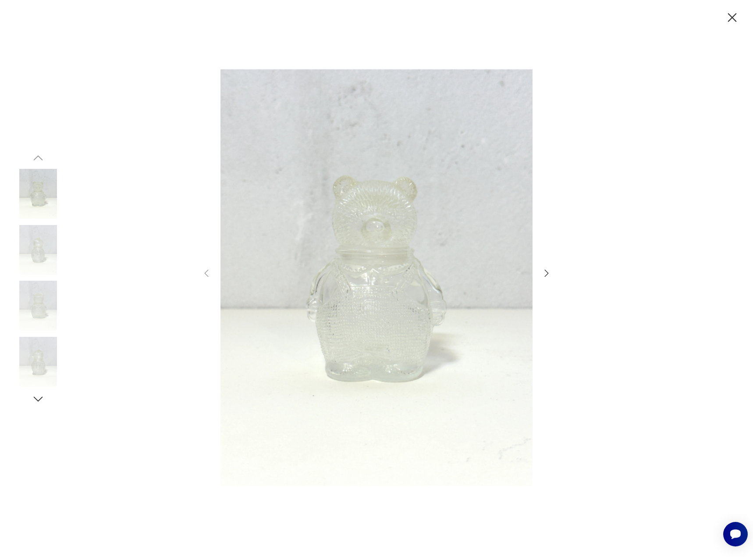
click at [547, 273] on icon "button" at bounding box center [547, 272] width 4 height 7
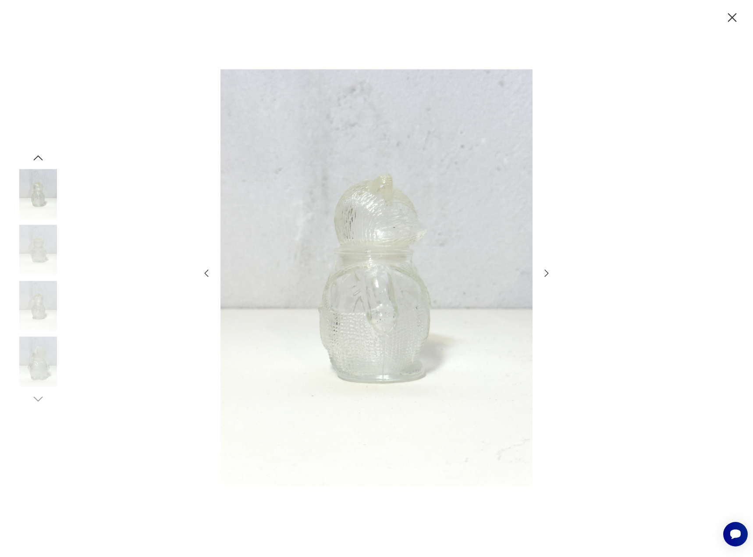
click at [547, 273] on icon "button" at bounding box center [547, 272] width 4 height 7
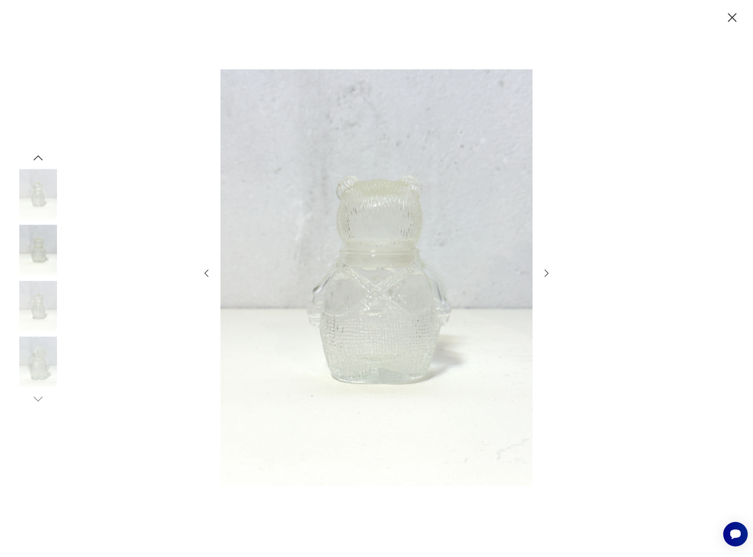
click at [547, 273] on icon "button" at bounding box center [547, 272] width 4 height 7
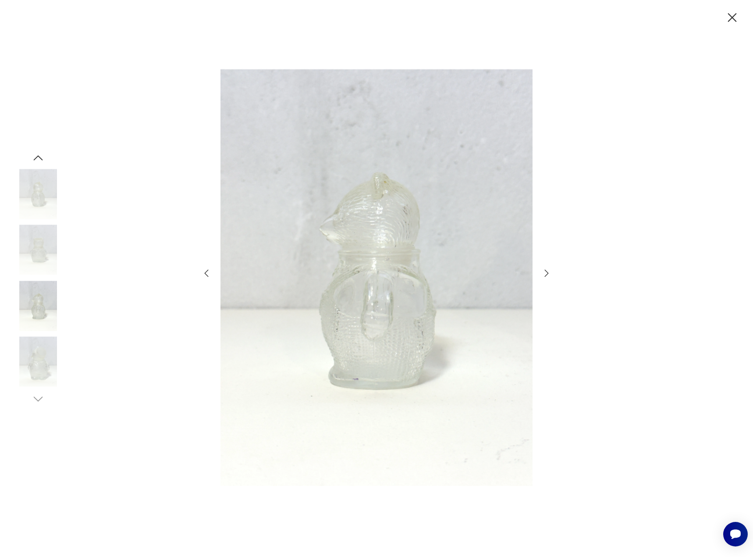
click at [547, 273] on icon "button" at bounding box center [547, 272] width 4 height 7
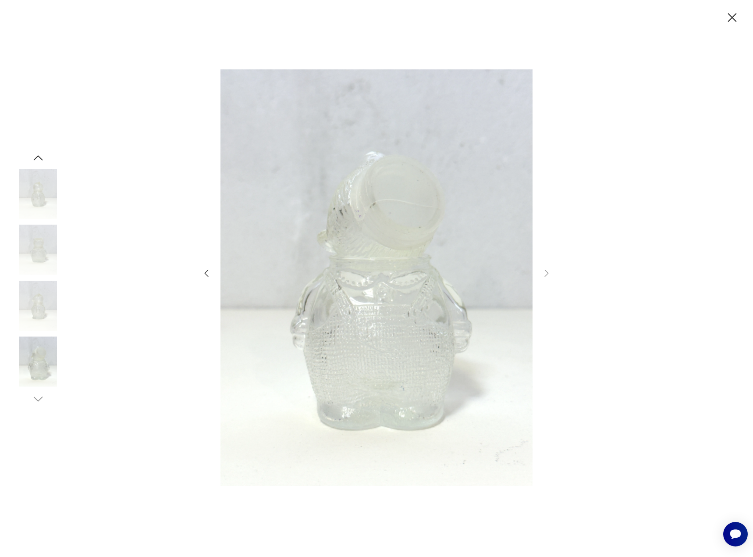
click at [731, 21] on icon "button" at bounding box center [731, 17] width 15 height 15
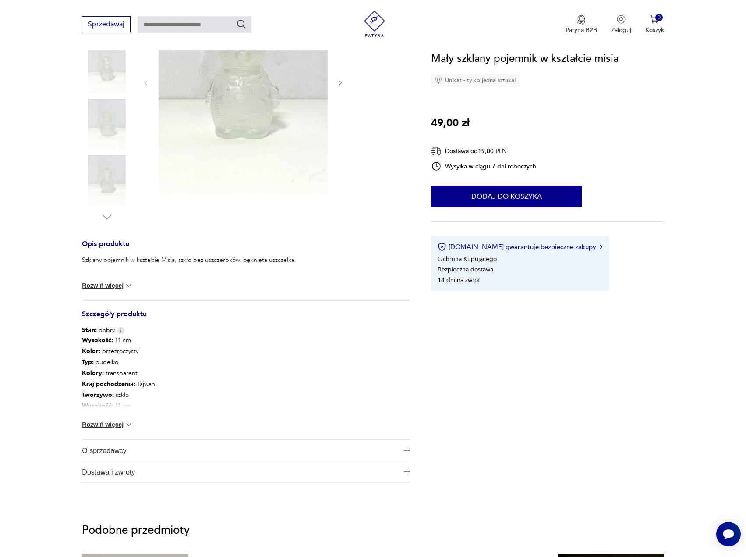
scroll to position [219, 0]
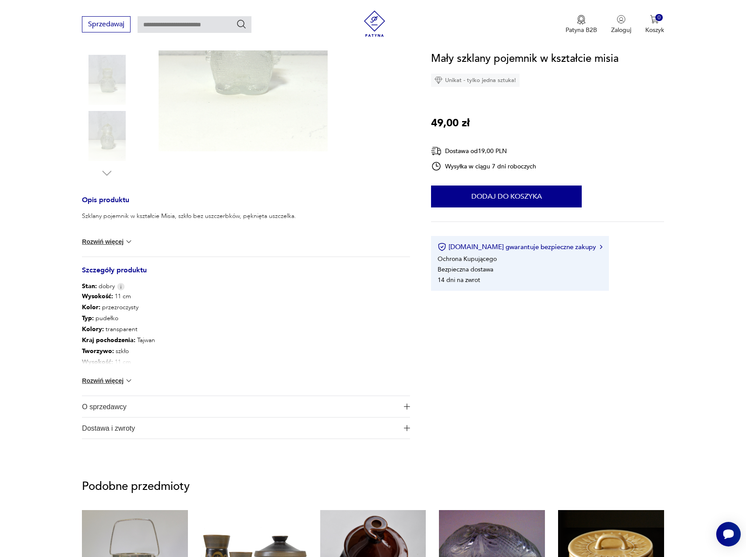
click at [112, 245] on button "Rozwiń więcej" at bounding box center [107, 241] width 51 height 9
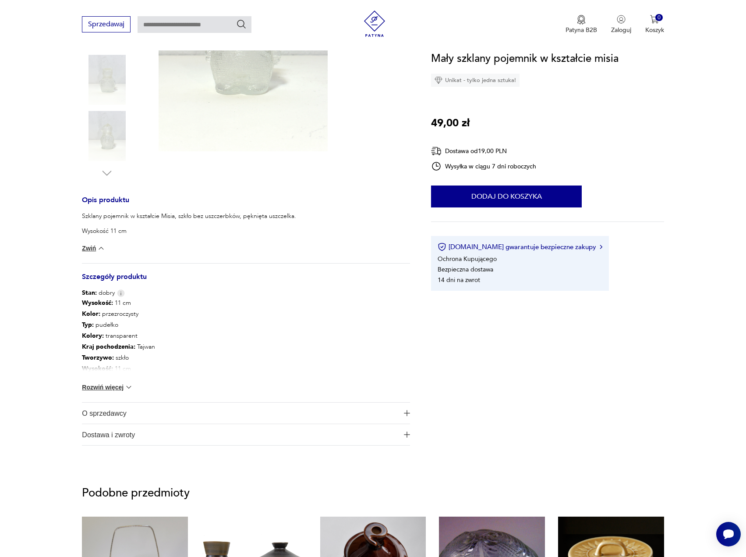
click at [109, 388] on button "Rozwiń więcej" at bounding box center [107, 387] width 51 height 9
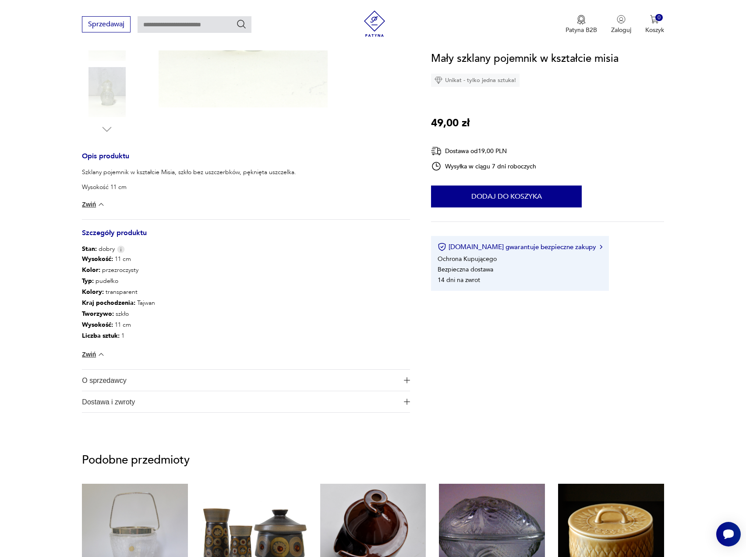
scroll to position [307, 0]
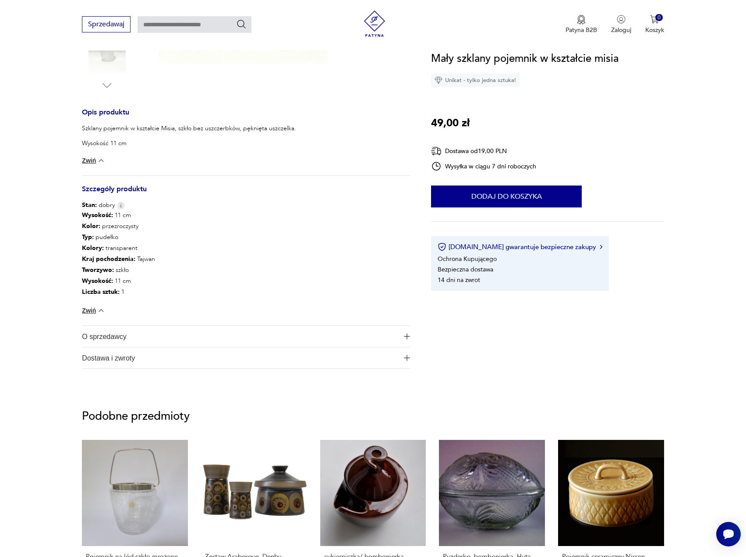
click at [160, 335] on span "O sprzedawcy" at bounding box center [240, 336] width 316 height 21
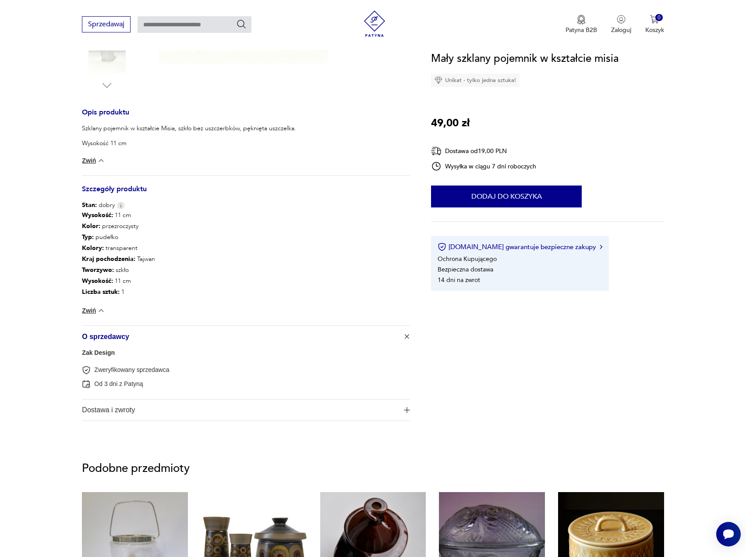
click at [103, 353] on link "Zak Design" at bounding box center [98, 352] width 33 height 7
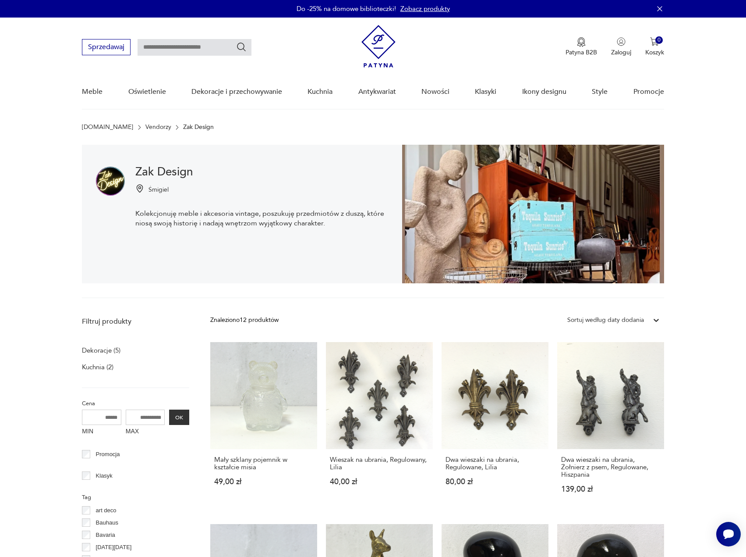
click at [206, 44] on input "text" at bounding box center [195, 47] width 114 height 17
type input "****"
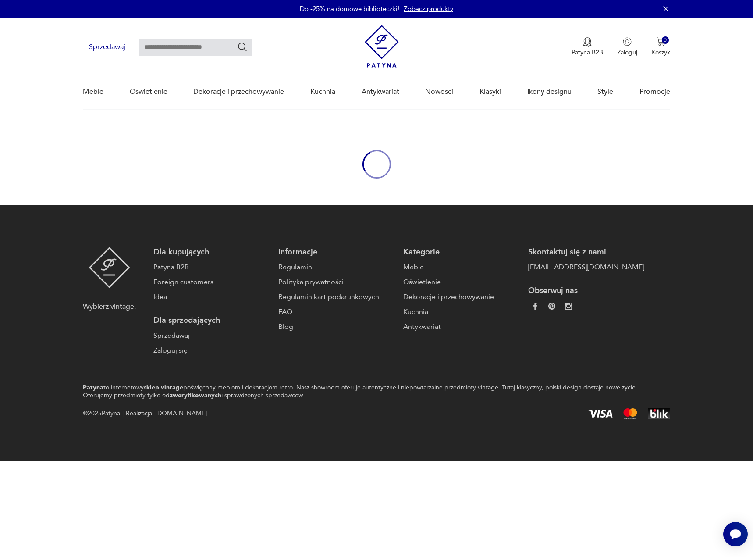
type input "****"
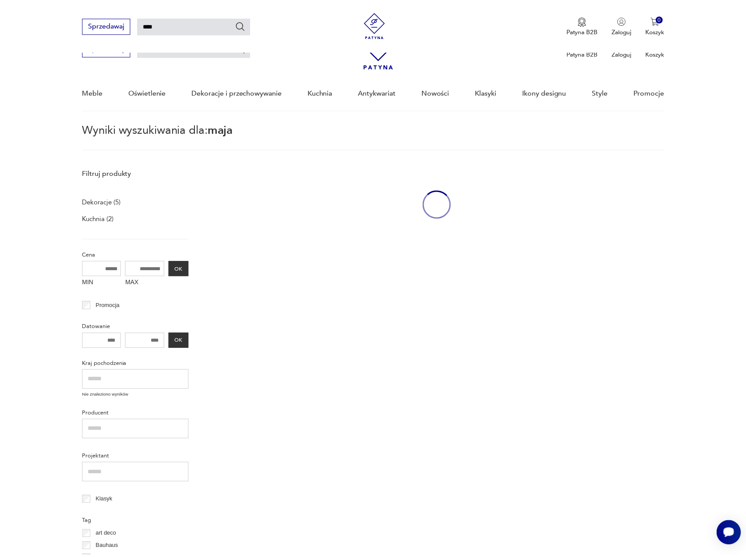
scroll to position [87, 0]
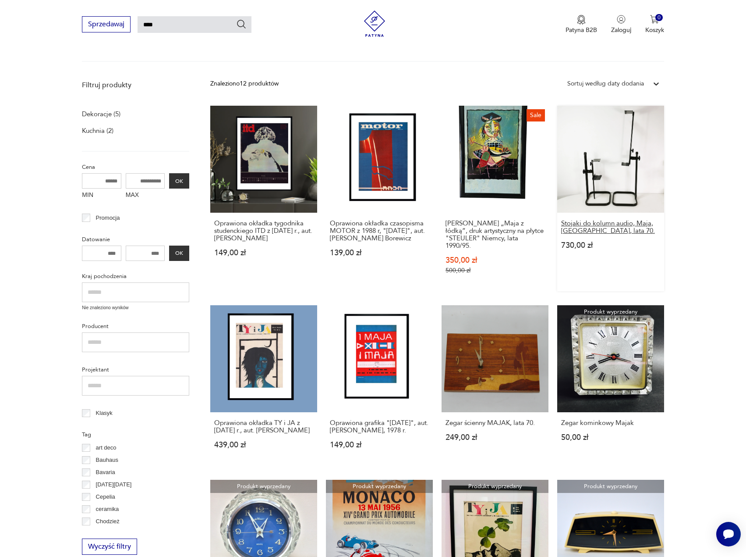
click at [596, 223] on h3 "Stojaki do kolumn audio, Maja, Niemcy, lata 70." at bounding box center [610, 227] width 99 height 15
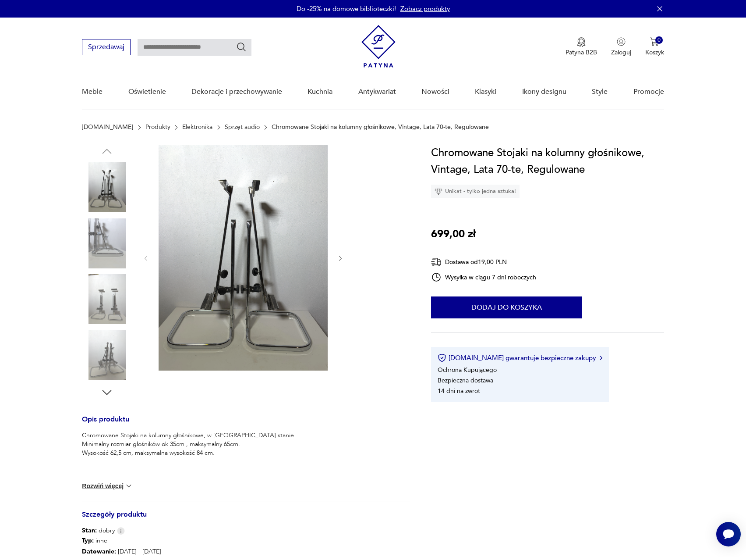
click at [340, 257] on icon "button" at bounding box center [340, 258] width 7 height 7
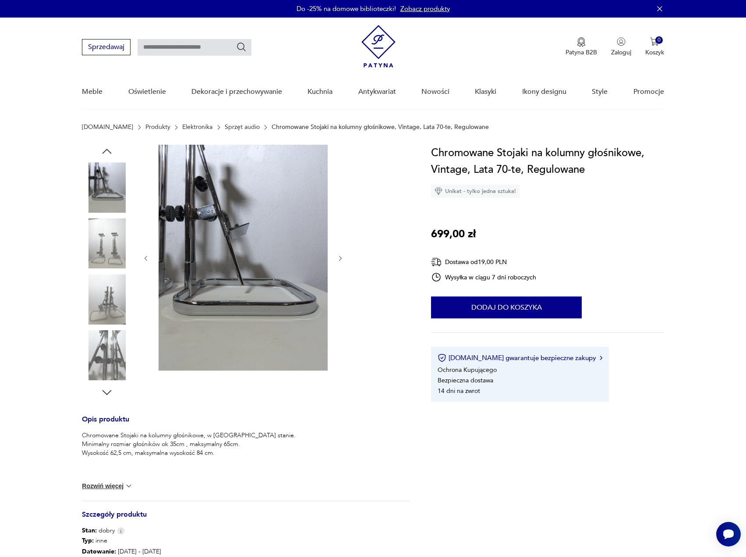
click at [340, 257] on icon "button" at bounding box center [340, 258] width 7 height 7
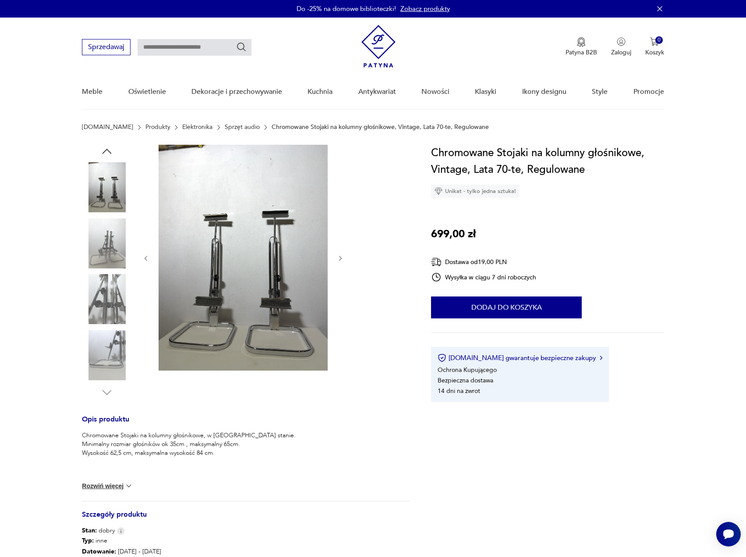
click at [340, 257] on icon "button" at bounding box center [340, 258] width 7 height 7
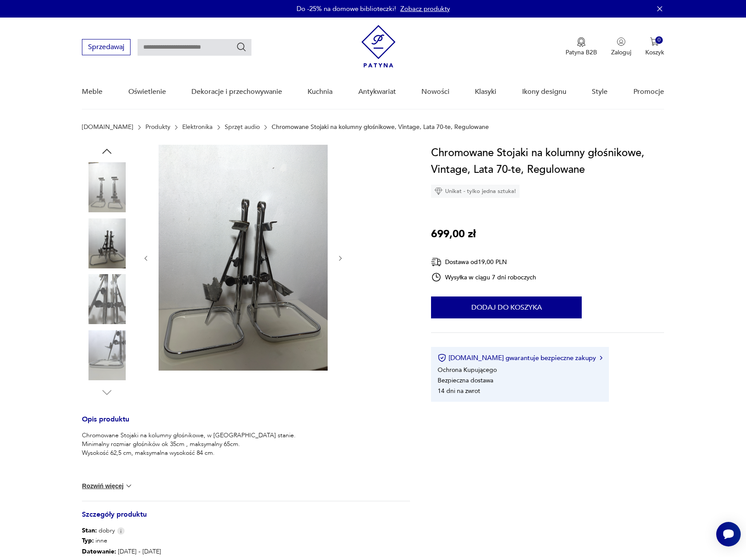
click at [340, 257] on icon "button" at bounding box center [340, 258] width 7 height 7
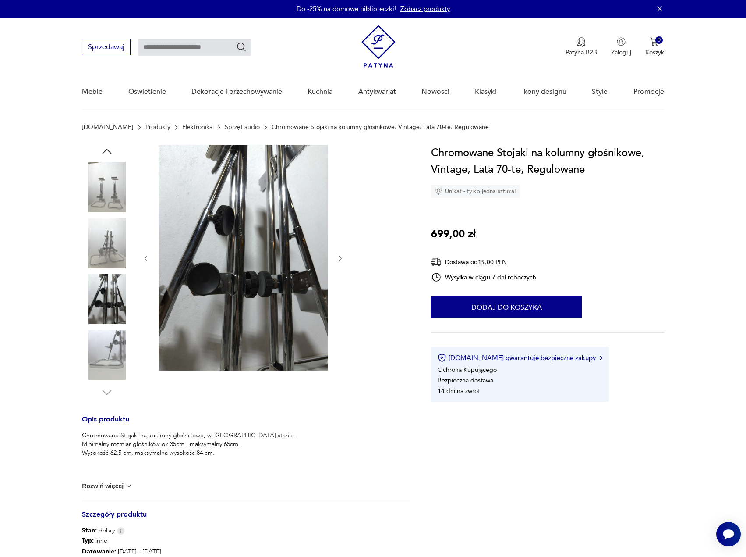
click at [340, 257] on icon "button" at bounding box center [340, 258] width 7 height 7
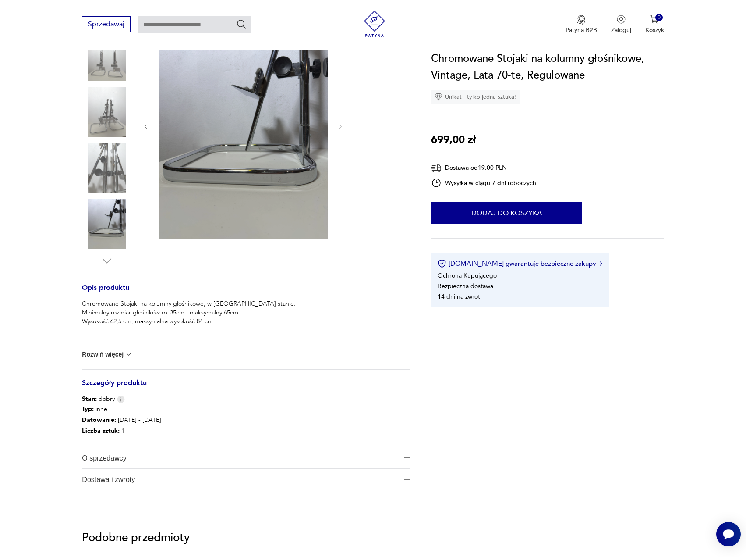
scroll to position [219, 0]
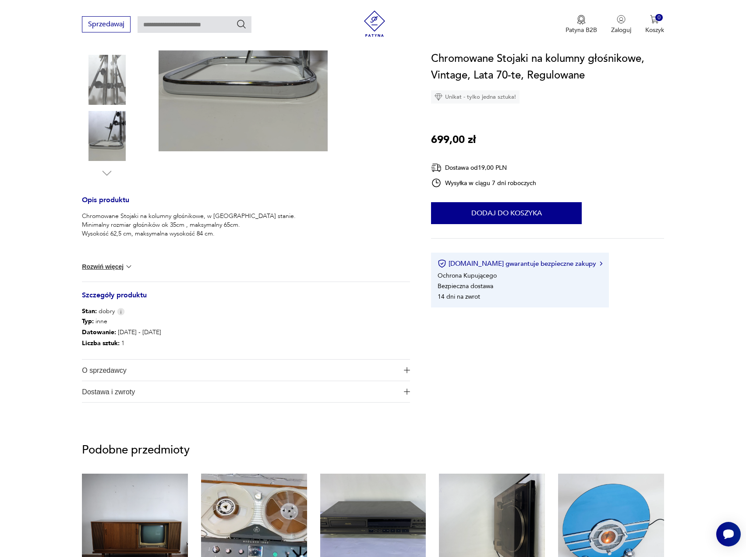
click at [118, 267] on button "Rozwiń więcej" at bounding box center [107, 266] width 51 height 9
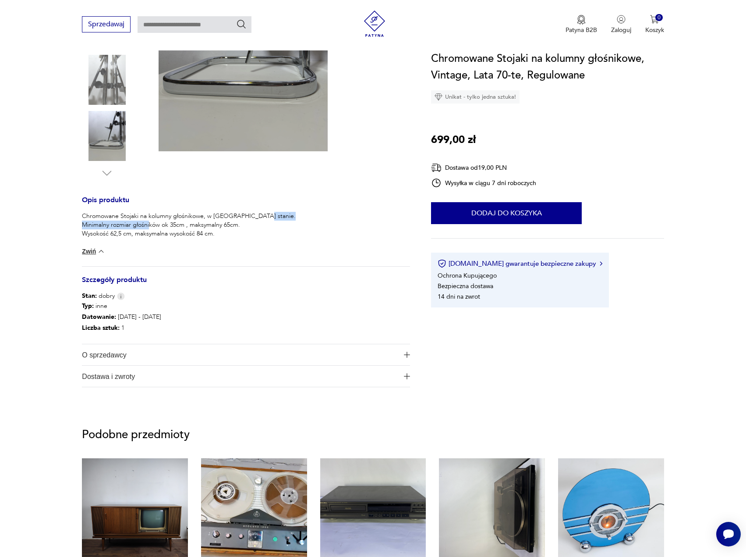
drag, startPoint x: 86, startPoint y: 224, endPoint x: 218, endPoint y: 231, distance: 132.5
click at [185, 222] on p "Chromowane Stojaki na kolumny głośnikowe, w [GEOGRAPHIC_DATA] stanie. Minimalny…" at bounding box center [189, 225] width 214 height 26
click at [220, 232] on p "Chromowane Stojaki na kolumny głośnikowe, w [GEOGRAPHIC_DATA] stanie. Minimalny…" at bounding box center [189, 225] width 214 height 26
drag, startPoint x: 201, startPoint y: 224, endPoint x: 234, endPoint y: 225, distance: 32.9
click at [224, 224] on p "Chromowane Stojaki na kolumny głośnikowe, w [GEOGRAPHIC_DATA] stanie. Minimalny…" at bounding box center [189, 225] width 214 height 26
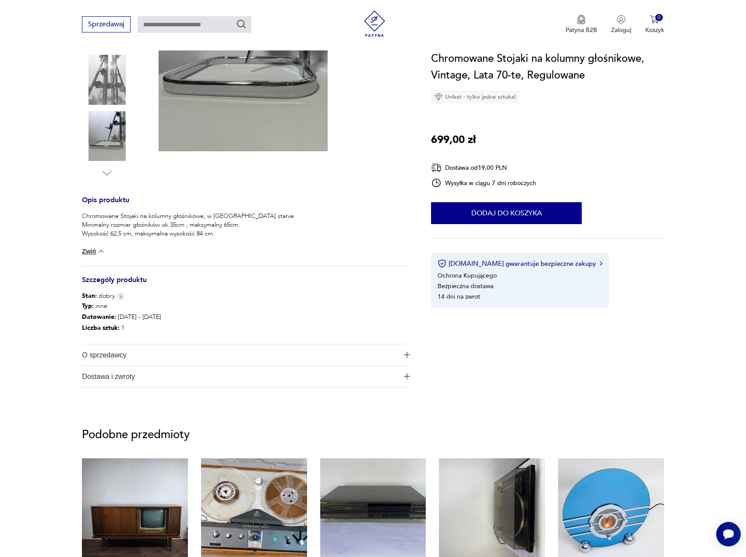
click at [235, 226] on p "Chromowane Stojaki na kolumny głośnikowe, w [GEOGRAPHIC_DATA] stanie. Minimalny…" at bounding box center [189, 225] width 214 height 26
drag, startPoint x: 82, startPoint y: 230, endPoint x: 172, endPoint y: 232, distance: 90.3
click at [166, 230] on p "Chromowane Stojaki na kolumny głośnikowe, w [GEOGRAPHIC_DATA] stanie. Minimalny…" at bounding box center [189, 225] width 214 height 26
click at [189, 240] on div "Chromowane Stojaki na kolumny głośnikowe, w [GEOGRAPHIC_DATA] stanie. Minimalny…" at bounding box center [246, 239] width 328 height 54
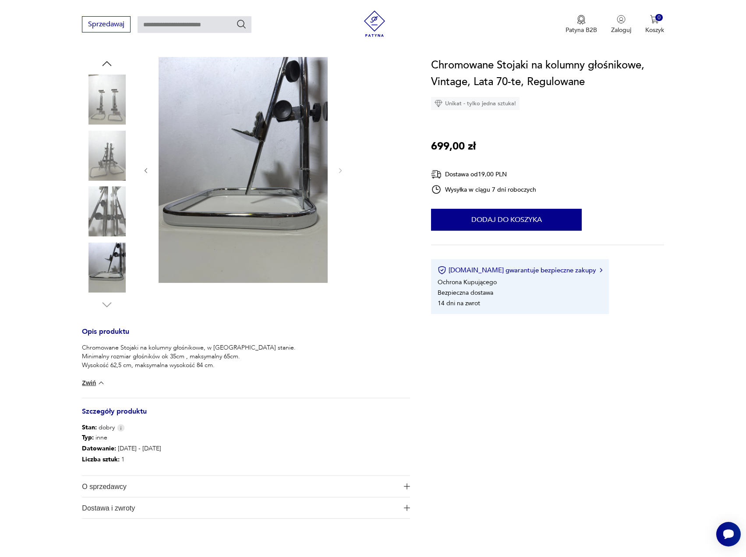
scroll to position [0, 0]
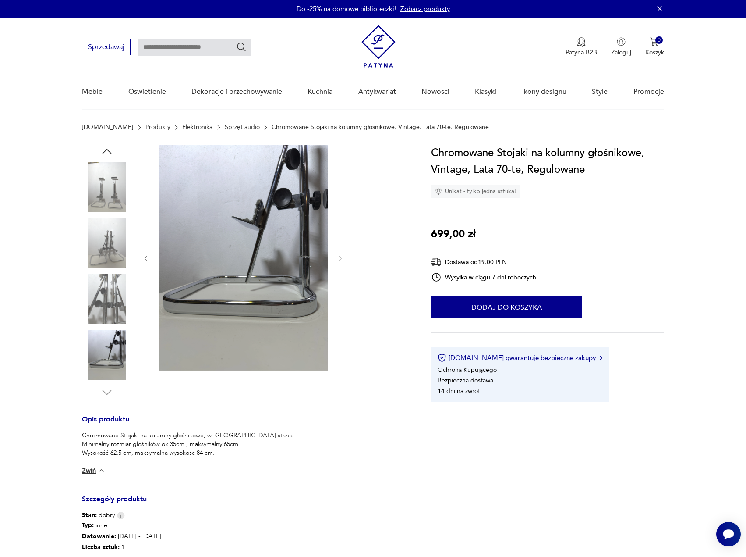
drag, startPoint x: 72, startPoint y: 179, endPoint x: 69, endPoint y: 171, distance: 8.7
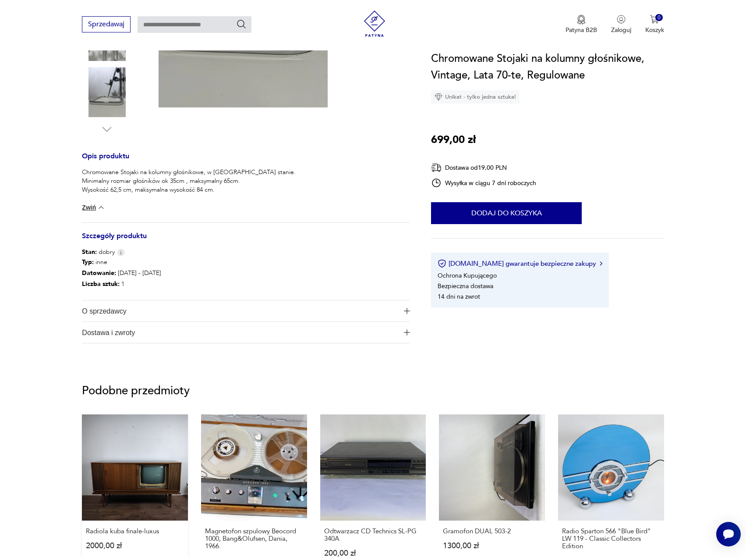
scroll to position [394, 0]
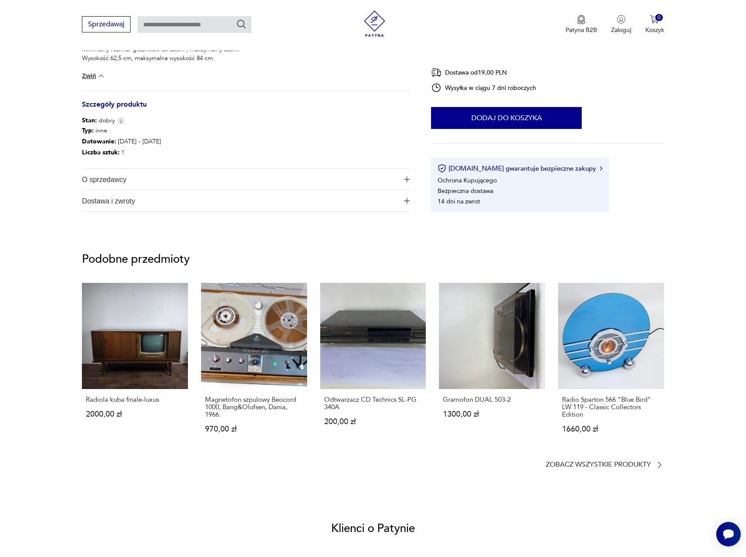
click at [139, 179] on span "O sprzedawcy" at bounding box center [240, 179] width 316 height 21
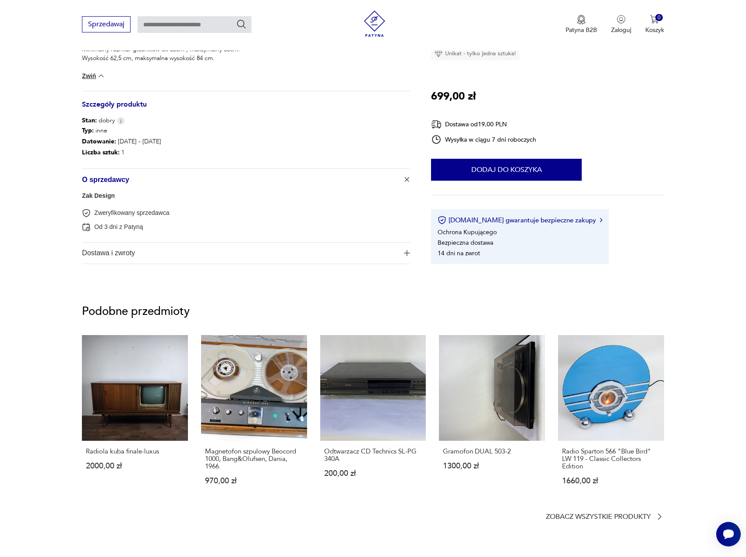
click at [142, 179] on span "O sprzedawcy" at bounding box center [240, 179] width 316 height 21
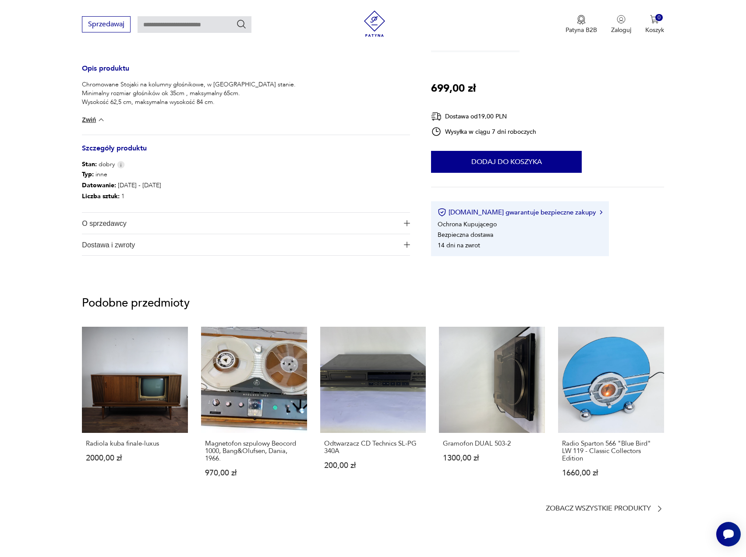
scroll to position [307, 0]
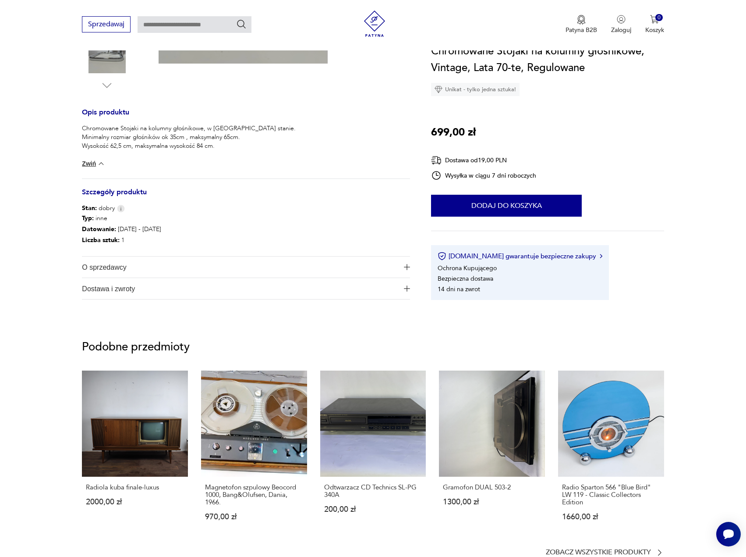
click at [127, 262] on span "O sprzedawcy" at bounding box center [240, 266] width 316 height 21
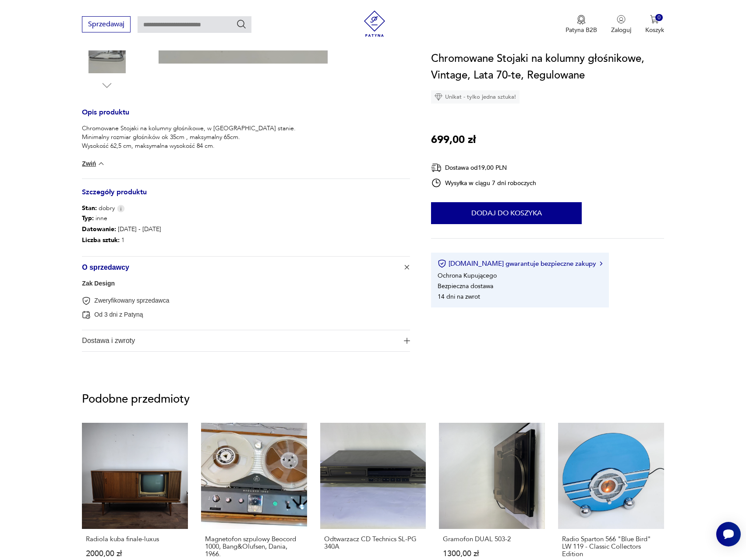
click at [142, 263] on span "O sprzedawcy" at bounding box center [240, 266] width 316 height 21
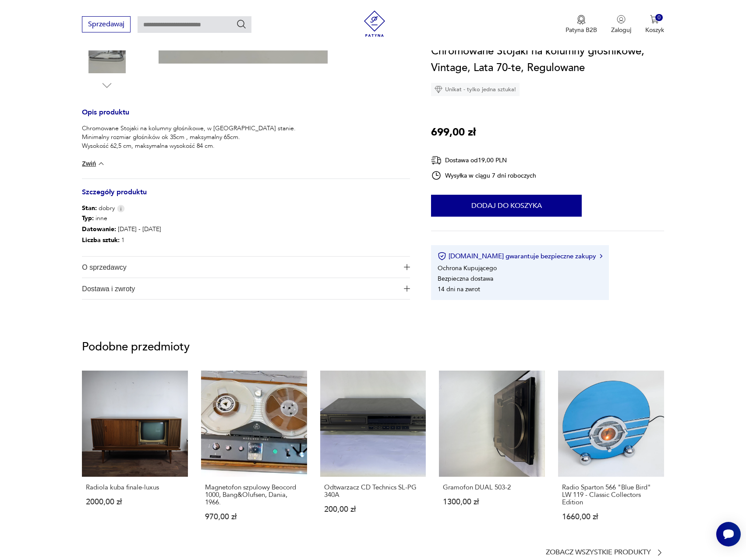
drag, startPoint x: 133, startPoint y: 266, endPoint x: 124, endPoint y: 273, distance: 11.2
click at [134, 266] on span "O sprzedawcy" at bounding box center [240, 266] width 316 height 21
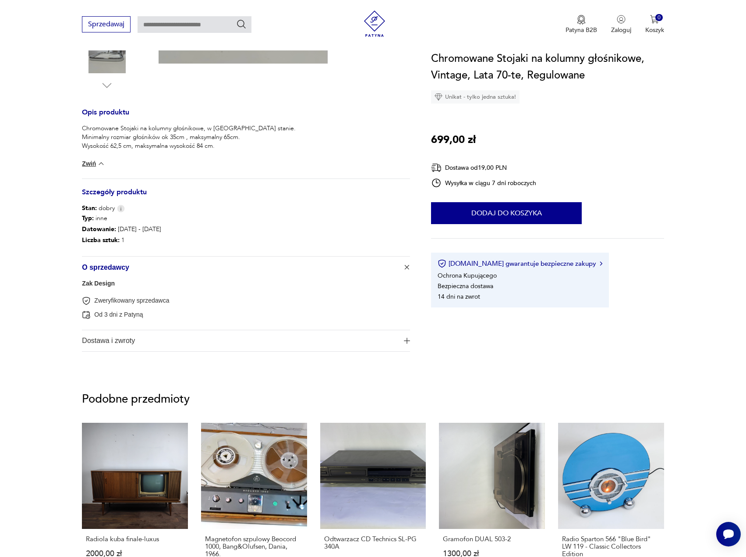
click at [106, 285] on link "Zak Design" at bounding box center [98, 283] width 33 height 7
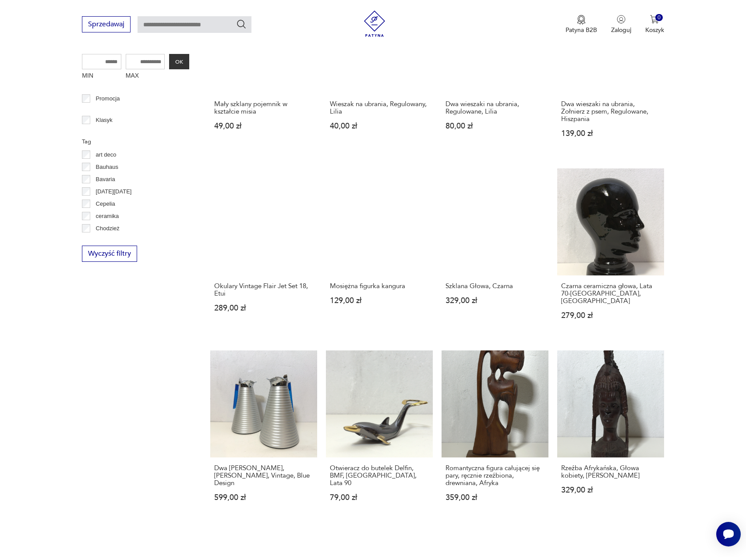
scroll to position [180, 0]
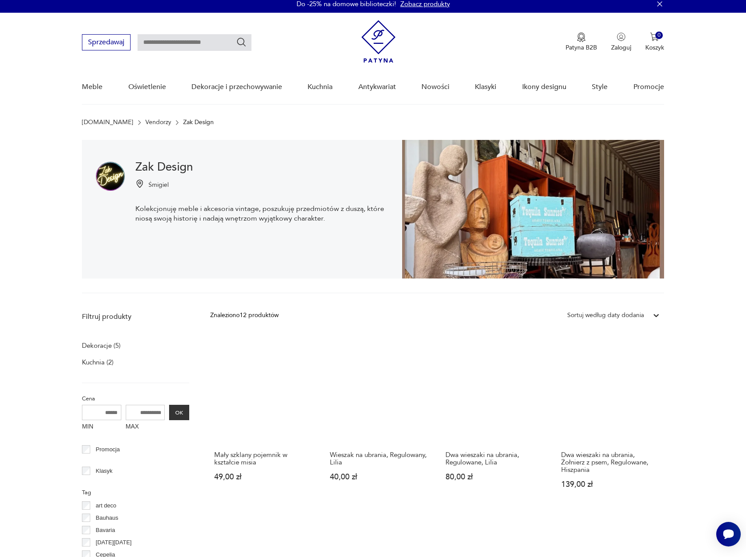
scroll to position [49, 0]
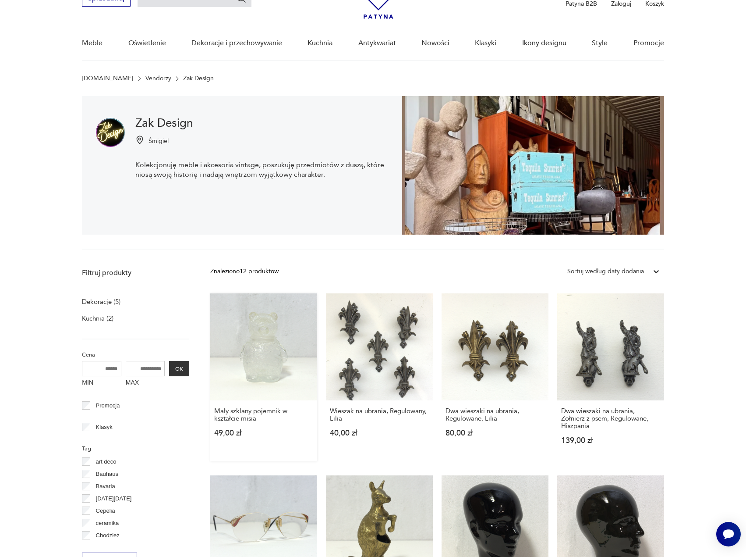
click at [283, 369] on link "Mały szklany pojemnik w kształcie misia 49,00 zł" at bounding box center [263, 377] width 107 height 168
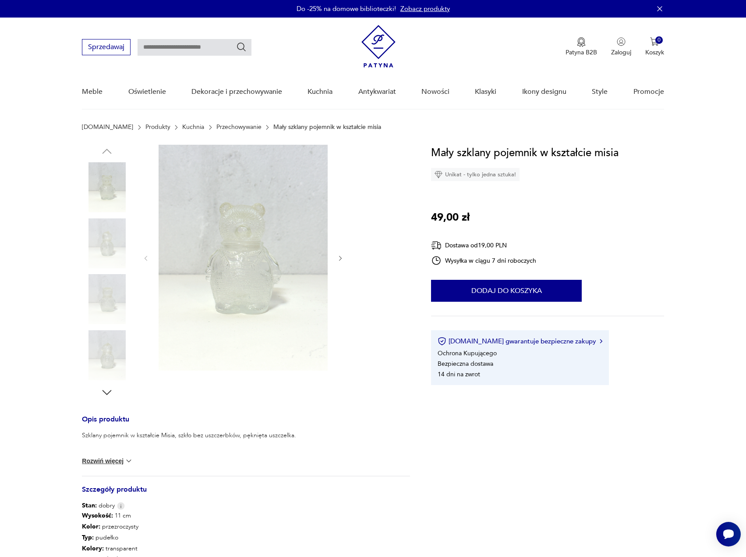
click at [341, 259] on icon "button" at bounding box center [340, 257] width 3 height 5
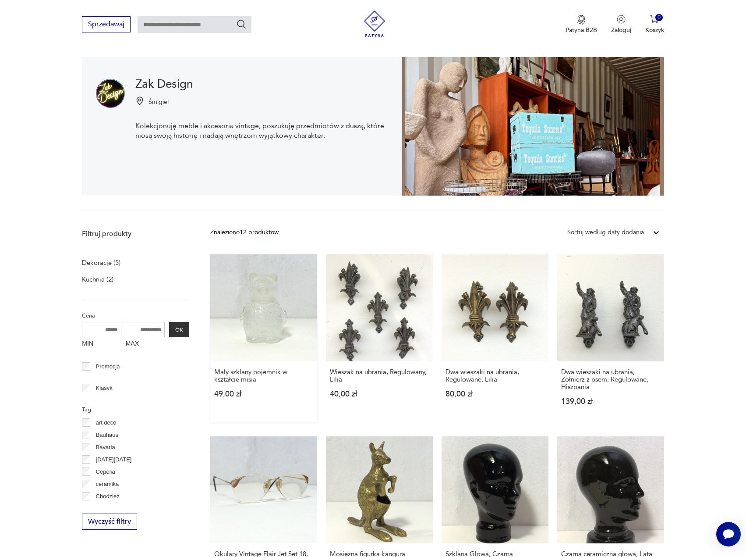
scroll to position [263, 0]
